Goal: Task Accomplishment & Management: Manage account settings

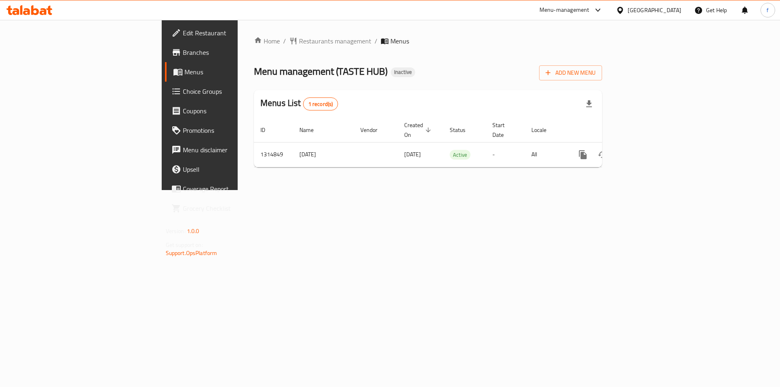
click at [299, 190] on div "Home / Restaurants management / Menus Menu management ( TASTE HUB ) Inactive Ad…" at bounding box center [428, 105] width 381 height 170
click at [602, 74] on button "Add New Menu" at bounding box center [570, 72] width 63 height 15
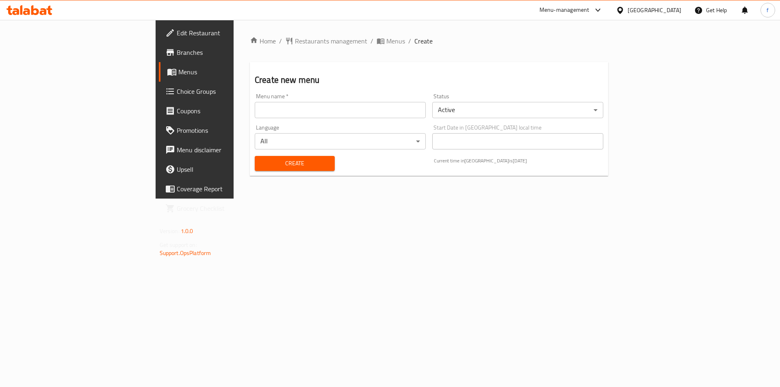
click at [255, 104] on input "text" at bounding box center [340, 110] width 171 height 16
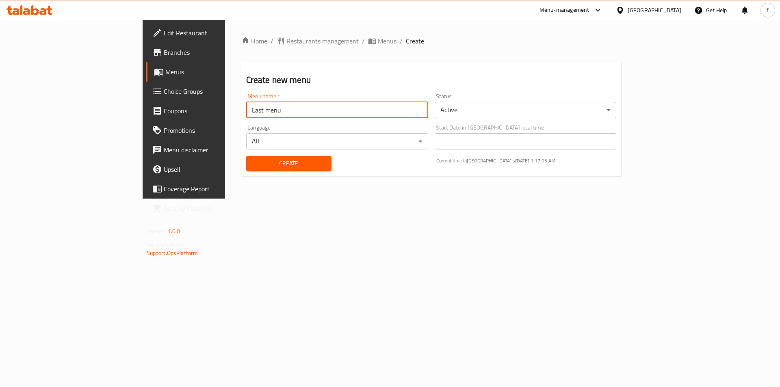
type input "Last menu"
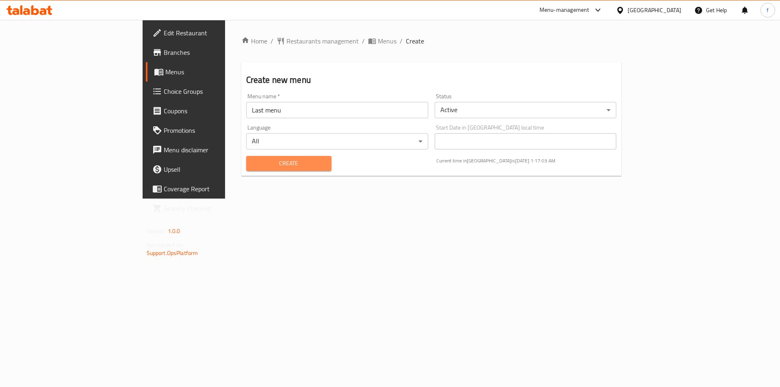
click at [276, 159] on span "Create" at bounding box center [289, 163] width 72 height 10
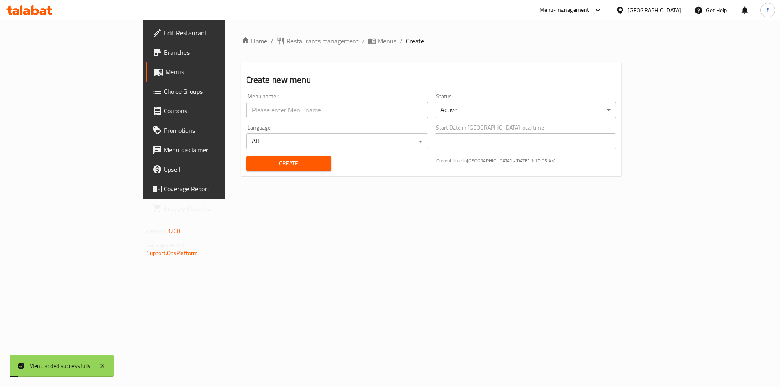
click at [165, 72] on span "Menus" at bounding box center [215, 72] width 101 height 10
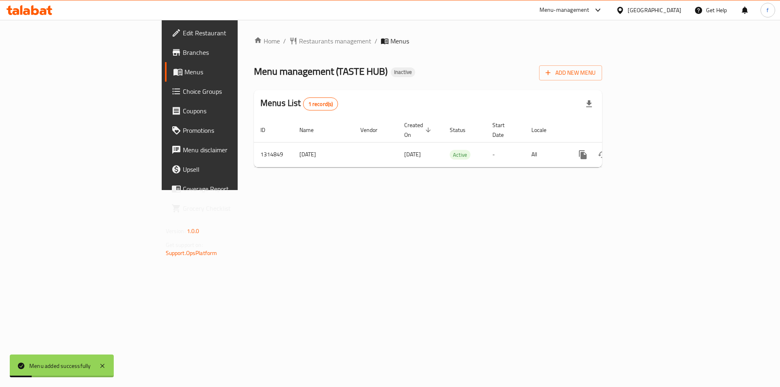
click at [415, 190] on div "Home / Restaurants management / Menus Menu management ( TASTE HUB ) Inactive Ad…" at bounding box center [428, 105] width 381 height 170
click at [408, 190] on div "Home / Restaurants management / Menus Menu management ( TASTE HUB ) Inactive Ad…" at bounding box center [428, 105] width 381 height 170
click at [602, 45] on ol "Home / Restaurants management / Menus" at bounding box center [428, 41] width 348 height 10
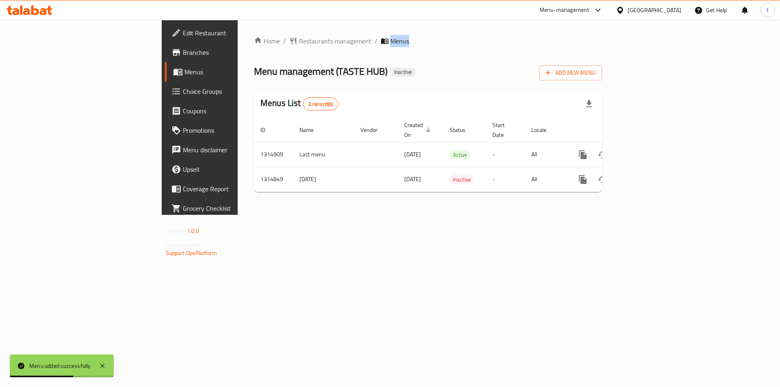
drag, startPoint x: 682, startPoint y: 45, endPoint x: 667, endPoint y: 56, distance: 19.1
click at [602, 50] on div "Home / Restaurants management / Menus Menu management ( TASTE HUB ) Inactive Ad…" at bounding box center [428, 117] width 348 height 163
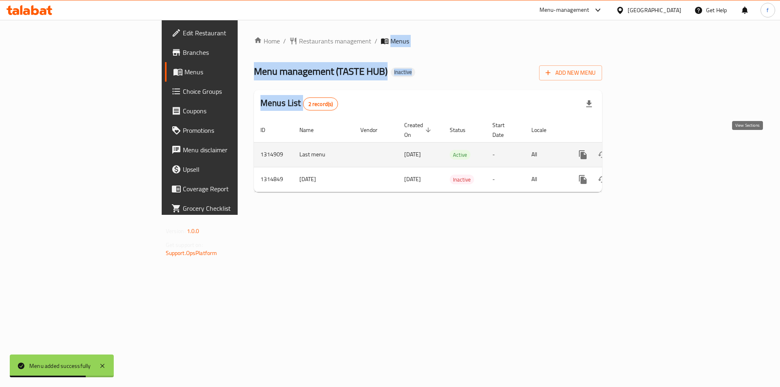
click at [645, 151] on icon "enhanced table" at bounding box center [641, 154] width 7 height 7
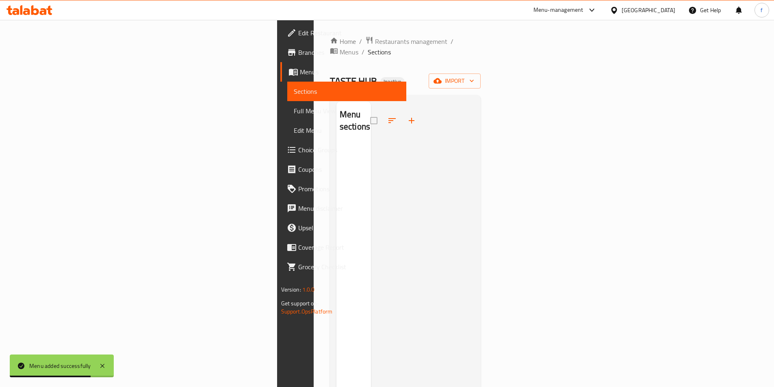
click at [475, 147] on div at bounding box center [423, 295] width 104 height 387
click at [474, 76] on span "import" at bounding box center [454, 81] width 39 height 10
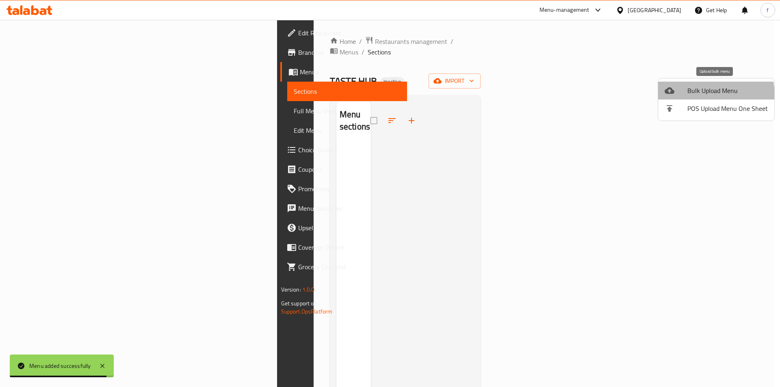
click at [685, 97] on li "Bulk Upload Menu" at bounding box center [716, 91] width 116 height 18
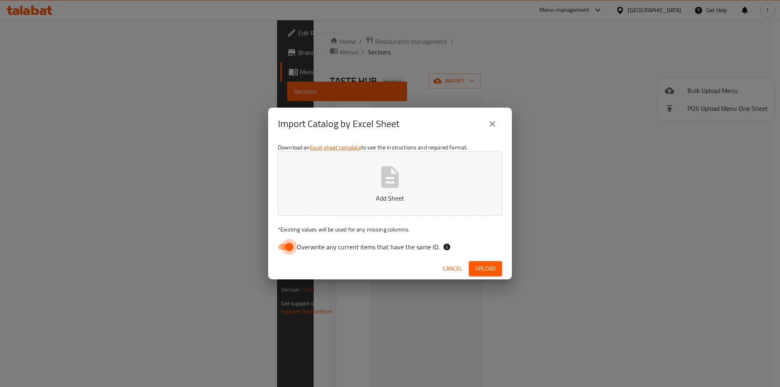
click at [289, 250] on input "Overwrite any current items that have the same ID." at bounding box center [289, 246] width 46 height 15
checkbox input "false"
click at [480, 269] on span "Upload" at bounding box center [485, 269] width 20 height 10
drag, startPoint x: 476, startPoint y: 261, endPoint x: 488, endPoint y: 271, distance: 16.2
click at [487, 271] on div "Cancel Upload" at bounding box center [390, 269] width 244 height 22
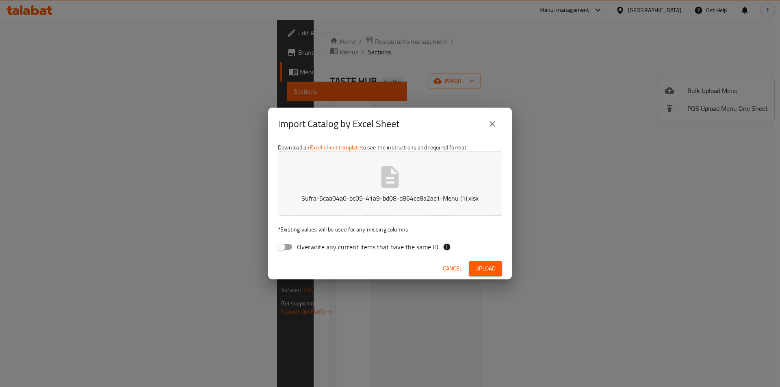
click at [493, 273] on span "Upload" at bounding box center [485, 269] width 20 height 10
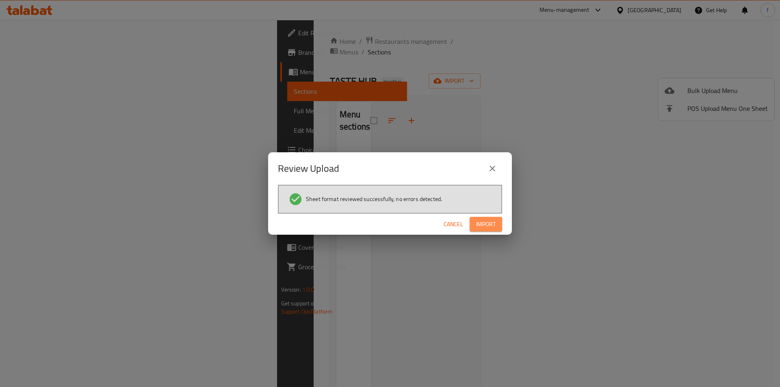
click at [478, 222] on span "Import" at bounding box center [486, 224] width 20 height 10
click at [521, 267] on div "Review Upload Sheet format reviewed successfully, no errors detected. Cancel" at bounding box center [390, 193] width 780 height 387
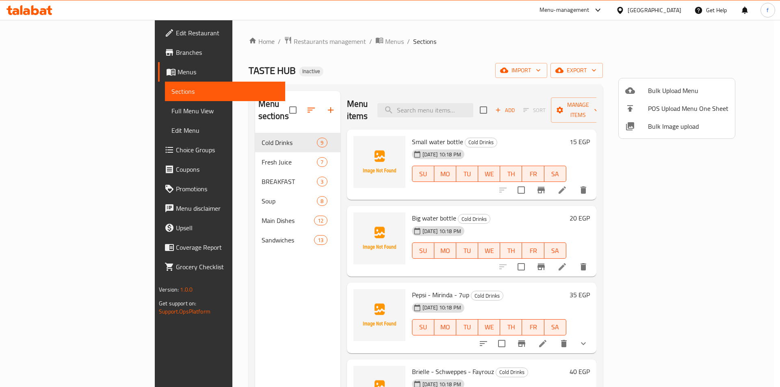
click at [256, 291] on div at bounding box center [390, 193] width 780 height 387
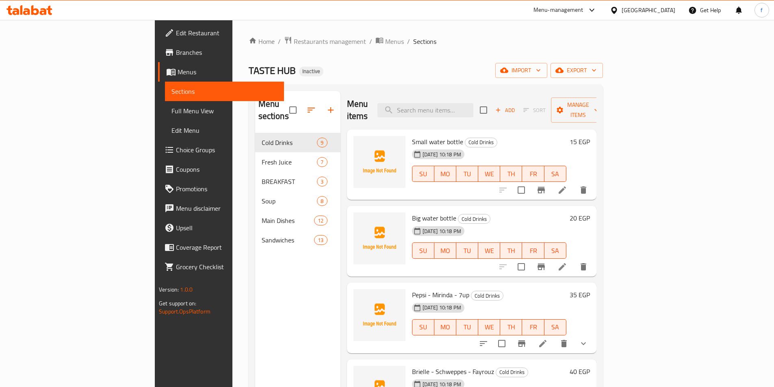
click at [171, 112] on span "Full Menu View" at bounding box center [224, 111] width 106 height 10
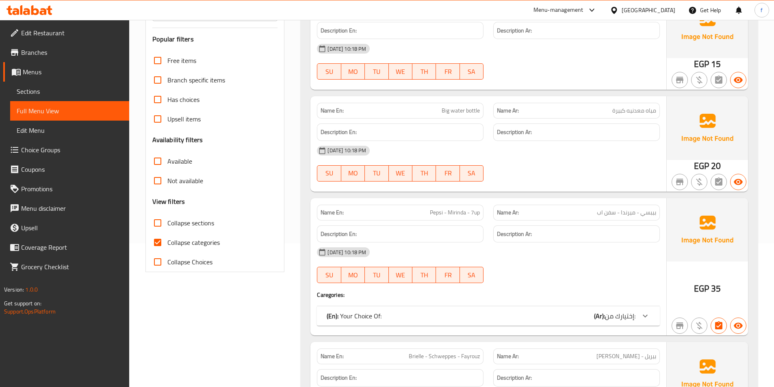
scroll to position [163, 0]
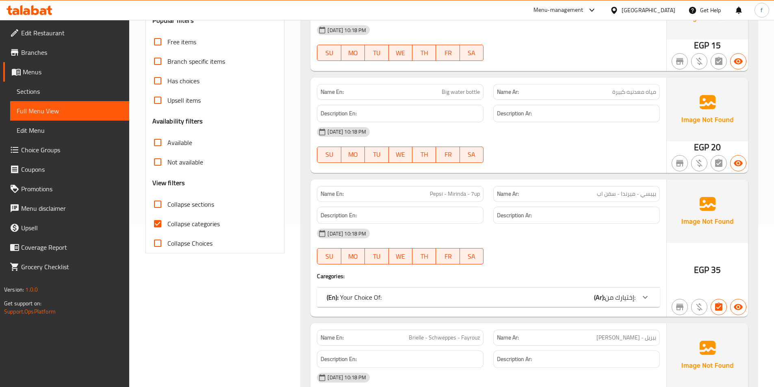
drag, startPoint x: 152, startPoint y: 220, endPoint x: 159, endPoint y: 221, distance: 7.4
click at [152, 220] on input "Collapse categories" at bounding box center [158, 224] width 20 height 20
checkbox input "false"
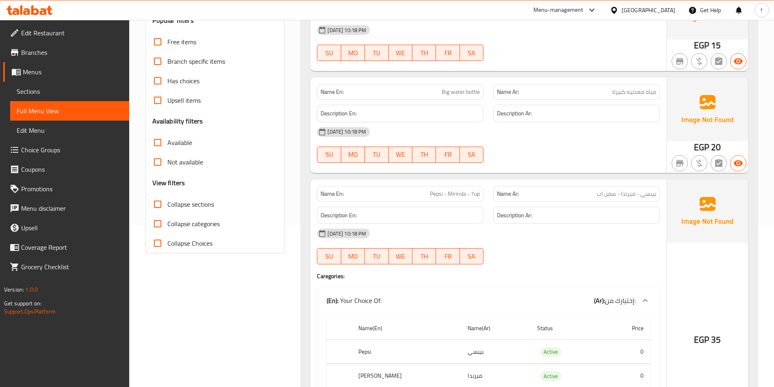
scroll to position [0, 0]
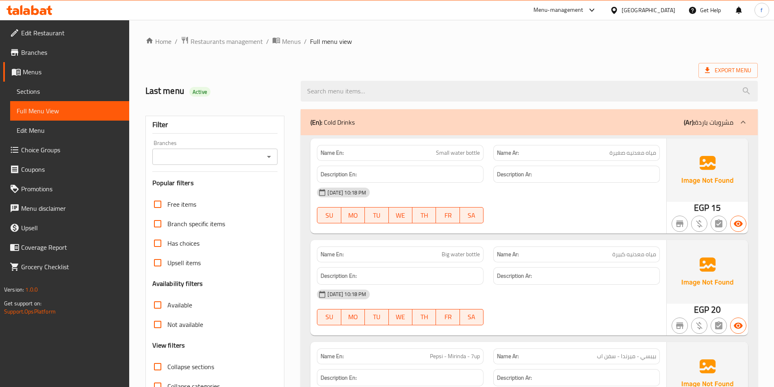
click at [441, 156] on span "Small water bottle" at bounding box center [458, 153] width 44 height 9
click at [475, 156] on span "Small water bottle" at bounding box center [458, 153] width 44 height 9
click at [464, 154] on span "Small water bottle" at bounding box center [458, 153] width 44 height 9
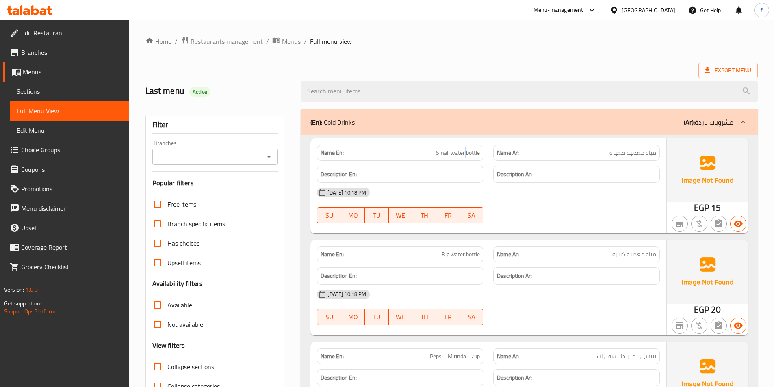
click at [464, 154] on span "Small water bottle" at bounding box center [458, 153] width 44 height 9
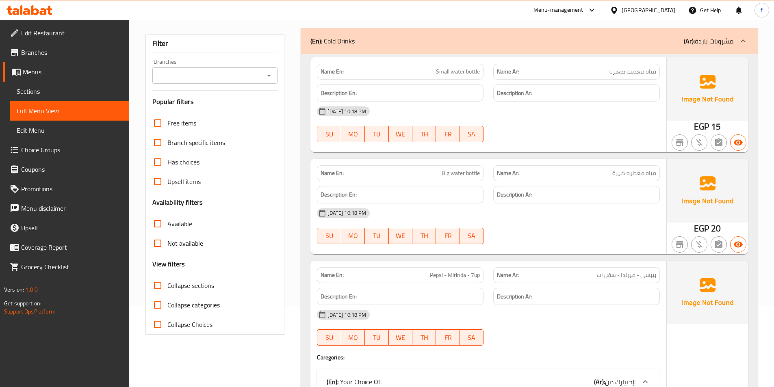
click at [473, 173] on span "Big water bottle" at bounding box center [461, 173] width 38 height 9
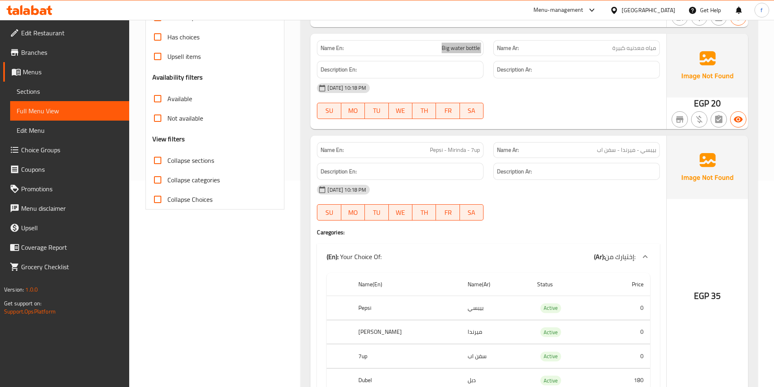
scroll to position [244, 0]
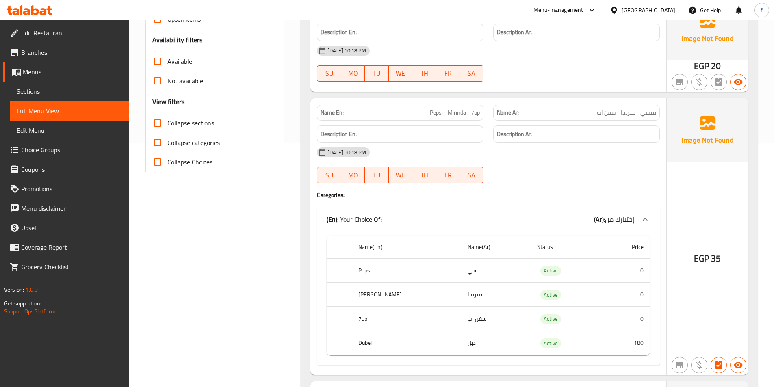
click at [430, 113] on span "Pepsi - Mirinda - 7up" at bounding box center [455, 113] width 50 height 9
drag, startPoint x: 430, startPoint y: 113, endPoint x: 468, endPoint y: 111, distance: 38.3
click at [432, 113] on span "Pepsi - Mirinda - 7up" at bounding box center [455, 113] width 50 height 9
click at [468, 111] on span "Pepsi - Mirinda - 7up" at bounding box center [455, 113] width 50 height 9
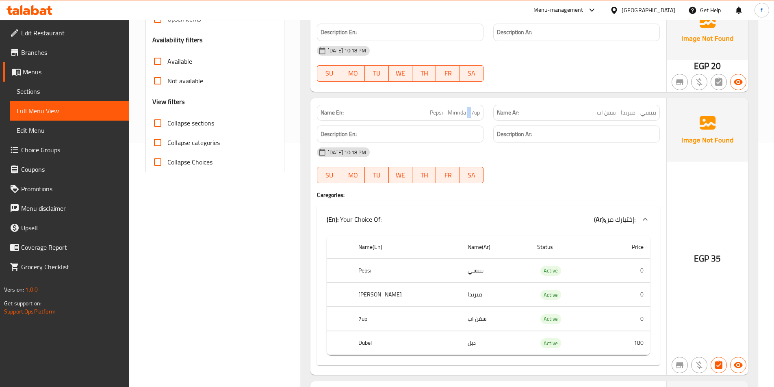
click at [472, 111] on span "Pepsi - Mirinda - 7up" at bounding box center [455, 113] width 50 height 9
drag, startPoint x: 472, startPoint y: 111, endPoint x: 757, endPoint y: 159, distance: 289.2
click at [476, 113] on span "Pepsi - Mirinda - 7up" at bounding box center [455, 113] width 50 height 9
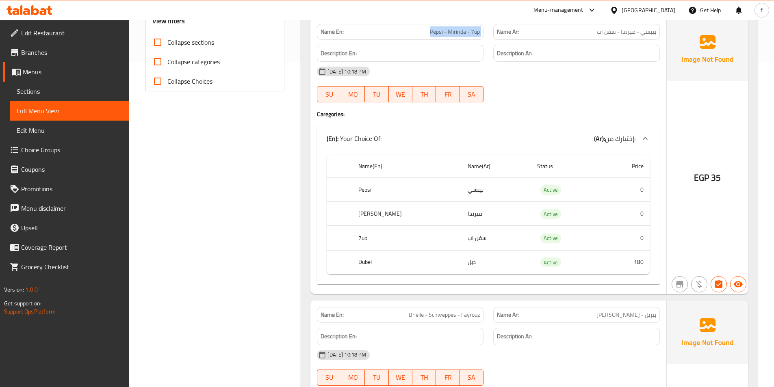
scroll to position [325, 0]
click at [367, 259] on th "Dubel" at bounding box center [406, 262] width 109 height 24
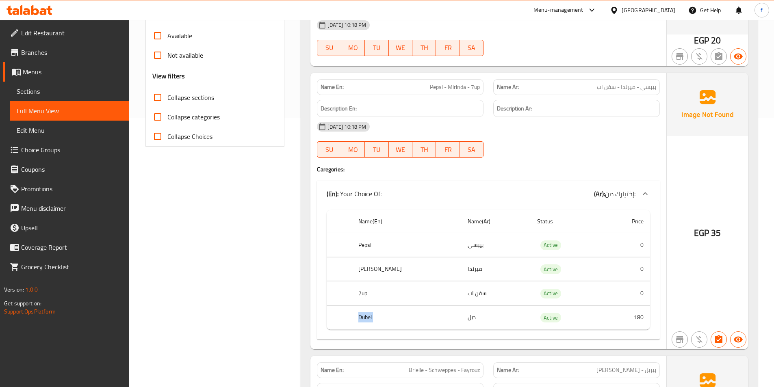
scroll to position [203, 0]
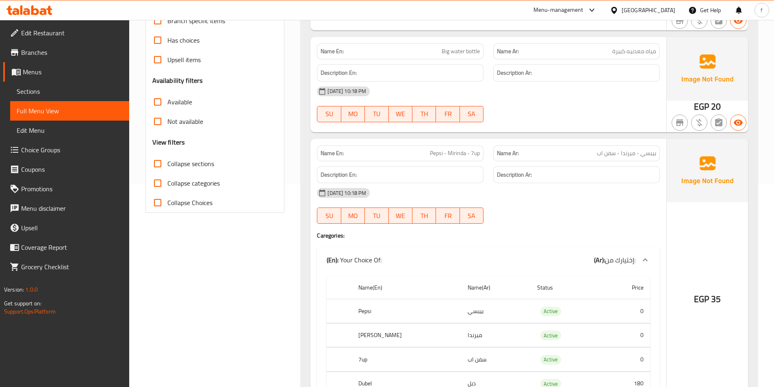
click at [469, 159] on div "Name En: Pepsi - Mirinda - 7up" at bounding box center [400, 153] width 167 height 16
click at [472, 156] on span "Pepsi - Mirinda - 7up" at bounding box center [455, 153] width 50 height 9
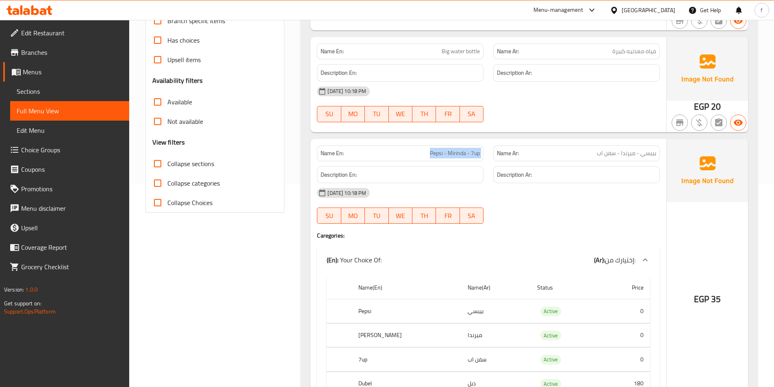
copy span "Pepsi - Mirinda - 7up"
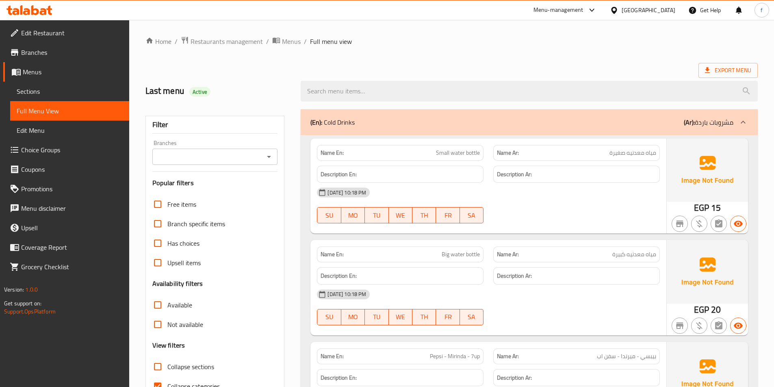
click at [57, 94] on span "Sections" at bounding box center [70, 92] width 106 height 10
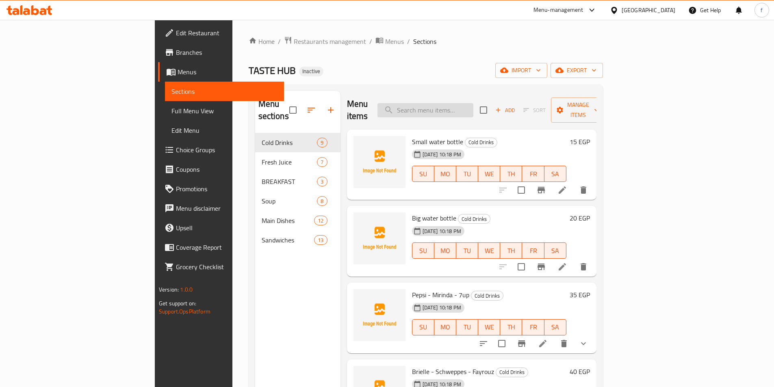
click at [473, 105] on input "search" at bounding box center [426, 110] width 96 height 14
paste input "Pepsi - Mirinda - 7up"
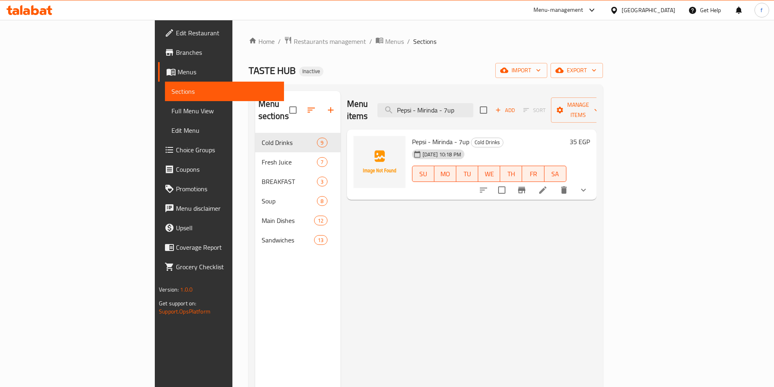
type input "Pepsi - Mirinda - 7up"
click at [554, 183] on li at bounding box center [543, 190] width 23 height 15
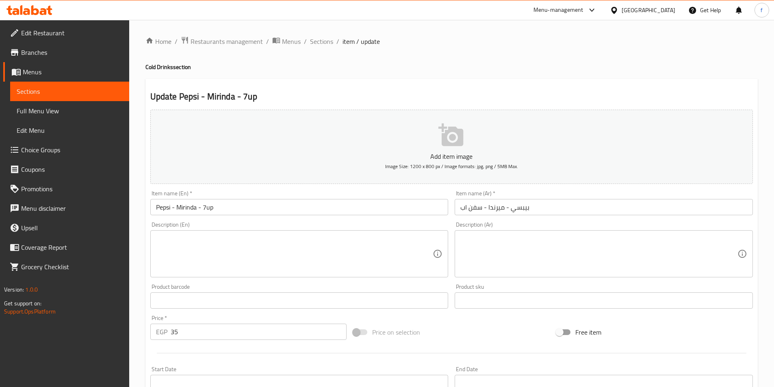
scroll to position [200, 0]
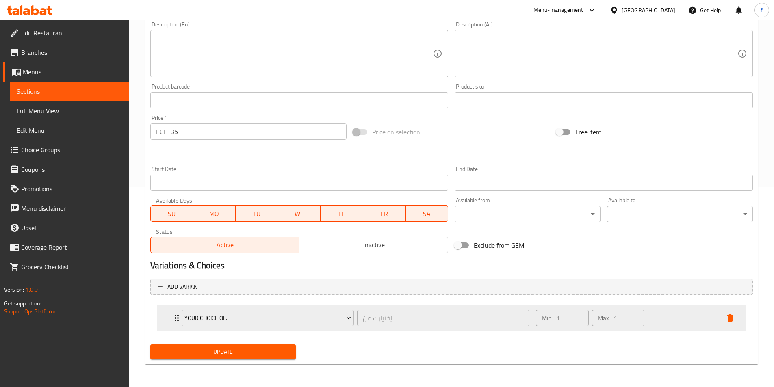
click at [171, 316] on div "Your Choice Of: إختيارك من: ​ Min: 1 ​ Max: 1 ​" at bounding box center [451, 318] width 589 height 26
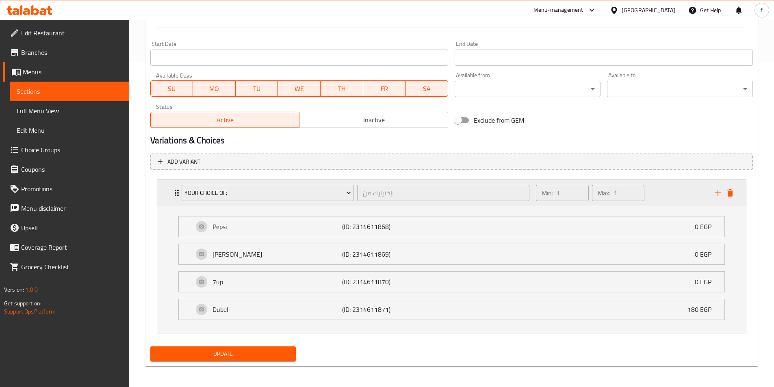
scroll to position [328, 0]
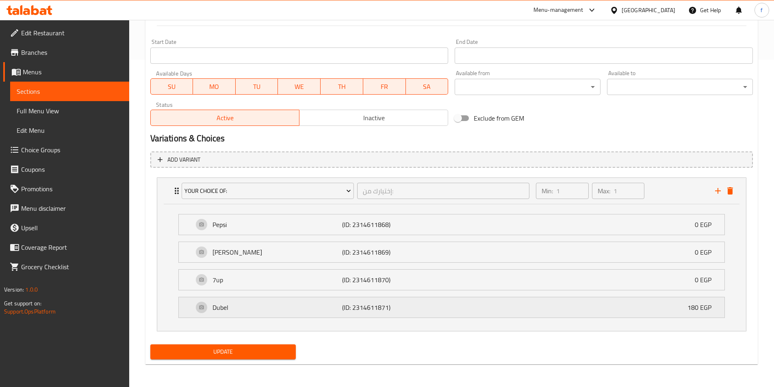
click at [308, 313] on div "Dubel (ID: 2314611871) 180 EGP" at bounding box center [453, 307] width 521 height 20
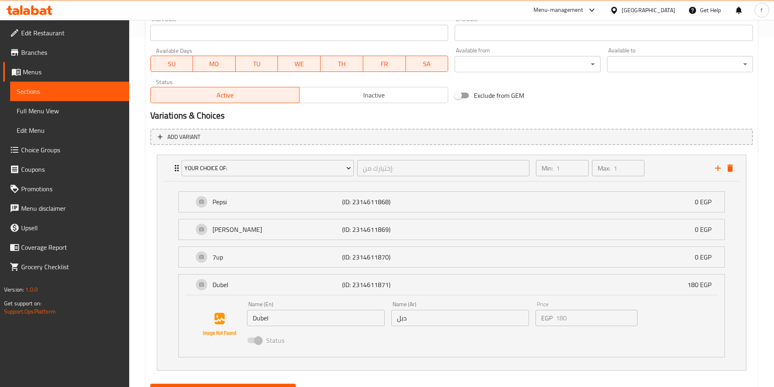
scroll to position [390, 0]
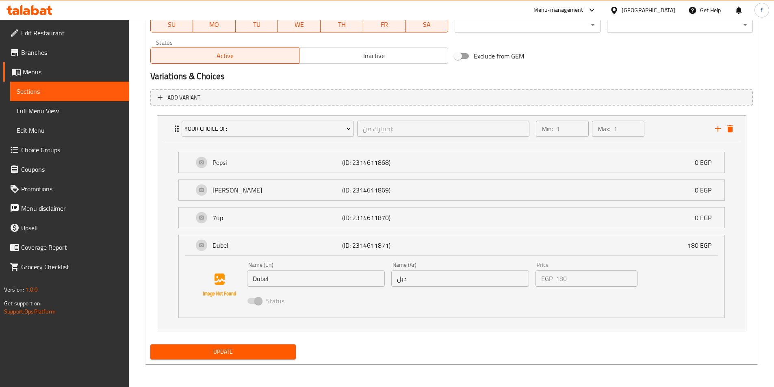
click at [37, 153] on span "Choice Groups" at bounding box center [72, 150] width 102 height 10
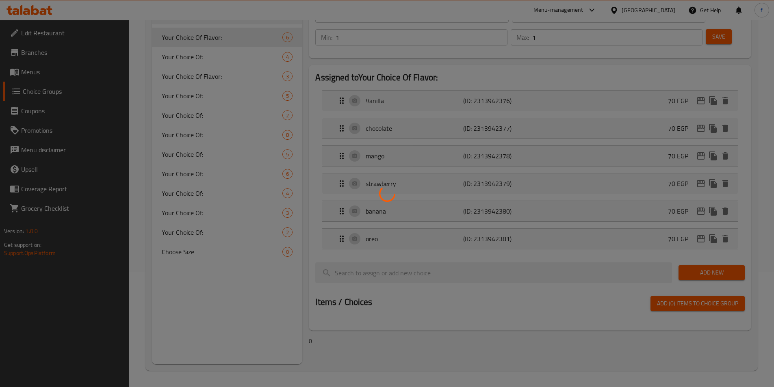
scroll to position [115, 0]
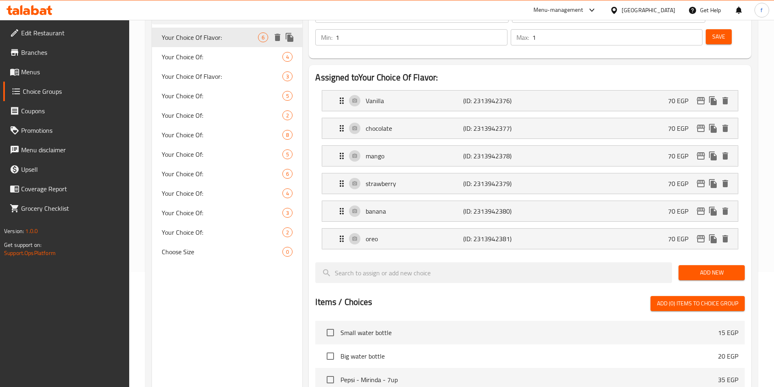
click at [209, 42] on span "Your Choice Of Flavor:" at bounding box center [210, 38] width 97 height 10
click at [207, 252] on span "Choose Size" at bounding box center [210, 252] width 97 height 10
type input "Choose Size"
type input "اختر الحجم"
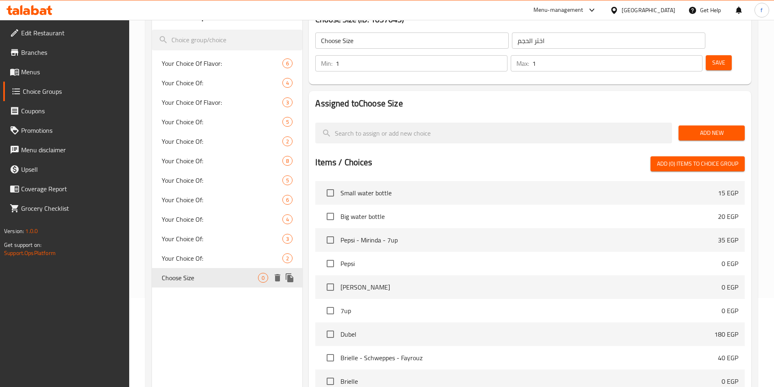
scroll to position [74, 0]
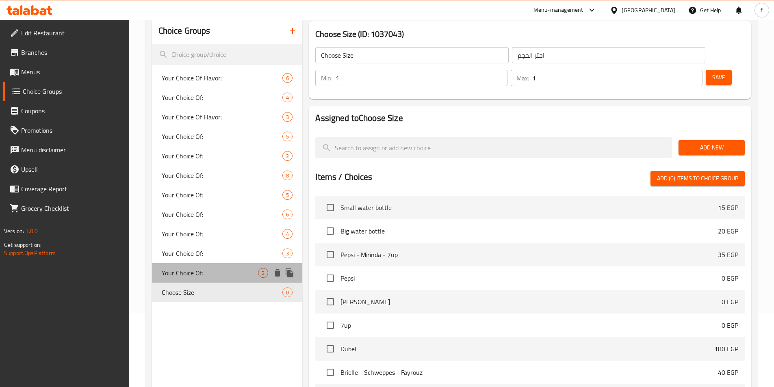
click at [208, 271] on span "Your Choice Of:" at bounding box center [210, 273] width 97 height 10
type input "Your Choice Of:"
type input "إختيارك من:"
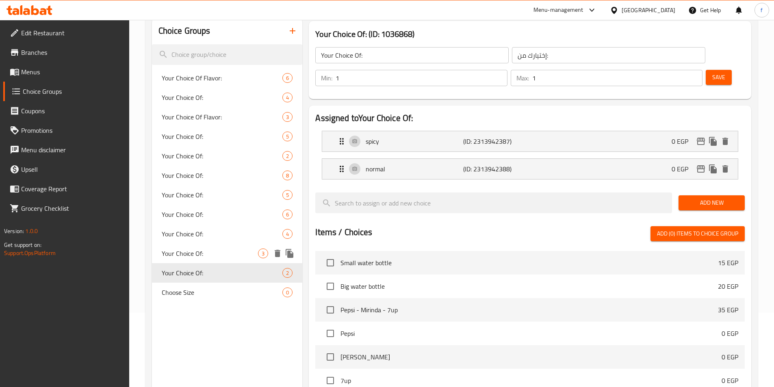
click at [229, 257] on span "Your Choice Of:" at bounding box center [210, 254] width 97 height 10
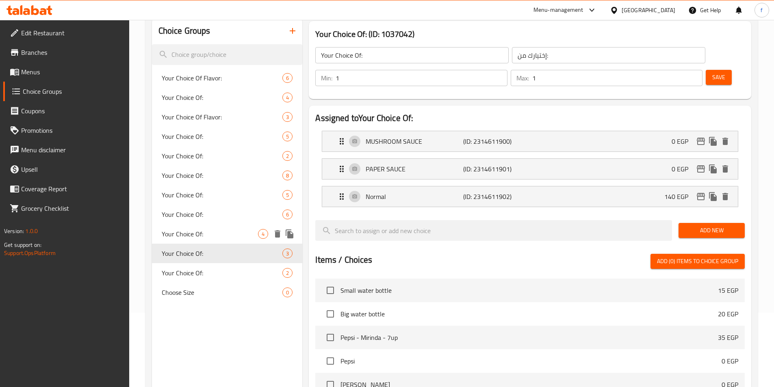
click at [204, 235] on span "Your Choice Of:" at bounding box center [210, 234] width 97 height 10
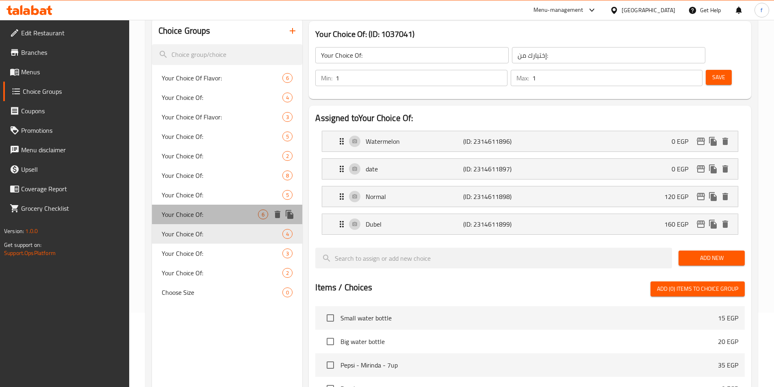
click at [182, 215] on span "Your Choice Of:" at bounding box center [210, 215] width 97 height 10
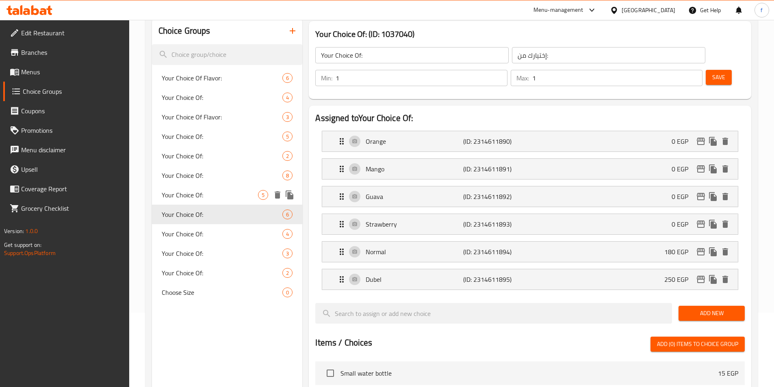
click at [161, 200] on div "Your Choice Of: 5" at bounding box center [227, 195] width 151 height 20
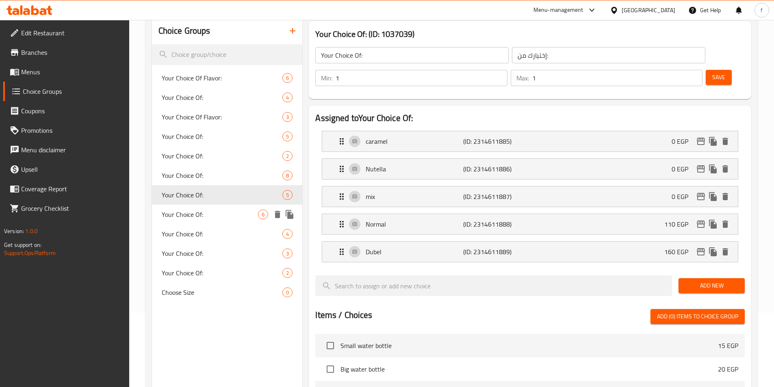
click at [168, 223] on div "Your Choice Of: 6" at bounding box center [227, 215] width 151 height 20
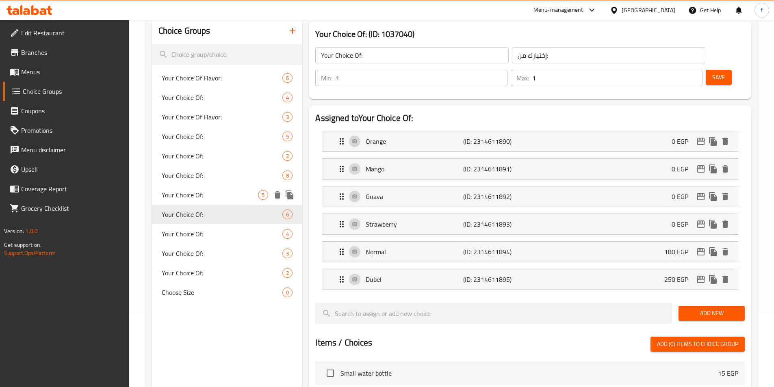
click at [192, 193] on span "Your Choice Of:" at bounding box center [210, 195] width 97 height 10
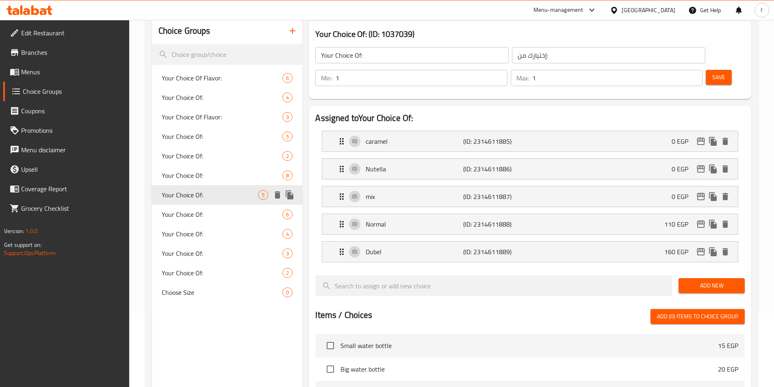
click at [198, 186] on div "Your Choice Of: 5" at bounding box center [227, 195] width 151 height 20
click at [200, 179] on span "Your Choice Of:" at bounding box center [210, 176] width 97 height 10
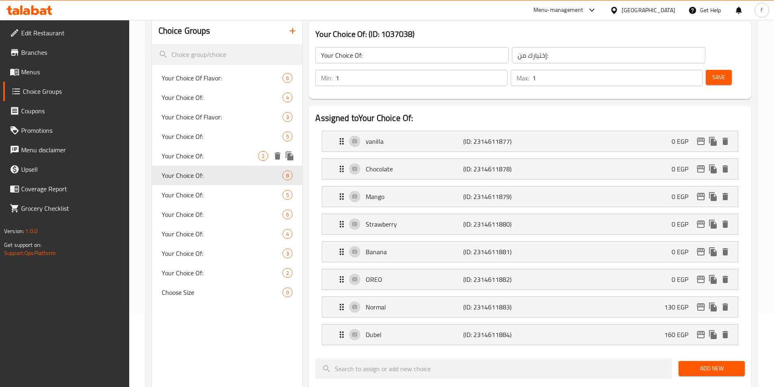
click at [205, 162] on div "Your Choice Of: 2" at bounding box center [227, 156] width 151 height 20
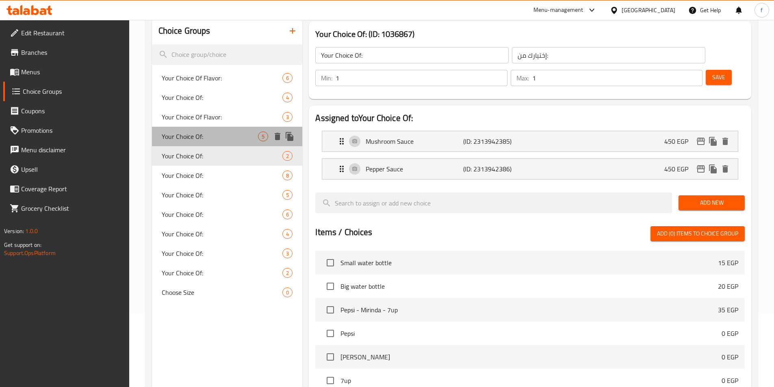
click at [214, 142] on div "Your Choice Of: 5" at bounding box center [227, 137] width 151 height 20
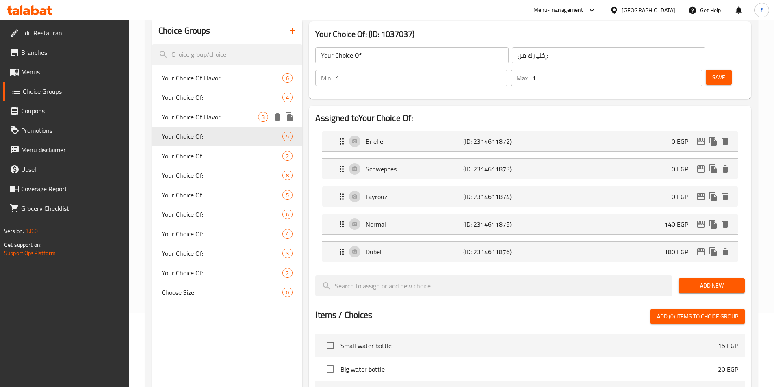
click at [218, 117] on span "Your Choice Of Flavor:" at bounding box center [210, 117] width 97 height 10
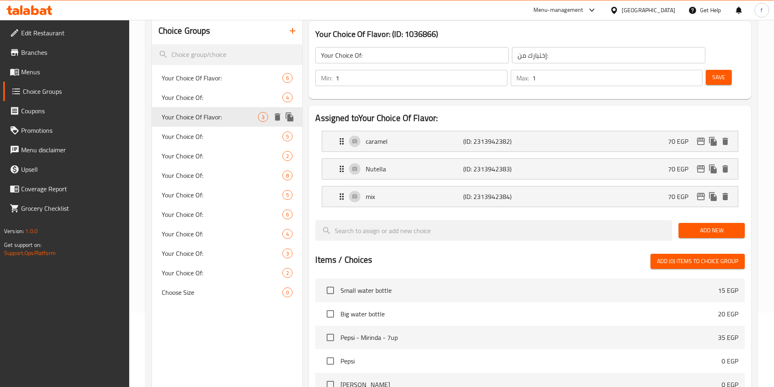
type input "Your Choice Of Flavor:"
type input "إختيارك من النكهة:"
click at [221, 101] on span "Your Choice Of:" at bounding box center [210, 98] width 97 height 10
type input "Your Choice Of:"
type input "إختيارك من:"
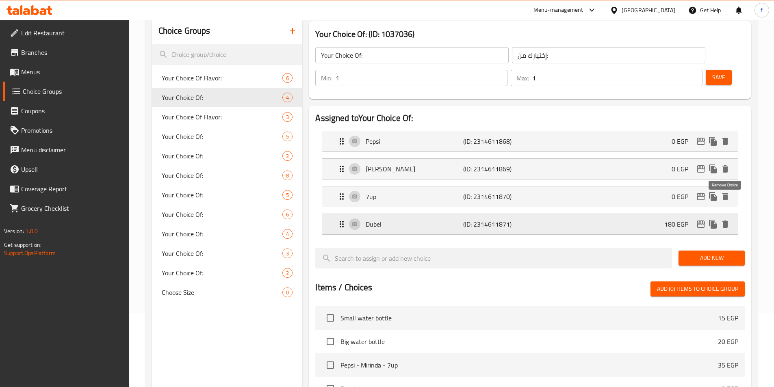
click at [727, 221] on icon "delete" at bounding box center [726, 224] width 6 height 7
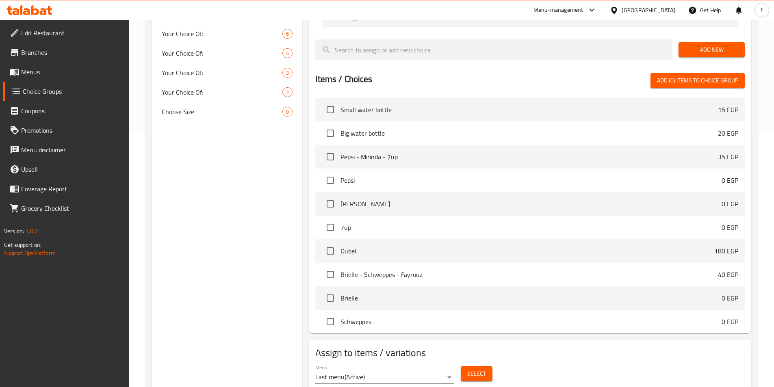
scroll to position [0, 0]
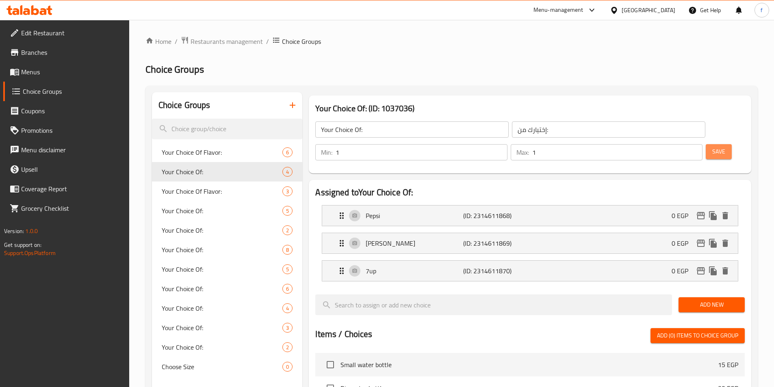
click at [713, 144] on button "Save" at bounding box center [719, 151] width 26 height 15
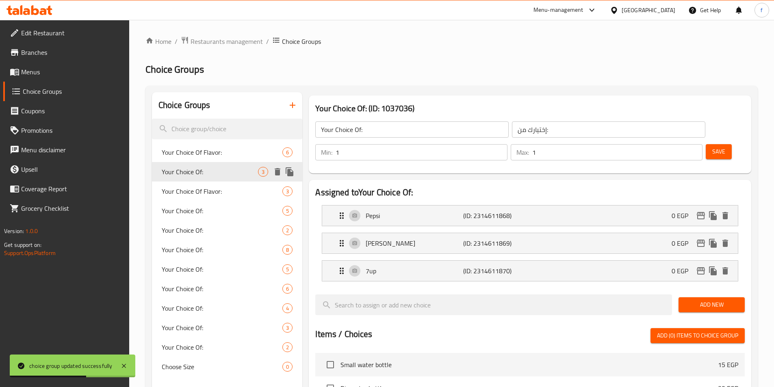
click at [226, 180] on div "Your Choice Of: 3" at bounding box center [227, 172] width 151 height 20
click at [228, 191] on span "Your Choice Of Flavor:" at bounding box center [210, 192] width 97 height 10
type input "Your Choice Of Flavor:"
type input "إختيارك من النكهة:"
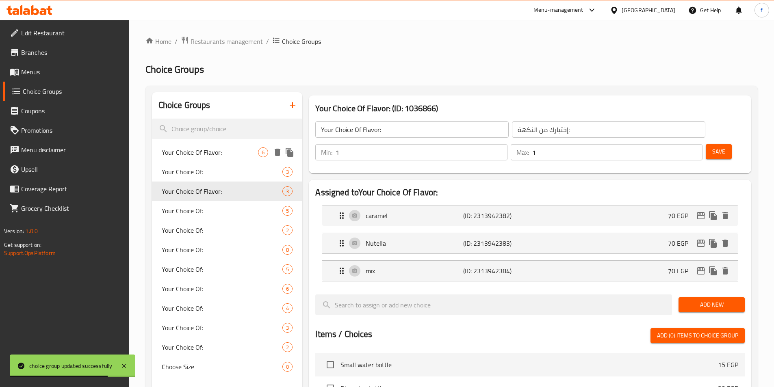
click at [240, 154] on span "Your Choice Of Flavor:" at bounding box center [210, 153] width 97 height 10
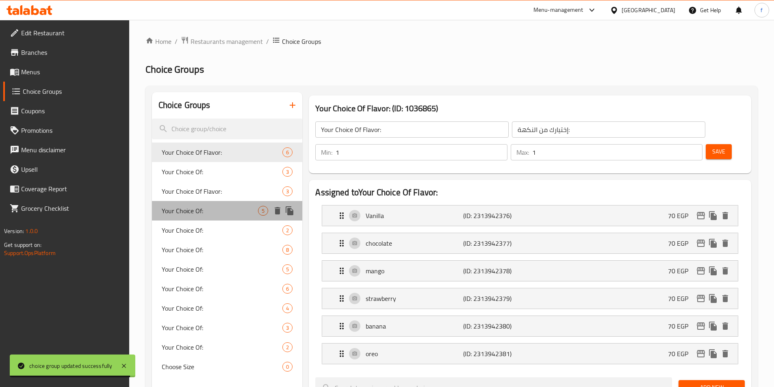
click at [206, 214] on span "Your Choice Of:" at bounding box center [210, 211] width 97 height 10
type input "Your Choice Of:"
type input "إختيارك من:"
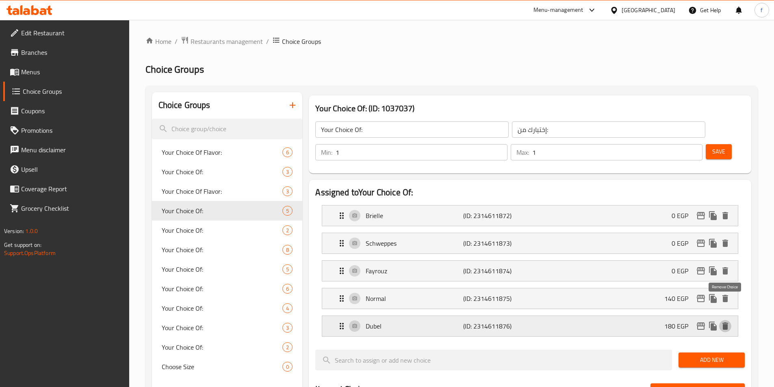
click at [723, 323] on icon "delete" at bounding box center [726, 326] width 6 height 7
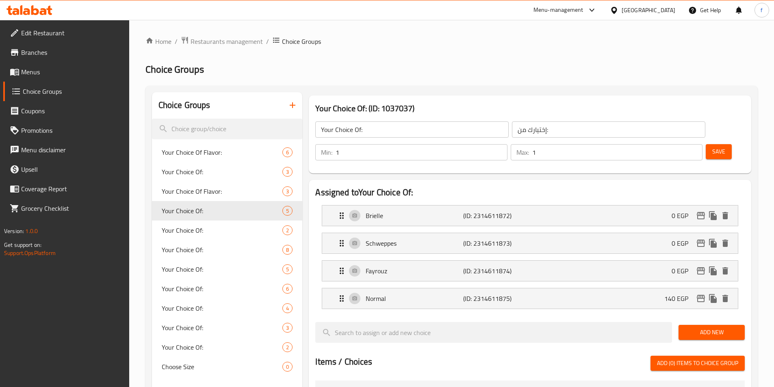
click at [714, 144] on button "Save" at bounding box center [719, 151] width 26 height 15
click at [35, 73] on span "Menus" at bounding box center [72, 72] width 102 height 10
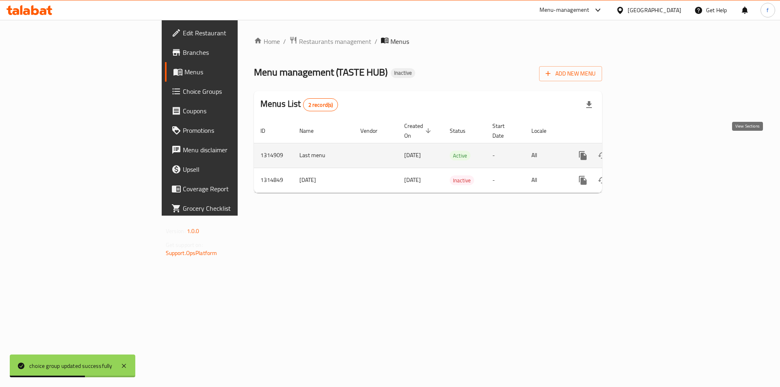
click at [651, 146] on link "enhanced table" at bounding box center [642, 156] width 20 height 20
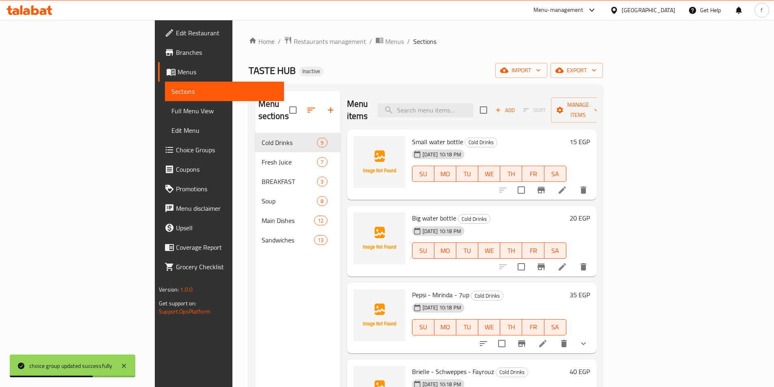
click at [456, 112] on div "Menu items Add Sort Manage items" at bounding box center [472, 110] width 250 height 39
click at [466, 106] on input "search" at bounding box center [426, 110] width 96 height 14
paste input "Ice latte"
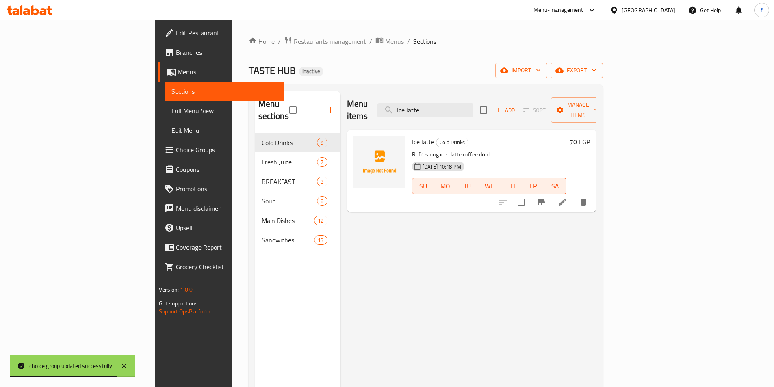
type input "Ice latte"
click at [566, 199] on icon at bounding box center [562, 202] width 7 height 7
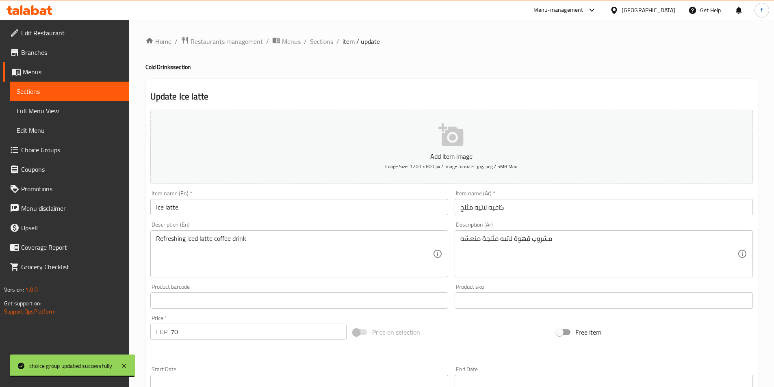
click at [302, 205] on input "Ice latte" at bounding box center [299, 207] width 298 height 16
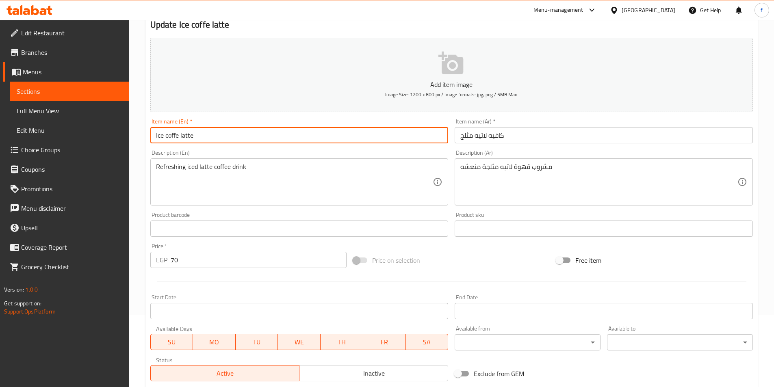
scroll to position [187, 0]
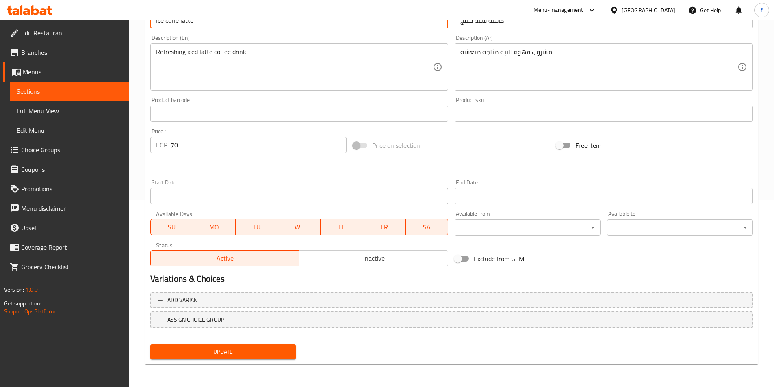
type input "Ice coffe latte"
click at [237, 356] on span "Update" at bounding box center [223, 352] width 133 height 10
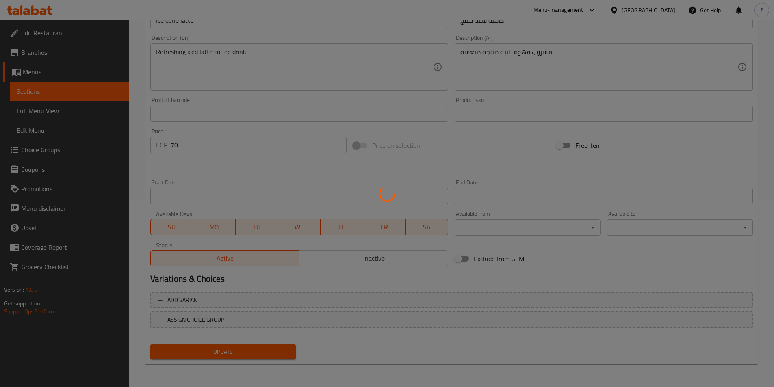
scroll to position [0, 0]
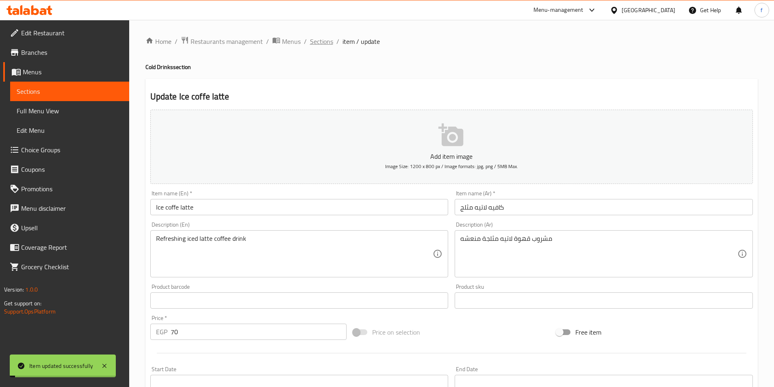
click at [310, 39] on span "Sections" at bounding box center [321, 42] width 23 height 10
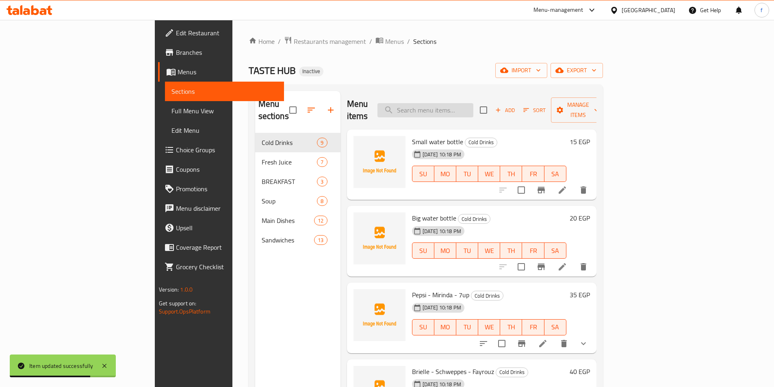
click at [473, 103] on input "search" at bounding box center [426, 110] width 96 height 14
paste input "Milk shake"
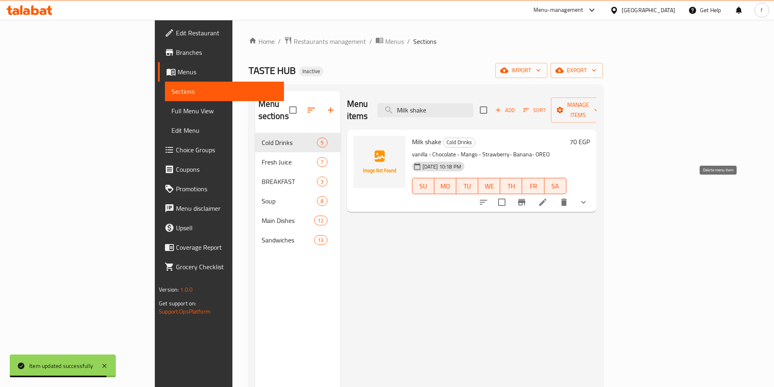
type input "Milk shake"
click at [548, 197] on icon at bounding box center [543, 202] width 10 height 10
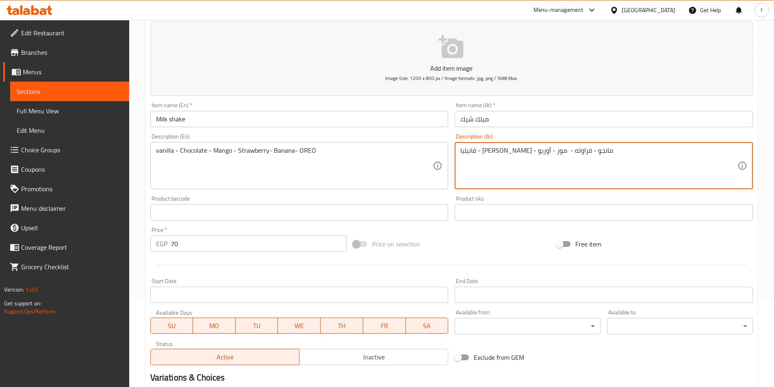
scroll to position [200, 0]
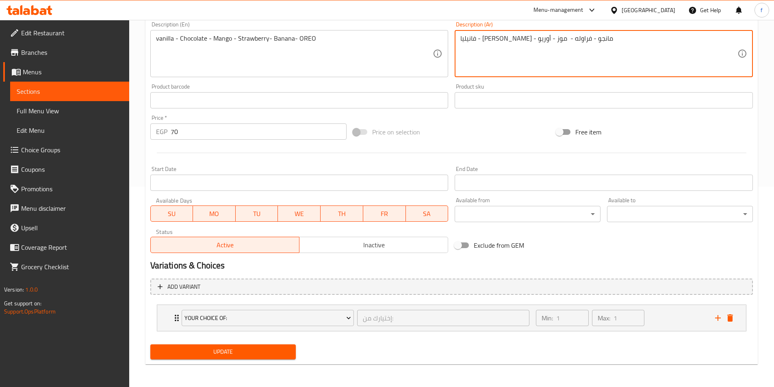
type textarea "فانيليا - شيكولاته - مانجو - فراوله - موز - أوريو"
click at [217, 352] on span "Update" at bounding box center [223, 352] width 133 height 10
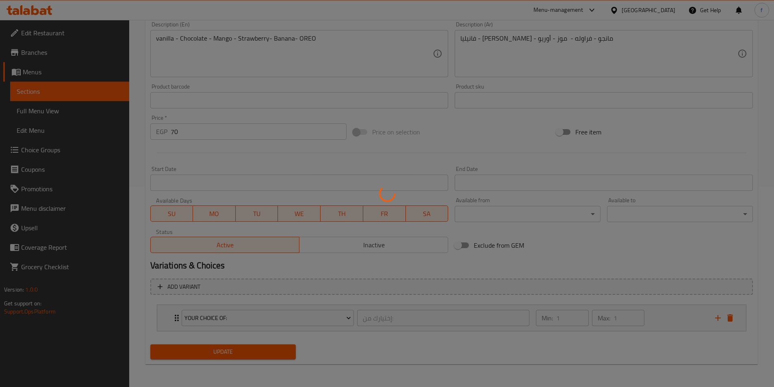
scroll to position [0, 0]
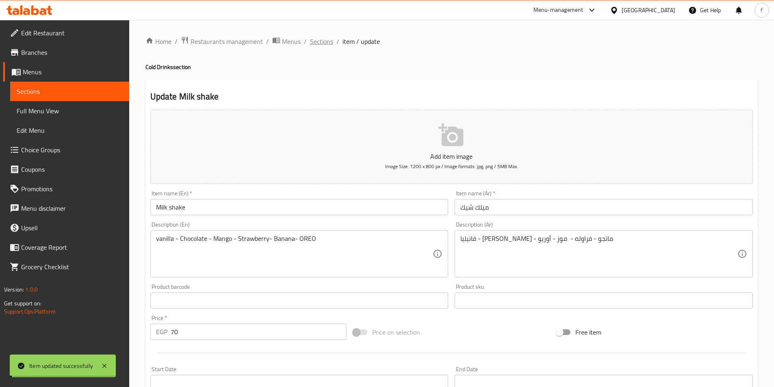
click at [320, 42] on span "Sections" at bounding box center [321, 42] width 23 height 10
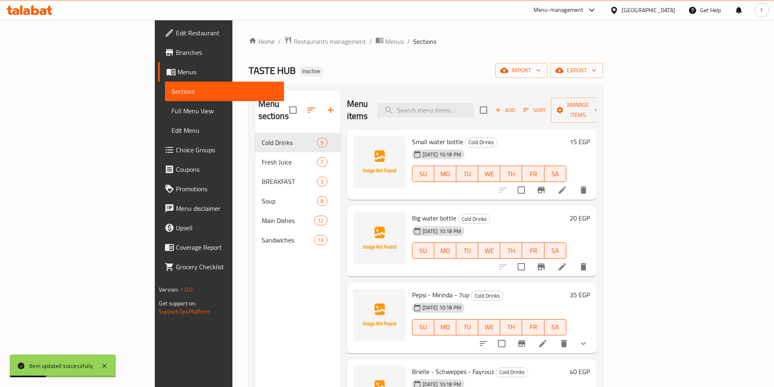
click at [158, 156] on link "Choice Groups" at bounding box center [221, 150] width 126 height 20
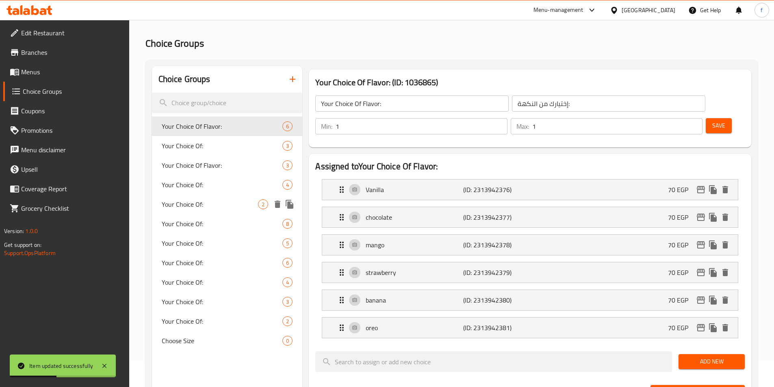
scroll to position [41, 0]
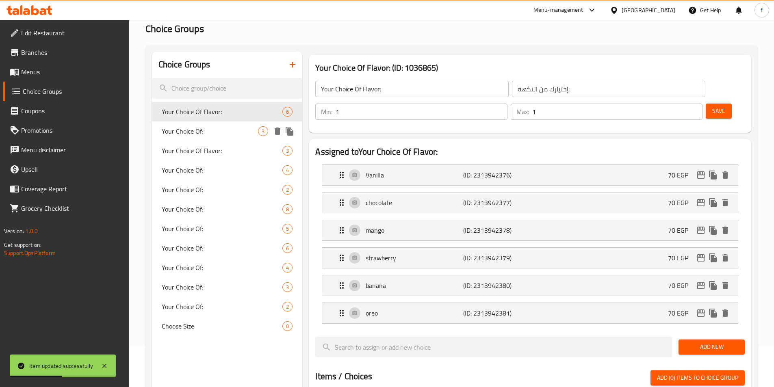
click at [199, 130] on span "Your Choice Of:" at bounding box center [210, 131] width 97 height 10
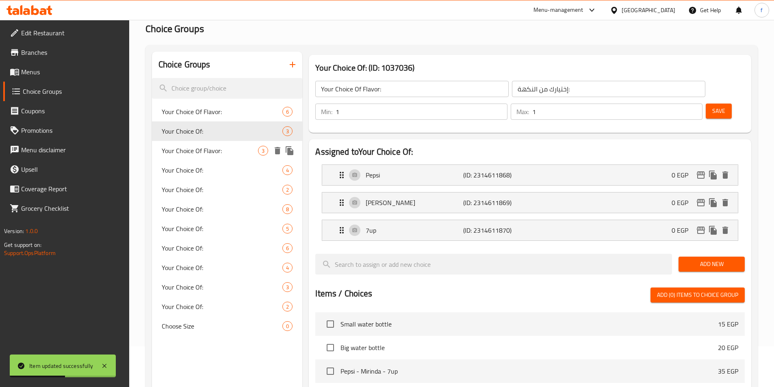
type input "Your Choice Of:"
type input "إختيارك من:"
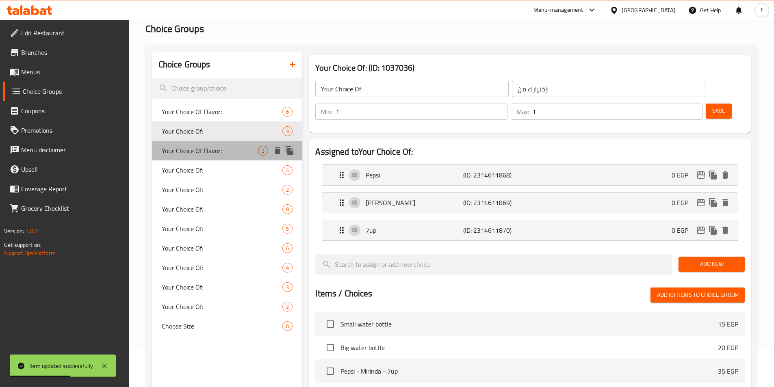
click at [198, 150] on span "Your Choice Of Flavor:" at bounding box center [210, 151] width 97 height 10
type input "Your Choice Of Flavor:"
type input "إختيارك من النكهة:"
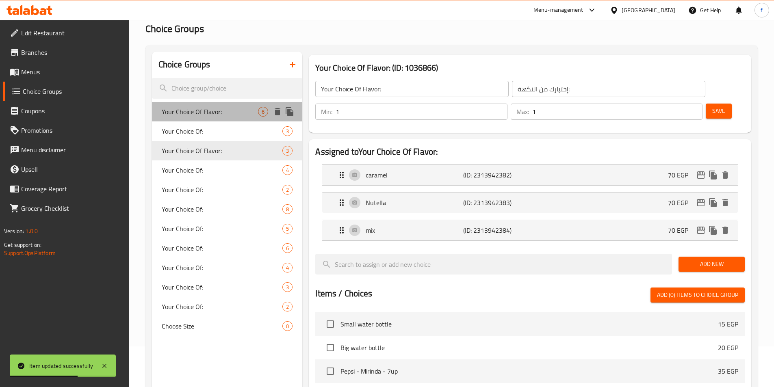
click at [213, 110] on span "Your Choice Of Flavor:" at bounding box center [210, 112] width 97 height 10
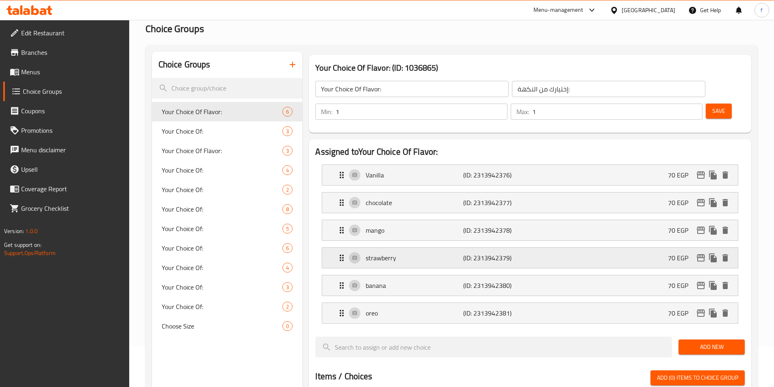
click at [417, 253] on p "strawberry" at bounding box center [414, 258] width 97 height 10
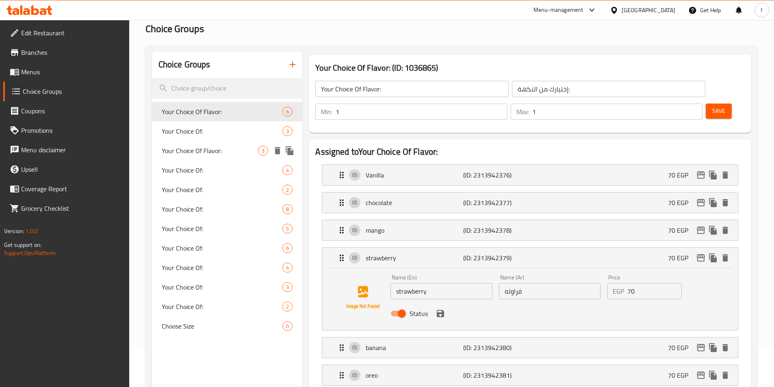
click at [216, 158] on div "Your Choice Of Flavor: 3" at bounding box center [227, 151] width 151 height 20
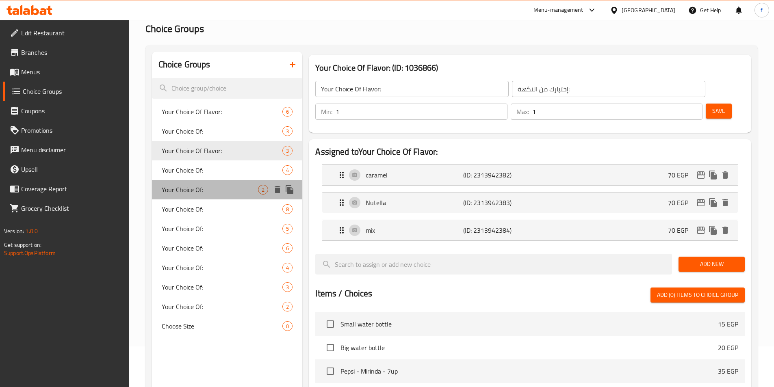
click at [207, 180] on div "Your Choice Of: 2" at bounding box center [227, 190] width 151 height 20
type input "Your Choice Of:"
type input "إختيارك من:"
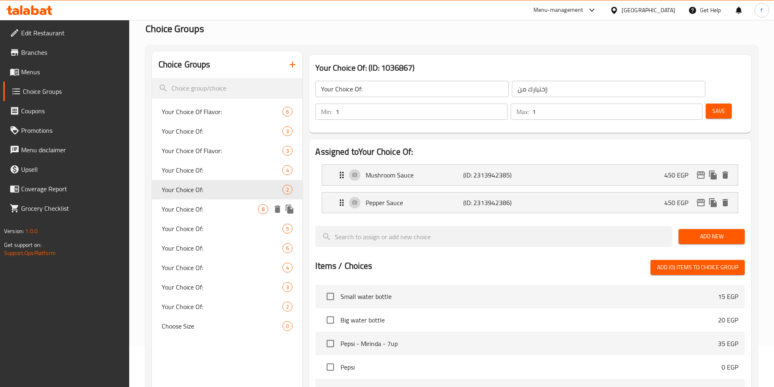
click at [198, 208] on span "Your Choice Of:" at bounding box center [210, 209] width 97 height 10
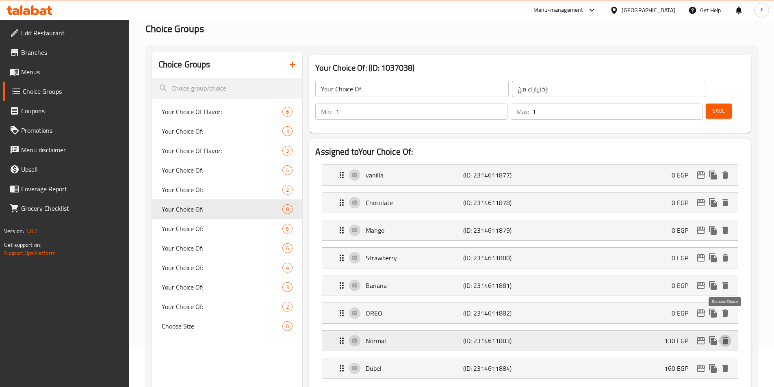
click at [724, 337] on icon "delete" at bounding box center [726, 340] width 6 height 7
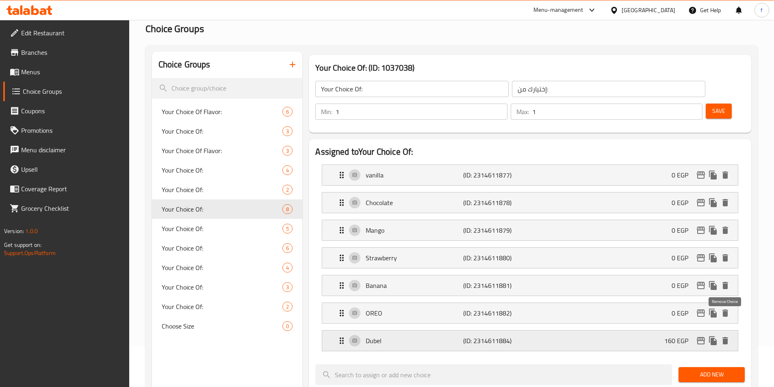
click at [724, 337] on icon "delete" at bounding box center [726, 340] width 6 height 7
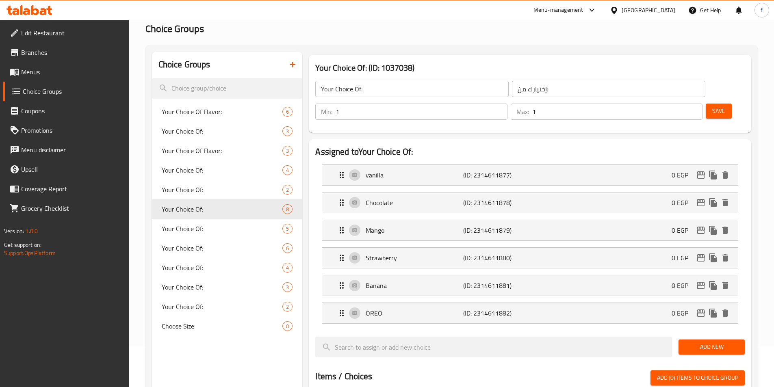
click at [712, 106] on span "Save" at bounding box center [718, 111] width 13 height 10
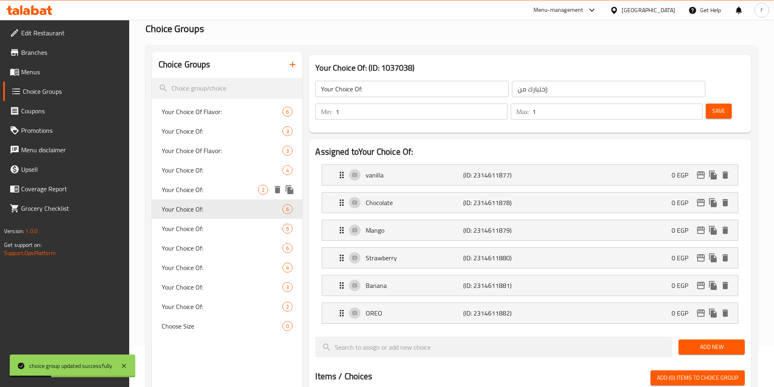
click at [219, 190] on span "Your Choice Of:" at bounding box center [210, 190] width 97 height 10
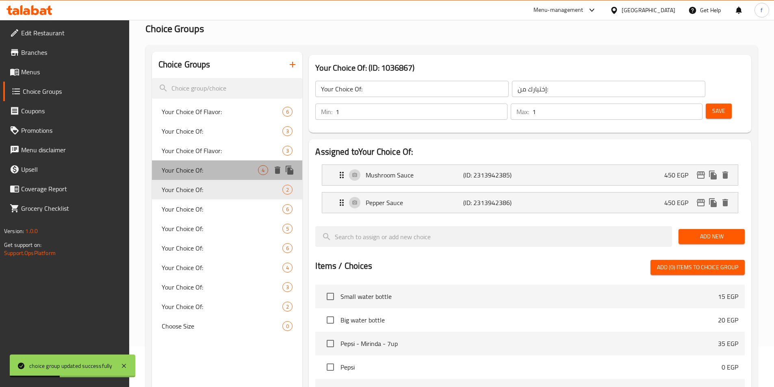
click at [221, 167] on span "Your Choice Of:" at bounding box center [210, 170] width 97 height 10
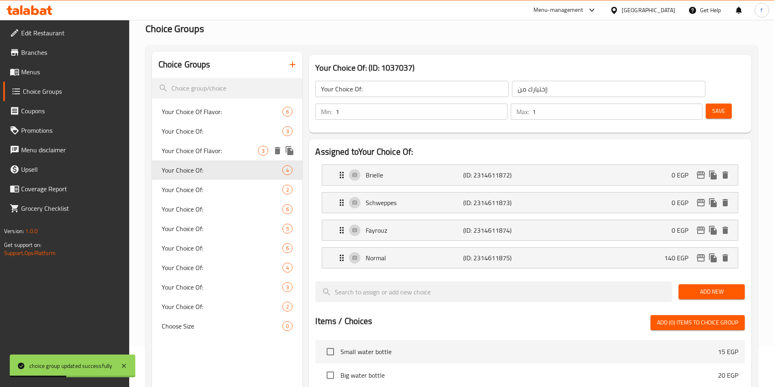
click at [226, 143] on div "Your Choice Of Flavor: 3" at bounding box center [227, 151] width 151 height 20
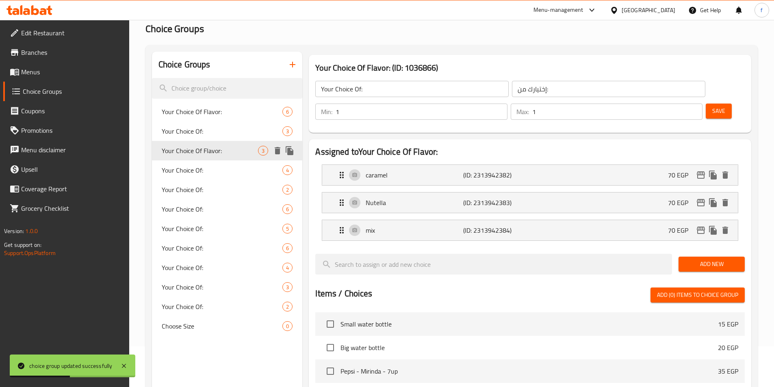
type input "Your Choice Of Flavor:"
type input "إختيارك من النكهة:"
click at [221, 170] on span "Your Choice Of:" at bounding box center [210, 170] width 97 height 10
type input "Your Choice Of:"
type input "إختيارك من:"
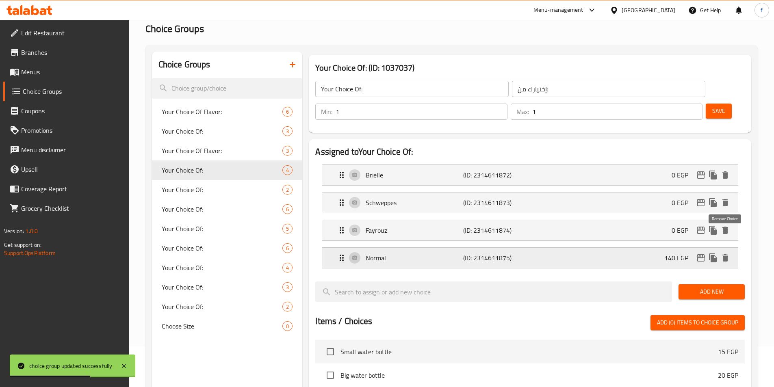
click at [723, 254] on icon "delete" at bounding box center [726, 257] width 6 height 7
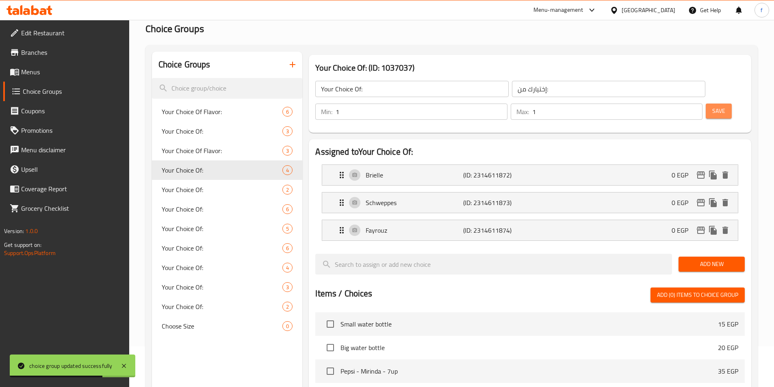
click at [712, 106] on span "Save" at bounding box center [718, 111] width 13 height 10
click at [24, 79] on link "Menus" at bounding box center [66, 72] width 126 height 20
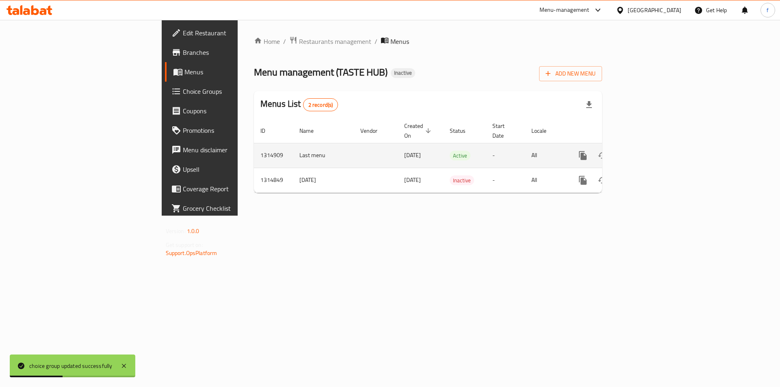
click at [647, 151] on icon "enhanced table" at bounding box center [642, 156] width 10 height 10
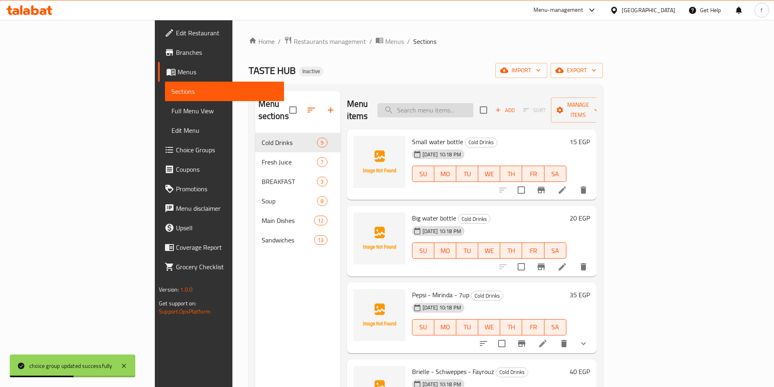
click at [473, 111] on input "search" at bounding box center [426, 110] width 96 height 14
paste input "Frappe"
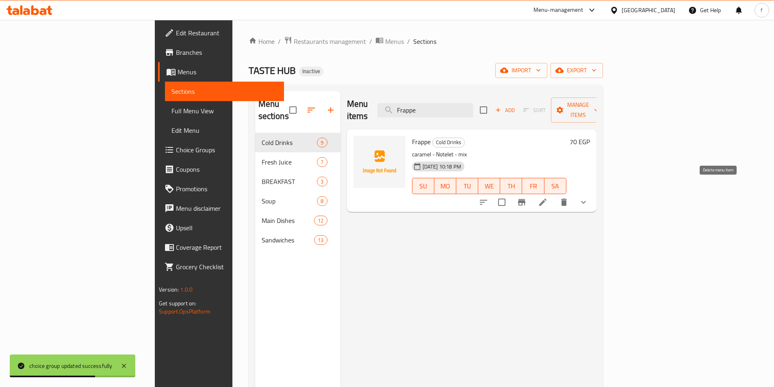
type input "Frappe"
click at [547, 199] on icon at bounding box center [542, 202] width 7 height 7
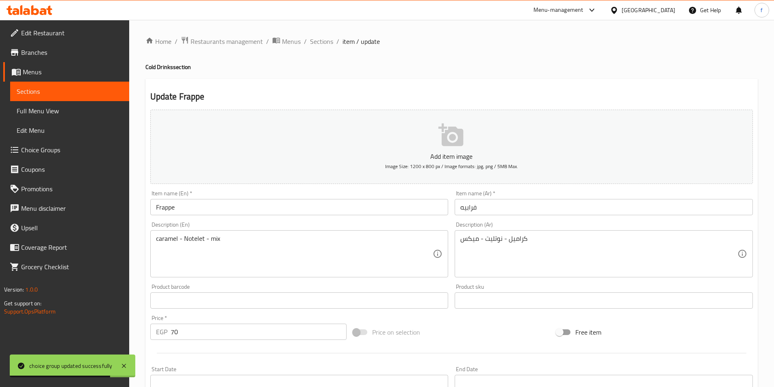
click at [634, 221] on div "Description (Ar) كراميل - نوتليت - ميكس Description (Ar)" at bounding box center [603, 250] width 305 height 62
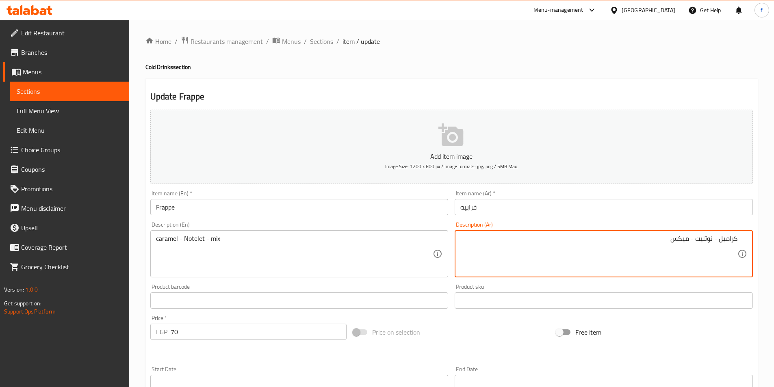
drag, startPoint x: 695, startPoint y: 237, endPoint x: 757, endPoint y: 255, distance: 64.8
click at [696, 236] on textarea "كراميل - نوتليت - ميكس" at bounding box center [598, 254] width 277 height 39
click at [707, 240] on textarea "كراميل - نوتيلا - ميكس" at bounding box center [598, 254] width 277 height 39
type textarea "كراميل - نوتيلا - ميكس"
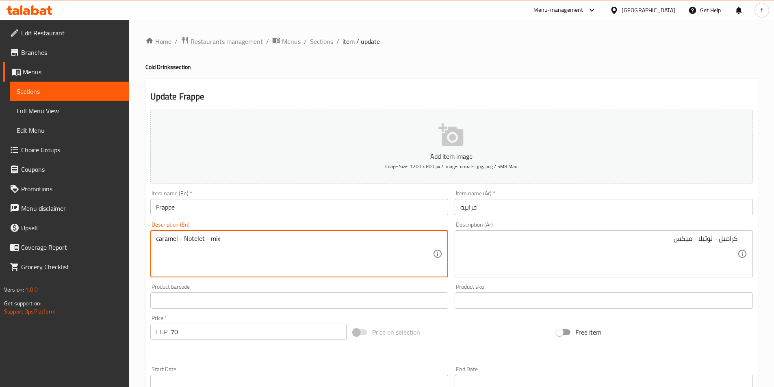
click at [194, 238] on textarea "caramel - Notelet - mix" at bounding box center [294, 254] width 277 height 39
paste textarea "utella"
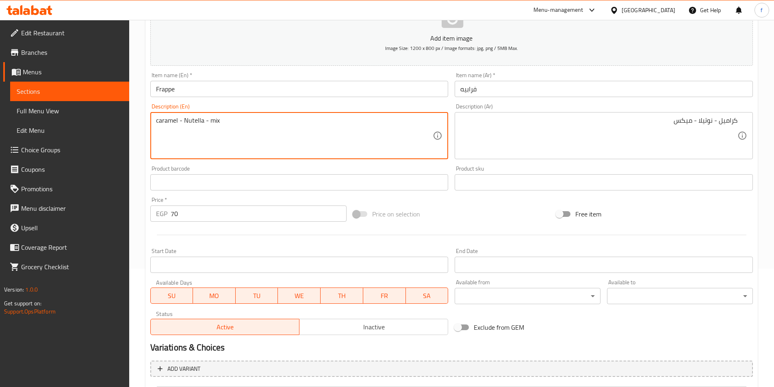
scroll to position [200, 0]
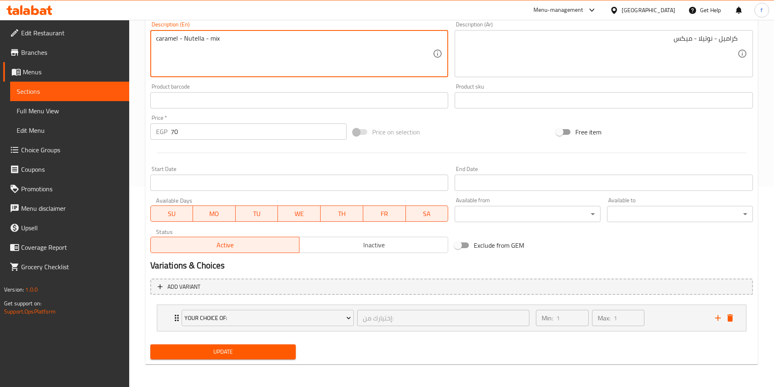
type textarea "caramel - Nutella - mix"
click at [239, 356] on span "Update" at bounding box center [223, 352] width 133 height 10
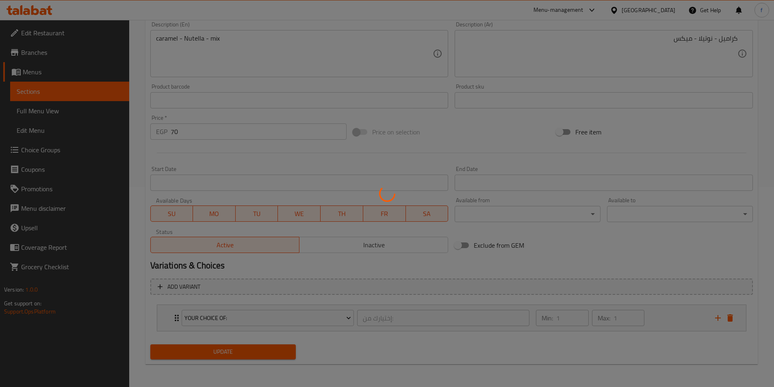
scroll to position [0, 0]
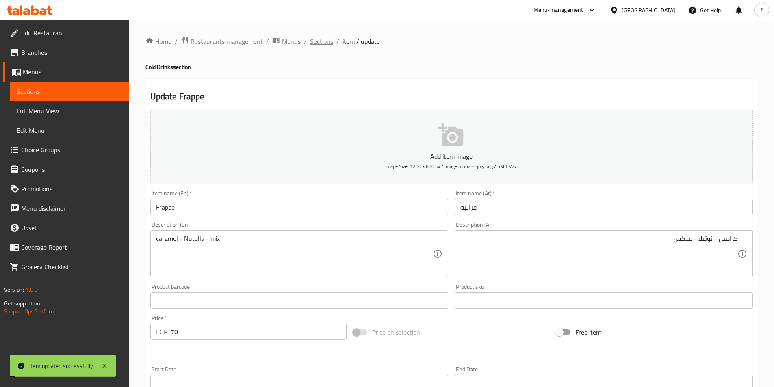
click at [317, 45] on span "Sections" at bounding box center [321, 42] width 23 height 10
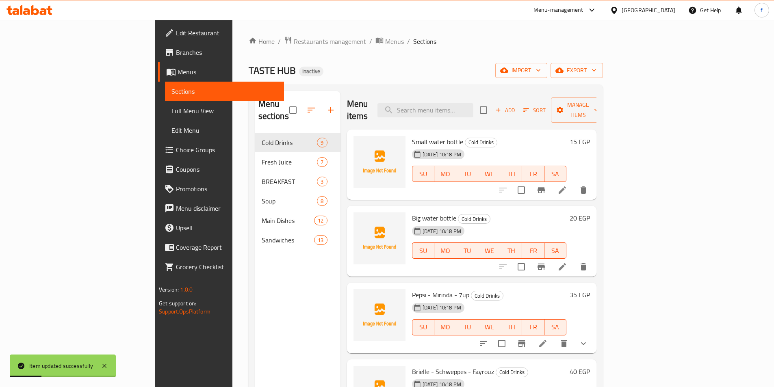
click at [176, 151] on span "Choice Groups" at bounding box center [227, 150] width 102 height 10
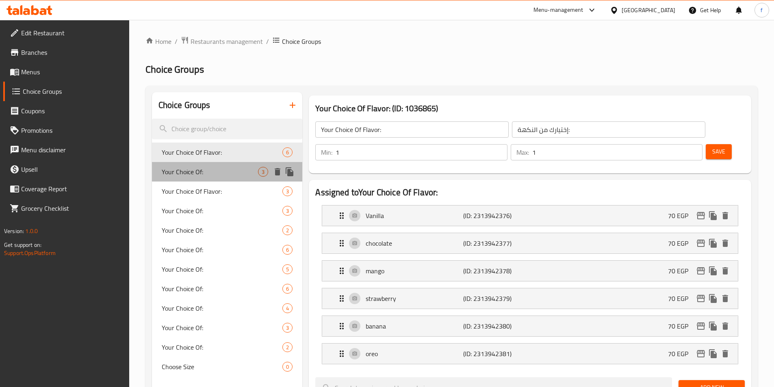
click at [204, 171] on span "Your Choice Of:" at bounding box center [210, 172] width 97 height 10
type input "Your Choice Of:"
type input "إختيارك من:"
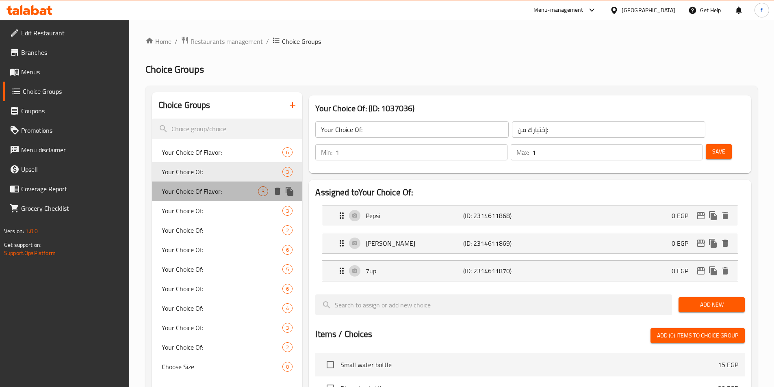
click at [205, 191] on span "Your Choice Of Flavor:" at bounding box center [210, 192] width 97 height 10
type input "Your Choice Of Flavor:"
type input "إختيارك من النكهة:"
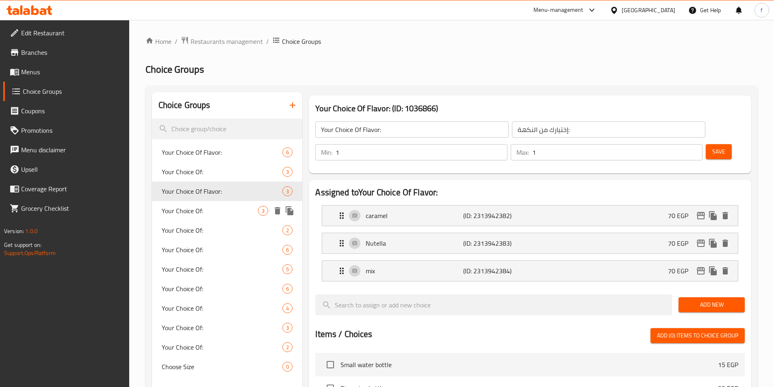
click at [195, 206] on span "Your Choice Of:" at bounding box center [210, 211] width 97 height 10
type input "Your Choice Of:"
type input "إختيارك من:"
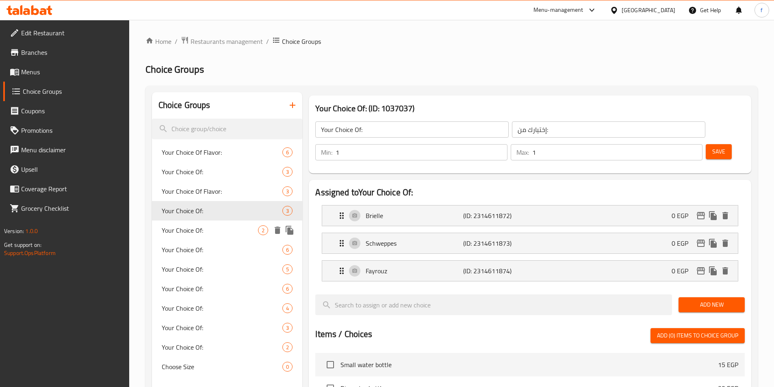
click at [201, 222] on div "Your Choice Of: 2" at bounding box center [227, 231] width 151 height 20
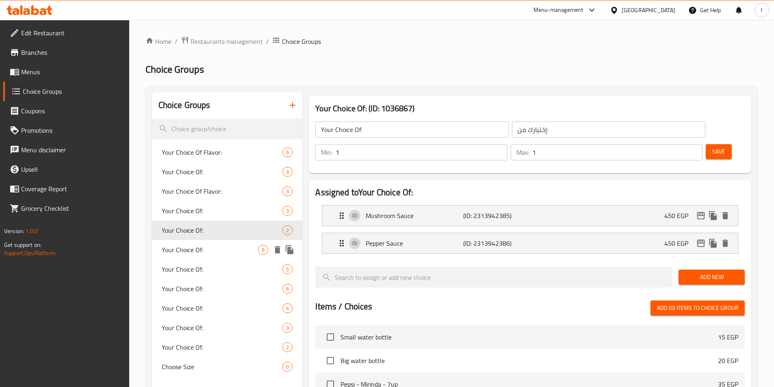
click at [208, 258] on div "Your Choice Of: 6" at bounding box center [227, 250] width 151 height 20
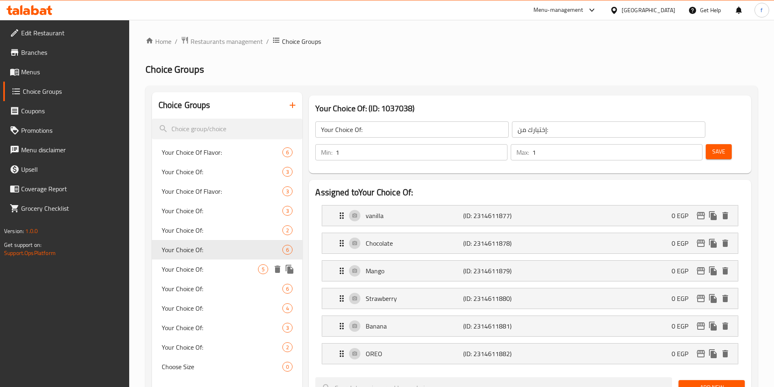
click at [235, 271] on span "Your Choice Of:" at bounding box center [210, 270] width 97 height 10
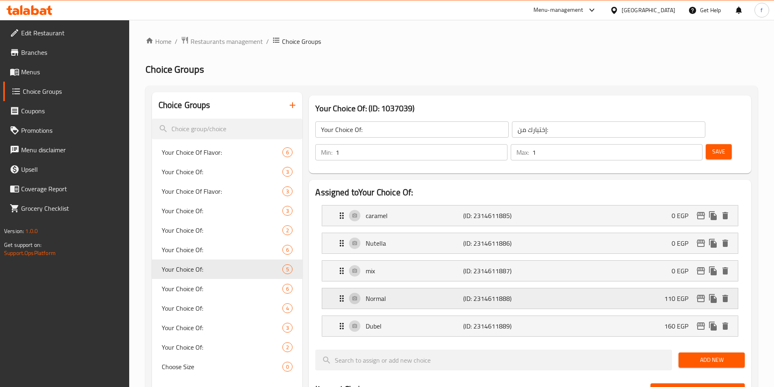
click at [731, 293] on button "delete" at bounding box center [725, 299] width 12 height 12
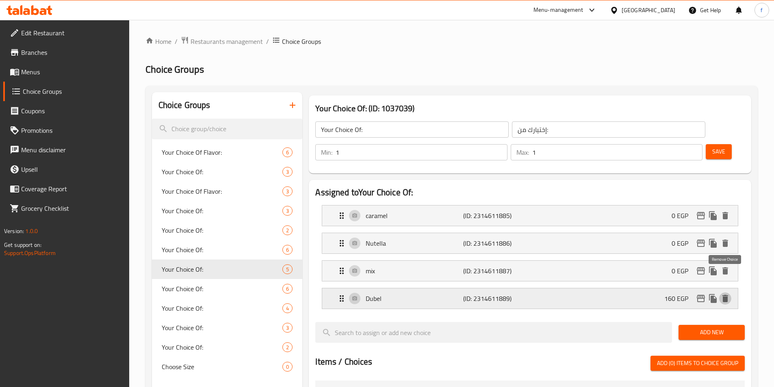
click at [728, 294] on icon "delete" at bounding box center [726, 299] width 10 height 10
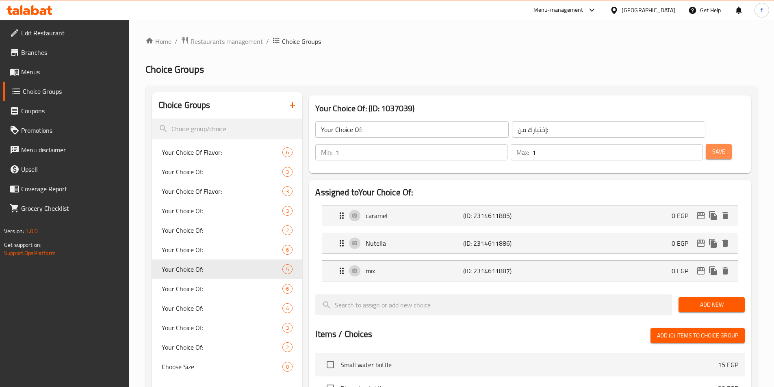
click at [712, 147] on span "Save" at bounding box center [718, 152] width 13 height 10
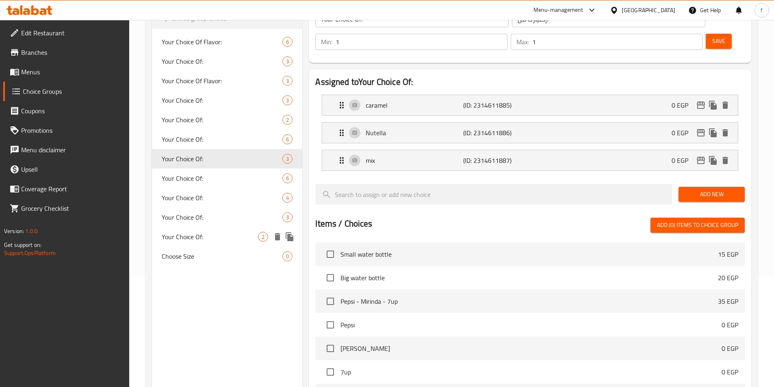
scroll to position [122, 0]
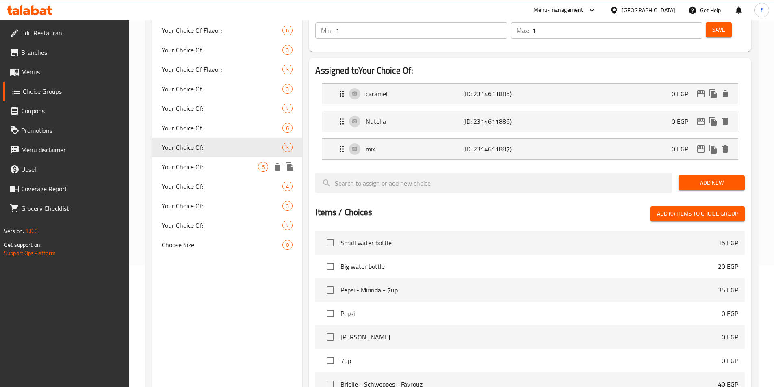
click at [216, 166] on span "Your Choice Of:" at bounding box center [210, 167] width 97 height 10
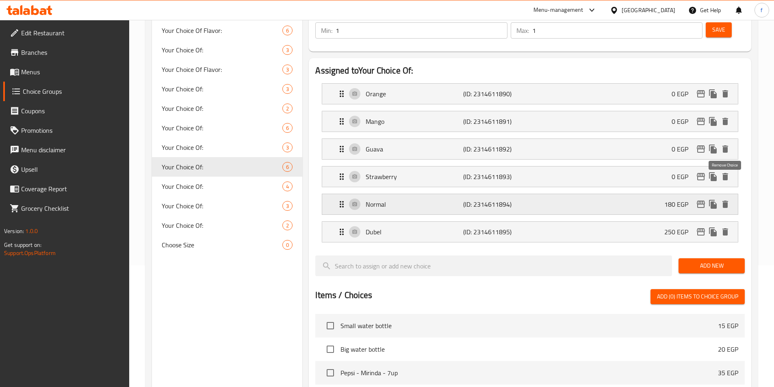
click at [727, 201] on icon "delete" at bounding box center [726, 204] width 6 height 7
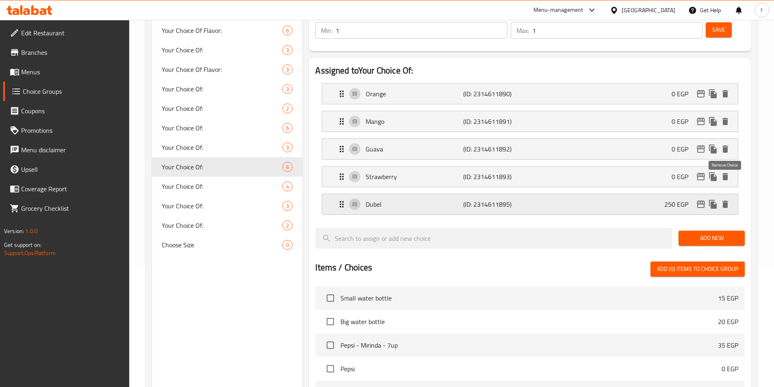
click at [727, 201] on icon "delete" at bounding box center [726, 204] width 6 height 7
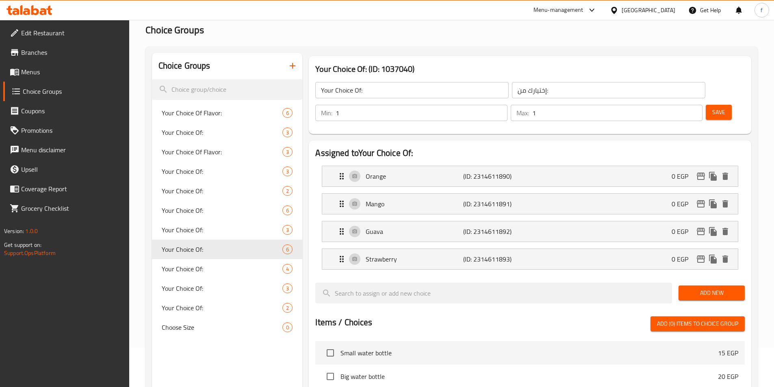
scroll to position [0, 0]
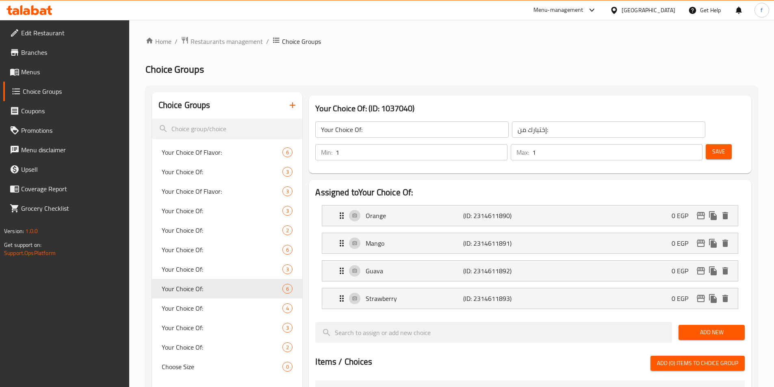
click at [712, 147] on span "Save" at bounding box center [718, 152] width 13 height 10
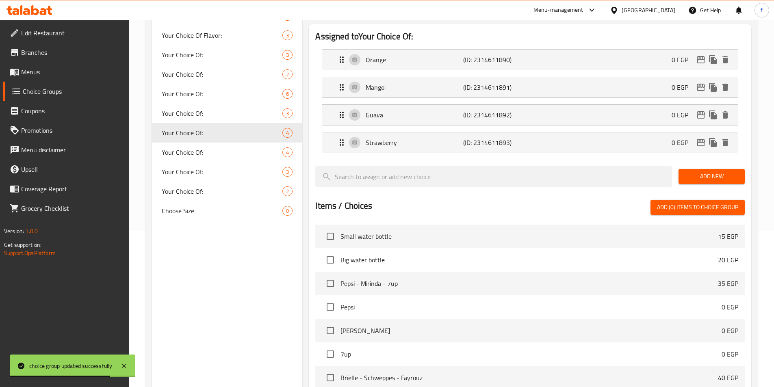
scroll to position [163, 0]
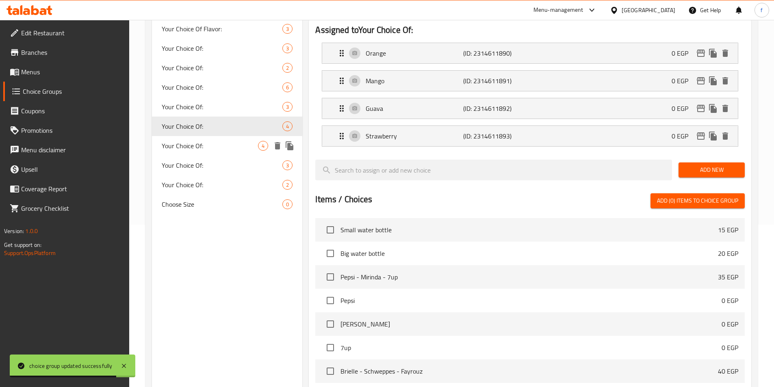
click at [205, 147] on span "Your Choice Of:" at bounding box center [210, 146] width 97 height 10
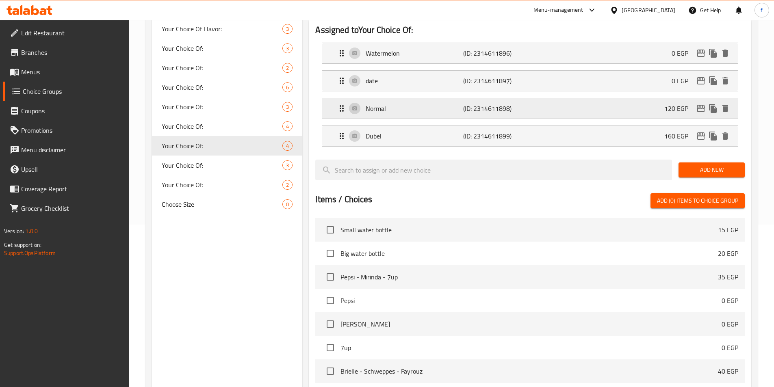
click at [732, 98] on div "Normal (ID: 2314611898) 120 EGP" at bounding box center [530, 108] width 416 height 20
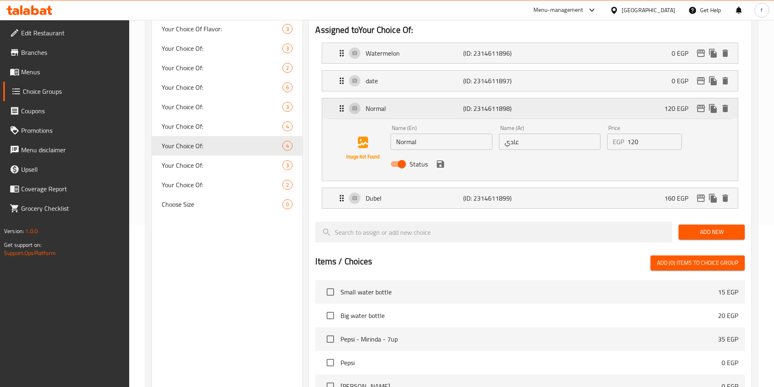
click at [722, 102] on button "delete" at bounding box center [725, 108] width 12 height 12
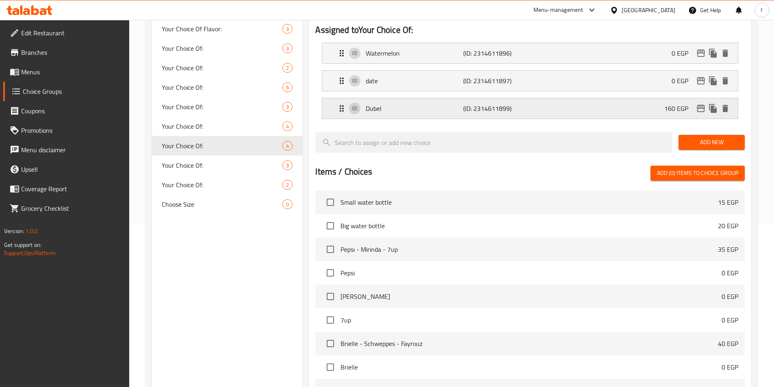
click at [727, 98] on div "Dubel (ID: 2314611899) 160 EGP" at bounding box center [532, 108] width 391 height 20
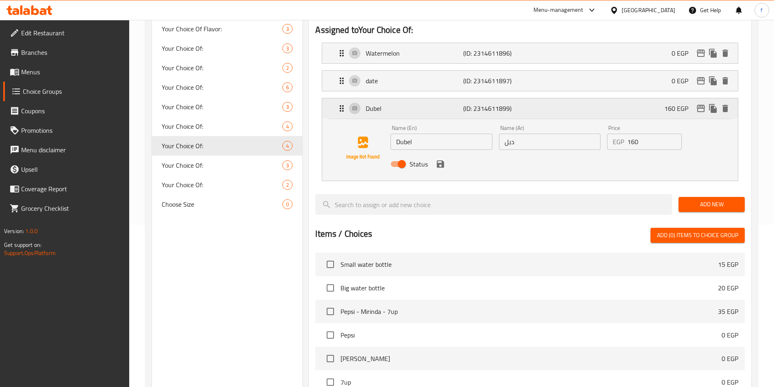
click at [727, 105] on icon "delete" at bounding box center [726, 108] width 6 height 7
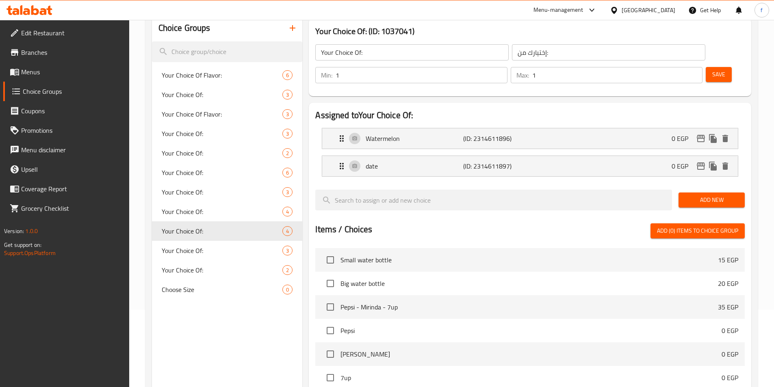
scroll to position [0, 0]
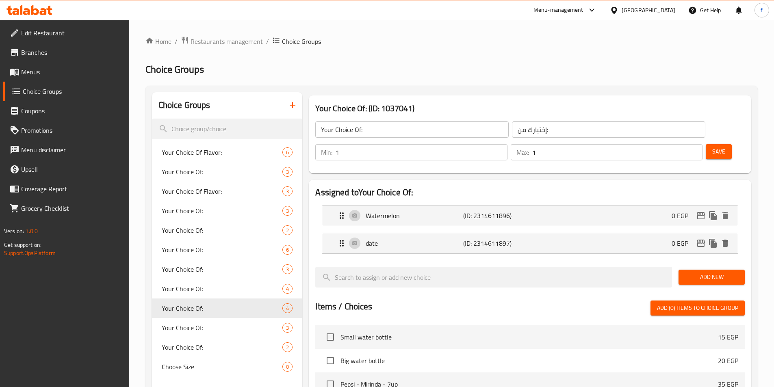
click at [712, 147] on span "Save" at bounding box center [718, 152] width 13 height 10
click at [226, 129] on input "search" at bounding box center [227, 129] width 151 height 21
click at [291, 111] on button "button" at bounding box center [293, 105] width 20 height 20
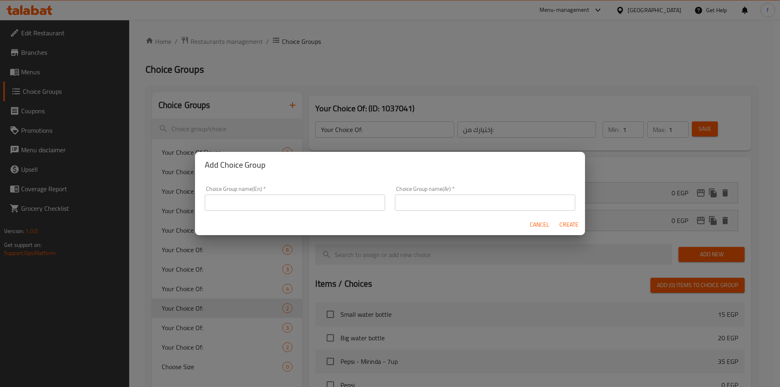
click at [256, 200] on input "text" at bounding box center [295, 203] width 180 height 16
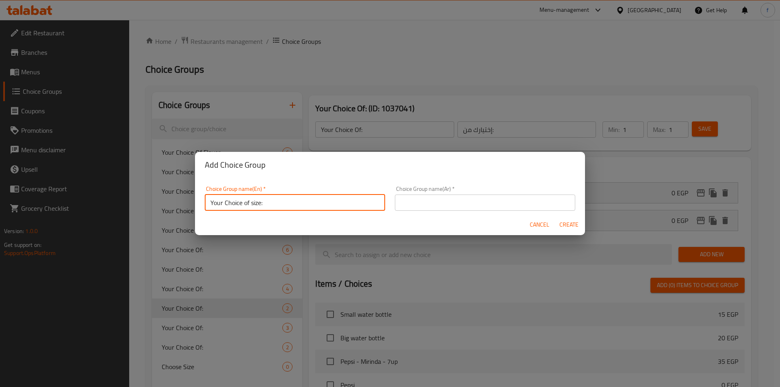
click at [255, 203] on input "Your Choice of size:" at bounding box center [295, 203] width 180 height 16
type input "Your Choice of sauce :"
click at [441, 197] on input "text" at bounding box center [485, 203] width 180 height 16
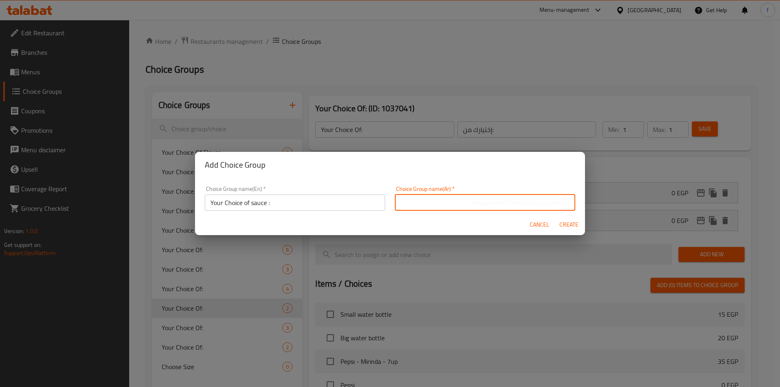
type input "h"
type input "اختيارك من الصوص :"
click at [570, 228] on span "Create" at bounding box center [569, 225] width 20 height 10
type input "Your Choice of sauce :"
type input "اختيارك من الصوص :"
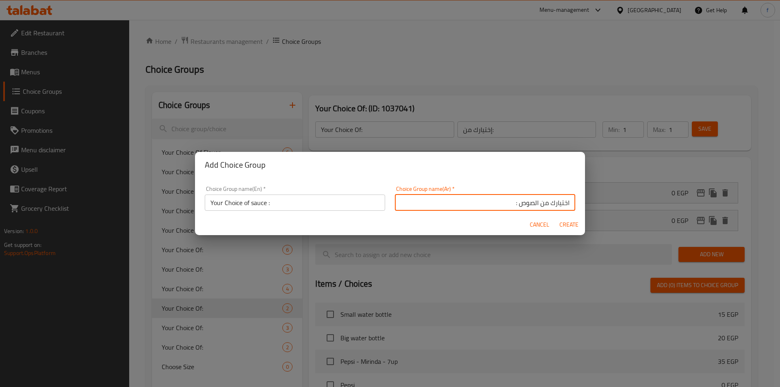
type input "0"
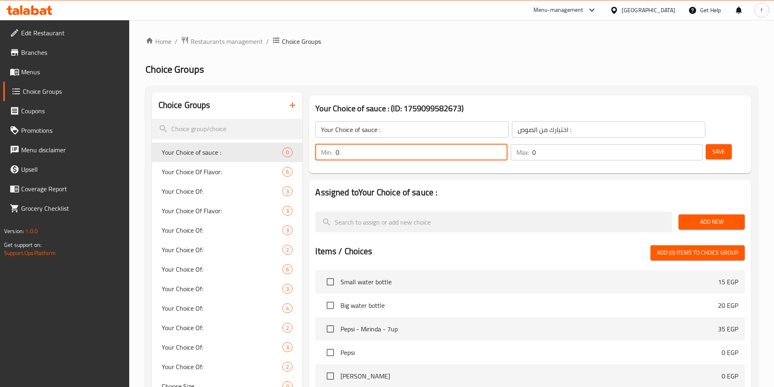
drag, startPoint x: 621, startPoint y: 126, endPoint x: 630, endPoint y: 125, distance: 9.5
click at [507, 144] on div "Min: 0 ​" at bounding box center [411, 152] width 192 height 16
type input "1"
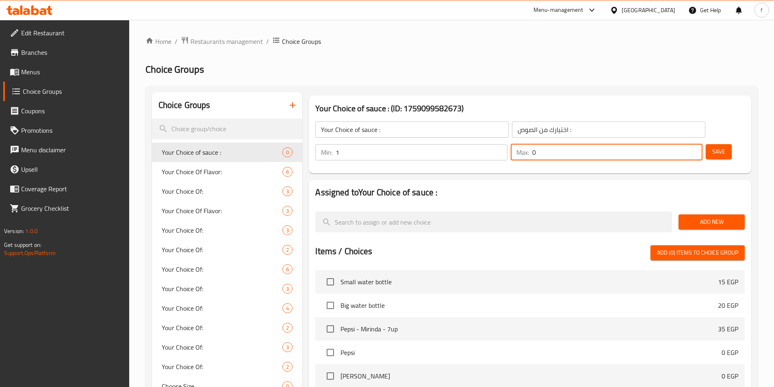
drag, startPoint x: 672, startPoint y: 128, endPoint x: 662, endPoint y: 133, distance: 10.5
click at [661, 144] on div "Max: 0 ​" at bounding box center [607, 152] width 192 height 16
type input "1"
click at [703, 217] on span "Add New" at bounding box center [711, 222] width 53 height 10
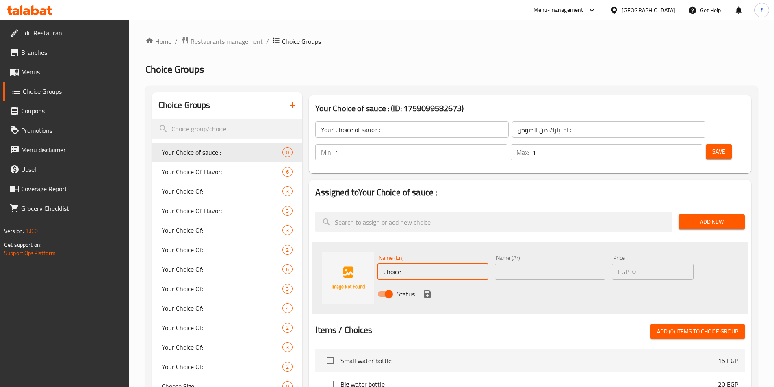
click at [393, 264] on input "Choice" at bounding box center [433, 272] width 111 height 16
paste input "MUSHROOM"
click at [445, 264] on input "MUSHROOM" at bounding box center [433, 272] width 111 height 16
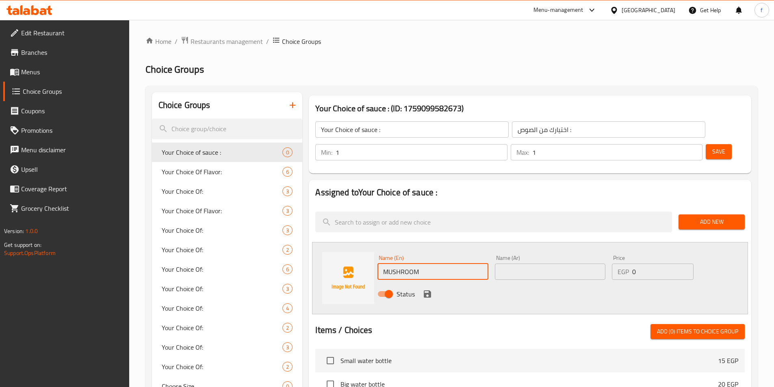
paste input "SAUCE"
type input "MUSHROOM SAUCE"
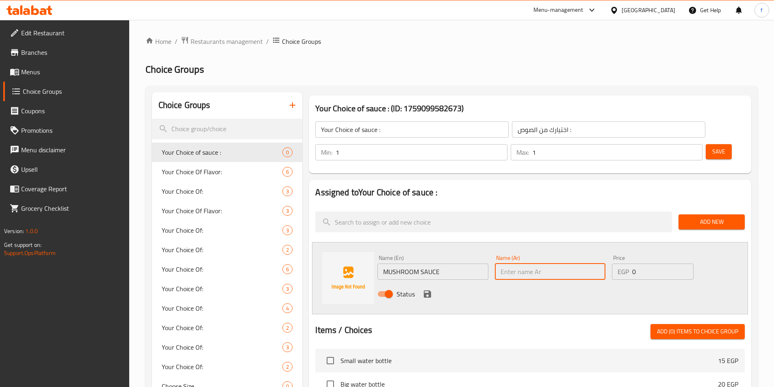
click at [514, 264] on input "text" at bounding box center [550, 272] width 111 height 16
type input "w"
type input "صوص مشروم"
click at [429, 291] on icon "save" at bounding box center [427, 294] width 7 height 7
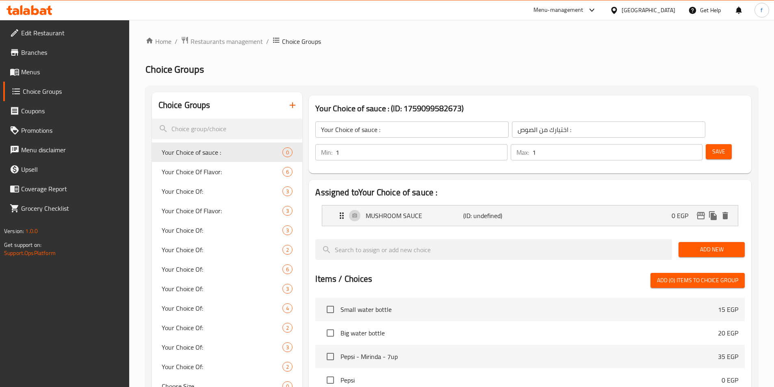
click at [707, 245] on span "Add New" at bounding box center [711, 250] width 53 height 10
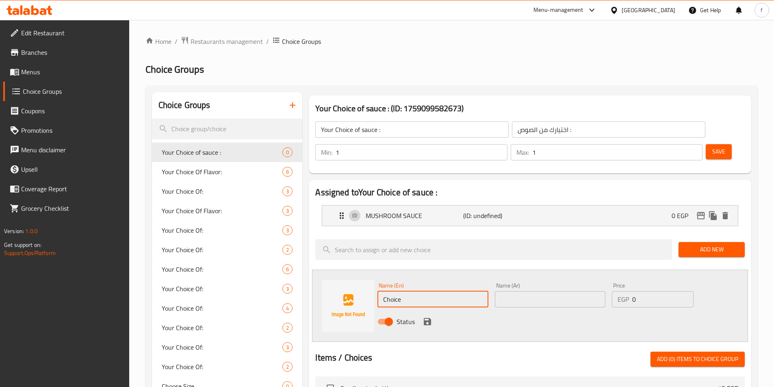
click at [404, 291] on input "Choice" at bounding box center [433, 299] width 111 height 16
click at [452, 291] on input "text" at bounding box center [433, 299] width 111 height 16
paste input "PAPER SAUCE"
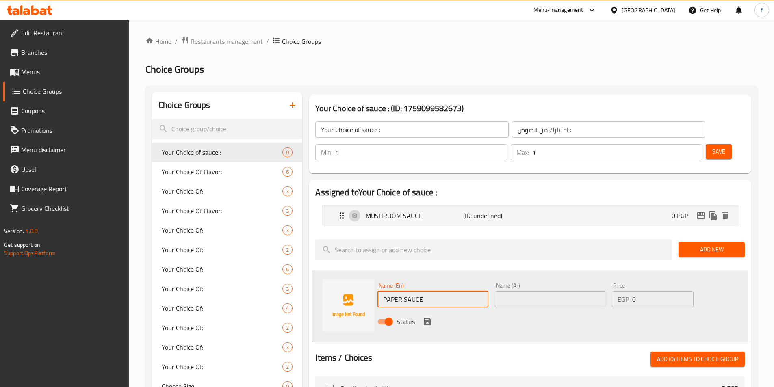
type input "PAPER SAUCE"
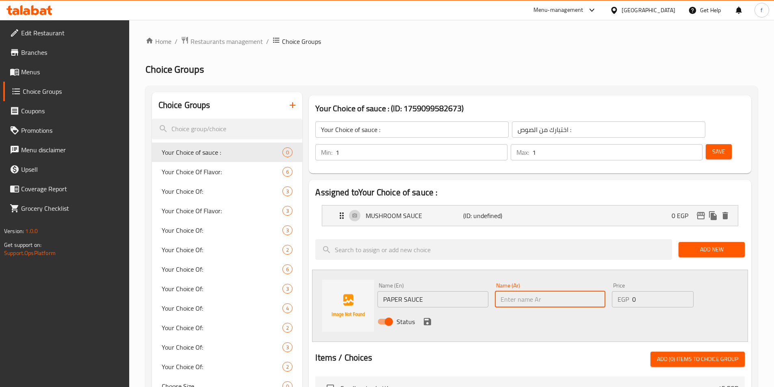
click at [536, 291] on input "text" at bounding box center [550, 299] width 111 height 16
type input "ص"
type input "صوص الفلفل"
click at [429, 318] on icon "save" at bounding box center [427, 321] width 7 height 7
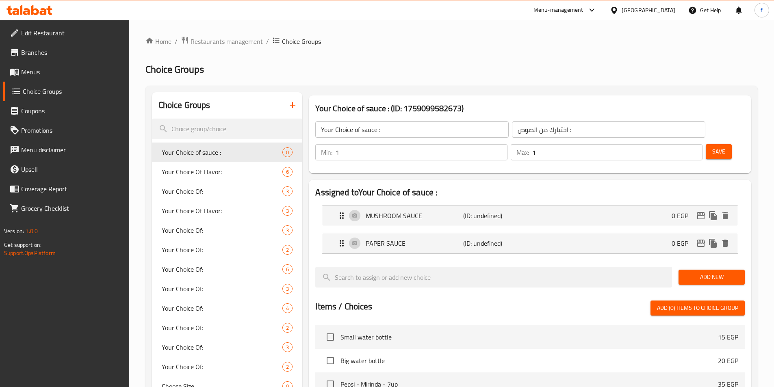
click at [712, 144] on button "Save" at bounding box center [719, 151] width 26 height 15
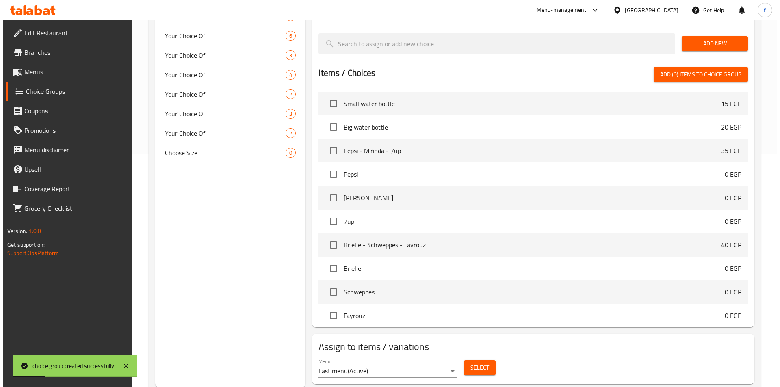
scroll to position [234, 0]
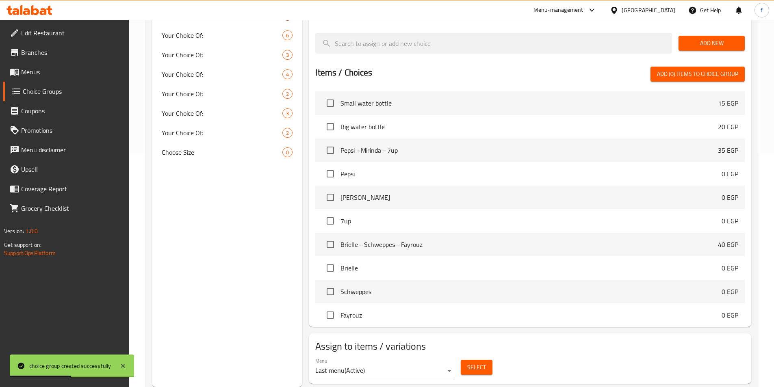
click at [479, 362] on span "Select" at bounding box center [476, 367] width 19 height 10
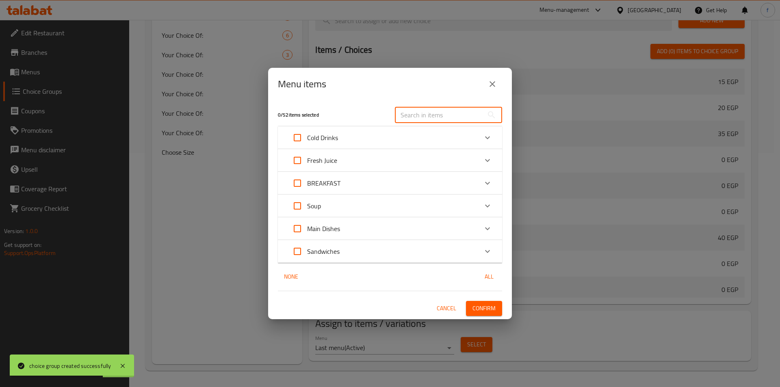
click at [439, 113] on input "text" at bounding box center [439, 115] width 89 height 16
paste input "Beef Fillet"
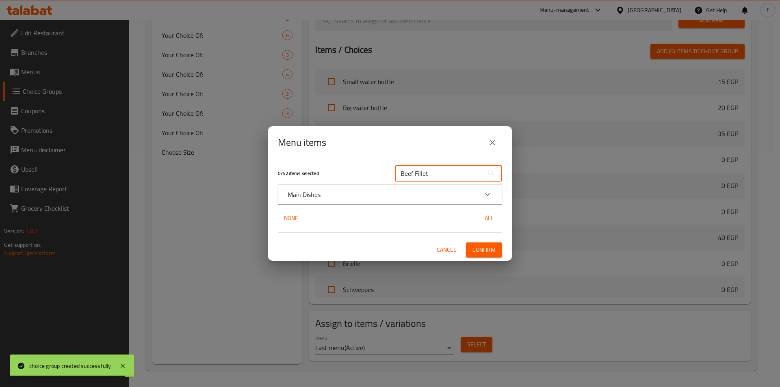
type input "Beef Fillet"
click at [385, 195] on div "Main Dishes" at bounding box center [383, 195] width 190 height 10
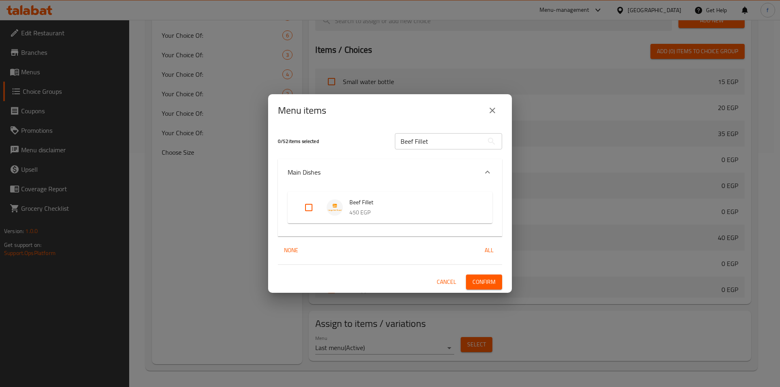
click at [315, 212] on input "Expand" at bounding box center [309, 208] width 20 height 20
checkbox input "true"
click at [486, 286] on span "Confirm" at bounding box center [484, 282] width 23 height 10
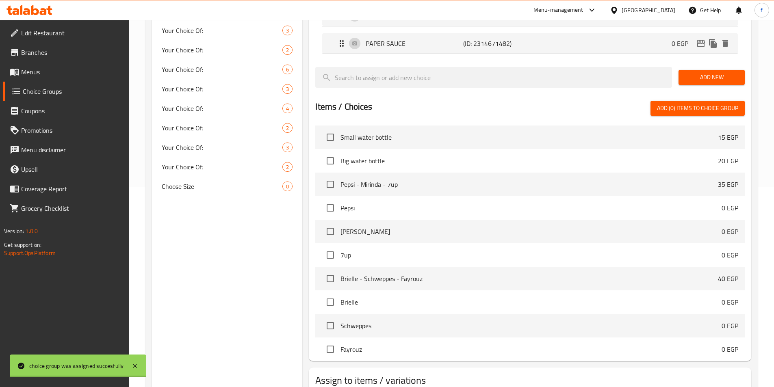
scroll to position [153, 0]
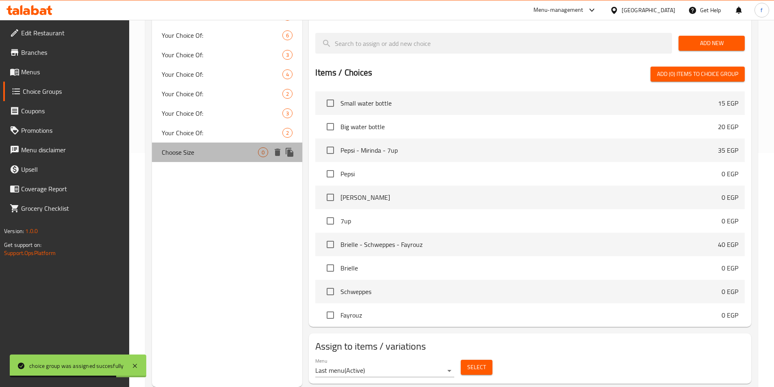
click at [221, 148] on span "Choose Size" at bounding box center [210, 153] width 97 height 10
type input "Choose Size"
type input "اختر الحجم"
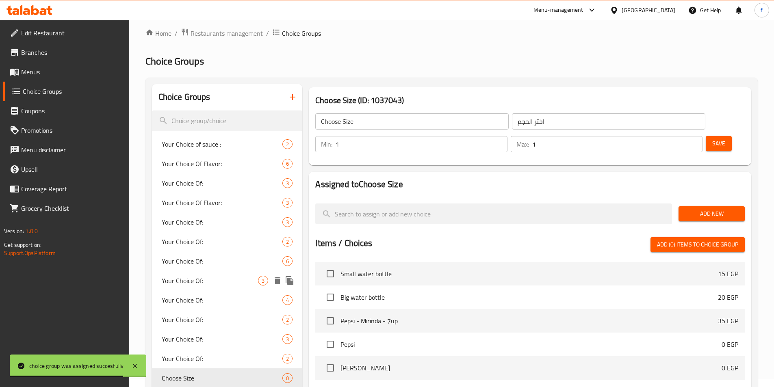
scroll to position [0, 0]
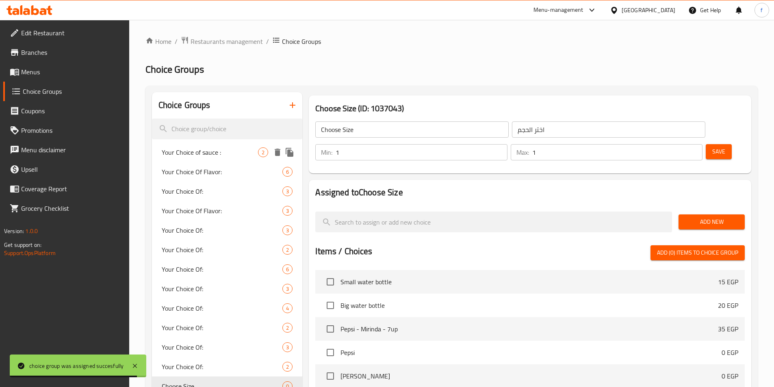
click at [233, 153] on span "Your Choice of sauce :" at bounding box center [210, 153] width 97 height 10
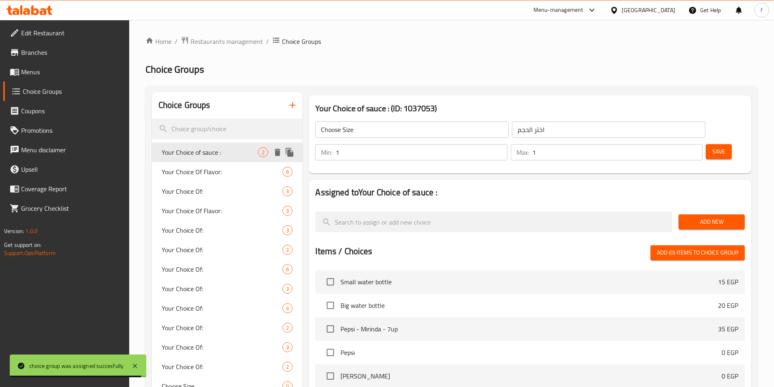
type input "Your Choice of sauce :"
type input "اختيارك من الصوص :"
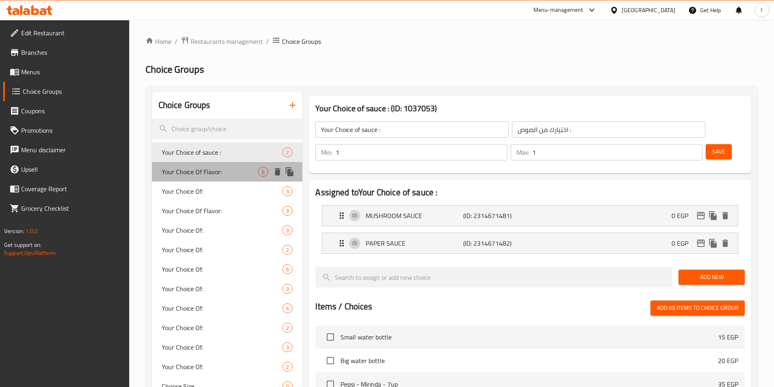
click at [218, 173] on span "Your Choice Of Flavor:" at bounding box center [210, 172] width 97 height 10
type input "Your Choice Of Flavor:"
type input "إختيارك من النكهة:"
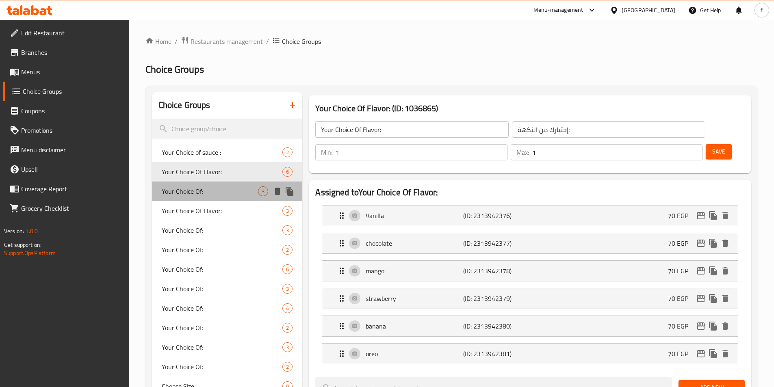
click at [203, 193] on span "Your Choice Of:" at bounding box center [210, 192] width 97 height 10
type input "Your Choice Of:"
type input "إختيارك من:"
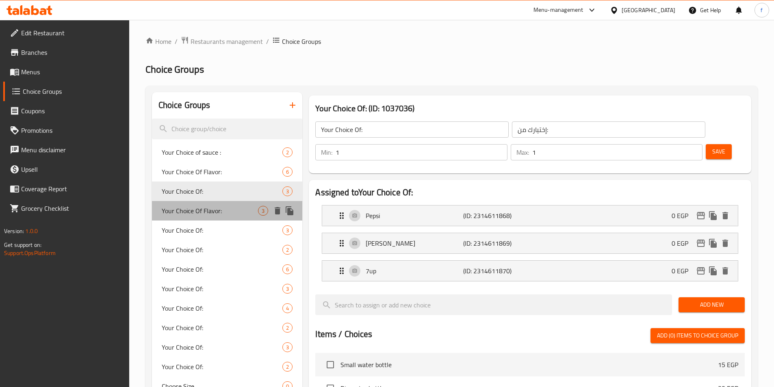
click at [228, 211] on span "Your Choice Of Flavor:" at bounding box center [210, 211] width 97 height 10
type input "Your Choice Of Flavor:"
type input "إختيارك من النكهة:"
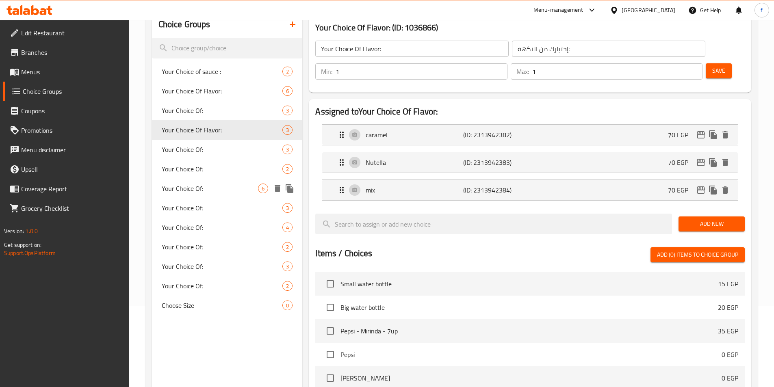
scroll to position [81, 0]
click at [228, 146] on span "Your Choice Of:" at bounding box center [210, 149] width 97 height 10
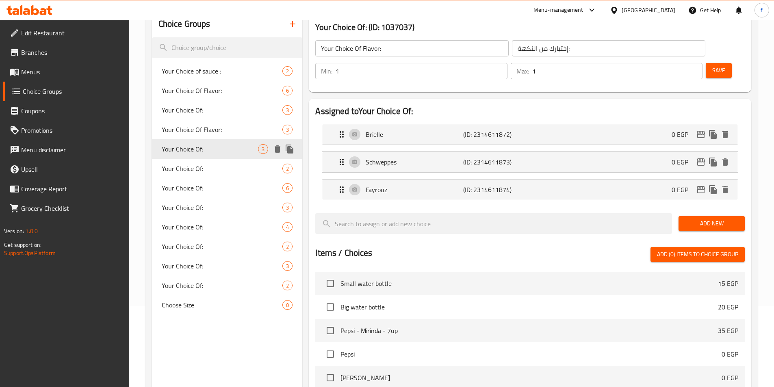
type input "Your Choice Of:"
type input "إختيارك من:"
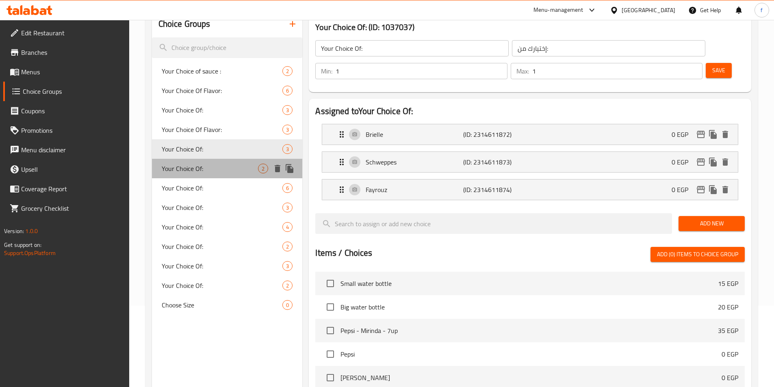
click at [231, 171] on span "Your Choice Of:" at bounding box center [210, 169] width 97 height 10
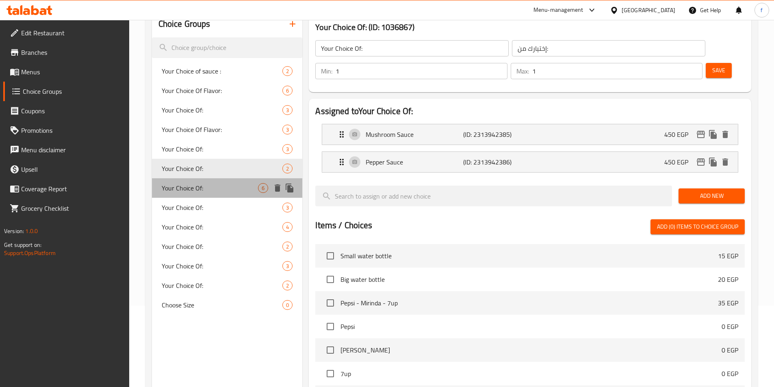
click at [225, 185] on span "Your Choice Of:" at bounding box center [210, 188] width 97 height 10
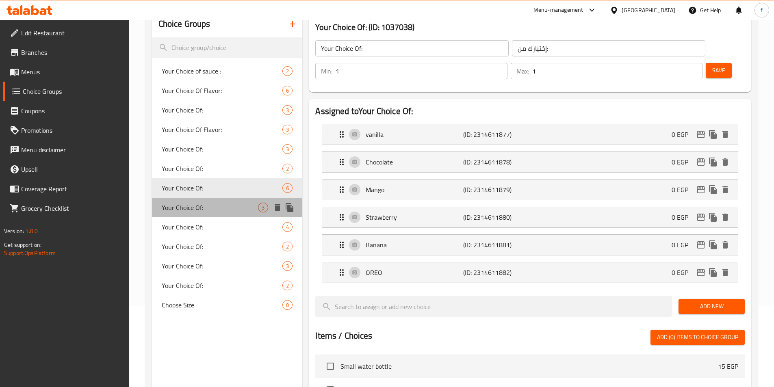
click at [219, 214] on div "Your Choice Of: 3" at bounding box center [227, 208] width 151 height 20
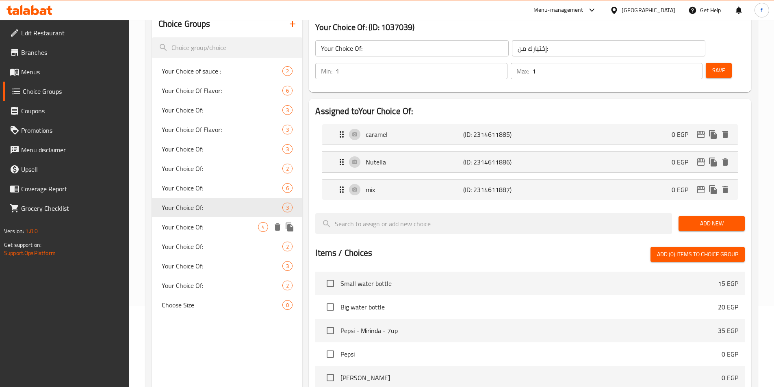
click at [219, 232] on span "Your Choice Of:" at bounding box center [210, 227] width 97 height 10
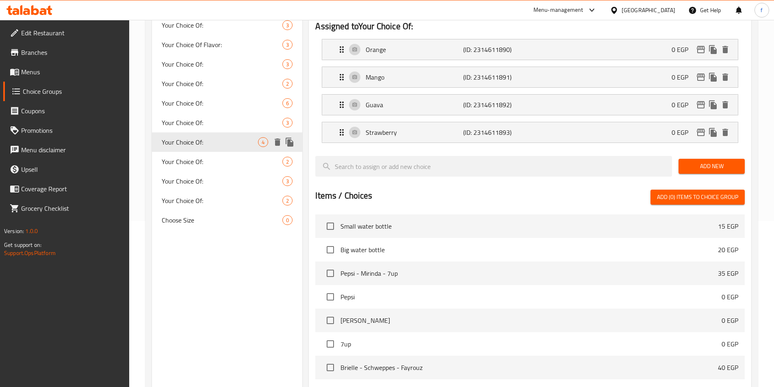
scroll to position [203, 0]
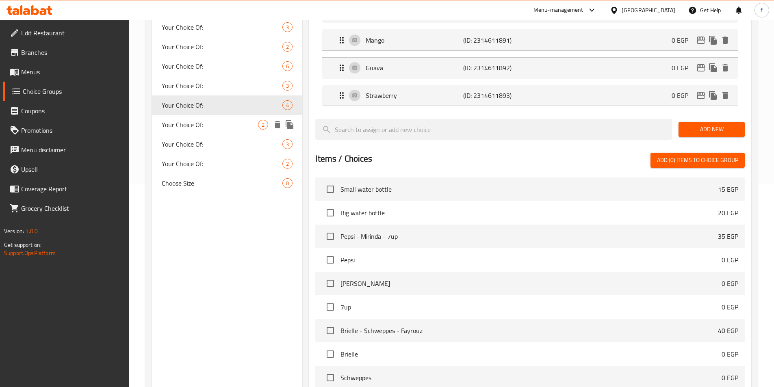
click at [224, 125] on span "Your Choice Of:" at bounding box center [210, 125] width 97 height 10
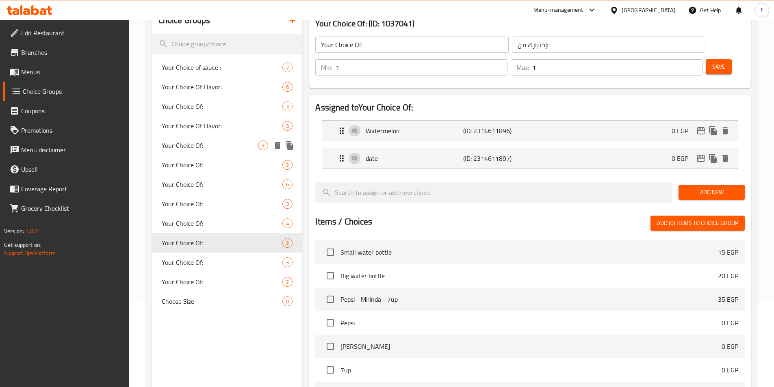
scroll to position [163, 0]
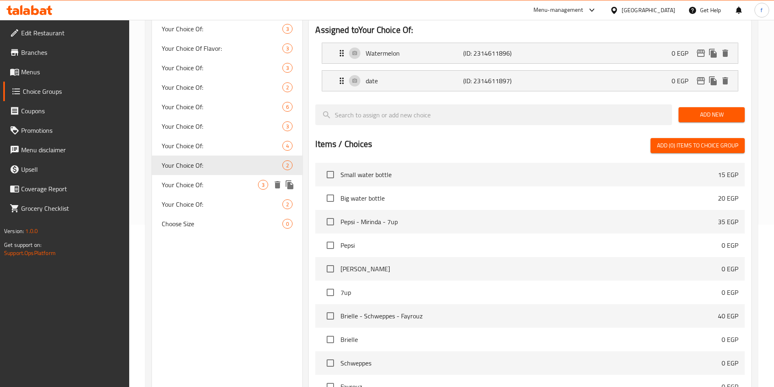
click at [191, 188] on span "Your Choice Of:" at bounding box center [210, 185] width 97 height 10
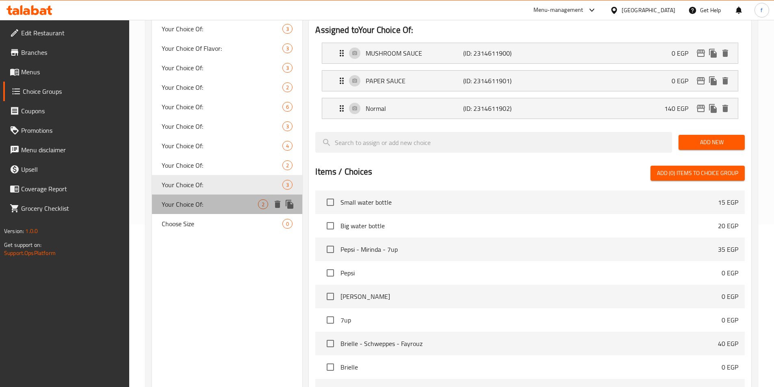
click at [199, 208] on span "Your Choice Of:" at bounding box center [210, 205] width 97 height 10
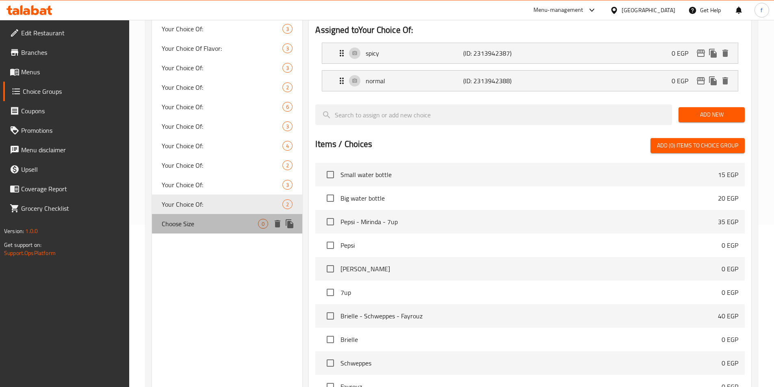
click at [207, 224] on span "Choose Size" at bounding box center [210, 224] width 97 height 10
type input "Choose Size"
type input "اختر الحجم"
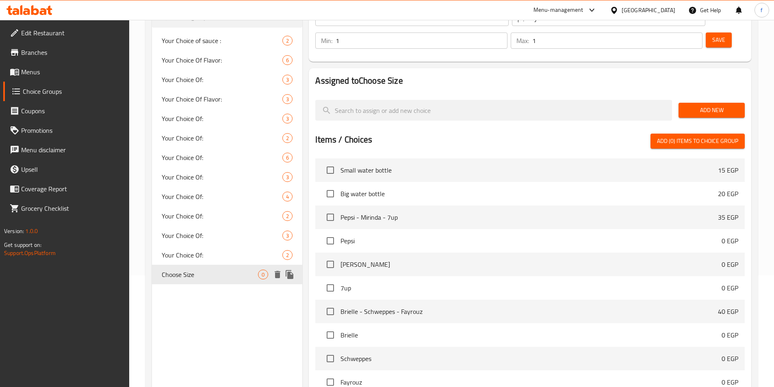
scroll to position [179, 0]
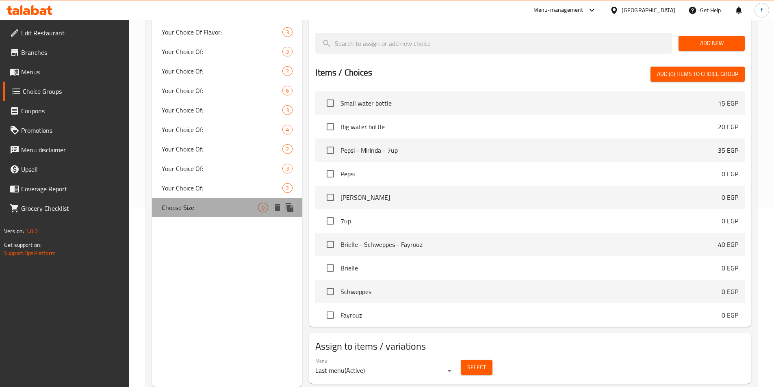
click at [204, 208] on span "Choose Size" at bounding box center [210, 208] width 97 height 10
click at [280, 209] on icon "delete" at bounding box center [278, 208] width 10 height 10
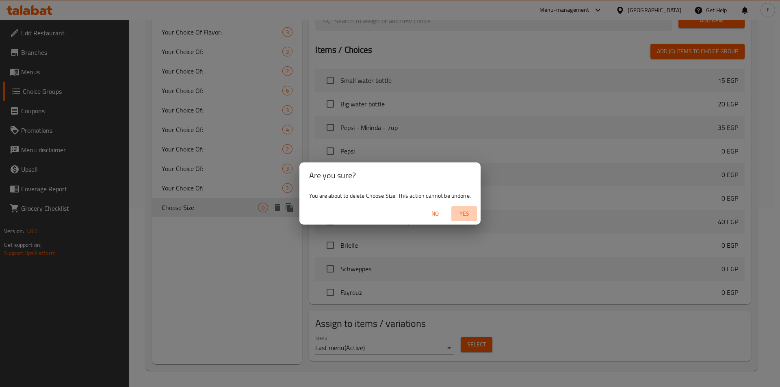
click at [465, 219] on button "Yes" at bounding box center [464, 213] width 26 height 15
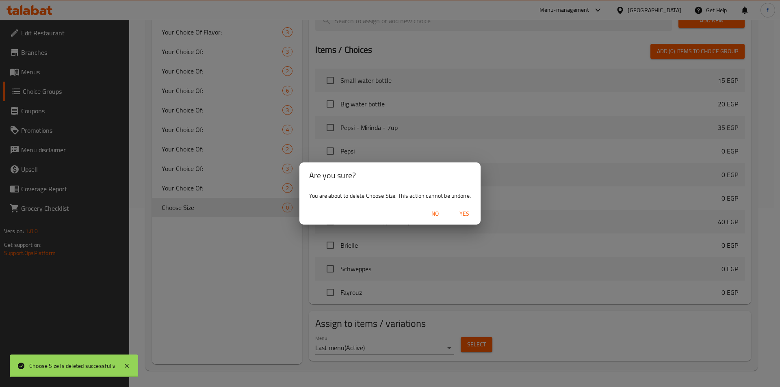
type input "Your Choice of sauce :"
type input "اختيارك من الصوص :"
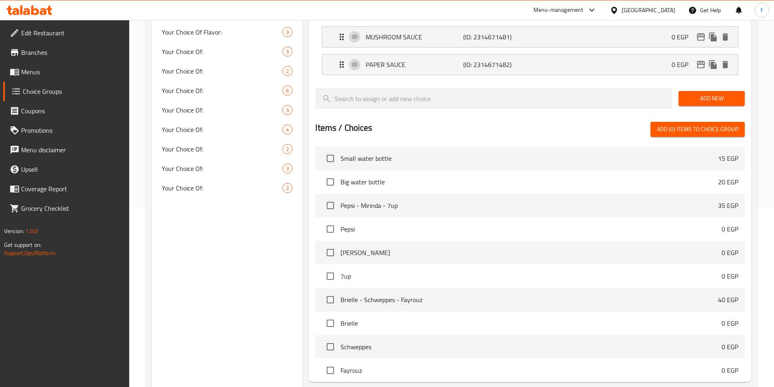
click at [72, 36] on span "Edit Restaurant" at bounding box center [72, 33] width 102 height 10
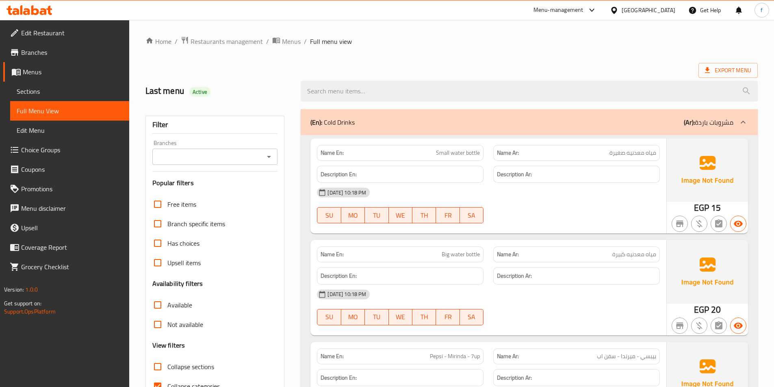
scroll to position [45, 0]
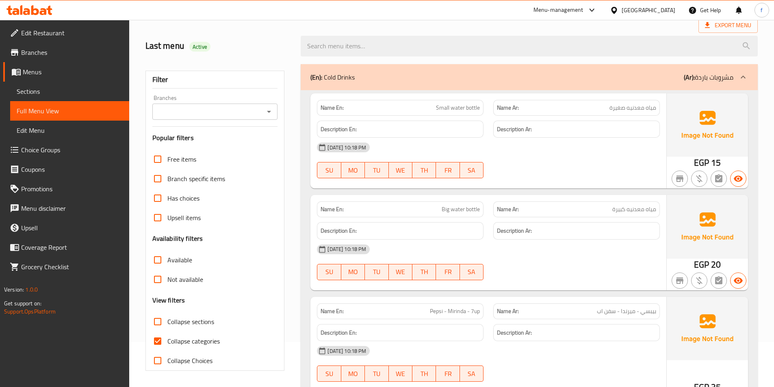
click at [163, 341] on input "Collapse categories" at bounding box center [158, 342] width 20 height 20
checkbox input "false"
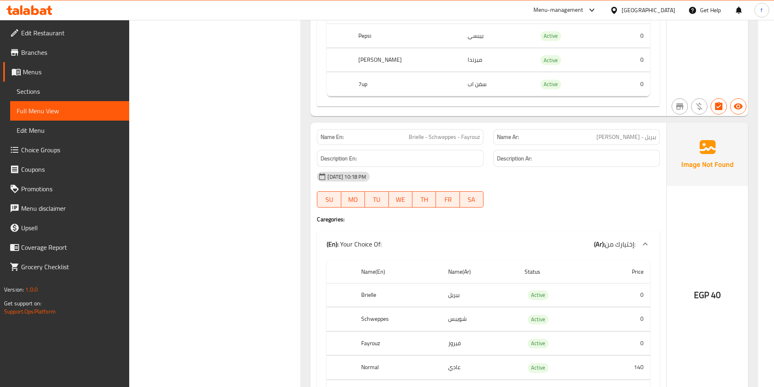
scroll to position [533, 0]
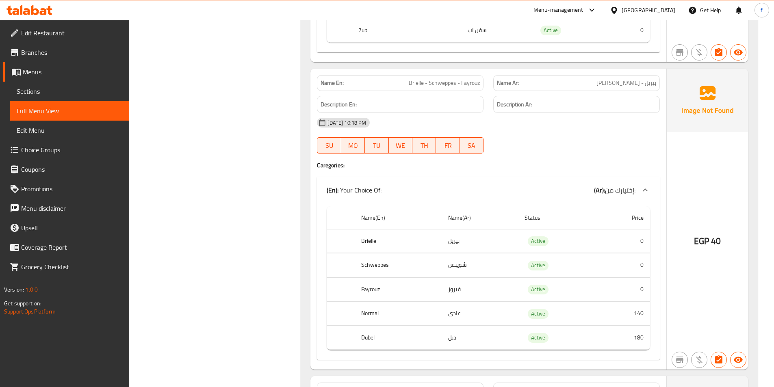
click at [417, 84] on span "Brielle - Schweppes - Fayrouz" at bounding box center [444, 83] width 71 height 9
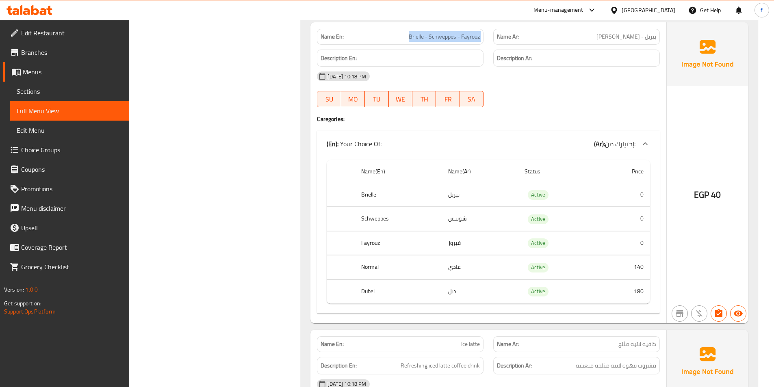
scroll to position [817, 0]
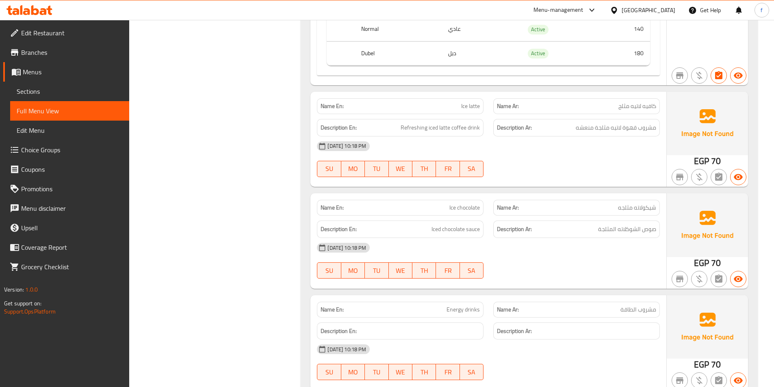
click at [467, 107] on span "Ice latte" at bounding box center [470, 106] width 19 height 9
click at [464, 105] on span "Ice latte" at bounding box center [470, 106] width 19 height 9
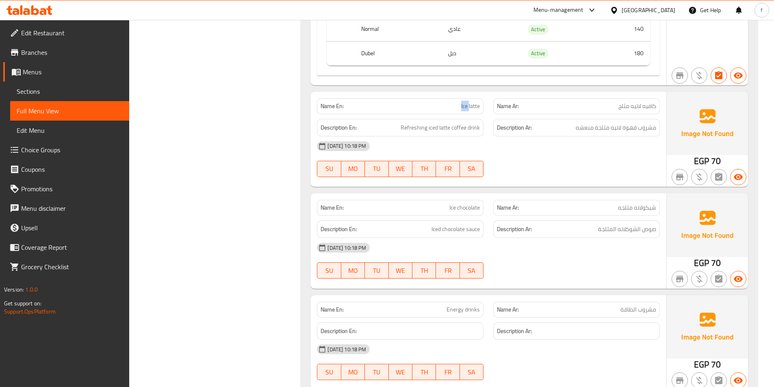
click at [464, 105] on span "Ice latte" at bounding box center [470, 106] width 19 height 9
click at [471, 105] on span "Ice latte" at bounding box center [470, 106] width 19 height 9
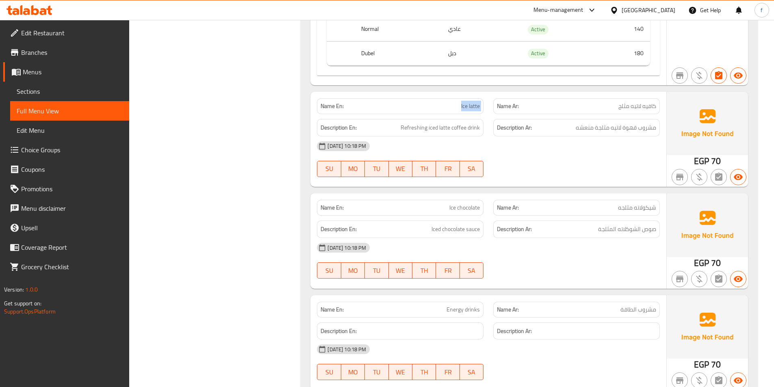
copy span "Ice latte"
click at [476, 127] on span "Refreshing iced latte coffee drink" at bounding box center [440, 128] width 79 height 10
click at [457, 129] on span "Refreshing iced latte coffee drink" at bounding box center [440, 128] width 79 height 10
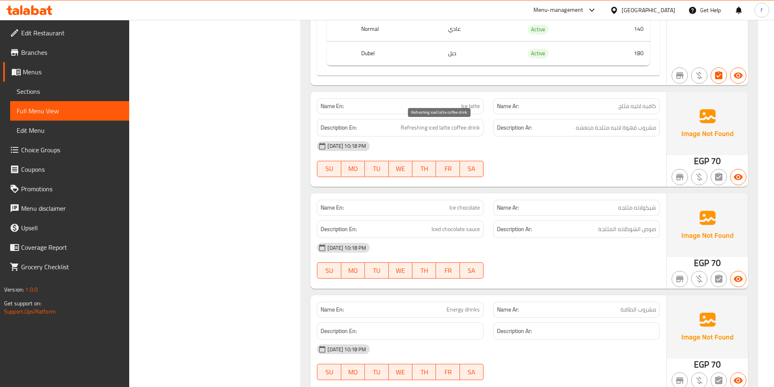
click at [438, 125] on span "Refreshing iced latte coffee drink" at bounding box center [440, 128] width 79 height 10
click at [433, 125] on span "Refreshing iced latte coffee drink" at bounding box center [440, 128] width 79 height 10
click at [415, 126] on span "Refreshing iced latte coffee drink" at bounding box center [440, 128] width 79 height 10
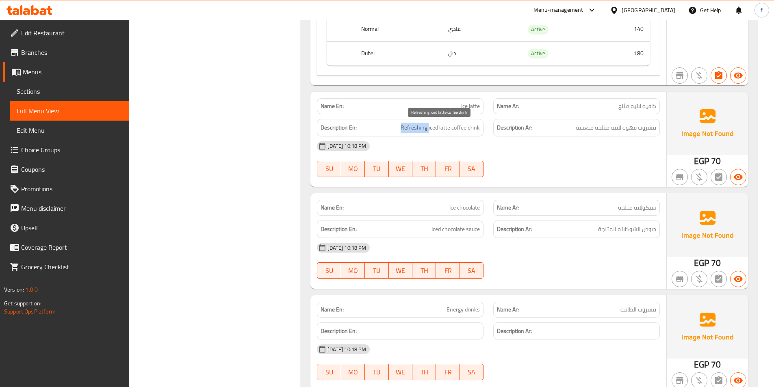
click at [415, 126] on span "Refreshing iced latte coffee drink" at bounding box center [440, 128] width 79 height 10
click at [608, 132] on span "مشروب قهوة لاتيه مثلجة منعشه" at bounding box center [616, 128] width 80 height 10
drag, startPoint x: 608, startPoint y: 132, endPoint x: 601, endPoint y: 133, distance: 6.6
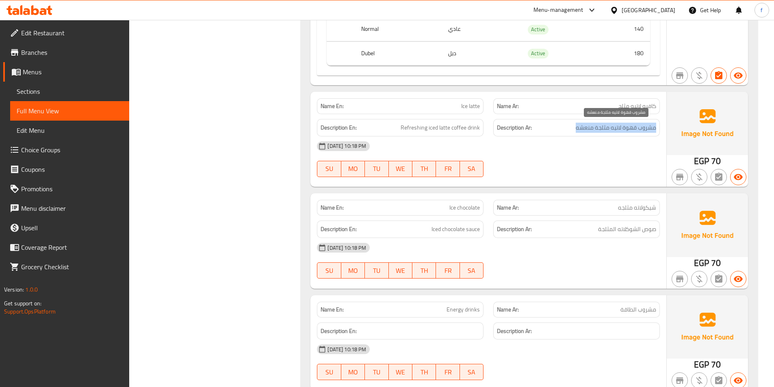
click at [607, 132] on span "مشروب قهوة لاتيه مثلجة منعشه" at bounding box center [616, 128] width 80 height 10
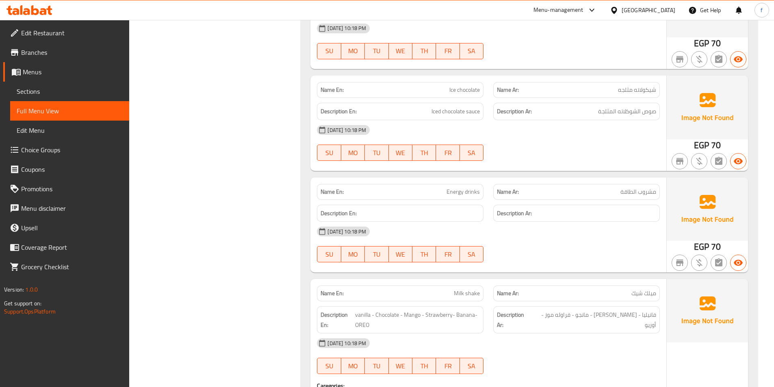
scroll to position [939, 0]
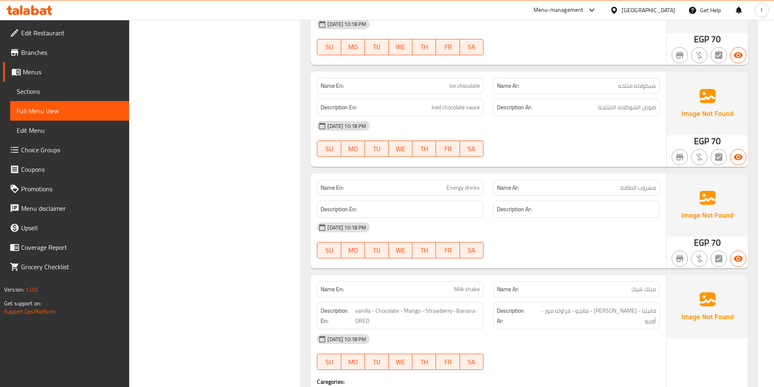
click at [456, 85] on span "Ice chocolate" at bounding box center [464, 86] width 30 height 9
click at [475, 108] on span "Iced chocolate sauce" at bounding box center [456, 107] width 48 height 10
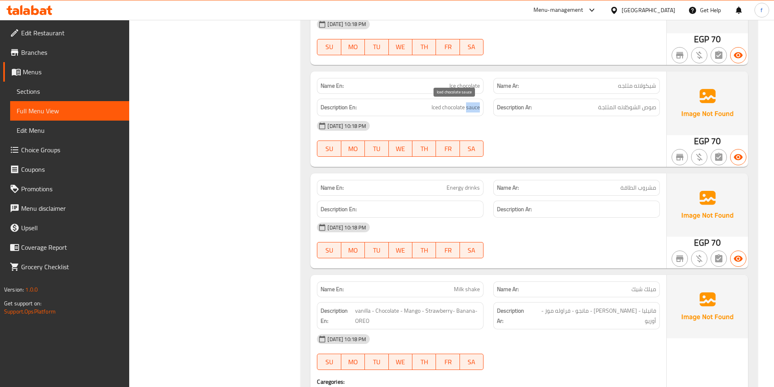
click at [475, 108] on span "Iced chocolate sauce" at bounding box center [456, 107] width 48 height 10
click at [460, 106] on span "Iced chocolate sauce" at bounding box center [456, 107] width 48 height 10
click at [435, 103] on span "Iced chocolate sauce" at bounding box center [456, 107] width 48 height 10
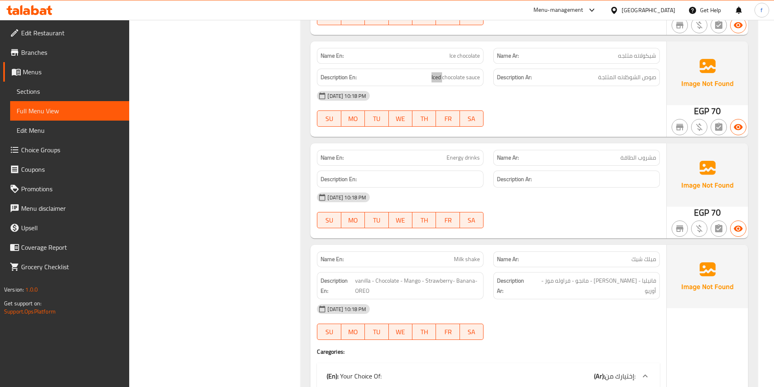
scroll to position [1020, 0]
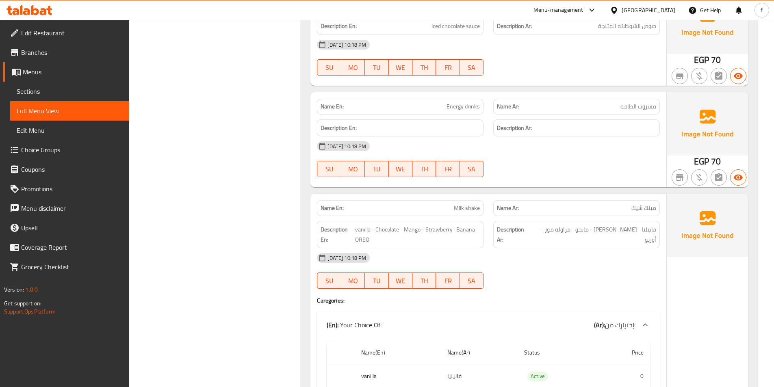
click at [459, 104] on span "Energy drinks" at bounding box center [463, 106] width 33 height 9
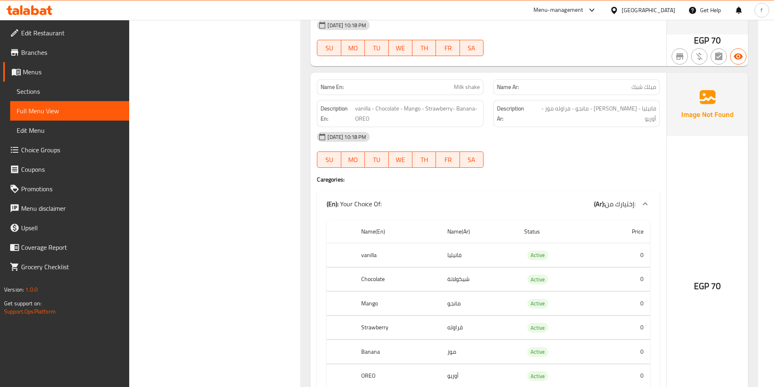
scroll to position [1142, 0]
click at [454, 85] on p "Name En: Milk shake" at bounding box center [400, 86] width 159 height 9
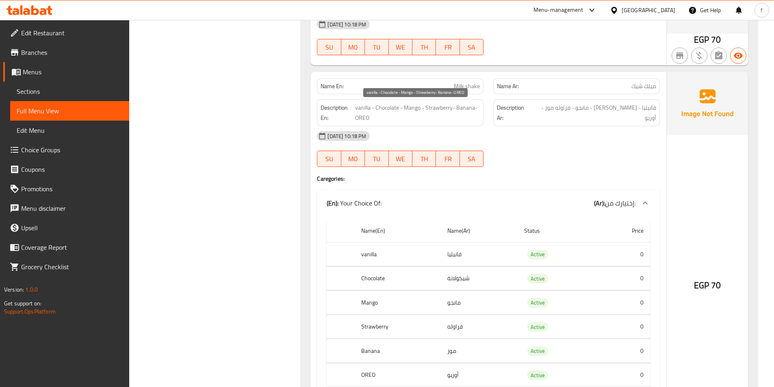
click at [359, 106] on span "vanilla - Chocolate - Mango - Strawberry- Banana- OREO" at bounding box center [417, 113] width 125 height 20
click at [381, 105] on span "vanilla - Chocolate - Mango - Strawberry- Banana- OREO" at bounding box center [417, 113] width 125 height 20
click at [415, 110] on span "vanilla - Chocolate - Mango - Strawberry- Banana- OREO" at bounding box center [417, 113] width 125 height 20
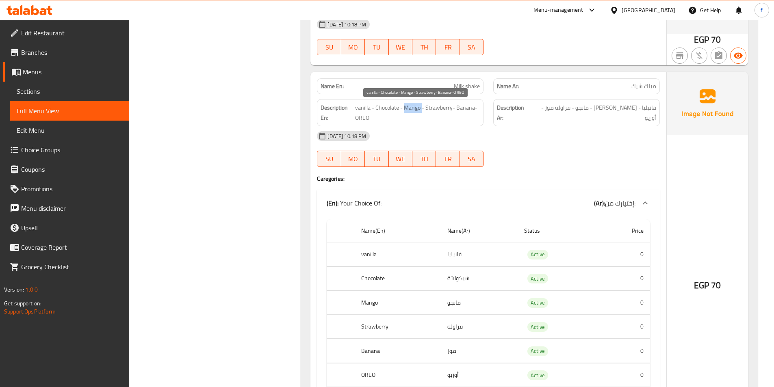
click at [415, 110] on span "vanilla - Chocolate - Mango - Strawberry- Banana- OREO" at bounding box center [417, 113] width 125 height 20
click at [434, 110] on span "vanilla - Chocolate - Mango - Strawberry- Banana- OREO" at bounding box center [417, 113] width 125 height 20
click at [467, 109] on span "vanilla - Chocolate - Mango - Strawberry- Banana- OREO" at bounding box center [417, 113] width 125 height 20
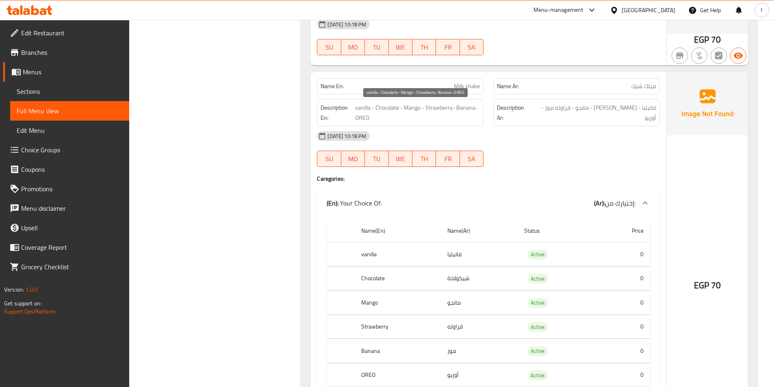
click at [357, 115] on span "vanilla - Chocolate - Mango - Strawberry- Banana- OREO" at bounding box center [417, 113] width 125 height 20
click at [463, 85] on span "Milk shake" at bounding box center [467, 86] width 26 height 9
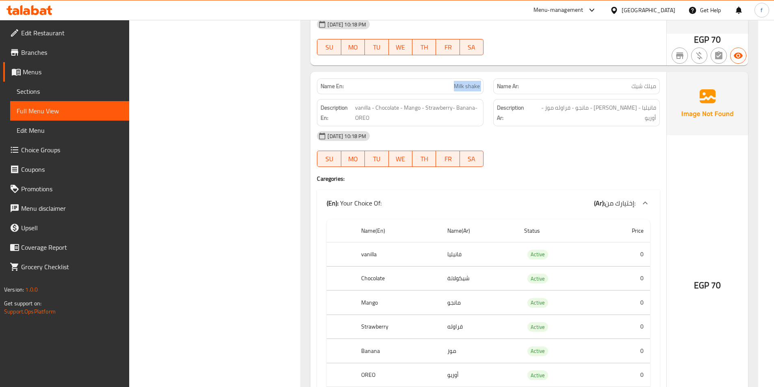
click at [463, 85] on span "Milk shake" at bounding box center [467, 86] width 26 height 9
copy span "Milk shake"
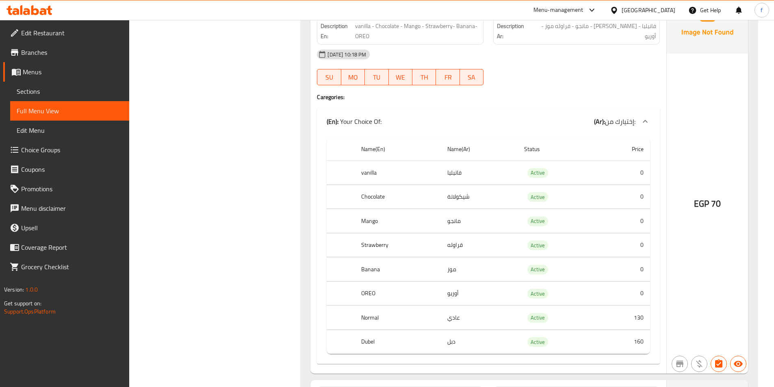
scroll to position [1224, 0]
click at [372, 174] on th "vanilla" at bounding box center [398, 173] width 86 height 24
click at [367, 198] on th "Chocolate" at bounding box center [398, 197] width 86 height 24
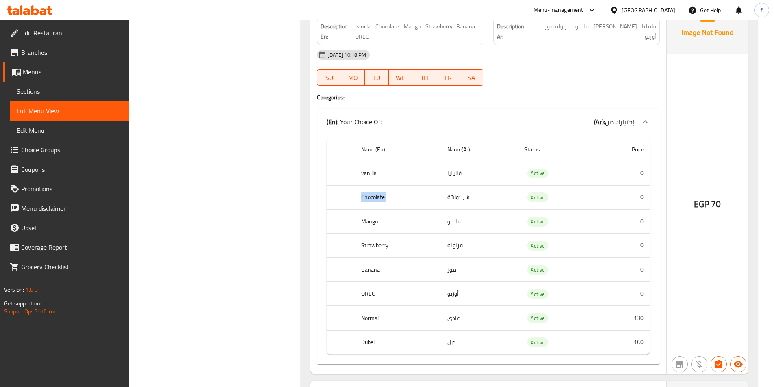
click at [367, 198] on th "Chocolate" at bounding box center [398, 197] width 86 height 24
click at [374, 220] on th "Mango" at bounding box center [398, 222] width 86 height 24
click at [388, 247] on th "Strawberry" at bounding box center [398, 246] width 86 height 24
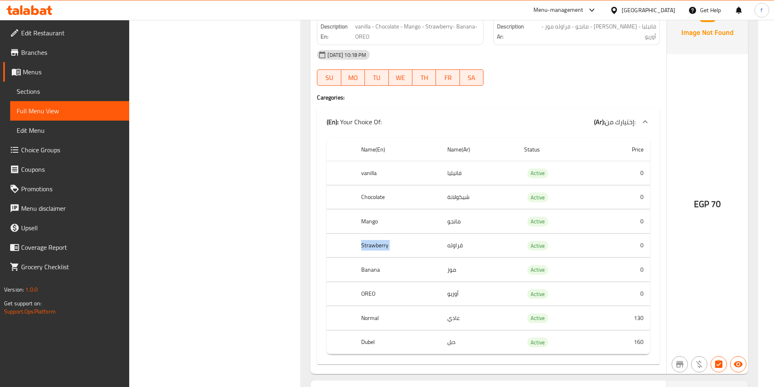
click at [388, 247] on th "Strawberry" at bounding box center [398, 246] width 86 height 24
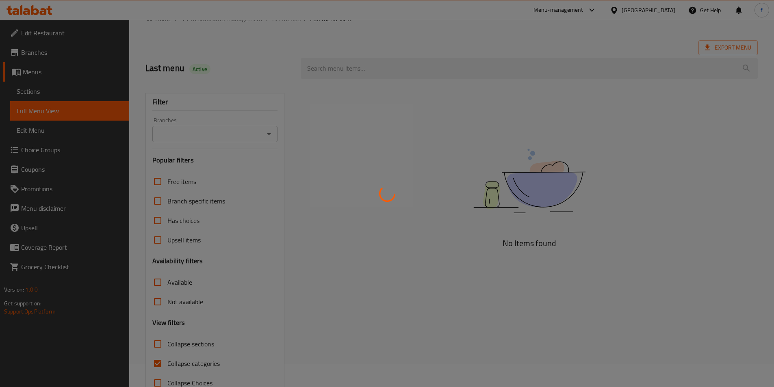
scroll to position [45, 0]
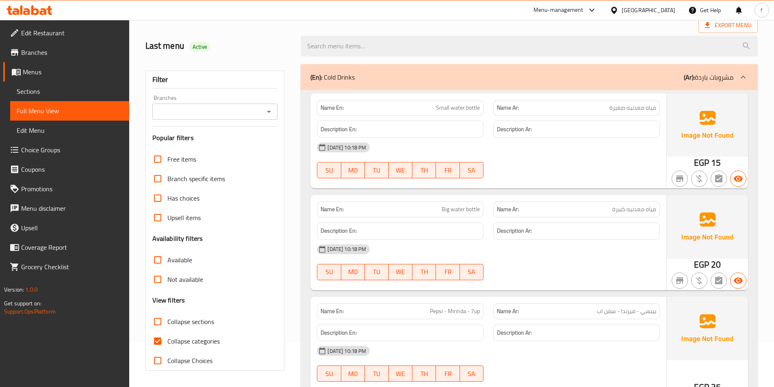
click at [161, 345] on input "Collapse categories" at bounding box center [158, 342] width 20 height 20
checkbox input "false"
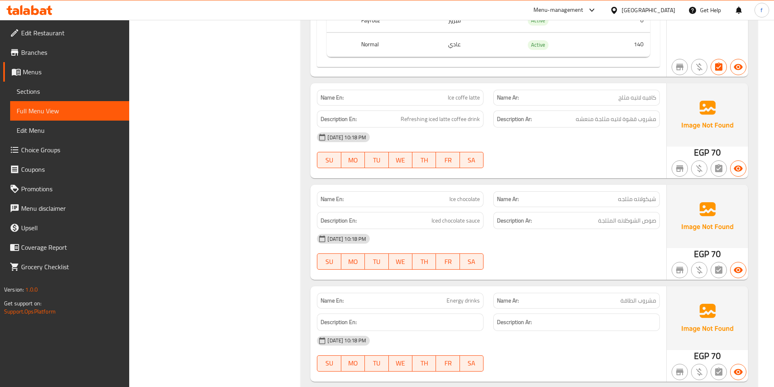
scroll to position [695, 0]
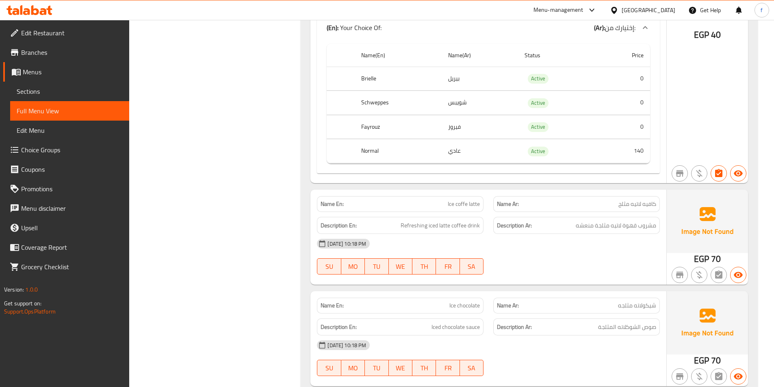
click at [373, 153] on th "Normal" at bounding box center [398, 151] width 87 height 24
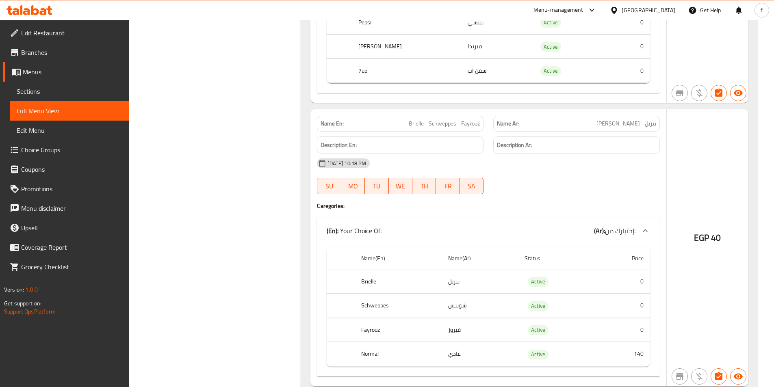
click at [635, 124] on span "بيريل - [PERSON_NAME]" at bounding box center [627, 123] width 60 height 9
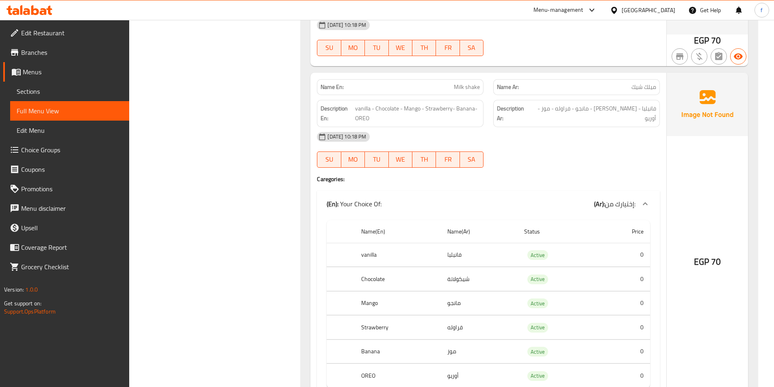
scroll to position [1346, 0]
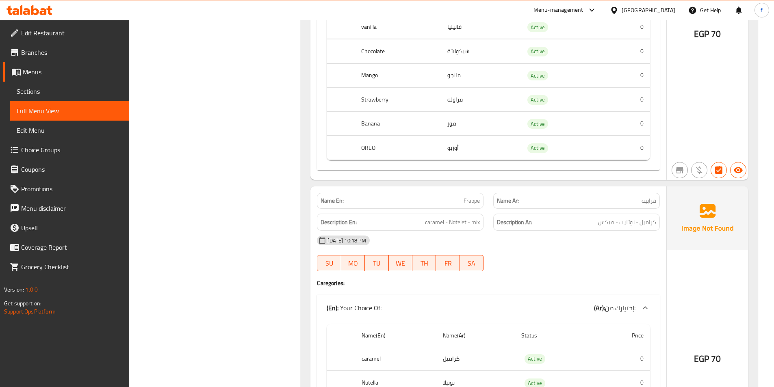
click at [443, 146] on td "أوريو" at bounding box center [479, 148] width 77 height 24
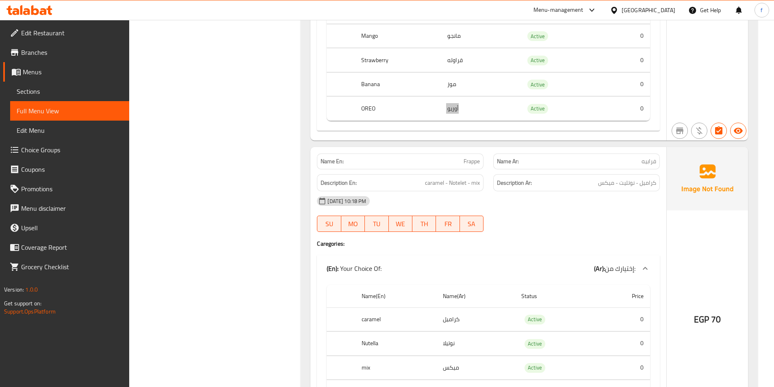
scroll to position [1386, 0]
click at [461, 181] on span "caramel - Notelet - mix" at bounding box center [452, 182] width 55 height 10
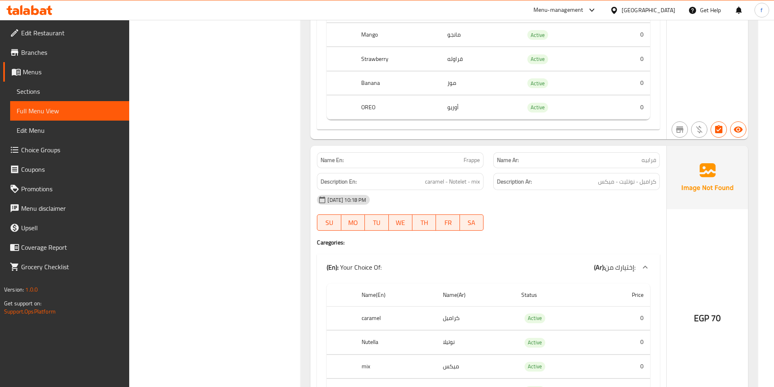
click at [475, 162] on span "Frappe" at bounding box center [472, 160] width 16 height 9
copy span "Frappe"
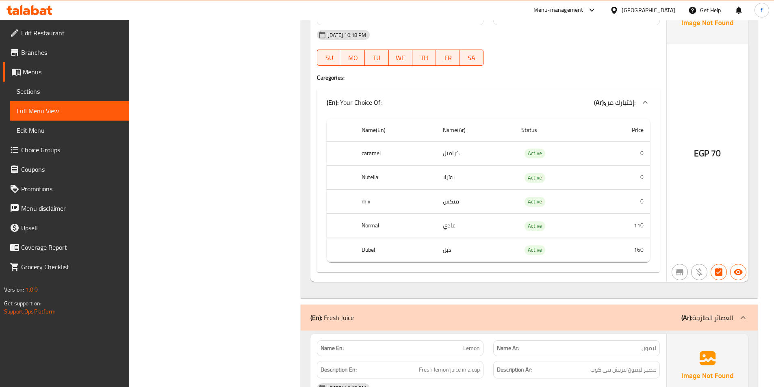
scroll to position [1752, 0]
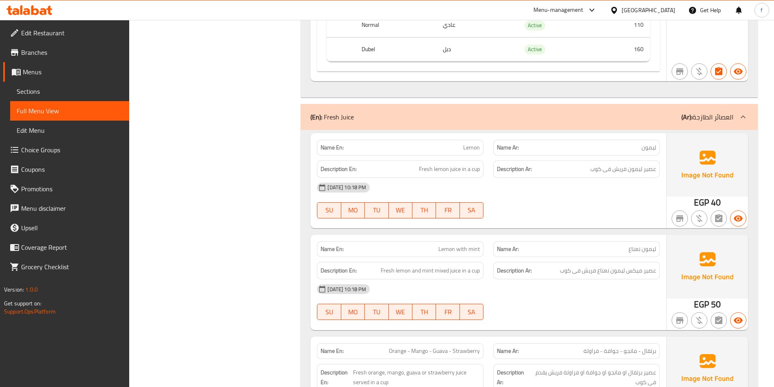
click at [647, 146] on span "ليمون" at bounding box center [649, 147] width 15 height 9
click at [425, 170] on span "Fresh lemon juice in a cup" at bounding box center [449, 169] width 61 height 10
click at [436, 168] on span "Fresh lemon juice in a cup" at bounding box center [449, 169] width 61 height 10
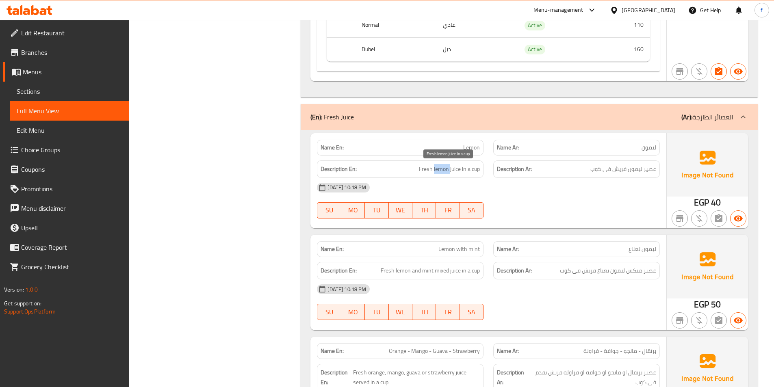
click at [436, 168] on span "Fresh lemon juice in a cup" at bounding box center [449, 169] width 61 height 10
click at [454, 167] on span "Fresh lemon juice in a cup" at bounding box center [449, 169] width 61 height 10
click at [445, 167] on span "Fresh lemon juice in a cup" at bounding box center [449, 169] width 61 height 10
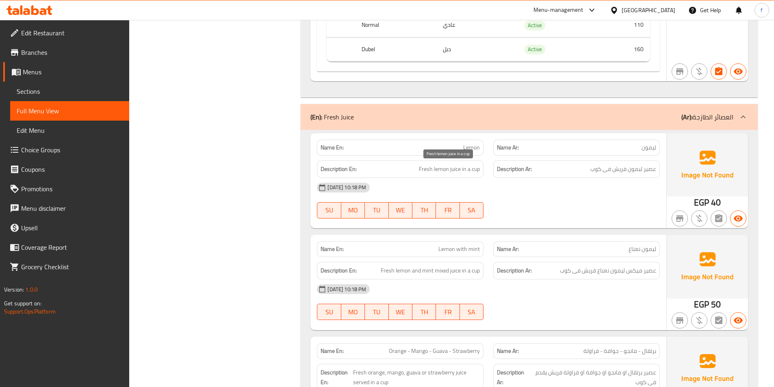
click at [428, 167] on span "Fresh lemon juice in a cup" at bounding box center [449, 169] width 61 height 10
drag, startPoint x: 461, startPoint y: 166, endPoint x: 489, endPoint y: 166, distance: 28.0
click at [489, 166] on div "Description En: Fresh lemon juice in a cup Description Ar: عصير ليمون فريش فى ك…" at bounding box center [488, 169] width 353 height 27
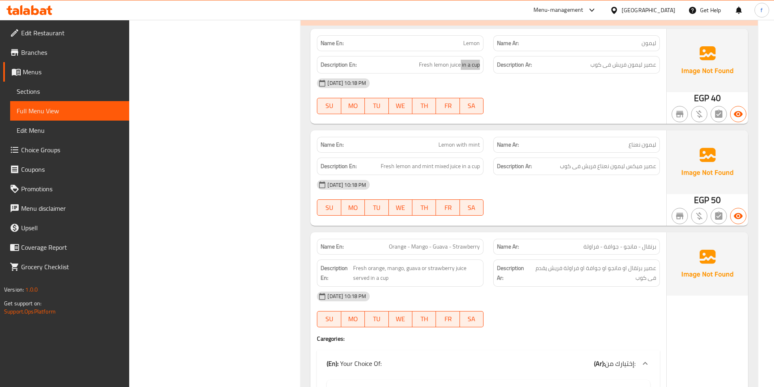
scroll to position [1874, 0]
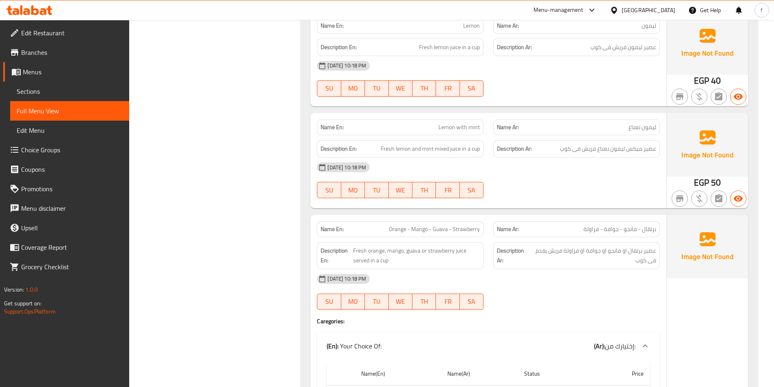
click at [445, 127] on span "Lemon with mint" at bounding box center [458, 127] width 41 height 9
drag, startPoint x: 445, startPoint y: 127, endPoint x: 460, endPoint y: 132, distance: 16.1
click at [445, 128] on span "Lemon with mint" at bounding box center [458, 127] width 41 height 9
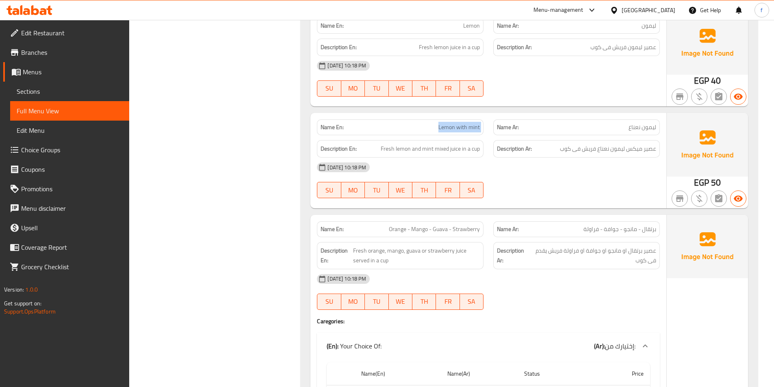
copy span "Lemon with mint"
drag, startPoint x: 657, startPoint y: 154, endPoint x: 473, endPoint y: 161, distance: 183.4
click at [546, 152] on div "Description Ar: عصير ميكس ليمون نعناع فريش فى كوب" at bounding box center [576, 148] width 167 height 17
click at [453, 148] on span "Fresh lemon and mint mixed juice in a cup" at bounding box center [430, 149] width 99 height 10
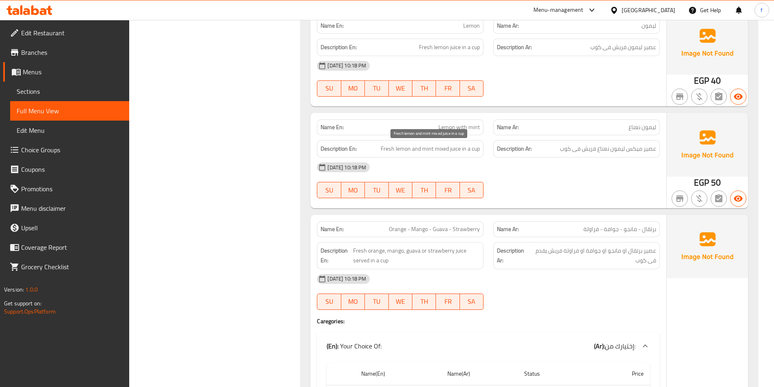
click at [438, 150] on span "Fresh lemon and mint mixed juice in a cup" at bounding box center [430, 149] width 99 height 10
click at [397, 146] on span "Fresh lemon and mint mixed juice in a cup" at bounding box center [430, 149] width 99 height 10
drag, startPoint x: 397, startPoint y: 146, endPoint x: 413, endPoint y: 146, distance: 16.7
click at [398, 146] on span "Fresh lemon and mint mixed juice in a cup" at bounding box center [430, 149] width 99 height 10
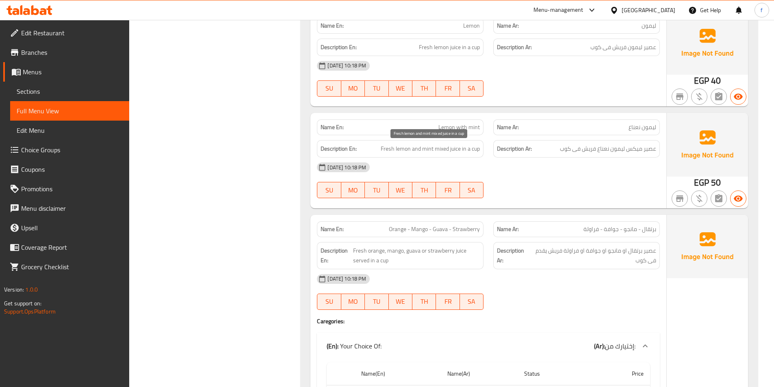
click at [426, 146] on span "Fresh lemon and mint mixed juice in a cup" at bounding box center [430, 149] width 99 height 10
click at [383, 148] on span "Fresh lemon and mint mixed juice in a cup" at bounding box center [430, 149] width 99 height 10
click at [428, 148] on span "Fresh lemon and mint mixed juice in a cup" at bounding box center [430, 149] width 99 height 10
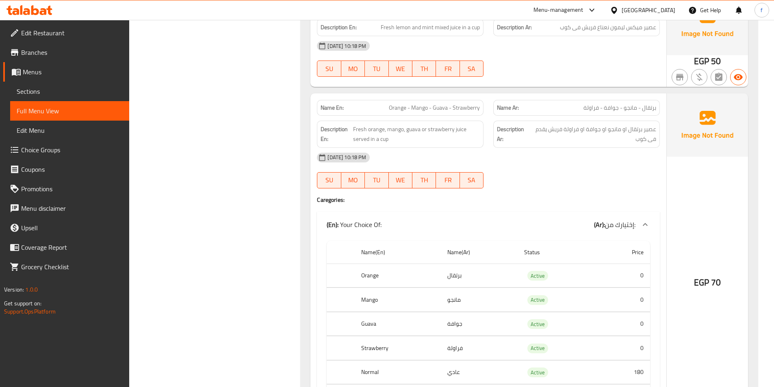
scroll to position [1996, 0]
click at [396, 108] on span "Orange - Mango - Guava - Strawberry" at bounding box center [434, 107] width 91 height 9
click at [397, 106] on span "Orange - Mango - Guava - Strawberry" at bounding box center [434, 107] width 91 height 9
click at [405, 105] on span "Orange - Mango - Guava - Strawberry" at bounding box center [434, 107] width 91 height 9
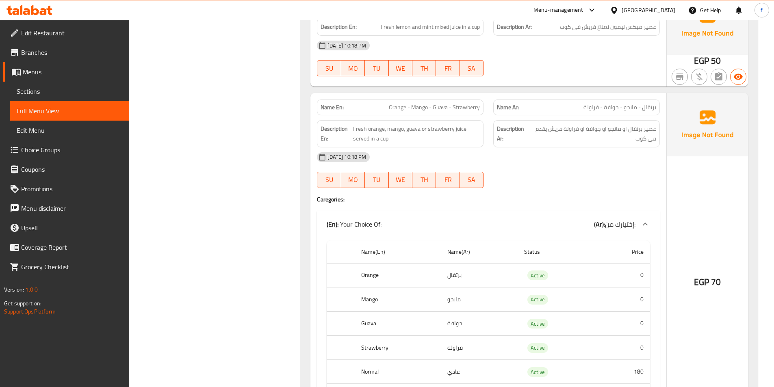
click at [428, 104] on span "Orange - Mango - Guava - Strawberry" at bounding box center [434, 107] width 91 height 9
click at [449, 105] on span "Orange - Mango - Guava - Strawberry" at bounding box center [434, 107] width 91 height 9
click at [454, 105] on span "Orange - Mango - Guava - Strawberry" at bounding box center [434, 107] width 91 height 9
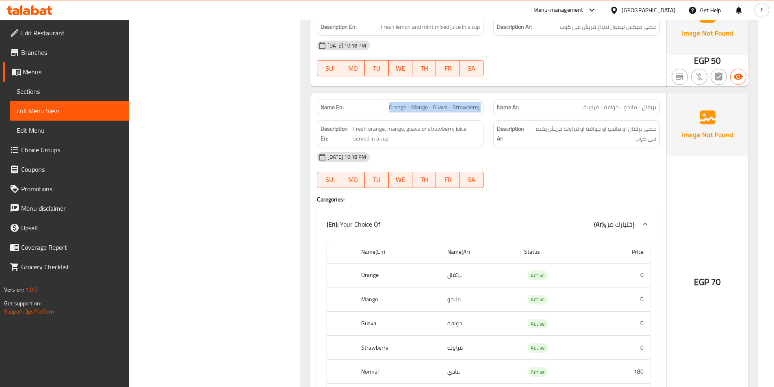
click at [454, 105] on span "Orange - Mango - Guava - Strawberry" at bounding box center [434, 107] width 91 height 9
click at [376, 129] on span "Fresh orange, mango, guava or strawberry juice served in a cup" at bounding box center [416, 134] width 127 height 20
click at [358, 128] on span "Fresh orange, mango, guava or strawberry juice served in a cup" at bounding box center [416, 134] width 127 height 20
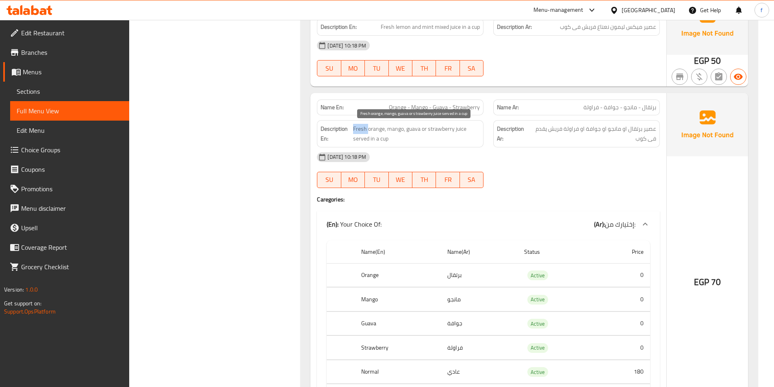
click at [365, 129] on span "Fresh orange, mango, guava or strawberry juice served in a cup" at bounding box center [416, 134] width 127 height 20
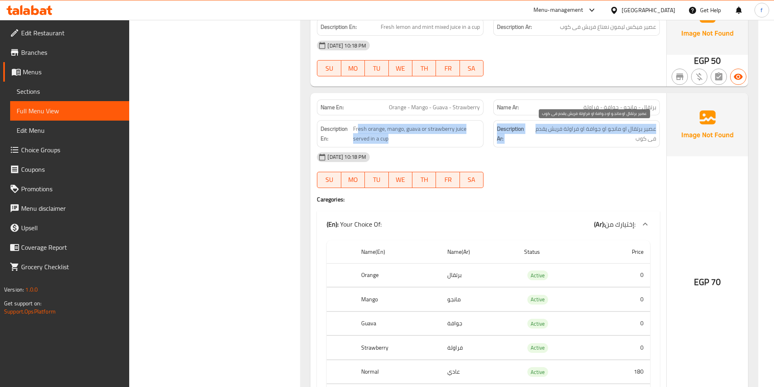
drag, startPoint x: 358, startPoint y: 129, endPoint x: 533, endPoint y: 132, distance: 174.4
click at [533, 132] on div "Description En: Fresh orange, mango, guava or strawberry juice served in a cup …" at bounding box center [488, 133] width 353 height 37
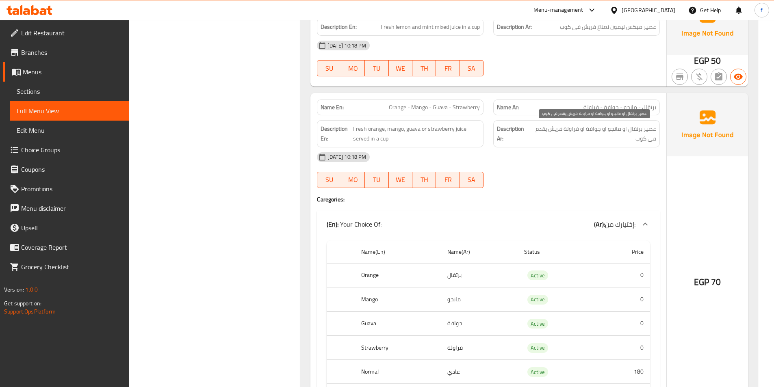
click at [601, 143] on span "عصير برتقال او مانجو او جوافة او فراولة فريش يقدم فى كوب" at bounding box center [593, 134] width 126 height 20
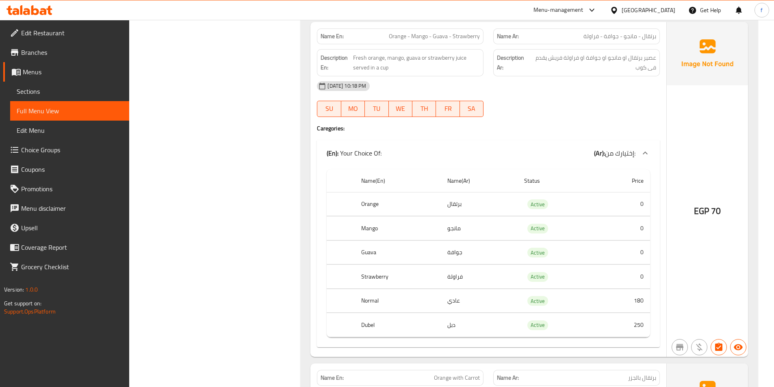
scroll to position [2036, 0]
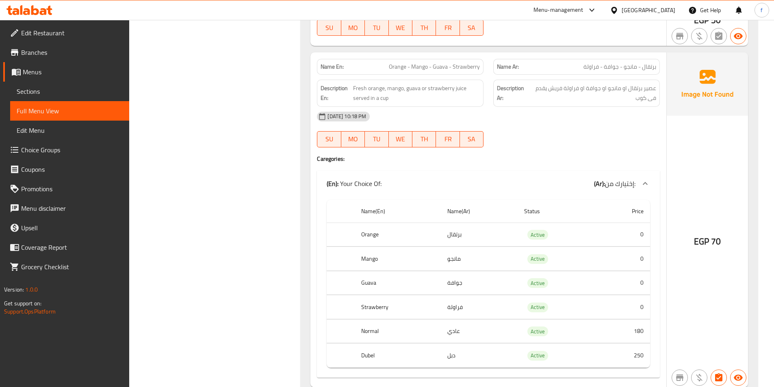
click at [448, 63] on span "Orange - Mango - Guava - Strawberry" at bounding box center [434, 67] width 91 height 9
copy span "Orange - Mango - Guava - Strawberry"
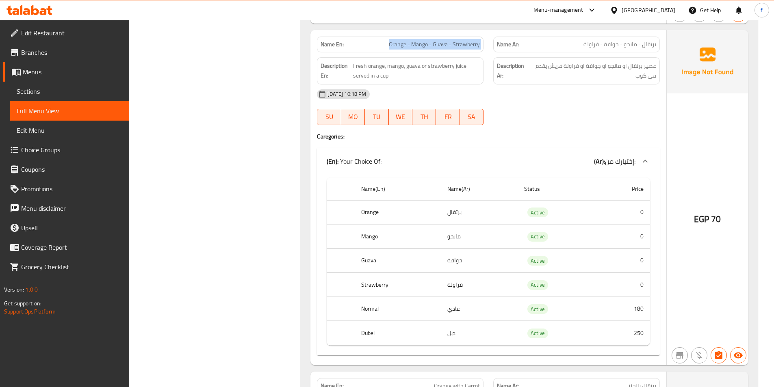
scroll to position [2077, 0]
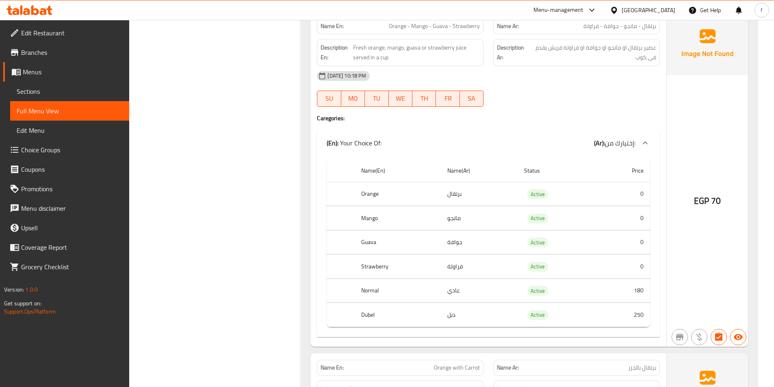
click at [456, 196] on td "برتقال" at bounding box center [479, 194] width 77 height 24
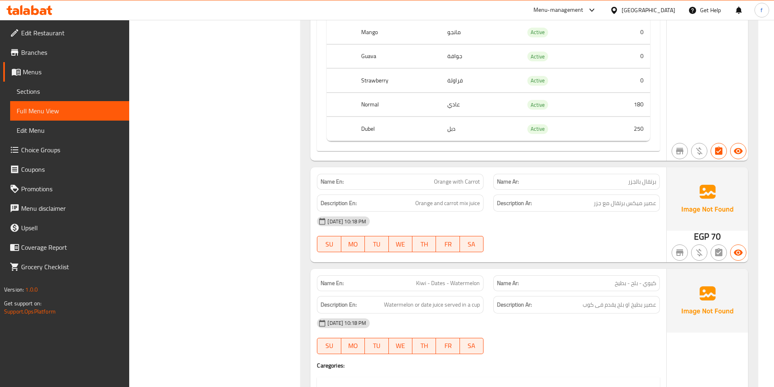
scroll to position [2280, 0]
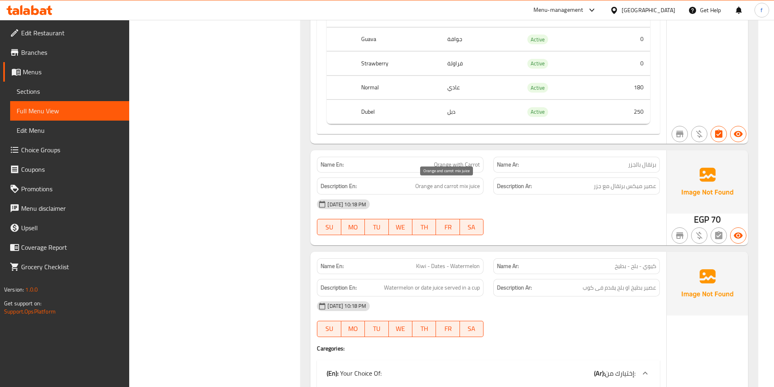
click at [475, 185] on span "Orange and carrot mix juice" at bounding box center [447, 186] width 65 height 10
drag, startPoint x: 475, startPoint y: 185, endPoint x: 462, endPoint y: 186, distance: 12.2
click at [475, 186] on span "Orange and carrot mix juice" at bounding box center [447, 186] width 65 height 10
click at [462, 186] on span "Orange and carrot mix juice" at bounding box center [447, 186] width 65 height 10
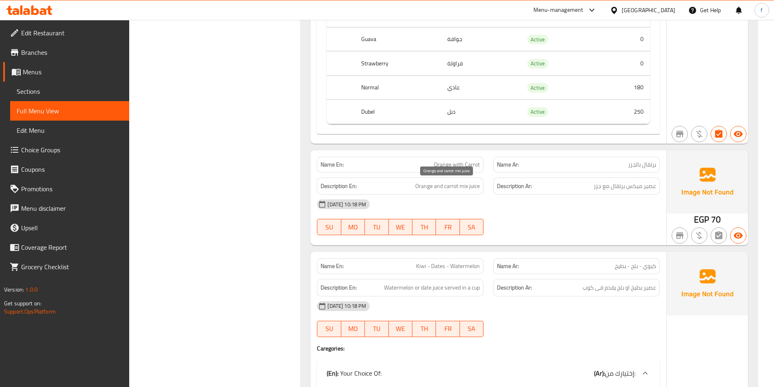
click at [445, 189] on span "Orange and carrot mix juice" at bounding box center [447, 186] width 65 height 10
click at [424, 187] on span "Orange and carrot mix juice" at bounding box center [447, 186] width 65 height 10
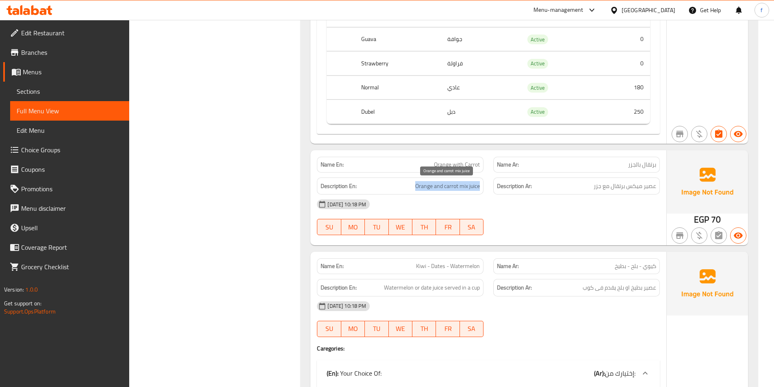
drag, startPoint x: 424, startPoint y: 187, endPoint x: 543, endPoint y: 178, distance: 119.8
click at [460, 187] on span "Orange and carrot mix juice" at bounding box center [447, 186] width 65 height 10
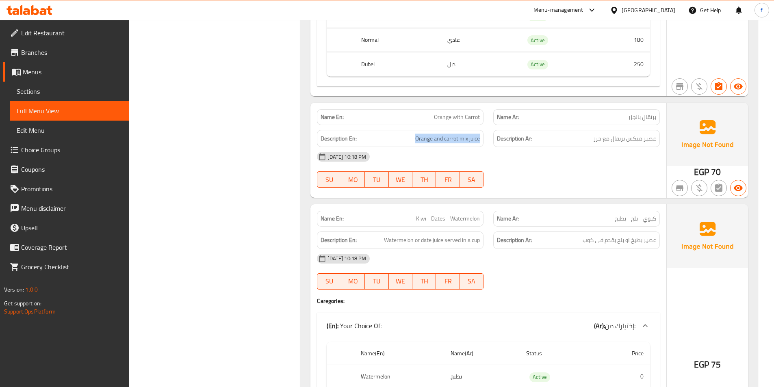
scroll to position [2443, 0]
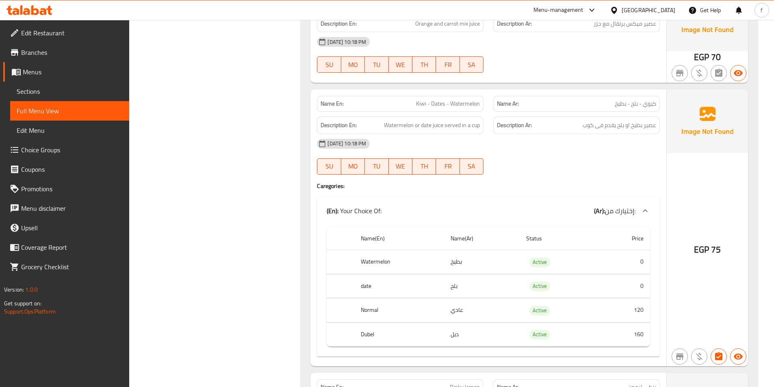
click at [423, 100] on span "Kiwi - Dates - Watermelon" at bounding box center [448, 104] width 64 height 9
click at [438, 101] on span "Kiwi - Dates - Watermelon" at bounding box center [448, 104] width 64 height 9
click at [460, 101] on span "Kiwi - Dates - Watermelon" at bounding box center [448, 104] width 64 height 9
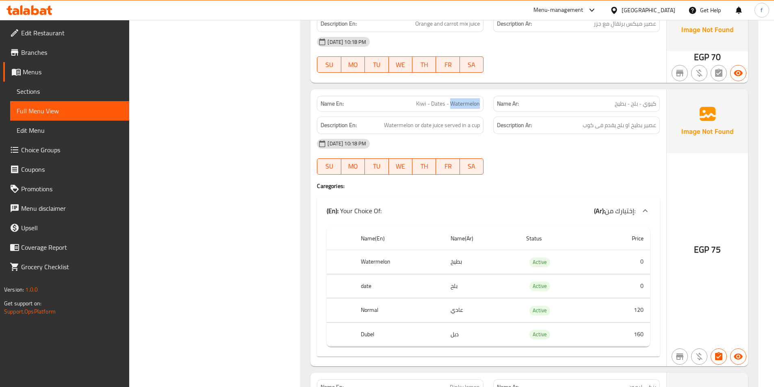
click at [460, 101] on span "Kiwi - Dates - Watermelon" at bounding box center [448, 104] width 64 height 9
click at [389, 128] on span "Watermelon or date juice served in a cup" at bounding box center [432, 125] width 96 height 10
click at [440, 126] on span "Watermelon or date juice served in a cup" at bounding box center [432, 125] width 96 height 10
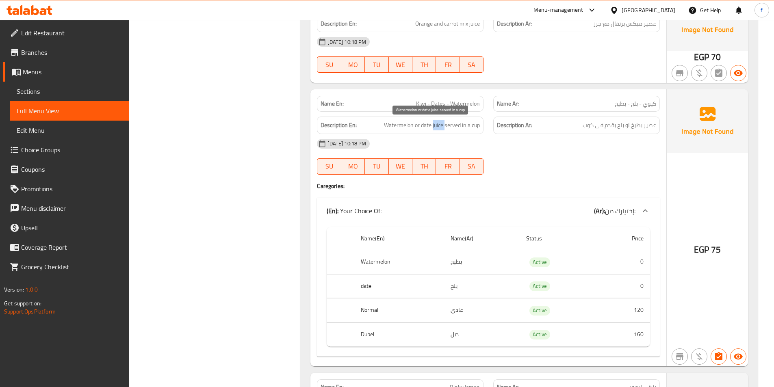
click at [440, 126] on span "Watermelon or date juice served in a cup" at bounding box center [432, 125] width 96 height 10
click at [406, 126] on span "Watermelon or date juice served in a cup" at bounding box center [432, 125] width 96 height 10
click at [427, 126] on span "Watermelon or date juice served in a cup" at bounding box center [432, 125] width 96 height 10
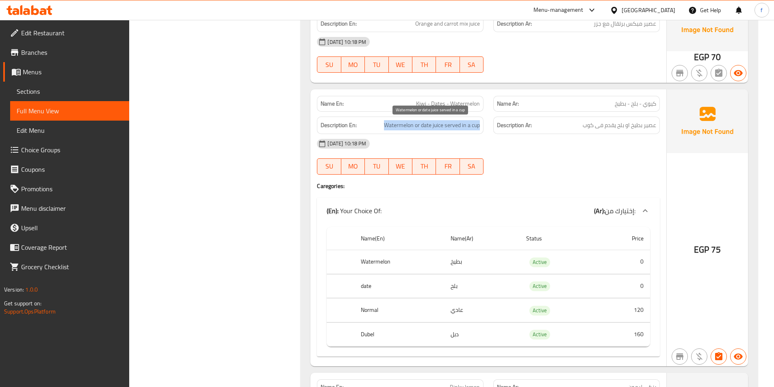
click at [427, 126] on span "Watermelon or date juice served in a cup" at bounding box center [432, 125] width 96 height 10
click at [421, 118] on div "Description En: Watermelon or date juice served in a cup" at bounding box center [400, 125] width 167 height 17
click at [419, 123] on span "Watermelon or date juice served in a cup" at bounding box center [432, 125] width 96 height 10
click at [399, 121] on span "Watermelon or date juice served in a cup" at bounding box center [432, 125] width 96 height 10
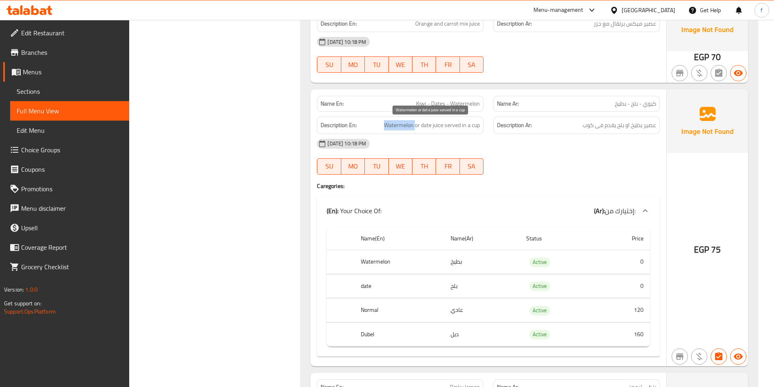
click at [399, 121] on span "Watermelon or date juice served in a cup" at bounding box center [432, 125] width 96 height 10
click at [430, 124] on span "Watermelon or date juice served in a cup" at bounding box center [432, 125] width 96 height 10
click at [473, 124] on span "Watermelon or date juice served in a cup" at bounding box center [432, 125] width 96 height 10
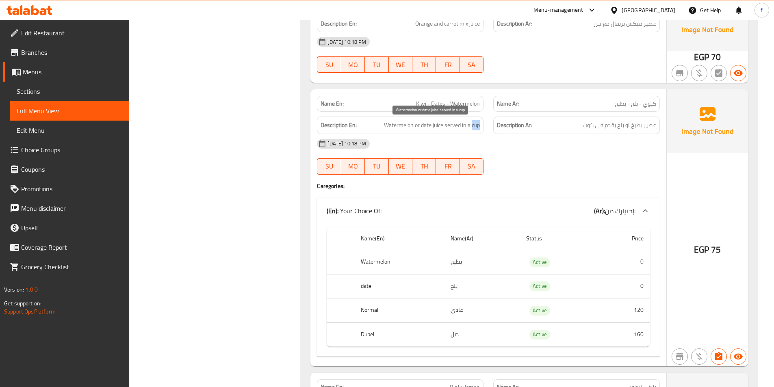
click at [473, 124] on span "Watermelon or date juice served in a cup" at bounding box center [432, 125] width 96 height 10
click at [471, 126] on span "Watermelon or date juice served in a cup" at bounding box center [432, 125] width 96 height 10
click at [413, 104] on p "Name En: Kiwi - Dates - Watermelon" at bounding box center [400, 104] width 159 height 9
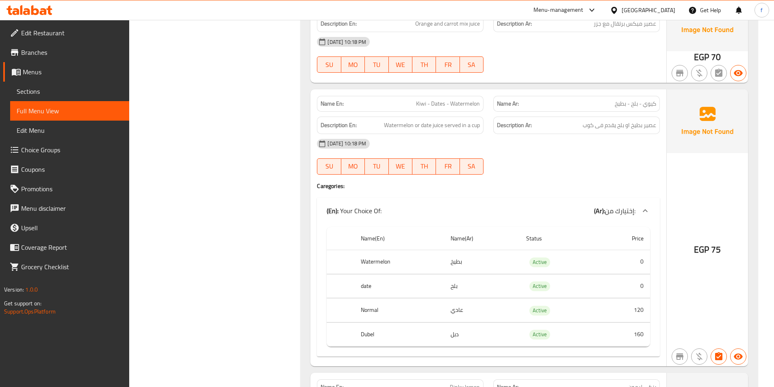
click at [425, 102] on span "Kiwi - Dates - Watermelon" at bounding box center [448, 104] width 64 height 9
click at [442, 102] on span "Kiwi - Dates - Watermelon" at bounding box center [448, 104] width 64 height 9
click at [462, 104] on span "Kiwi - Dates - Watermelon" at bounding box center [448, 104] width 64 height 9
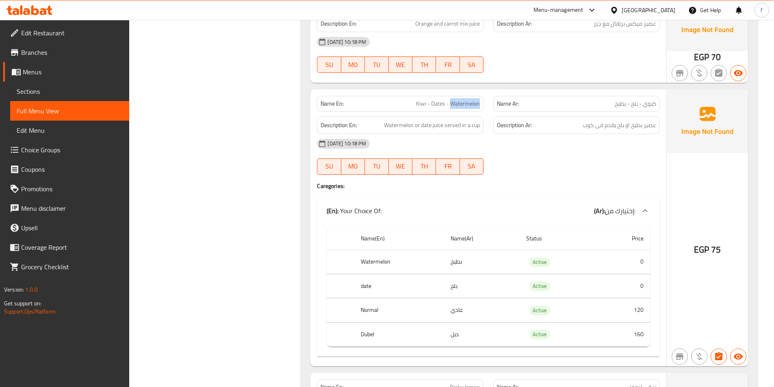
click at [462, 104] on span "Kiwi - Dates - Watermelon" at bounding box center [448, 104] width 64 height 9
click at [471, 107] on span "Kiwi - Dates - Watermelon" at bounding box center [448, 104] width 64 height 9
click at [433, 126] on span "Watermelon or date juice served in a cup" at bounding box center [432, 125] width 96 height 10
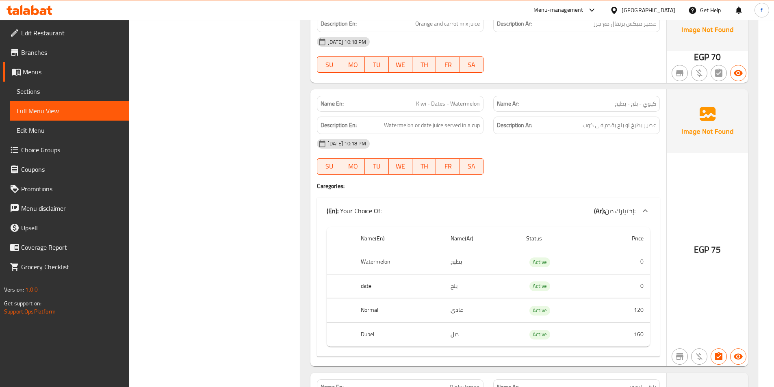
click at [380, 118] on div "Description En: Watermelon or date juice served in a cup" at bounding box center [400, 125] width 167 height 17
drag, startPoint x: 380, startPoint y: 118, endPoint x: 391, endPoint y: 118, distance: 11.0
click at [381, 118] on div "Description En: Watermelon or date juice served in a cup" at bounding box center [400, 125] width 167 height 17
click at [424, 123] on span "Watermelon or date juice served in a cup" at bounding box center [432, 125] width 96 height 10
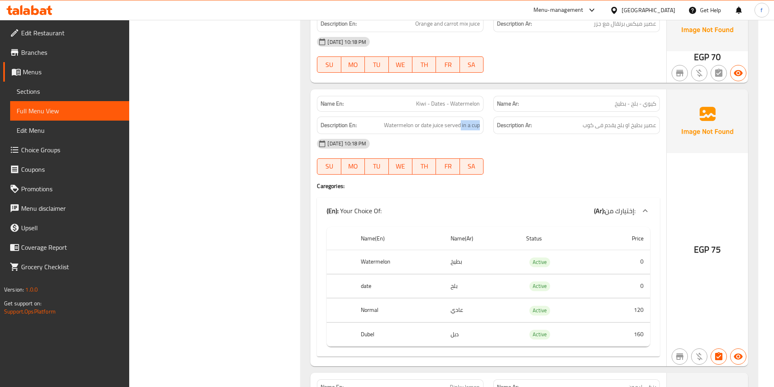
drag, startPoint x: 470, startPoint y: 126, endPoint x: 493, endPoint y: 129, distance: 23.0
click at [493, 129] on div "Description En: Watermelon or date juice served in a cup Description Ar: عصير ب…" at bounding box center [488, 125] width 353 height 27
click at [493, 129] on div "Description Ar: عصير بطيخ او بلح يقدم فى كوب" at bounding box center [576, 125] width 176 height 27
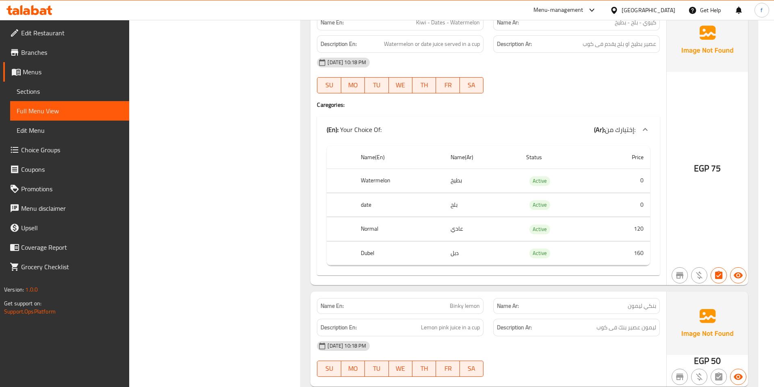
scroll to position [2727, 0]
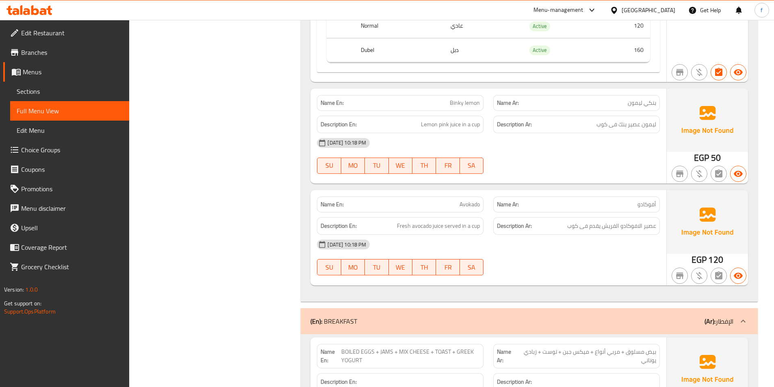
click at [454, 106] on span "Binky lemon" at bounding box center [465, 103] width 30 height 9
click at [454, 124] on span "Lemon pink juice in a cup" at bounding box center [450, 124] width 59 height 10
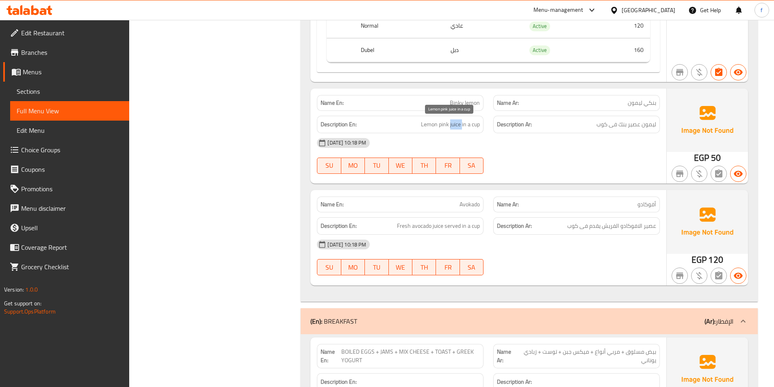
click at [454, 124] on span "Lemon pink juice in a cup" at bounding box center [450, 124] width 59 height 10
click at [425, 124] on span "Lemon pink juice in a cup" at bounding box center [450, 124] width 59 height 10
click at [455, 123] on span "Lemon pink juice in a cup" at bounding box center [450, 124] width 59 height 10
drag, startPoint x: 455, startPoint y: 123, endPoint x: 431, endPoint y: 124, distance: 23.6
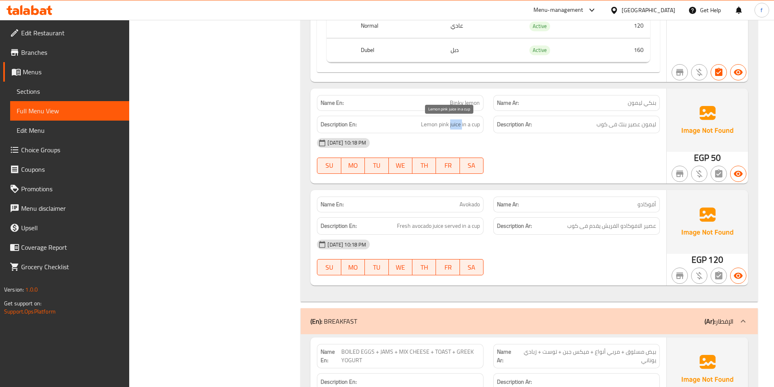
click at [454, 124] on span "Lemon pink juice in a cup" at bounding box center [450, 124] width 59 height 10
click at [431, 124] on span "Lemon pink juice in a cup" at bounding box center [450, 124] width 59 height 10
drag, startPoint x: 431, startPoint y: 124, endPoint x: 480, endPoint y: 124, distance: 48.4
click at [432, 124] on span "Lemon pink juice in a cup" at bounding box center [450, 124] width 59 height 10
click at [480, 124] on span "Lemon pink juice in a cup" at bounding box center [450, 124] width 59 height 10
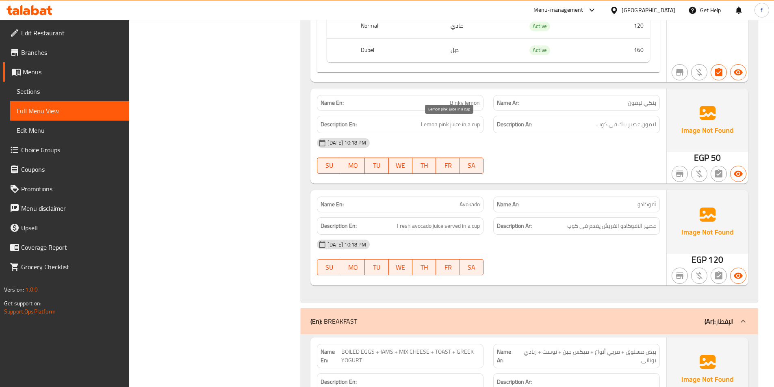
click at [480, 124] on span "Lemon pink juice in a cup" at bounding box center [450, 124] width 59 height 10
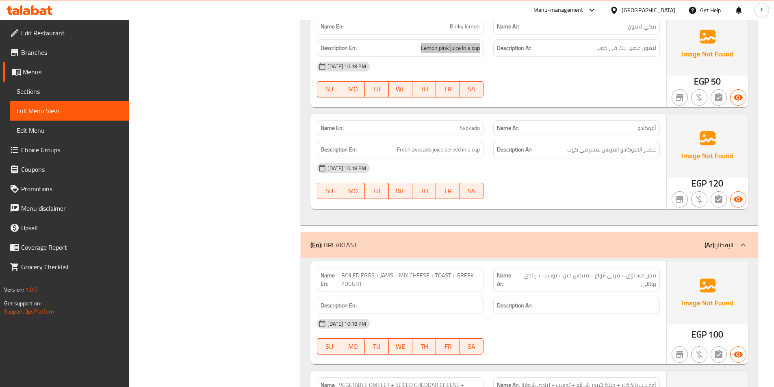
scroll to position [2890, 0]
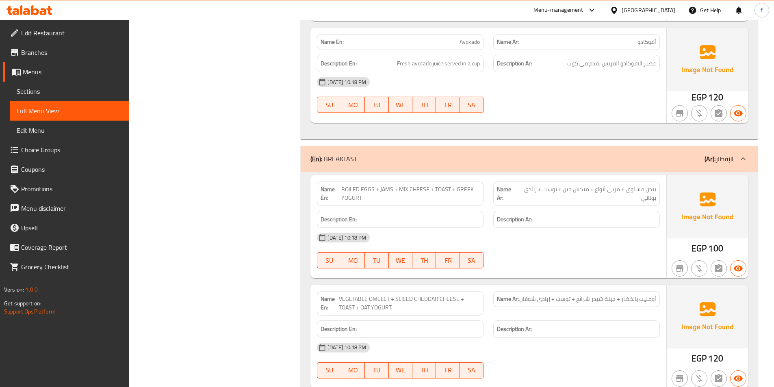
click at [474, 42] on span "Avokado" at bounding box center [470, 42] width 20 height 9
click at [438, 65] on span "Fresh avocado juice served in a cup" at bounding box center [438, 64] width 83 height 10
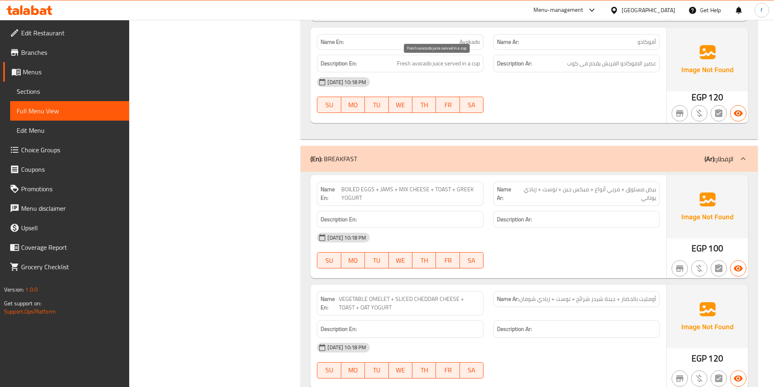
click at [417, 67] on span "Fresh avocado juice served in a cup" at bounding box center [438, 64] width 83 height 10
click at [403, 63] on span "Fresh avocado juice served in a cup" at bounding box center [438, 64] width 83 height 10
click at [434, 63] on span "Fresh avocado juice served in a cup" at bounding box center [438, 64] width 83 height 10
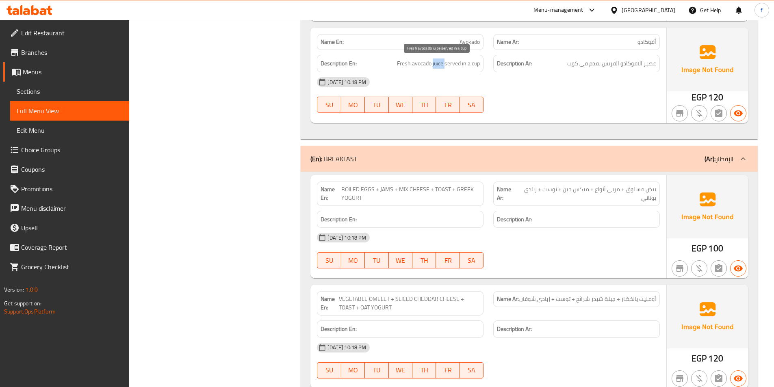
click at [434, 63] on span "Fresh avocado juice served in a cup" at bounding box center [438, 64] width 83 height 10
click at [423, 66] on span "Fresh avocado juice served in a cup" at bounding box center [438, 64] width 83 height 10
drag, startPoint x: 423, startPoint y: 66, endPoint x: 417, endPoint y: 67, distance: 6.7
click at [422, 66] on span "Fresh avocado juice served in a cup" at bounding box center [438, 64] width 83 height 10
click at [395, 67] on h6 "Description En: Fresh avocado juice served in a cup" at bounding box center [400, 64] width 159 height 10
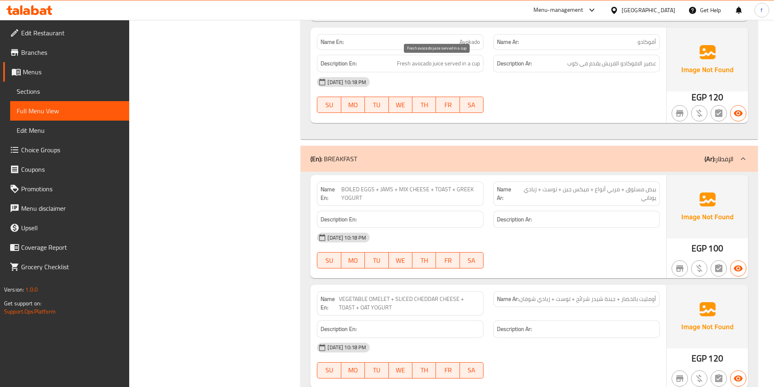
click at [397, 65] on span "Fresh avocado juice served in a cup" at bounding box center [438, 64] width 83 height 10
drag, startPoint x: 446, startPoint y: 62, endPoint x: 508, endPoint y: 68, distance: 62.9
click at [502, 68] on div "Description En: Fresh avocado juice served in a cup Description Ar: عصير الافوك…" at bounding box center [488, 63] width 353 height 27
click at [511, 68] on strong "Description Ar:" at bounding box center [514, 64] width 35 height 10
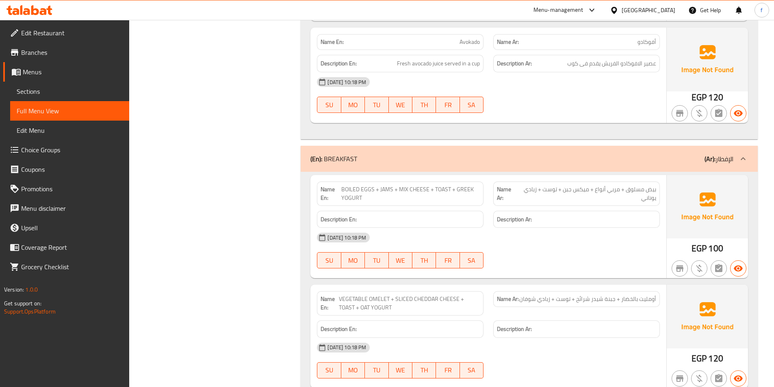
click at [354, 180] on div "Name En: BOILED EGGS + JAMS + MIX CHEESE + TOAST + GREEK YOGURT" at bounding box center [400, 194] width 176 height 34
click at [345, 195] on span "BOILED EGGS + JAMS + MIX CHEESE + TOAST + GREEK YOGURT" at bounding box center [410, 193] width 139 height 17
click at [348, 194] on span "BOILED EGGS + JAMS + MIX CHEESE + TOAST + GREEK YOGURT" at bounding box center [410, 193] width 139 height 17
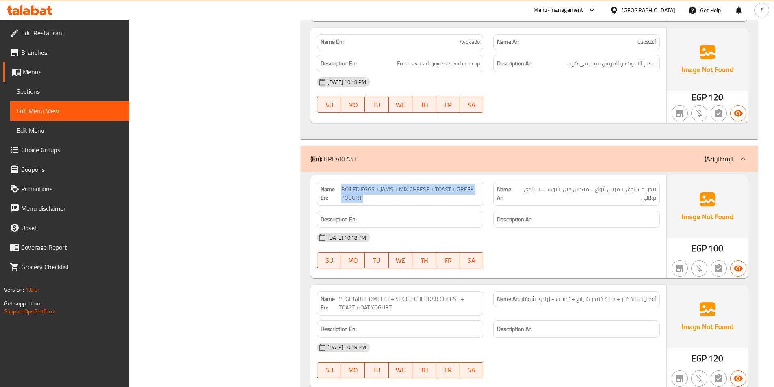
click at [348, 194] on span "BOILED EGGS + JAMS + MIX CHEESE + TOAST + GREEK YOGURT" at bounding box center [410, 193] width 139 height 17
click at [349, 195] on span "BOILED EGGS + JAMS + MIX CHEESE + TOAST + GREEK YOGURT" at bounding box center [410, 193] width 139 height 17
click at [347, 186] on span "BOILED EGGS + JAMS + MIX CHEESE + TOAST + GREEK YOGURT" at bounding box center [410, 193] width 139 height 17
drag, startPoint x: 347, startPoint y: 186, endPoint x: 366, endPoint y: 187, distance: 19.1
click at [347, 186] on span "BOILED EGGS + JAMS + MIX CHEESE + TOAST + GREEK YOGURT" at bounding box center [410, 193] width 139 height 17
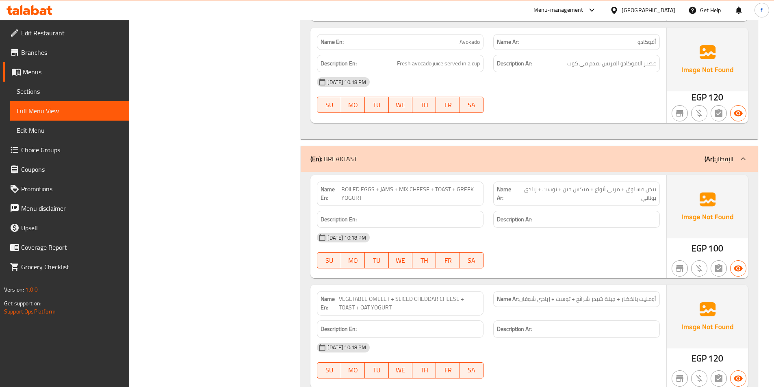
click at [367, 187] on span "BOILED EGGS + JAMS + MIX CHEESE + TOAST + GREEK YOGURT" at bounding box center [410, 193] width 139 height 17
drag, startPoint x: 367, startPoint y: 187, endPoint x: 375, endPoint y: 188, distance: 9.0
click at [369, 188] on span "BOILED EGGS + JAMS + MIX CHEESE + TOAST + GREEK YOGURT" at bounding box center [410, 193] width 139 height 17
click at [387, 188] on span "BOILED EGGS + JAMS + MIX CHEESE + TOAST + GREEK YOGURT" at bounding box center [410, 193] width 139 height 17
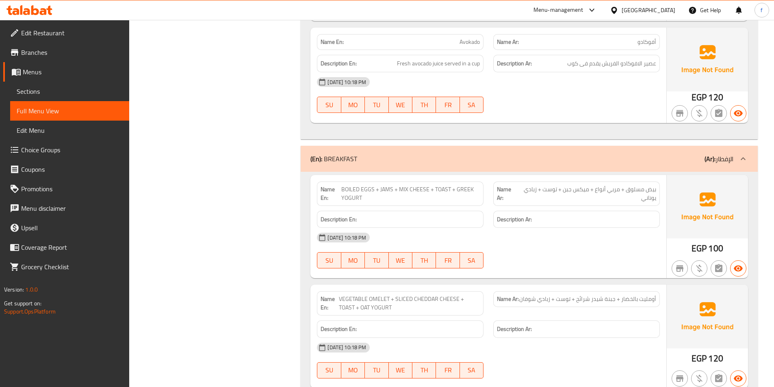
click at [417, 192] on span "BOILED EGGS + JAMS + MIX CHEESE + TOAST + GREEK YOGURT" at bounding box center [410, 193] width 139 height 17
click at [402, 189] on span "BOILED EGGS + JAMS + MIX CHEESE + TOAST + GREEK YOGURT" at bounding box center [410, 193] width 139 height 17
drag, startPoint x: 619, startPoint y: 191, endPoint x: 594, endPoint y: 194, distance: 25.1
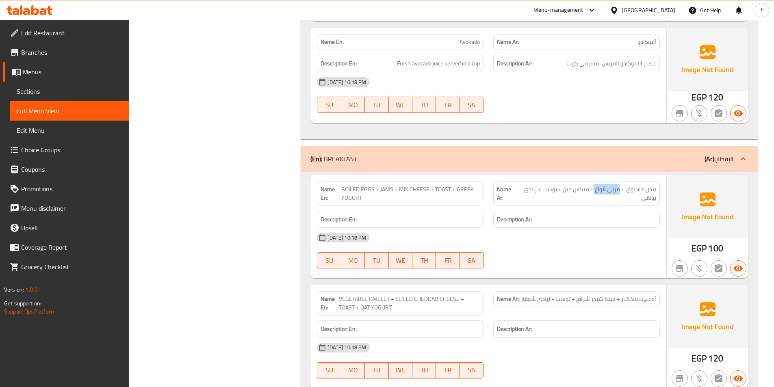
click at [594, 194] on span "بيض مسلوق + مربي أنواع + ميكس جبن + توست + زبادي يوناني" at bounding box center [587, 193] width 139 height 17
copy span "مربي أنواع"
click at [366, 200] on span "BOILED EGGS + JAMS + MIX CHEESE + TOAST + GREEK YOGURT" at bounding box center [410, 193] width 139 height 17
click at [372, 189] on span "BOILED EGGS + JAMS + MIX CHEESE + TOAST + GREEK YOGURT" at bounding box center [410, 193] width 139 height 17
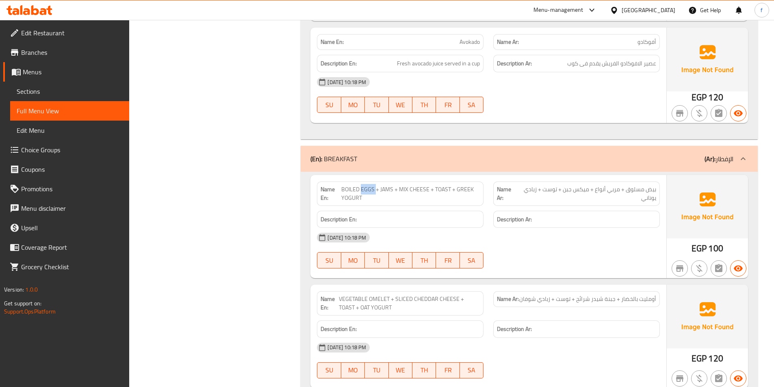
click at [372, 189] on span "BOILED EGGS + JAMS + MIX CHEESE + TOAST + GREEK YOGURT" at bounding box center [410, 193] width 139 height 17
copy span "BOILED EGGS + JAMS + MIX CHEESE + TOAST + GREEK YOGURT"
click at [442, 191] on span "BOILED EGGS + JAMS + MIX CHEESE + TOAST + GREEK YOGURT" at bounding box center [410, 193] width 139 height 17
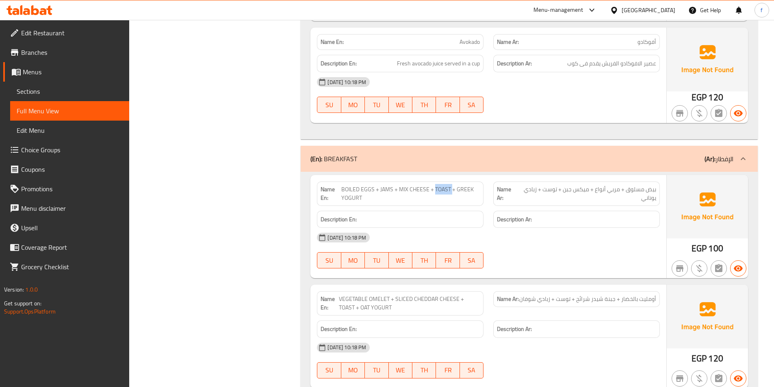
click at [442, 191] on span "BOILED EGGS + JAMS + MIX CHEESE + TOAST + GREEK YOGURT" at bounding box center [410, 193] width 139 height 17
click at [461, 191] on span "BOILED EGGS + JAMS + MIX CHEESE + TOAST + GREEK YOGURT" at bounding box center [410, 193] width 139 height 17
click at [369, 204] on div "Name En: BOILED EGGS + JAMS + MIX CHEESE + TOAST + GREEK YOGURT" at bounding box center [400, 194] width 167 height 24
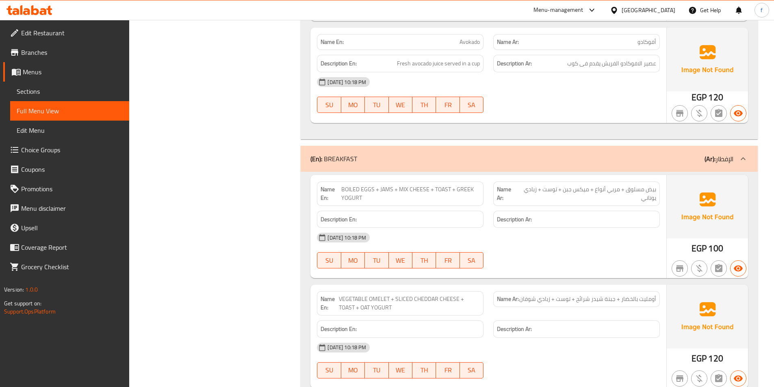
click at [369, 204] on div "Name En: BOILED EGGS + JAMS + MIX CHEESE + TOAST + GREEK YOGURT" at bounding box center [400, 194] width 167 height 24
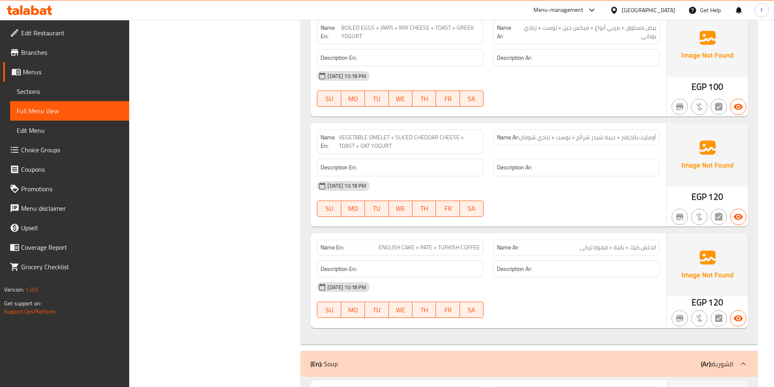
scroll to position [3052, 0]
click at [347, 133] on span "VEGETABLE OMELET + SLICED CHEDDAR CHEESE + TOAST + OAT YOGURT" at bounding box center [409, 140] width 141 height 17
click at [371, 134] on span "VEGETABLE OMELET + SLICED CHEDDAR CHEESE + TOAST + OAT YOGURT" at bounding box center [409, 140] width 141 height 17
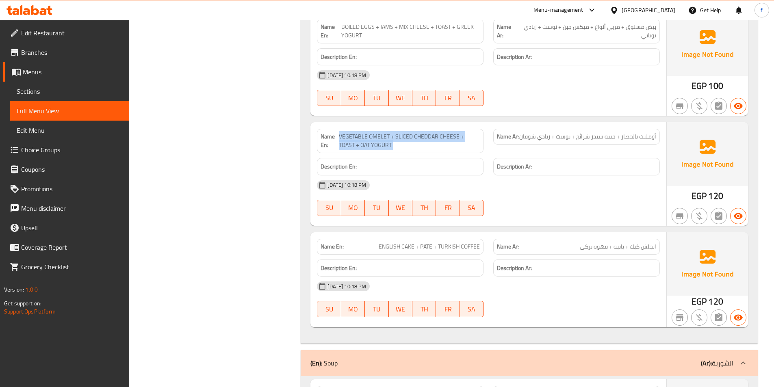
click at [371, 134] on span "VEGETABLE OMELET + SLICED CHEDDAR CHEESE + TOAST + OAT YOGURT" at bounding box center [409, 140] width 141 height 17
click at [384, 137] on span "VEGETABLE OMELET + SLICED CHEDDAR CHEESE + TOAST + OAT YOGURT" at bounding box center [409, 140] width 141 height 17
click at [362, 132] on span "VEGETABLE OMELET + SLICED CHEDDAR CHEESE + TOAST + OAT YOGURT" at bounding box center [409, 140] width 141 height 17
click at [363, 132] on span "VEGETABLE OMELET + SLICED CHEDDAR CHEESE + TOAST + OAT YOGURT" at bounding box center [409, 140] width 141 height 17
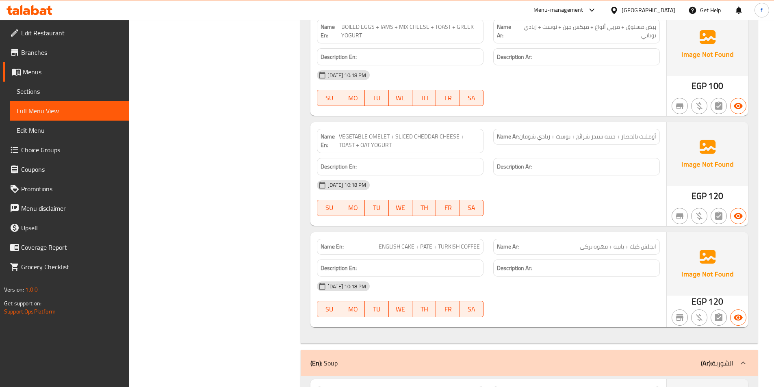
click at [392, 133] on span "VEGETABLE OMELET + SLICED CHEDDAR CHEESE + TOAST + OAT YOGURT" at bounding box center [409, 140] width 141 height 17
click at [380, 133] on span "VEGETABLE OMELET + SLICED CHEDDAR CHEESE + TOAST + OAT YOGURT" at bounding box center [409, 140] width 141 height 17
click at [399, 134] on span "VEGETABLE OMELET + SLICED CHEDDAR CHEESE + TOAST + OAT YOGURT" at bounding box center [409, 140] width 141 height 17
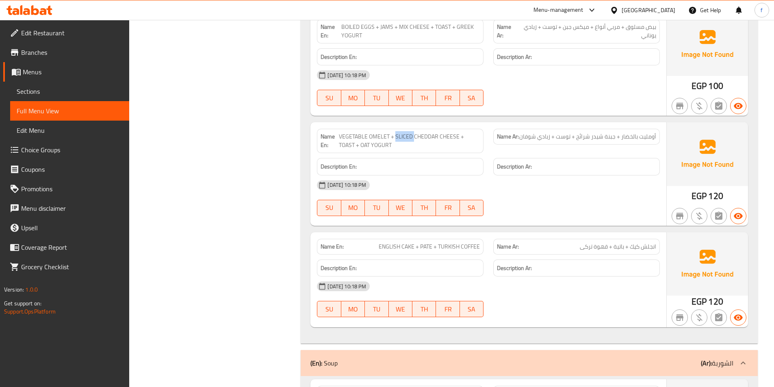
click at [399, 134] on span "VEGETABLE OMELET + SLICED CHEDDAR CHEESE + TOAST + OAT YOGURT" at bounding box center [409, 140] width 141 height 17
click at [431, 137] on span "VEGETABLE OMELET + SLICED CHEDDAR CHEESE + TOAST + OAT YOGURT" at bounding box center [409, 140] width 141 height 17
click at [447, 136] on span "VEGETABLE OMELET + SLICED CHEDDAR CHEESE + TOAST + OAT YOGURT" at bounding box center [409, 140] width 141 height 17
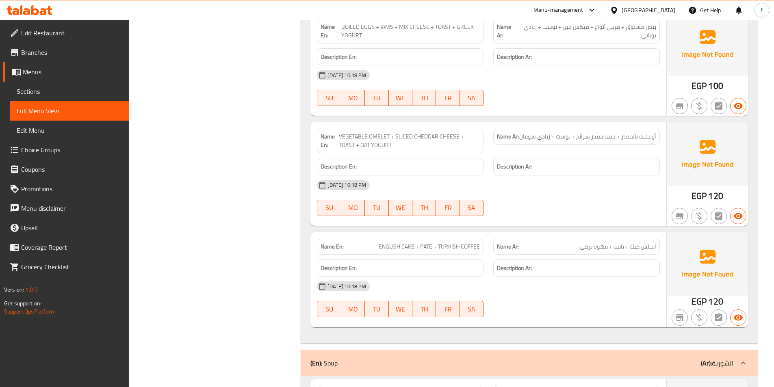
click at [342, 145] on span "VEGETABLE OMELET + SLICED CHEDDAR CHEESE + TOAST + OAT YOGURT" at bounding box center [409, 140] width 141 height 17
drag, startPoint x: 404, startPoint y: 146, endPoint x: 358, endPoint y: 147, distance: 45.5
click at [358, 147] on span "VEGETABLE OMELET + SLICED CHEDDAR CHEESE + TOAST + OAT YOGURT" at bounding box center [409, 140] width 141 height 17
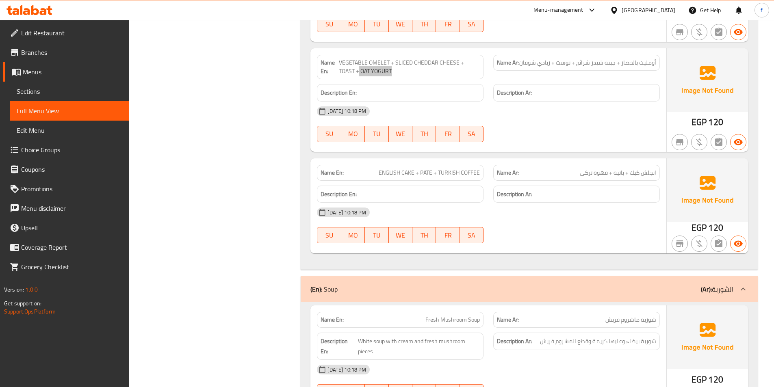
scroll to position [3215, 0]
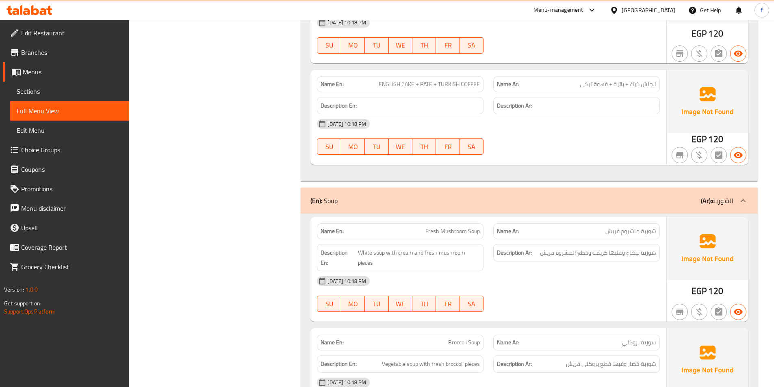
click at [384, 83] on span "ENGLISH CAKE + PATE + TURKISH COFFEE" at bounding box center [429, 84] width 101 height 9
drag, startPoint x: 384, startPoint y: 83, endPoint x: 404, endPoint y: 83, distance: 19.5
click at [385, 83] on span "ENGLISH CAKE + PATE + TURKISH COFFEE" at bounding box center [429, 84] width 101 height 9
click at [404, 83] on span "ENGLISH CAKE + PATE + TURKISH COFFEE" at bounding box center [429, 84] width 101 height 9
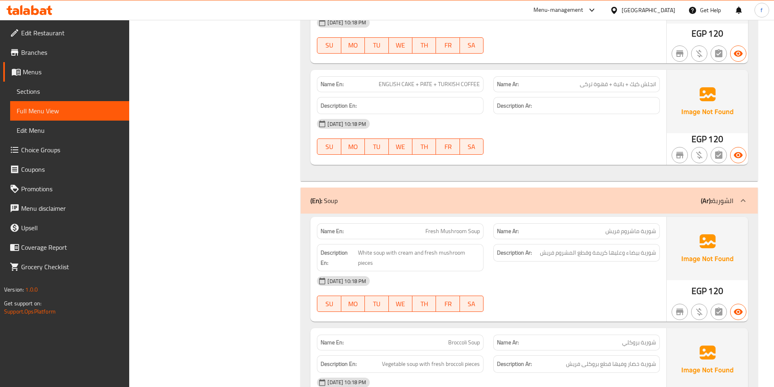
click at [434, 82] on span "ENGLISH CAKE + PATE + TURKISH COFFEE" at bounding box center [429, 84] width 101 height 9
click at [427, 82] on span "ENGLISH CAKE + PATE + TURKISH COFFEE" at bounding box center [429, 84] width 101 height 9
click at [451, 84] on span "ENGLISH CAKE + PATE + TURKISH COFFEE" at bounding box center [429, 84] width 101 height 9
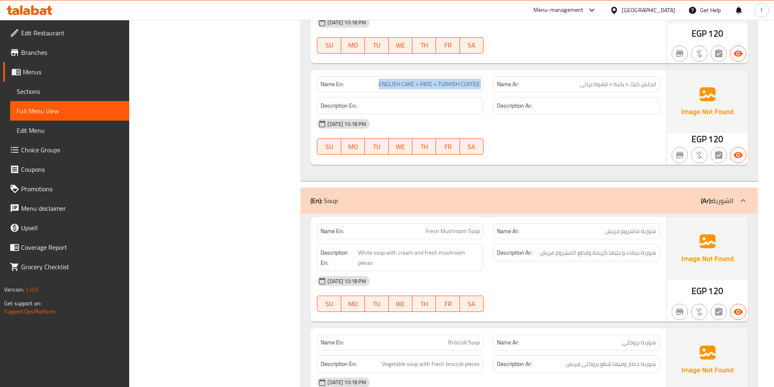
click at [451, 84] on span "ENGLISH CAKE + PATE + TURKISH COFFEE" at bounding box center [429, 84] width 101 height 9
drag, startPoint x: 451, startPoint y: 84, endPoint x: 709, endPoint y: 104, distance: 258.5
click at [474, 88] on span "ENGLISH CAKE + PATE + TURKISH COFFEE" at bounding box center [429, 84] width 101 height 9
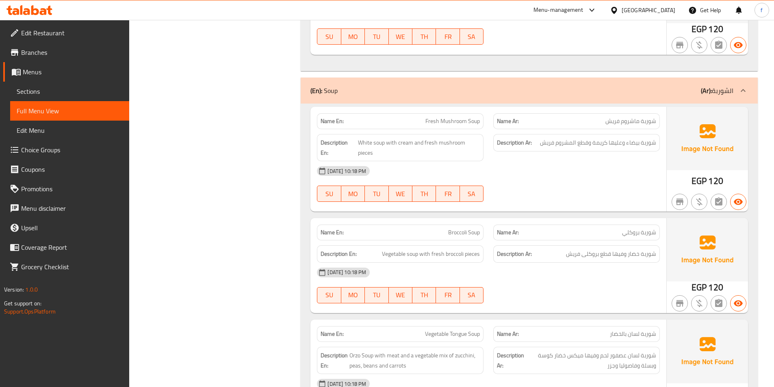
scroll to position [3337, 0]
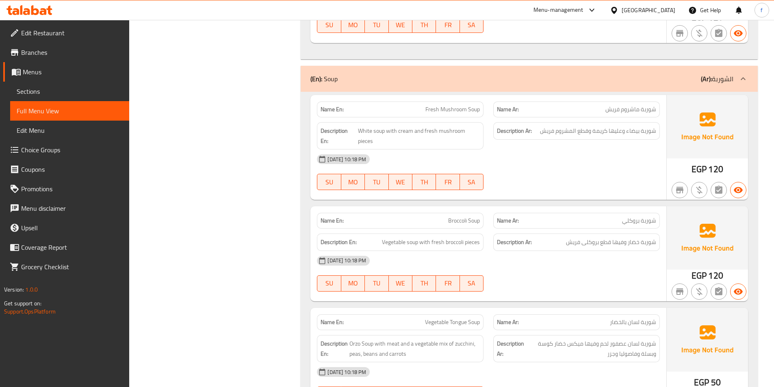
click at [477, 109] on span "Fresh Mushroom Soup" at bounding box center [452, 109] width 54 height 9
click at [448, 109] on span "Fresh Mushroom Soup" at bounding box center [452, 109] width 54 height 9
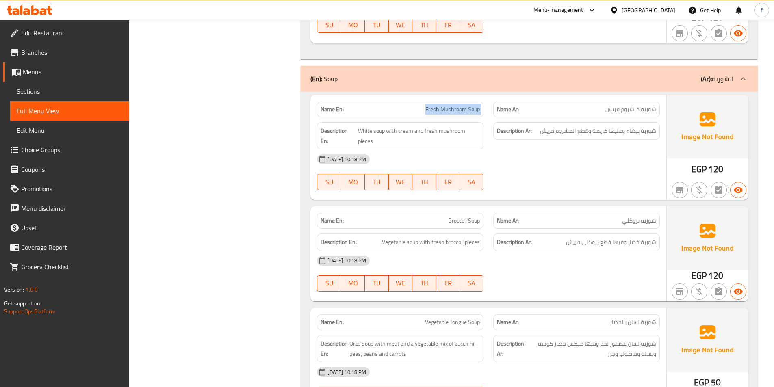
click at [447, 109] on span "Fresh Mushroom Soup" at bounding box center [452, 109] width 54 height 9
click at [465, 108] on span "Fresh Mushroom Soup" at bounding box center [452, 109] width 54 height 9
click at [475, 113] on span "Fresh Mushroom Soup" at bounding box center [452, 109] width 54 height 9
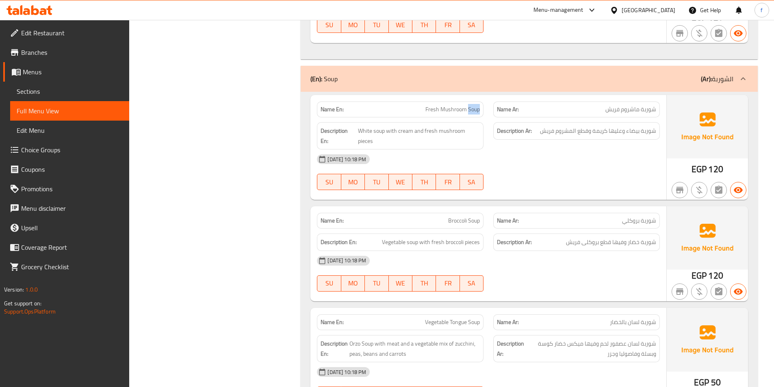
click at [475, 113] on span "Fresh Mushroom Soup" at bounding box center [452, 109] width 54 height 9
click at [461, 113] on span "Fresh Mushroom Soup" at bounding box center [452, 109] width 54 height 9
click at [435, 107] on span "Fresh Mushroom Soup" at bounding box center [452, 109] width 54 height 9
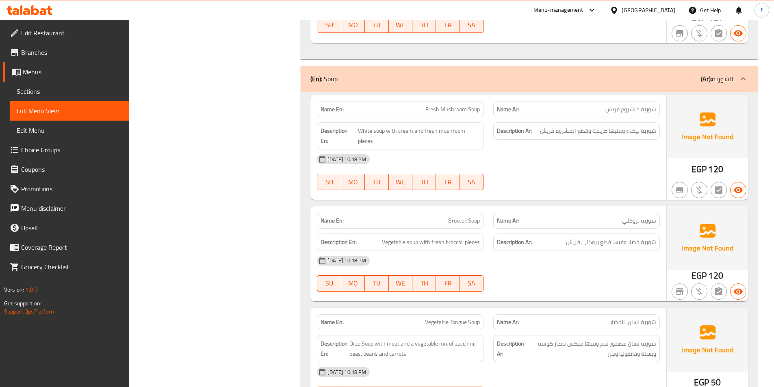
click at [454, 105] on span "Fresh Mushroom Soup" at bounding box center [452, 109] width 54 height 9
click at [471, 113] on span "Fresh Mushroom Soup" at bounding box center [452, 109] width 54 height 9
click at [461, 111] on span "Fresh Mushroom Soup" at bounding box center [452, 109] width 54 height 9
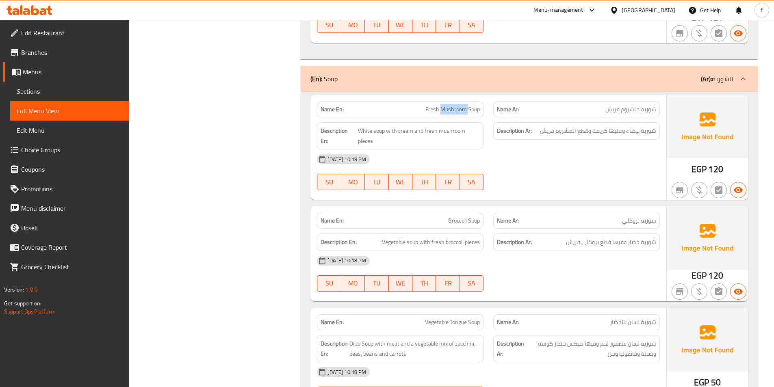
drag, startPoint x: 461, startPoint y: 111, endPoint x: 438, endPoint y: 115, distance: 23.5
click at [460, 111] on span "Fresh Mushroom Soup" at bounding box center [452, 109] width 54 height 9
click at [437, 114] on span "Fresh Mushroom Soup" at bounding box center [452, 109] width 54 height 9
click at [382, 133] on span "White soup with cream and fresh mushroom pieces" at bounding box center [419, 136] width 122 height 20
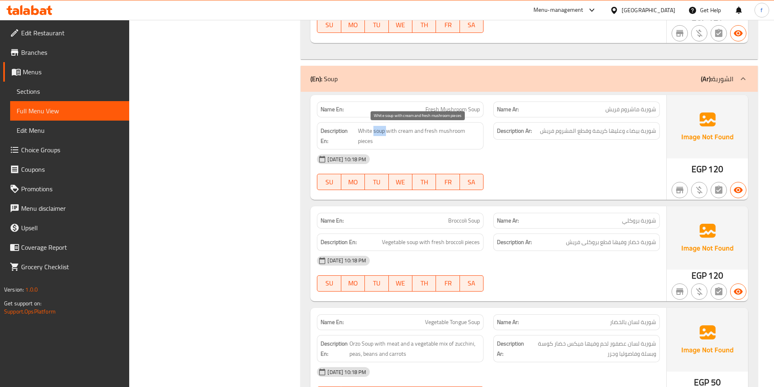
click at [382, 133] on span "White soup with cream and fresh mushroom pieces" at bounding box center [419, 136] width 122 height 20
click at [363, 130] on span "White soup with cream and fresh mushroom pieces" at bounding box center [419, 136] width 122 height 20
click at [377, 128] on span "White soup with cream and fresh mushroom pieces" at bounding box center [419, 136] width 122 height 20
click at [378, 132] on span "White soup with cream and fresh mushroom pieces" at bounding box center [419, 136] width 122 height 20
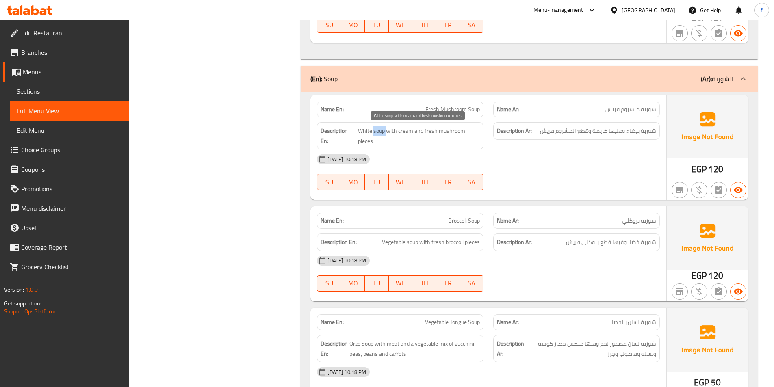
click at [378, 132] on span "White soup with cream and fresh mushroom pieces" at bounding box center [419, 136] width 122 height 20
click at [365, 134] on span "White soup with cream and fresh mushroom pieces" at bounding box center [419, 136] width 122 height 20
click at [390, 130] on span "White soup with cream and fresh mushroom pieces" at bounding box center [419, 136] width 122 height 20
click at [378, 131] on span "White soup with cream and fresh mushroom pieces" at bounding box center [419, 136] width 122 height 20
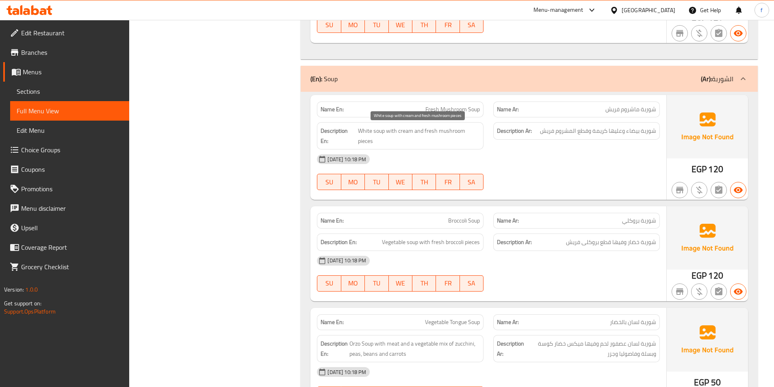
click at [376, 133] on span "White soup with cream and fresh mushroom pieces" at bounding box center [419, 136] width 122 height 20
click at [360, 136] on span "White soup with cream and fresh mushroom pieces" at bounding box center [419, 136] width 122 height 20
click at [370, 135] on span "White soup with cream and fresh mushroom pieces" at bounding box center [419, 136] width 122 height 20
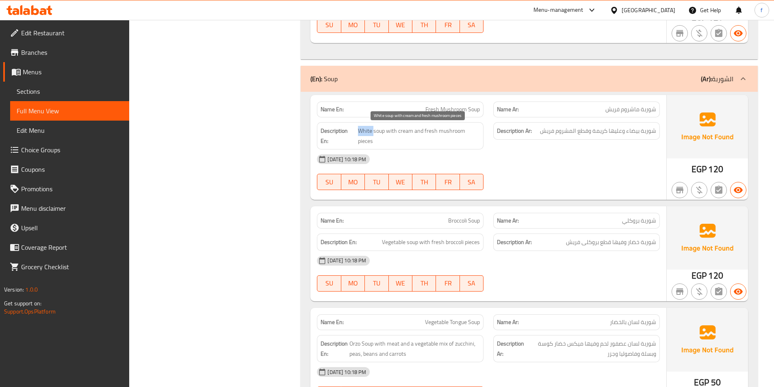
click at [370, 135] on span "White soup with cream and fresh mushroom pieces" at bounding box center [419, 136] width 122 height 20
click at [373, 134] on span "White soup with cream and fresh mushroom pieces" at bounding box center [419, 136] width 122 height 20
click at [377, 128] on span "White soup with cream and fresh mushroom pieces" at bounding box center [419, 136] width 122 height 20
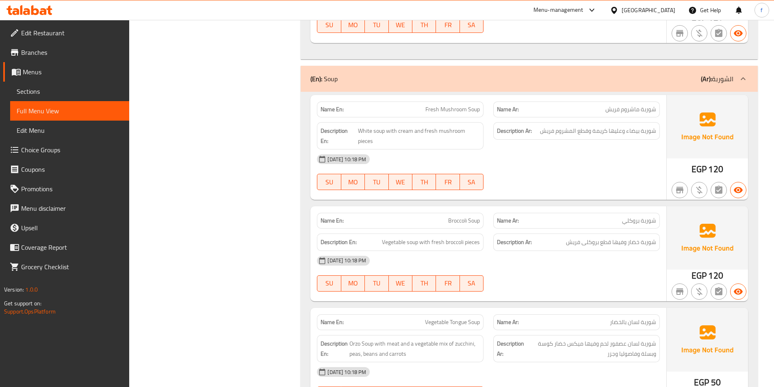
click at [357, 141] on h6 "Description En: White soup with cream and fresh mushroom pieces" at bounding box center [400, 136] width 159 height 20
click at [376, 135] on span "White soup with cream and fresh mushroom pieces" at bounding box center [419, 136] width 122 height 20
click at [352, 134] on strong "Description En:" at bounding box center [339, 136] width 36 height 20
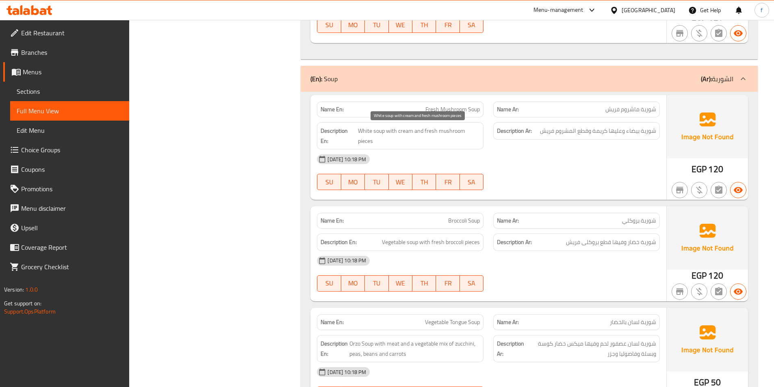
click at [364, 134] on span "White soup with cream and fresh mushroom pieces" at bounding box center [419, 136] width 122 height 20
click at [380, 135] on span "White soup with cream and fresh mushroom pieces" at bounding box center [419, 136] width 122 height 20
click at [371, 135] on span "White soup with cream and fresh mushroom pieces" at bounding box center [419, 136] width 122 height 20
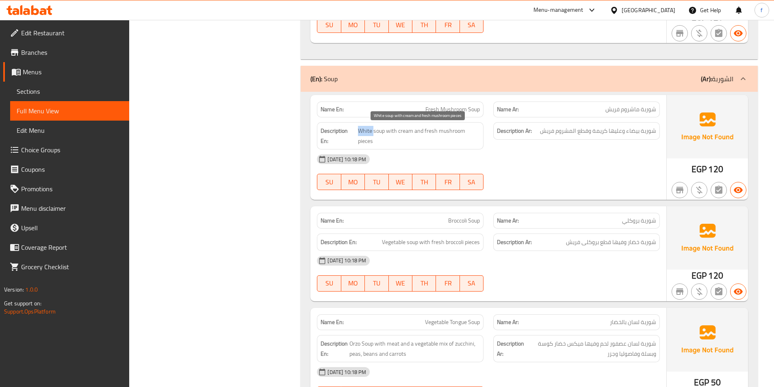
click at [371, 135] on span "White soup with cream and fresh mushroom pieces" at bounding box center [419, 136] width 122 height 20
click at [376, 132] on span "White soup with cream and fresh mushroom pieces" at bounding box center [419, 136] width 122 height 20
click at [358, 130] on span "White soup with cream and fresh mushroom pieces" at bounding box center [419, 136] width 122 height 20
click at [362, 130] on span "White soup with cream and fresh mushroom pieces" at bounding box center [419, 136] width 122 height 20
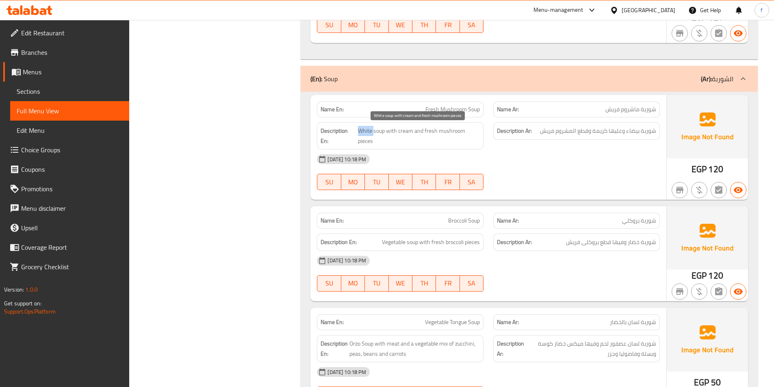
click at [362, 130] on span "White soup with cream and fresh mushroom pieces" at bounding box center [419, 136] width 122 height 20
click at [378, 132] on span "White soup with cream and fresh mushroom pieces" at bounding box center [419, 136] width 122 height 20
click at [365, 132] on span "White soup with cream and fresh mushroom pieces" at bounding box center [419, 136] width 122 height 20
click at [380, 128] on span "White soup with cream and fresh mushroom pieces" at bounding box center [419, 136] width 122 height 20
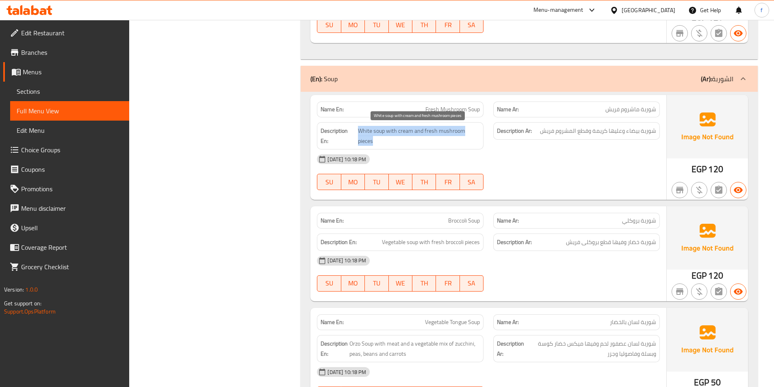
click at [380, 128] on span "White soup with cream and fresh mushroom pieces" at bounding box center [419, 136] width 122 height 20
click at [382, 134] on span "White soup with cream and fresh mushroom pieces" at bounding box center [419, 136] width 122 height 20
click at [369, 135] on span "White soup with cream and fresh mushroom pieces" at bounding box center [419, 136] width 122 height 20
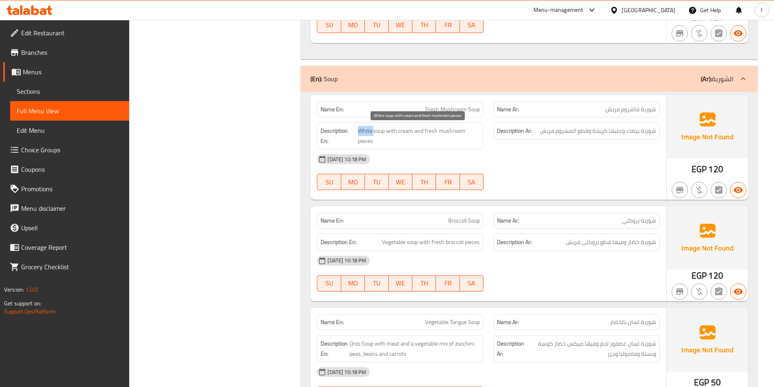
click at [375, 132] on span "White soup with cream and fresh mushroom pieces" at bounding box center [419, 136] width 122 height 20
click at [367, 133] on span "White soup with cream and fresh mushroom pieces" at bounding box center [419, 136] width 122 height 20
click at [383, 130] on span "White soup with cream and fresh mushroom pieces" at bounding box center [419, 136] width 122 height 20
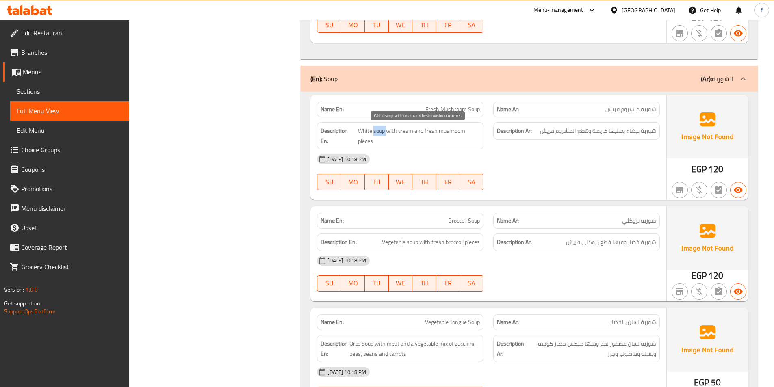
click at [383, 130] on span "White soup with cream and fresh mushroom pieces" at bounding box center [419, 136] width 122 height 20
click at [364, 128] on span "White soup with cream and fresh mushroom pieces" at bounding box center [419, 136] width 122 height 20
click at [382, 133] on span "White soup with cream and fresh mushroom pieces" at bounding box center [419, 136] width 122 height 20
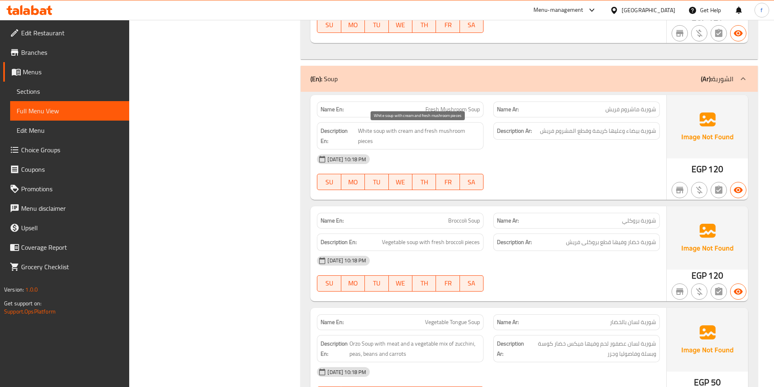
click at [364, 132] on span "White soup with cream and fresh mushroom pieces" at bounding box center [419, 136] width 122 height 20
click at [376, 137] on span "White soup with cream and fresh mushroom pieces" at bounding box center [419, 136] width 122 height 20
click at [382, 129] on span "White soup with cream and fresh mushroom pieces" at bounding box center [419, 136] width 122 height 20
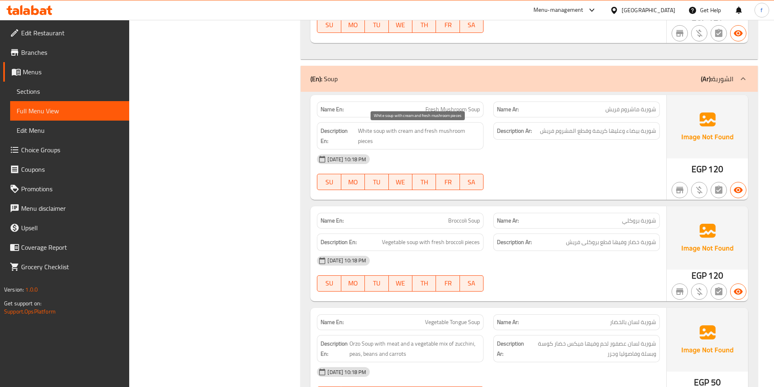
click at [367, 129] on span "White soup with cream and fresh mushroom pieces" at bounding box center [419, 136] width 122 height 20
click at [395, 132] on span "White soup with cream and fresh mushroom pieces" at bounding box center [419, 136] width 122 height 20
click at [407, 133] on span "White soup with cream and fresh mushroom pieces" at bounding box center [419, 136] width 122 height 20
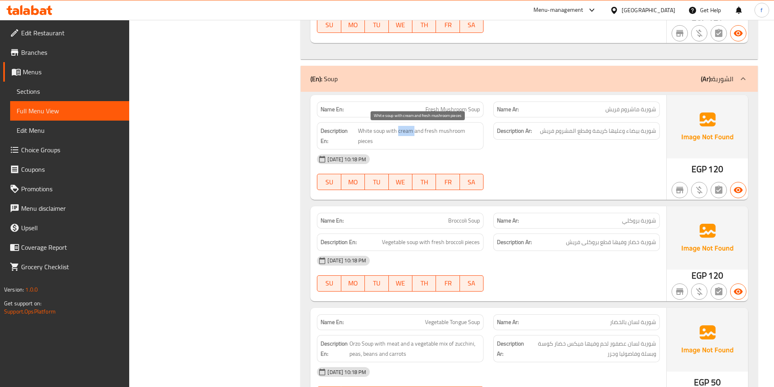
click at [407, 133] on span "White soup with cream and fresh mushroom pieces" at bounding box center [419, 136] width 122 height 20
click at [430, 136] on span "White soup with cream and fresh mushroom pieces" at bounding box center [419, 136] width 122 height 20
click at [405, 130] on span "White soup with cream and fresh mushroom pieces" at bounding box center [419, 136] width 122 height 20
click at [464, 132] on span "White soup with cream and fresh mushroom pieces" at bounding box center [419, 136] width 122 height 20
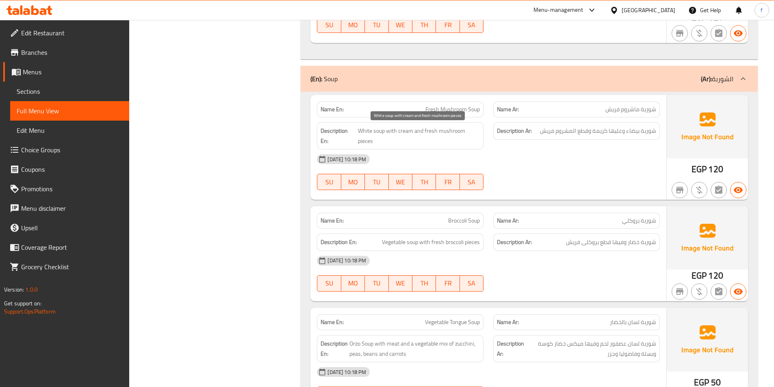
click at [366, 135] on span "White soup with cream and fresh mushroom pieces" at bounding box center [419, 136] width 122 height 20
click at [370, 134] on span "White soup with cream and fresh mushroom pieces" at bounding box center [419, 136] width 122 height 20
click at [388, 137] on span "White soup with cream and fresh mushroom pieces" at bounding box center [419, 136] width 122 height 20
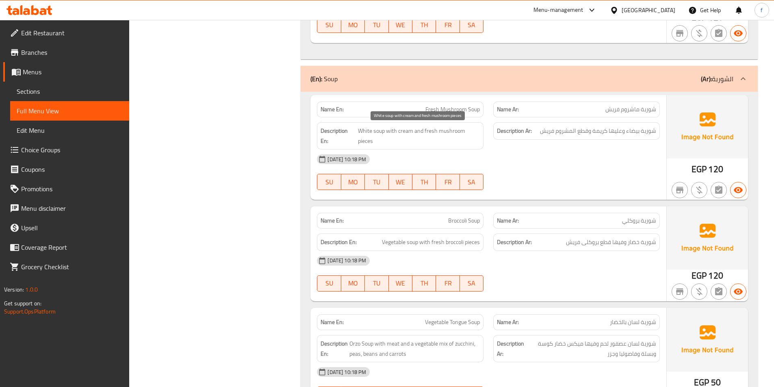
click at [388, 137] on span "White soup with cream and fresh mushroom pieces" at bounding box center [419, 136] width 122 height 20
click at [413, 128] on span "White soup with cream and fresh mushroom pieces" at bounding box center [419, 136] width 122 height 20
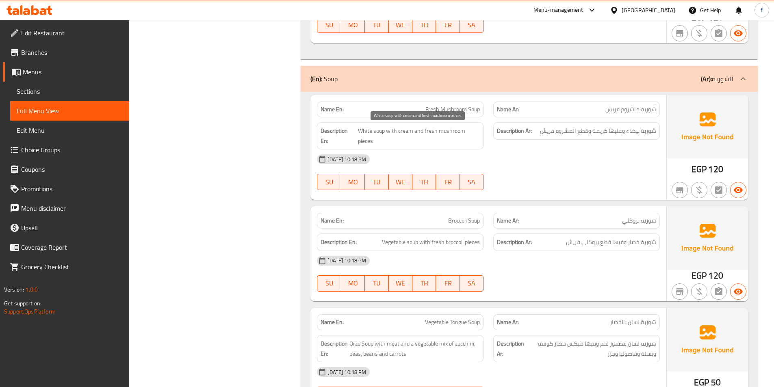
click at [426, 140] on span "White soup with cream and fresh mushroom pieces" at bounding box center [419, 136] width 122 height 20
click at [360, 131] on span "White soup with cream and fresh mushroom pieces" at bounding box center [419, 136] width 122 height 20
click at [377, 127] on span "White soup with cream and fresh mushroom pieces" at bounding box center [419, 136] width 122 height 20
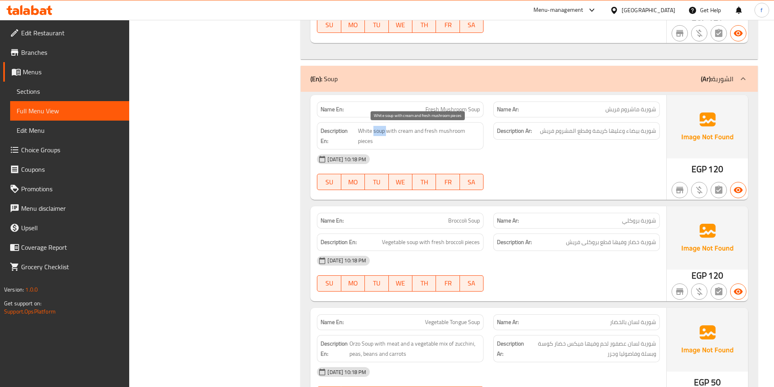
click at [377, 127] on span "White soup with cream and fresh mushroom pieces" at bounding box center [419, 136] width 122 height 20
click at [376, 130] on span "White soup with cream and fresh mushroom pieces" at bounding box center [419, 136] width 122 height 20
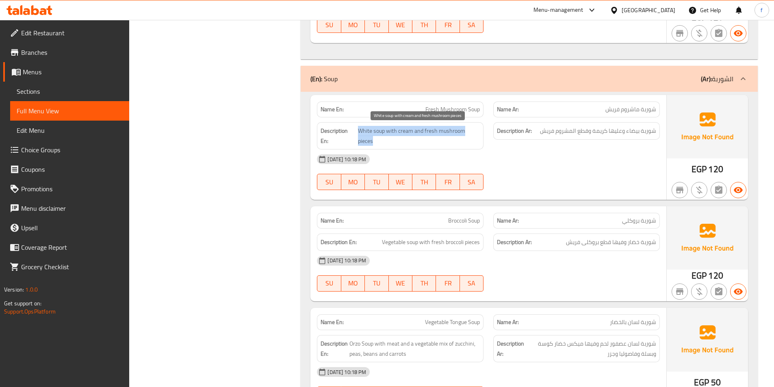
click at [375, 130] on span "White soup with cream and fresh mushroom pieces" at bounding box center [419, 136] width 122 height 20
click at [381, 130] on span "White soup with cream and fresh mushroom pieces" at bounding box center [419, 136] width 122 height 20
click at [376, 133] on span "White soup with cream and fresh mushroom pieces" at bounding box center [419, 136] width 122 height 20
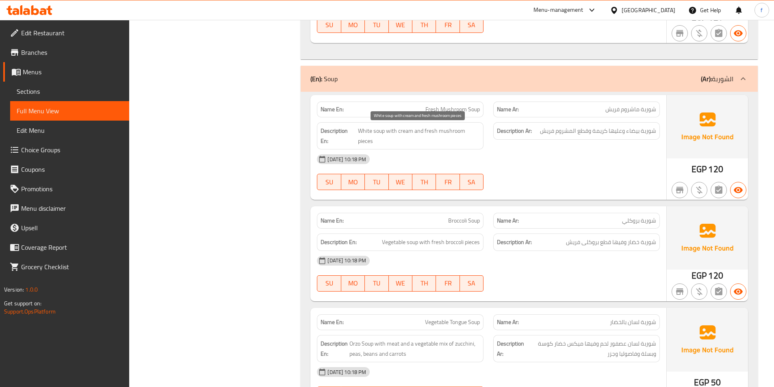
click at [369, 136] on span "White soup with cream and fresh mushroom pieces" at bounding box center [419, 136] width 122 height 20
click at [380, 135] on span "White soup with cream and fresh mushroom pieces" at bounding box center [419, 136] width 122 height 20
click at [368, 133] on span "White soup with cream and fresh mushroom pieces" at bounding box center [419, 136] width 122 height 20
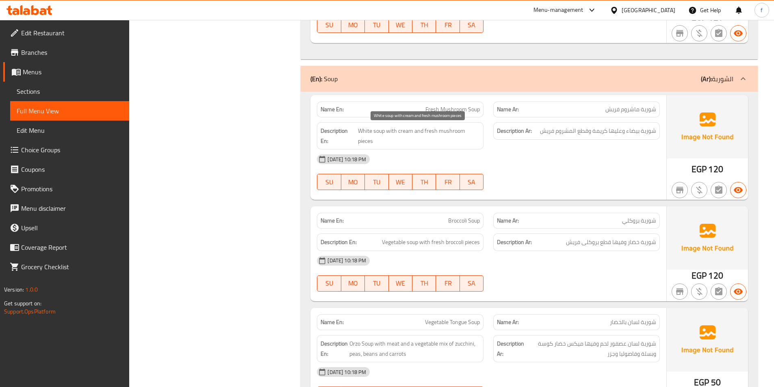
click at [380, 132] on span "White soup with cream and fresh mushroom pieces" at bounding box center [419, 136] width 122 height 20
click at [390, 132] on span "White soup with cream and fresh mushroom pieces" at bounding box center [419, 136] width 122 height 20
click at [407, 135] on span "White soup with cream and fresh mushroom pieces" at bounding box center [419, 136] width 122 height 20
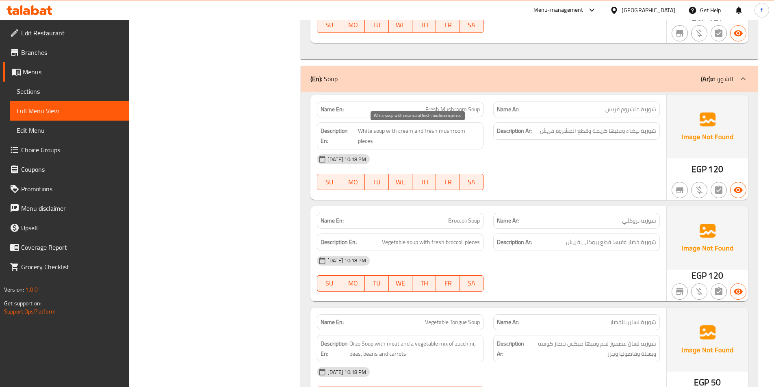
click at [363, 143] on span "White soup with cream and fresh mushroom pieces" at bounding box center [419, 136] width 122 height 20
click at [456, 128] on span "White soup with cream and fresh mushroom pieces" at bounding box center [419, 136] width 122 height 20
click at [452, 128] on span "White soup with cream and fresh mushroom pieces" at bounding box center [419, 136] width 122 height 20
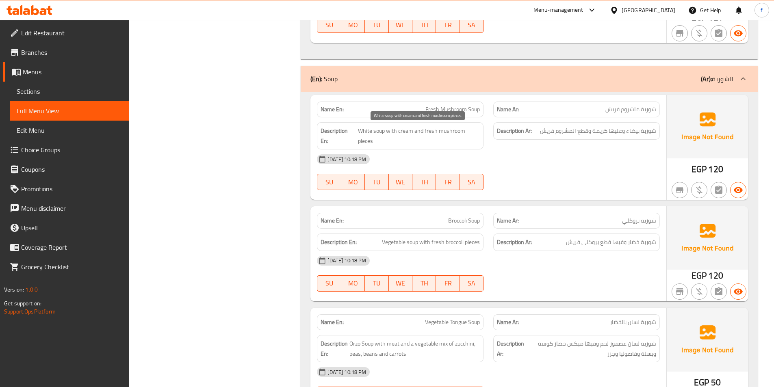
click at [419, 130] on span "White soup with cream and fresh mushroom pieces" at bounding box center [419, 136] width 122 height 20
click at [426, 132] on span "White soup with cream and fresh mushroom pieces" at bounding box center [419, 136] width 122 height 20
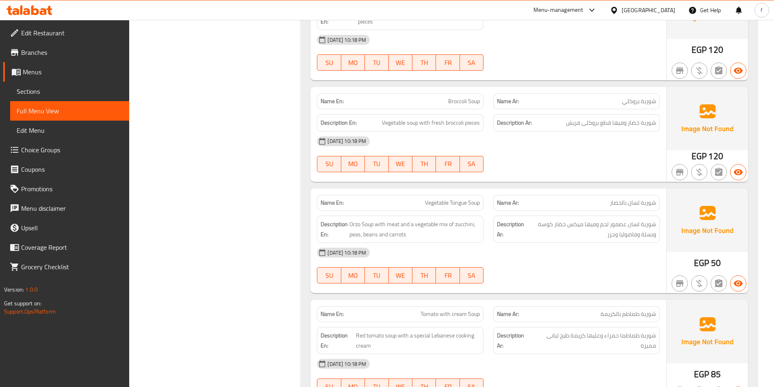
scroll to position [3459, 0]
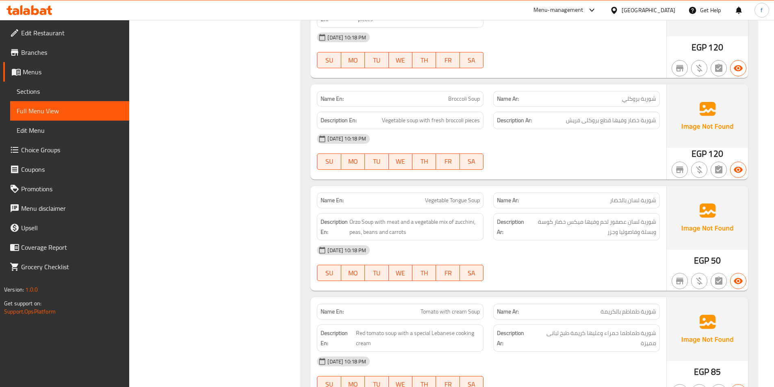
click at [471, 101] on span "Broccoli Soup" at bounding box center [464, 99] width 32 height 9
click at [459, 102] on span "Broccoli Soup" at bounding box center [464, 99] width 32 height 9
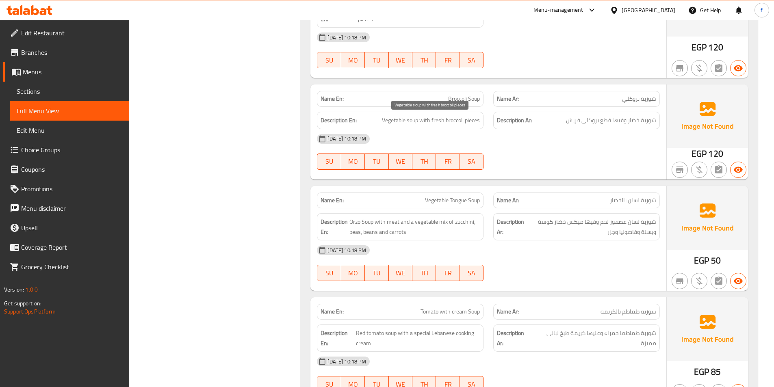
click at [417, 119] on span "Vegetable soup with fresh broccoli pieces" at bounding box center [431, 120] width 98 height 10
click at [410, 118] on span "Vegetable soup with fresh broccoli pieces" at bounding box center [431, 120] width 98 height 10
click at [386, 116] on span "Vegetable soup with fresh broccoli pieces" at bounding box center [431, 120] width 98 height 10
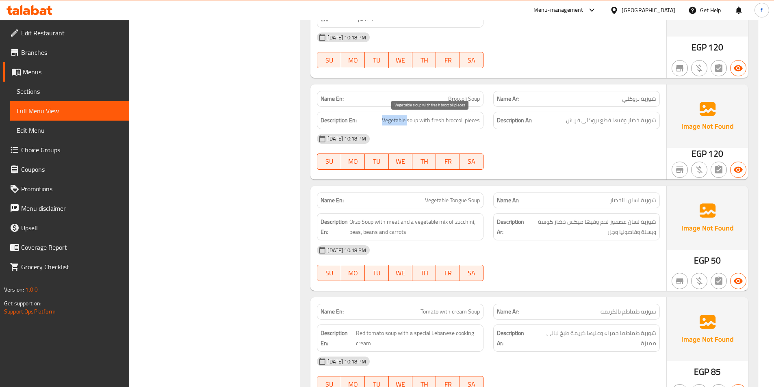
click at [386, 116] on span "Vegetable soup with fresh broccoli pieces" at bounding box center [431, 120] width 98 height 10
click at [424, 120] on span "Vegetable soup with fresh broccoli pieces" at bounding box center [431, 120] width 98 height 10
click at [474, 121] on span "Vegetable soup with fresh broccoli pieces" at bounding box center [431, 120] width 98 height 10
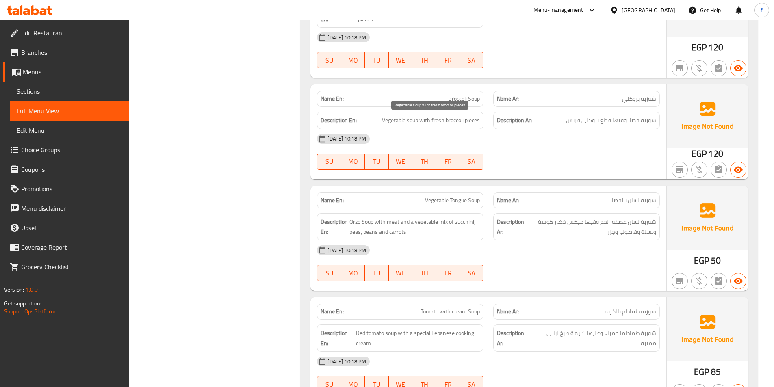
click at [452, 120] on span "Vegetable soup with fresh broccoli pieces" at bounding box center [431, 120] width 98 height 10
drag, startPoint x: 452, startPoint y: 120, endPoint x: 436, endPoint y: 121, distance: 15.9
click at [453, 120] on span "Vegetable soup with fresh broccoli pieces" at bounding box center [431, 120] width 98 height 10
click at [429, 121] on span "Vegetable soup with fresh broccoli pieces" at bounding box center [431, 120] width 98 height 10
click at [434, 121] on span "Vegetable soup with fresh broccoli pieces" at bounding box center [431, 120] width 98 height 10
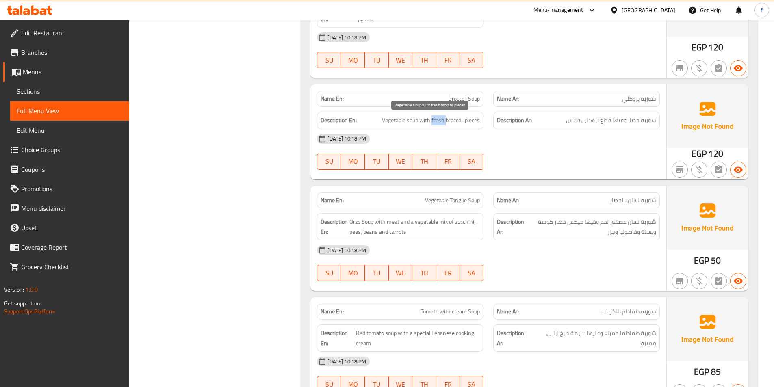
click at [434, 121] on span "Vegetable soup with fresh broccoli pieces" at bounding box center [431, 120] width 98 height 10
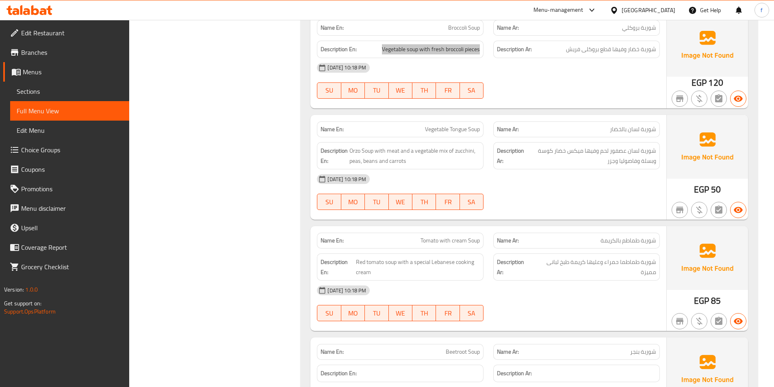
scroll to position [3540, 0]
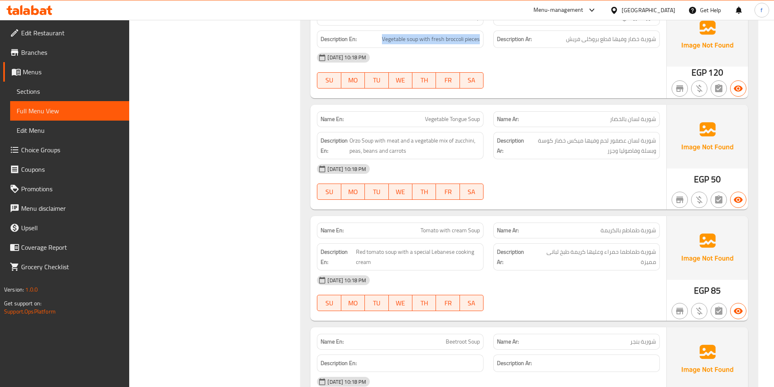
click at [477, 118] on span "Vegetable Tongue Soup" at bounding box center [452, 119] width 55 height 9
click at [455, 119] on span "Vegetable Tongue Soup" at bounding box center [452, 119] width 55 height 9
click at [454, 119] on span "Vegetable Tongue Soup" at bounding box center [452, 119] width 55 height 9
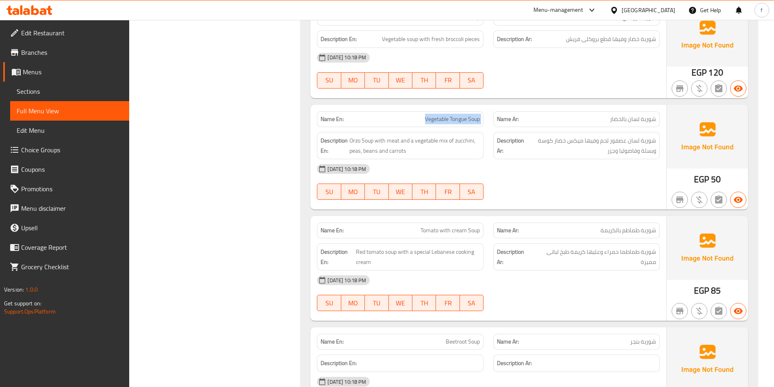
click at [448, 119] on span "Vegetable Tongue Soup" at bounding box center [452, 119] width 55 height 9
click at [355, 141] on span "Orzo Soup with meat and a vegetable mix of zucchini, peas, beans and carrots" at bounding box center [414, 146] width 130 height 20
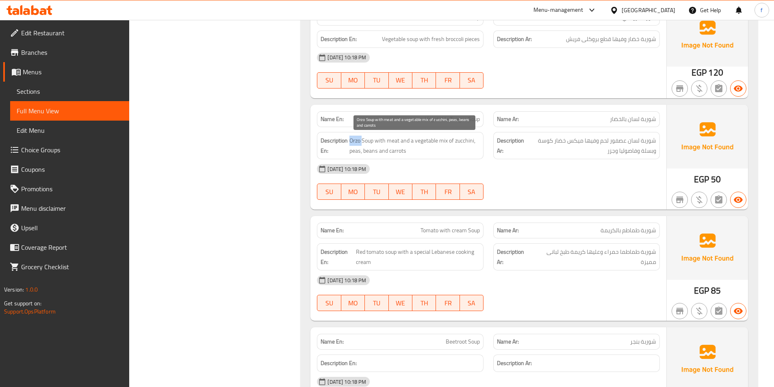
click at [362, 140] on span "Orzo Soup with meat and a vegetable mix of zucchini, peas, beans and carrots" at bounding box center [414, 146] width 130 height 20
click at [393, 139] on span "Orzo Soup with meat and a vegetable mix of zucchini, peas, beans and carrots" at bounding box center [414, 146] width 130 height 20
click at [444, 139] on span "Orzo Soup with meat and a vegetable mix of zucchini, peas, beans and carrots" at bounding box center [414, 146] width 130 height 20
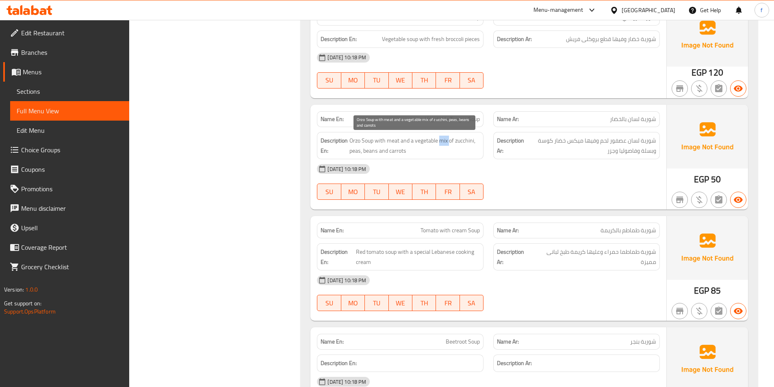
click at [444, 139] on span "Orzo Soup with meat and a vegetable mix of zucchini, peas, beans and carrots" at bounding box center [414, 146] width 130 height 20
click at [428, 139] on span "Orzo Soup with meat and a vegetable mix of zucchini, peas, beans and carrots" at bounding box center [414, 146] width 130 height 20
click at [464, 142] on span "Orzo Soup with meat and a vegetable mix of zucchini, peas, beans and carrots" at bounding box center [414, 146] width 130 height 20
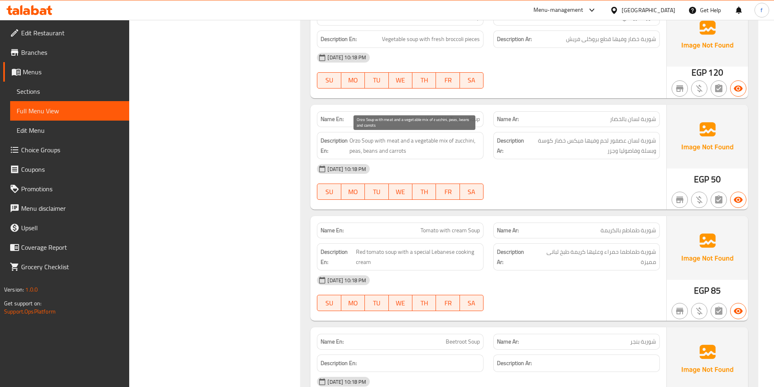
click at [354, 150] on span "Orzo Soup with meat and a vegetable mix of zucchini, peas, beans and carrots" at bounding box center [414, 146] width 130 height 20
click at [364, 151] on span "Orzo Soup with meat and a vegetable mix of zucchini, peas, beans and carrots" at bounding box center [414, 146] width 130 height 20
click at [397, 153] on span "Orzo Soup with meat and a vegetable mix of zucchini, peas, beans and carrots" at bounding box center [414, 146] width 130 height 20
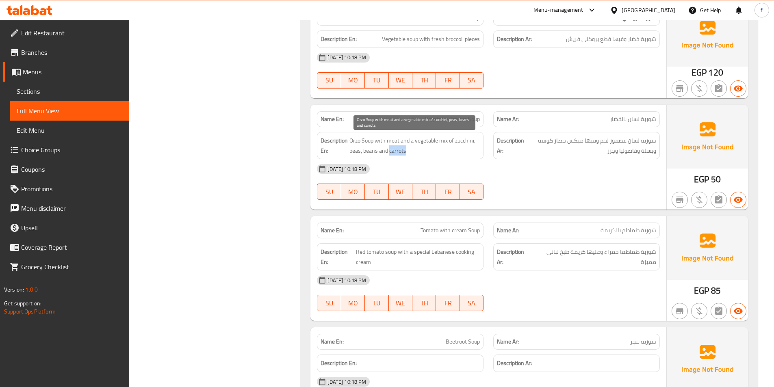
click at [397, 153] on span "Orzo Soup with meat and a vegetable mix of zucchini, peas, beans and carrots" at bounding box center [414, 146] width 130 height 20
drag, startPoint x: 397, startPoint y: 153, endPoint x: 512, endPoint y: 153, distance: 114.2
click at [399, 153] on span "Orzo Soup with meat and a vegetable mix of zucchini, peas, beans and carrots" at bounding box center [414, 146] width 130 height 20
drag, startPoint x: 512, startPoint y: 153, endPoint x: 768, endPoint y: 183, distance: 258.2
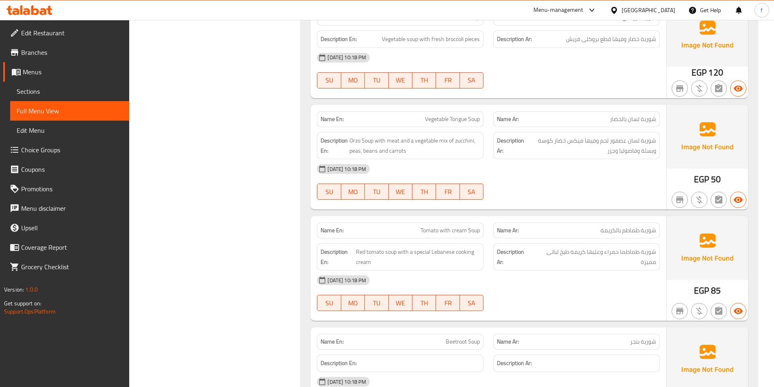
click at [512, 153] on strong "Description Ar:" at bounding box center [510, 146] width 27 height 20
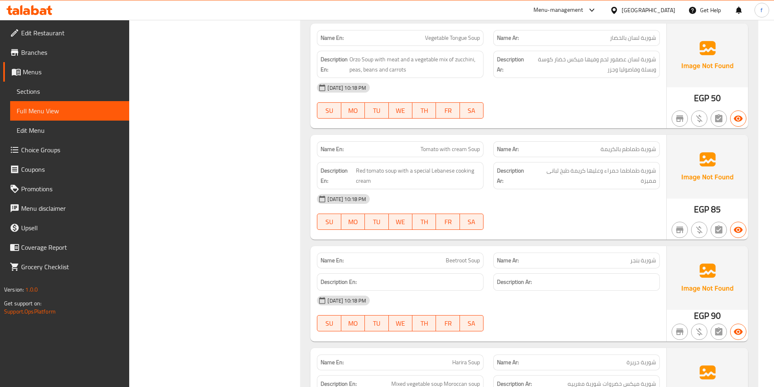
click at [429, 149] on span "Tomato with cream Soup" at bounding box center [450, 149] width 59 height 9
click at [474, 149] on span "Tomato with cream Soup" at bounding box center [450, 149] width 59 height 9
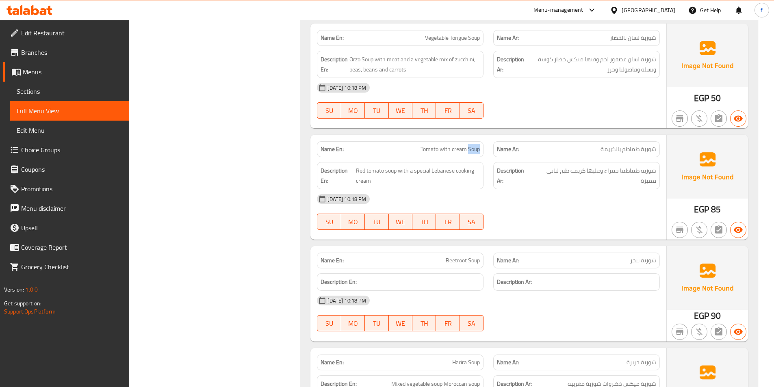
click at [474, 149] on span "Tomato with cream Soup" at bounding box center [450, 149] width 59 height 9
click at [462, 151] on span "Tomato with cream Soup" at bounding box center [450, 149] width 59 height 9
click at [428, 151] on span "Tomato with cream Soup" at bounding box center [450, 149] width 59 height 9
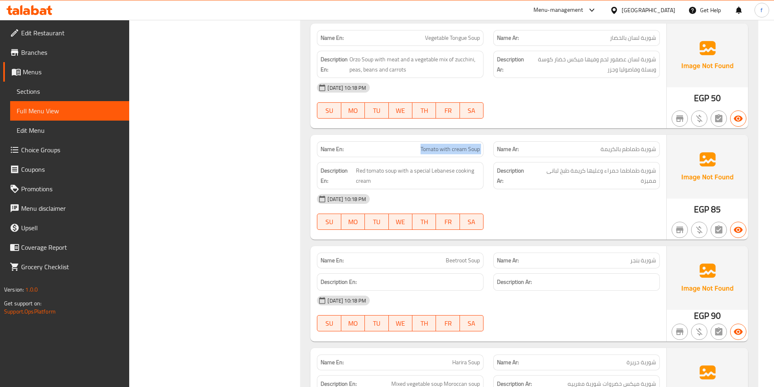
click at [428, 151] on span "Tomato with cream Soup" at bounding box center [450, 149] width 59 height 9
click at [391, 174] on span "Red tomato soup with a special Lebanese cooking cream" at bounding box center [418, 176] width 124 height 20
click at [372, 171] on span "Red tomato soup with a special Lebanese cooking cream" at bounding box center [418, 176] width 124 height 20
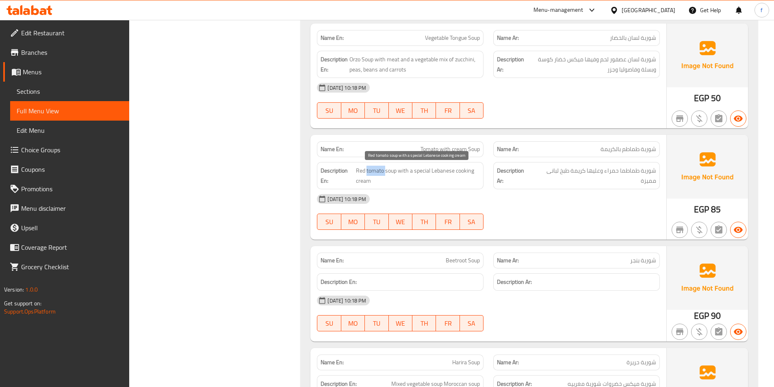
click at [372, 171] on span "Red tomato soup with a special Lebanese cooking cream" at bounding box center [418, 176] width 124 height 20
click at [394, 155] on div "Name En: Tomato with cream Soup" at bounding box center [400, 149] width 167 height 16
click at [462, 149] on span "Tomato with cream Soup" at bounding box center [450, 149] width 59 height 9
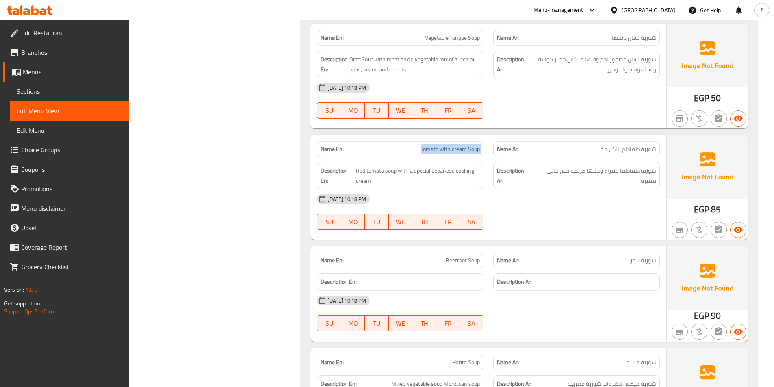
click at [462, 149] on span "Tomato with cream Soup" at bounding box center [450, 149] width 59 height 9
copy span "Tomato with cream Soup"
click at [401, 171] on span "Red tomato soup with a special Lebanese cooking cream" at bounding box center [418, 176] width 124 height 20
click at [361, 181] on span "Red tomato soup with a special Lebanese cooking cream" at bounding box center [418, 176] width 124 height 20
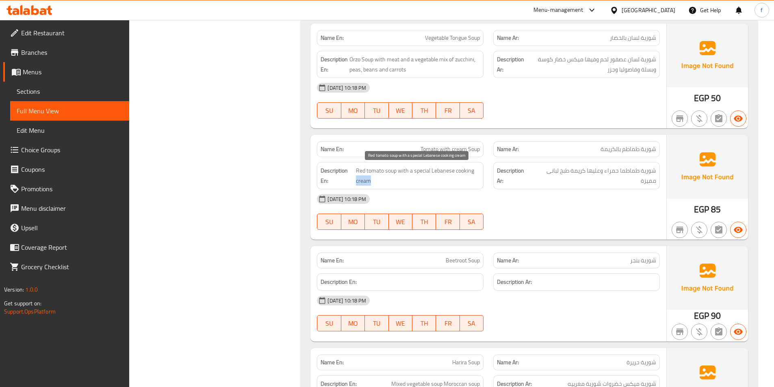
click at [361, 181] on span "Red tomato soup with a special Lebanese cooking cream" at bounding box center [418, 176] width 124 height 20
click at [469, 172] on span "Red tomato soup with a special Lebanese cooking cream" at bounding box center [418, 176] width 124 height 20
click at [446, 173] on span "Red tomato soup with a special Lebanese cooking cream" at bounding box center [418, 176] width 124 height 20
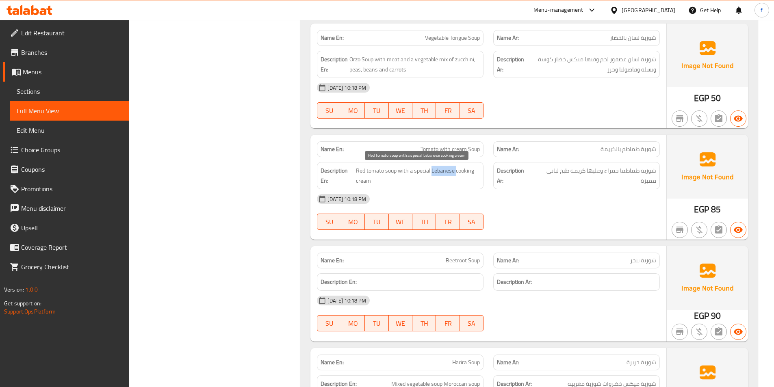
click at [436, 172] on span "Red tomato soup with a special Lebanese cooking cream" at bounding box center [418, 176] width 124 height 20
click at [435, 172] on span "Red tomato soup with a special Lebanese cooking cream" at bounding box center [418, 176] width 124 height 20
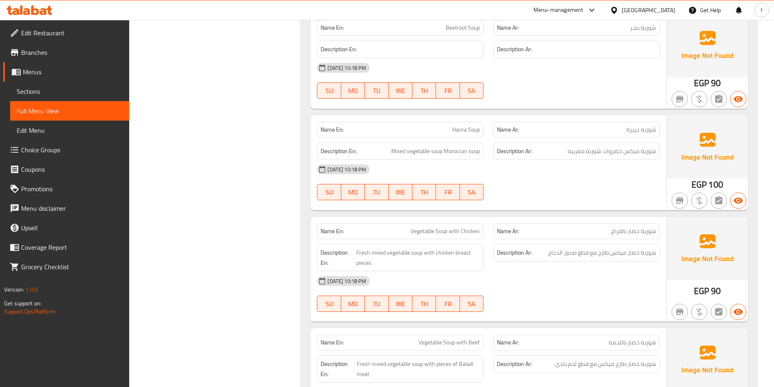
scroll to position [3865, 0]
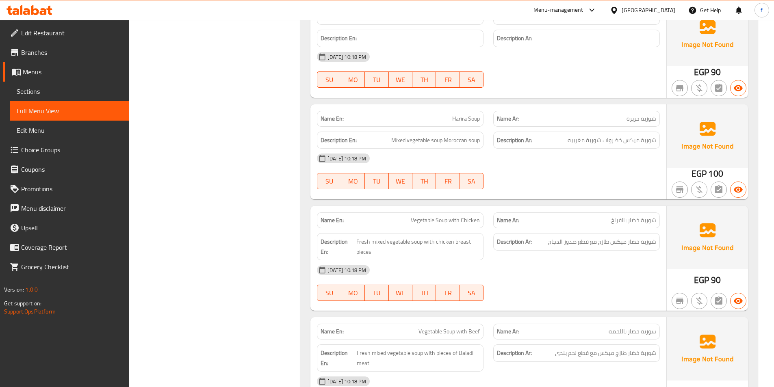
click at [464, 118] on span "Harira Soup" at bounding box center [466, 119] width 28 height 9
click at [438, 137] on span "Mixed vegetable soup Moroccan soup" at bounding box center [435, 140] width 89 height 10
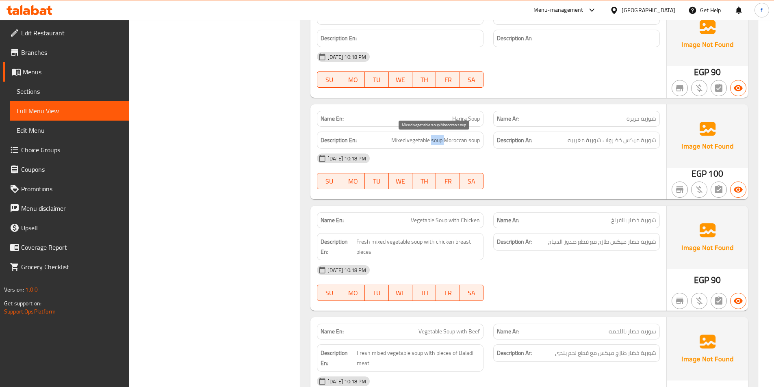
click at [438, 137] on span "Mixed vegetable soup Moroccan soup" at bounding box center [435, 140] width 89 height 10
click at [428, 144] on span "Mixed vegetable soup Moroccan soup" at bounding box center [435, 140] width 89 height 10
click at [399, 141] on span "Mixed vegetable soup Moroccan soup" at bounding box center [435, 140] width 89 height 10
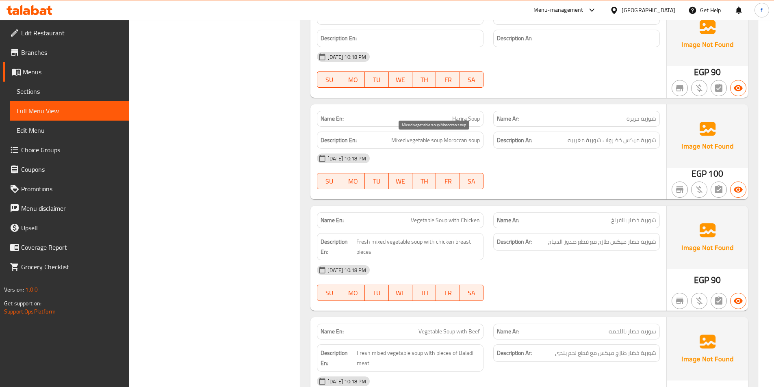
click at [453, 144] on span "Mixed vegetable soup Moroccan soup" at bounding box center [435, 140] width 89 height 10
drag, startPoint x: 453, startPoint y: 144, endPoint x: 472, endPoint y: 135, distance: 20.9
click at [454, 142] on span "Mixed vegetable soup Moroccan soup" at bounding box center [435, 140] width 89 height 10
click at [472, 135] on div "Description En: Mixed vegetable soup Moroccan soup" at bounding box center [400, 140] width 167 height 17
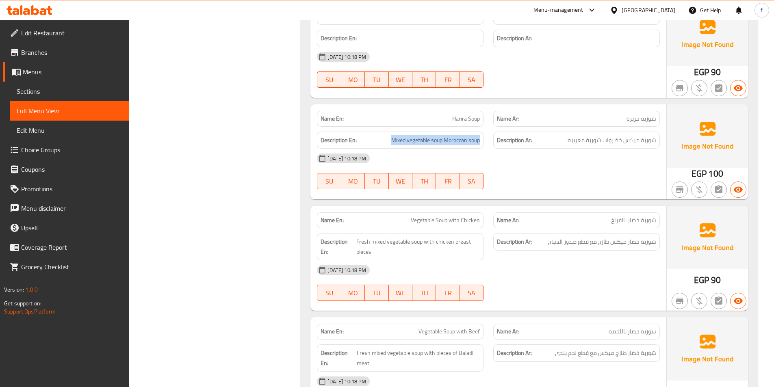
click at [472, 135] on div "Description En: Mixed vegetable soup Moroccan soup" at bounding box center [400, 140] width 167 height 17
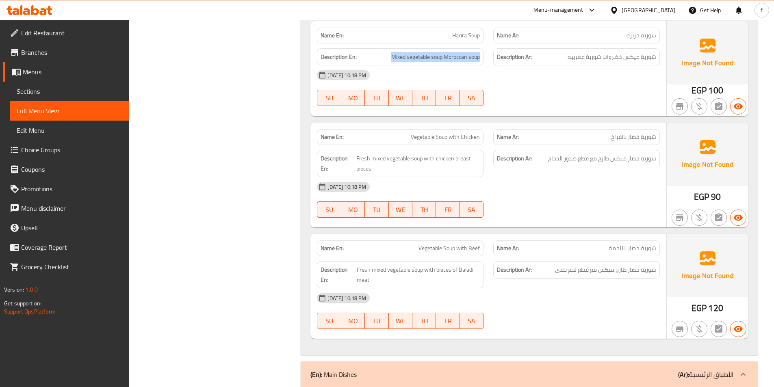
scroll to position [3987, 0]
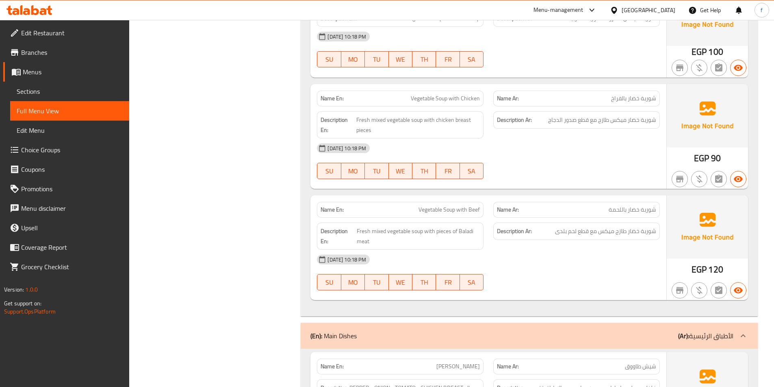
click at [439, 98] on span "Vegetable Soup with Chicken" at bounding box center [445, 98] width 69 height 9
click at [428, 101] on span "Vegetable Soup with Chicken" at bounding box center [445, 98] width 69 height 9
click at [427, 101] on span "Vegetable Soup with Chicken" at bounding box center [445, 98] width 69 height 9
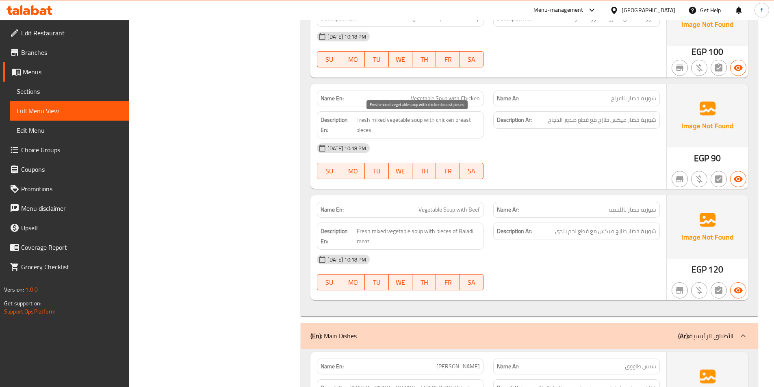
click at [377, 122] on span "Fresh mixed vegetable soup with chicken breast pieces" at bounding box center [418, 125] width 124 height 20
click at [360, 120] on span "Fresh mixed vegetable soup with chicken breast pieces" at bounding box center [418, 125] width 124 height 20
click at [397, 122] on span "Fresh mixed vegetable soup with chicken breast pieces" at bounding box center [418, 125] width 124 height 20
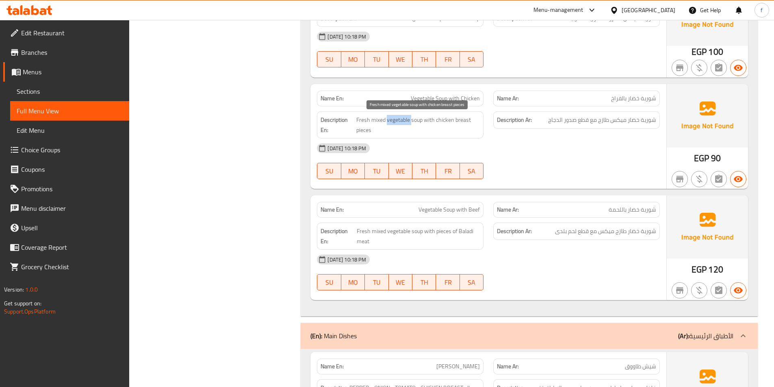
click at [397, 122] on span "Fresh mixed vegetable soup with chicken breast pieces" at bounding box center [418, 125] width 124 height 20
click at [383, 123] on span "Fresh mixed vegetable soup with chicken breast pieces" at bounding box center [418, 125] width 124 height 20
click at [365, 123] on span "Fresh mixed vegetable soup with chicken breast pieces" at bounding box center [418, 125] width 124 height 20
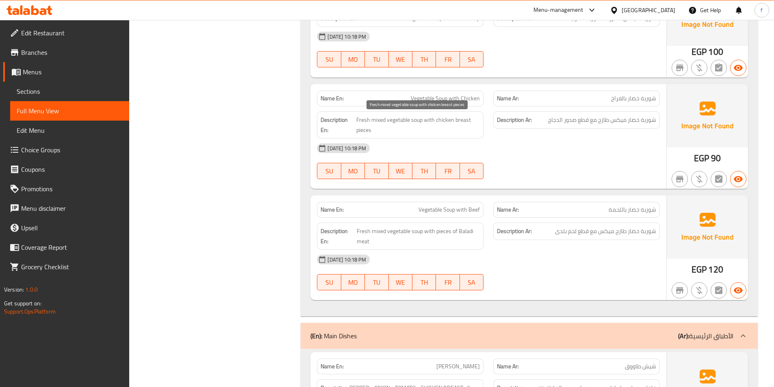
click at [420, 122] on span "Fresh mixed vegetable soup with chicken breast pieces" at bounding box center [418, 125] width 124 height 20
drag, startPoint x: 420, startPoint y: 122, endPoint x: 401, endPoint y: 123, distance: 19.1
click at [419, 122] on span "Fresh mixed vegetable soup with chicken breast pieces" at bounding box center [418, 125] width 124 height 20
click at [401, 123] on span "Fresh mixed vegetable soup with chicken breast pieces" at bounding box center [418, 125] width 124 height 20
drag, startPoint x: 401, startPoint y: 123, endPoint x: 387, endPoint y: 123, distance: 13.8
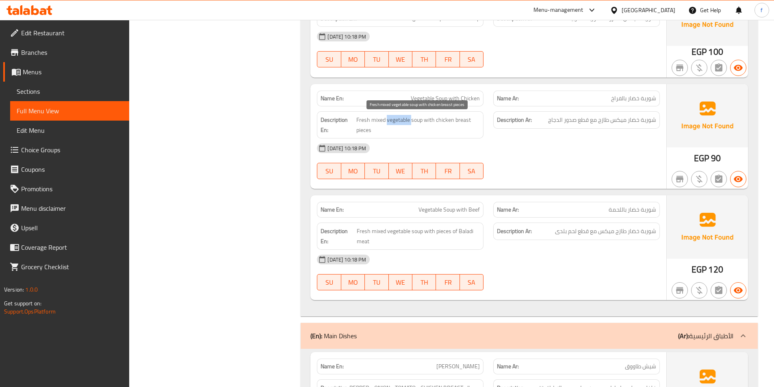
click at [400, 123] on span "Fresh mixed vegetable soup with chicken breast pieces" at bounding box center [418, 125] width 124 height 20
click at [385, 122] on span "Fresh mixed vegetable soup with chicken breast pieces" at bounding box center [418, 125] width 124 height 20
click at [369, 121] on span "Fresh mixed vegetable soup with chicken breast pieces" at bounding box center [418, 125] width 124 height 20
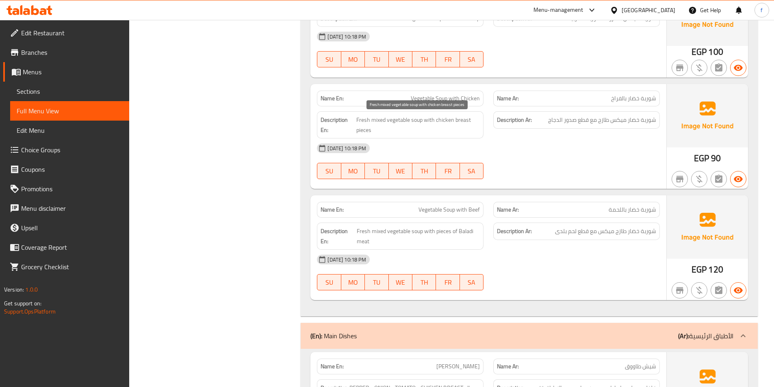
click at [429, 118] on span "Fresh mixed vegetable soup with chicken breast pieces" at bounding box center [418, 125] width 124 height 20
drag, startPoint x: 429, startPoint y: 118, endPoint x: 410, endPoint y: 126, distance: 19.9
click at [429, 119] on span "Fresh mixed vegetable soup with chicken breast pieces" at bounding box center [418, 125] width 124 height 20
click at [368, 130] on span "Fresh mixed vegetable soup with chicken breast pieces" at bounding box center [418, 125] width 124 height 20
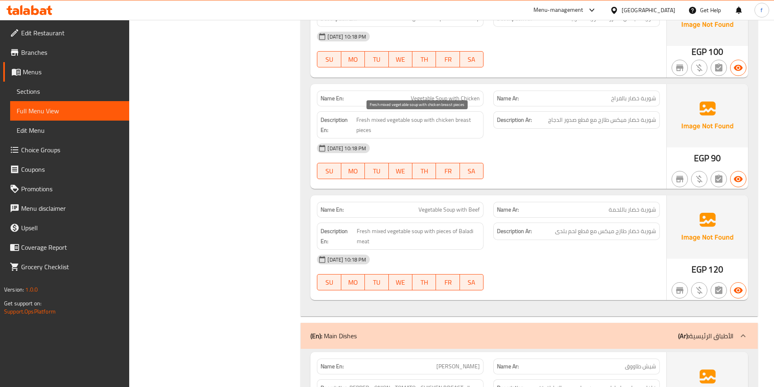
click at [468, 124] on span "Fresh mixed vegetable soup with chicken breast pieces" at bounding box center [418, 125] width 124 height 20
click at [467, 123] on span "Fresh mixed vegetable soup with chicken breast pieces" at bounding box center [418, 125] width 124 height 20
click at [448, 124] on span "Fresh mixed vegetable soup with chicken breast pieces" at bounding box center [418, 125] width 124 height 20
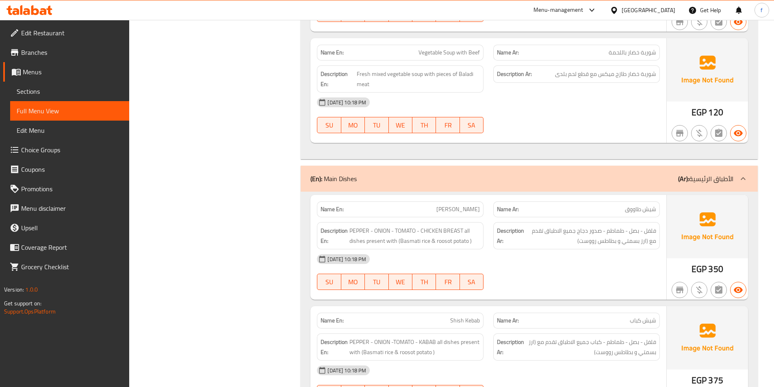
scroll to position [4150, 0]
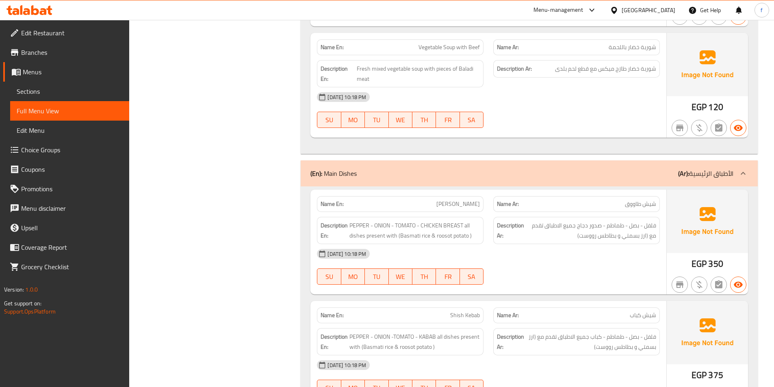
click at [453, 47] on span "Vegetable Soup with Beef" at bounding box center [449, 47] width 61 height 9
drag, startPoint x: 453, startPoint y: 47, endPoint x: 429, endPoint y: 47, distance: 24.4
click at [452, 47] on span "Vegetable Soup with Beef" at bounding box center [449, 47] width 61 height 9
click at [429, 47] on span "Vegetable Soup with Beef" at bounding box center [449, 47] width 61 height 9
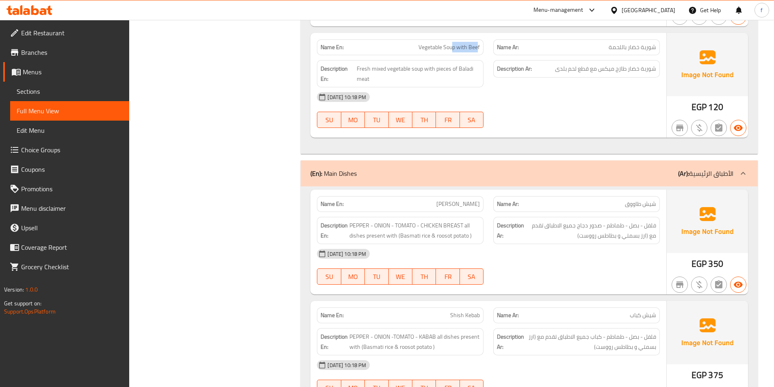
drag, startPoint x: 477, startPoint y: 49, endPoint x: 452, endPoint y: 48, distance: 25.2
click at [452, 48] on span "Vegetable Soup with Beef" at bounding box center [449, 47] width 61 height 9
click at [446, 48] on span "Vegetable Soup with Beef" at bounding box center [449, 47] width 61 height 9
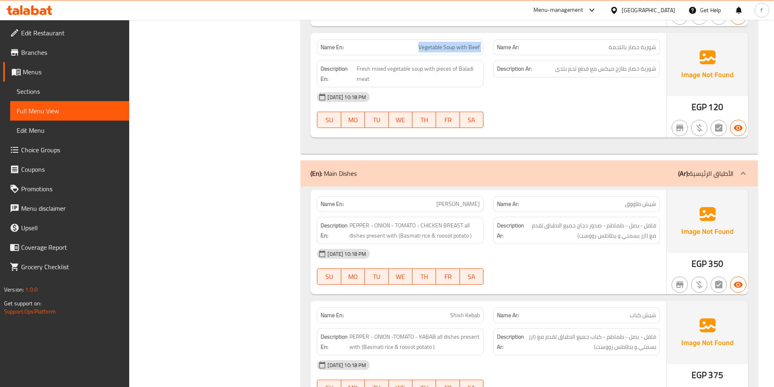
click at [446, 48] on span "Vegetable Soup with Beef" at bounding box center [449, 47] width 61 height 9
copy span "Vegetable Soup with Beef"
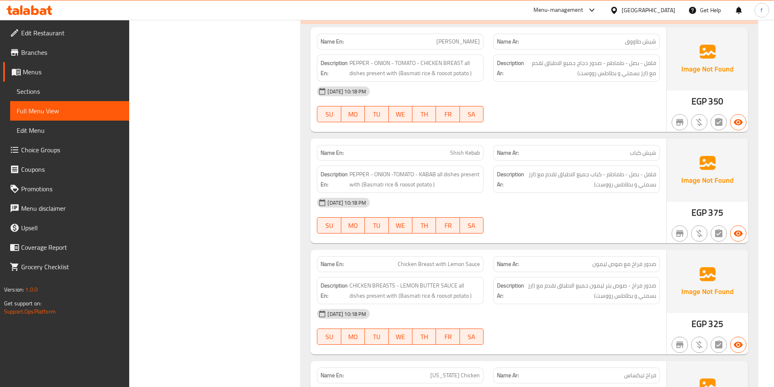
scroll to position [4271, 0]
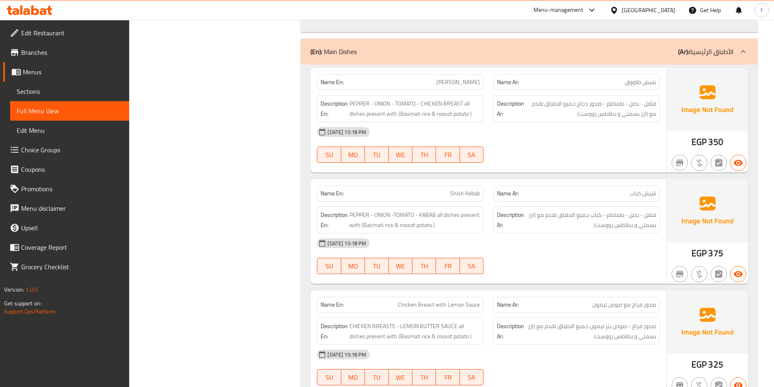
click at [453, 82] on span "[PERSON_NAME]" at bounding box center [457, 82] width 43 height 9
click at [358, 103] on span "PEPPER - ONION - TOMATO - CHICKEN BREAST all dishes present with (Basmati rice …" at bounding box center [414, 109] width 130 height 20
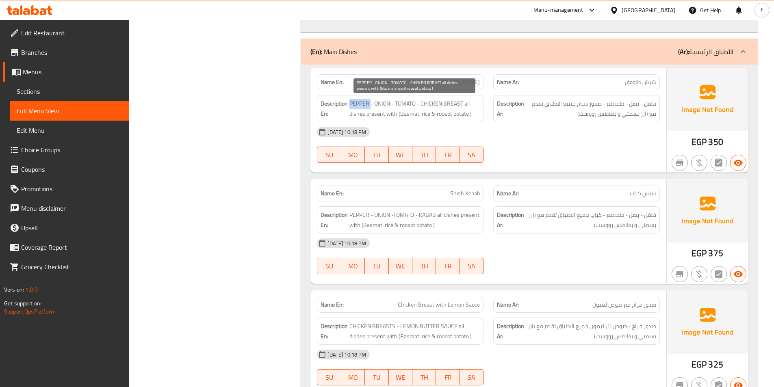
drag, startPoint x: 358, startPoint y: 103, endPoint x: 388, endPoint y: 102, distance: 29.7
click at [362, 102] on span "PEPPER - ONION - TOMATO - CHICKEN BREAST all dishes present with (Basmati rice …" at bounding box center [414, 109] width 130 height 20
click at [388, 102] on span "PEPPER - ONION - TOMATO - CHICKEN BREAST all dishes present with (Basmati rice …" at bounding box center [414, 109] width 130 height 20
click at [409, 102] on span "PEPPER - ONION - TOMATO - CHICKEN BREAST all dishes present with (Basmati rice …" at bounding box center [414, 109] width 130 height 20
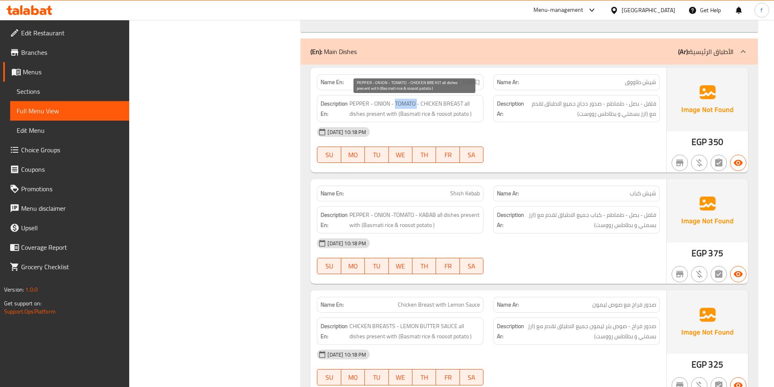
click at [409, 102] on span "PEPPER - ONION - TOMATO - CHICKEN BREAST all dishes present with (Basmati rice …" at bounding box center [414, 109] width 130 height 20
drag, startPoint x: 429, startPoint y: 101, endPoint x: 463, endPoint y: 101, distance: 34.1
click at [463, 101] on span "PEPPER - ONION - TOMATO - CHICKEN BREAST all dishes present with (Basmati rice …" at bounding box center [414, 109] width 130 height 20
click at [467, 104] on span "PEPPER - ONION - TOMATO - CHICKEN BREAST all dishes present with (Basmati rice …" at bounding box center [414, 109] width 130 height 20
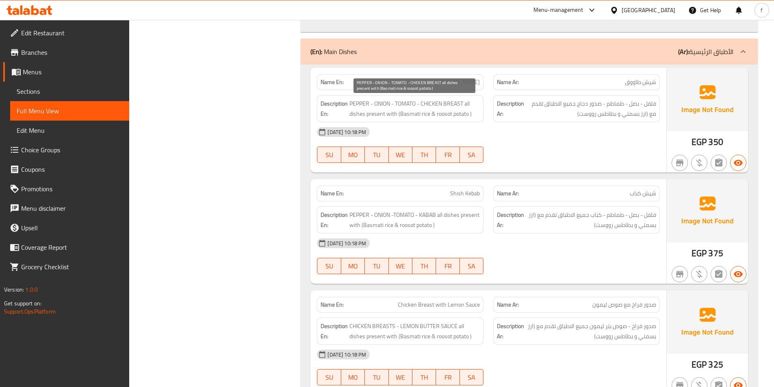
click at [359, 114] on span "PEPPER - ONION - TOMATO - CHICKEN BREAST all dishes present with (Basmati rice …" at bounding box center [414, 109] width 130 height 20
click at [369, 111] on span "PEPPER - ONION - TOMATO - CHICKEN BREAST all dishes present with (Basmati rice …" at bounding box center [414, 109] width 130 height 20
drag, startPoint x: 369, startPoint y: 111, endPoint x: 389, endPoint y: 113, distance: 20.4
click at [369, 111] on span "PEPPER - ONION - TOMATO - CHICKEN BREAST all dishes present with (Basmati rice …" at bounding box center [414, 109] width 130 height 20
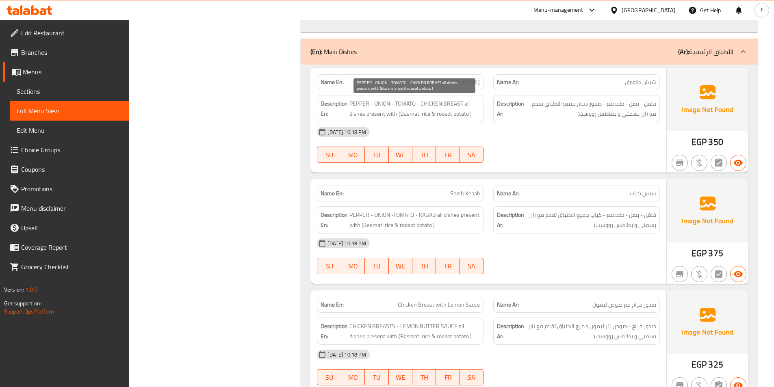
click at [389, 113] on span "PEPPER - ONION - TOMATO - CHICKEN BREAST all dishes present with (Basmati rice …" at bounding box center [414, 109] width 130 height 20
click at [390, 113] on span "PEPPER - ONION - TOMATO - CHICKEN BREAST all dishes present with (Basmati rice …" at bounding box center [414, 109] width 130 height 20
click at [405, 114] on span "PEPPER - ONION - TOMATO - CHICKEN BREAST all dishes present with (Basmati rice …" at bounding box center [414, 109] width 130 height 20
drag, startPoint x: 405, startPoint y: 114, endPoint x: 423, endPoint y: 114, distance: 17.9
click at [406, 114] on span "PEPPER - ONION - TOMATO - CHICKEN BREAST all dishes present with (Basmati rice …" at bounding box center [414, 109] width 130 height 20
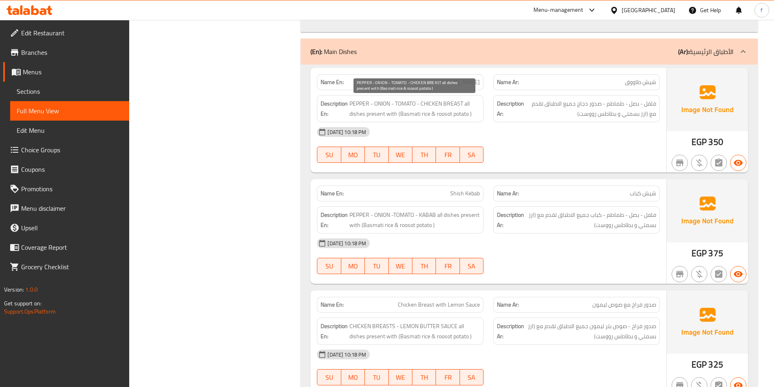
click at [425, 114] on span "PEPPER - ONION - TOMATO - CHICKEN BREAST all dishes present with (Basmati rice …" at bounding box center [414, 109] width 130 height 20
drag, startPoint x: 425, startPoint y: 114, endPoint x: 456, endPoint y: 114, distance: 30.9
click at [430, 114] on span "PEPPER - ONION - TOMATO - CHICKEN BREAST all dishes present with (Basmati rice …" at bounding box center [414, 109] width 130 height 20
click at [456, 114] on span "PEPPER - ONION - TOMATO - CHICKEN BREAST all dishes present with (Basmati rice …" at bounding box center [414, 109] width 130 height 20
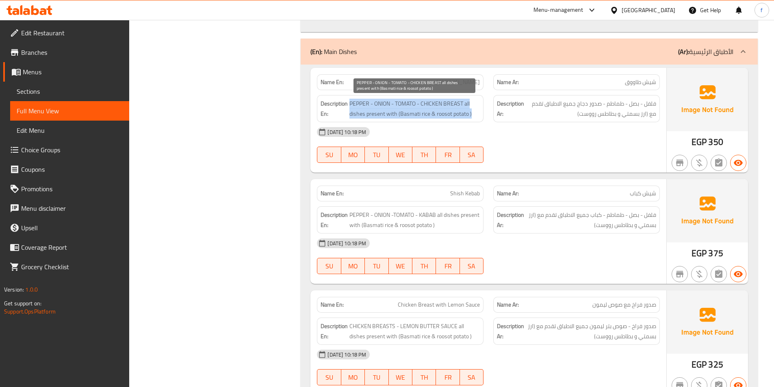
click at [457, 114] on span "PEPPER - ONION - TOMATO - CHICKEN BREAST all dishes present with (Basmati rice …" at bounding box center [414, 109] width 130 height 20
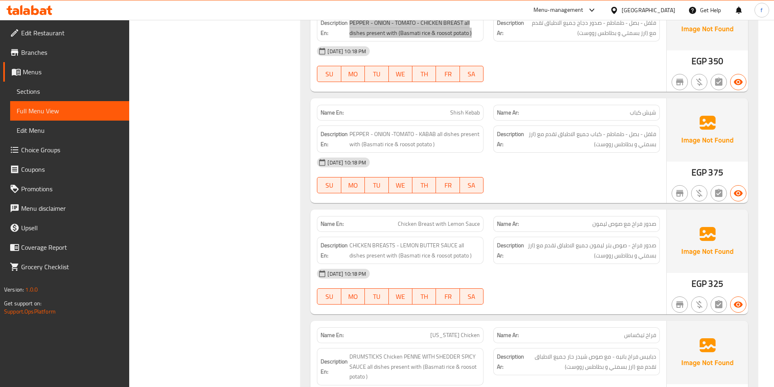
scroll to position [4353, 0]
click at [455, 116] on span "Shish Kebab" at bounding box center [465, 112] width 30 height 9
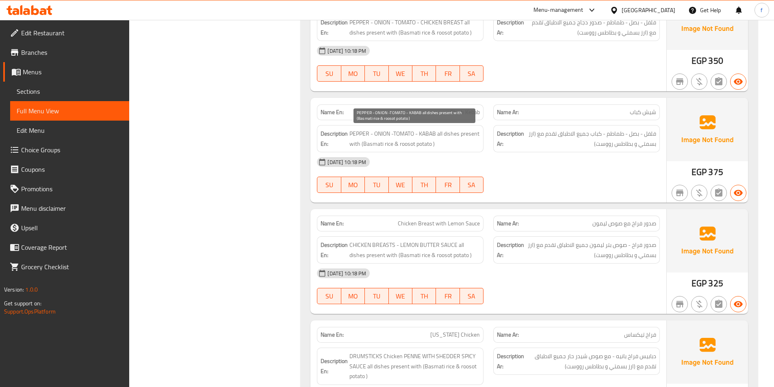
click at [363, 135] on span "PEPPER - ONION -TOMATO - KABAB all dishes present with (Basmati rice & roosot p…" at bounding box center [414, 139] width 130 height 20
click at [377, 132] on span "PEPPER - ONION -TOMATO - KABAB all dishes present with (Basmati rice & roosot p…" at bounding box center [414, 139] width 130 height 20
drag, startPoint x: 377, startPoint y: 132, endPoint x: 386, endPoint y: 133, distance: 9.0
click at [378, 132] on span "PEPPER - ONION -TOMATO - KABAB all dishes present with (Basmati rice & roosot p…" at bounding box center [414, 139] width 130 height 20
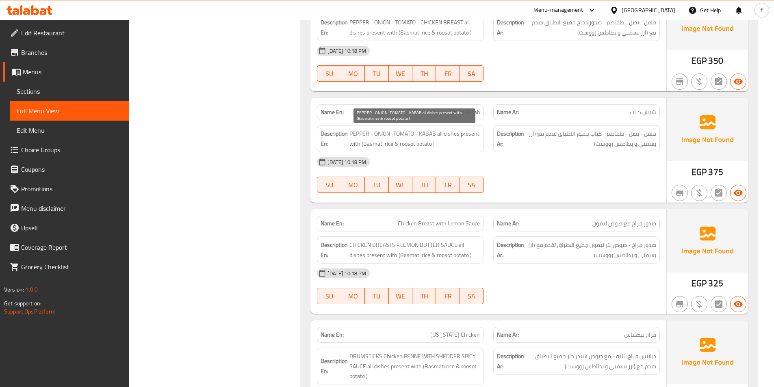
click at [405, 132] on span "PEPPER - ONION -TOMATO - KABAB all dishes present with (Basmati rice & roosot p…" at bounding box center [414, 139] width 130 height 20
click at [429, 133] on span "PEPPER - ONION -TOMATO - KABAB all dishes present with (Basmati rice & roosot p…" at bounding box center [414, 139] width 130 height 20
click at [447, 146] on span "PEPPER - ONION -TOMATO - KABAB all dishes present with (Basmati rice & roosot p…" at bounding box center [414, 139] width 130 height 20
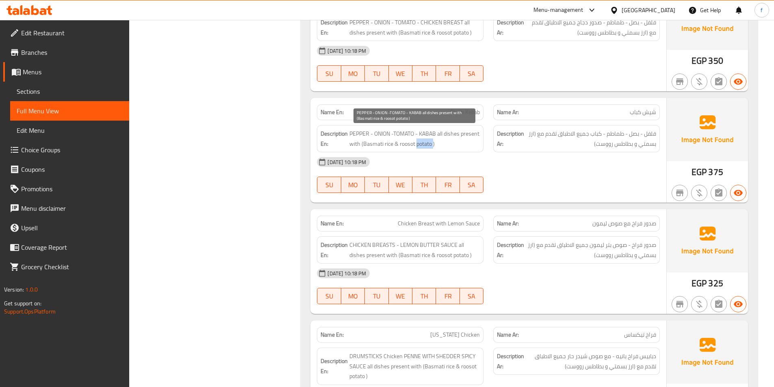
click at [447, 146] on span "PEPPER - ONION -TOMATO - KABAB all dishes present with (Basmati rice & roosot p…" at bounding box center [414, 139] width 130 height 20
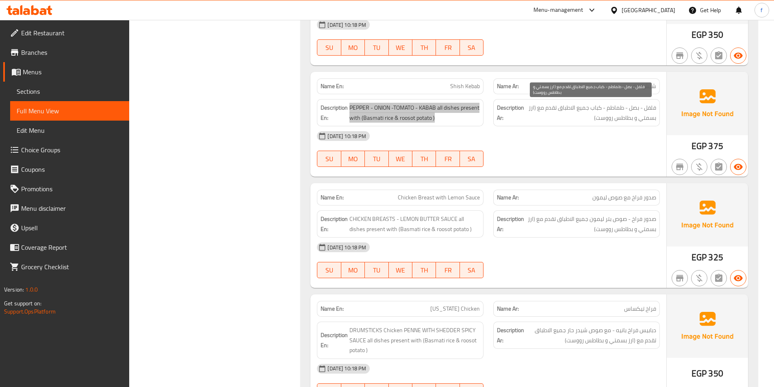
scroll to position [4393, 0]
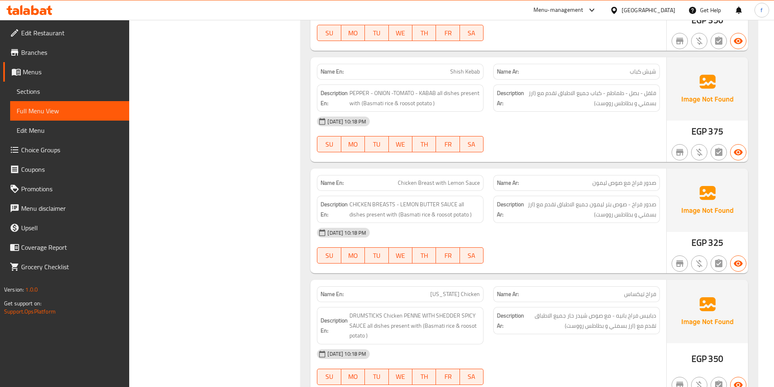
click at [424, 182] on span "Chicken Breast with Lemon Sauce" at bounding box center [439, 183] width 82 height 9
click at [408, 184] on span "Chicken Breast with Lemon Sauce" at bounding box center [439, 183] width 82 height 9
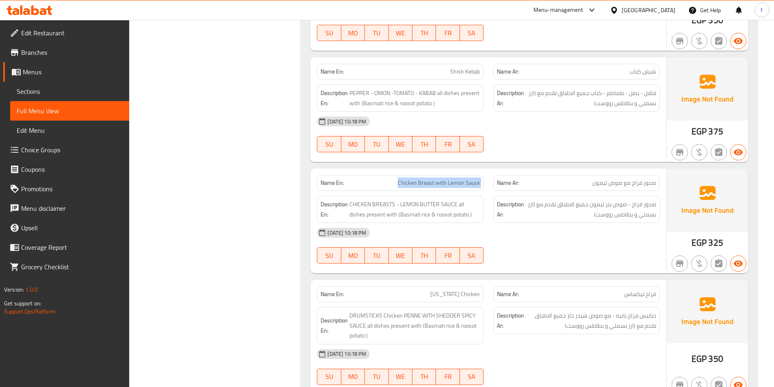
click at [408, 184] on span "Chicken Breast with Lemon Sauce" at bounding box center [439, 183] width 82 height 9
click at [352, 204] on span "CHICKEN BREASTS - LEMON BUTTER SAUCE all dishes present with (Basmati rice & ro…" at bounding box center [414, 210] width 130 height 20
click at [377, 205] on span "CHICKEN BREASTS - LEMON BUTTER SAUCE all dishes present with (Basmati rice & ro…" at bounding box center [414, 210] width 130 height 20
drag, startPoint x: 377, startPoint y: 205, endPoint x: 393, endPoint y: 205, distance: 15.4
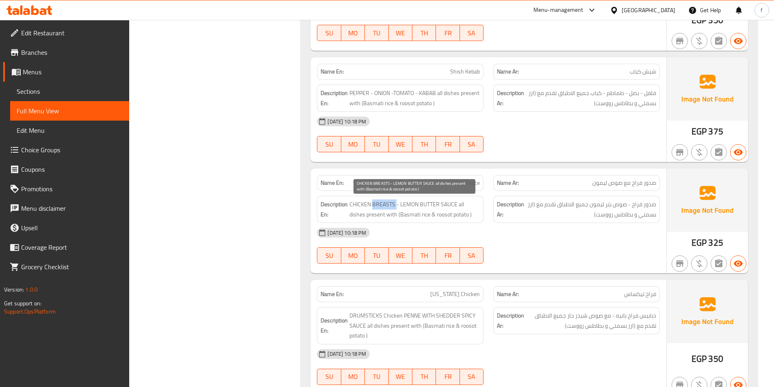
click at [378, 205] on span "CHICKEN BREASTS - LEMON BUTTER SAUCE all dishes present with (Basmati rice & ro…" at bounding box center [414, 210] width 130 height 20
click at [407, 204] on span "CHICKEN BREASTS - LEMON BUTTER SAUCE all dishes present with (Basmati rice & ro…" at bounding box center [414, 210] width 130 height 20
click at [447, 204] on span "CHICKEN BREASTS - LEMON BUTTER SAUCE all dishes present with (Basmati rice & ro…" at bounding box center [414, 210] width 130 height 20
drag, startPoint x: 447, startPoint y: 204, endPoint x: 442, endPoint y: 206, distance: 5.1
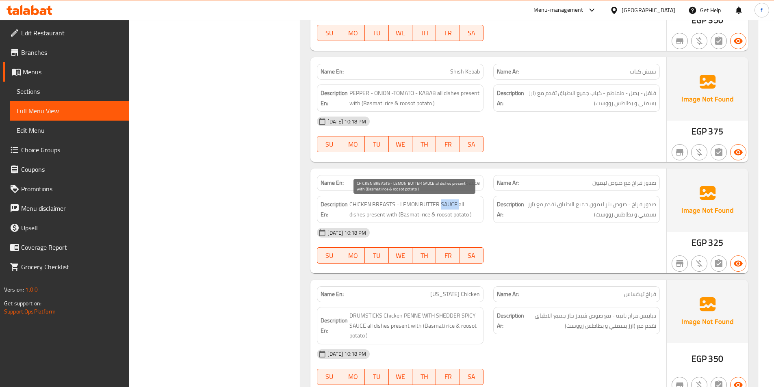
click at [447, 204] on span "CHICKEN BREASTS - LEMON BUTTER SAUCE all dishes present with (Basmati rice & ro…" at bounding box center [414, 210] width 130 height 20
click at [428, 203] on span "CHICKEN BREASTS - LEMON BUTTER SAUCE all dishes present with (Basmati rice & ro…" at bounding box center [414, 210] width 130 height 20
click at [401, 204] on span "CHICKEN BREASTS - LEMON BUTTER SAUCE all dishes present with (Basmati rice & ro…" at bounding box center [414, 210] width 130 height 20
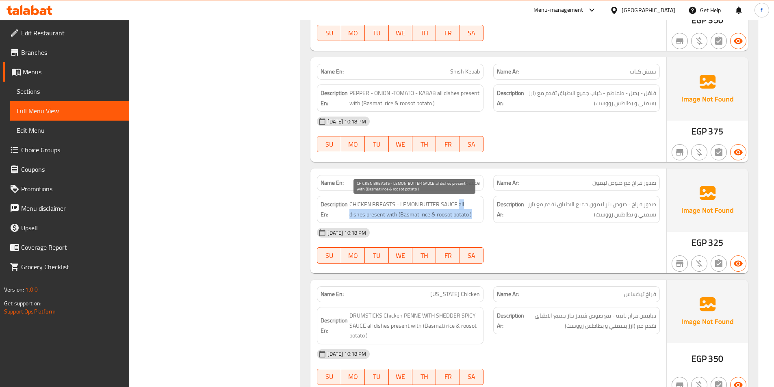
drag, startPoint x: 458, startPoint y: 206, endPoint x: 471, endPoint y: 217, distance: 16.5
click at [471, 217] on span "CHICKEN BREASTS - LEMON BUTTER SAUCE all dishes present with (Basmati rice & ro…" at bounding box center [414, 210] width 130 height 20
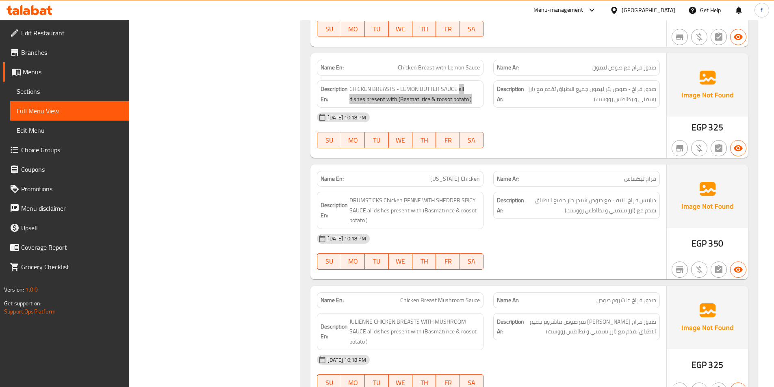
scroll to position [4556, 0]
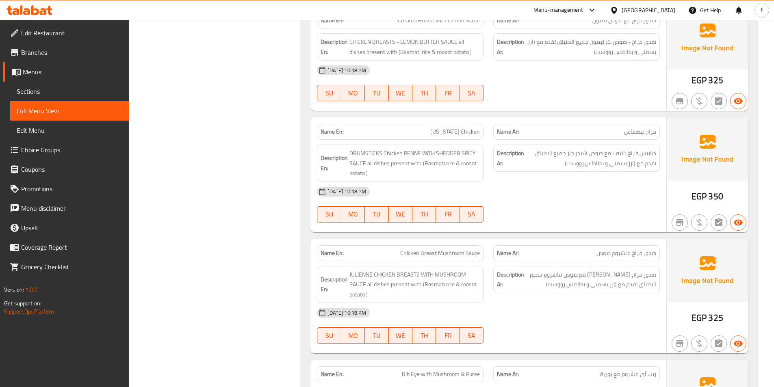
click at [464, 132] on span "[US_STATE] Chicken" at bounding box center [455, 132] width 50 height 9
drag, startPoint x: 464, startPoint y: 132, endPoint x: 464, endPoint y: 154, distance: 22.4
click at [464, 136] on span "[US_STATE] Chicken" at bounding box center [455, 132] width 50 height 9
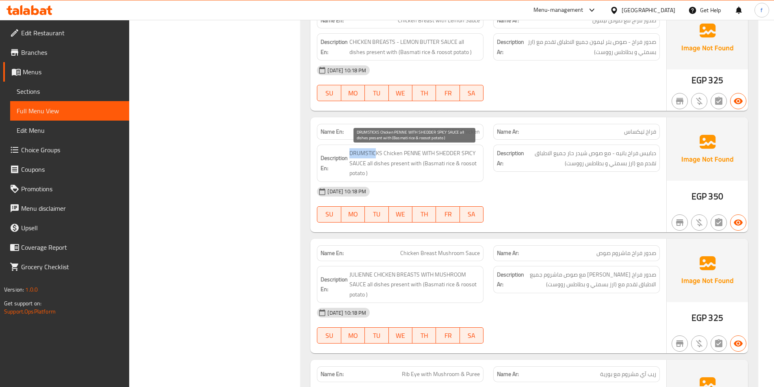
drag, startPoint x: 351, startPoint y: 150, endPoint x: 375, endPoint y: 153, distance: 24.5
click at [375, 153] on span "DRUMSTICKS Chicken PENNE WITH SHEDDER SPICY SAUCE all dishes present with (Basm…" at bounding box center [414, 163] width 130 height 30
click at [390, 155] on span "DRUMSTICKS Chicken PENNE WITH SHEDDER SPICY SAUCE all dishes present with (Basm…" at bounding box center [414, 163] width 130 height 30
click at [409, 155] on span "DRUMSTICKS Chicken PENNE WITH SHEDDER SPICY SAUCE all dishes present with (Basm…" at bounding box center [414, 163] width 130 height 30
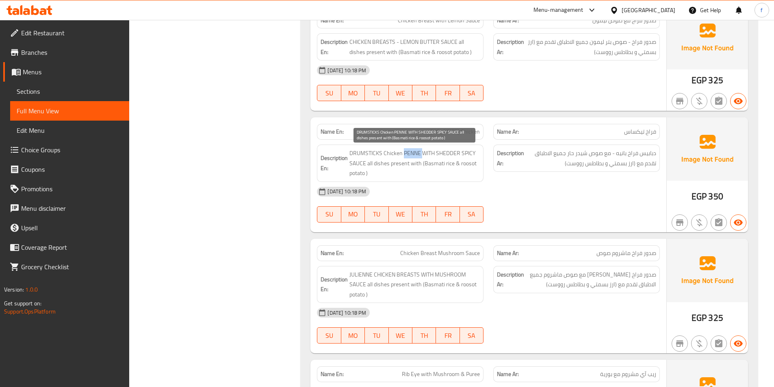
drag, startPoint x: 409, startPoint y: 155, endPoint x: 400, endPoint y: 156, distance: 8.6
click at [408, 155] on span "DRUMSTICKS Chicken PENNE WITH SHEDDER SPICY SAUCE all dishes present with (Basm…" at bounding box center [414, 163] width 130 height 30
click at [390, 152] on span "DRUMSTICKS Chicken PENNE WITH SHEDDER SPICY SAUCE all dishes present with (Basm…" at bounding box center [414, 163] width 130 height 30
click at [370, 152] on span "DRUMSTICKS Chicken PENNE WITH SHEDDER SPICY SAUCE all dishes present with (Basm…" at bounding box center [414, 163] width 130 height 30
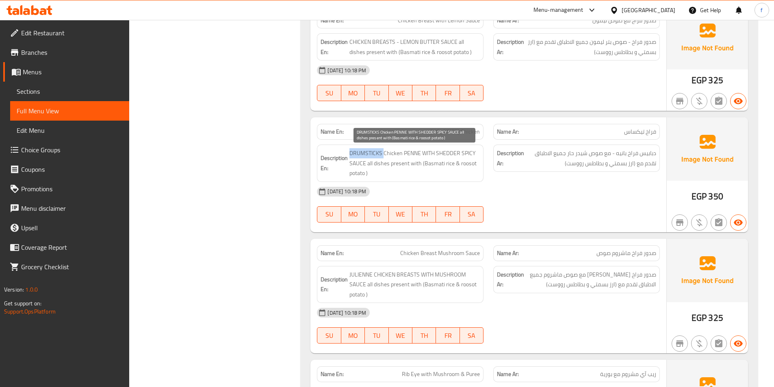
click at [370, 152] on span "DRUMSTICKS Chicken PENNE WITH SHEDDER SPICY SAUCE all dishes present with (Basm…" at bounding box center [414, 163] width 130 height 30
click at [425, 156] on span "DRUMSTICKS Chicken PENNE WITH SHEDDER SPICY SAUCE all dishes present with (Basm…" at bounding box center [414, 163] width 130 height 30
click at [363, 165] on span "DRUMSTICKS Chicken PENNE WITH SHEDDER SPICY SAUCE all dishes present with (Basm…" at bounding box center [414, 163] width 130 height 30
drag, startPoint x: 363, startPoint y: 165, endPoint x: 469, endPoint y: 148, distance: 107.1
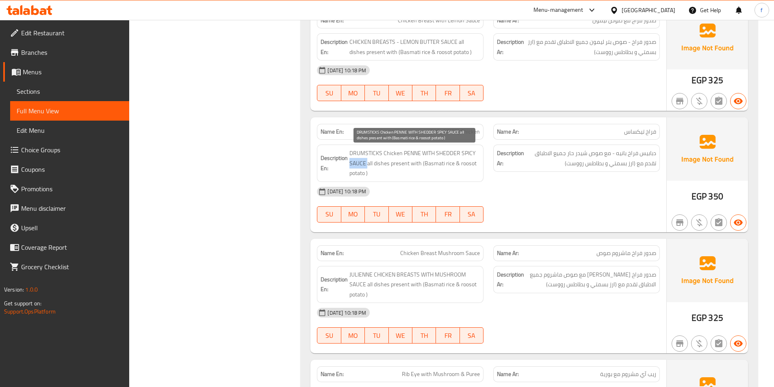
click at [365, 164] on span "DRUMSTICKS Chicken PENNE WITH SHEDDER SPICY SAUCE all dishes present with (Basm…" at bounding box center [414, 163] width 130 height 30
click at [453, 151] on span "DRUMSTICKS Chicken PENNE WITH SHEDDER SPICY SAUCE all dishes present with (Basm…" at bounding box center [414, 163] width 130 height 30
click at [471, 153] on span "DRUMSTICKS Chicken PENNE WITH SHEDDER SPICY SAUCE all dishes present with (Basm…" at bounding box center [414, 163] width 130 height 30
drag, startPoint x: 471, startPoint y: 153, endPoint x: 448, endPoint y: 157, distance: 23.5
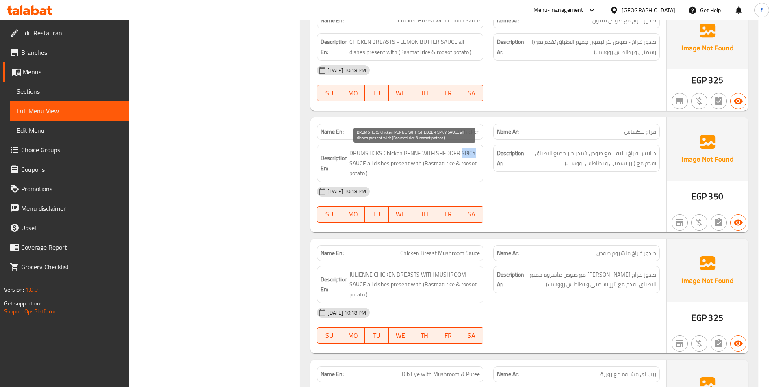
click at [470, 153] on span "DRUMSTICKS Chicken PENNE WITH SHEDDER SPICY SAUCE all dishes present with (Basm…" at bounding box center [414, 163] width 130 height 30
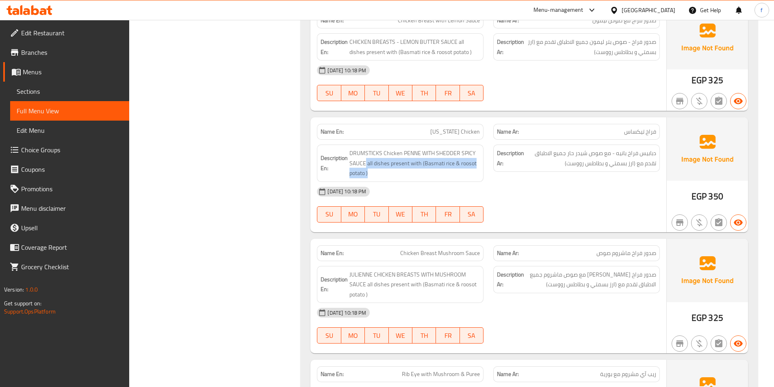
drag, startPoint x: 367, startPoint y: 163, endPoint x: 484, endPoint y: 176, distance: 118.6
click at [484, 176] on div "Description En: DRUMSTICKS Chicken PENNE WITH SHEDDER SPICY SAUCE all dishes pr…" at bounding box center [400, 163] width 176 height 47
click at [382, 169] on span "DRUMSTICKS Chicken PENNE WITH SHEDDER SPICY SAUCE all dishes present with (Basm…" at bounding box center [414, 163] width 130 height 30
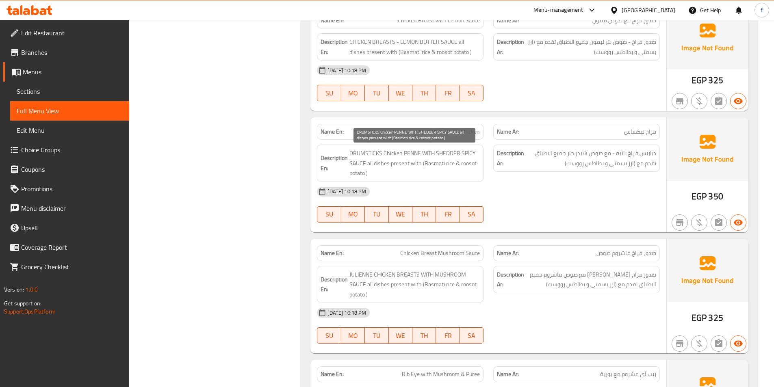
click at [382, 169] on span "DRUMSTICKS Chicken PENNE WITH SHEDDER SPICY SAUCE all dishes present with (Basm…" at bounding box center [414, 163] width 130 height 30
click at [393, 167] on span "DRUMSTICKS Chicken PENNE WITH SHEDDER SPICY SAUCE all dishes present with (Basm…" at bounding box center [414, 163] width 130 height 30
drag, startPoint x: 393, startPoint y: 167, endPoint x: 469, endPoint y: 174, distance: 76.3
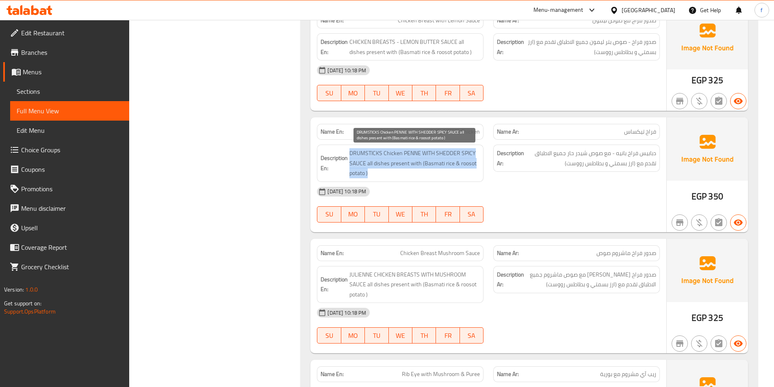
click at [394, 167] on span "DRUMSTICKS Chicken PENNE WITH SHEDDER SPICY SAUCE all dishes present with (Basm…" at bounding box center [414, 163] width 130 height 30
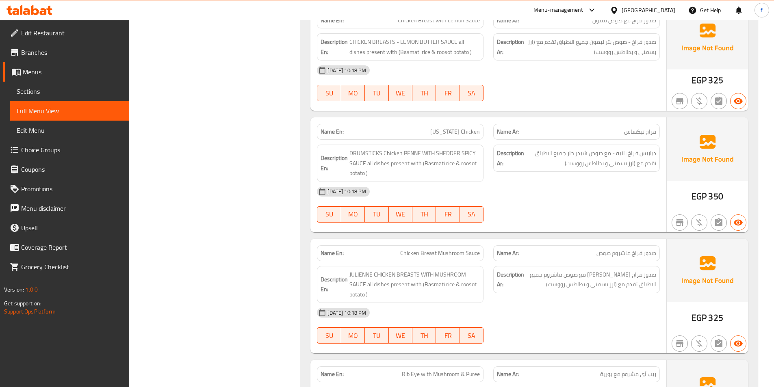
click at [646, 179] on div "Description Ar: دبابيس فراخ بانيه - مع صوص شيدر حار جميع الاطباق تقدم مع (ارز ب…" at bounding box center [576, 163] width 176 height 47
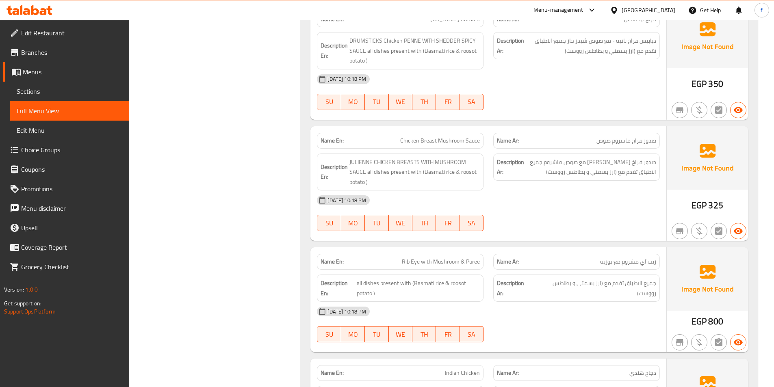
scroll to position [4678, 0]
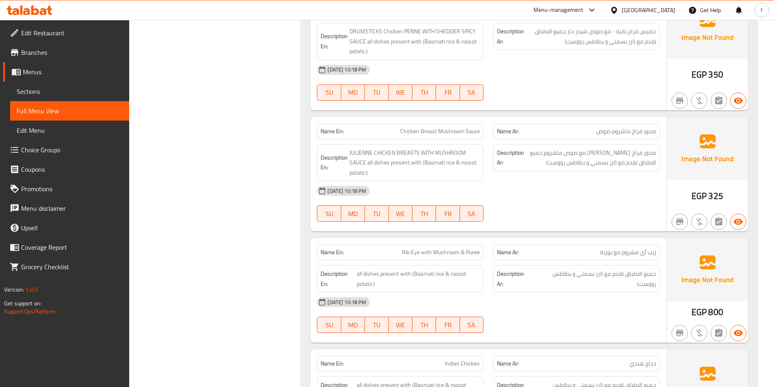
click at [430, 131] on span "Chicken Breast Mushroom Sauce" at bounding box center [440, 131] width 80 height 9
click at [429, 132] on span "Chicken Breast Mushroom Sauce" at bounding box center [440, 131] width 80 height 9
click at [428, 133] on span "Chicken Breast Mushroom Sauce" at bounding box center [440, 131] width 80 height 9
click at [414, 130] on span "Chicken Breast Mushroom Sauce" at bounding box center [440, 131] width 80 height 9
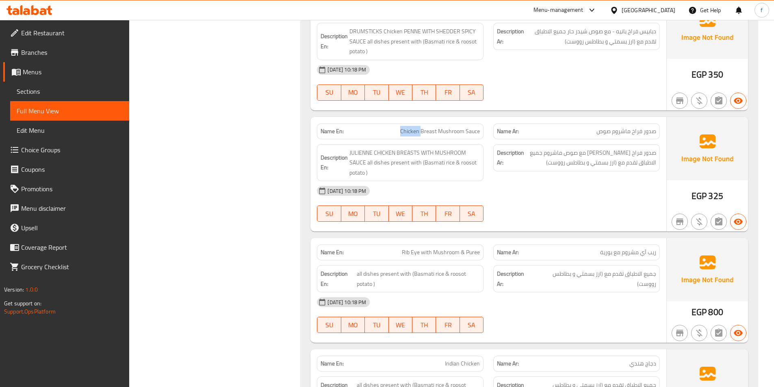
click at [414, 130] on span "Chicken Breast Mushroom Sauce" at bounding box center [440, 131] width 80 height 9
click at [451, 129] on span "Chicken Breast Mushroom Sauce" at bounding box center [440, 131] width 80 height 9
drag, startPoint x: 451, startPoint y: 129, endPoint x: 469, endPoint y: 129, distance: 18.7
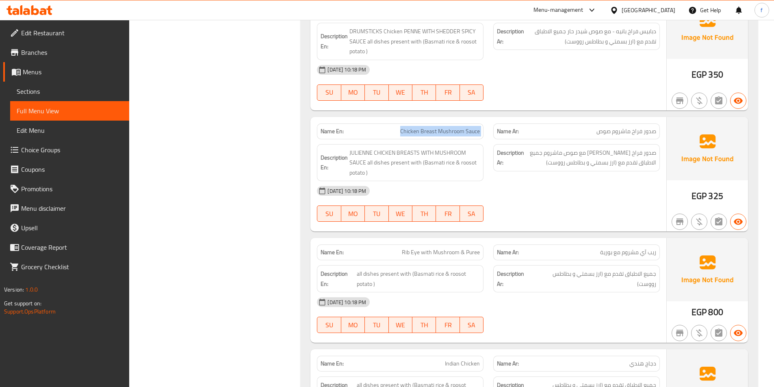
click at [451, 129] on span "Chicken Breast Mushroom Sauce" at bounding box center [440, 131] width 80 height 9
click at [469, 129] on span "Chicken Breast Mushroom Sauce" at bounding box center [440, 131] width 80 height 9
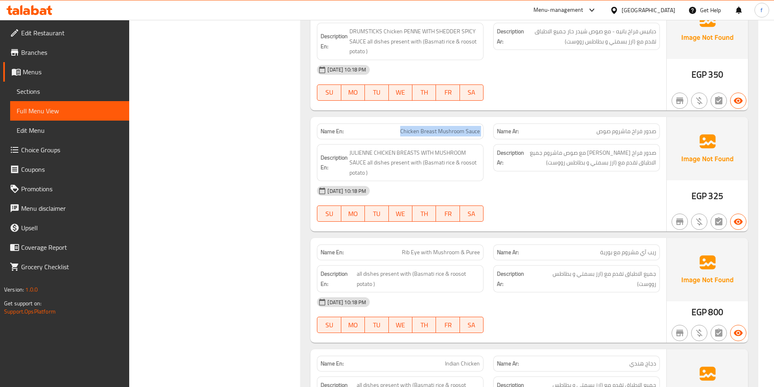
drag, startPoint x: 469, startPoint y: 129, endPoint x: 476, endPoint y: 122, distance: 9.2
click at [470, 129] on span "Chicken Breast Mushroom Sauce" at bounding box center [440, 131] width 80 height 9
click at [408, 152] on span "JULIENNE CHICKEN BREASTS WITH MUSHROOM SAUCE all dishes present with (Basmati r…" at bounding box center [414, 163] width 130 height 30
click at [394, 149] on span "JULIENNE CHICKEN BREASTS WITH MUSHROOM SAUCE all dishes present with (Basmati r…" at bounding box center [414, 163] width 130 height 30
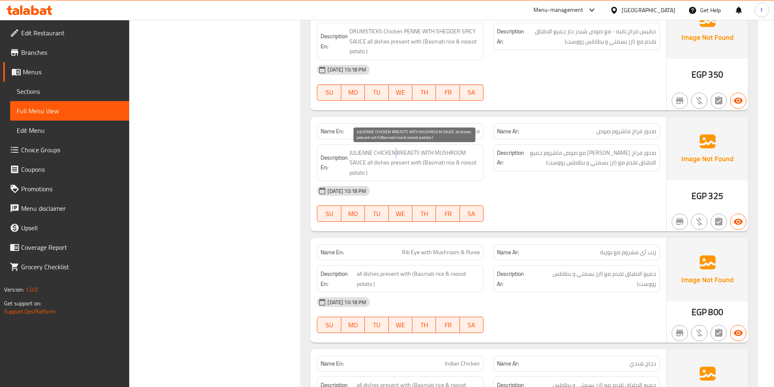
click at [394, 149] on span "JULIENNE CHICKEN BREASTS WITH MUSHROOM SAUCE all dishes present with (Basmati r…" at bounding box center [414, 163] width 130 height 30
click at [367, 151] on span "JULIENNE CHICKEN BREASTS WITH MUSHROOM SAUCE all dishes present with (Basmati r…" at bounding box center [414, 163] width 130 height 30
click at [431, 155] on span "JULIENNE CHICKEN BREASTS WITH MUSHROOM SAUCE all dishes present with (Basmati r…" at bounding box center [414, 163] width 130 height 30
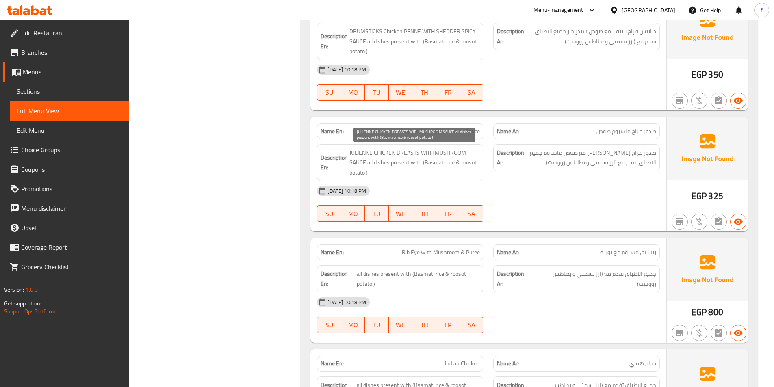
click at [361, 163] on span "JULIENNE CHICKEN BREASTS WITH MUSHROOM SAUCE all dishes present with (Basmati r…" at bounding box center [414, 163] width 130 height 30
drag, startPoint x: 361, startPoint y: 163, endPoint x: 367, endPoint y: 163, distance: 6.1
click at [362, 163] on span "JULIENNE CHICKEN BREASTS WITH MUSHROOM SAUCE all dishes present with (Basmati r…" at bounding box center [414, 163] width 130 height 30
click at [453, 150] on span "JULIENNE CHICKEN BREASTS WITH MUSHROOM SAUCE all dishes present with (Basmati r…" at bounding box center [414, 163] width 130 height 30
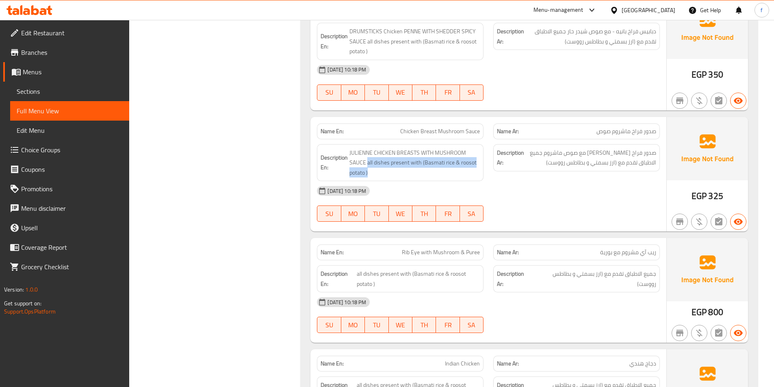
drag, startPoint x: 368, startPoint y: 161, endPoint x: 398, endPoint y: 179, distance: 35.0
click at [398, 179] on div "Description En: JULIENNE CHICKEN BREASTS WITH MUSHROOM SAUCE all dishes present…" at bounding box center [400, 162] width 167 height 37
drag, startPoint x: 398, startPoint y: 180, endPoint x: 690, endPoint y: 169, distance: 292.0
click at [399, 180] on div "Description En: JULIENNE CHICKEN BREASTS WITH MUSHROOM SAUCE all dishes present…" at bounding box center [400, 162] width 167 height 37
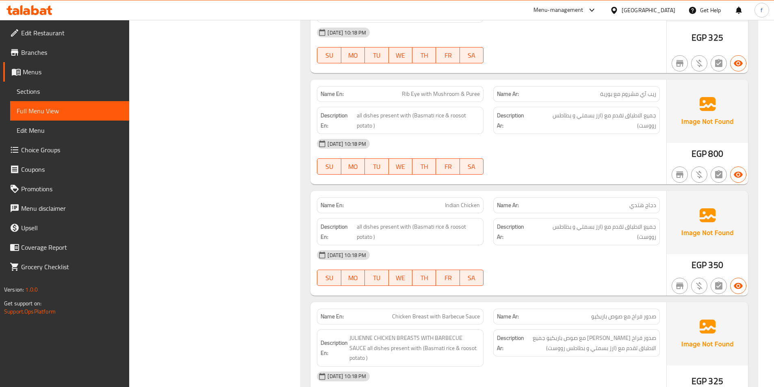
scroll to position [4840, 0]
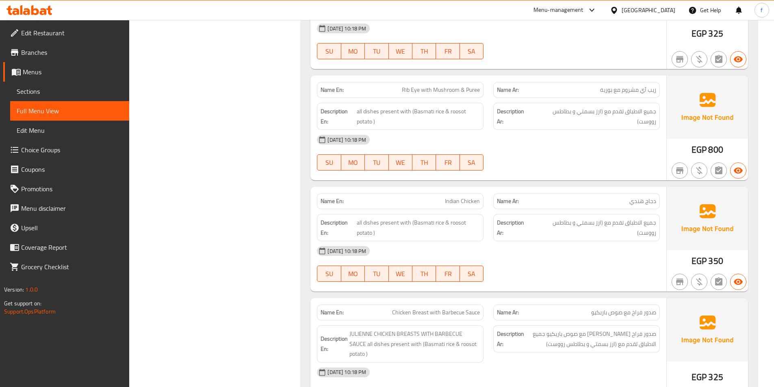
click at [408, 87] on span "Rib Eye with Mushroom & Puree" at bounding box center [441, 90] width 78 height 9
click at [410, 87] on span "Rib Eye with Mushroom & Puree" at bounding box center [441, 90] width 78 height 9
click at [414, 87] on span "Rib Eye with Mushroom & Puree" at bounding box center [441, 90] width 78 height 9
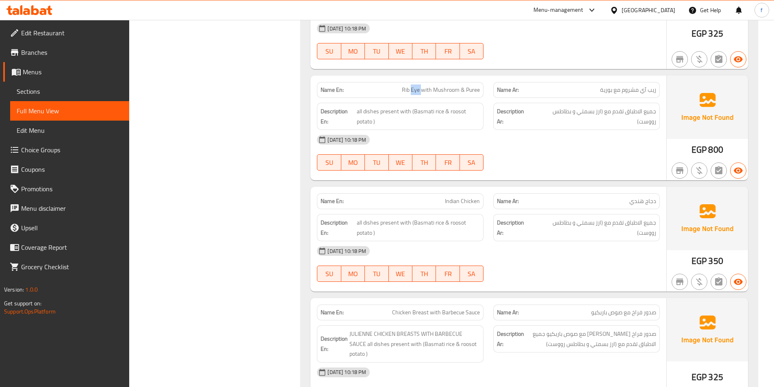
click at [414, 87] on span "Rib Eye with Mushroom & Puree" at bounding box center [441, 90] width 78 height 9
click at [474, 97] on div "Name En: Rib Eye with Mushroom & Puree" at bounding box center [400, 90] width 167 height 16
click at [487, 87] on div "Name En: Rib Eye with Mushroom & Puree" at bounding box center [400, 90] width 176 height 26
click at [483, 89] on div "Name En: Rib Eye with Mushroom & Puree" at bounding box center [400, 90] width 167 height 16
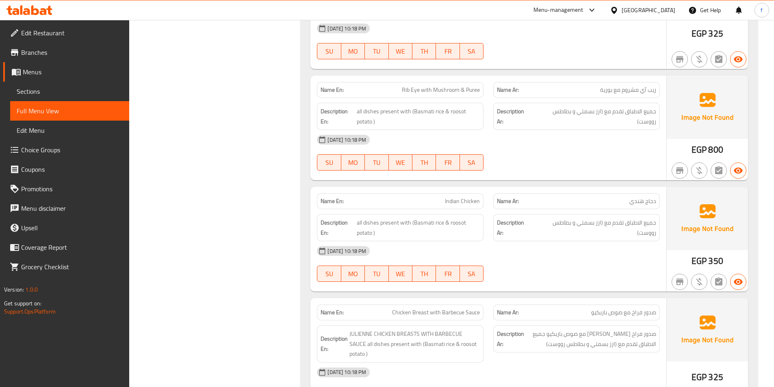
click at [483, 89] on div "Name En: Rib Eye with Mushroom & Puree" at bounding box center [400, 90] width 167 height 16
drag, startPoint x: 483, startPoint y: 89, endPoint x: 437, endPoint y: 101, distance: 47.6
click at [476, 93] on div "Name En: Rib Eye with Mushroom & Puree" at bounding box center [400, 90] width 167 height 16
click at [358, 111] on span "all dishes present with (Basmati rice & roosot potato )" at bounding box center [418, 116] width 123 height 20
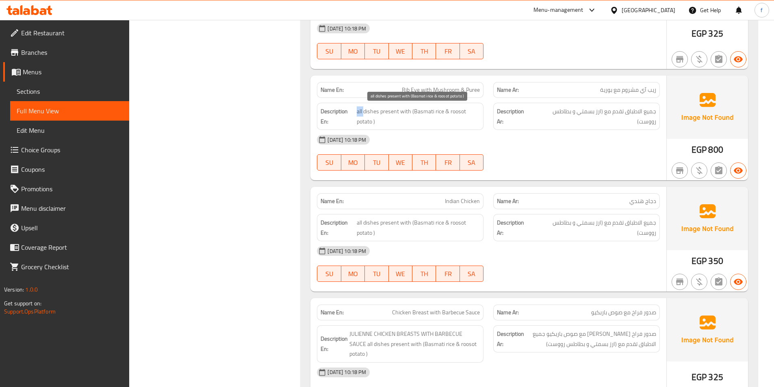
click at [358, 111] on span "all dishes present with (Basmati rice & roosot potato )" at bounding box center [418, 116] width 123 height 20
click at [371, 112] on span "all dishes present with (Basmati rice & roosot potato )" at bounding box center [418, 116] width 123 height 20
drag, startPoint x: 386, startPoint y: 109, endPoint x: 471, endPoint y: 123, distance: 85.6
click at [471, 123] on span "all dishes present with (Basmati rice & roosot potato )" at bounding box center [418, 116] width 123 height 20
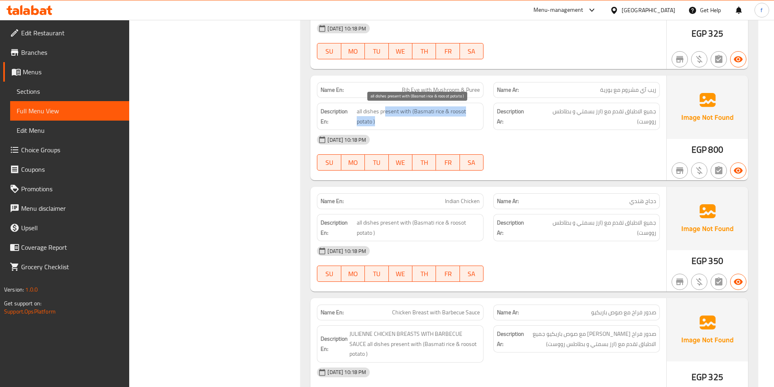
click at [471, 123] on span "all dishes present with (Basmati rice & roosot potato )" at bounding box center [418, 116] width 123 height 20
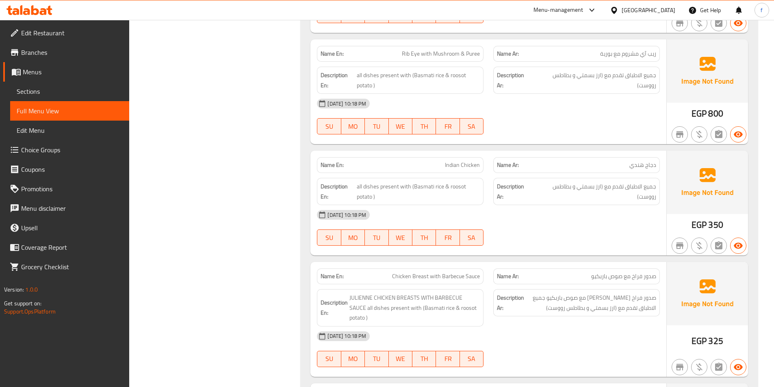
scroll to position [4922, 0]
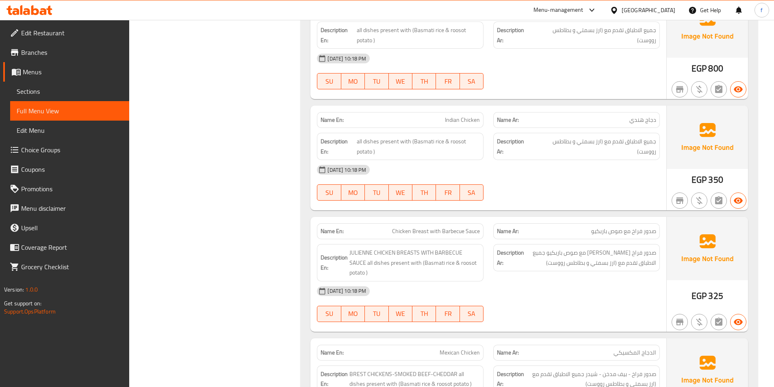
click at [454, 124] on span "Indian Chicken" at bounding box center [462, 120] width 35 height 9
click at [361, 143] on span "all dishes present with (Basmati rice & roosot potato )" at bounding box center [418, 147] width 123 height 20
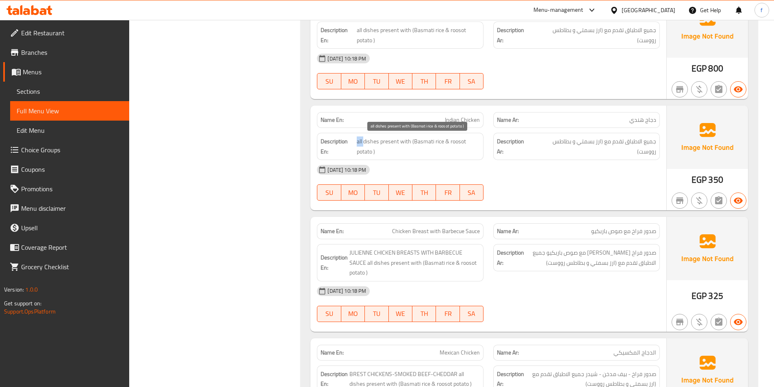
click at [361, 143] on span "all dishes present with (Basmati rice & roosot potato )" at bounding box center [418, 147] width 123 height 20
click at [370, 142] on span "all dishes present with (Basmati rice & roosot potato )" at bounding box center [418, 147] width 123 height 20
click at [391, 141] on span "all dishes present with (Basmati rice & roosot potato )" at bounding box center [418, 147] width 123 height 20
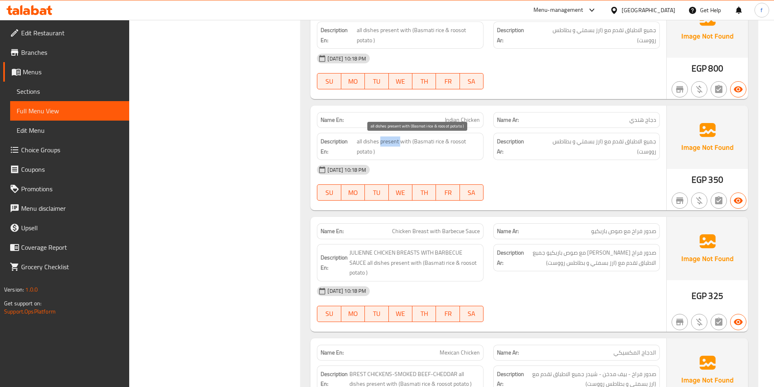
click at [401, 140] on span "all dishes present with (Basmati rice & roosot potato )" at bounding box center [418, 147] width 123 height 20
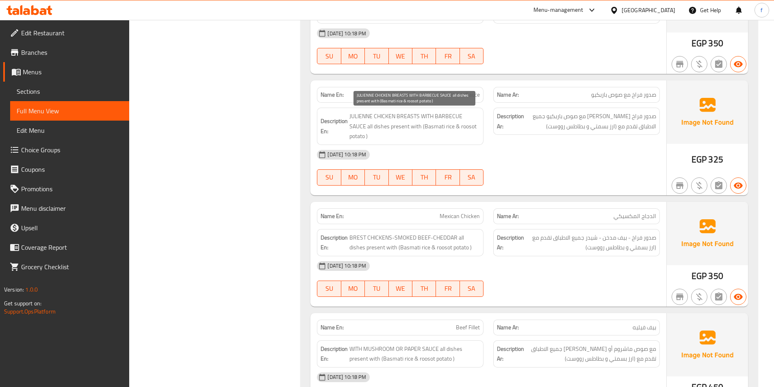
scroll to position [5044, 0]
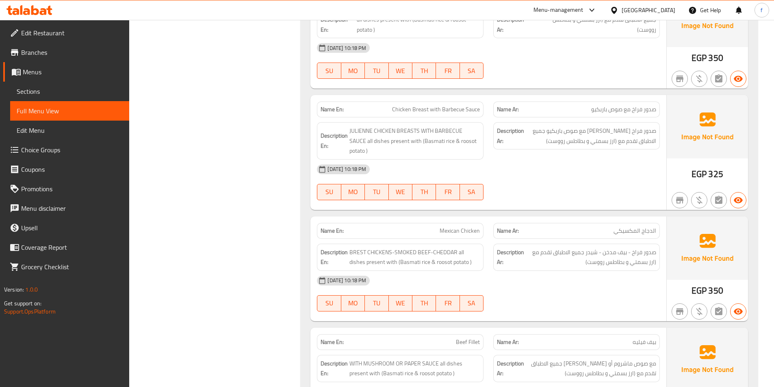
click at [416, 109] on span "Chicken Breast with Barbecue Sauce" at bounding box center [436, 109] width 88 height 9
click at [406, 109] on span "Chicken Breast with Barbecue Sauce" at bounding box center [436, 109] width 88 height 9
click at [439, 111] on span "Chicken Breast with Barbecue Sauce" at bounding box center [436, 109] width 88 height 9
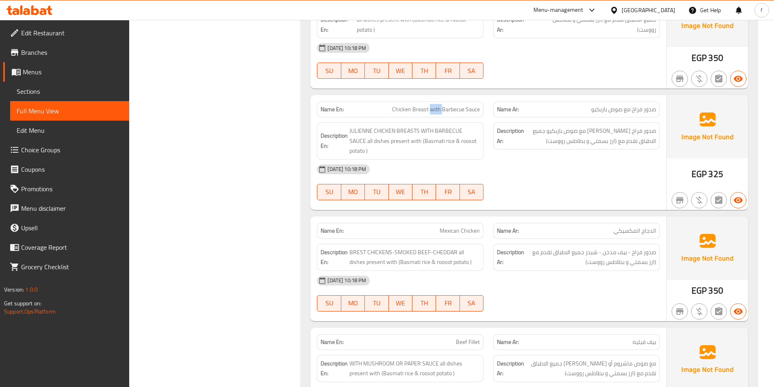
drag, startPoint x: 439, startPoint y: 111, endPoint x: 447, endPoint y: 108, distance: 8.6
click at [440, 110] on span "Chicken Breast with Barbecue Sauce" at bounding box center [436, 109] width 88 height 9
click at [447, 108] on span "Chicken Breast with Barbecue Sauce" at bounding box center [436, 109] width 88 height 9
click at [476, 106] on span "Chicken Breast with Barbecue Sauce" at bounding box center [436, 109] width 88 height 9
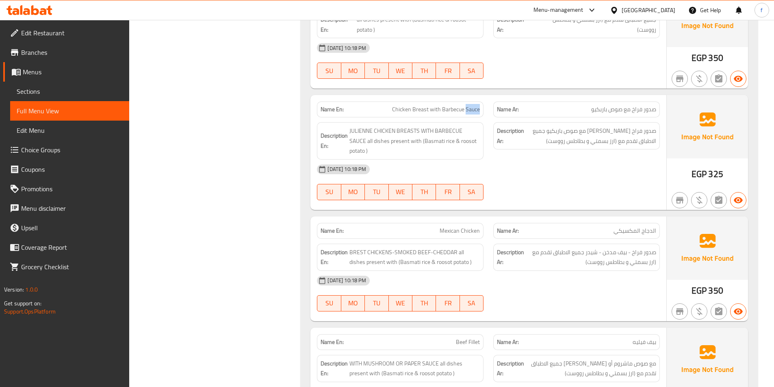
click at [476, 106] on span "Chicken Breast with Barbecue Sauce" at bounding box center [436, 109] width 88 height 9
click at [473, 107] on span "Chicken Breast with Barbecue Sauce" at bounding box center [436, 109] width 88 height 9
click at [405, 128] on span "JULIENNE CHICKEN BREASTS WITH BARBECUE SAUCE all dishes present with (Basmati r…" at bounding box center [414, 141] width 130 height 30
click at [385, 131] on span "JULIENNE CHICKEN BREASTS WITH BARBECUE SAUCE all dishes present with (Basmati r…" at bounding box center [414, 141] width 130 height 30
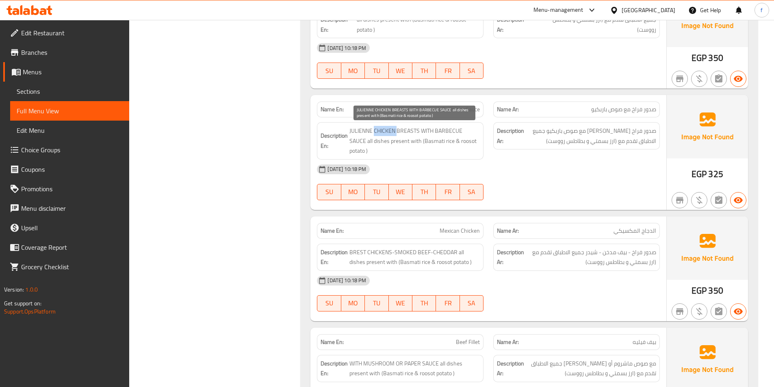
click at [385, 131] on span "JULIENNE CHICKEN BREASTS WITH BARBECUE SAUCE all dishes present with (Basmati r…" at bounding box center [414, 141] width 130 height 30
click at [363, 132] on span "JULIENNE CHICKEN BREASTS WITH BARBECUE SAUCE all dishes present with (Basmati r…" at bounding box center [414, 141] width 130 height 30
click at [432, 129] on span "JULIENNE CHICKEN BREASTS WITH BARBECUE SAUCE all dishes present with (Basmati r…" at bounding box center [414, 141] width 130 height 30
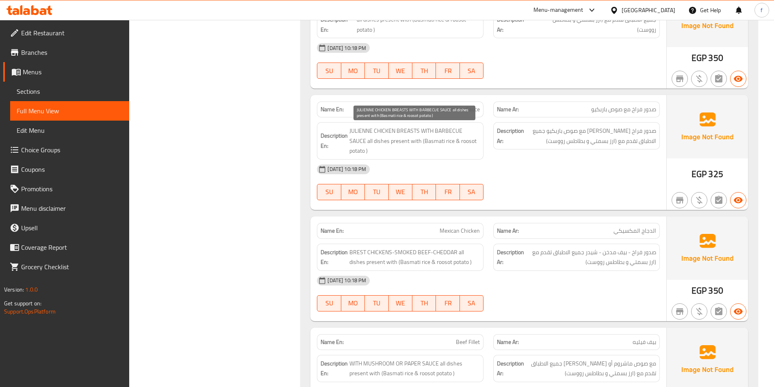
click at [445, 129] on span "JULIENNE CHICKEN BREASTS WITH BARBECUE SAUCE all dishes present with (Basmati r…" at bounding box center [414, 141] width 130 height 30
click at [476, 129] on span "JULIENNE CHICKEN BREASTS WITH BARBECUE SAUCE all dishes present with (Basmati r…" at bounding box center [414, 141] width 130 height 30
drag, startPoint x: 480, startPoint y: 142, endPoint x: 336, endPoint y: 139, distance: 143.1
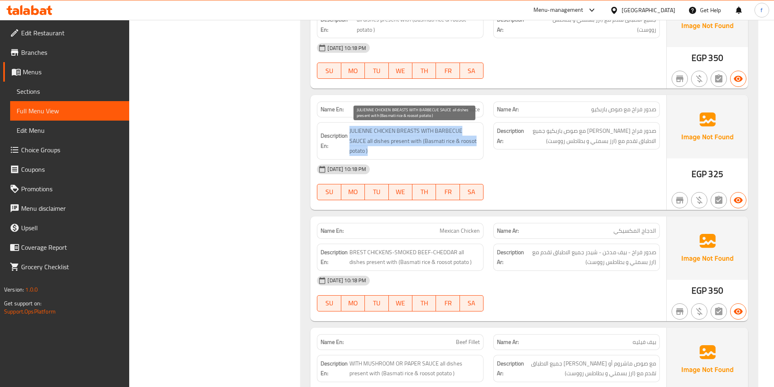
click at [336, 139] on h6 "Description En: JULIENNE CHICKEN BREASTS WITH BARBECUE SAUCE all dishes present…" at bounding box center [400, 141] width 159 height 30
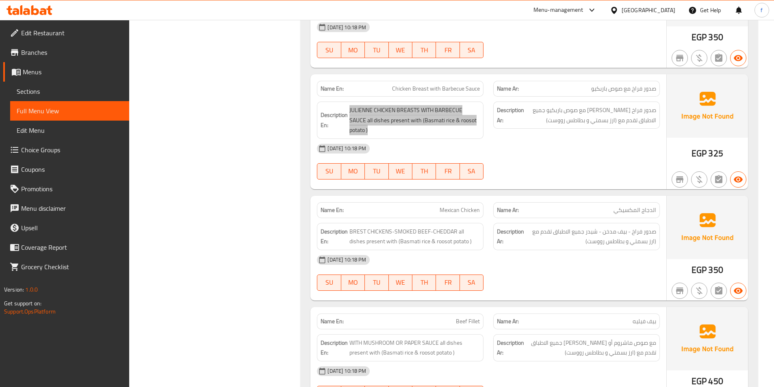
scroll to position [5084, 0]
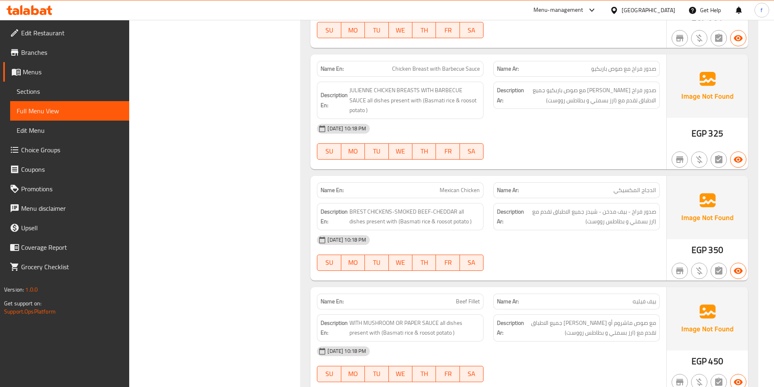
click at [441, 186] on span "Mexican Chicken" at bounding box center [460, 190] width 40 height 9
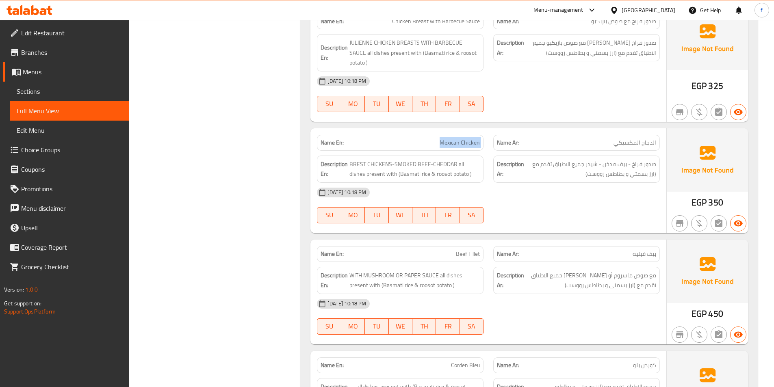
scroll to position [5206, 0]
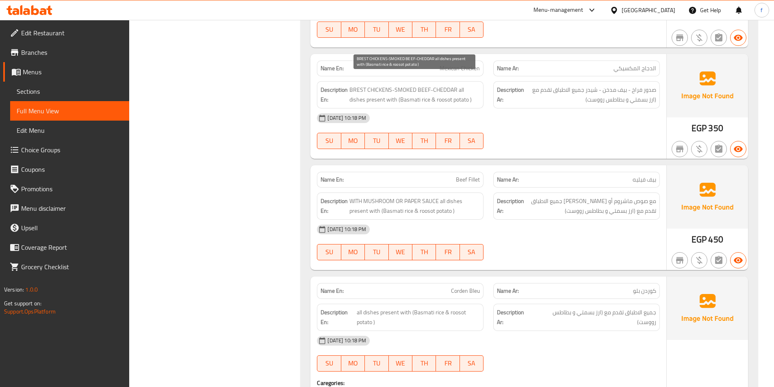
click at [383, 85] on span "BREST CHICKENS-SMOKED BEEF-CHEDDAR all dishes present with (Basmati rice & roos…" at bounding box center [414, 95] width 130 height 20
drag, startPoint x: 383, startPoint y: 80, endPoint x: 372, endPoint y: 81, distance: 11.0
click at [382, 85] on span "BREST CHICKENS-SMOKED BEEF-CHEDDAR all dishes present with (Basmati rice & roos…" at bounding box center [414, 95] width 130 height 20
click at [362, 85] on span "BREST CHICKENS-SMOKED BEEF-CHEDDAR all dishes present with (Basmati rice & roos…" at bounding box center [414, 95] width 130 height 20
drag, startPoint x: 361, startPoint y: 80, endPoint x: 397, endPoint y: 74, distance: 35.9
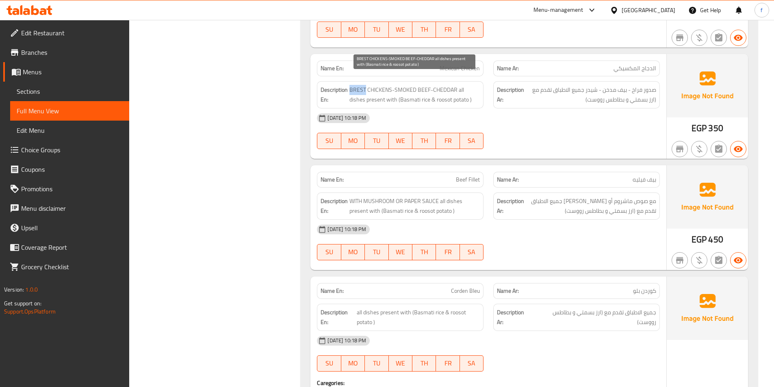
click at [362, 85] on span "BREST CHICKENS-SMOKED BEEF-CHEDDAR all dishes present with (Basmati rice & roos…" at bounding box center [414, 95] width 130 height 20
click at [401, 85] on span "BREST CHICKENS-SMOKED BEEF-CHEDDAR all dishes present with (Basmati rice & roos…" at bounding box center [414, 95] width 130 height 20
drag, startPoint x: 401, startPoint y: 75, endPoint x: 422, endPoint y: 77, distance: 21.6
click at [404, 85] on span "BREST CHICKENS-SMOKED BEEF-CHEDDAR all dishes present with (Basmati rice & roos…" at bounding box center [414, 95] width 130 height 20
click at [422, 85] on span "BREST CHICKENS-SMOKED BEEF-CHEDDAR all dishes present with (Basmati rice & roos…" at bounding box center [414, 95] width 130 height 20
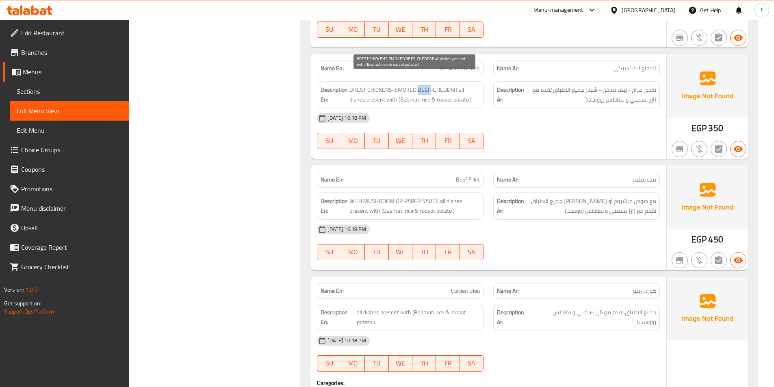
click at [422, 85] on span "BREST CHICKENS-SMOKED BEEF-CHEDDAR all dishes present with (Basmati rice & roos…" at bounding box center [414, 95] width 130 height 20
click at [439, 85] on span "BREST CHICKENS-SMOKED BEEF-CHEDDAR all dishes present with (Basmati rice & roos…" at bounding box center [414, 95] width 130 height 20
click at [460, 85] on span "BREST CHICKENS-SMOKED BEEF-CHEDDAR all dishes present with (Basmati rice & roos…" at bounding box center [414, 95] width 130 height 20
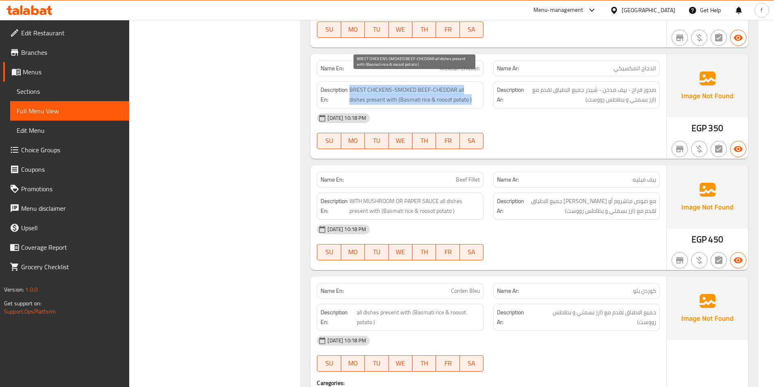
click at [460, 85] on span "BREST CHICKENS-SMOKED BEEF-CHEDDAR all dishes present with (Basmati rice & roos…" at bounding box center [414, 95] width 130 height 20
click at [451, 95] on div "Description En: BREST CHICKENS-SMOKED BEEF-CHEDDAR all dishes present with (Bas…" at bounding box center [400, 94] width 167 height 27
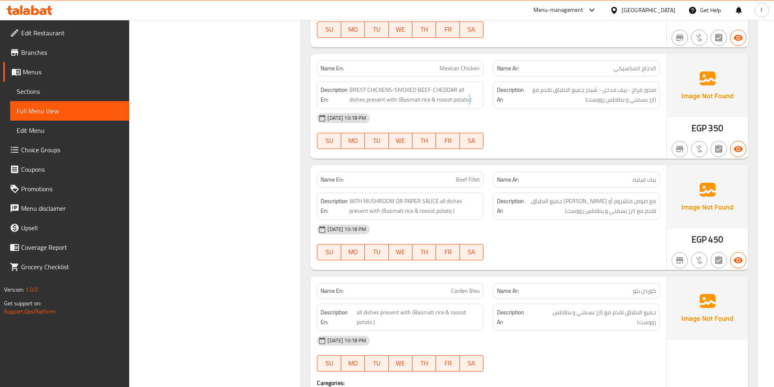
click at [451, 95] on div "Description En: BREST CHICKENS-SMOKED BEEF-CHEDDAR all dishes present with (Bas…" at bounding box center [400, 94] width 167 height 27
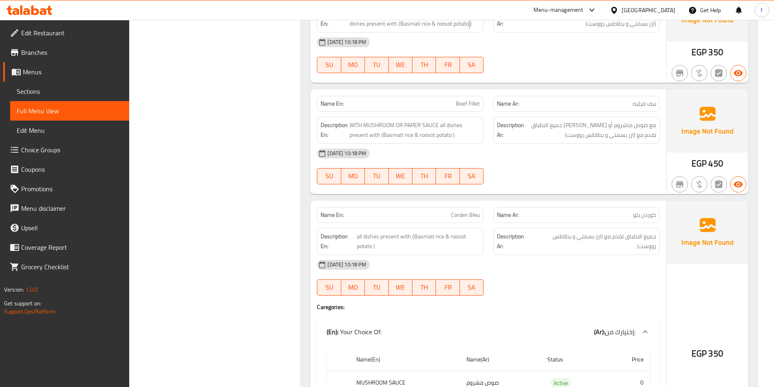
scroll to position [5287, 0]
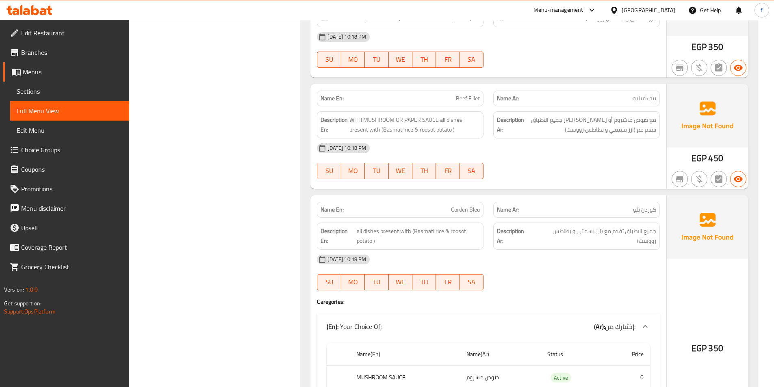
click at [469, 94] on span "Beef Fillet" at bounding box center [468, 98] width 24 height 9
click at [354, 115] on span "WITH MUSHROOM OR PAPER SAUCE all dishes present with (Basmati rice & roosot pot…" at bounding box center [414, 125] width 130 height 20
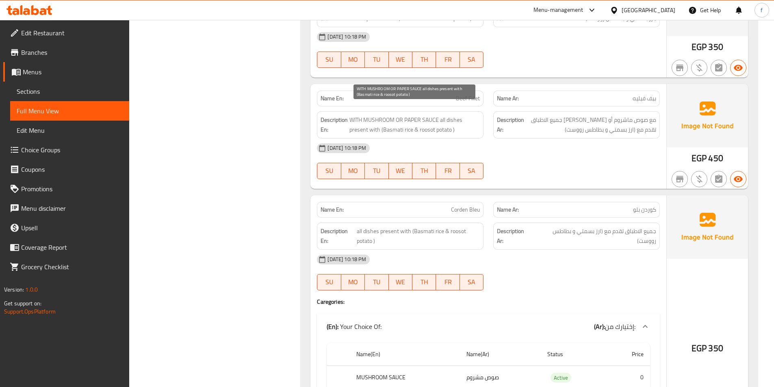
click at [393, 115] on span "WITH MUSHROOM OR PAPER SAUCE all dishes present with (Basmati rice & roosot pot…" at bounding box center [414, 125] width 130 height 20
click at [554, 139] on div "[DATE] 10:18 PM" at bounding box center [488, 149] width 353 height 20
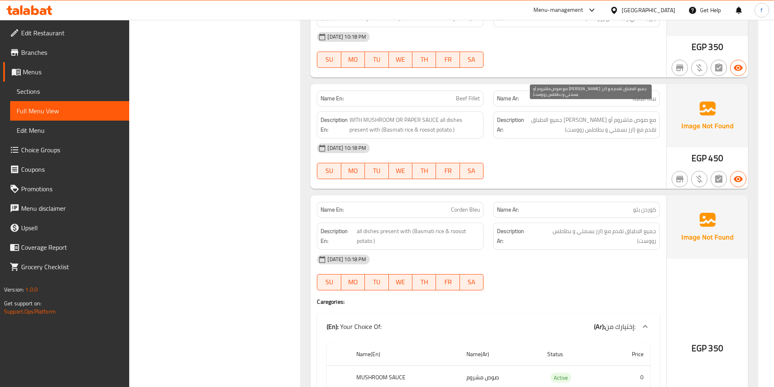
click at [579, 119] on span "مع صوص ماشروم أو بييبر جميع الاطباق تقدم مع (ارز بسمتي و بطاطس رووست)" at bounding box center [591, 125] width 130 height 20
click at [591, 115] on span "مع صوص ماشروم أو بييبر جميع الاطباق تقدم مع (ارز بسمتي و بطاطس رووست)" at bounding box center [591, 125] width 130 height 20
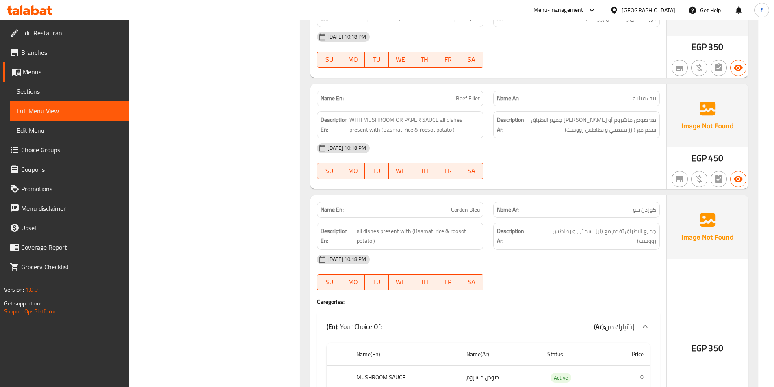
click at [467, 94] on span "Beef Fillet" at bounding box center [468, 98] width 24 height 9
drag, startPoint x: 406, startPoint y: 109, endPoint x: 430, endPoint y: 110, distance: 24.4
click at [430, 115] on span "WITH MUSHROOM OR PAPER SAUCE all dishes present with (Basmati rice & roosot pot…" at bounding box center [414, 125] width 130 height 20
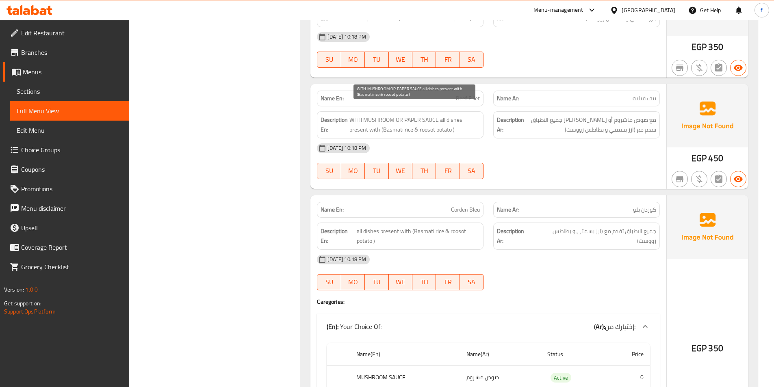
click at [380, 115] on span "WITH MUSHROOM OR PAPER SAUCE all dishes present with (Basmati rice & roosot pot…" at bounding box center [414, 125] width 130 height 20
copy span "MUSHROOM"
click at [434, 115] on span "WITH MUSHROOM OR PAPER SAUCE all dishes present with (Basmati rice & roosot pot…" at bounding box center [414, 125] width 130 height 20
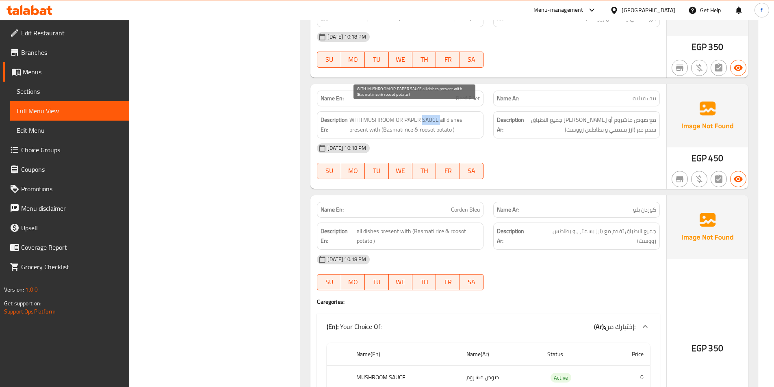
copy span "SAUCE"
drag, startPoint x: 405, startPoint y: 108, endPoint x: 436, endPoint y: 109, distance: 31.3
click at [436, 115] on span "WITH MUSHROOM OR PAPER SAUCE all dishes present with (Basmati rice & roosot pot…" at bounding box center [414, 125] width 130 height 20
click at [417, 115] on span "WITH MUSHROOM OR PAPER SAUCE all dishes present with (Basmati rice & roosot pot…" at bounding box center [414, 125] width 130 height 20
drag, startPoint x: 405, startPoint y: 109, endPoint x: 441, endPoint y: 111, distance: 35.4
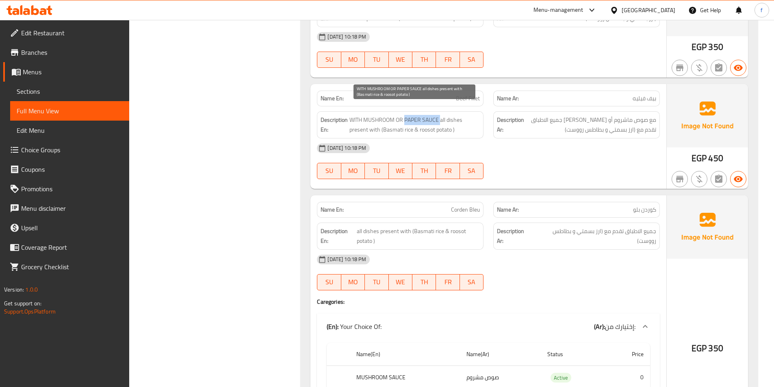
click at [441, 115] on span "WITH MUSHROOM OR PAPER SAUCE all dishes present with (Basmati rice & roosot pot…" at bounding box center [414, 125] width 130 height 20
copy span "PAPER SAUCE"
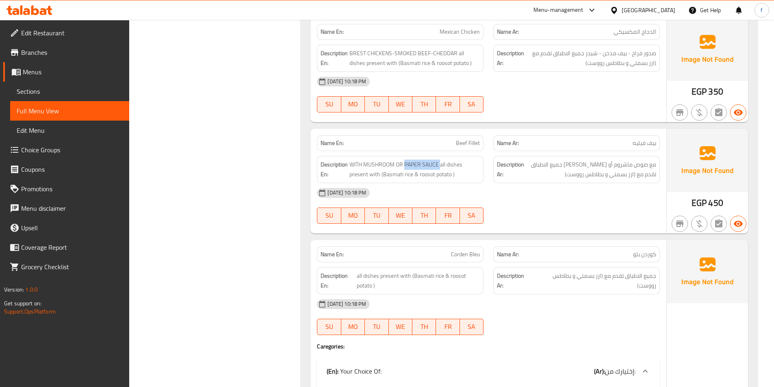
scroll to position [5206, 0]
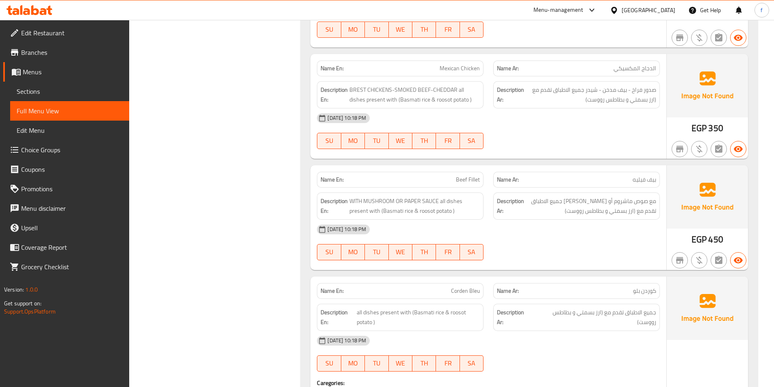
click at [462, 176] on span "Beef Fillet" at bounding box center [468, 180] width 24 height 9
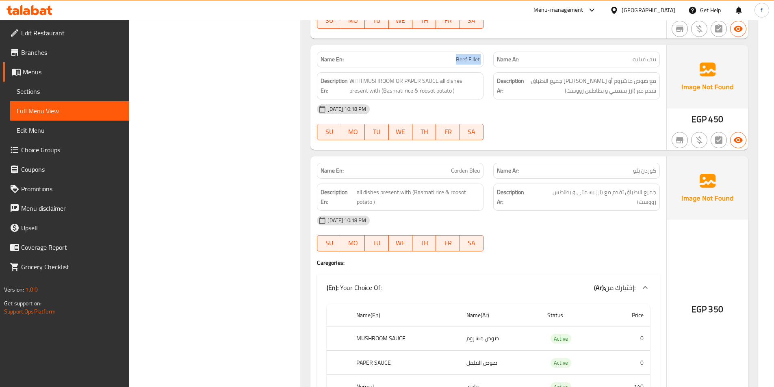
scroll to position [5328, 0]
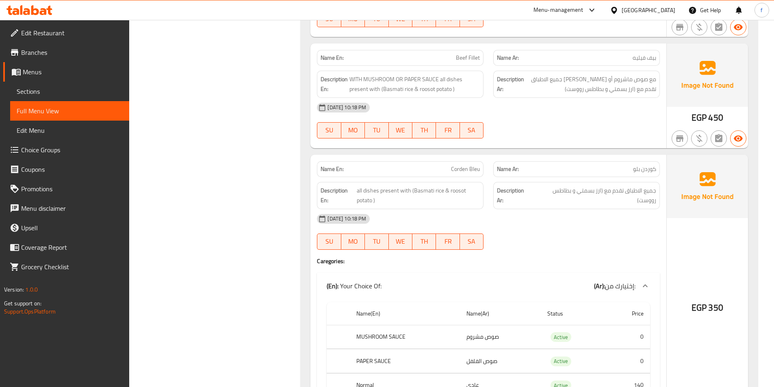
click at [466, 165] on span "Corden Bleu" at bounding box center [465, 169] width 29 height 9
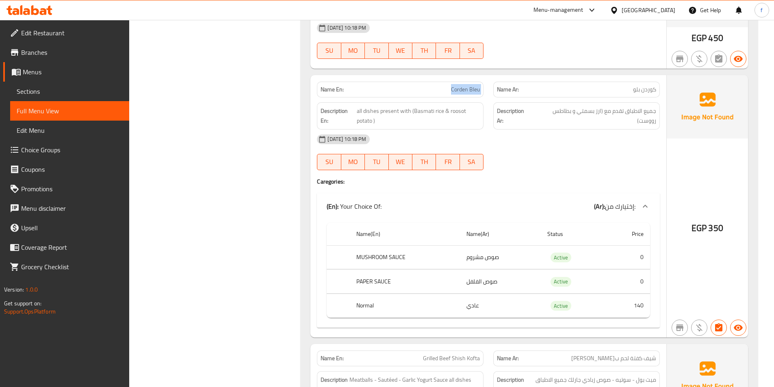
scroll to position [5409, 0]
click at [473, 84] on span "Corden Bleu" at bounding box center [465, 88] width 29 height 9
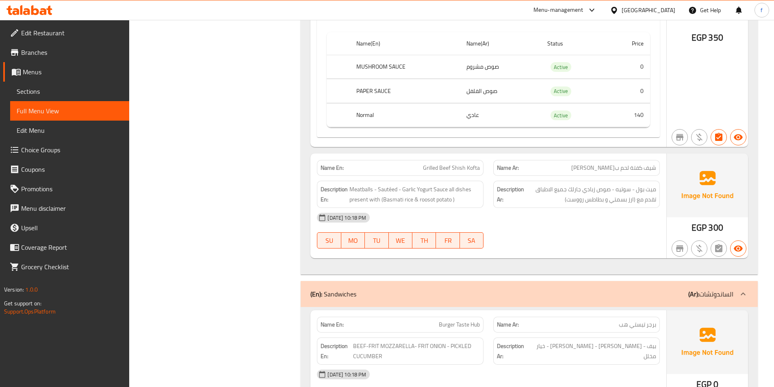
scroll to position [5612, 0]
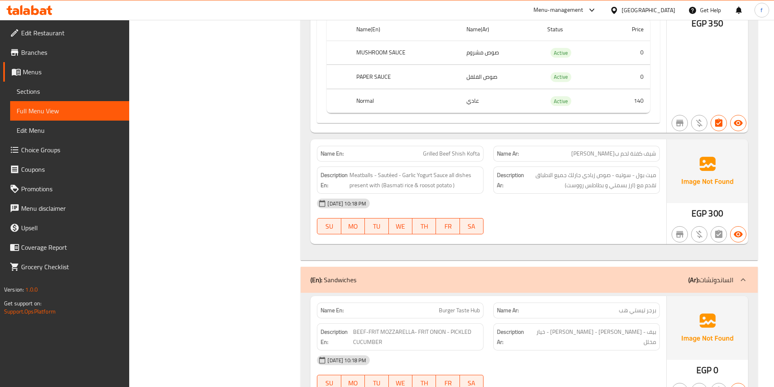
click at [430, 150] on span "Grilled Beef Shish Kofta" at bounding box center [451, 154] width 57 height 9
click at [362, 167] on div "Description En: Meatballs - Sautéed - Garlic Yogurt Sauce all dishes present wi…" at bounding box center [400, 180] width 167 height 27
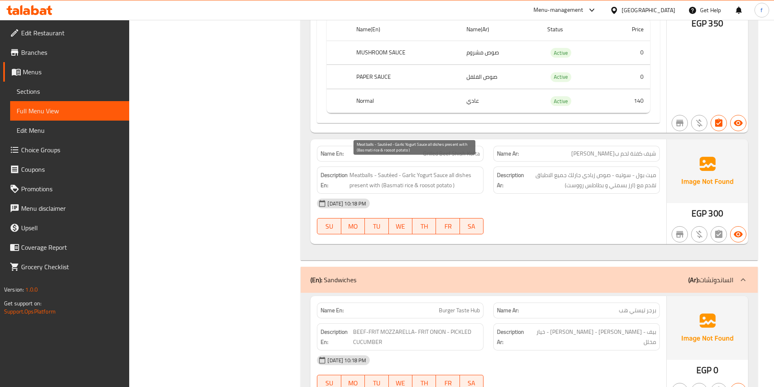
click at [387, 170] on span "Meatballs - Sautéed - Garlic Yogurt Sauce all dishes present with (Basmati rice…" at bounding box center [414, 180] width 130 height 20
click at [404, 170] on span "Meatballs - Sautéed - Garlic Yogurt Sauce all dishes present with (Basmati rice…" at bounding box center [414, 180] width 130 height 20
click at [424, 170] on span "Meatballs - Sautéed - Garlic Yogurt Sauce all dishes present with (Basmati rice…" at bounding box center [414, 180] width 130 height 20
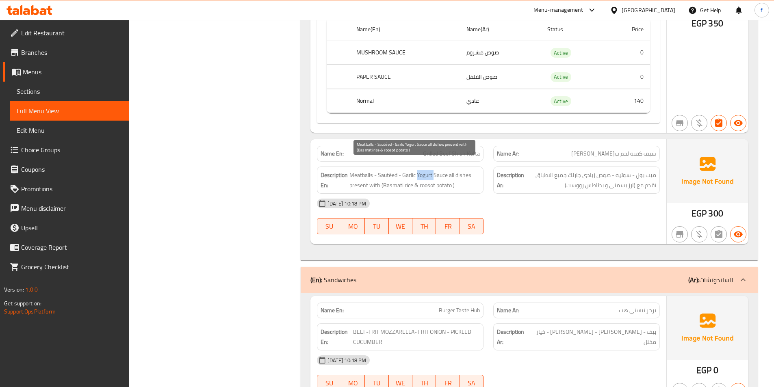
click at [424, 170] on span "Meatballs - Sautéed - Garlic Yogurt Sauce all dishes present with (Basmati rice…" at bounding box center [414, 180] width 130 height 20
click at [463, 170] on span "Meatballs - Sautéed - Garlic Yogurt Sauce all dishes present with (Basmati rice…" at bounding box center [414, 180] width 130 height 20
drag, startPoint x: 493, startPoint y: 172, endPoint x: 411, endPoint y: 194, distance: 84.7
click at [410, 195] on div "Name En: Grilled Beef Shish Kofta Name Ar: شيف كفتة لحم بقري مشوي Description E…" at bounding box center [488, 191] width 356 height 105
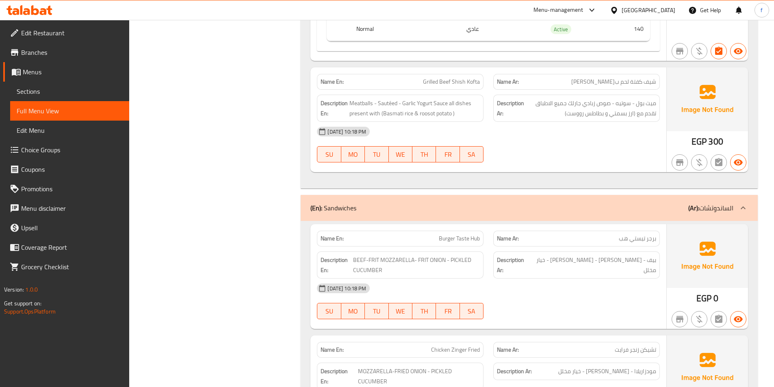
scroll to position [5816, 0]
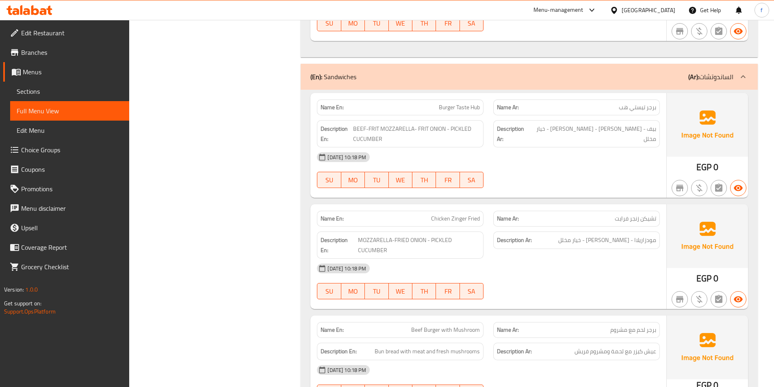
click at [448, 103] on span "Burger Taste Hub" at bounding box center [459, 107] width 41 height 9
drag, startPoint x: 448, startPoint y: 97, endPoint x: 464, endPoint y: 96, distance: 16.7
click at [448, 103] on span "Burger Taste Hub" at bounding box center [459, 107] width 41 height 9
click at [464, 103] on span "Burger Taste Hub" at bounding box center [459, 107] width 41 height 9
drag, startPoint x: 464, startPoint y: 96, endPoint x: 473, endPoint y: 96, distance: 8.1
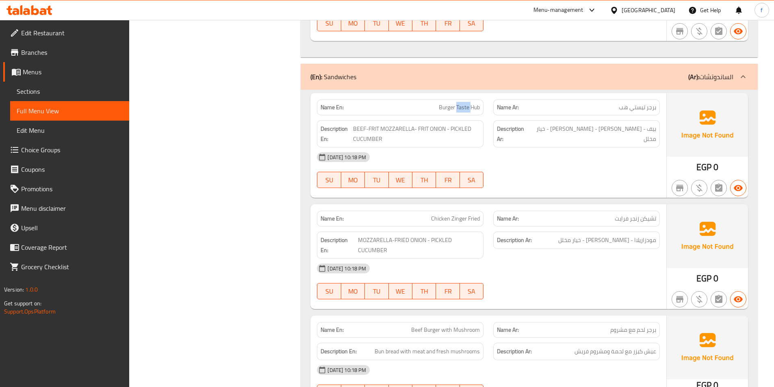
click at [465, 103] on span "Burger Taste Hub" at bounding box center [459, 107] width 41 height 9
click at [473, 103] on span "Burger Taste Hub" at bounding box center [459, 107] width 41 height 9
click at [361, 124] on span "BEEF-FRIT MOZZARELLA- FRIT ONION - PICKLED CUCUMBER" at bounding box center [416, 134] width 127 height 20
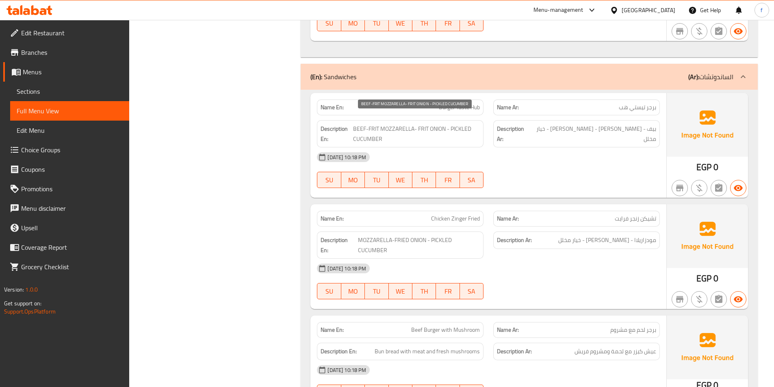
click at [408, 124] on span "BEEF-FRIT MOZZARELLA- FRIT ONION - PICKLED CUCUMBER" at bounding box center [416, 134] width 127 height 20
click
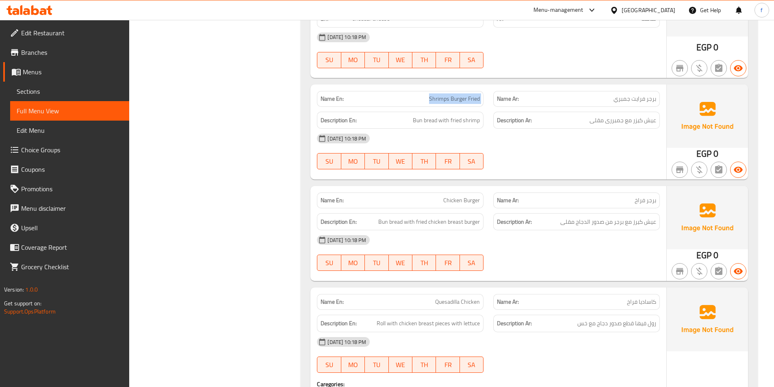
scroll to position [6344, 0]
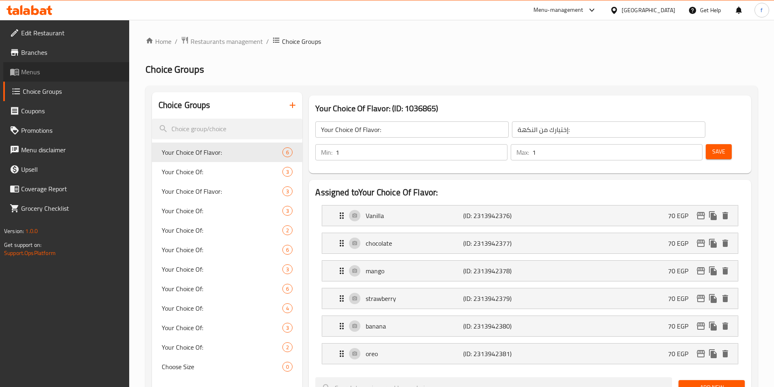
click at [46, 72] on span "Menus" at bounding box center [72, 72] width 102 height 10
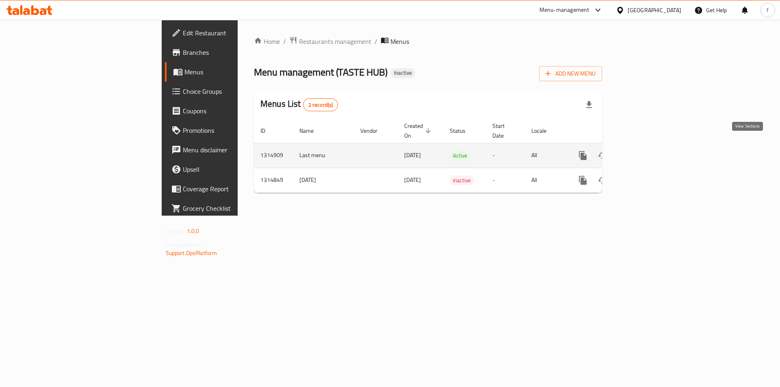
click at [647, 151] on icon "enhanced table" at bounding box center [642, 156] width 10 height 10
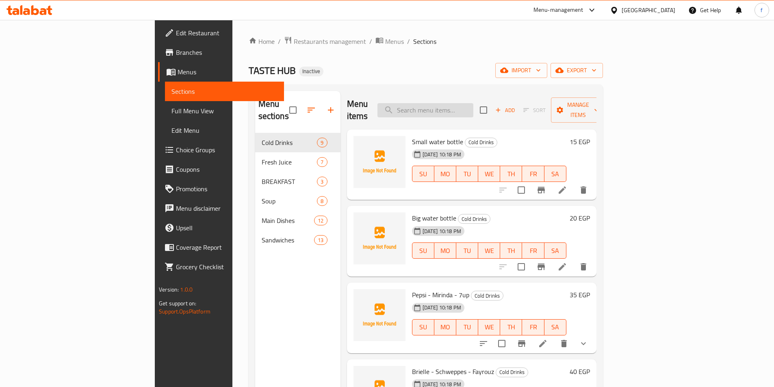
click at [473, 103] on input "search" at bounding box center [426, 110] width 96 height 14
paste input "Lemon with mint"
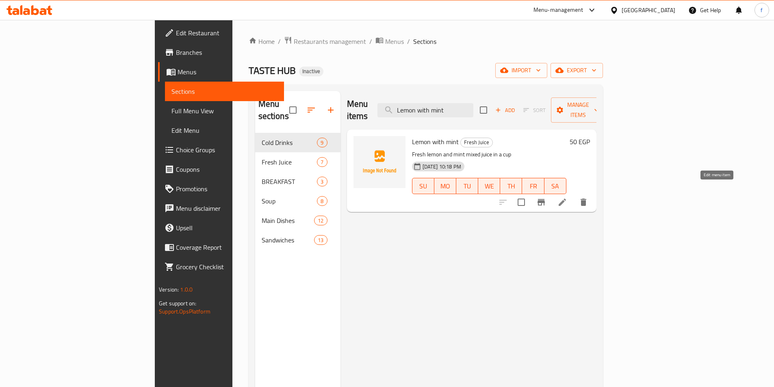
type input "Lemon with mint"
click at [567, 197] on icon at bounding box center [563, 202] width 10 height 10
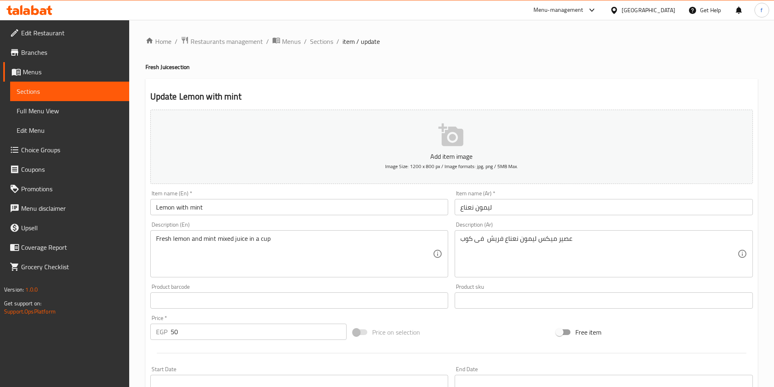
click at [676, 213] on input "ليمون نعناع" at bounding box center [604, 207] width 298 height 16
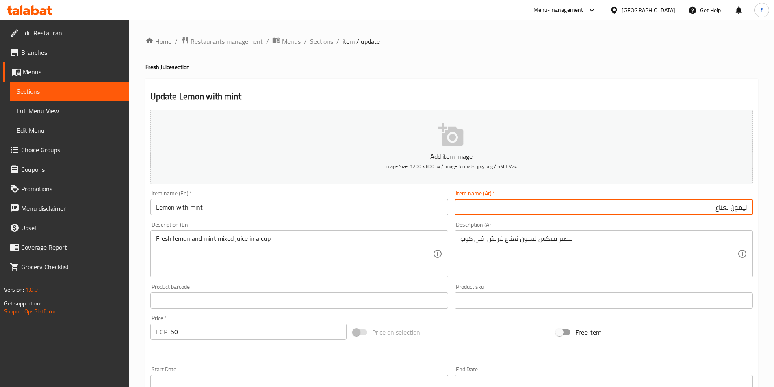
click at [729, 207] on input "ليمون نعناع" at bounding box center [604, 207] width 298 height 16
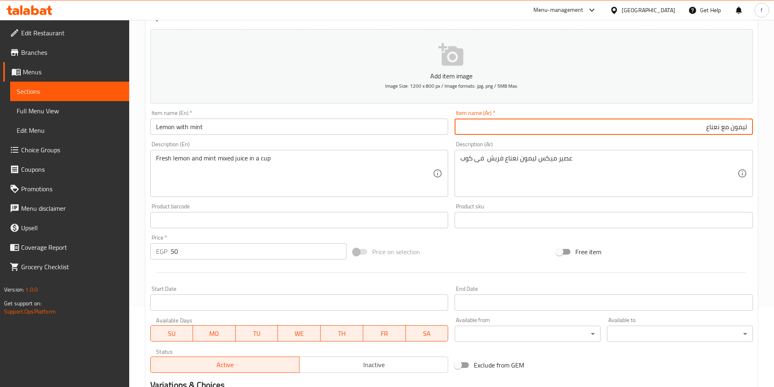
scroll to position [187, 0]
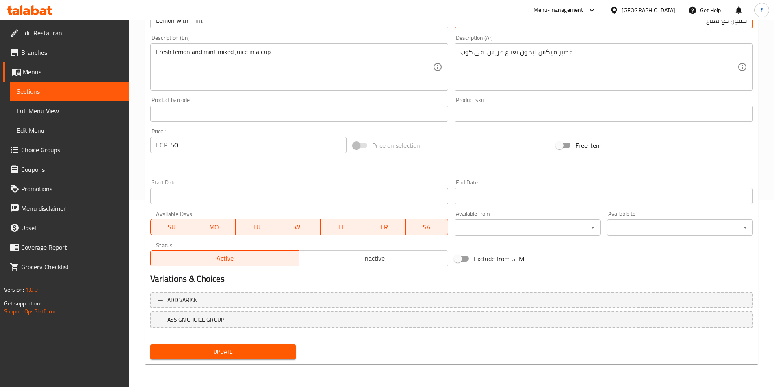
type input "ليمون مع نعناع"
click at [237, 354] on span "Update" at bounding box center [223, 352] width 133 height 10
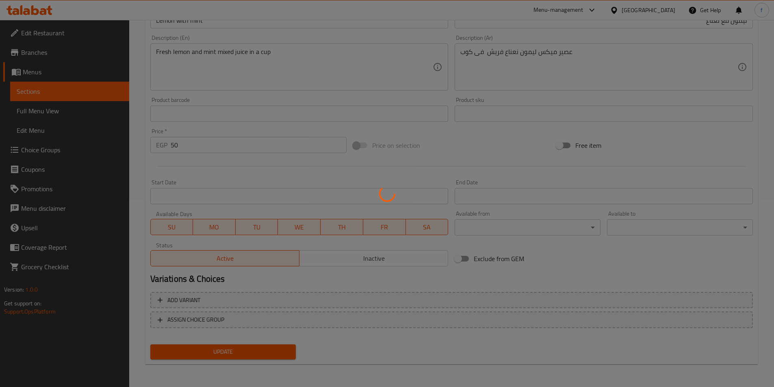
scroll to position [0, 0]
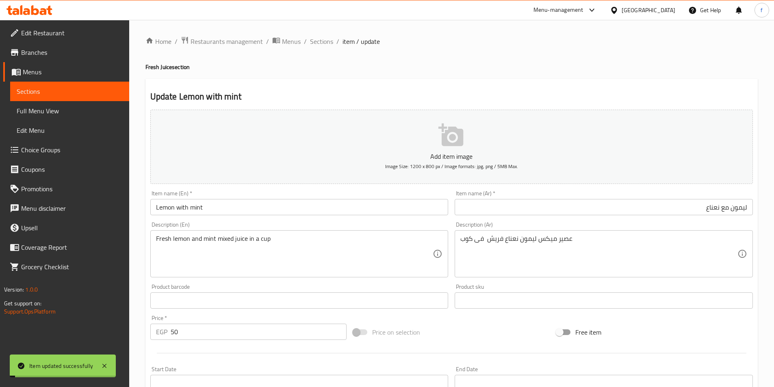
click at [324, 39] on span "Sections" at bounding box center [321, 42] width 23 height 10
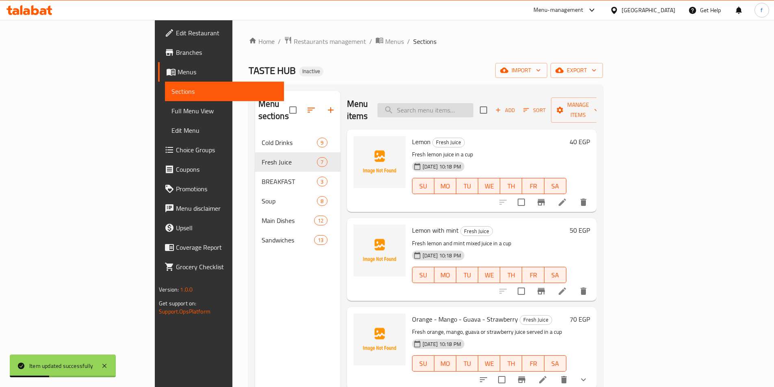
click at [473, 109] on input "search" at bounding box center [426, 110] width 96 height 14
paste input "Lemon with mint"
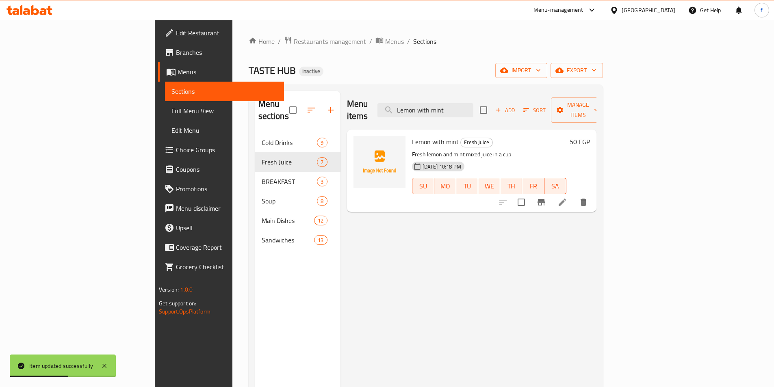
type input "Lemon with mint"
click at [567, 197] on icon at bounding box center [563, 202] width 10 height 10
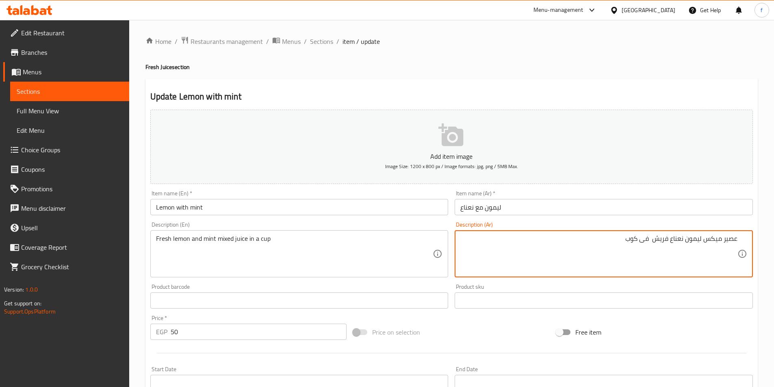
click at [686, 240] on textarea "عصير ميكس ليمون نعناع فريش فى كوب" at bounding box center [598, 254] width 277 height 39
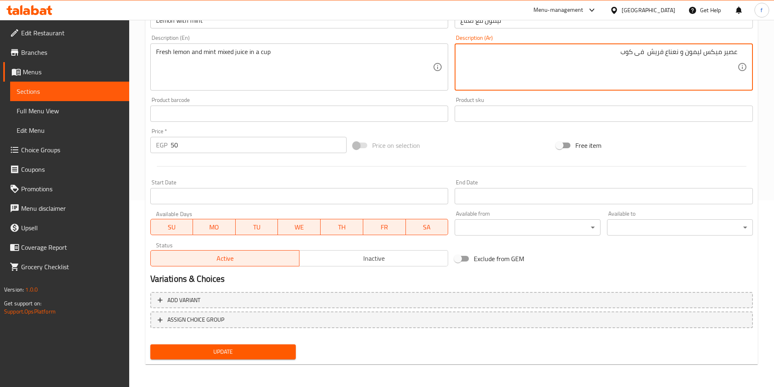
type textarea "عصير ميكس ليمون و نعناع فريش فى كوب"
click at [283, 345] on button "Update" at bounding box center [223, 352] width 146 height 15
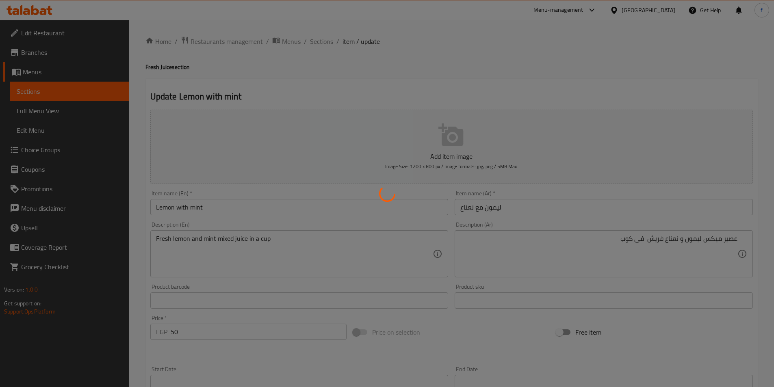
click at [464, 107] on div at bounding box center [387, 193] width 774 height 387
click at [328, 37] on div at bounding box center [387, 193] width 774 height 387
click at [312, 34] on div at bounding box center [387, 193] width 774 height 387
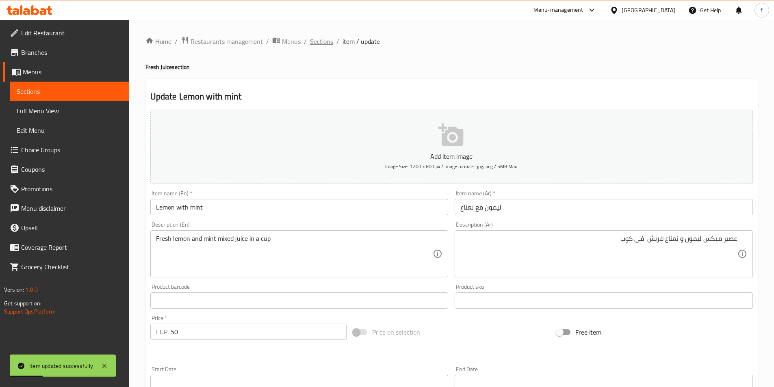
click at [320, 46] on span "Sections" at bounding box center [321, 42] width 23 height 10
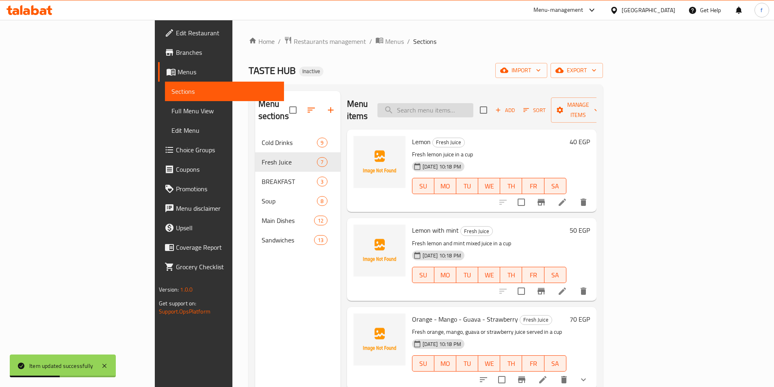
drag, startPoint x: 465, startPoint y: 94, endPoint x: 465, endPoint y: 103, distance: 9.4
click at [465, 97] on div "Menu items Add Sort Manage items" at bounding box center [472, 110] width 250 height 39
click at [466, 103] on input "search" at bounding box center [426, 110] width 96 height 14
paste input "Orange - Mango - Guava - Strawberry"
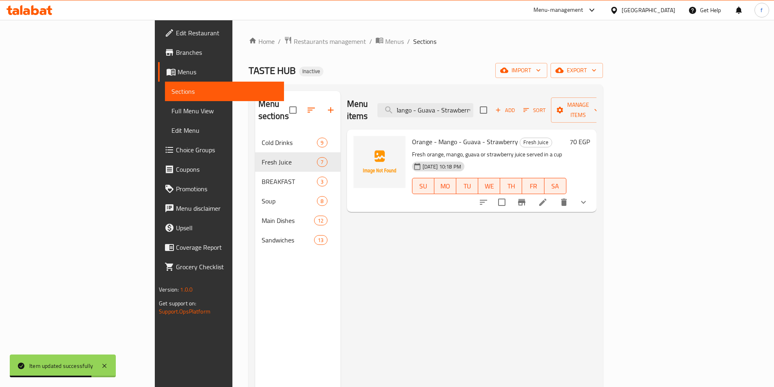
type input "Orange - Mango - Guava - Strawberry"
click at [548, 197] on icon at bounding box center [543, 202] width 10 height 10
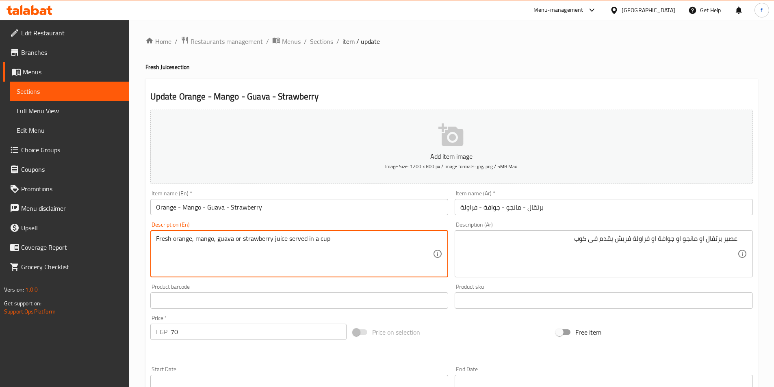
click at [279, 239] on textarea "Fresh orange, mango, guava or strawberry juice served in a cup" at bounding box center [294, 254] width 277 height 39
click at [194, 236] on textarea "Fresh orange, mango, guava or strawberry juice served in a cup" at bounding box center [294, 254] width 277 height 39
click at [223, 238] on textarea "Fresh orange or mango, guava or strawberry juice served in a cup" at bounding box center [294, 254] width 277 height 39
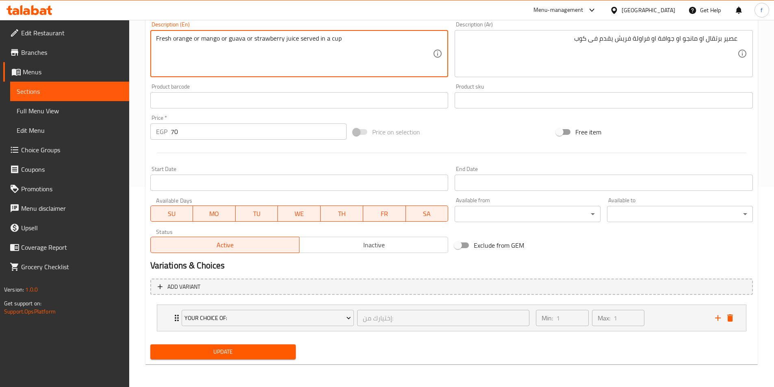
type textarea "Fresh orange or mango or guava or strawberry juice served in a cup"
click at [226, 355] on span "Update" at bounding box center [223, 352] width 133 height 10
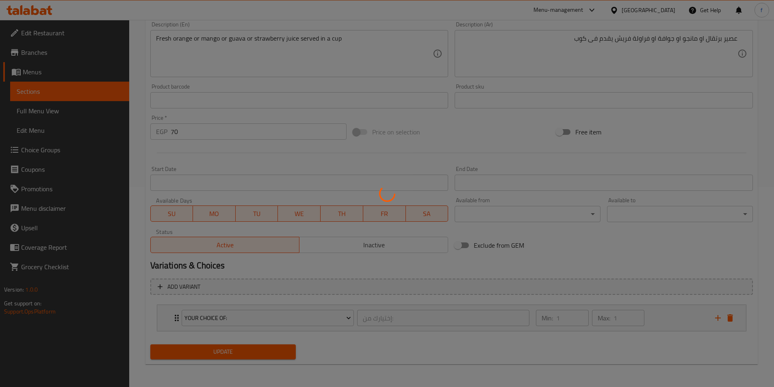
scroll to position [0, 0]
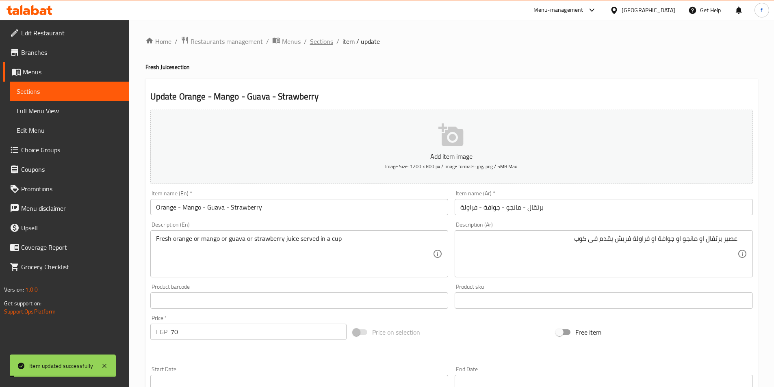
click at [318, 42] on span "Sections" at bounding box center [321, 42] width 23 height 10
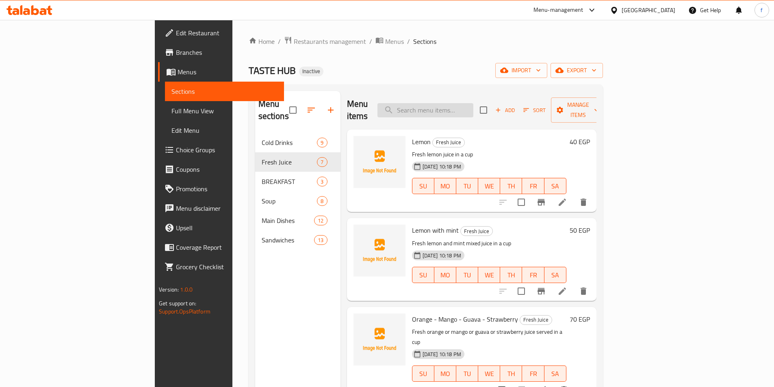
click at [456, 110] on input "search" at bounding box center [426, 110] width 96 height 14
paste input "BOILED EGGS + JAMS + MIX CHEESE + TOAST + GREEK YOGURT"
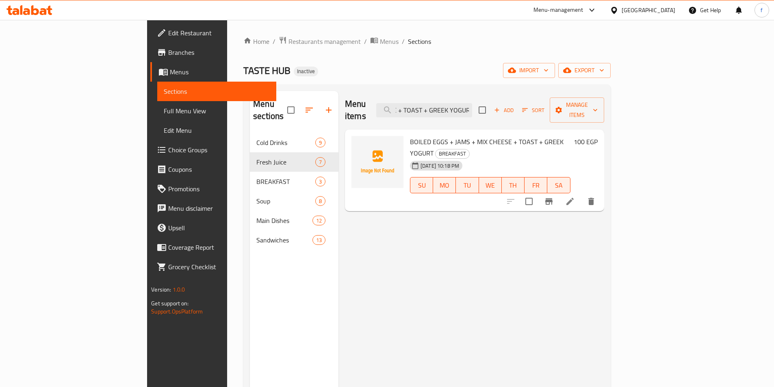
type input "BOILED EGGS + JAMS + MIX CHEESE + TOAST + GREEK YOGURT"
click at [582, 194] on li at bounding box center [570, 201] width 23 height 15
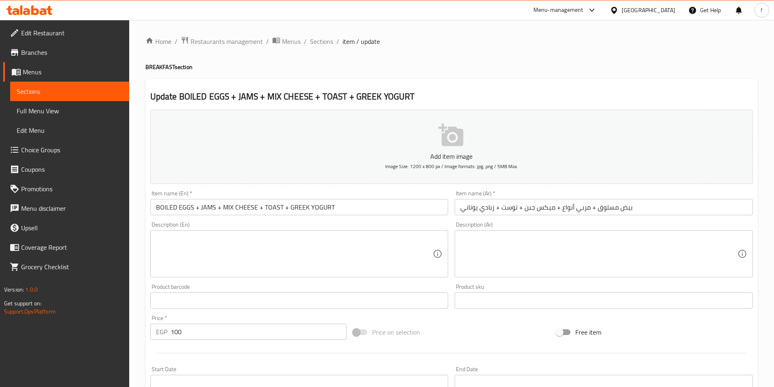
click at [661, 211] on input "بيض مسلوق + مربي أنواع + ميكس جبن + توست + زبادي يوناني" at bounding box center [604, 207] width 298 height 16
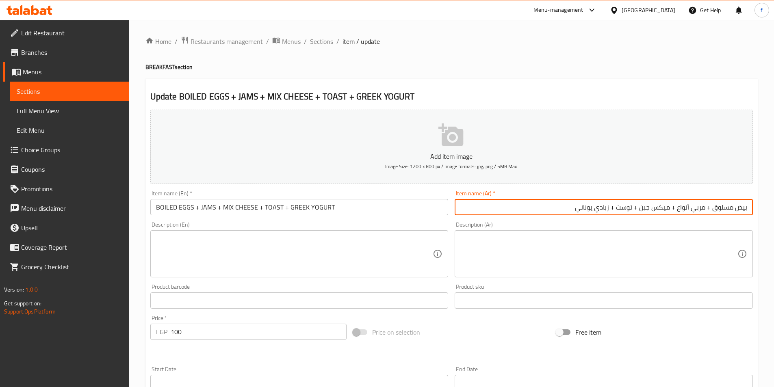
drag, startPoint x: 707, startPoint y: 208, endPoint x: 314, endPoint y: 199, distance: 393.1
click at [515, 200] on input "بيض مسلوق + مربي أنواع + ميكس جبن + توست + زبادي يوناني" at bounding box center [604, 207] width 298 height 16
click at [197, 215] on input "BOILED EGGS + JAMS + MIX CHEESE + TOAST + GREEK YOGURT" at bounding box center [299, 207] width 298 height 16
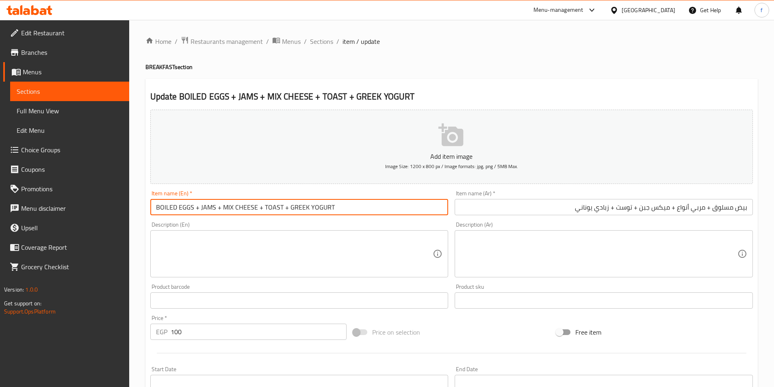
click at [213, 209] on input "BOILED EGGS + JAMS + MIX CHEESE + TOAST + GREEK YOGURT" at bounding box center [299, 207] width 298 height 16
click at [217, 206] on input "BOILED EGGS + JAMS + MIX CHEESE + TOAST + GREEK YOGURT" at bounding box center [299, 207] width 298 height 16
paste input "Types"
click at [245, 206] on input "BOILED EGGS + JAMS Types+ MIX CHEESE + TOAST + GREEK YOGURT" at bounding box center [299, 207] width 298 height 16
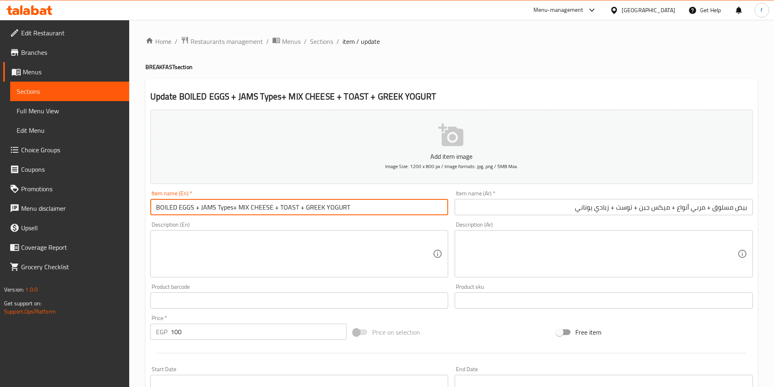
click at [254, 206] on input "BOILED EGGS + JAMS Types+ MIX CHEESE + TOAST + GREEK YOGURT" at bounding box center [299, 207] width 298 height 16
click at [292, 205] on input "BOILED EGGS + JAMS Types+ MIX CHEESE + TOAST + GREEK YOGURT" at bounding box center [299, 207] width 298 height 16
drag, startPoint x: 292, startPoint y: 205, endPoint x: 325, endPoint y: 211, distance: 33.4
click at [293, 206] on input "BOILED EGGS + JAMS Types+ MIX CHEESE + TOAST + GREEK YOGURT" at bounding box center [299, 207] width 298 height 16
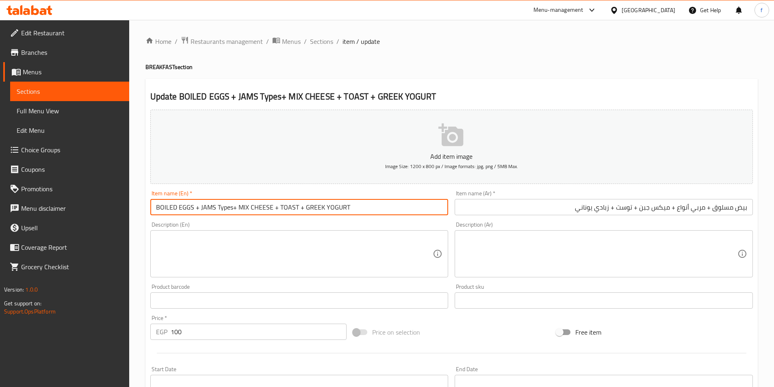
click at [325, 211] on input "BOILED EGGS + JAMS Types+ MIX CHEESE + TOAST + GREEK YOGURT" at bounding box center [299, 207] width 298 height 16
click at [326, 210] on input "BOILED EGGS + JAMS Types+ MIX CHEESE + TOAST + GREEK YOGURT" at bounding box center [299, 207] width 298 height 16
type input "BOILED EGGS + JAMS Types+ MIX CHEESE + TOAST + GREEK YOGURT"
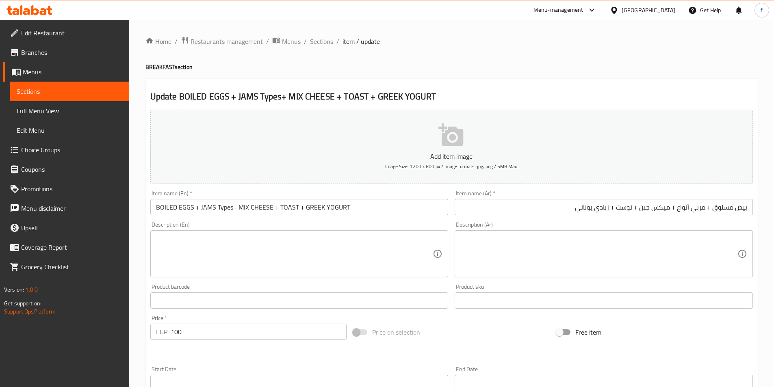
scroll to position [187, 0]
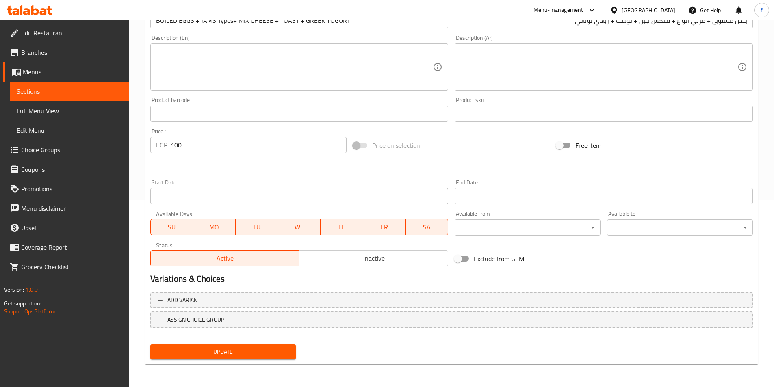
click at [258, 355] on span "Update" at bounding box center [223, 352] width 133 height 10
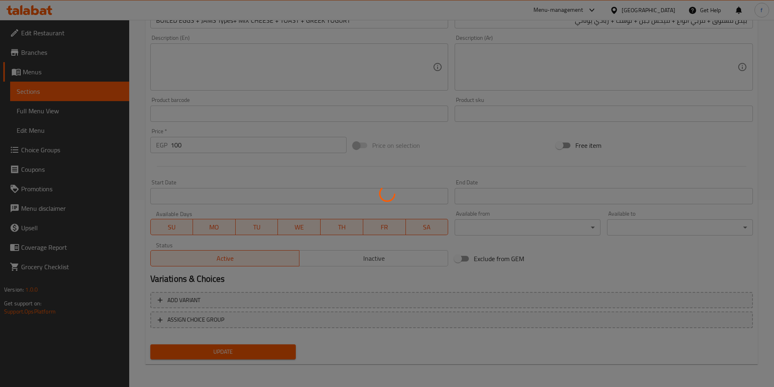
scroll to position [0, 0]
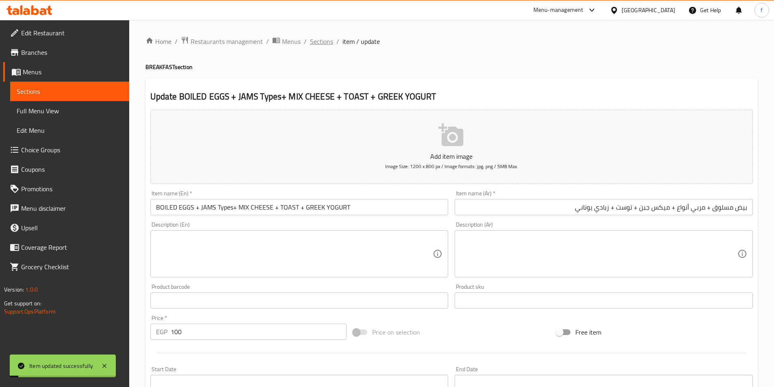
click at [327, 37] on span "Sections" at bounding box center [321, 42] width 23 height 10
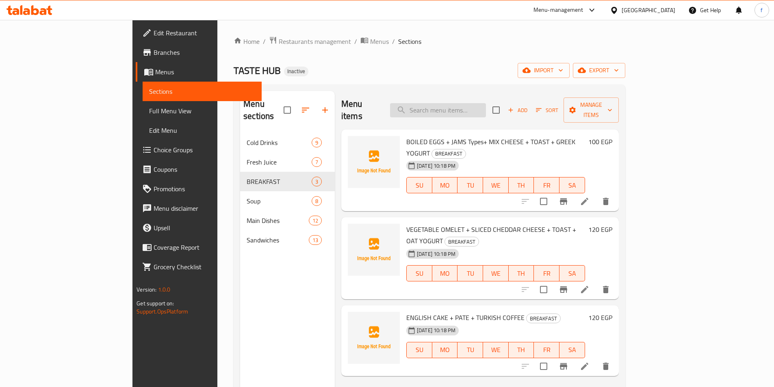
click at [453, 103] on input "search" at bounding box center [438, 110] width 96 height 14
paste input "Tomato with cream Soup"
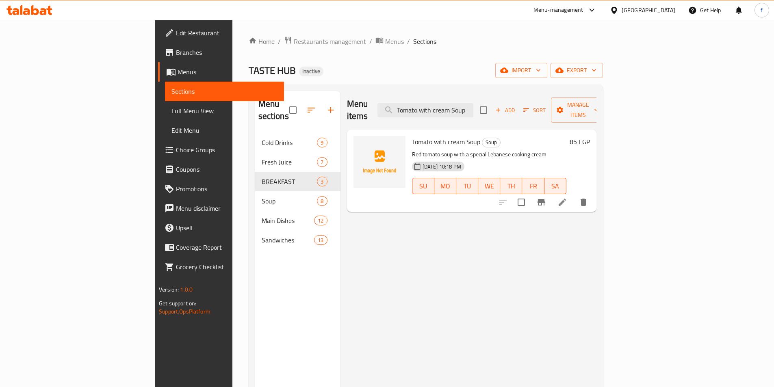
type input "Tomato with cream Soup"
click at [574, 195] on li at bounding box center [562, 202] width 23 height 15
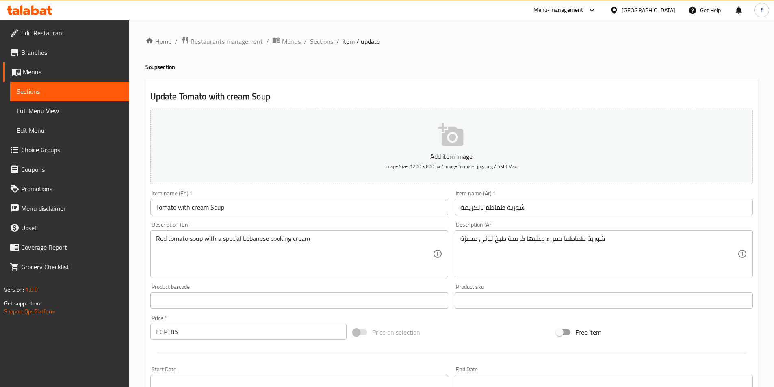
click at [585, 203] on div "Home / Restaurants management / Menus / Sections / item / update Soup section U…" at bounding box center [451, 297] width 612 height 522
click at [592, 207] on input "شوربة طماطم بالكريمة" at bounding box center [604, 207] width 298 height 16
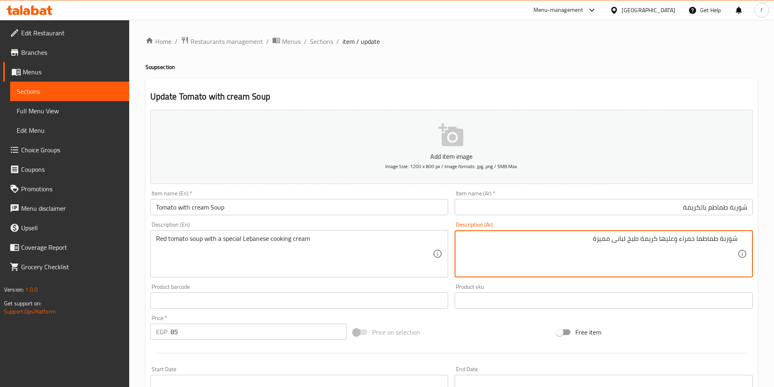
click at [697, 239] on textarea "شوربة طماطما حمراء وعليها كريمة طبخ لبانى مميزة" at bounding box center [598, 254] width 277 height 39
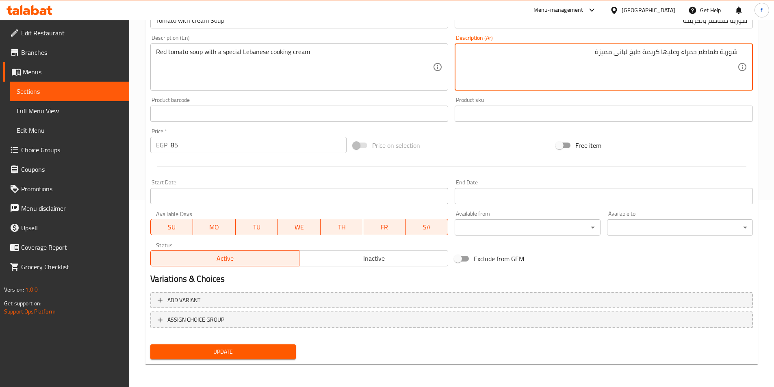
type textarea "شوربة طماطم حمراء وعليها كريمة طبخ لبانى مميزة"
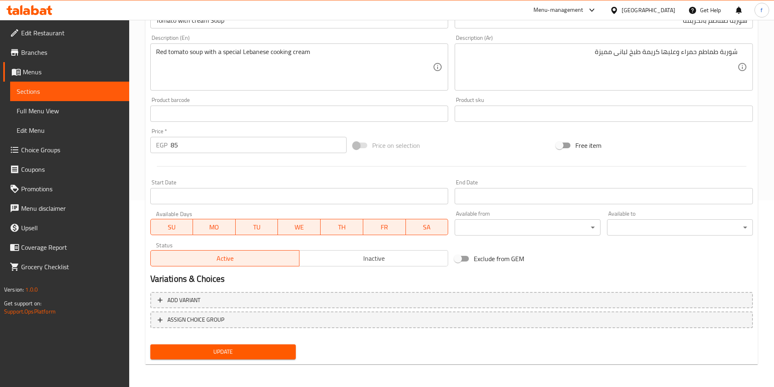
click at [230, 363] on div "Update Tomato with cream Soup Add item image Image Size: 1200 x 800 px / Image …" at bounding box center [451, 128] width 612 height 473
click at [234, 352] on span "Update" at bounding box center [223, 352] width 133 height 10
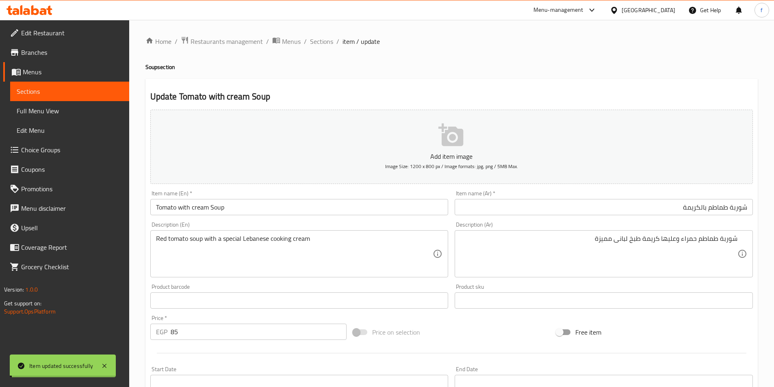
click at [324, 40] on span "Sections" at bounding box center [321, 42] width 23 height 10
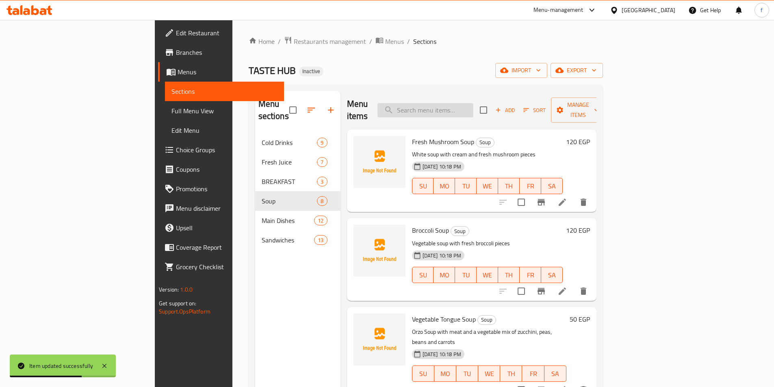
click at [473, 103] on input "search" at bounding box center [426, 110] width 96 height 14
paste input "Vegetable Soup with Beef"
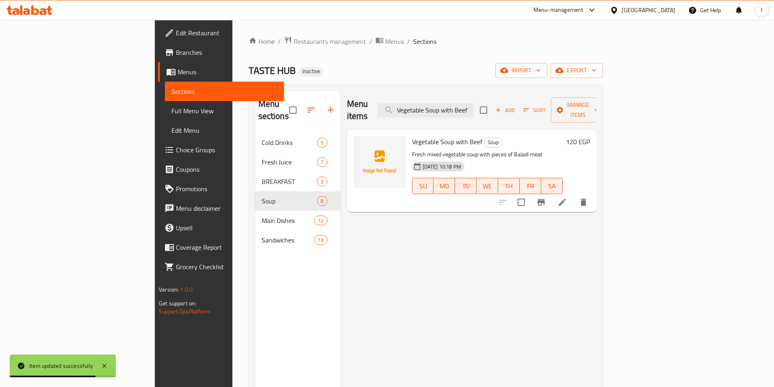
type input "Vegetable Soup with Beef"
click at [574, 195] on li at bounding box center [562, 202] width 23 height 15
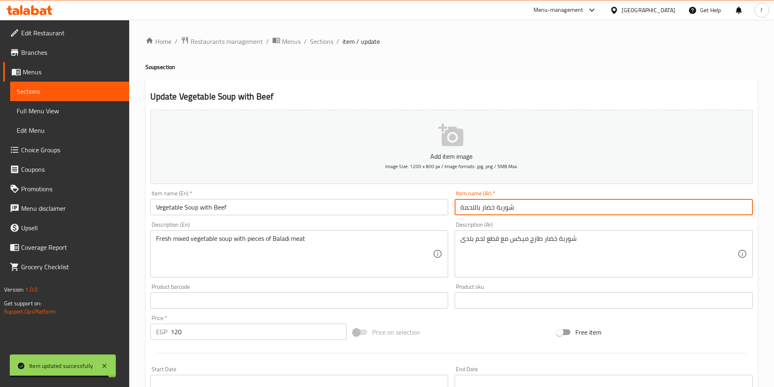
click at [660, 206] on input "شوربة خضار باللحمة" at bounding box center [604, 207] width 298 height 16
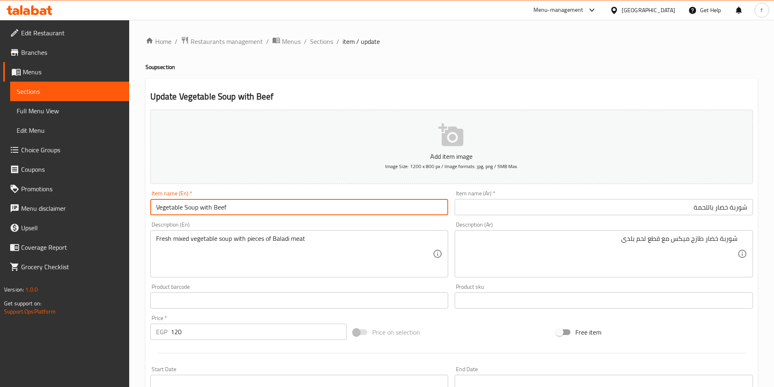
click at [251, 203] on input "Vegetable Soup with Beef" at bounding box center [299, 207] width 298 height 16
click at [675, 210] on input "شوربة خضار باللحمة" at bounding box center [604, 207] width 298 height 16
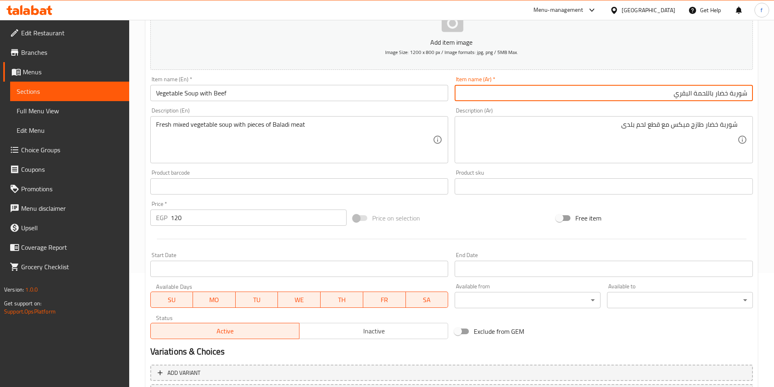
scroll to position [187, 0]
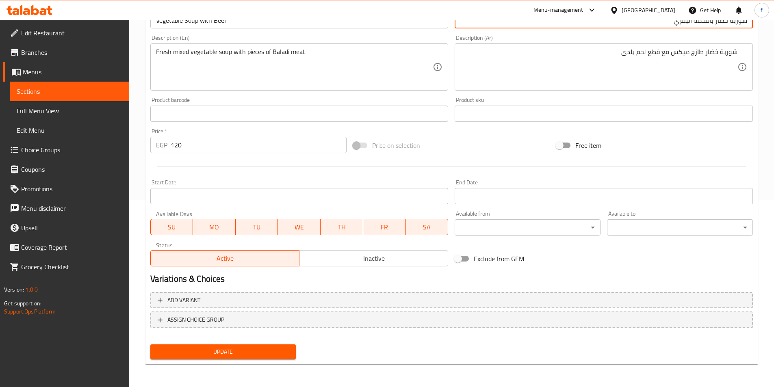
type input "شوربة خضار باللحمة البقري"
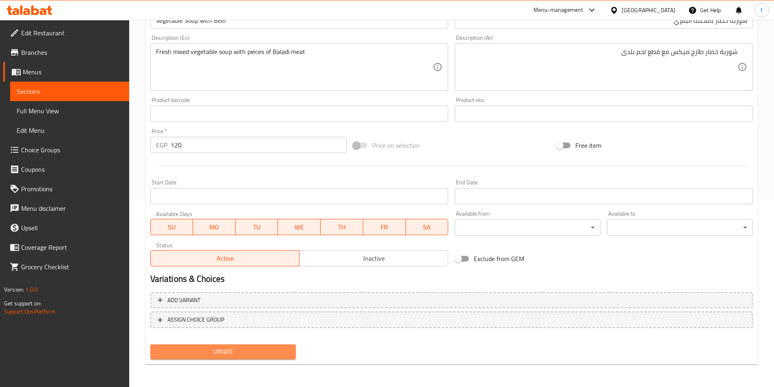
click at [178, 354] on span "Update" at bounding box center [223, 352] width 133 height 10
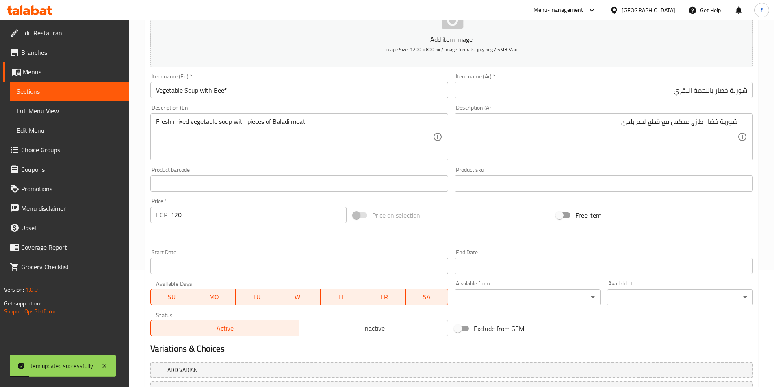
scroll to position [0, 0]
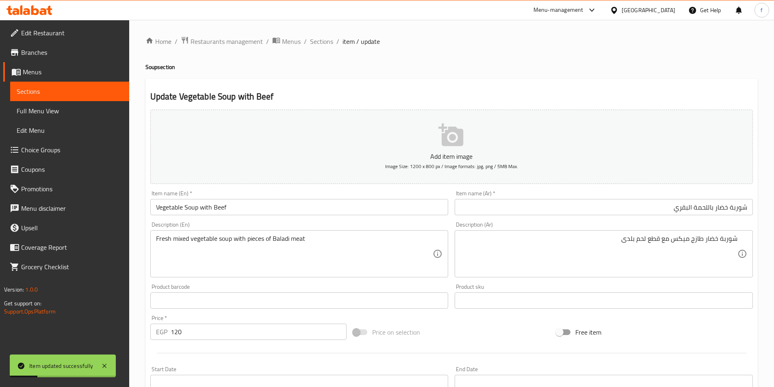
click at [330, 43] on span "Sections" at bounding box center [321, 42] width 23 height 10
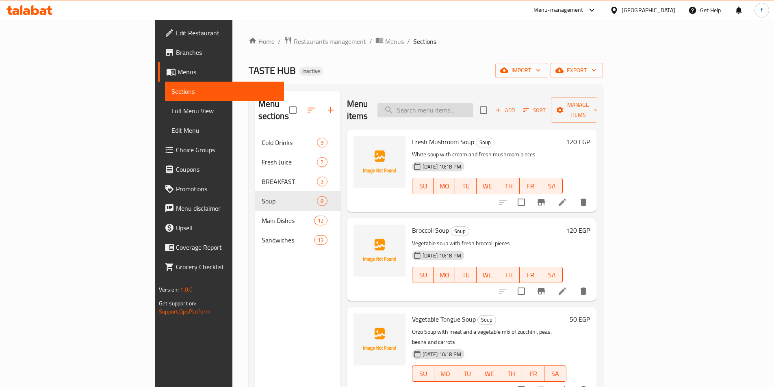
click at [473, 106] on input "search" at bounding box center [426, 110] width 96 height 14
paste input "Corden Bleu"
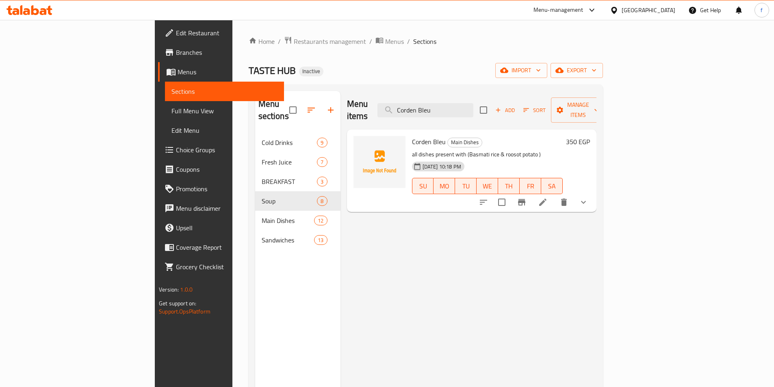
type input "Corden Bleu"
click at [547, 199] on icon at bounding box center [542, 202] width 7 height 7
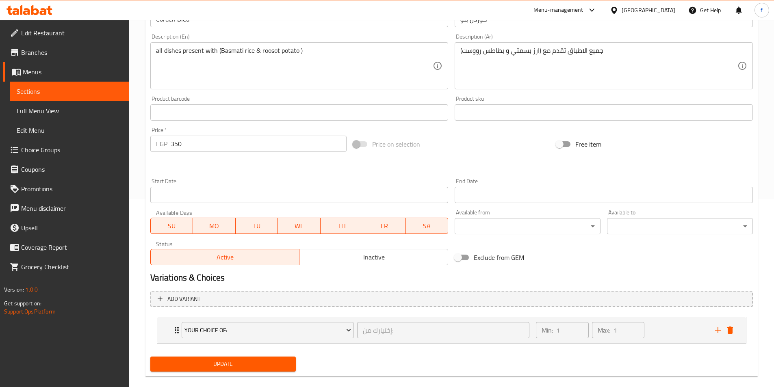
scroll to position [200, 0]
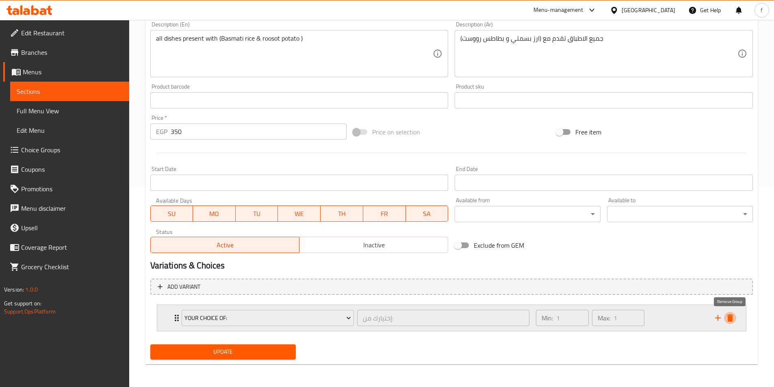
click at [732, 316] on icon "delete" at bounding box center [730, 318] width 6 height 7
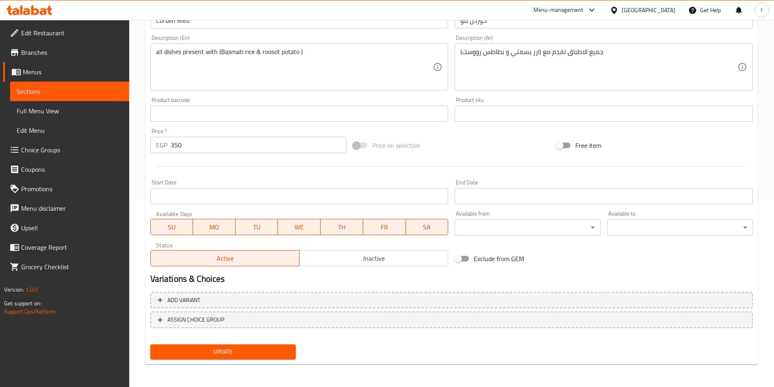
click at [215, 350] on span "Update" at bounding box center [223, 352] width 133 height 10
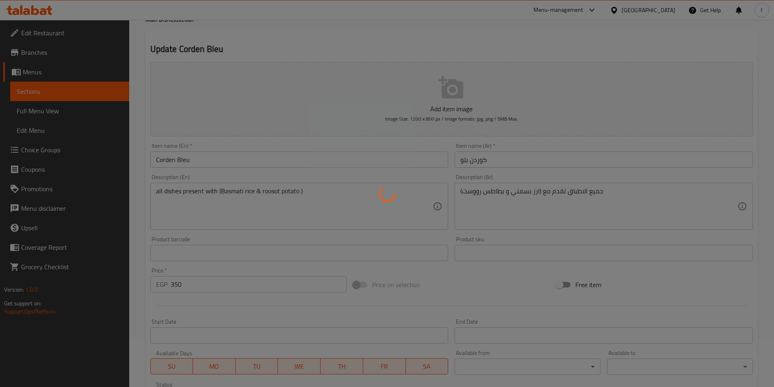
scroll to position [0, 0]
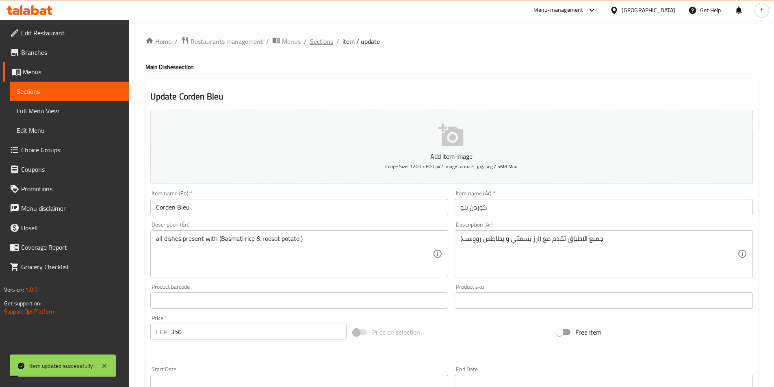
click at [322, 41] on span "Sections" at bounding box center [321, 42] width 23 height 10
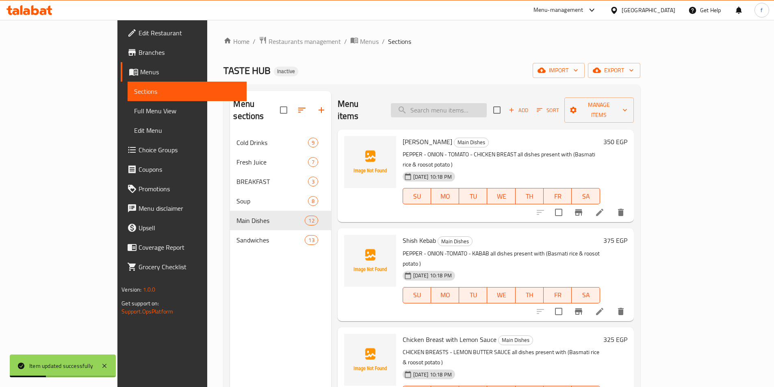
click at [454, 103] on input "search" at bounding box center [439, 110] width 96 height 14
paste input "Grilled Beef Shish Kofta"
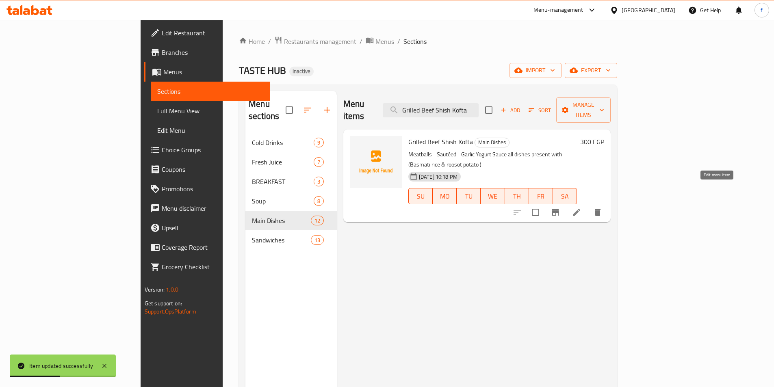
type input "Grilled Beef Shish Kofta"
click at [580, 209] on icon at bounding box center [576, 212] width 7 height 7
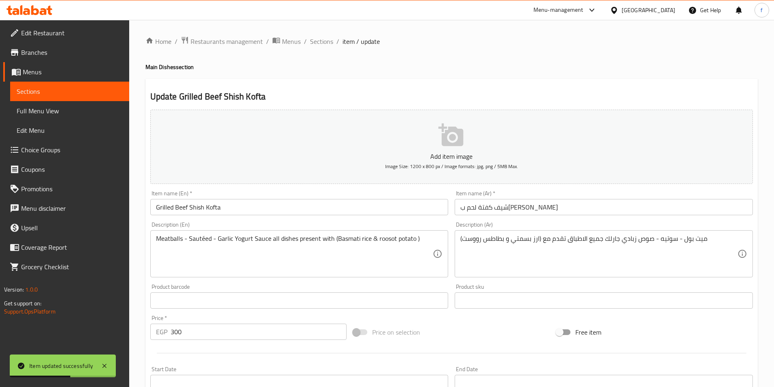
click at [587, 203] on input "شيف كفتة لحم بقري مشوي" at bounding box center [604, 207] width 298 height 16
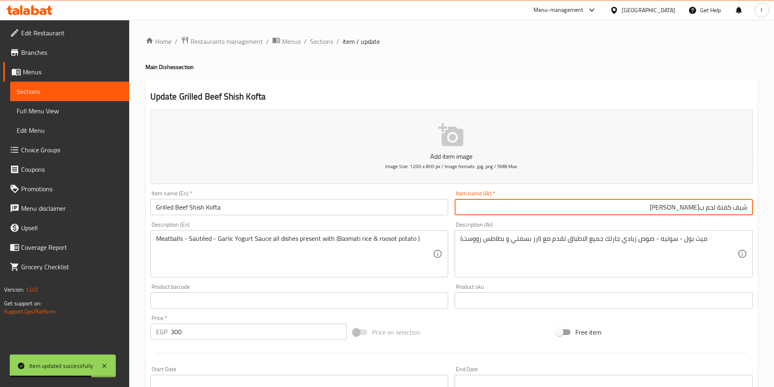
click at [746, 207] on input "شيف كفتة لحم بقري مشوي" at bounding box center [604, 207] width 298 height 16
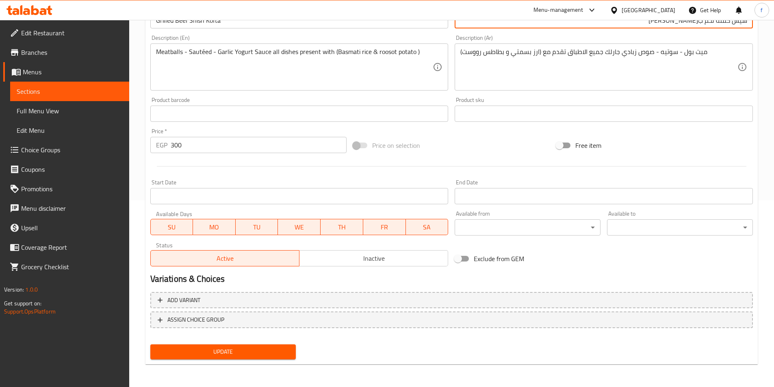
type input "شيش كفتة لحم بقري مشوي"
click at [223, 352] on span "Update" at bounding box center [223, 352] width 133 height 10
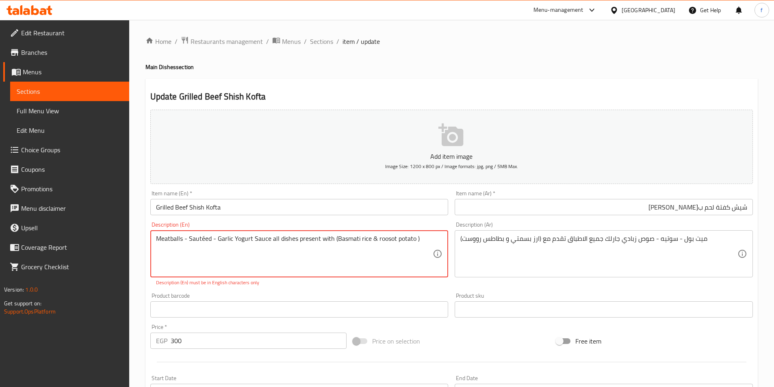
click at [391, 267] on textarea "Meatballs - Sautéed - Garlic Yogurt Sauce all dishes present with (Basmati rice…" at bounding box center [294, 254] width 277 height 39
click at [204, 238] on textarea "Meatballs - Sautéed - Garlic Yogurt Sauce all dishes present with (Basmati rice…" at bounding box center [294, 254] width 277 height 39
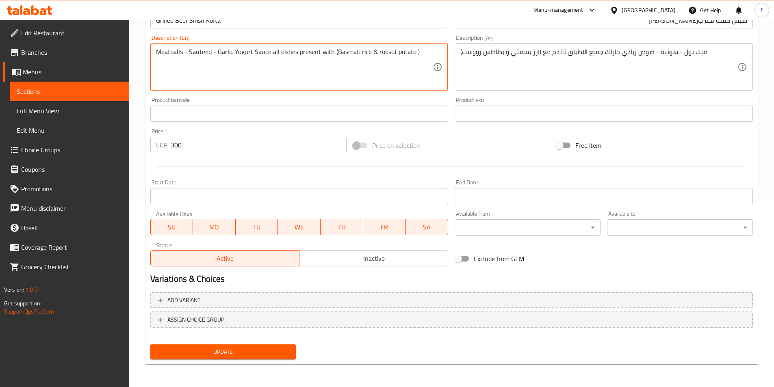
type textarea "Meatballs - Sauteed - Garlic Yogurt Sauce all dishes present with (Basmati rice…"
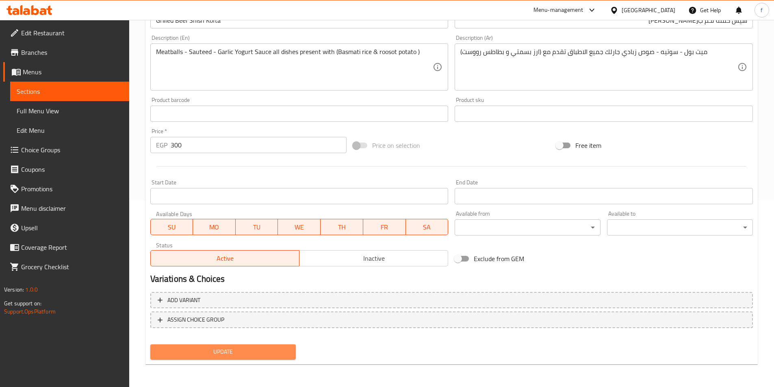
click at [208, 349] on span "Update" at bounding box center [223, 352] width 133 height 10
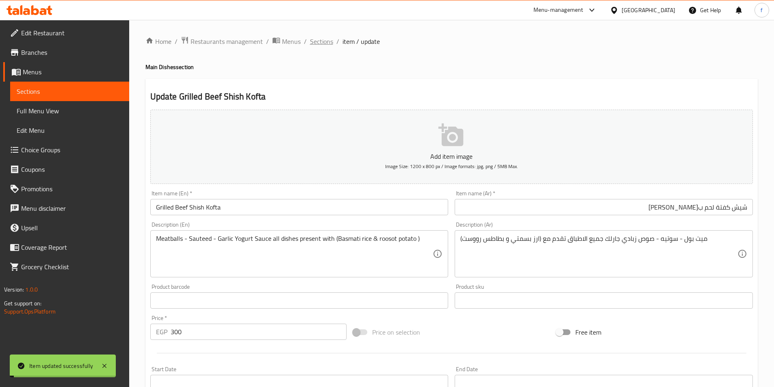
click at [313, 39] on span "Sections" at bounding box center [321, 42] width 23 height 10
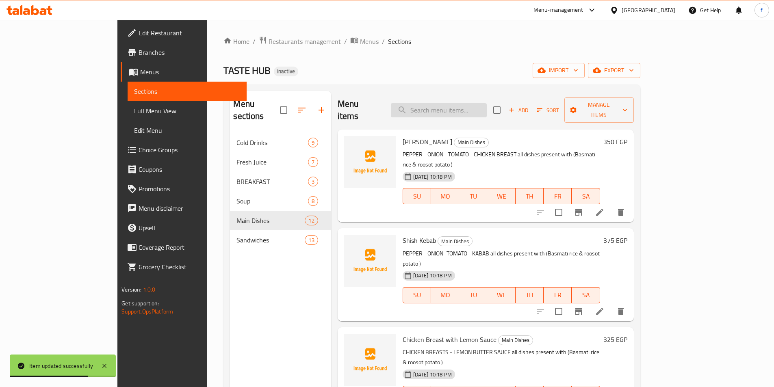
click at [483, 103] on input "search" at bounding box center [439, 110] width 96 height 14
paste input "Burger Taste Hub"
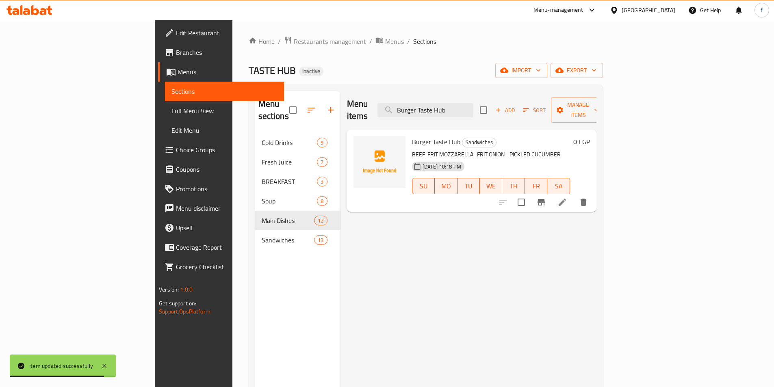
type input "Burger Taste Hub"
click at [574, 195] on li at bounding box center [562, 202] width 23 height 15
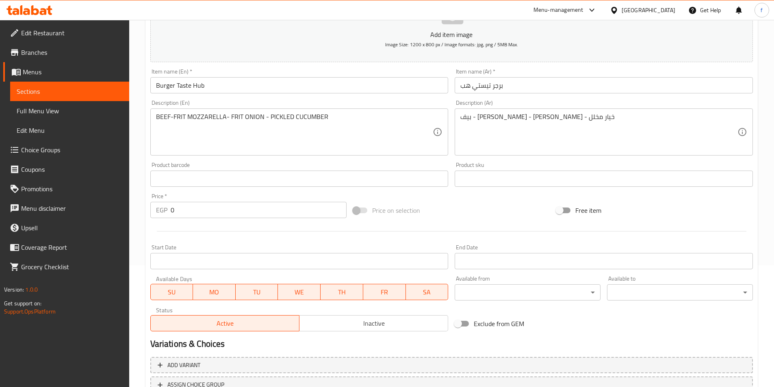
scroll to position [187, 0]
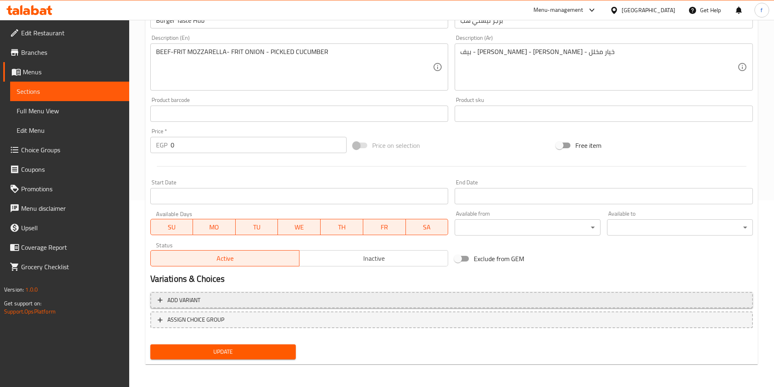
click at [234, 302] on span "Add variant" at bounding box center [452, 300] width 588 height 10
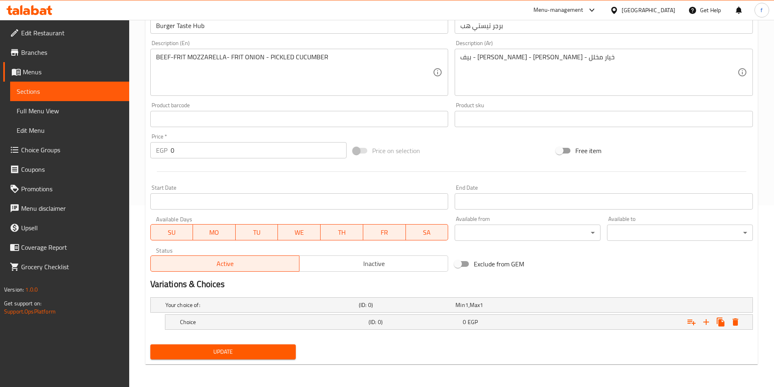
scroll to position [182, 0]
click at [703, 322] on icon "Expand" at bounding box center [706, 322] width 10 height 10
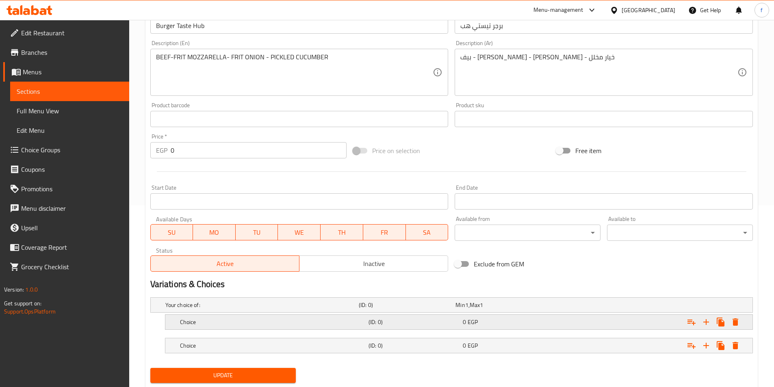
click at [432, 330] on div "Choice (ID: 0) 0 EGP" at bounding box center [461, 322] width 566 height 18
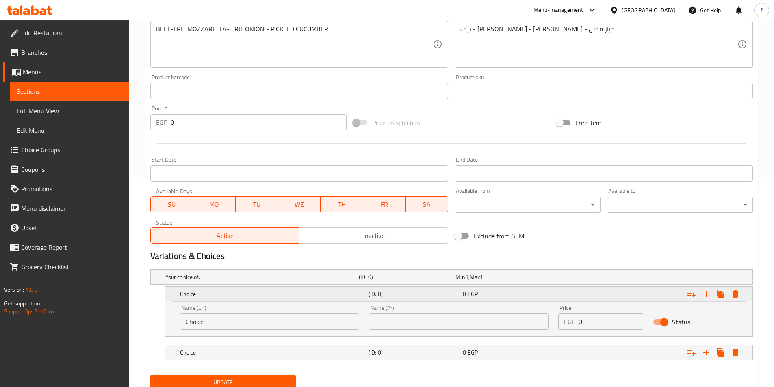
scroll to position [240, 0]
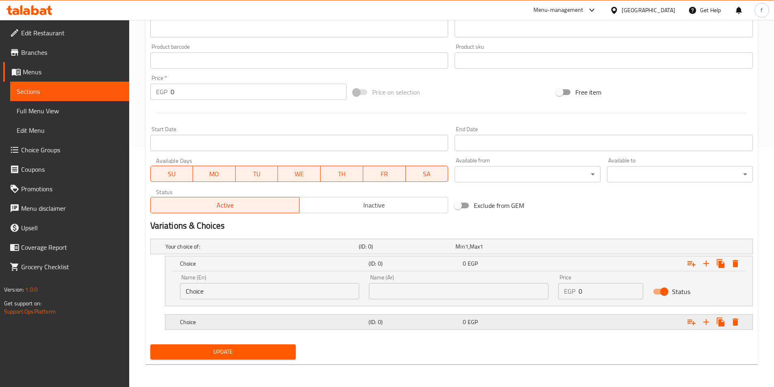
click at [430, 317] on div "(ID: 0)" at bounding box center [414, 322] width 94 height 11
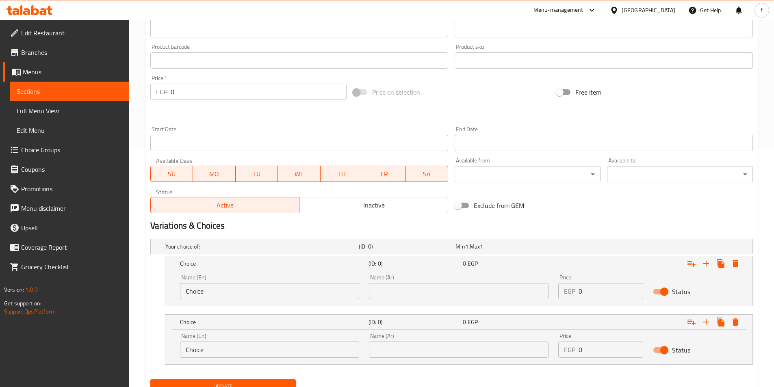
click at [236, 293] on input "Choice" at bounding box center [270, 291] width 180 height 16
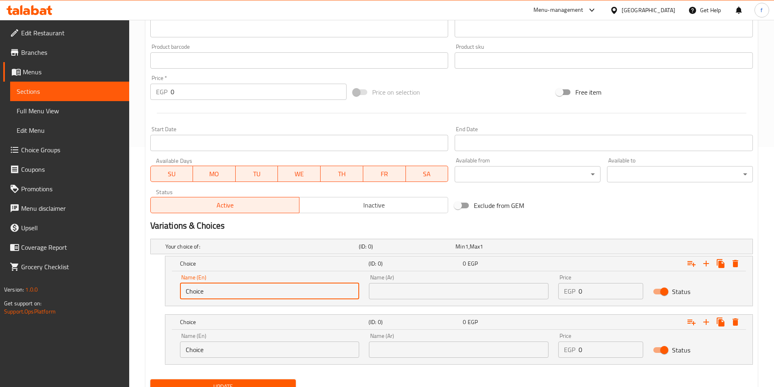
click at [236, 293] on input "Choice" at bounding box center [270, 291] width 180 height 16
type input "Normal"
click at [460, 300] on div "Name (Ar) Name (Ar)" at bounding box center [458, 287] width 189 height 35
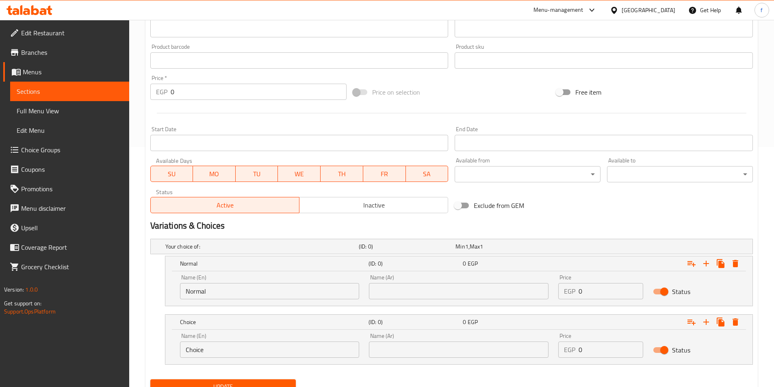
click at [462, 288] on input "text" at bounding box center [459, 291] width 180 height 16
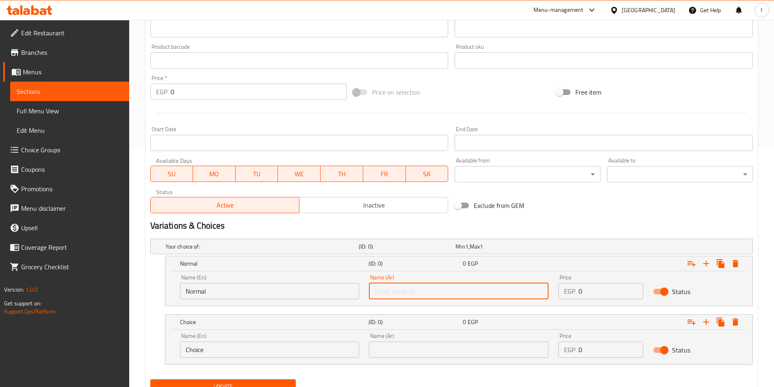
type input "u"
type input "عادي"
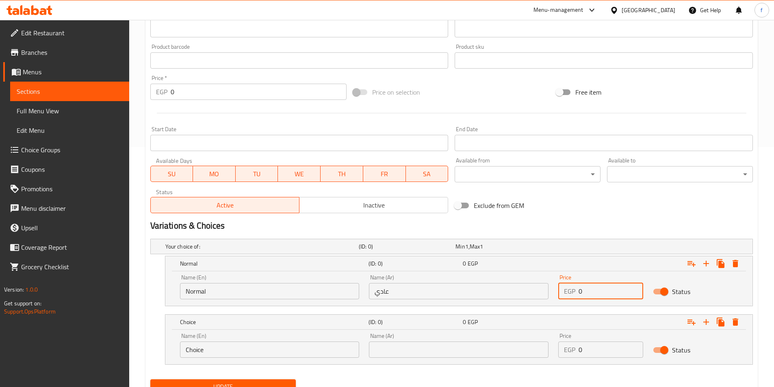
drag, startPoint x: 593, startPoint y: 293, endPoint x: 564, endPoint y: 291, distance: 28.9
click at [564, 291] on div "EGP 0 Price" at bounding box center [600, 291] width 85 height 16
type input "140"
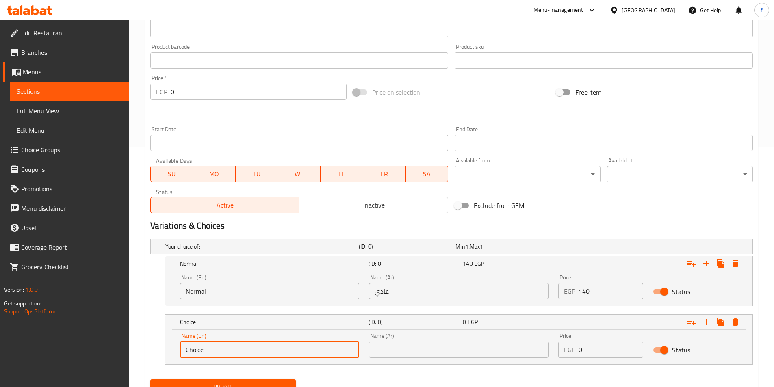
click at [262, 345] on input "Choice" at bounding box center [270, 350] width 180 height 16
type input "}"
type input "Double"
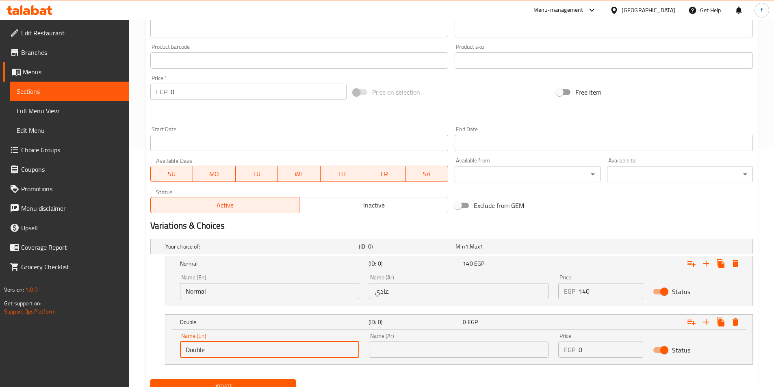
click at [424, 344] on input "text" at bounding box center [459, 350] width 180 height 16
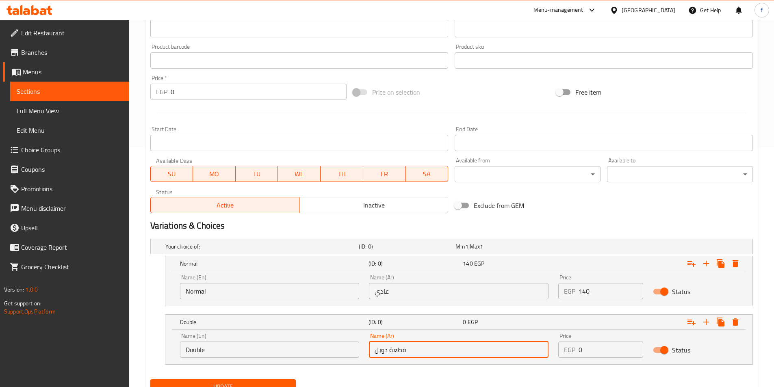
click at [399, 354] on input "قطعة دوبل" at bounding box center [459, 350] width 180 height 16
click at [400, 353] on input "قطعة دوبل" at bounding box center [459, 350] width 180 height 16
type input "دوبل"
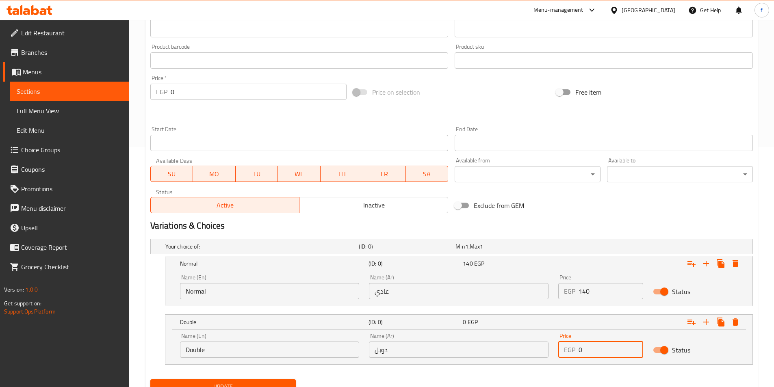
drag, startPoint x: 588, startPoint y: 351, endPoint x: 563, endPoint y: 352, distance: 25.6
click at [563, 352] on div "EGP 0 Price" at bounding box center [600, 350] width 85 height 16
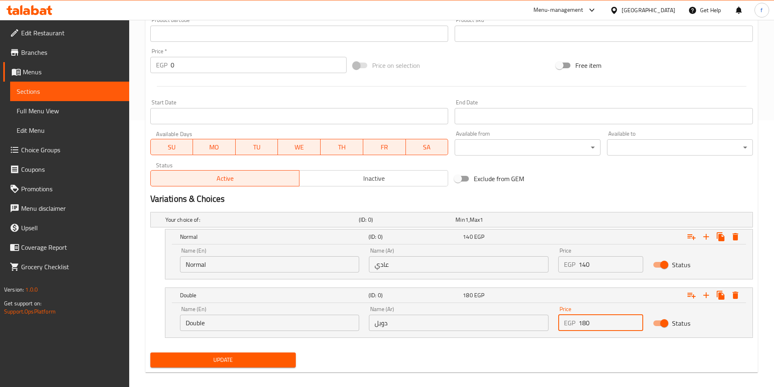
scroll to position [275, 0]
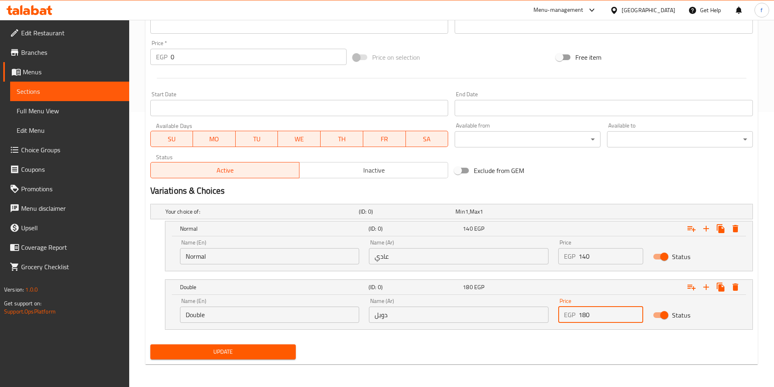
type input "180"
click at [239, 351] on span "Update" at bounding box center [223, 352] width 133 height 10
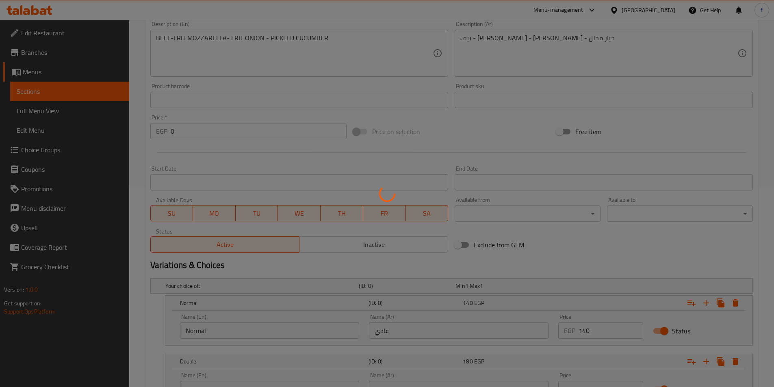
scroll to position [194, 0]
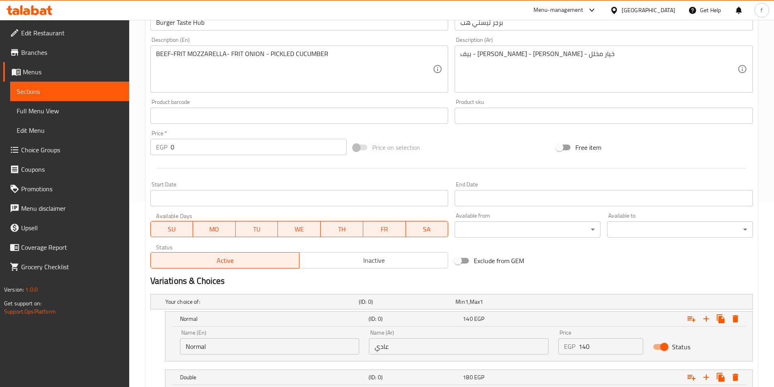
scroll to position [275, 0]
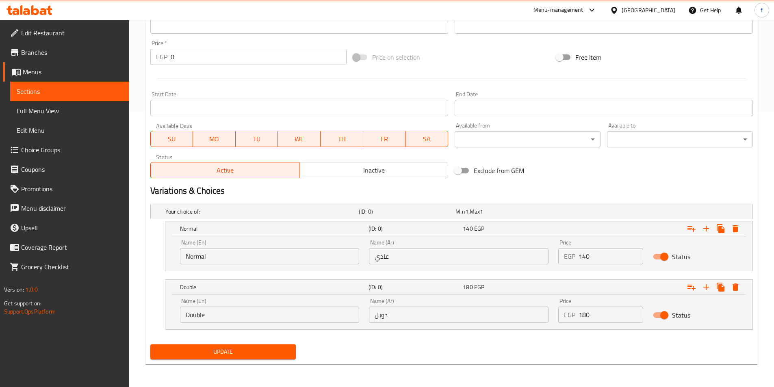
click at [275, 344] on div "Update" at bounding box center [223, 352] width 152 height 22
click at [250, 354] on span "Update" at bounding box center [223, 352] width 133 height 10
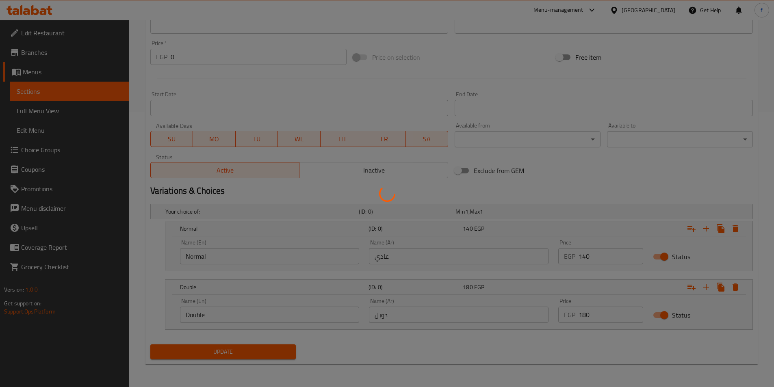
scroll to position [0, 0]
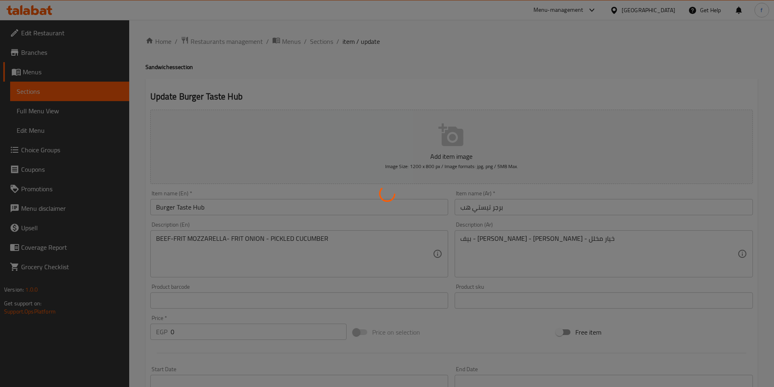
click at [328, 41] on div at bounding box center [387, 193] width 774 height 387
click at [323, 40] on div at bounding box center [387, 193] width 774 height 387
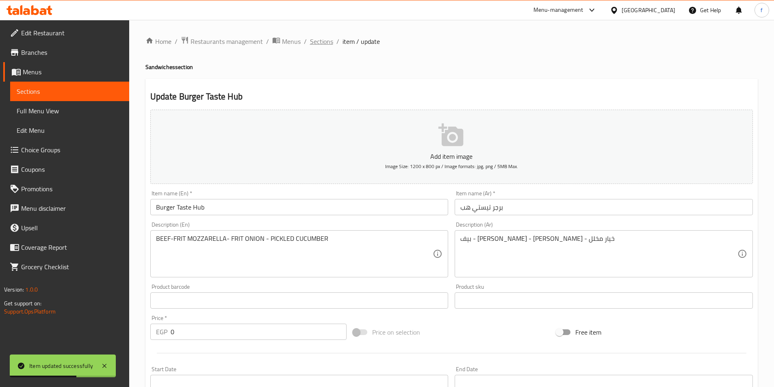
click at [326, 39] on span "Sections" at bounding box center [321, 42] width 23 height 10
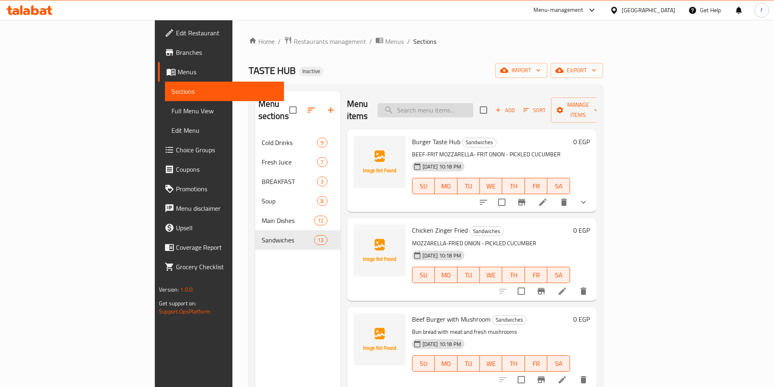
click at [473, 106] on input "search" at bounding box center [426, 110] width 96 height 14
paste input "Chicken Zinger Fried"
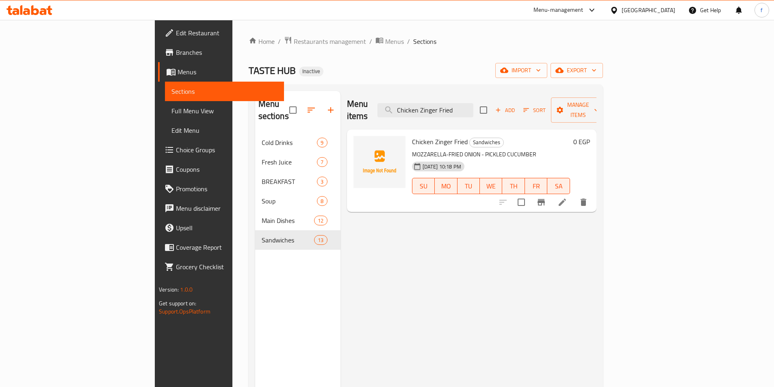
type input "Chicken Zinger Fried"
click at [574, 195] on li at bounding box center [562, 202] width 23 height 15
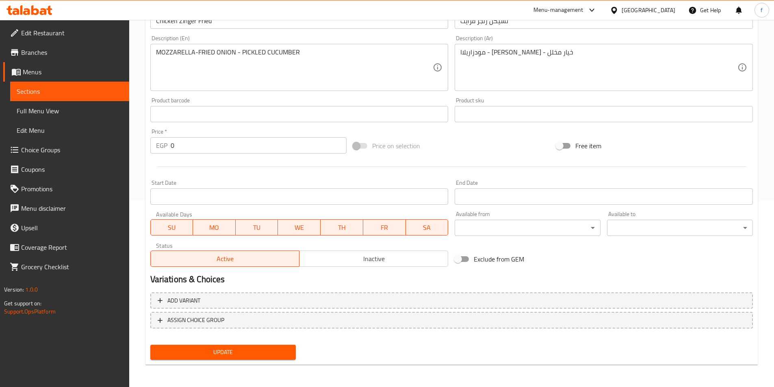
scroll to position [187, 0]
click at [224, 304] on span "Add variant" at bounding box center [452, 300] width 588 height 10
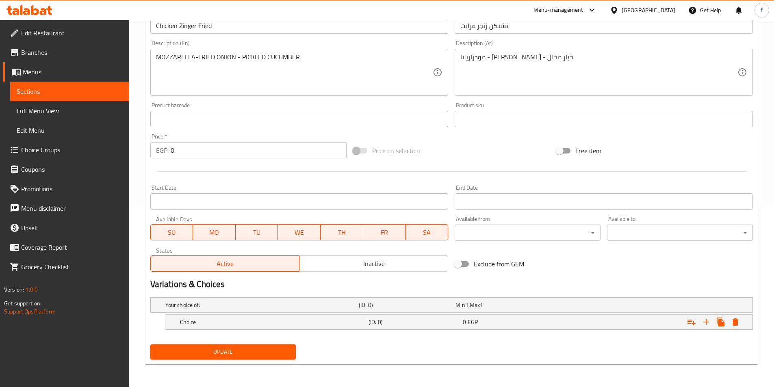
scroll to position [182, 0]
click at [705, 321] on icon "Expand" at bounding box center [706, 322] width 10 height 10
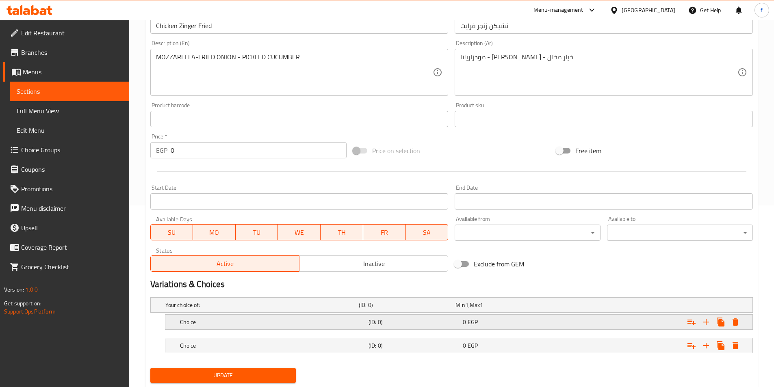
click at [282, 319] on h5 "Choice" at bounding box center [272, 322] width 185 height 8
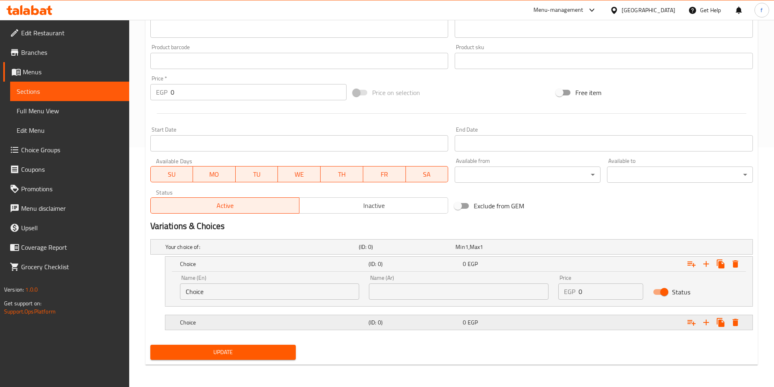
scroll to position [240, 0]
click at [286, 324] on h5 "Choice" at bounding box center [272, 322] width 185 height 8
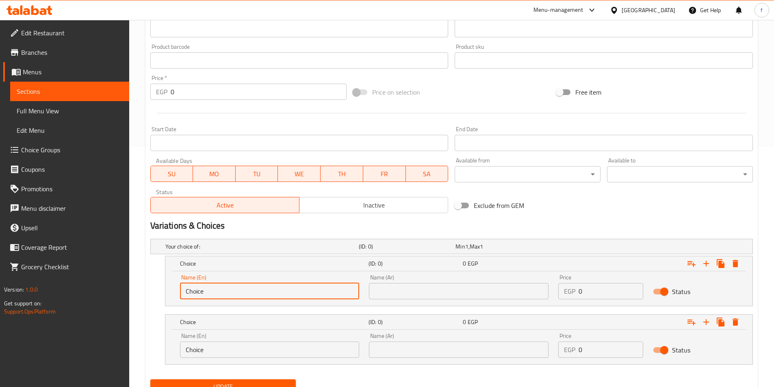
click at [234, 297] on input "Choice" at bounding box center [270, 291] width 180 height 16
click at [234, 297] on input "text" at bounding box center [270, 291] width 180 height 16
type input "Normal"
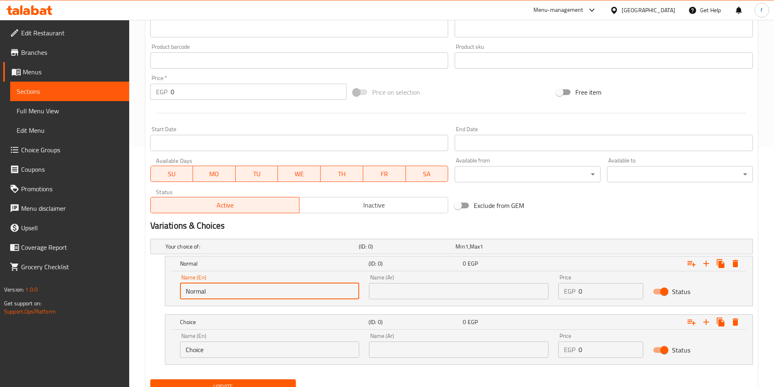
click at [439, 297] on input "text" at bounding box center [459, 291] width 180 height 16
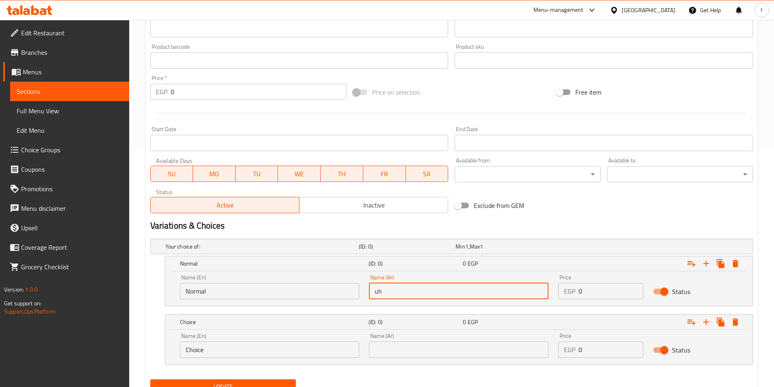
type input "u"
type input "عادي"
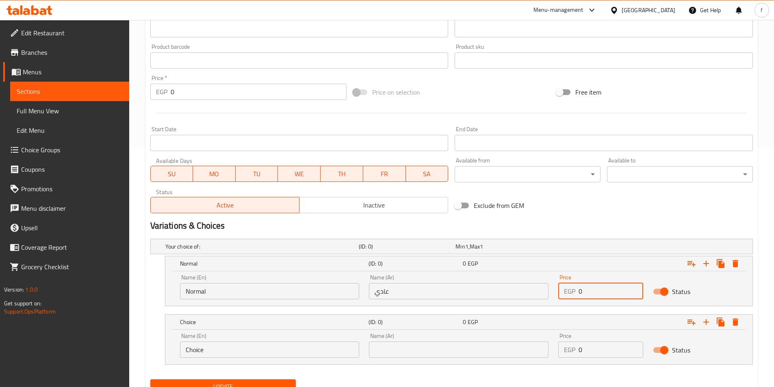
drag, startPoint x: 585, startPoint y: 292, endPoint x: 571, endPoint y: 293, distance: 14.3
click at [571, 293] on div "EGP 0 Price" at bounding box center [600, 291] width 85 height 16
type input "140"
click at [226, 343] on input "Choice" at bounding box center [270, 350] width 180 height 16
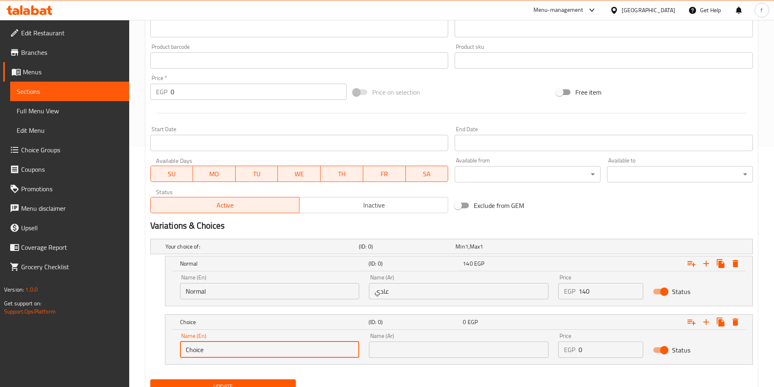
click at [226, 343] on input "Choice" at bounding box center [270, 350] width 180 height 16
click at [226, 344] on input "Choice" at bounding box center [270, 350] width 180 height 16
click at [226, 344] on input "text" at bounding box center [270, 350] width 180 height 16
type input "Double"
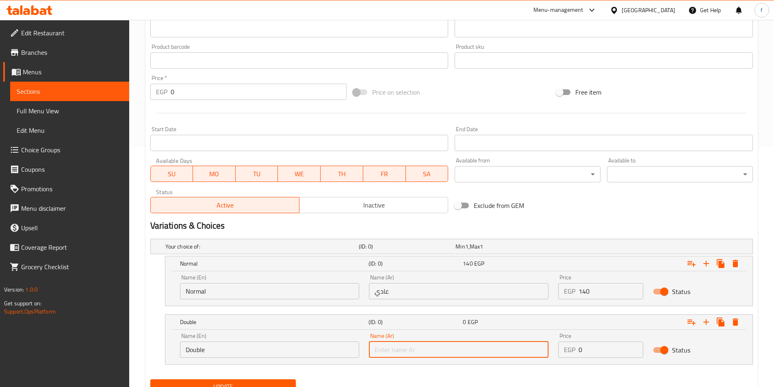
click at [404, 356] on input "text" at bounding box center [459, 350] width 180 height 16
type input "دوبل"
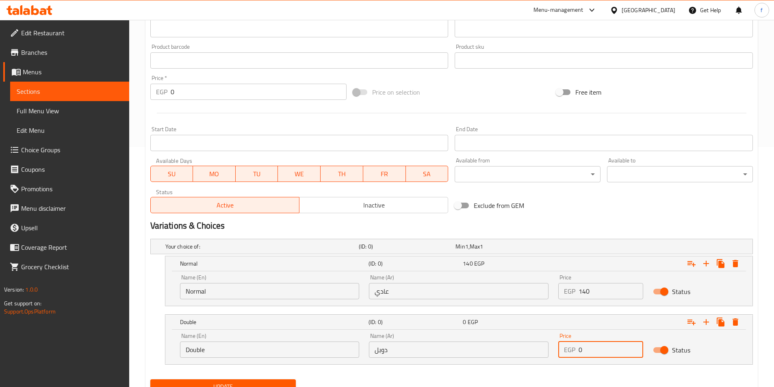
drag, startPoint x: 591, startPoint y: 345, endPoint x: 556, endPoint y: 349, distance: 34.8
click at [556, 349] on div "Price EGP 0 Price" at bounding box center [600, 345] width 95 height 35
click at [600, 352] on input "0" at bounding box center [611, 350] width 65 height 16
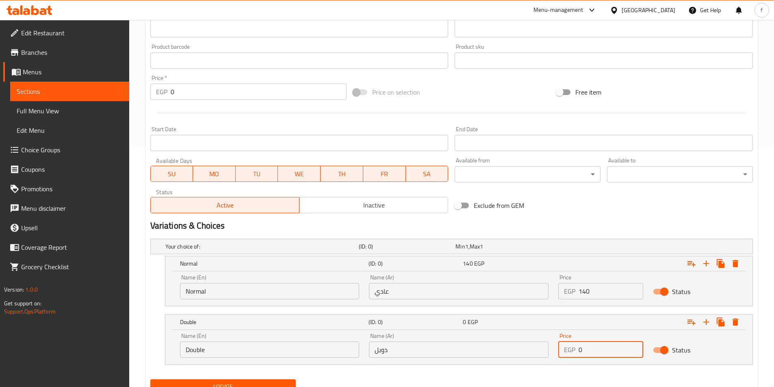
click at [600, 352] on input "0" at bounding box center [611, 350] width 65 height 16
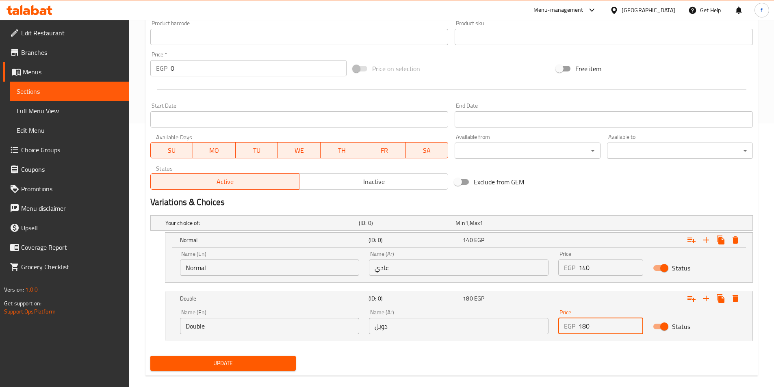
scroll to position [275, 0]
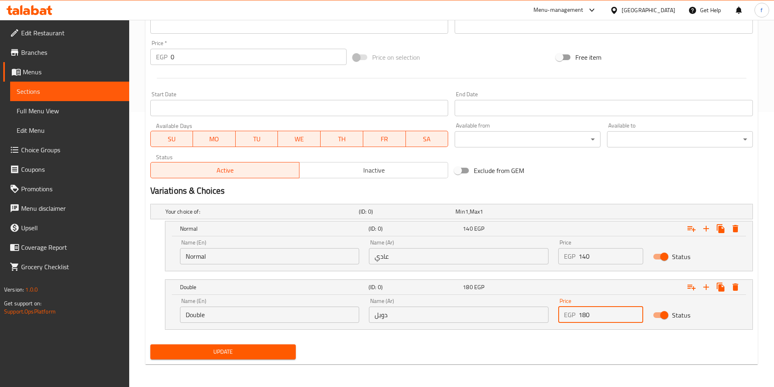
type input "180"
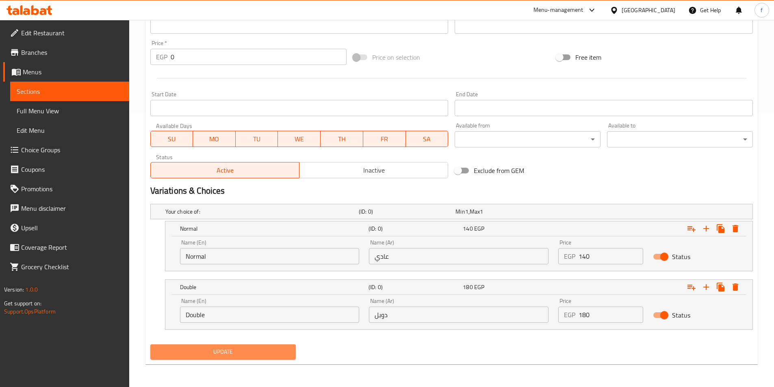
click at [273, 355] on span "Update" at bounding box center [223, 352] width 133 height 10
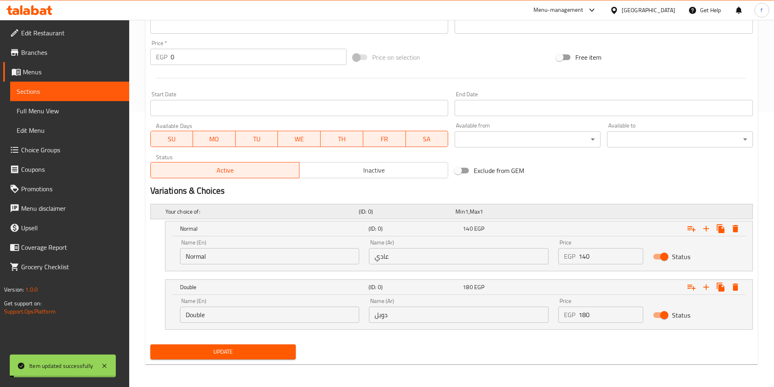
scroll to position [0, 0]
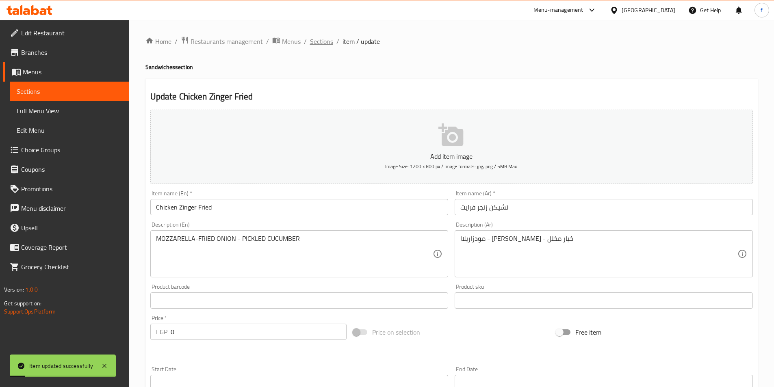
click at [328, 43] on span "Sections" at bounding box center [321, 42] width 23 height 10
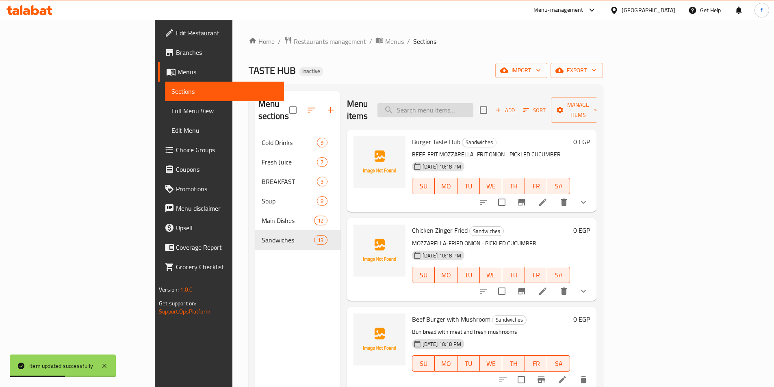
click at [461, 103] on input "search" at bounding box center [426, 110] width 96 height 14
paste input "Beef Burger with Mushroom"
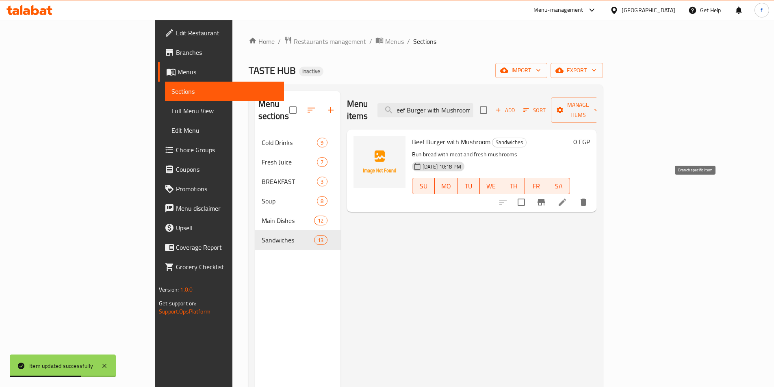
type input "Beef Burger with Mushroom"
click at [551, 193] on button "Branch-specific-item" at bounding box center [542, 203] width 20 height 20
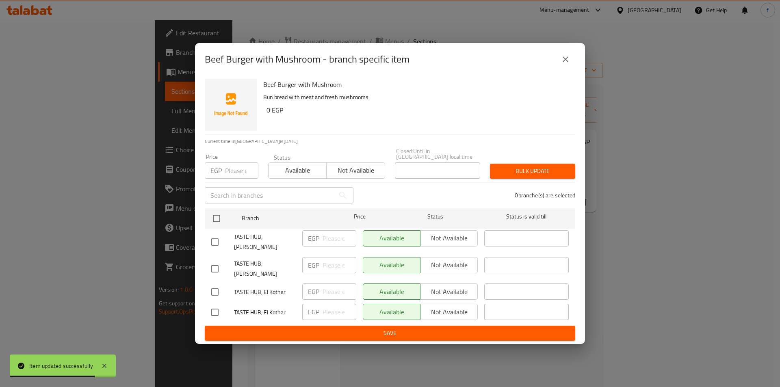
click at [563, 64] on icon "close" at bounding box center [566, 59] width 10 height 10
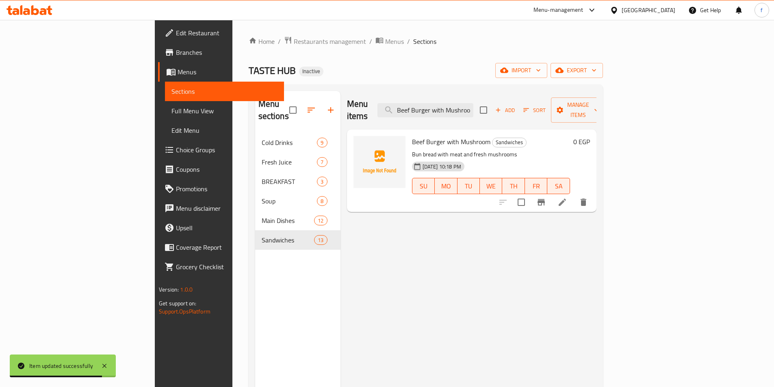
click at [574, 195] on li at bounding box center [562, 202] width 23 height 15
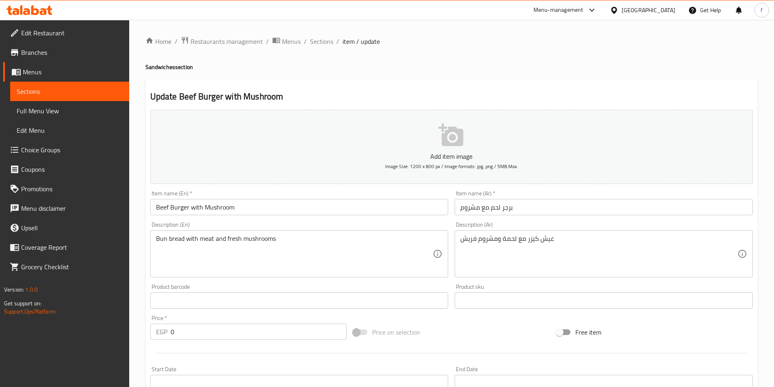
scroll to position [187, 0]
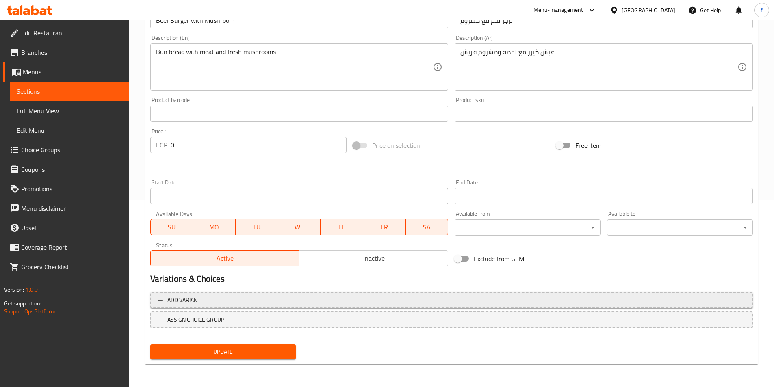
click at [393, 298] on span "Add variant" at bounding box center [452, 300] width 588 height 10
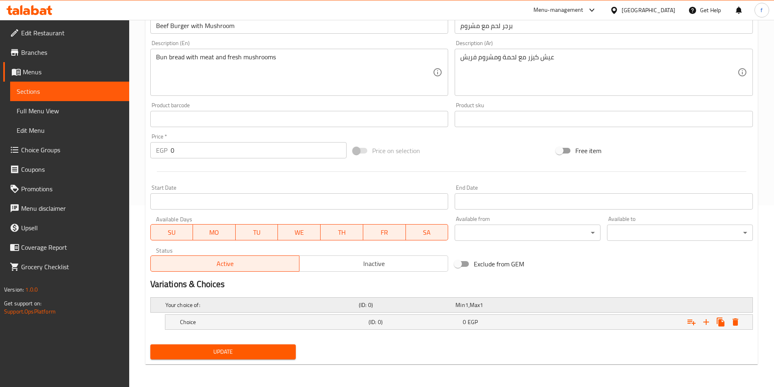
scroll to position [182, 0]
click at [708, 325] on icon "Expand" at bounding box center [706, 322] width 10 height 10
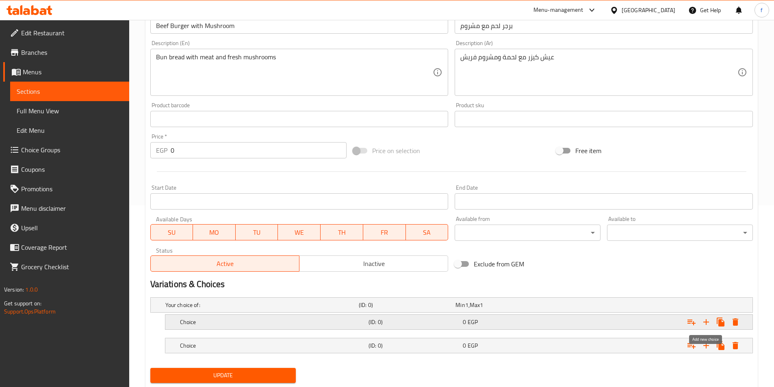
click at [708, 325] on icon "Expand" at bounding box center [706, 322] width 10 height 10
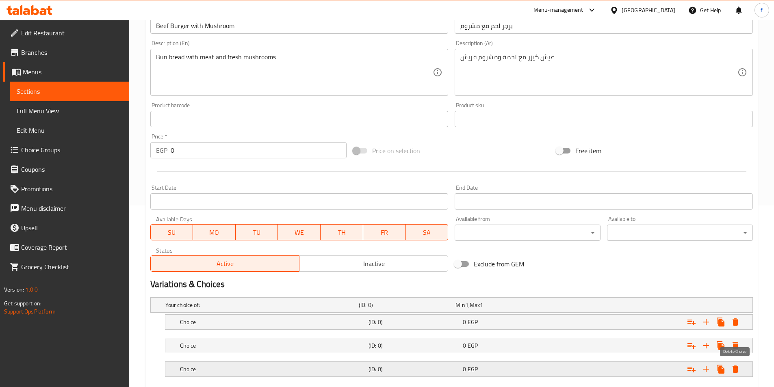
click at [738, 370] on icon "Expand" at bounding box center [736, 369] width 6 height 7
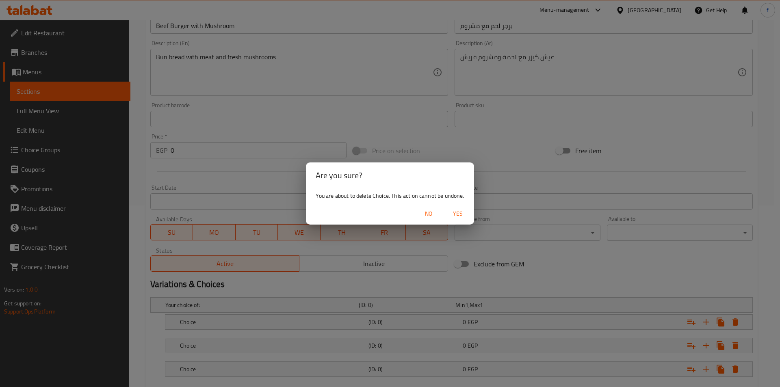
click at [460, 214] on span "Yes" at bounding box center [458, 214] width 20 height 10
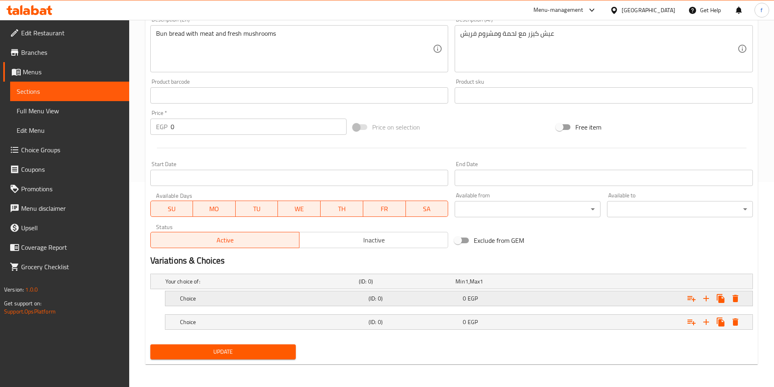
click at [285, 298] on h5 "Choice" at bounding box center [272, 299] width 185 height 8
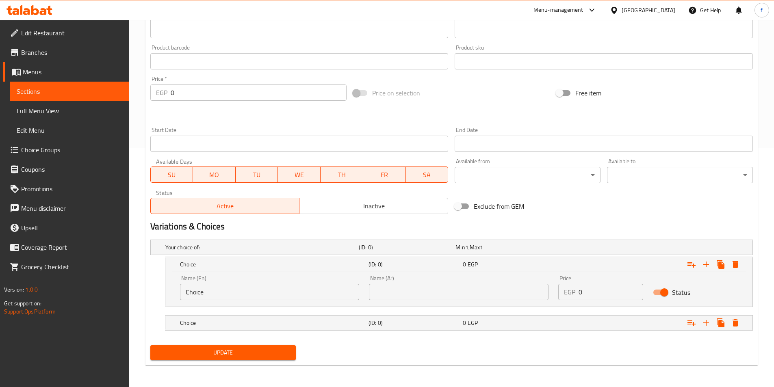
scroll to position [240, 0]
click at [488, 323] on div "0 EGP" at bounding box center [508, 322] width 91 height 8
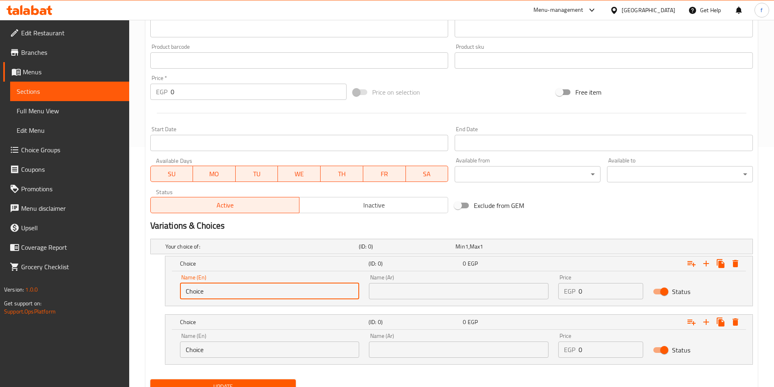
click at [247, 297] on input "Choice" at bounding box center [270, 291] width 180 height 16
click at [247, 299] on input "text" at bounding box center [270, 291] width 180 height 16
type input "آ"
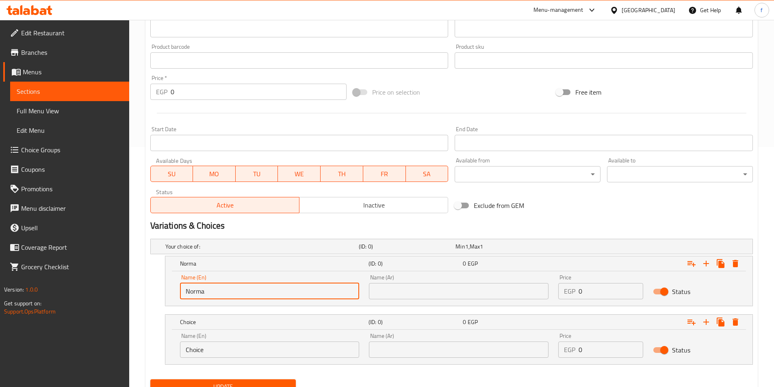
type input "Normal"
click at [410, 288] on input "text" at bounding box center [459, 291] width 180 height 16
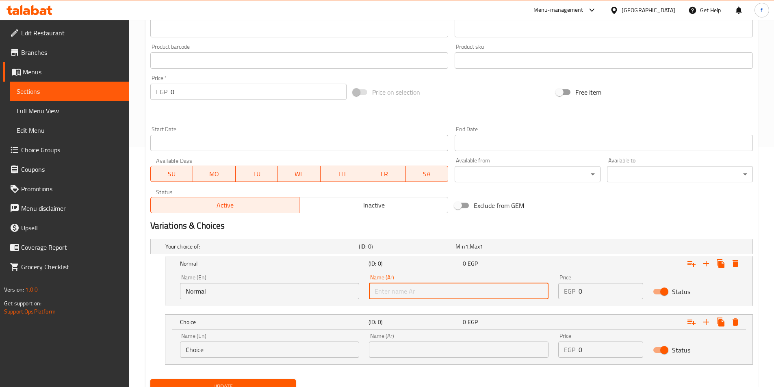
type input "i"
type input "عادي"
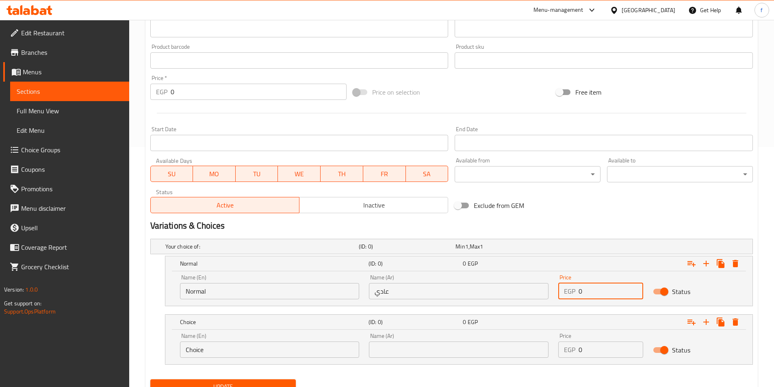
drag, startPoint x: 599, startPoint y: 291, endPoint x: 556, endPoint y: 291, distance: 43.1
click at [556, 291] on div "Price EGP 0 Price" at bounding box center [600, 287] width 95 height 35
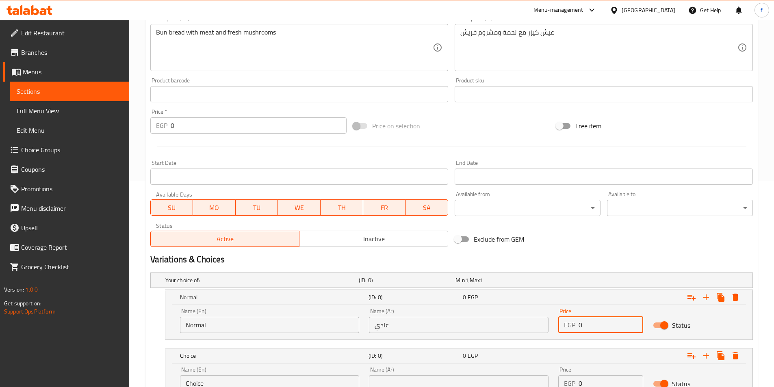
scroll to position [275, 0]
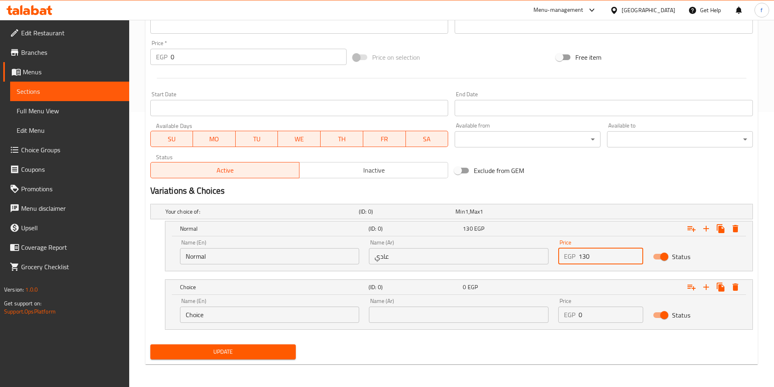
type input "130"
click at [201, 315] on input "Choice" at bounding box center [270, 315] width 180 height 16
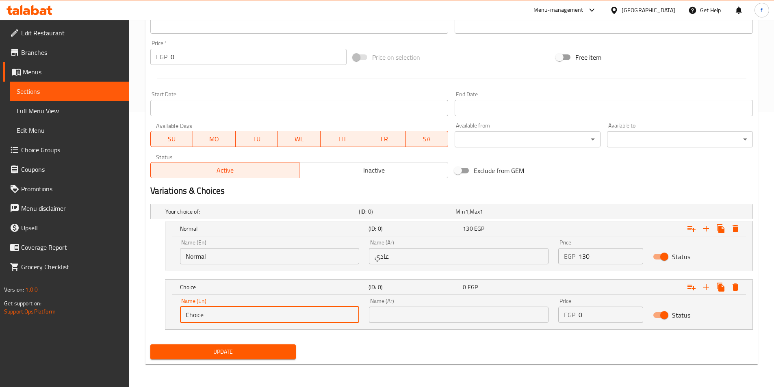
click at [201, 315] on input "Choice" at bounding box center [270, 315] width 180 height 16
click at [201, 315] on input "text" at bounding box center [270, 315] width 180 height 16
type input "Double"
click at [442, 321] on input "text" at bounding box center [459, 315] width 180 height 16
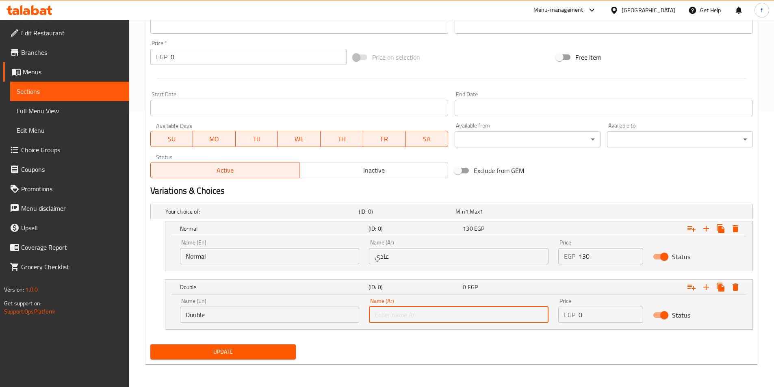
type input "دوبل"
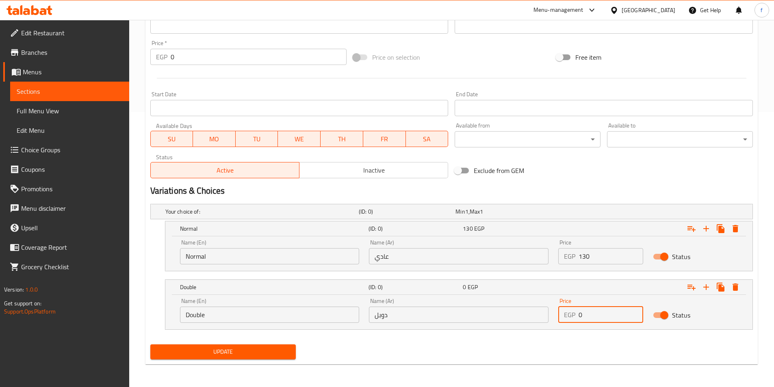
drag, startPoint x: 592, startPoint y: 321, endPoint x: 569, endPoint y: 323, distance: 22.8
click at [569, 323] on div "EGP 0 Price" at bounding box center [600, 315] width 85 height 16
type input "160"
click at [240, 356] on span "Update" at bounding box center [223, 352] width 133 height 10
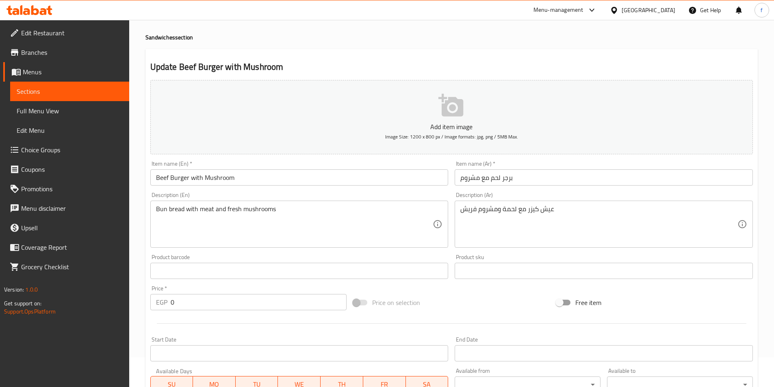
scroll to position [0, 0]
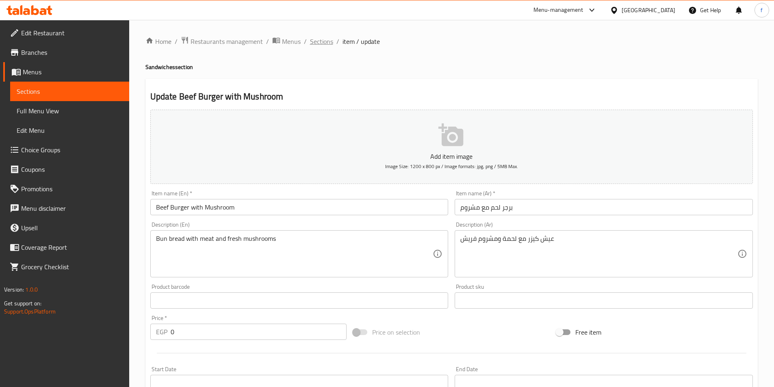
click at [329, 45] on span "Sections" at bounding box center [321, 42] width 23 height 10
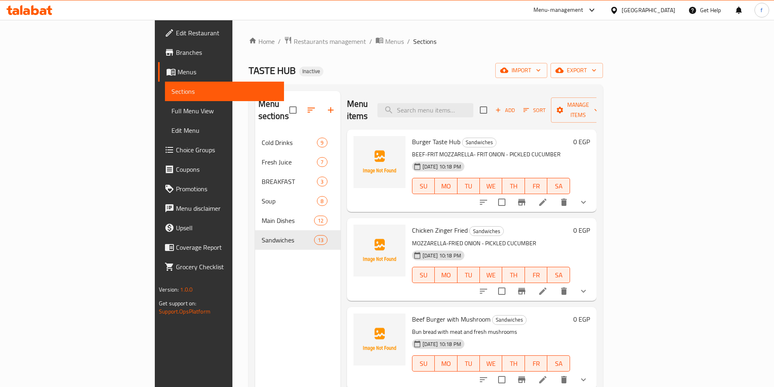
click at [508, 111] on div "Menu items Add Sort Manage items" at bounding box center [472, 110] width 250 height 39
click at [473, 109] on input "search" at bounding box center [426, 110] width 96 height 14
paste input "Burger Strips Cheddar"
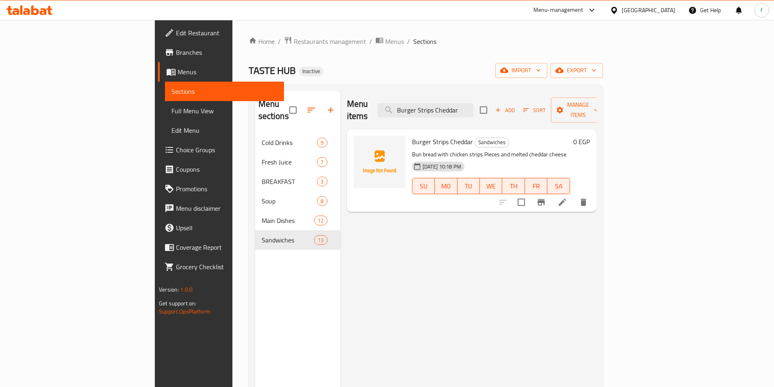
type input "Burger Strips Cheddar"
click at [574, 195] on li at bounding box center [562, 202] width 23 height 15
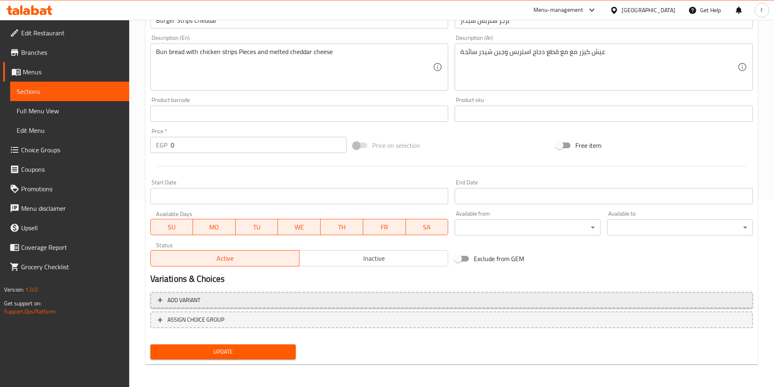
click at [211, 304] on span "Add variant" at bounding box center [452, 300] width 588 height 10
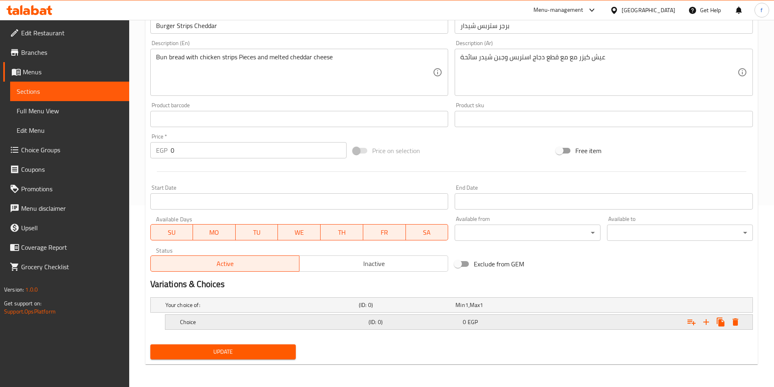
scroll to position [182, 0]
click at [707, 322] on icon "Expand" at bounding box center [706, 322] width 6 height 6
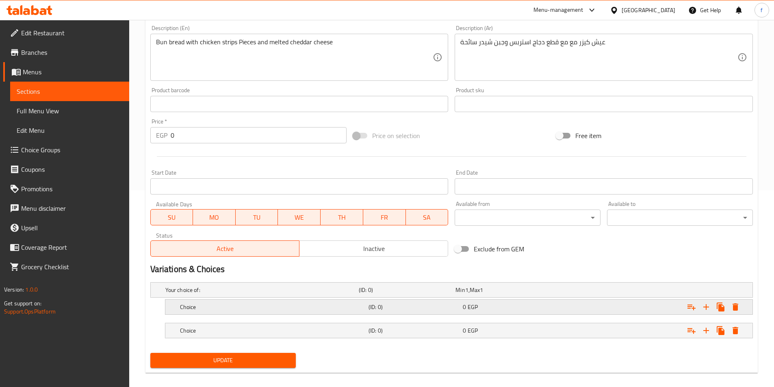
scroll to position [205, 0]
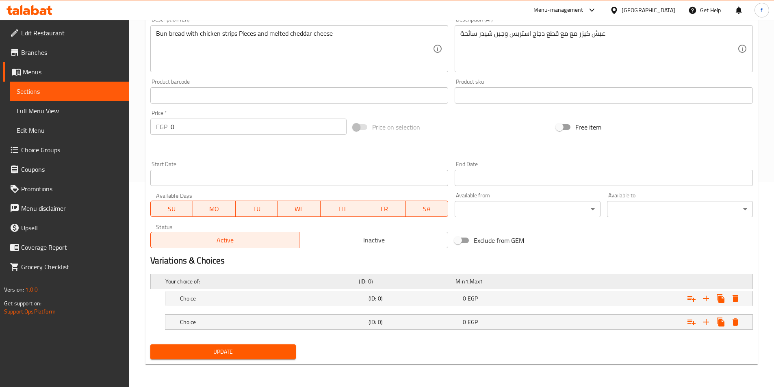
click at [261, 287] on div "Your choice of: (ID: 0) Min 1 , Max 1" at bounding box center [454, 282] width 581 height 18
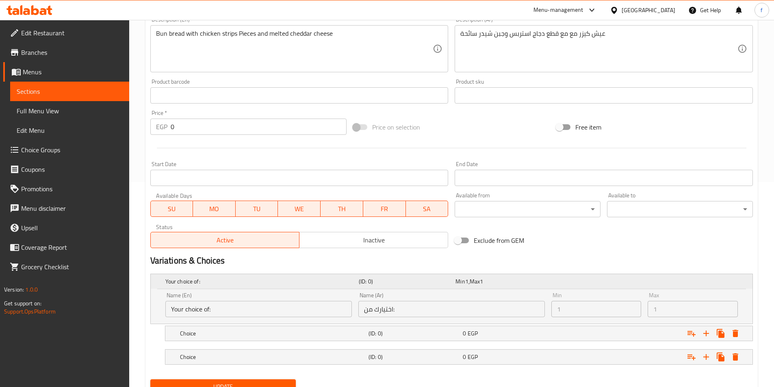
click at [264, 281] on h5 "Your choice of:" at bounding box center [260, 282] width 190 height 8
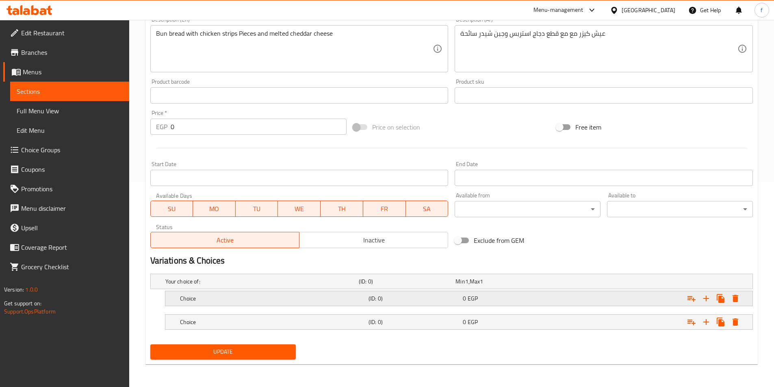
click at [262, 301] on h5 "Choice" at bounding box center [272, 299] width 185 height 8
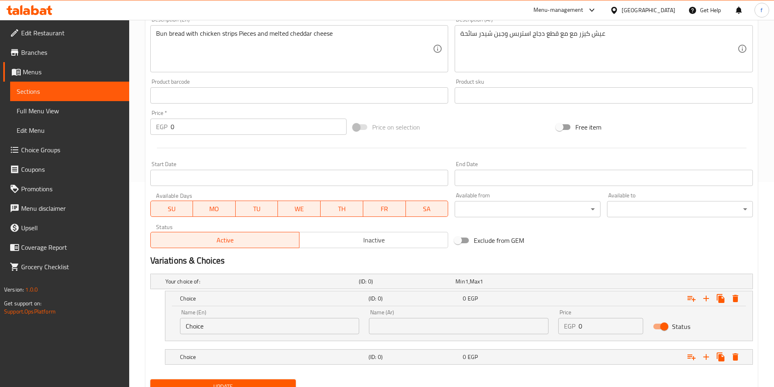
drag, startPoint x: 258, startPoint y: 356, endPoint x: 253, endPoint y: 347, distance: 10.4
click at [255, 350] on div "Choice (ID: 0) 0 EGP" at bounding box center [461, 357] width 566 height 18
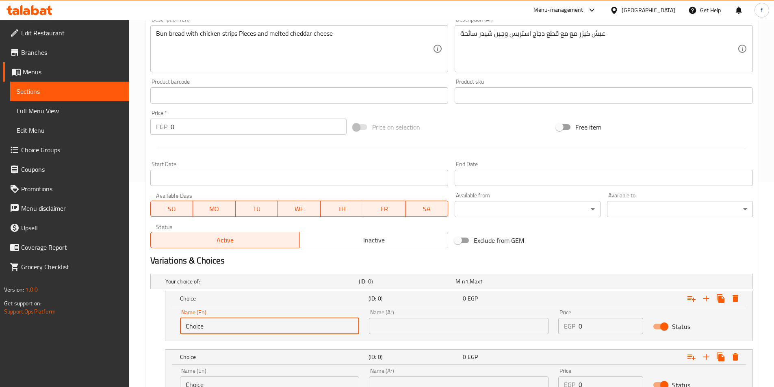
click at [246, 321] on input "Choice" at bounding box center [270, 326] width 180 height 16
click at [246, 321] on input "text" at bounding box center [270, 326] width 180 height 16
type input "Normal"
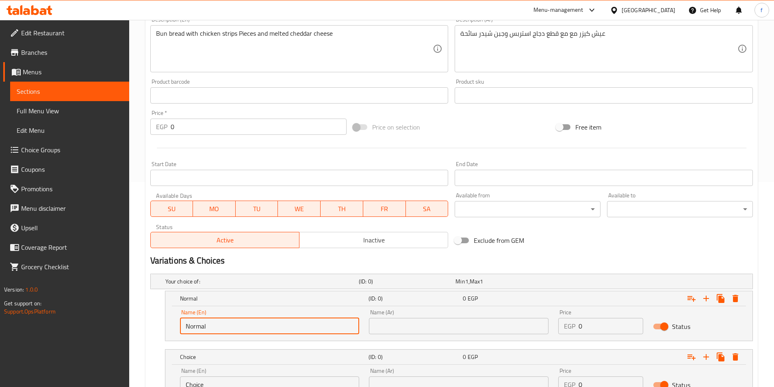
click at [425, 326] on input "text" at bounding box center [459, 326] width 180 height 16
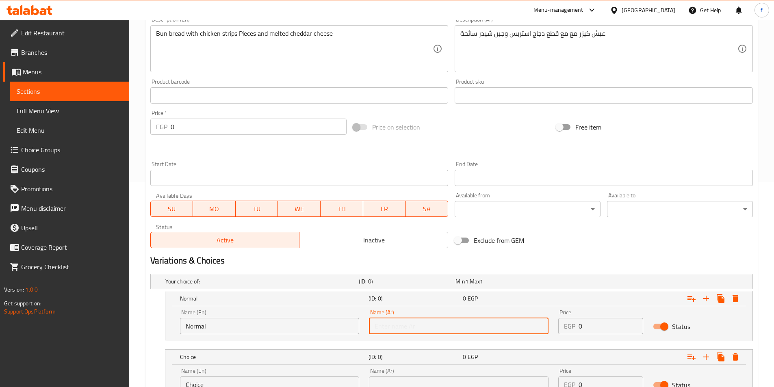
type input "عادي"
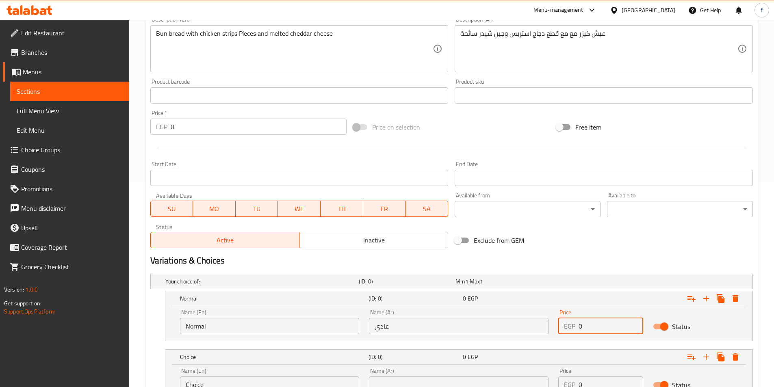
drag, startPoint x: 579, startPoint y: 320, endPoint x: 556, endPoint y: 323, distance: 22.9
click at [556, 323] on div "Price EGP 0 Price" at bounding box center [600, 322] width 95 height 35
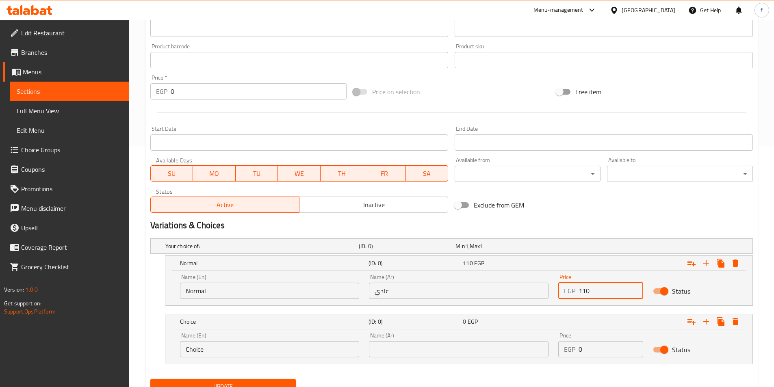
scroll to position [275, 0]
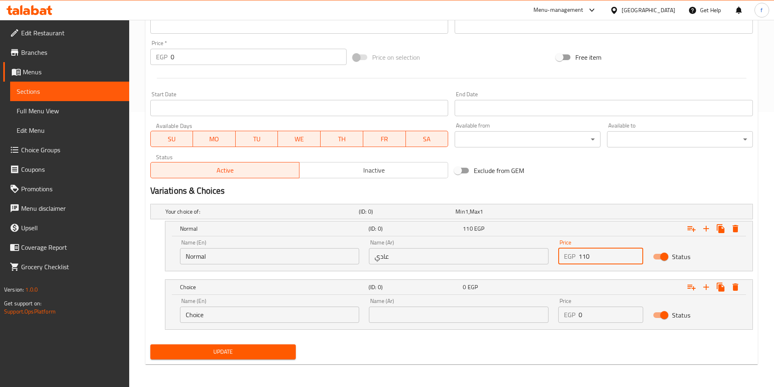
type input "110"
click at [248, 319] on input "Choice" at bounding box center [270, 315] width 180 height 16
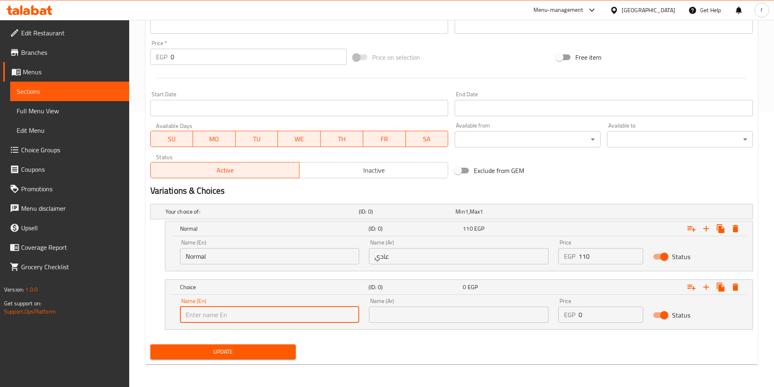
click at [248, 319] on input "text" at bounding box center [270, 315] width 180 height 16
type input "Double"
click at [402, 309] on input "text" at bounding box center [459, 315] width 180 height 16
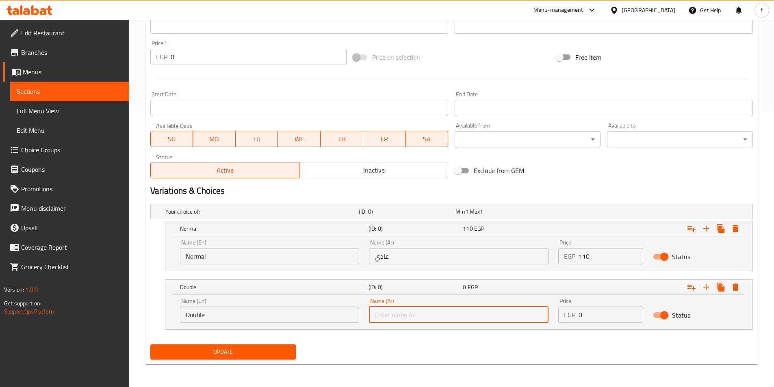
type input "دوبل"
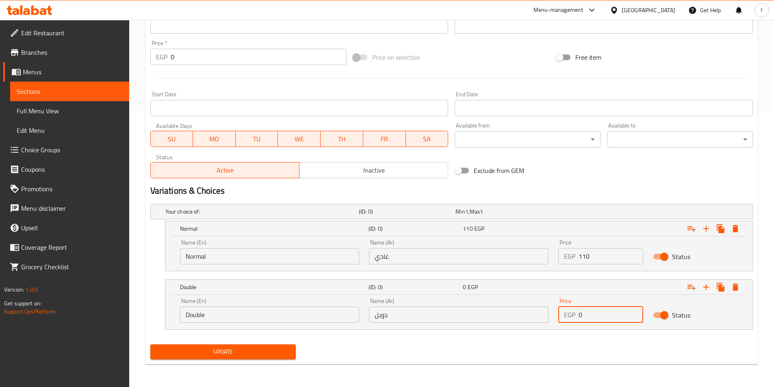
drag, startPoint x: 569, startPoint y: 316, endPoint x: 563, endPoint y: 316, distance: 6.5
click at [563, 316] on div "EGP 0 Price" at bounding box center [600, 315] width 85 height 16
type input "160"
click at [190, 353] on span "Update" at bounding box center [223, 352] width 133 height 10
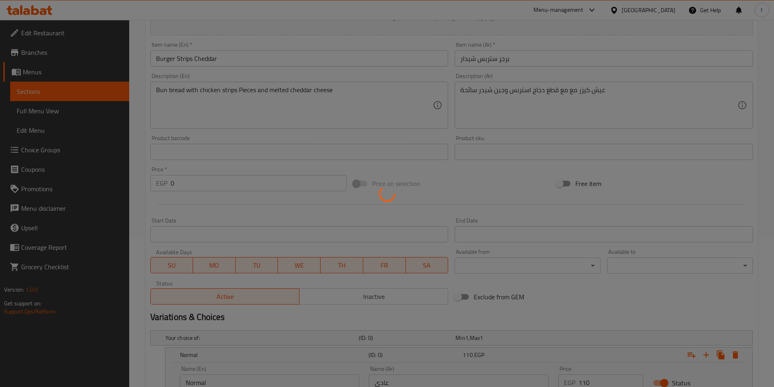
scroll to position [0, 0]
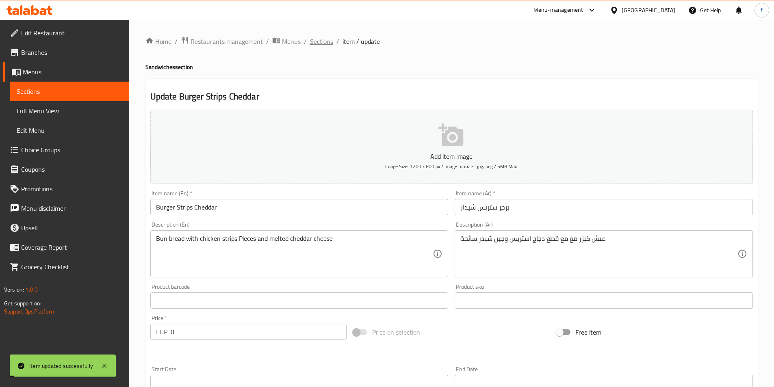
click at [317, 41] on span "Sections" at bounding box center [321, 42] width 23 height 10
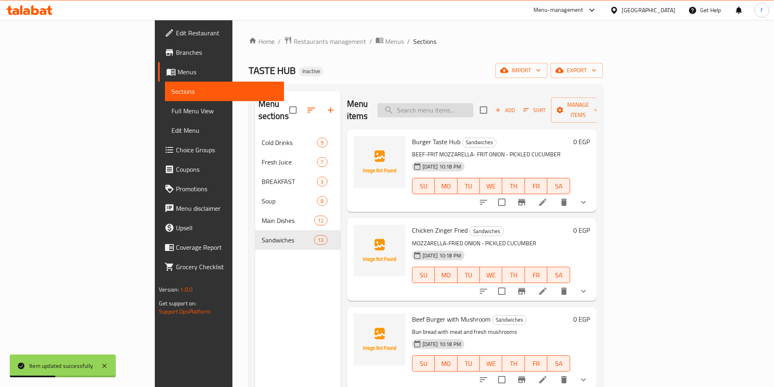
click at [473, 103] on input "search" at bounding box center [426, 110] width 96 height 14
paste input "Shrimps Burger Fried"
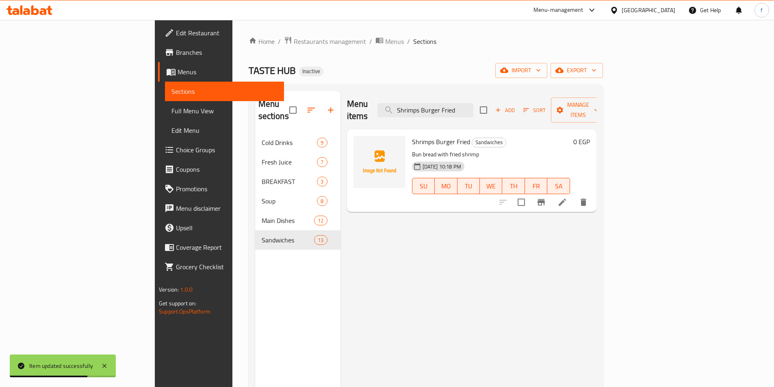
type input "Shrimps Burger Fried"
click at [567, 197] on icon at bounding box center [563, 202] width 10 height 10
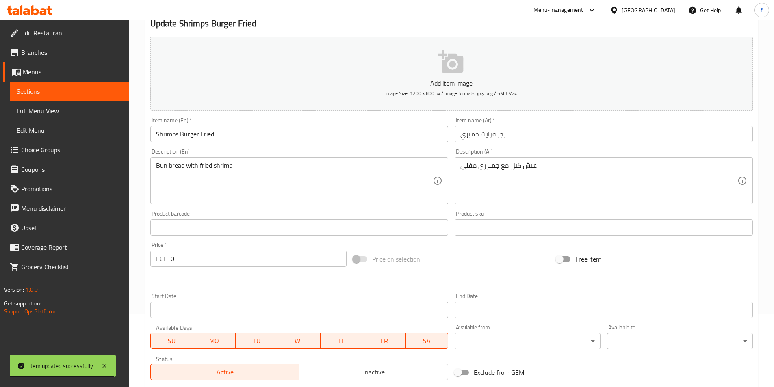
scroll to position [187, 0]
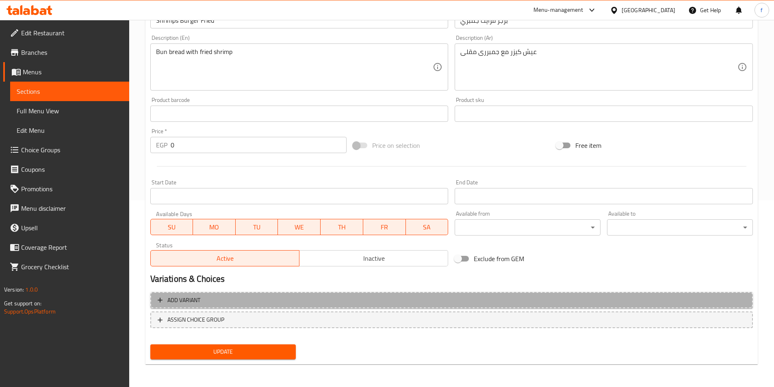
click at [266, 297] on span "Add variant" at bounding box center [452, 300] width 588 height 10
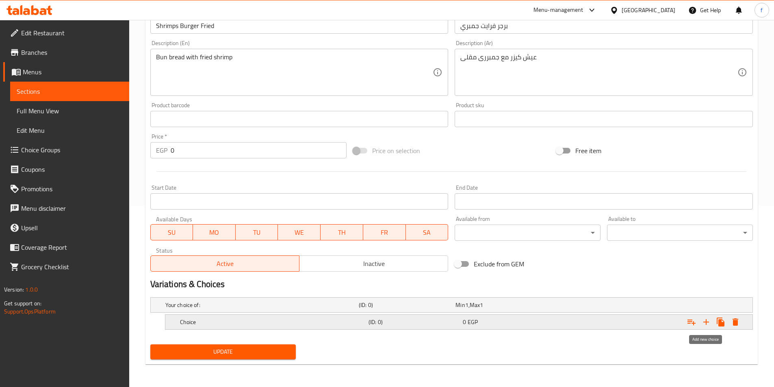
click at [708, 328] on button "Expand" at bounding box center [706, 322] width 15 height 15
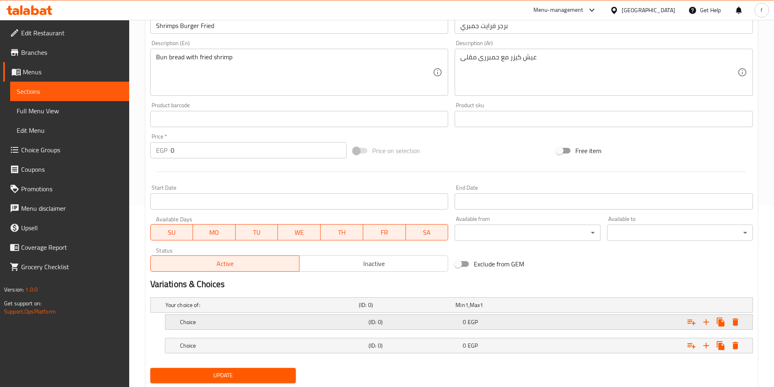
click at [556, 328] on div "Expand" at bounding box center [650, 322] width 189 height 18
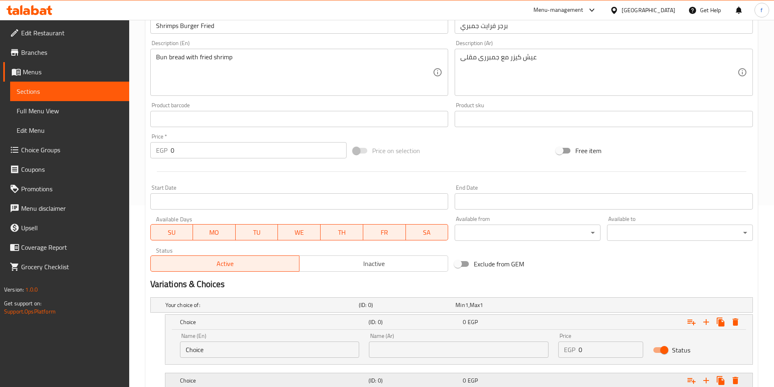
click at [505, 375] on div "0 EGP" at bounding box center [508, 380] width 94 height 11
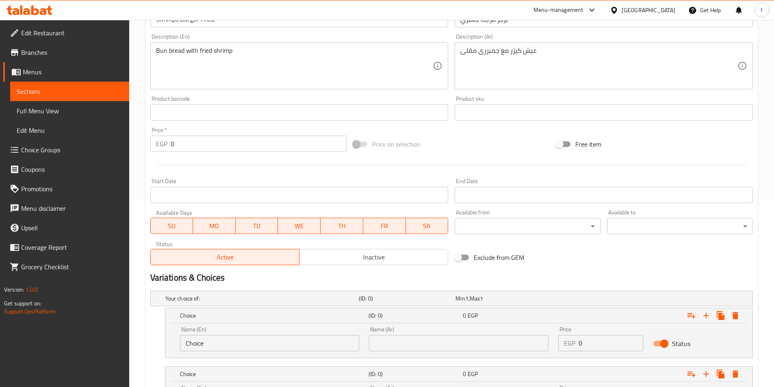
scroll to position [275, 0]
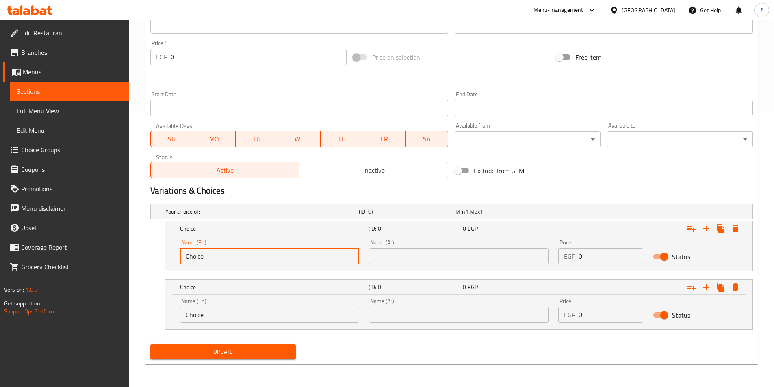
click at [279, 248] on input "Choice" at bounding box center [270, 256] width 180 height 16
click at [276, 261] on input "Choice" at bounding box center [270, 256] width 180 height 16
click at [271, 260] on input "Choic" at bounding box center [270, 256] width 180 height 16
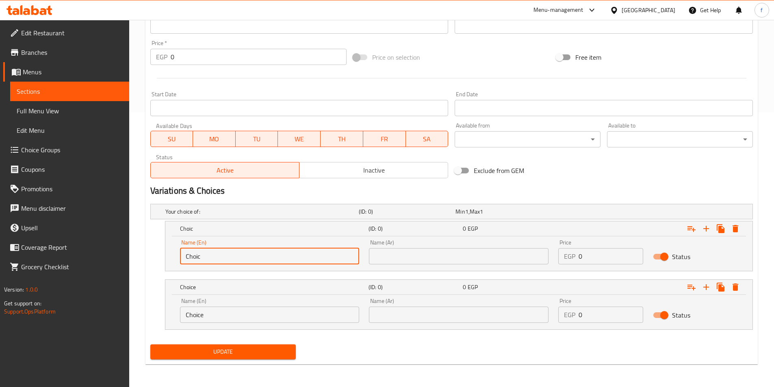
click at [271, 260] on input "Choic" at bounding box center [270, 256] width 180 height 16
click at [271, 260] on input "Choi" at bounding box center [270, 256] width 180 height 16
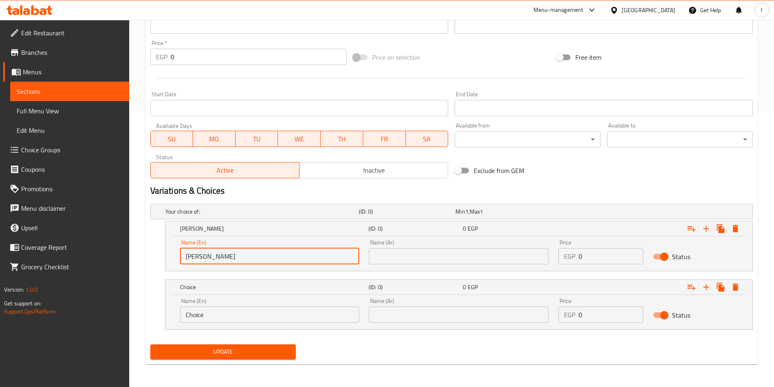
click at [271, 260] on input "Choi" at bounding box center [270, 256] width 180 height 16
click at [223, 257] on input "Choi" at bounding box center [270, 256] width 180 height 16
click at [208, 256] on input "Choi" at bounding box center [270, 256] width 180 height 16
type input "Cho"
click at [200, 255] on input "Cho" at bounding box center [270, 256] width 180 height 16
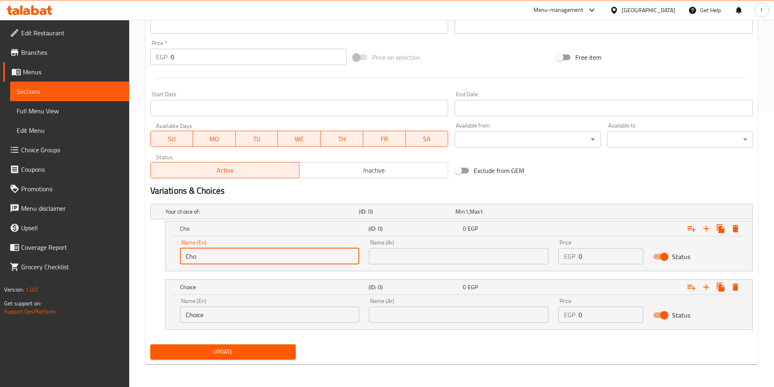
click at [200, 255] on input "Cho" at bounding box center [270, 256] width 180 height 16
click at [199, 255] on input "text" at bounding box center [270, 256] width 180 height 16
type input "Normal"
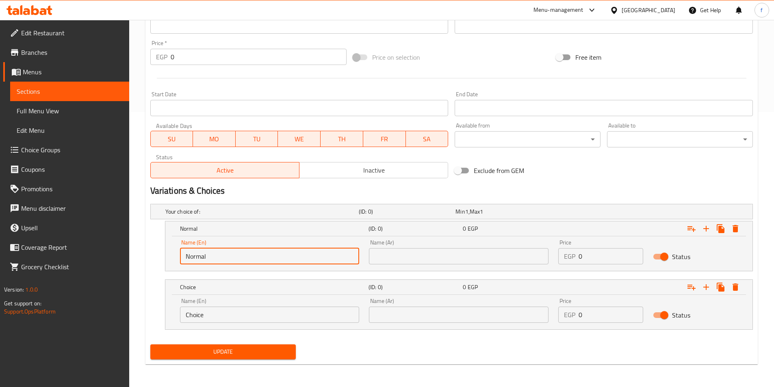
click at [450, 256] on input "text" at bounding box center [459, 256] width 180 height 16
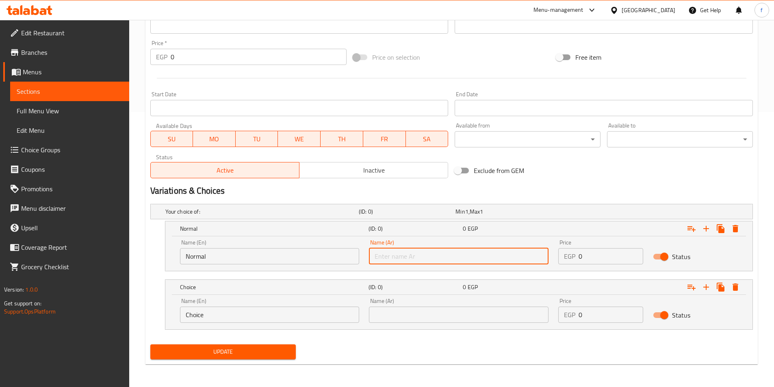
type input "عادي"
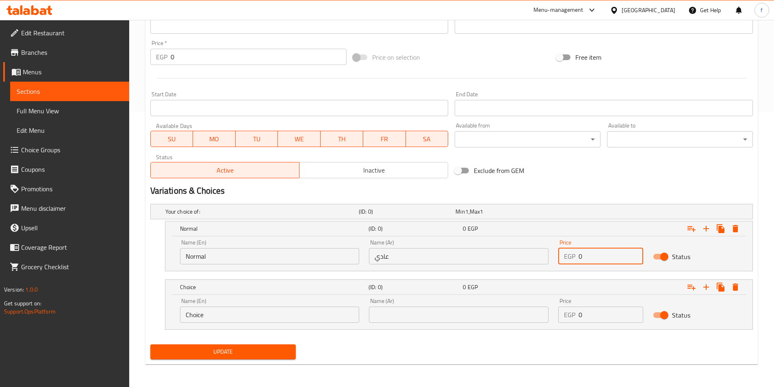
click at [572, 261] on div "EGP 0 Price" at bounding box center [600, 256] width 85 height 16
type input "180"
click at [206, 318] on input "Choice" at bounding box center [270, 315] width 180 height 16
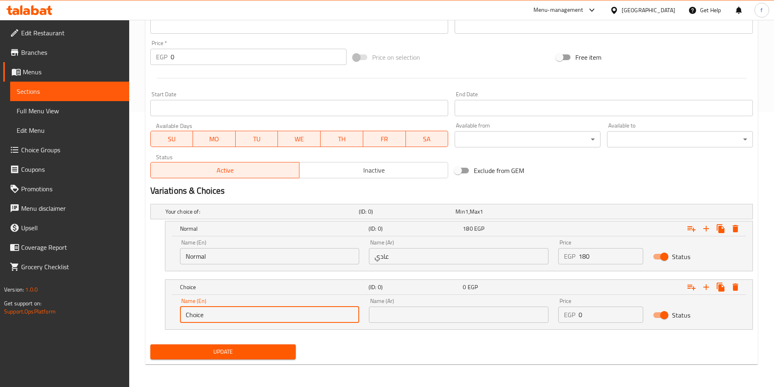
click at [206, 318] on input "Choice" at bounding box center [270, 315] width 180 height 16
click at [206, 318] on input "text" at bounding box center [270, 315] width 180 height 16
type input "Double"
click at [408, 323] on div "Name (Ar) Name (Ar)" at bounding box center [458, 310] width 189 height 35
click at [408, 317] on input "text" at bounding box center [459, 315] width 180 height 16
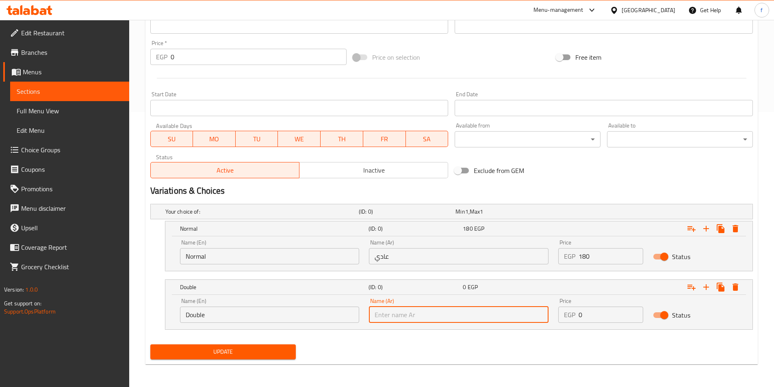
type input "دوبل"
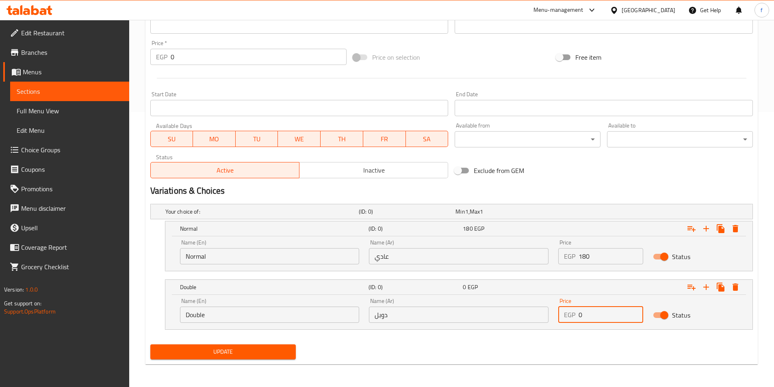
drag, startPoint x: 594, startPoint y: 323, endPoint x: 565, endPoint y: 323, distance: 28.4
click at [565, 323] on div "Price EGP 0 Price" at bounding box center [600, 310] width 95 height 35
type input "250"
click at [268, 349] on span "Update" at bounding box center [223, 352] width 133 height 10
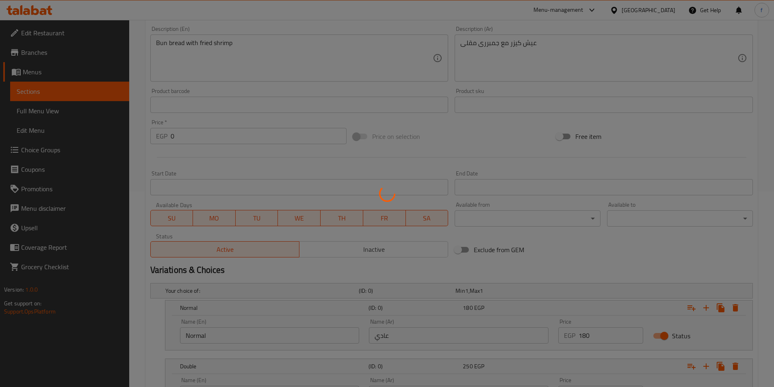
scroll to position [0, 0]
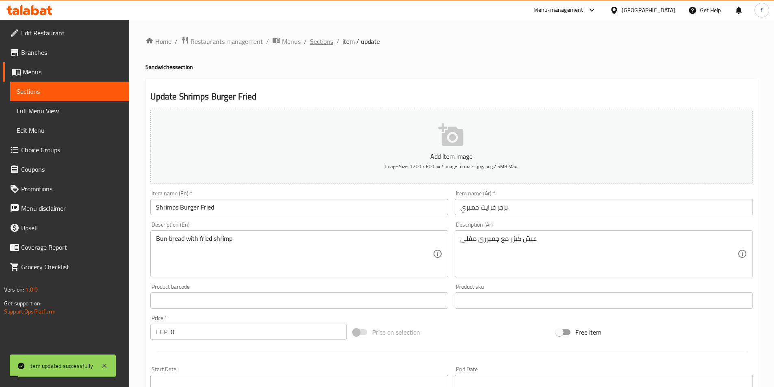
click at [317, 46] on span "Sections" at bounding box center [321, 42] width 23 height 10
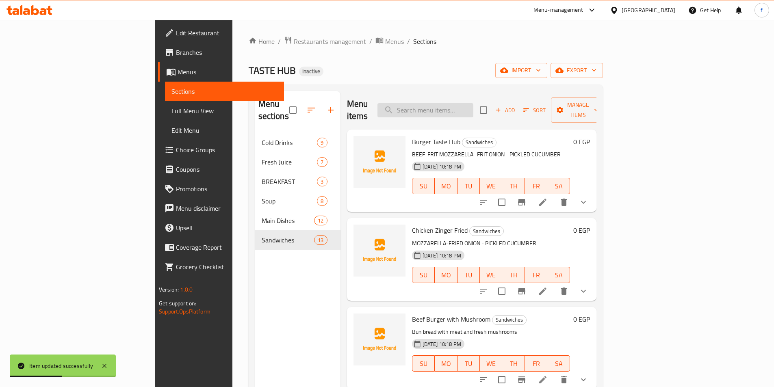
click at [473, 103] on input "search" at bounding box center [426, 110] width 96 height 14
paste input "Chicken Burger"
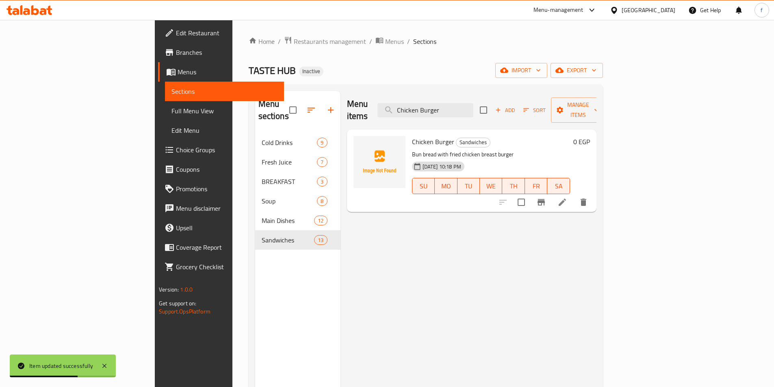
type input "Chicken Burger"
click at [566, 199] on icon at bounding box center [562, 202] width 7 height 7
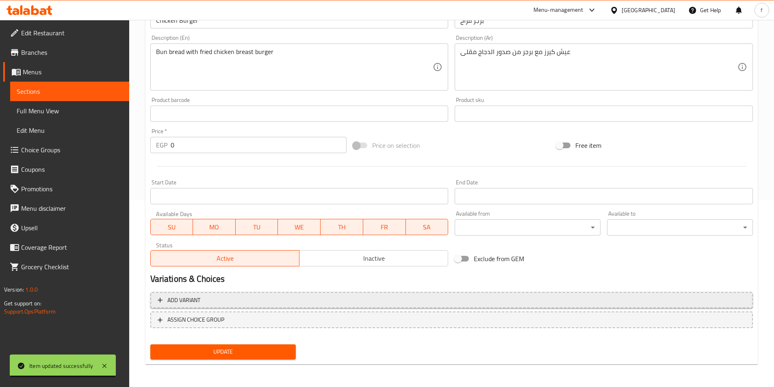
click at [673, 293] on button "Add variant" at bounding box center [451, 300] width 603 height 17
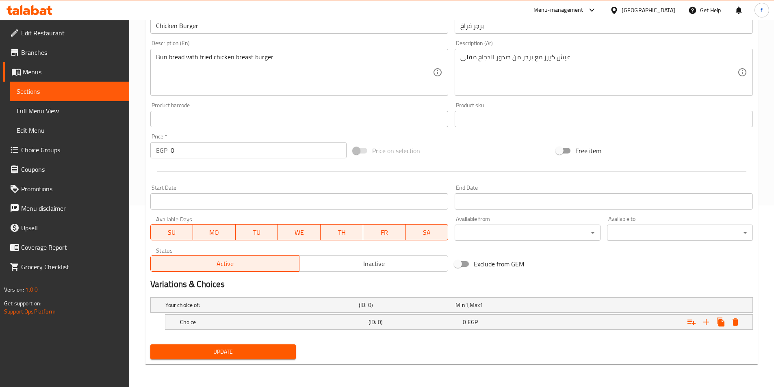
scroll to position [182, 0]
click at [705, 324] on icon "Expand" at bounding box center [706, 322] width 10 height 10
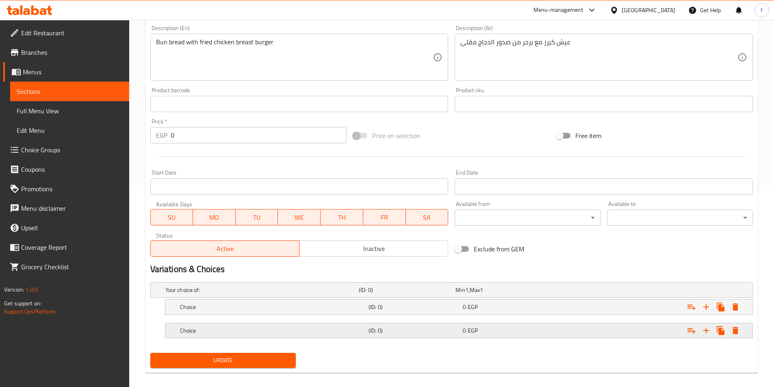
scroll to position [205, 0]
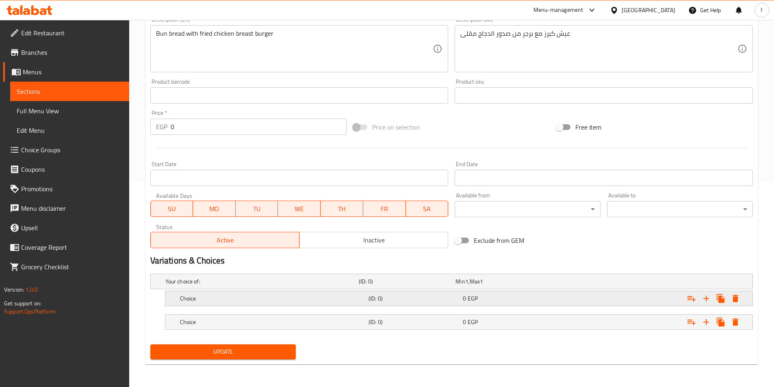
click at [441, 307] on div "Choice (ID: 0) 0 EGP" at bounding box center [461, 299] width 566 height 18
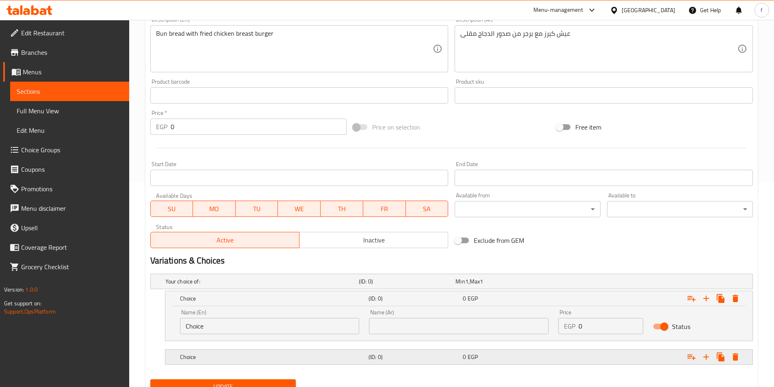
click at [465, 360] on span "0" at bounding box center [464, 357] width 3 height 11
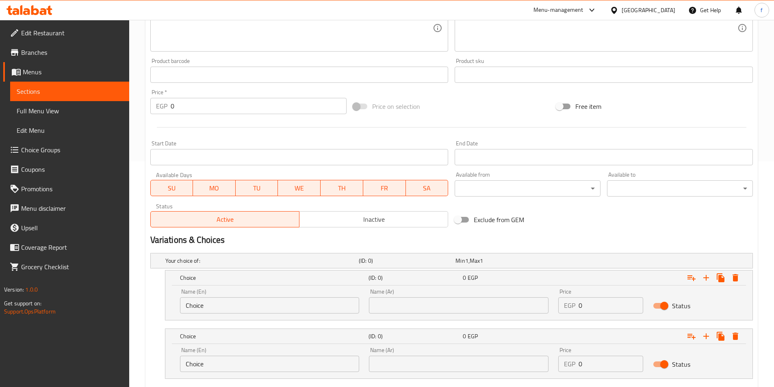
scroll to position [246, 0]
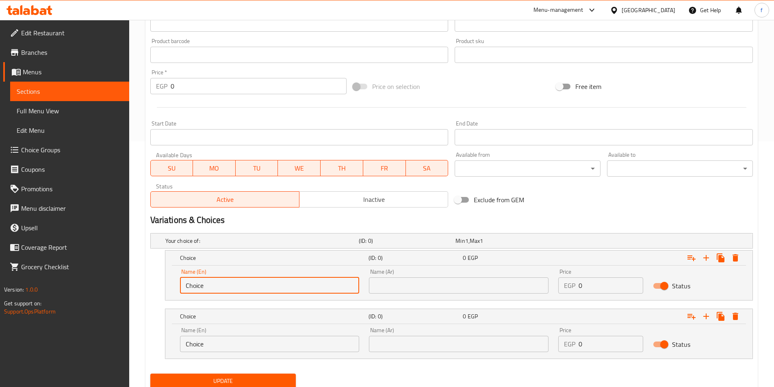
click at [211, 288] on input "Choice" at bounding box center [270, 286] width 180 height 16
click at [211, 288] on input "text" at bounding box center [270, 286] width 180 height 16
type input "Normal"
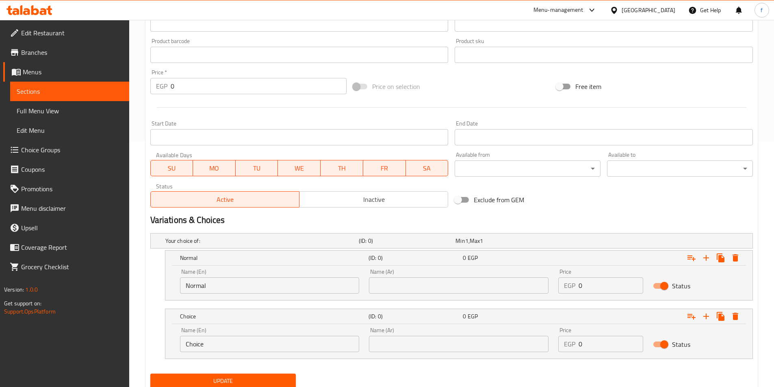
click at [449, 302] on div "Your choice of: (ID: 0) Min 1 , Max 1 Name (En) Your choice of: Name (En) Name …" at bounding box center [451, 300] width 609 height 141
click at [447, 291] on input "text" at bounding box center [459, 286] width 180 height 16
type input "عادي"
drag, startPoint x: 599, startPoint y: 284, endPoint x: 562, endPoint y: 286, distance: 37.0
click at [562, 286] on div "EGP 0 Price" at bounding box center [600, 286] width 85 height 16
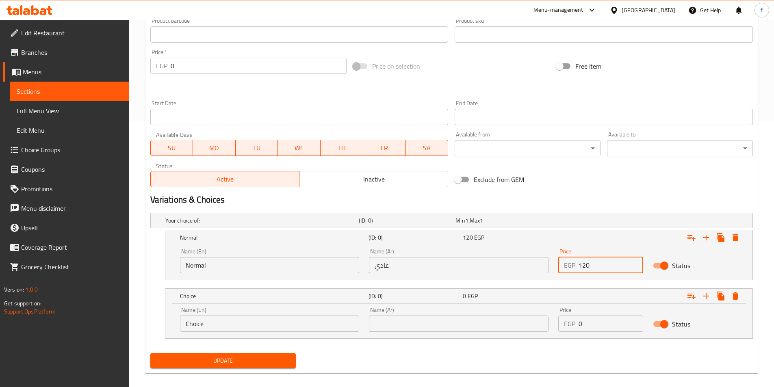
scroll to position [275, 0]
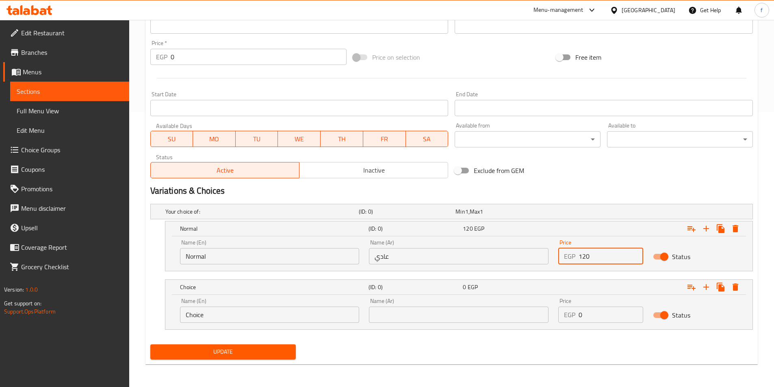
type input "120"
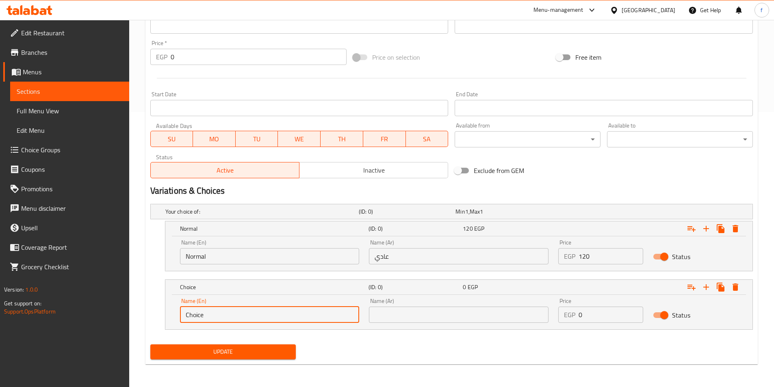
click at [277, 314] on input "Choice" at bounding box center [270, 315] width 180 height 16
click at [277, 314] on input "text" at bounding box center [270, 315] width 180 height 16
type input "Double"
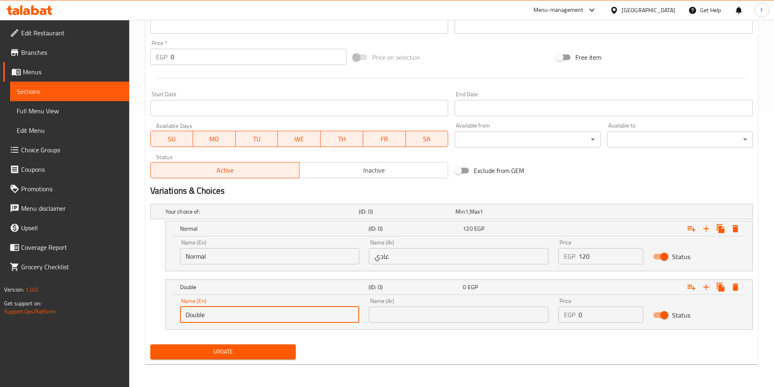
click at [456, 317] on input "text" at bounding box center [459, 315] width 180 height 16
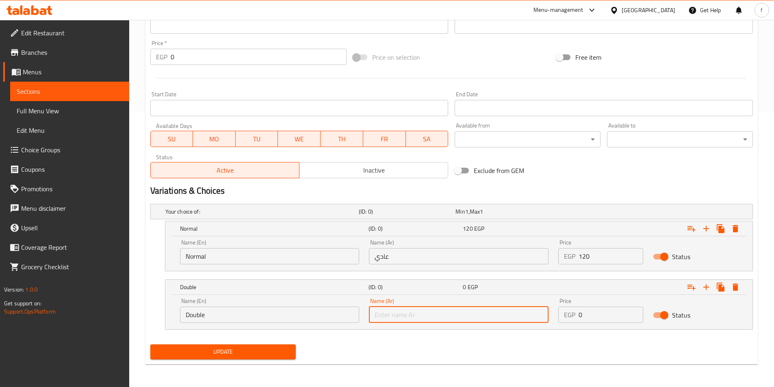
type input "دوبل"
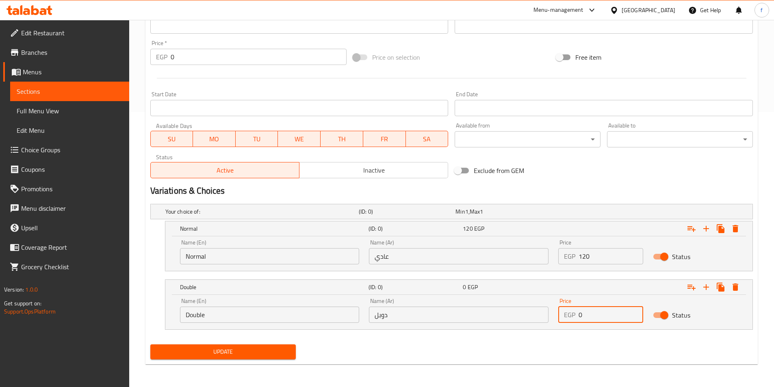
click at [594, 315] on input "0" at bounding box center [611, 315] width 65 height 16
click at [594, 314] on input "0" at bounding box center [611, 315] width 65 height 16
drag, startPoint x: 592, startPoint y: 314, endPoint x: 567, endPoint y: 316, distance: 24.4
click at [567, 316] on div "EGP 0 Price" at bounding box center [600, 315] width 85 height 16
type input "160"
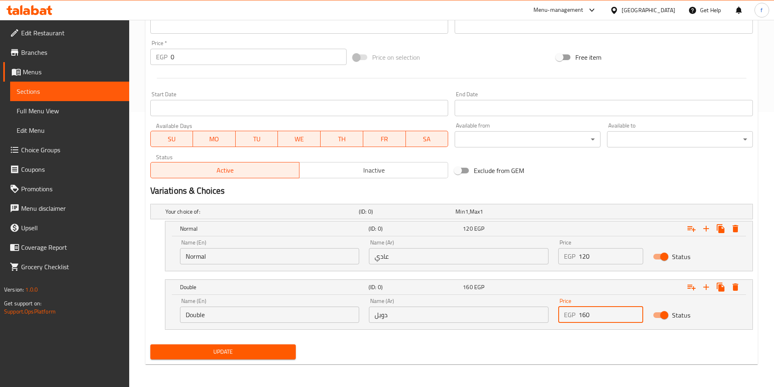
click at [263, 356] on span "Update" at bounding box center [223, 352] width 133 height 10
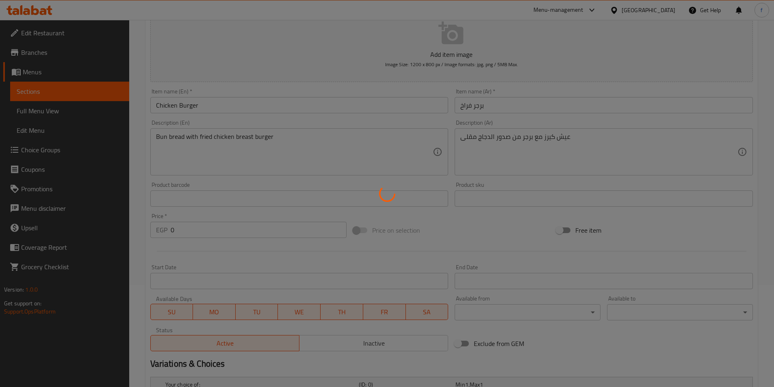
scroll to position [0, 0]
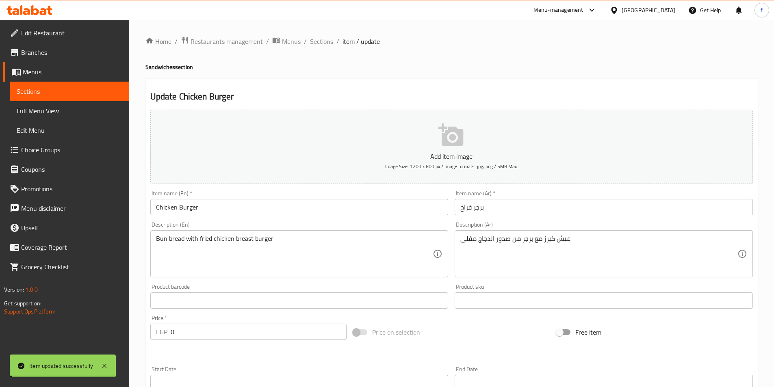
click at [323, 41] on span "Sections" at bounding box center [321, 42] width 23 height 10
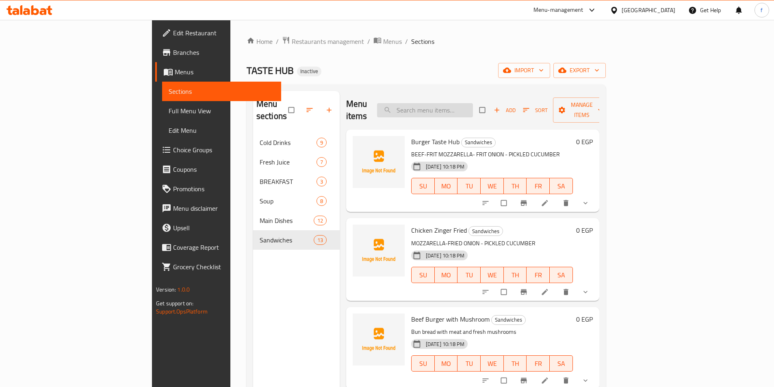
click at [454, 108] on input "search" at bounding box center [425, 110] width 96 height 14
paste input "Beef Burger with Mushroom"
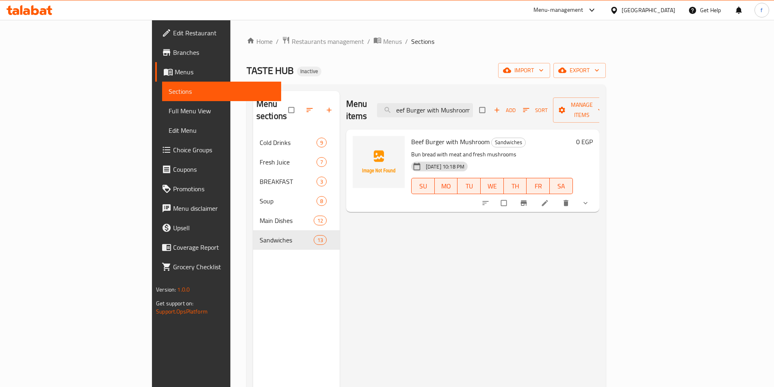
type input "Beef Burger with Mushroom"
click at [549, 199] on icon at bounding box center [545, 203] width 8 height 8
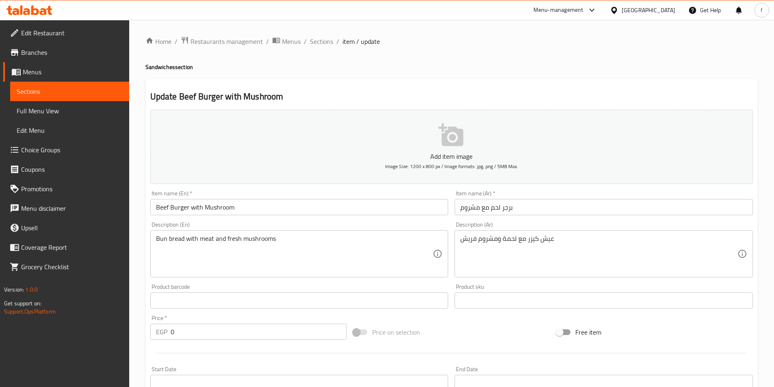
click at [595, 203] on div "Home / Restaurants management / Menus / Sections / item / update Sandwiches sec…" at bounding box center [451, 314] width 612 height 557
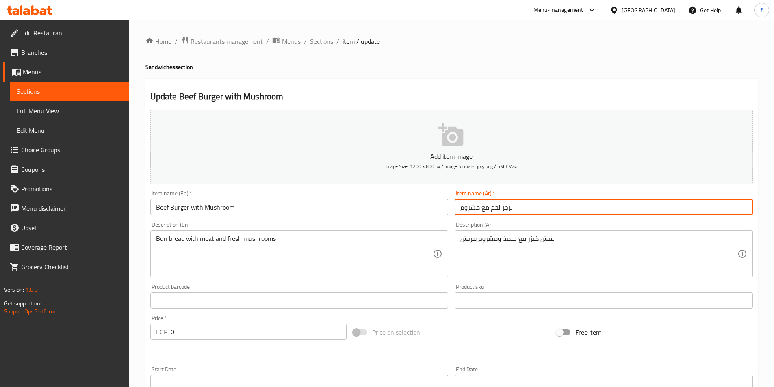
click at [590, 206] on input "برجر لحم مع مشروم" at bounding box center [604, 207] width 298 height 16
click at [723, 208] on input "برجر لحم مع مشروم" at bounding box center [604, 207] width 298 height 16
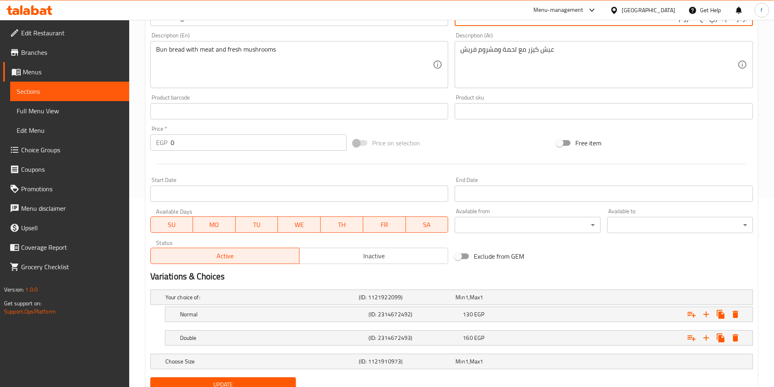
scroll to position [222, 0]
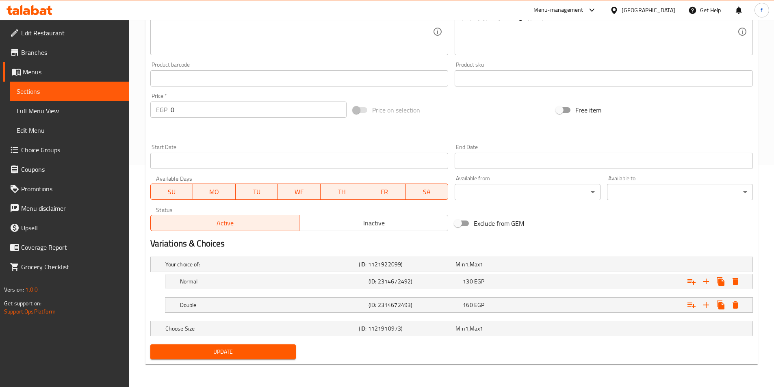
type input "برجر لحم بقري مع مشروم"
click at [230, 354] on span "Update" at bounding box center [223, 352] width 133 height 10
click at [320, 331] on div at bounding box center [387, 193] width 774 height 387
click at [315, 325] on h5 "Choose Size" at bounding box center [260, 329] width 190 height 8
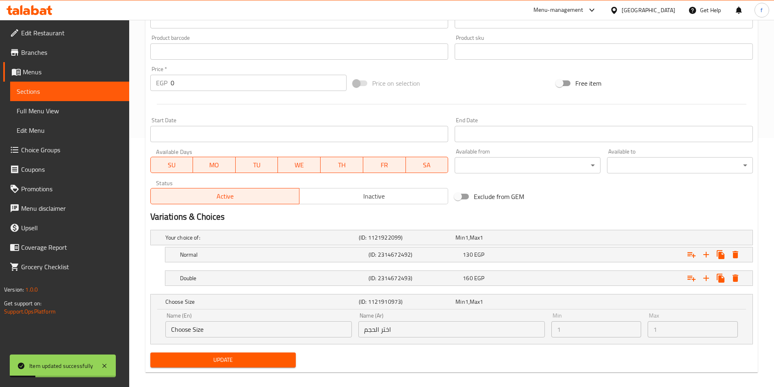
scroll to position [0, 0]
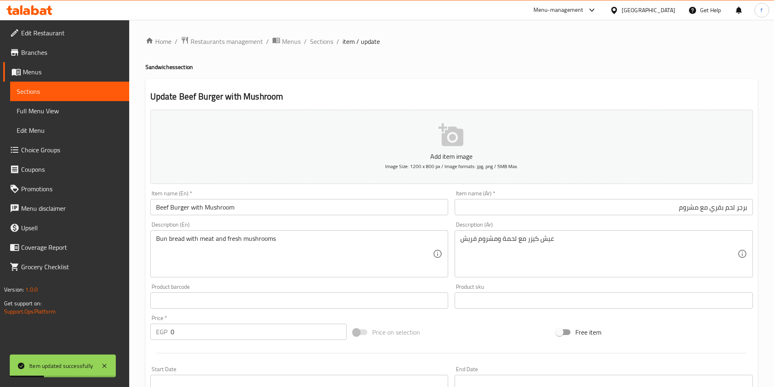
click at [320, 48] on div "Home / Restaurants management / Menus / Sections / item / update Sandwiches sec…" at bounding box center [451, 332] width 612 height 592
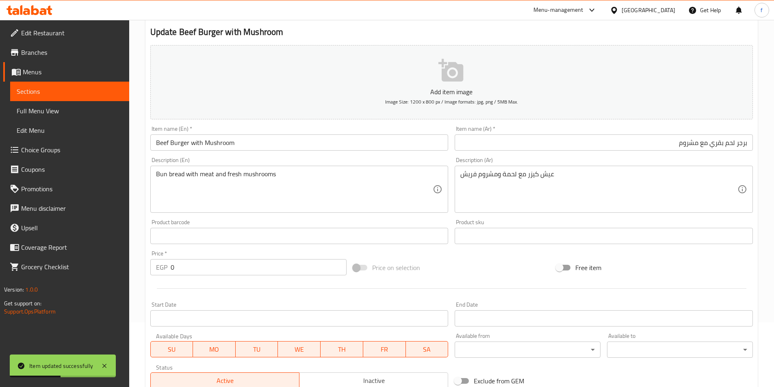
scroll to position [257, 0]
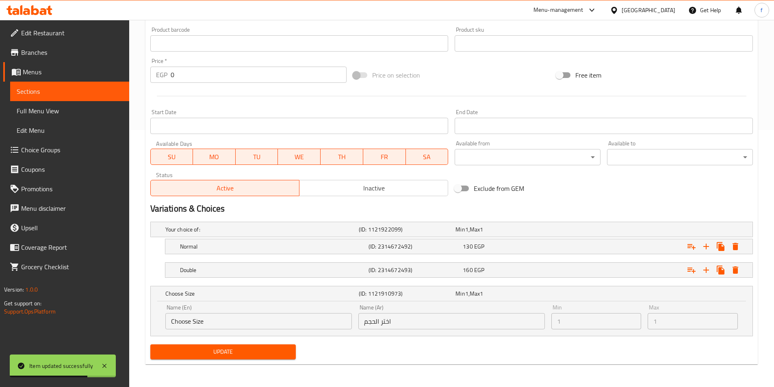
click at [546, 353] on div "Update" at bounding box center [451, 352] width 609 height 22
click at [658, 305] on div "Max 1 Max" at bounding box center [693, 317] width 90 height 25
click at [608, 293] on div "Expand" at bounding box center [647, 293] width 193 height 3
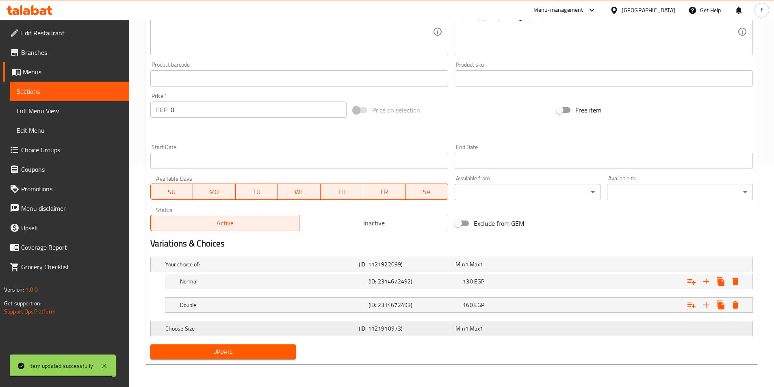
click at [580, 321] on div "Choose Size (ID: 1121910973) Min 1 , Max 1" at bounding box center [454, 329] width 581 height 18
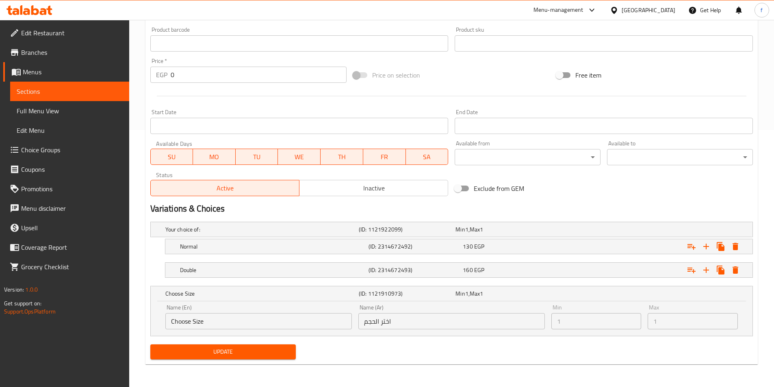
click at [270, 303] on div "Name (En) Choose Size Name (En)" at bounding box center [258, 317] width 193 height 31
click at [271, 299] on div "Choose Size" at bounding box center [260, 293] width 193 height 11
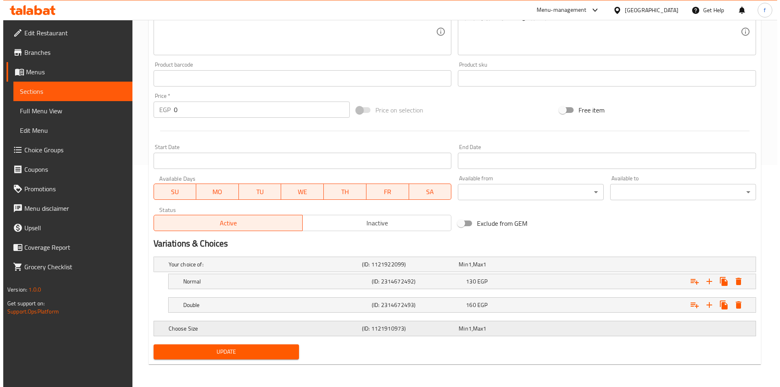
scroll to position [222, 0]
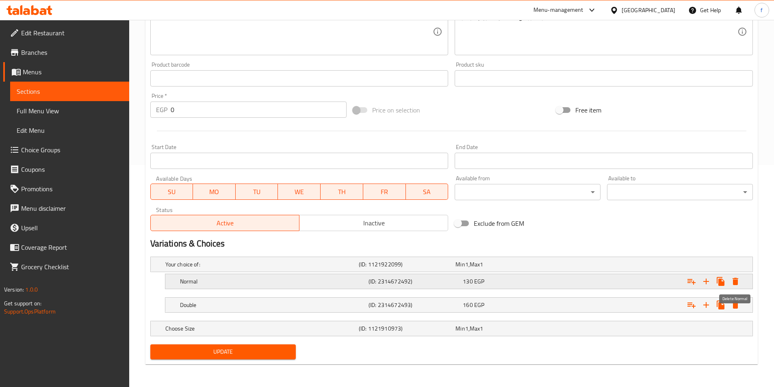
click at [739, 279] on icon "Expand" at bounding box center [736, 282] width 10 height 10
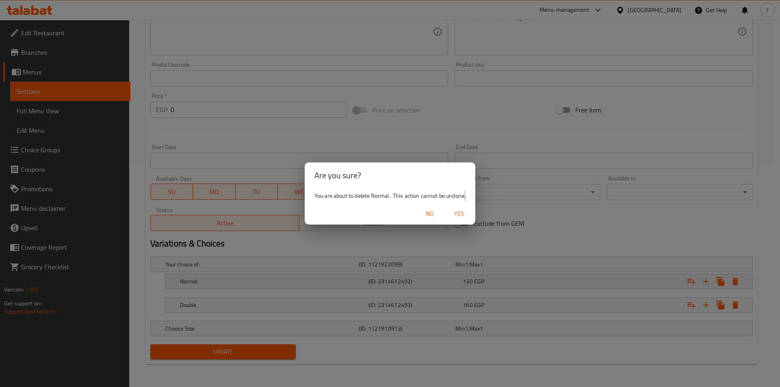
click at [739, 279] on div "Are you sure? You are about to delete Normal . This action cannot be undone. No…" at bounding box center [390, 193] width 780 height 387
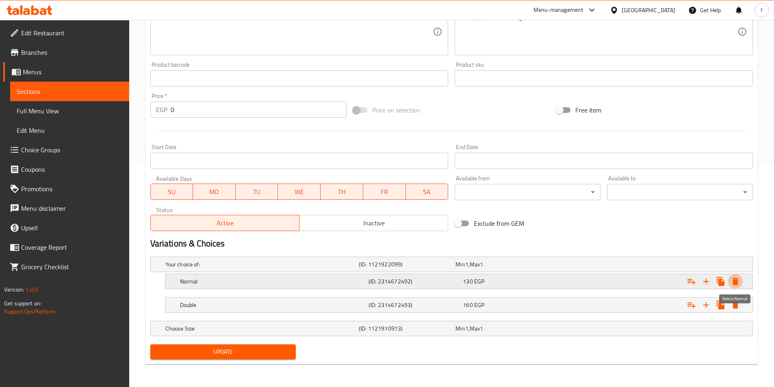
click at [734, 282] on icon "Expand" at bounding box center [736, 281] width 6 height 7
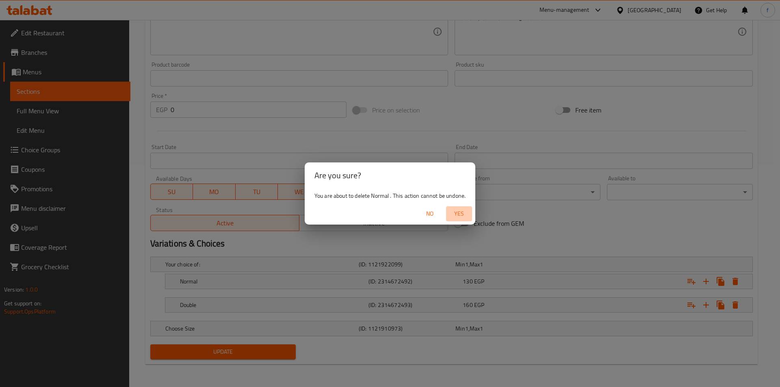
click at [462, 218] on span "Yes" at bounding box center [459, 214] width 20 height 10
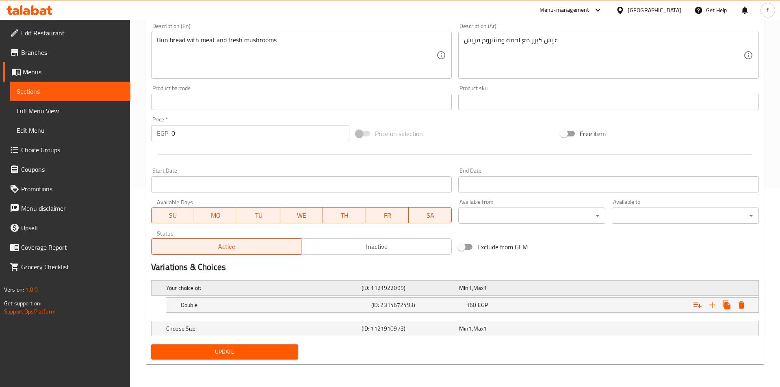
scroll to position [199, 0]
click at [733, 307] on icon "Expand" at bounding box center [736, 305] width 6 height 7
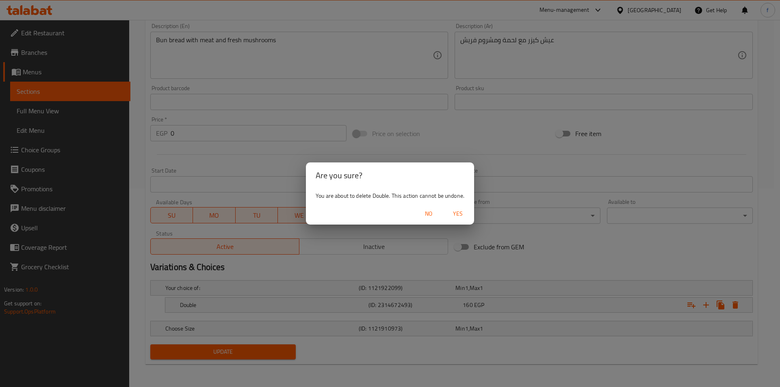
click at [471, 218] on button "Yes" at bounding box center [458, 213] width 26 height 15
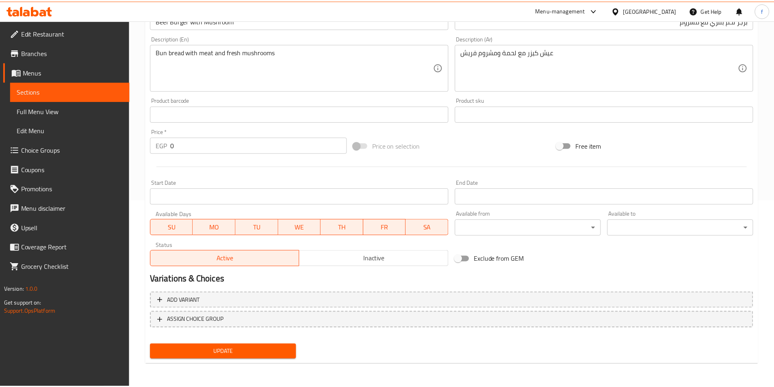
scroll to position [182, 0]
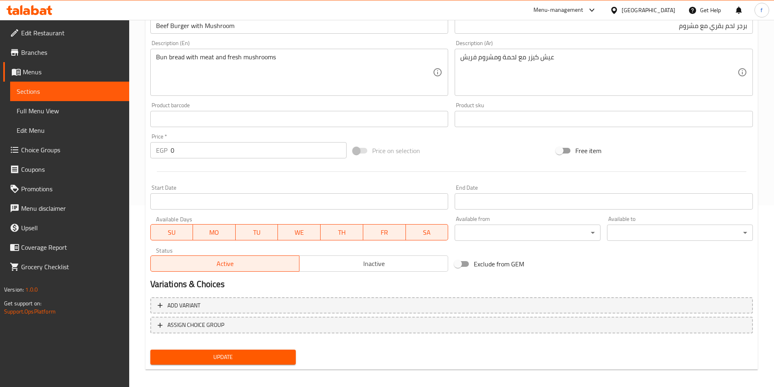
click at [252, 366] on div "Update" at bounding box center [223, 358] width 152 height 22
click at [254, 362] on span "Update" at bounding box center [223, 357] width 133 height 10
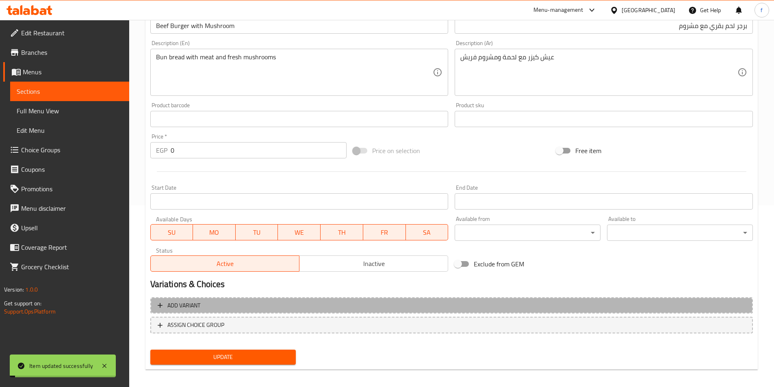
click at [237, 304] on span "Add variant" at bounding box center [452, 306] width 588 height 10
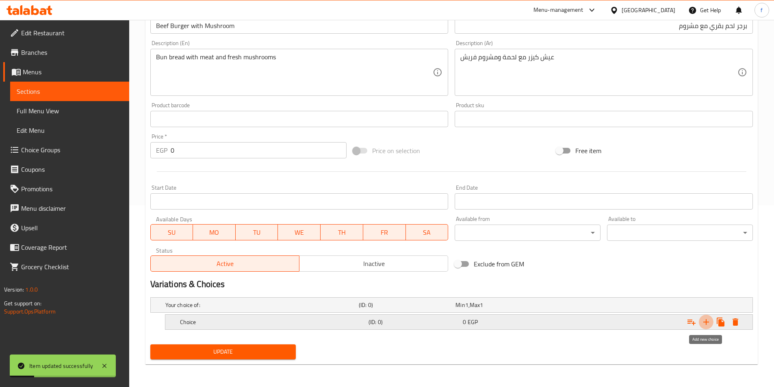
click at [706, 323] on icon "Expand" at bounding box center [706, 322] width 6 height 6
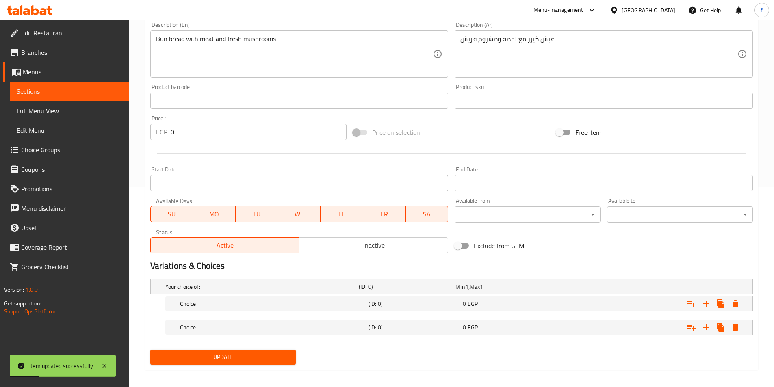
scroll to position [205, 0]
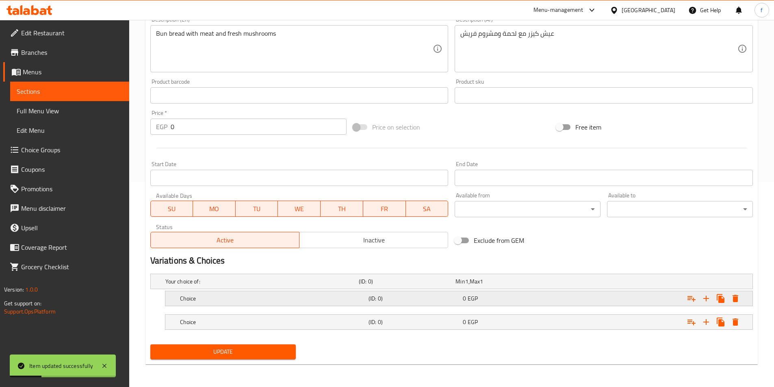
drag, startPoint x: 388, startPoint y: 299, endPoint x: 390, endPoint y: 303, distance: 4.2
click at [388, 302] on h5 "(ID: 0)" at bounding box center [414, 299] width 91 height 8
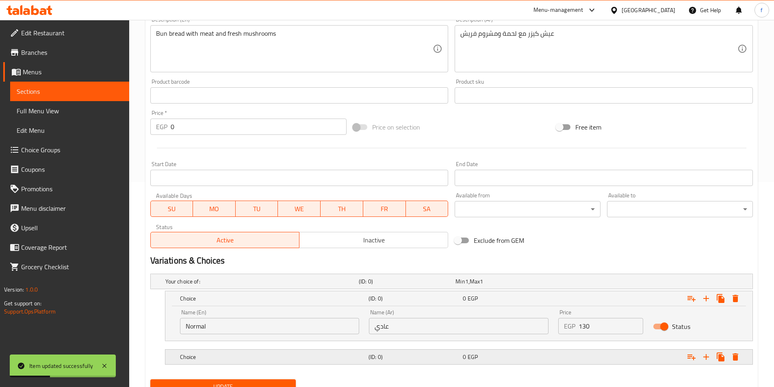
drag, startPoint x: 383, startPoint y: 354, endPoint x: 362, endPoint y: 348, distance: 22.0
click at [382, 354] on h5 "(ID: 0)" at bounding box center [414, 357] width 91 height 8
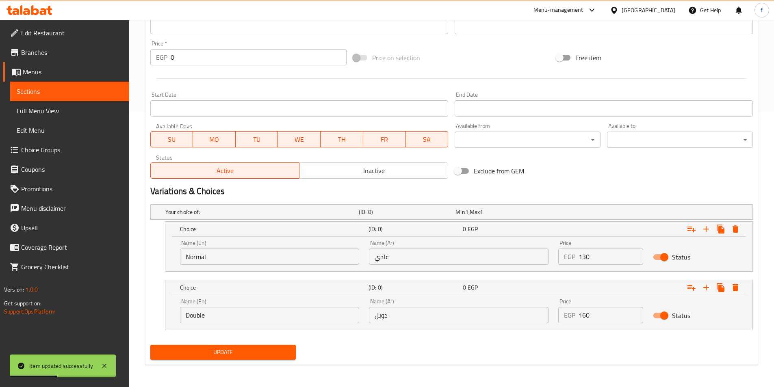
scroll to position [275, 0]
click at [254, 354] on span "Update" at bounding box center [223, 352] width 133 height 10
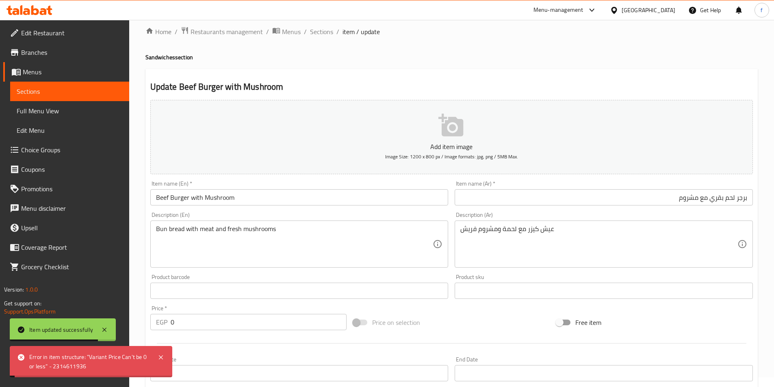
scroll to position [0, 0]
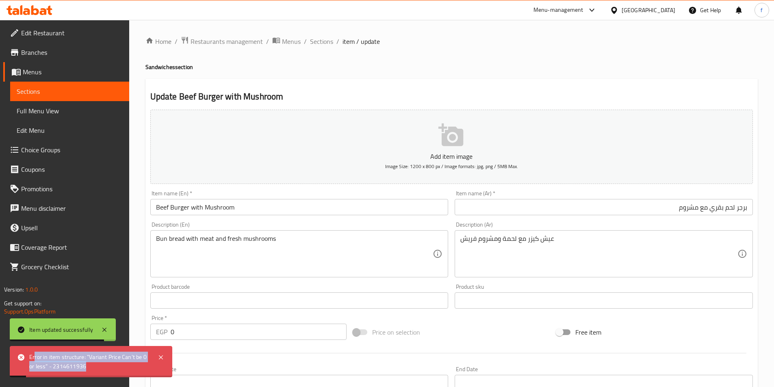
drag, startPoint x: 34, startPoint y: 355, endPoint x: 148, endPoint y: 363, distance: 114.0
click at [144, 367] on div "Error in item structure: "Variant Price Can't be 0 or less" - 2314611936" at bounding box center [89, 362] width 120 height 18
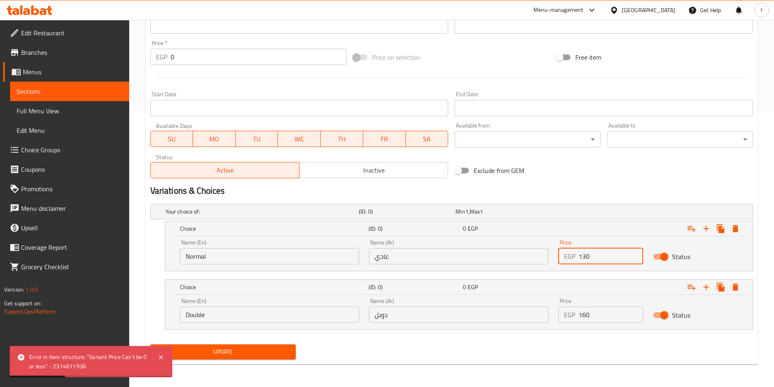
click at [597, 258] on input "130" at bounding box center [611, 256] width 65 height 16
type input "1"
type input "130"
click at [593, 319] on input "160" at bounding box center [611, 315] width 65 height 16
type input "1"
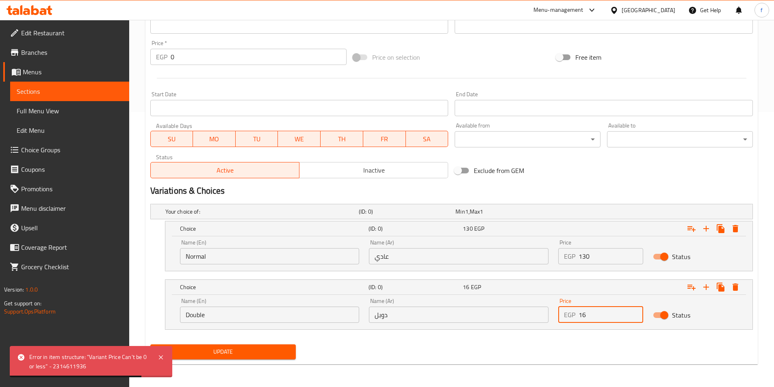
type input "160"
click at [256, 355] on span "Update" at bounding box center [223, 352] width 133 height 10
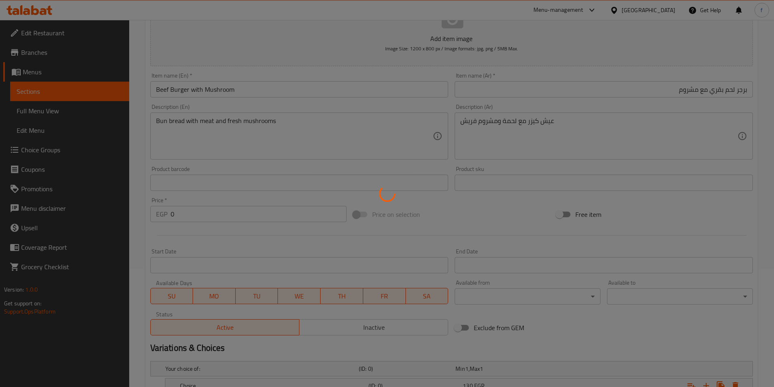
scroll to position [0, 0]
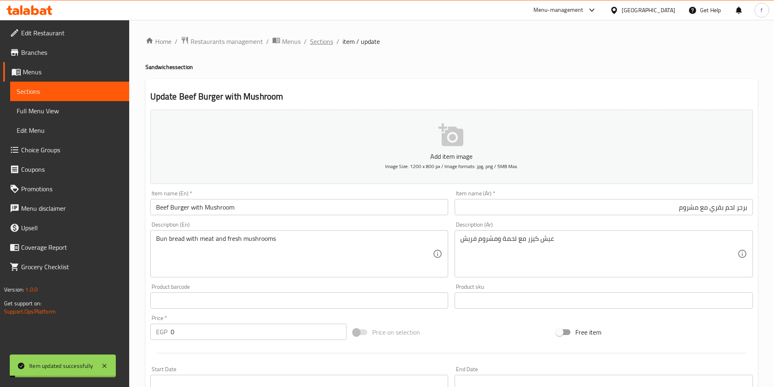
click at [312, 39] on span "Sections" at bounding box center [321, 42] width 23 height 10
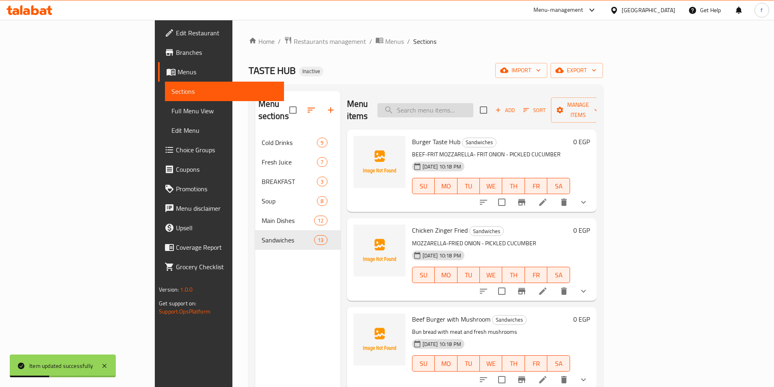
click at [453, 109] on input "search" at bounding box center [426, 110] width 96 height 14
paste input "Burger Strips Cheddar"
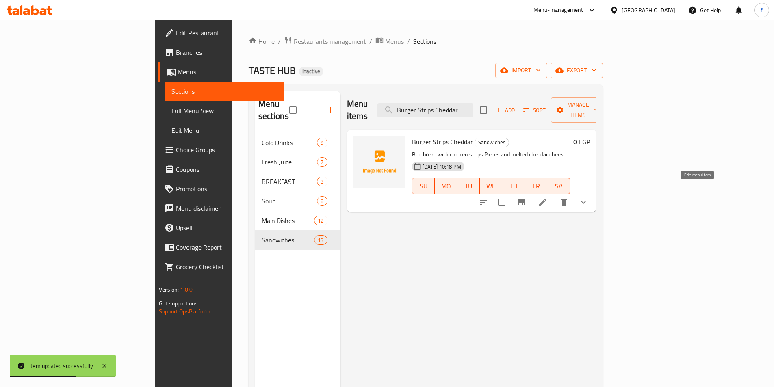
type input "Burger Strips Cheddar"
click at [547, 199] on icon at bounding box center [542, 202] width 7 height 7
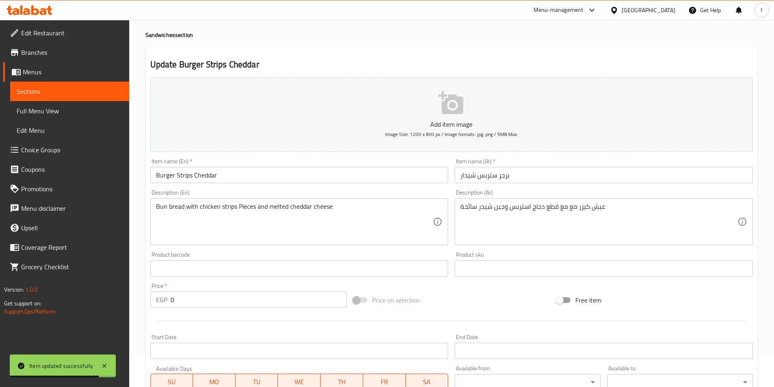
scroll to position [81, 0]
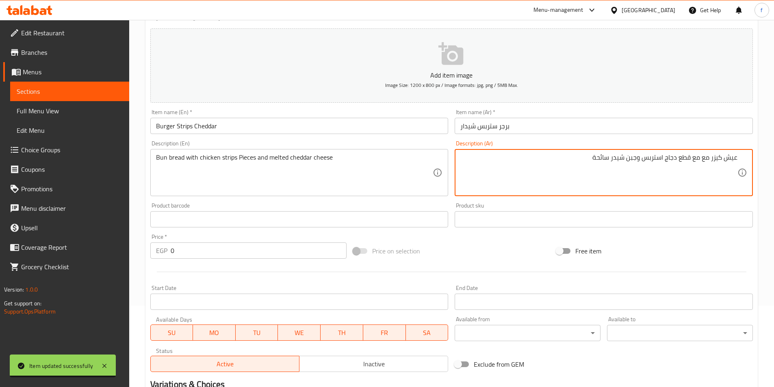
click at [730, 157] on textarea "عيش كيزر مع مع قطع دجاج استربس وجبن شيدر سائحة" at bounding box center [598, 173] width 277 height 39
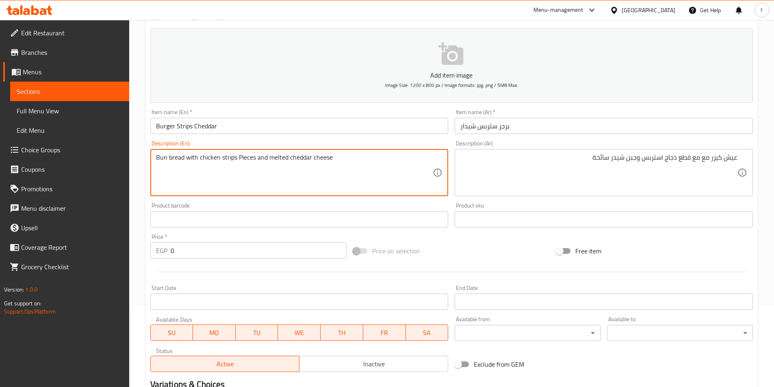
click at [174, 158] on textarea "Bun bread with chicken strips Pieces and melted cheddar cheese" at bounding box center [294, 173] width 277 height 39
paste textarea "Aish"
click at [240, 155] on textarea "Bun Aish with chicken strips Pieces and melted cheddar cheese" at bounding box center [294, 173] width 277 height 39
click at [230, 156] on textarea "Bun Aish with chicken strips Pieces and melted cheddar cheese" at bounding box center [294, 173] width 277 height 39
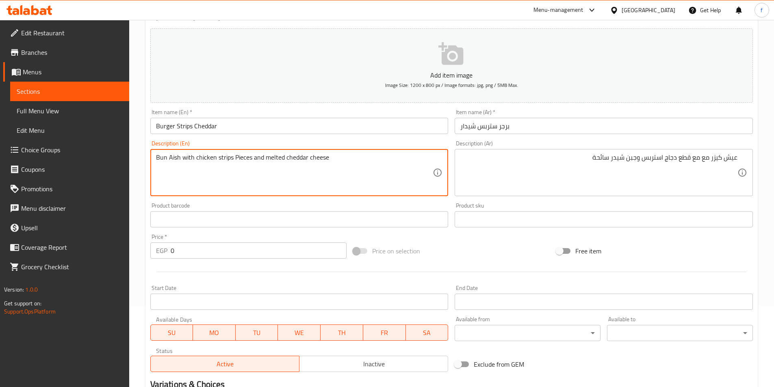
click at [230, 156] on textarea "Bun Aish with chicken strips Pieces and melted cheddar cheese" at bounding box center [294, 173] width 277 height 39
click at [214, 156] on textarea "Bun Aish with chicken strips Pieces and melted cheddar cheese" at bounding box center [294, 173] width 277 height 39
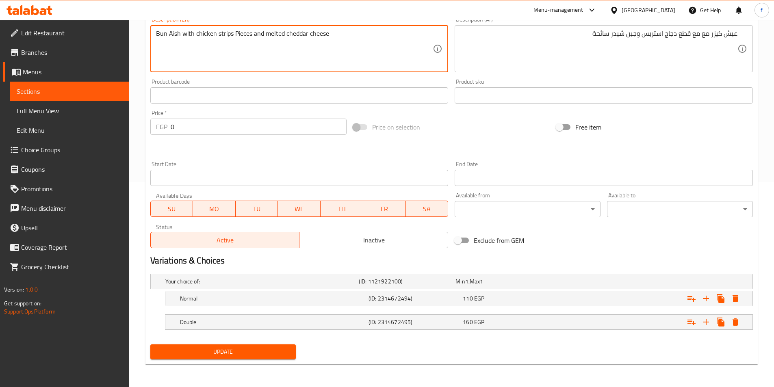
type textarea "Bun Aish with chicken strips Pieces and melted cheddar cheese"
click at [241, 347] on span "Update" at bounding box center [223, 352] width 133 height 10
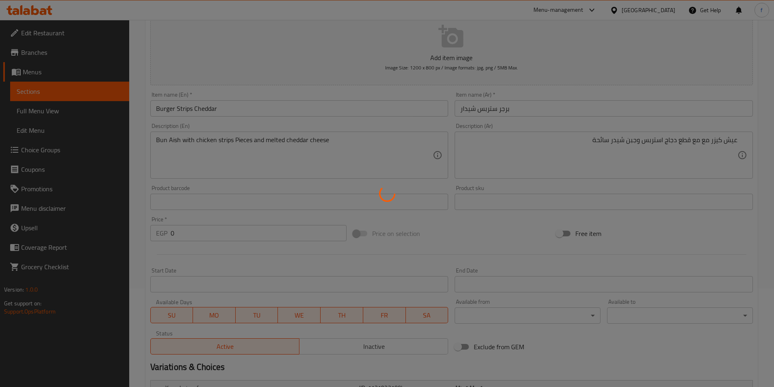
scroll to position [0, 0]
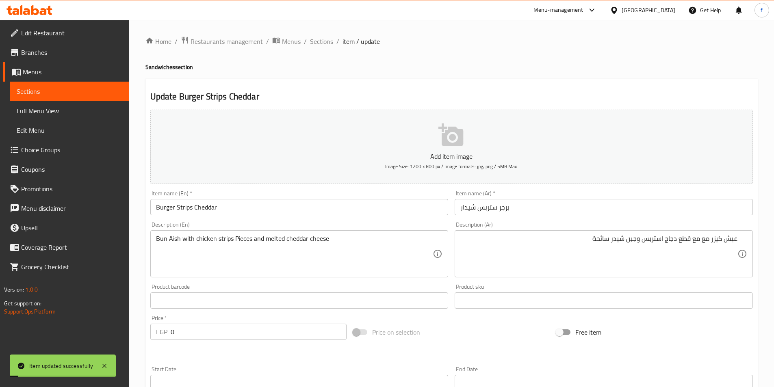
click at [318, 43] on span "Sections" at bounding box center [321, 42] width 23 height 10
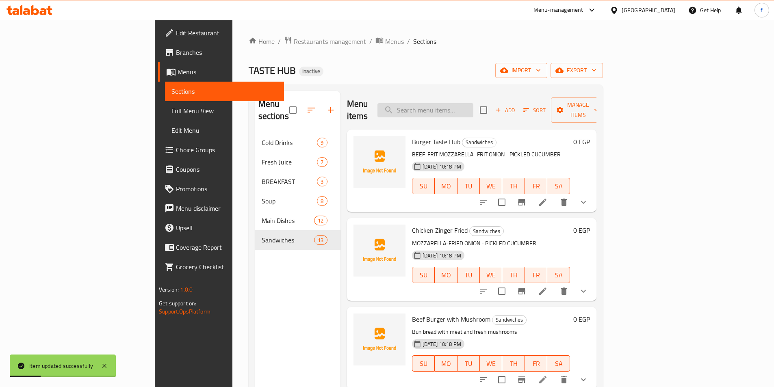
click at [473, 109] on input "search" at bounding box center [426, 110] width 96 height 14
paste input "Shrimps Burger Fried"
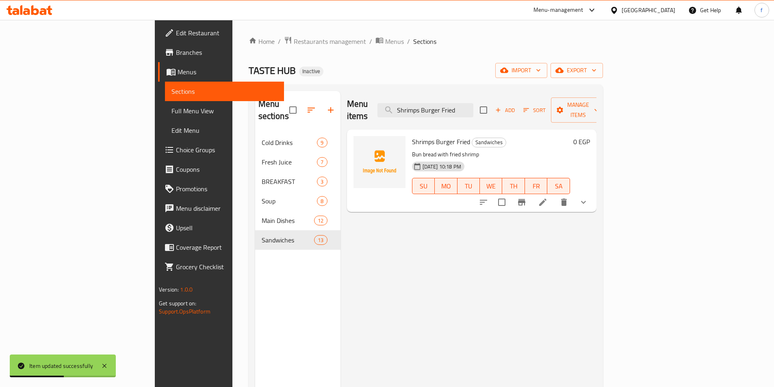
type input "Shrimps Burger Fried"
click at [554, 195] on li at bounding box center [543, 202] width 23 height 15
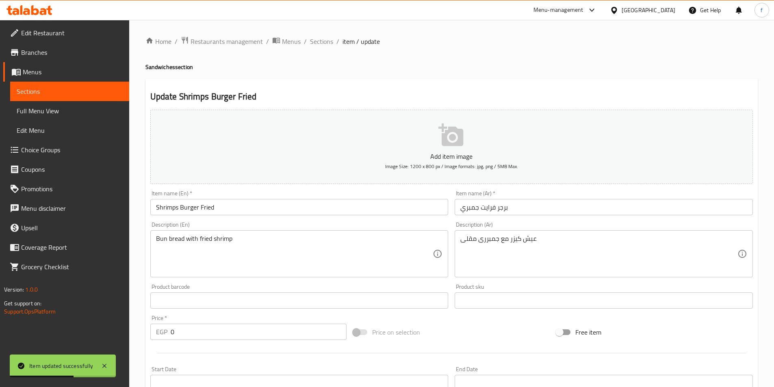
click at [599, 215] on input "برجر فرايت جمبري" at bounding box center [604, 207] width 298 height 16
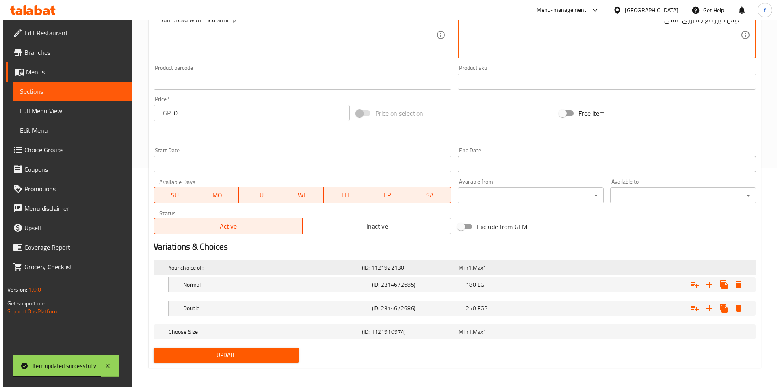
scroll to position [222, 0]
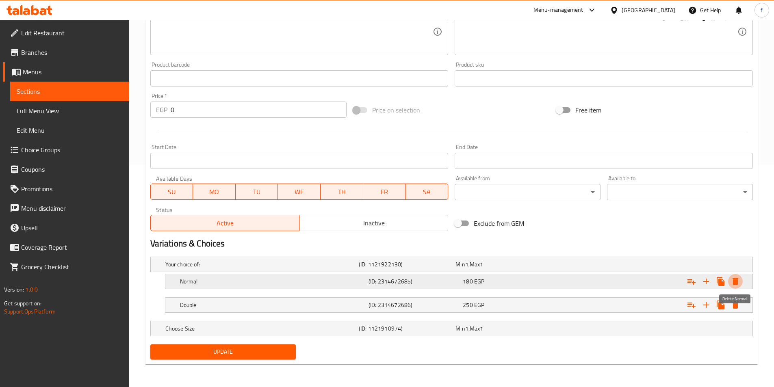
click at [736, 281] on icon "Expand" at bounding box center [736, 281] width 6 height 7
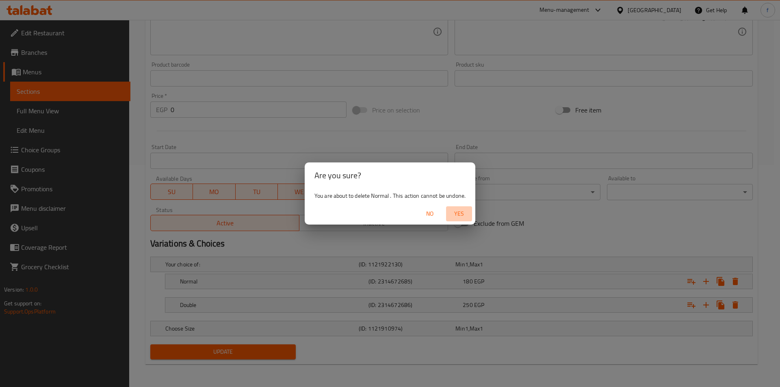
click at [462, 219] on button "Yes" at bounding box center [459, 213] width 26 height 15
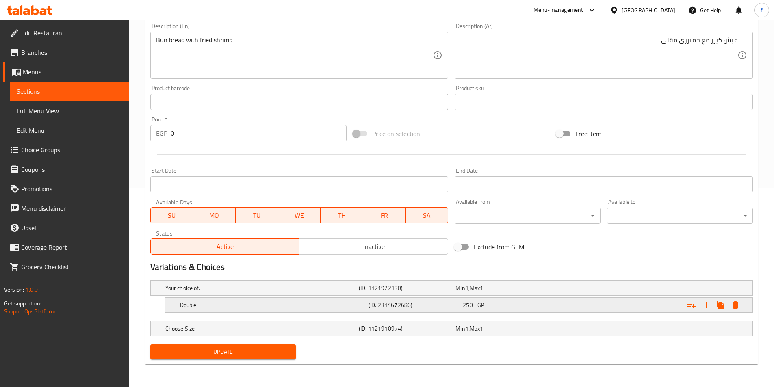
click at [743, 304] on div "Expand" at bounding box center [650, 305] width 189 height 18
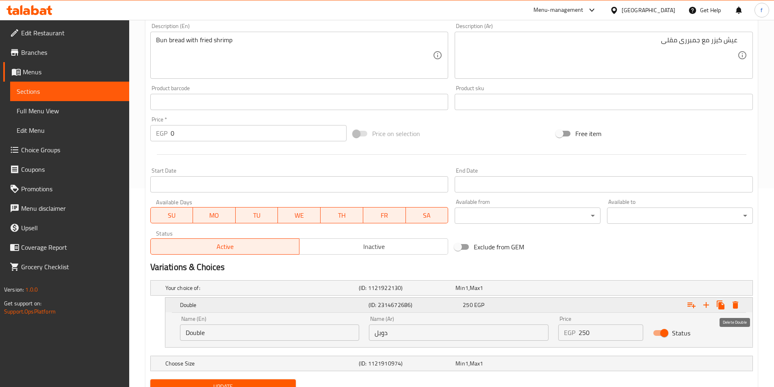
click at [735, 303] on icon "Expand" at bounding box center [736, 305] width 6 height 7
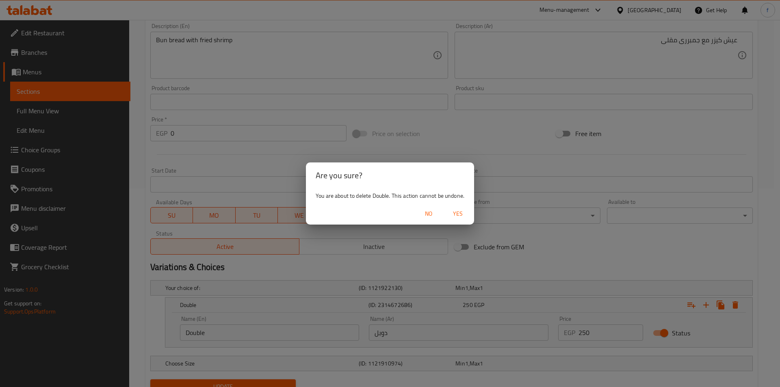
click at [468, 214] on span "Yes" at bounding box center [458, 214] width 20 height 10
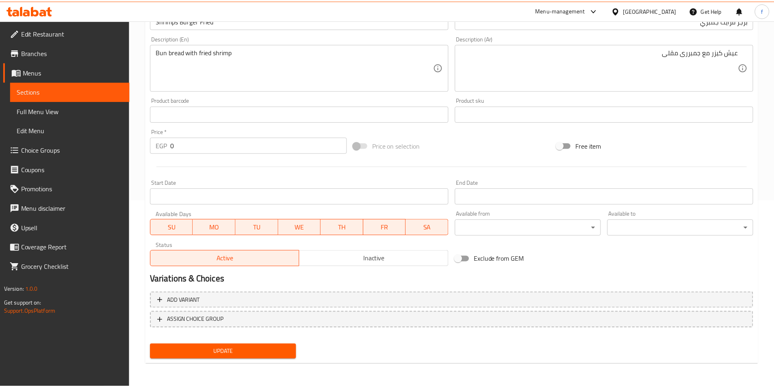
scroll to position [187, 0]
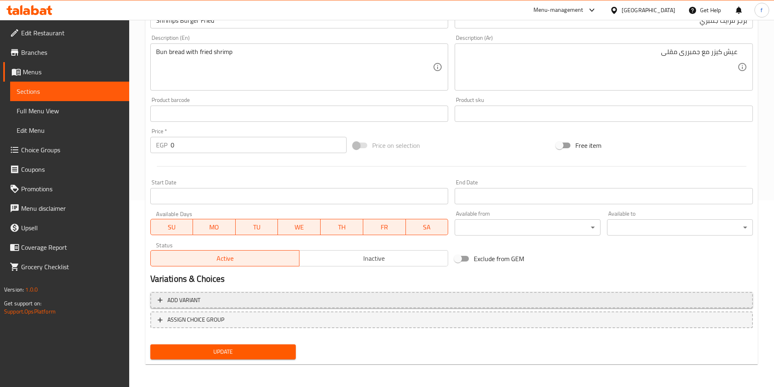
click at [282, 299] on span "Add variant" at bounding box center [452, 300] width 588 height 10
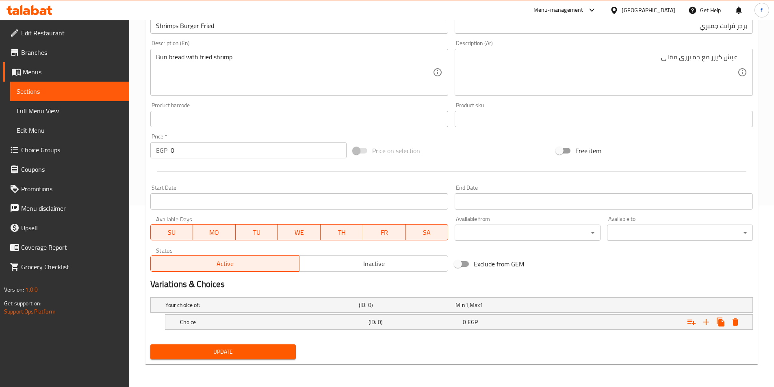
scroll to position [182, 0]
click at [703, 322] on icon "Expand" at bounding box center [706, 322] width 10 height 10
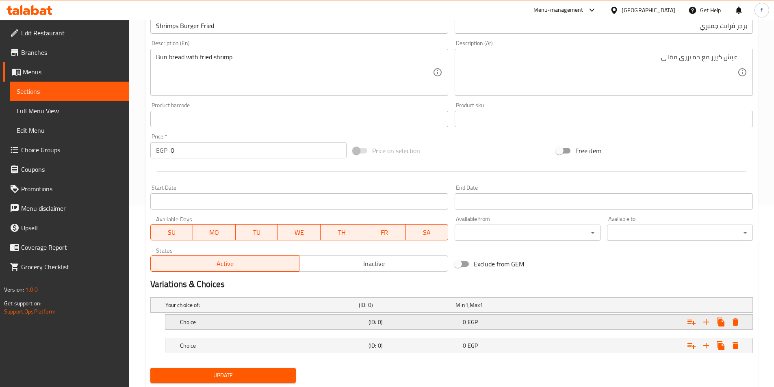
scroll to position [205, 0]
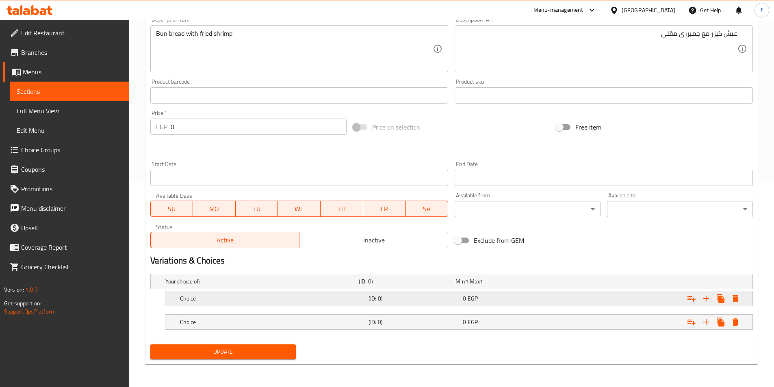
click at [401, 295] on h5 "(ID: 0)" at bounding box center [414, 299] width 91 height 8
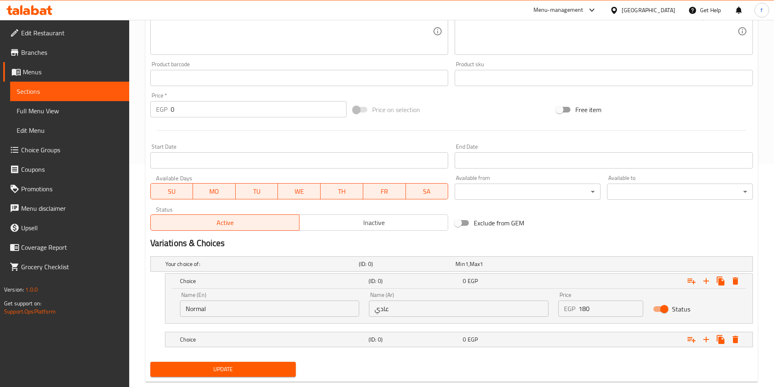
scroll to position [240, 0]
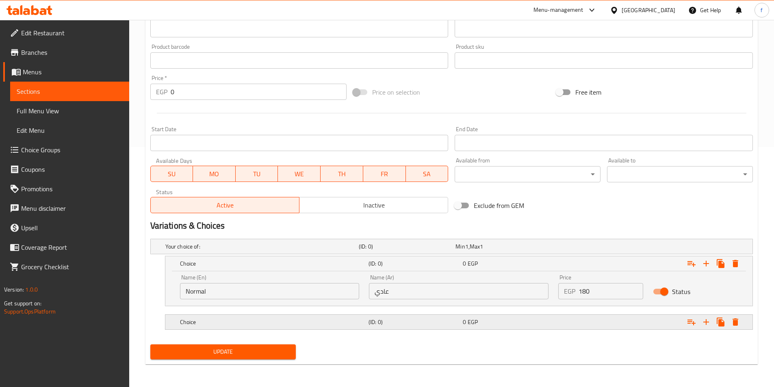
click at [391, 323] on h5 "(ID: 0)" at bounding box center [414, 322] width 91 height 8
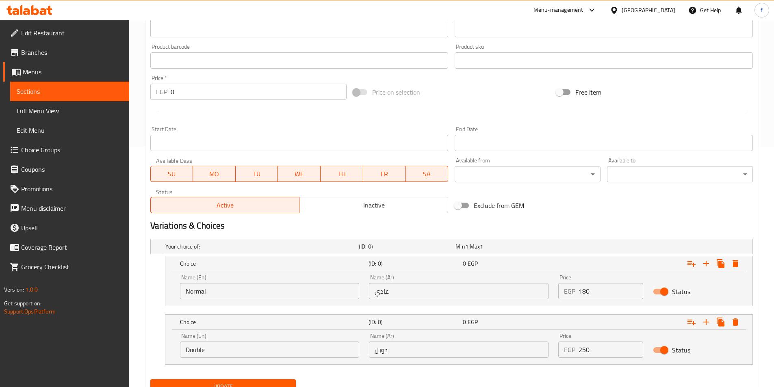
click at [608, 291] on input "180" at bounding box center [611, 291] width 65 height 16
type input "1"
type input "180"
click at [608, 349] on input "250" at bounding box center [611, 350] width 65 height 16
type input "2"
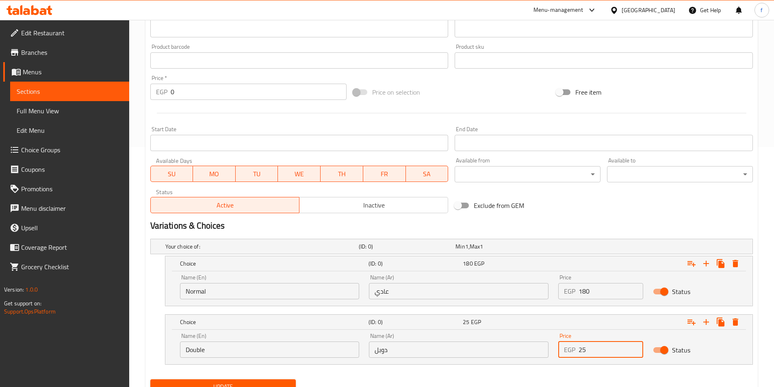
type input "250"
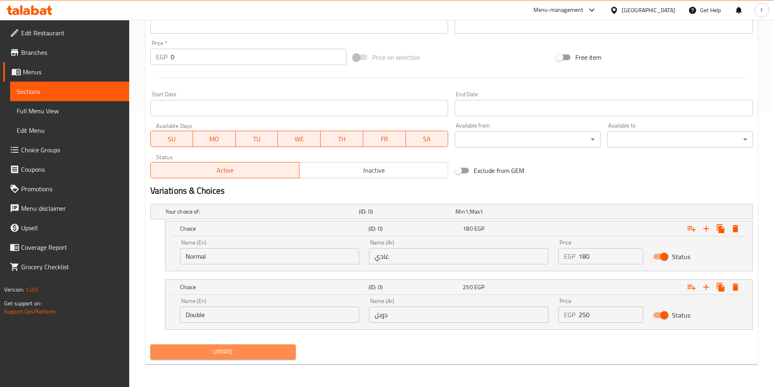
click at [254, 349] on span "Update" at bounding box center [223, 352] width 133 height 10
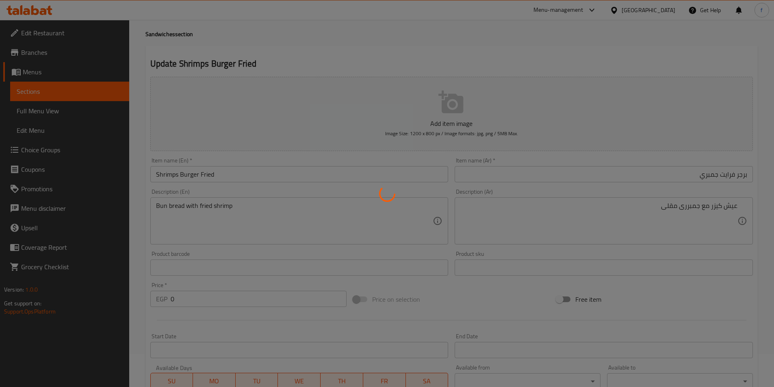
scroll to position [0, 0]
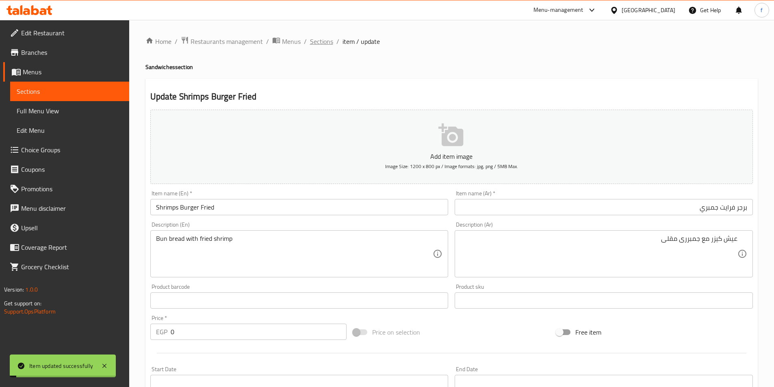
click at [329, 43] on span "Sections" at bounding box center [321, 42] width 23 height 10
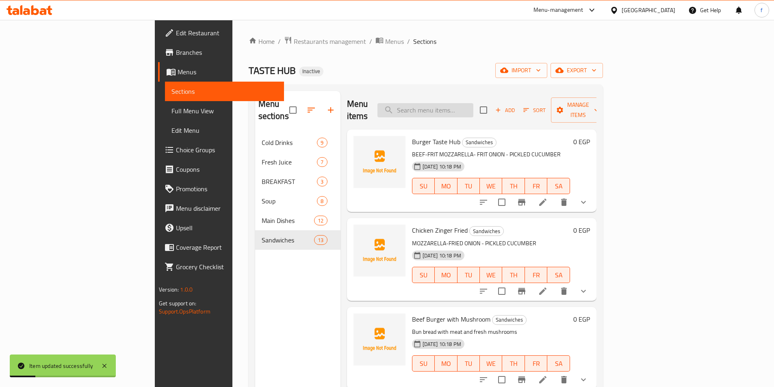
click at [454, 109] on input "search" at bounding box center [426, 110] width 96 height 14
paste input "Shrimps Burger Fried"
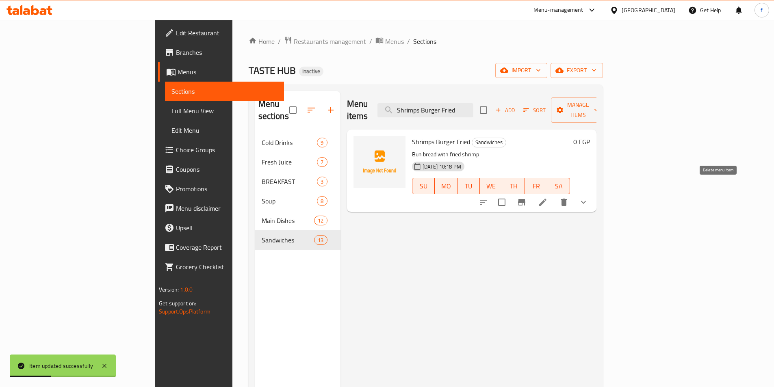
type input "Shrimps Burger Fried"
click at [548, 197] on icon at bounding box center [543, 202] width 10 height 10
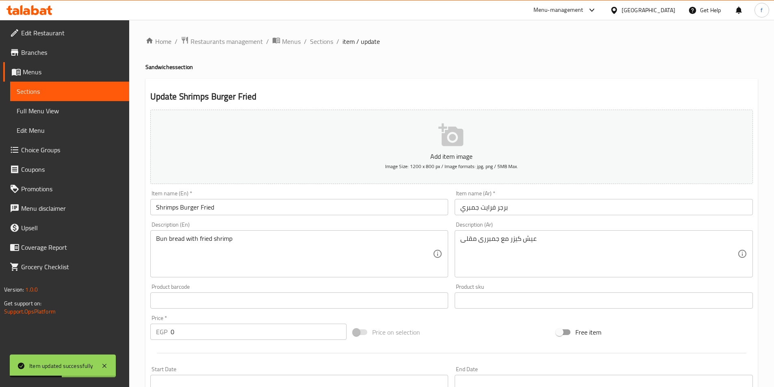
scroll to position [122, 0]
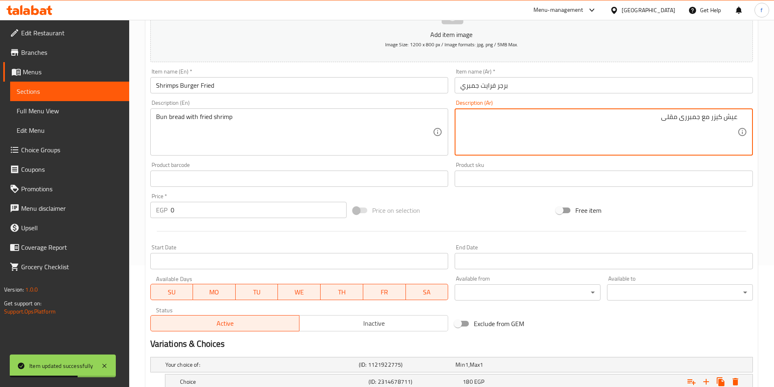
click at [554, 90] on input "برجر فرايت جمبري" at bounding box center [604, 85] width 298 height 16
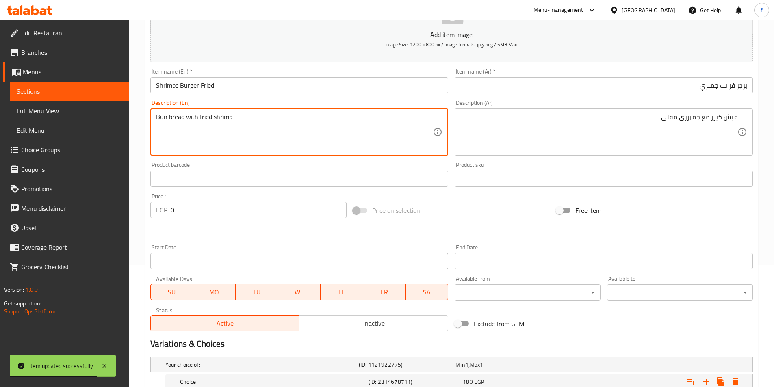
click at [178, 115] on textarea "Bun bread with fried shrimp" at bounding box center [294, 132] width 277 height 39
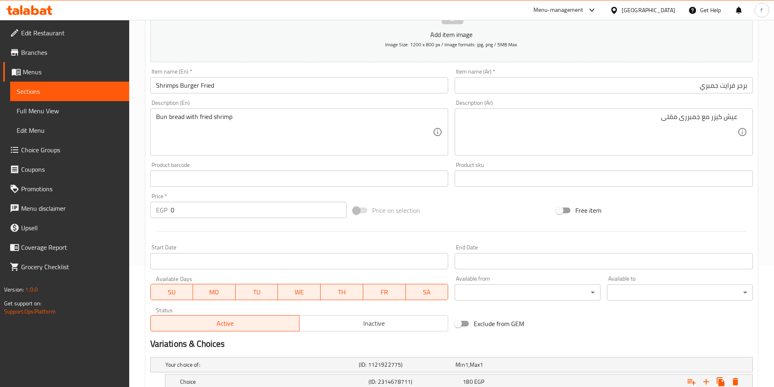
click at [177, 117] on textarea "Bun bread with fried shrimp" at bounding box center [294, 132] width 277 height 39
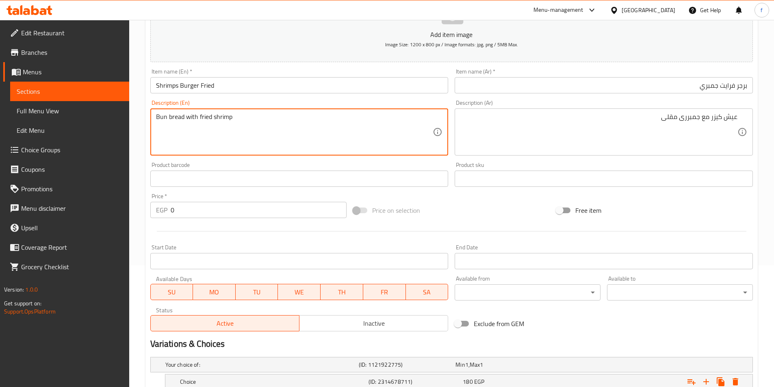
click at [177, 117] on textarea "Bun bread with fried shrimp" at bounding box center [294, 132] width 277 height 39
paste textarea "Aish"
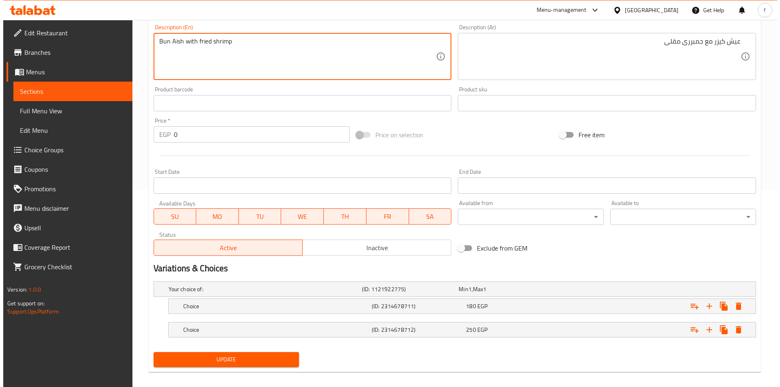
scroll to position [205, 0]
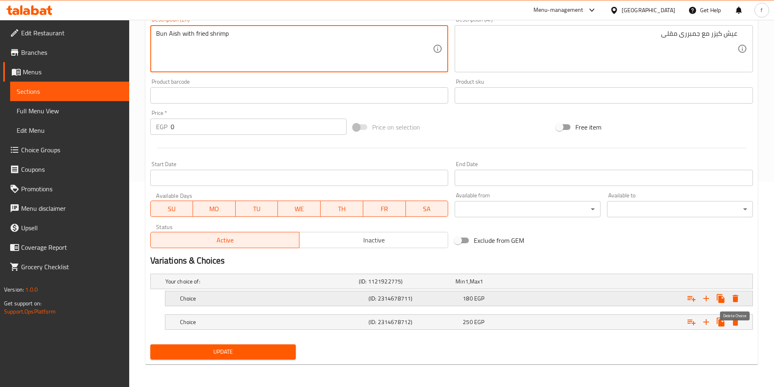
type textarea "Bun Aish with fried shrimp"
click at [734, 297] on icon "Expand" at bounding box center [736, 298] width 6 height 7
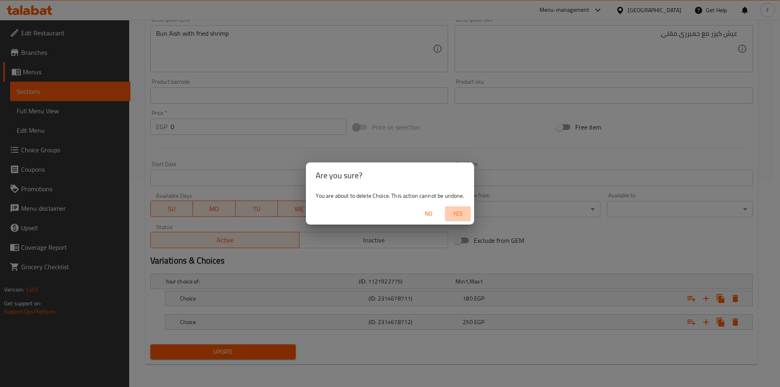
click at [451, 215] on span "Yes" at bounding box center [458, 214] width 20 height 10
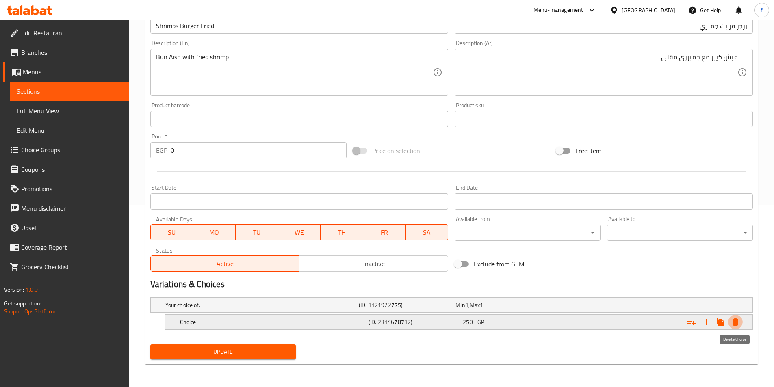
click at [737, 326] on icon "Expand" at bounding box center [736, 322] width 6 height 7
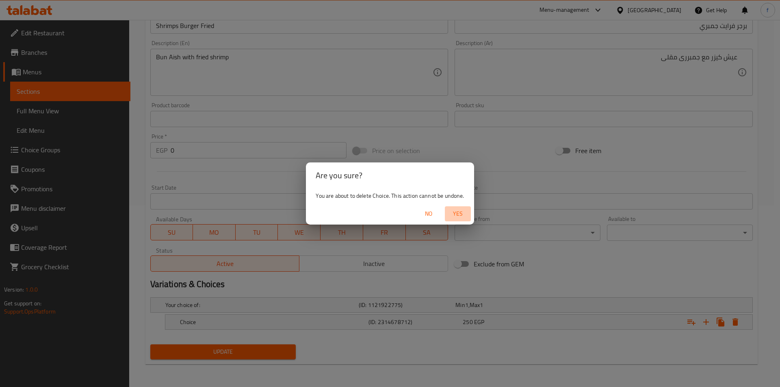
click at [469, 219] on button "Yes" at bounding box center [458, 213] width 26 height 15
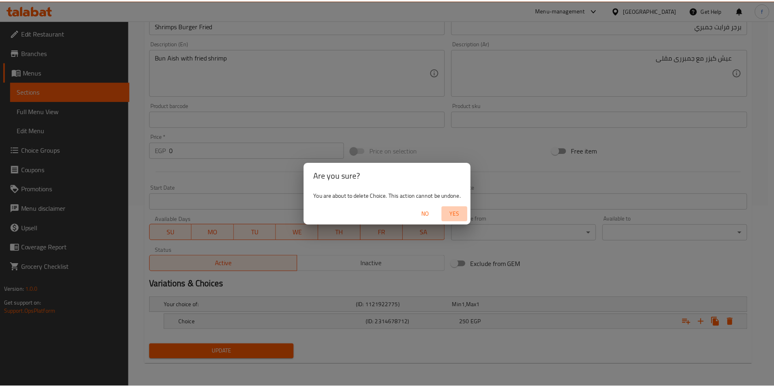
scroll to position [179, 0]
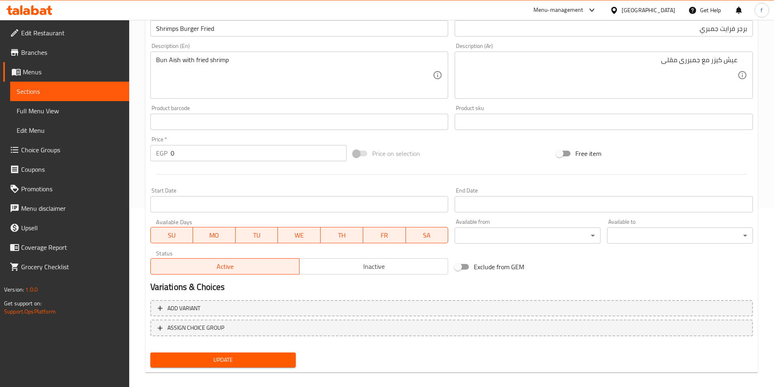
click at [247, 361] on span "Update" at bounding box center [223, 360] width 133 height 10
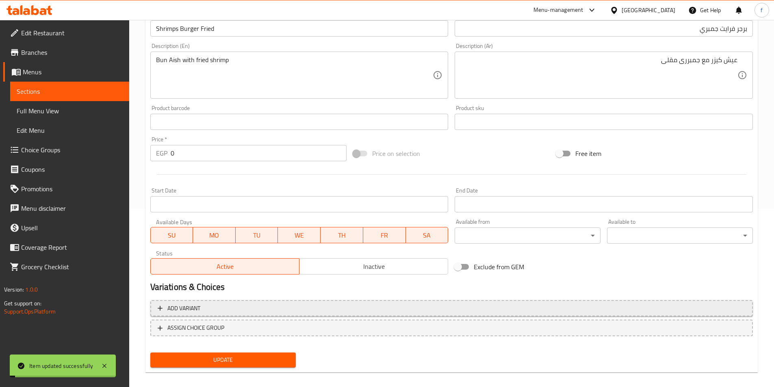
click at [193, 312] on span "Add variant" at bounding box center [183, 309] width 33 height 10
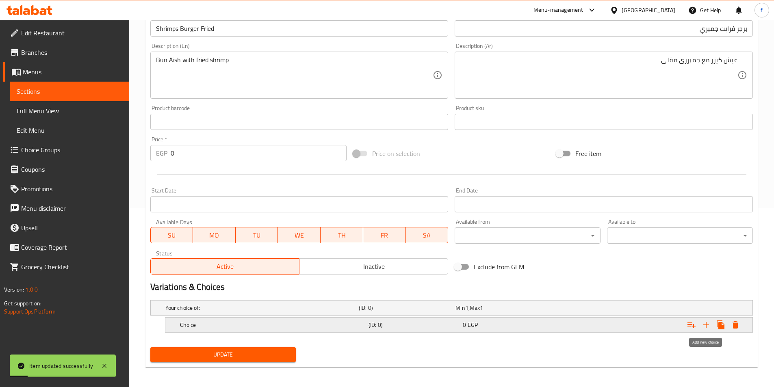
click at [709, 326] on icon "Expand" at bounding box center [706, 325] width 10 height 10
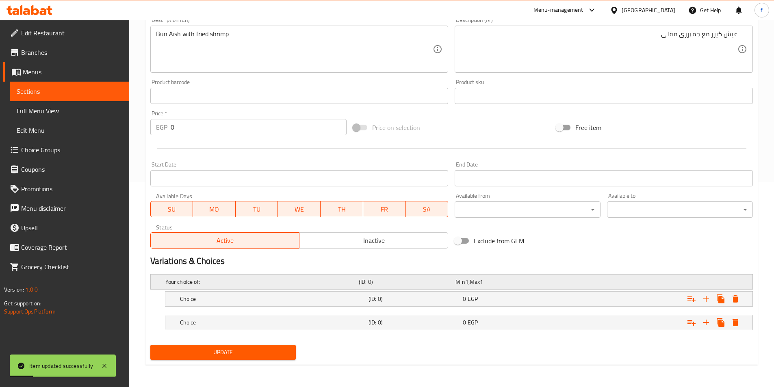
scroll to position [205, 0]
click at [387, 304] on div "Choice (ID: 0) 0 EGP" at bounding box center [461, 299] width 566 height 18
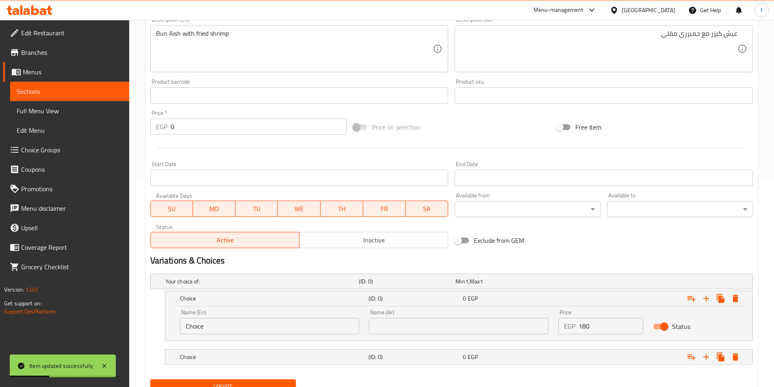
drag, startPoint x: 441, startPoint y: 358, endPoint x: 590, endPoint y: 321, distance: 153.4
click at [446, 357] on h5 "(ID: 0)" at bounding box center [414, 357] width 91 height 8
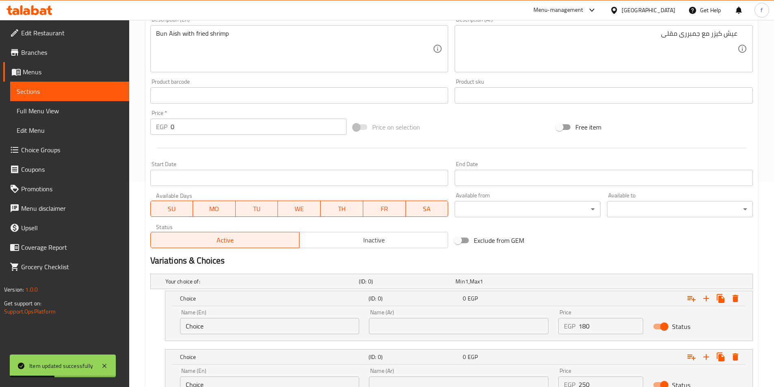
click at [605, 326] on input "180" at bounding box center [611, 326] width 65 height 16
type input "1"
type input "180"
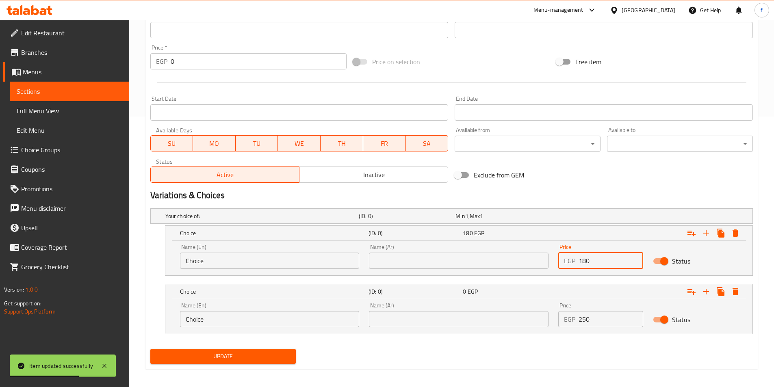
scroll to position [275, 0]
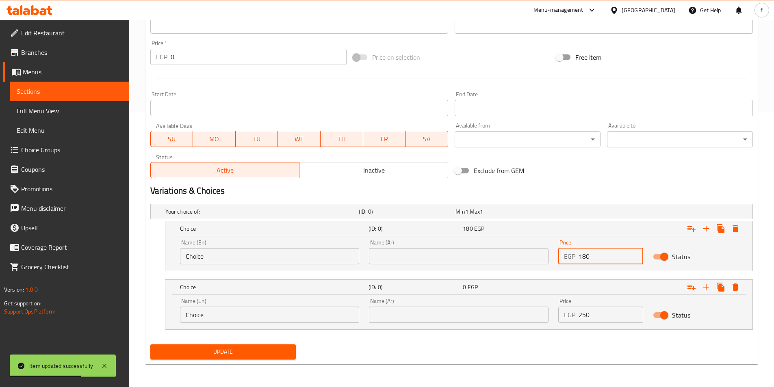
click at [595, 305] on div "Price EGP 250 Price" at bounding box center [600, 310] width 85 height 25
click at [592, 310] on input "250" at bounding box center [611, 315] width 65 height 16
type input "2"
type input "250"
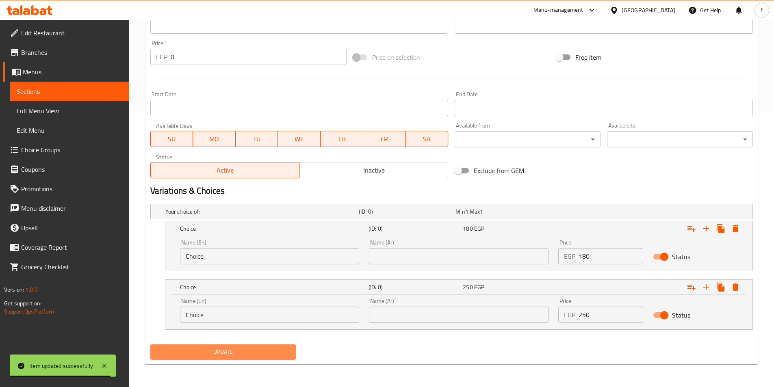
click at [228, 355] on span "Update" at bounding box center [223, 352] width 133 height 10
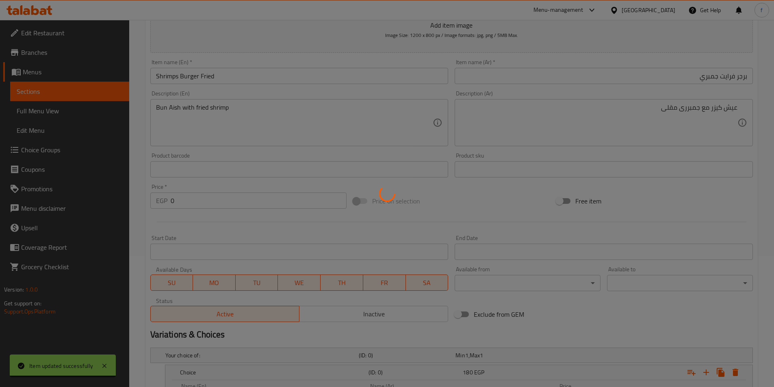
scroll to position [0, 0]
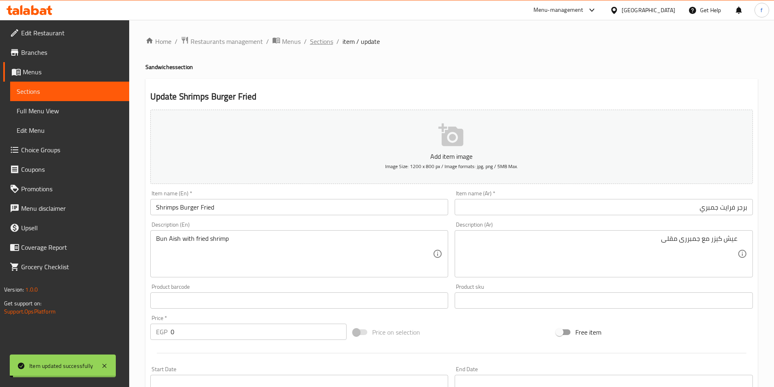
click at [326, 38] on span "Sections" at bounding box center [321, 42] width 23 height 10
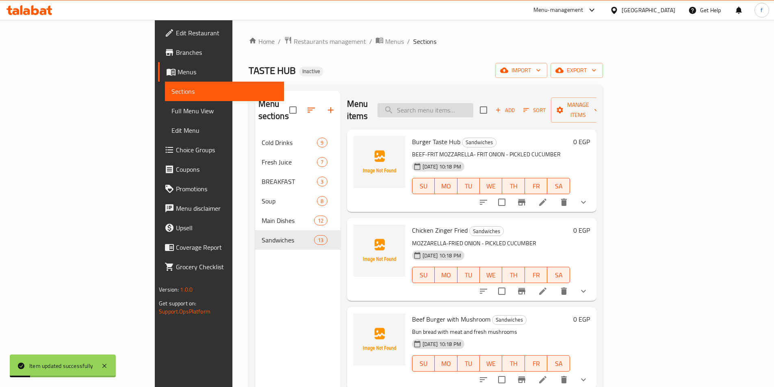
click at [473, 103] on input "search" at bounding box center [426, 110] width 96 height 14
paste input "Chicken Burger"
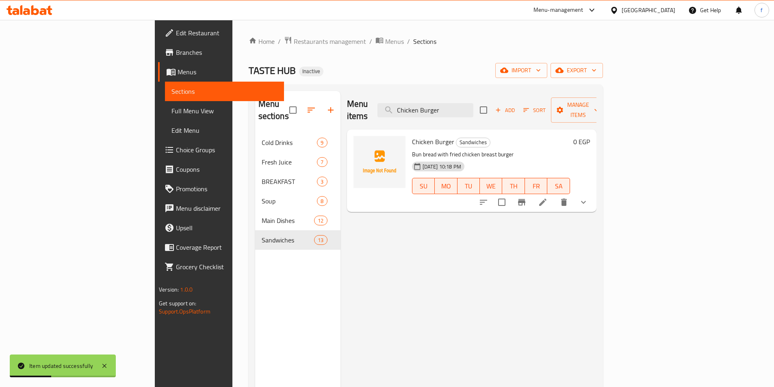
type input "Chicken Burger"
click at [548, 197] on icon at bounding box center [543, 202] width 10 height 10
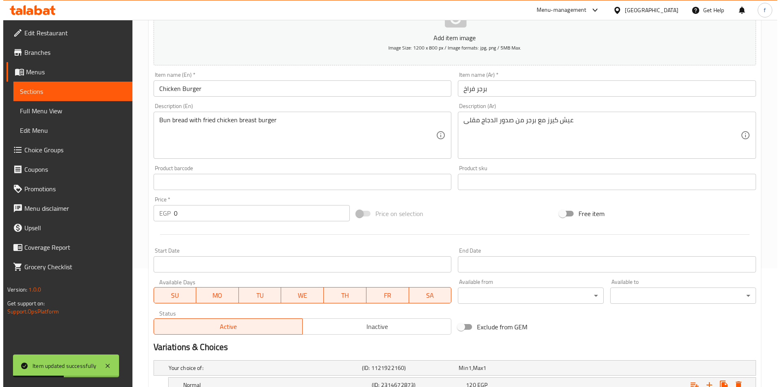
scroll to position [203, 0]
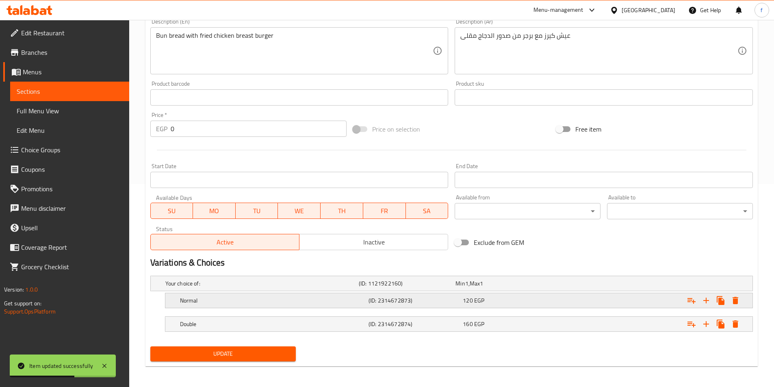
click at [311, 302] on h5 "Normal" at bounding box center [272, 301] width 185 height 8
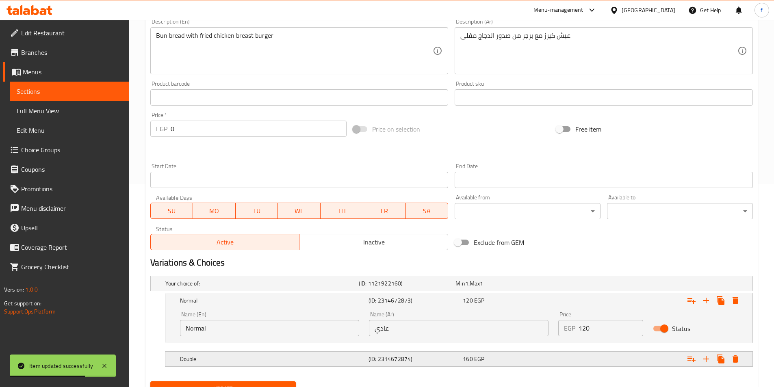
click at [395, 360] on h5 "(ID: 2314672874)" at bounding box center [414, 359] width 91 height 8
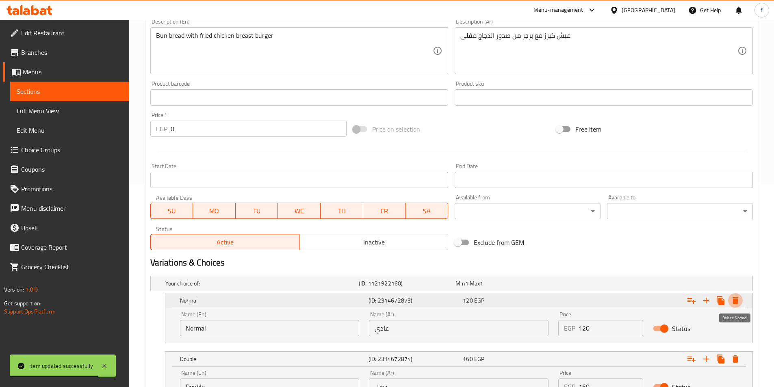
click at [737, 303] on icon "Expand" at bounding box center [736, 300] width 6 height 7
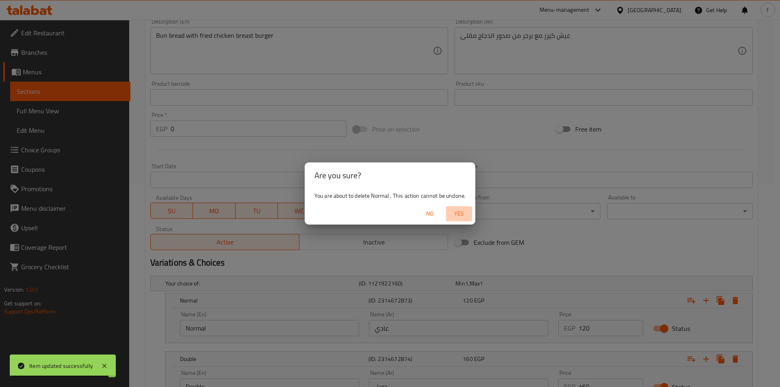
click at [462, 217] on span "Yes" at bounding box center [459, 214] width 20 height 10
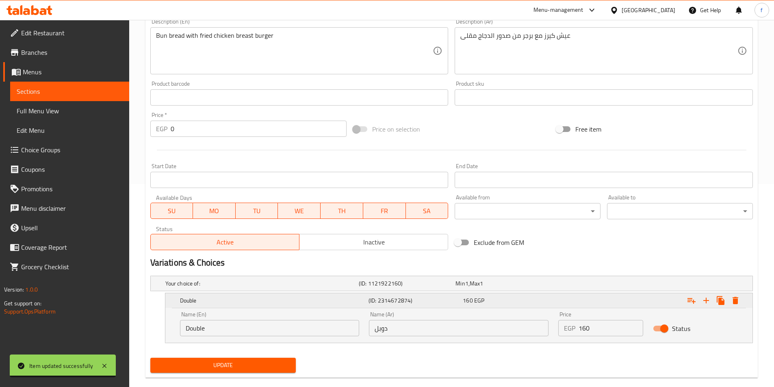
click at [733, 301] on icon "Expand" at bounding box center [736, 300] width 6 height 7
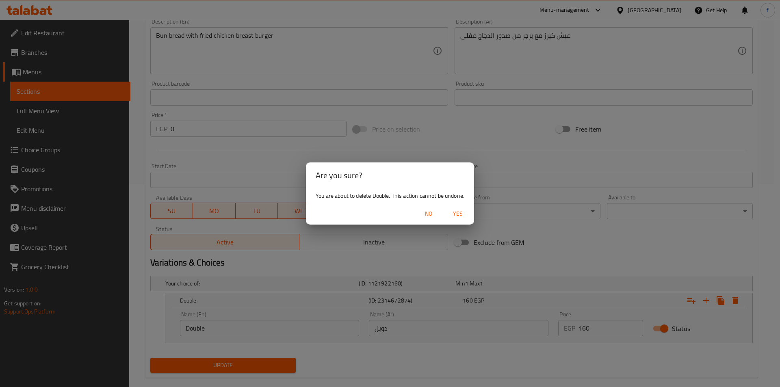
click at [462, 219] on button "Yes" at bounding box center [458, 213] width 26 height 15
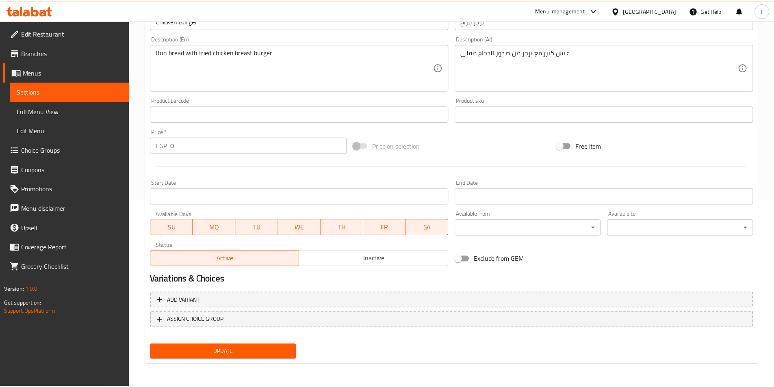
scroll to position [187, 0]
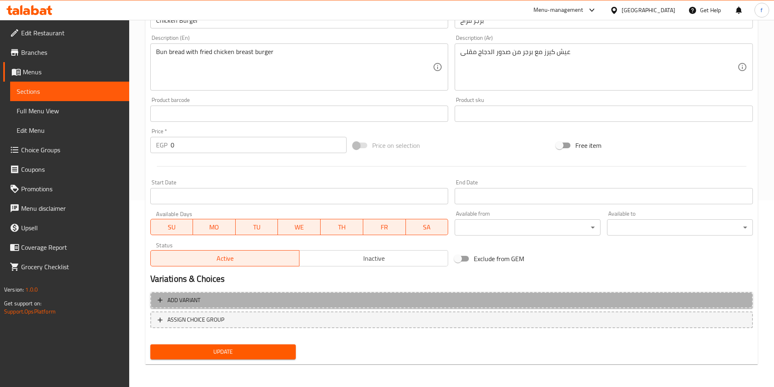
click at [293, 306] on button "Add variant" at bounding box center [451, 300] width 603 height 17
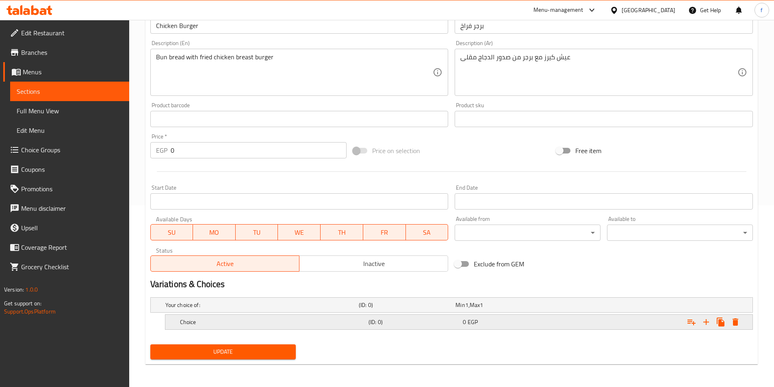
click at [705, 323] on icon "Expand" at bounding box center [706, 322] width 10 height 10
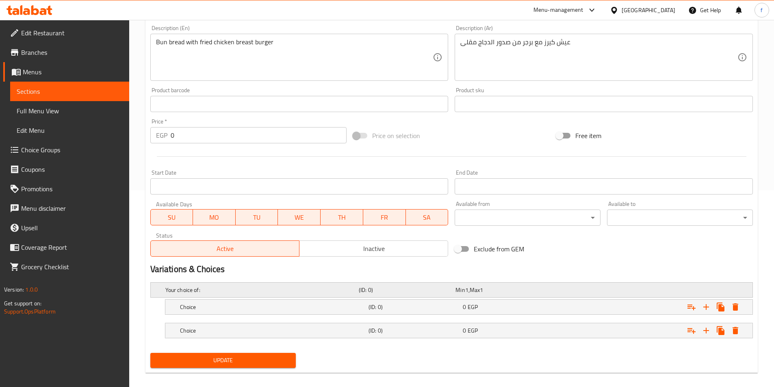
scroll to position [205, 0]
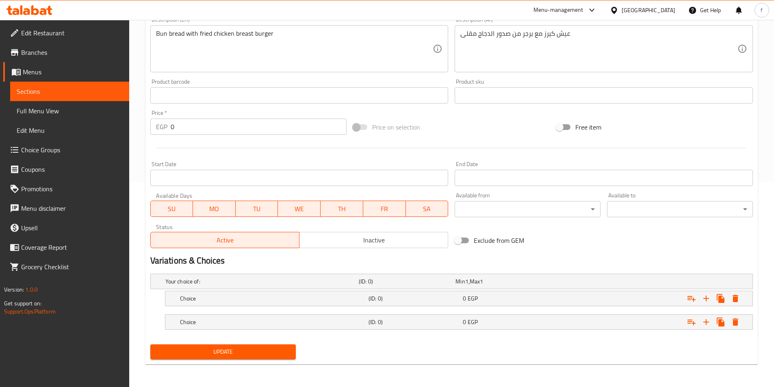
click at [425, 310] on nav at bounding box center [451, 311] width 603 height 7
click at [491, 301] on div "0 EGP" at bounding box center [508, 299] width 91 height 8
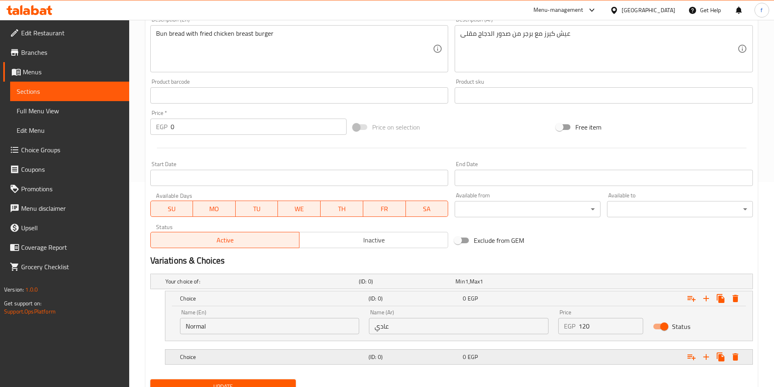
click at [481, 358] on div "0 EGP" at bounding box center [508, 357] width 91 height 8
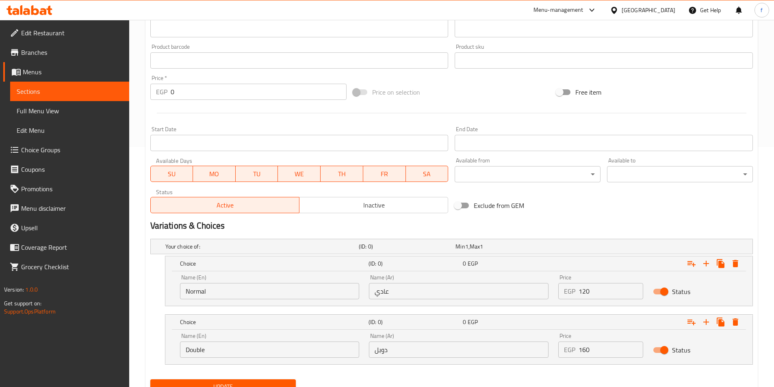
scroll to position [275, 0]
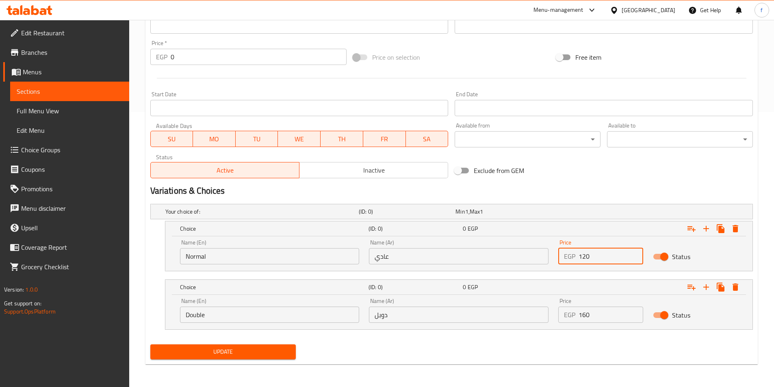
click at [607, 260] on input "120" at bounding box center [611, 256] width 65 height 16
type input "1"
type input "120"
click at [590, 313] on input "160" at bounding box center [611, 315] width 65 height 16
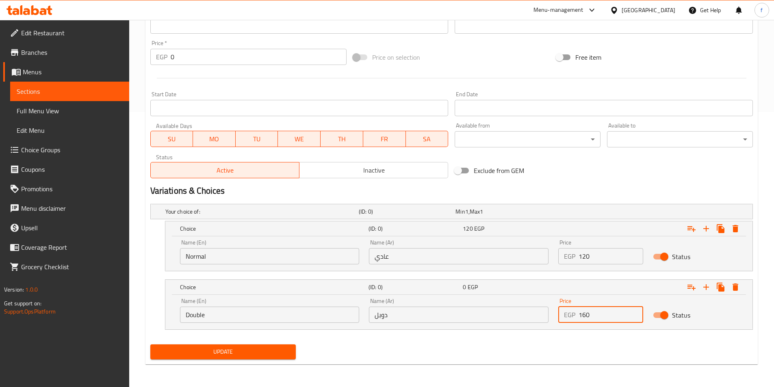
click at [590, 313] on input "160" at bounding box center [611, 315] width 65 height 16
type input "160"
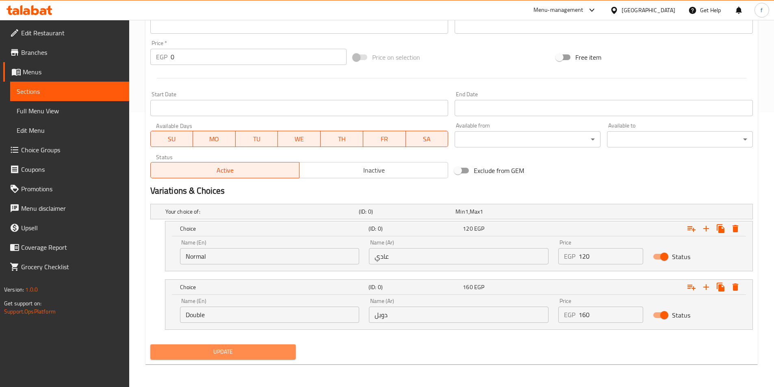
click at [245, 353] on span "Update" at bounding box center [223, 352] width 133 height 10
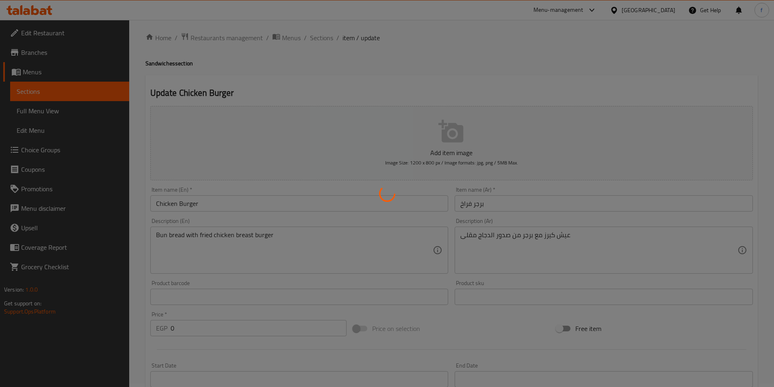
scroll to position [0, 0]
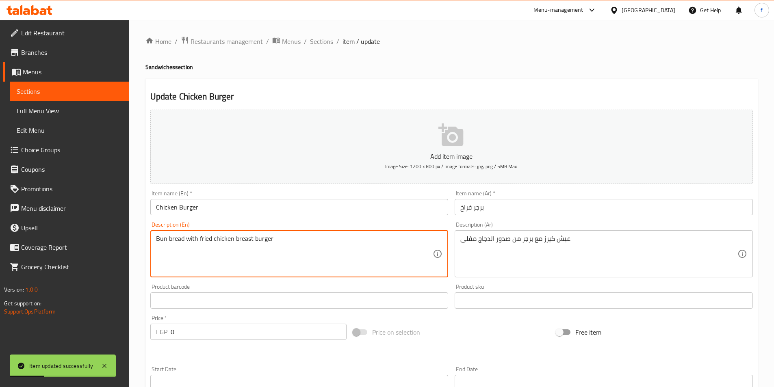
click at [177, 238] on textarea "Bun bread with fried chicken breast burger" at bounding box center [294, 254] width 277 height 39
paste textarea "Aish"
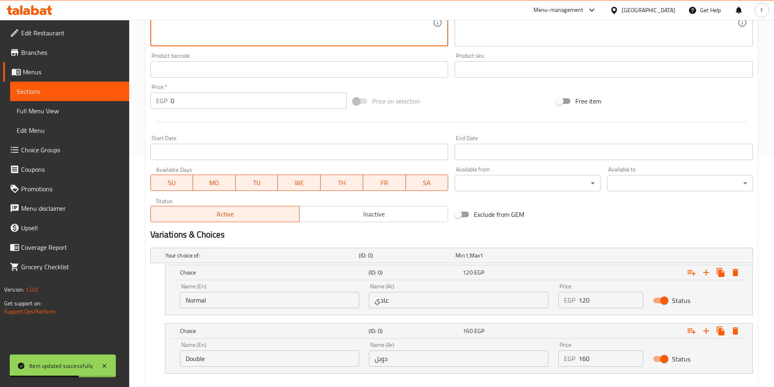
scroll to position [275, 0]
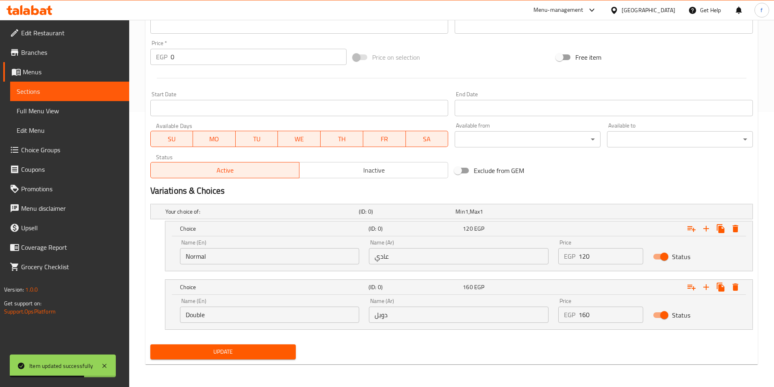
type textarea "Bun Aish with fried chicken breast burger"
click at [215, 346] on button "Update" at bounding box center [223, 352] width 146 height 15
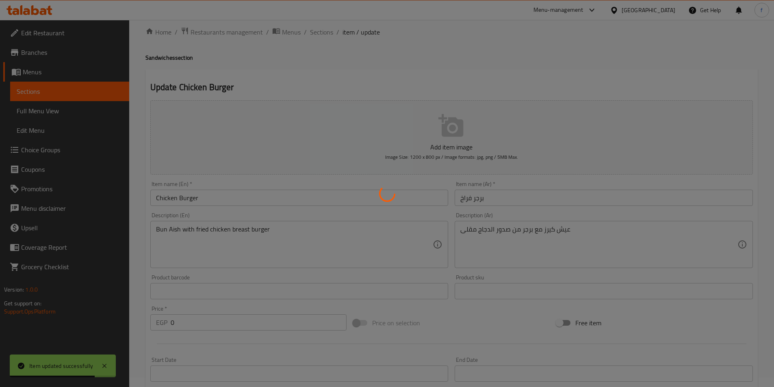
scroll to position [0, 0]
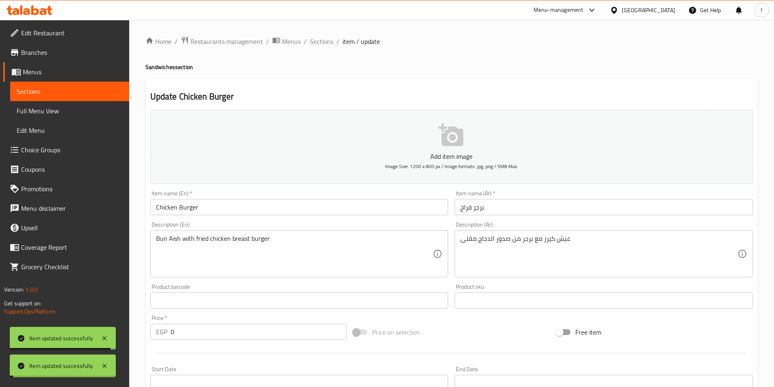
click at [326, 41] on span "Sections" at bounding box center [321, 42] width 23 height 10
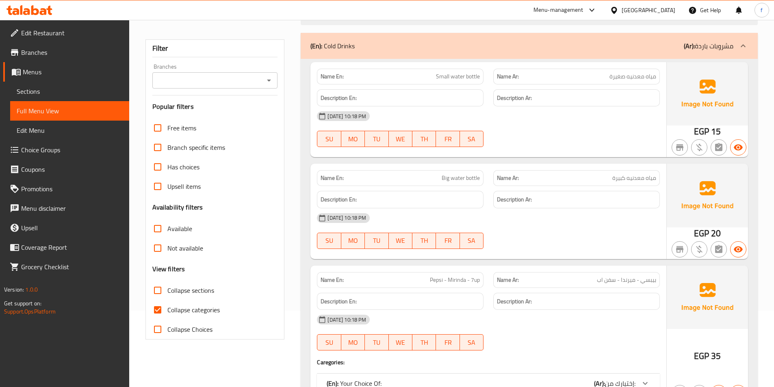
scroll to position [244, 0]
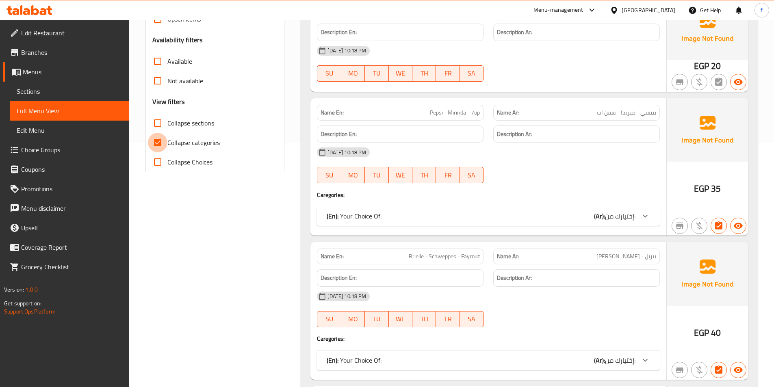
drag, startPoint x: 150, startPoint y: 140, endPoint x: 184, endPoint y: 152, distance: 36.2
click at [150, 140] on input "Collapse categories" at bounding box center [158, 143] width 20 height 20
checkbox input "false"
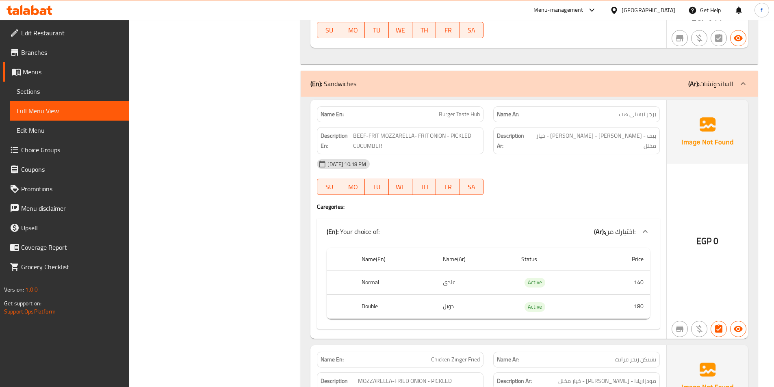
scroll to position [5608, 0]
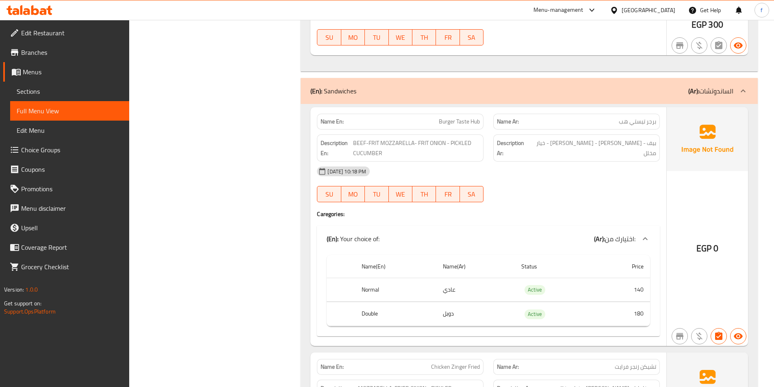
click at [444, 117] on span "Burger Taste Hub" at bounding box center [459, 121] width 41 height 9
click at [359, 138] on span "BEEF-FRIT MOZZARELLA- FRIT ONION - PICKLED CUCUMBER" at bounding box center [416, 148] width 127 height 20
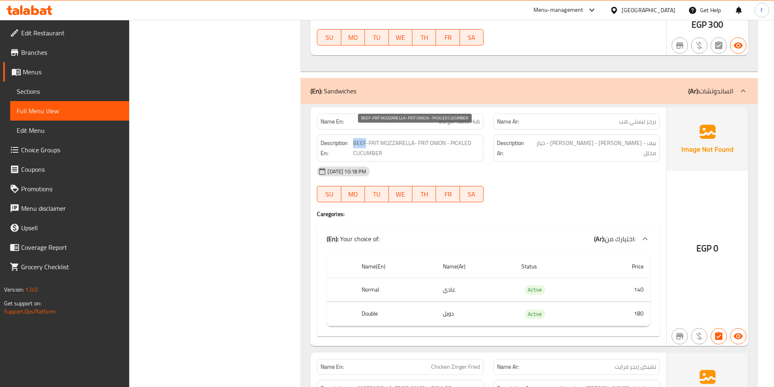
drag, startPoint x: 359, startPoint y: 133, endPoint x: 375, endPoint y: 130, distance: 17.0
click at [359, 138] on span "BEEF-FRIT MOZZARELLA- FRIT ONION - PICKLED CUCUMBER" at bounding box center [416, 148] width 127 height 20
click at [375, 138] on span "BEEF-FRIT MOZZARELLA- FRIT ONION - PICKLED CUCUMBER" at bounding box center [416, 148] width 127 height 20
click at [391, 138] on span "BEEF-FRIT MOZZARELLA- FRIT ONION - PICKLED CUCUMBER" at bounding box center [416, 148] width 127 height 20
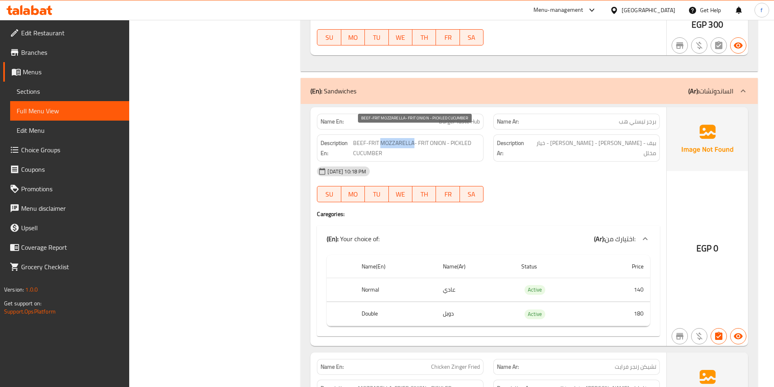
drag, startPoint x: 391, startPoint y: 130, endPoint x: 429, endPoint y: 132, distance: 38.7
click at [417, 138] on span "BEEF-FRIT MOZZARELLA- FRIT ONION - PICKLED CUCUMBER" at bounding box center [416, 148] width 127 height 20
click at [428, 138] on span "BEEF-FRIT MOZZARELLA- FRIT ONION - PICKLED CUCUMBER" at bounding box center [416, 148] width 127 height 20
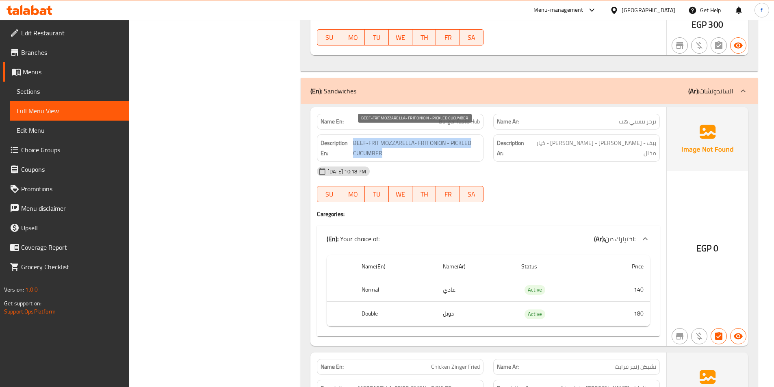
click at [444, 138] on span "BEEF-FRIT MOZZARELLA- FRIT ONION - PICKLED CUCUMBER" at bounding box center [416, 148] width 127 height 20
drag, startPoint x: 444, startPoint y: 130, endPoint x: 449, endPoint y: 130, distance: 4.9
click at [445, 138] on span "BEEF-FRIT MOZZARELLA- FRIT ONION - PICKLED CUCUMBER" at bounding box center [416, 148] width 127 height 20
click at [461, 138] on span "BEEF-FRIT MOZZARELLA- FRIT ONION - PICKLED CUCUMBER" at bounding box center [416, 148] width 127 height 20
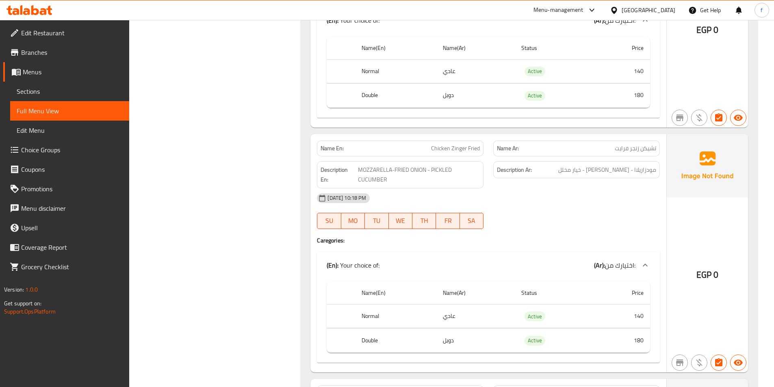
scroll to position [5852, 0]
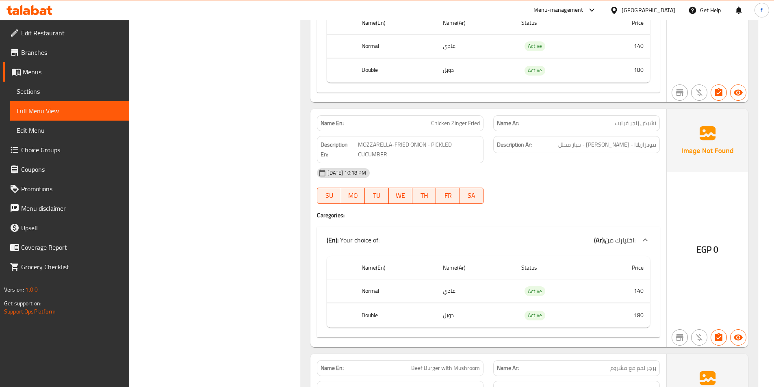
click at [439, 119] on span "Chicken Zinger Fried" at bounding box center [455, 123] width 49 height 9
drag, startPoint x: 439, startPoint y: 112, endPoint x: 460, endPoint y: 112, distance: 21.5
click at [445, 119] on span "Chicken Zinger Fried" at bounding box center [455, 123] width 49 height 9
click at [457, 119] on span "Chicken Zinger Fried" at bounding box center [455, 123] width 49 height 9
drag, startPoint x: 457, startPoint y: 113, endPoint x: 486, endPoint y: 109, distance: 29.8
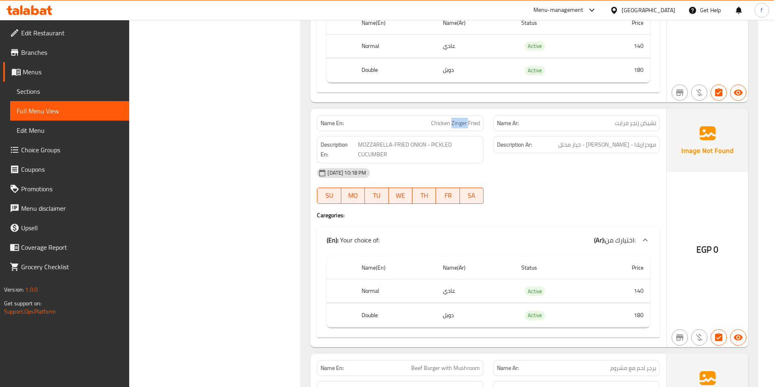
click at [462, 119] on span "Chicken Zinger Fried" at bounding box center [455, 123] width 49 height 9
click at [486, 111] on div "Name En: Chicken Zinger Fried" at bounding box center [400, 124] width 176 height 26
click at [474, 119] on span "Chicken Zinger Fried" at bounding box center [455, 123] width 49 height 9
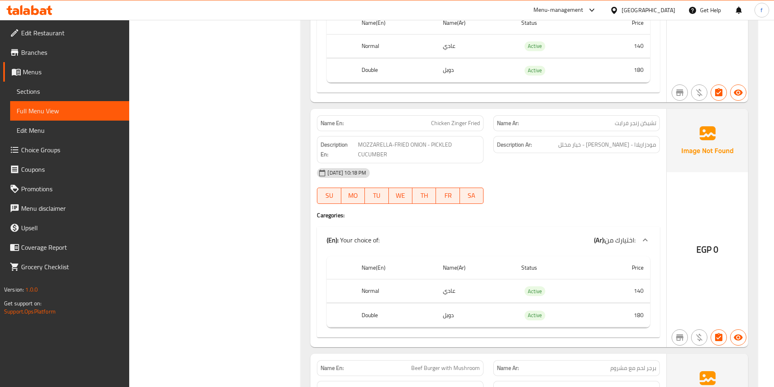
click at [362, 140] on span "MOZZARELLA-FRIED ONION - PICKLED CUCUMBER" at bounding box center [419, 150] width 122 height 20
drag, startPoint x: 362, startPoint y: 137, endPoint x: 415, endPoint y: 139, distance: 52.1
click at [380, 140] on span "MOZZARELLA-FRIED ONION - PICKLED CUCUMBER" at bounding box center [419, 150] width 122 height 20
click at [400, 140] on span "MOZZARELLA-FRIED ONION - PICKLED CUCUMBER" at bounding box center [419, 150] width 122 height 20
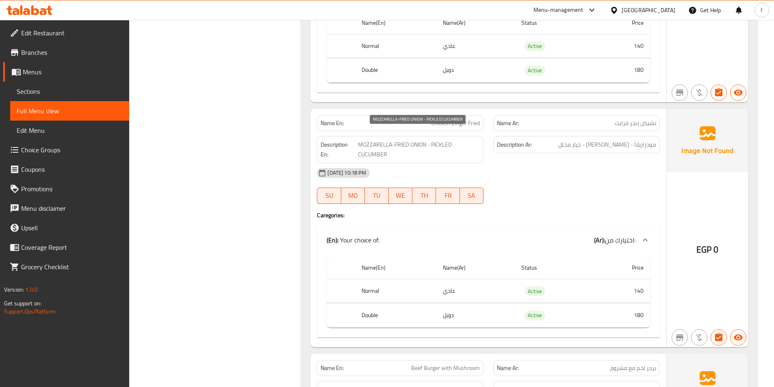
click at [415, 140] on span "MOZZARELLA-FRIED ONION - PICKLED CUCUMBER" at bounding box center [419, 150] width 122 height 20
drag, startPoint x: 415, startPoint y: 132, endPoint x: 458, endPoint y: 130, distance: 42.7
click at [423, 140] on span "MOZZARELLA-FRIED ONION - PICKLED CUCUMBER" at bounding box center [419, 150] width 122 height 20
click at [458, 140] on span "MOZZARELLA-FRIED ONION - PICKLED CUCUMBER" at bounding box center [419, 150] width 122 height 20
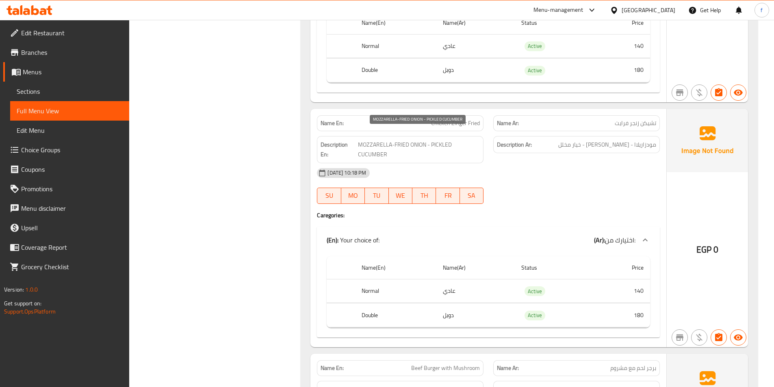
click at [452, 136] on div "Description En: MOZZARELLA-FRIED ONION - PICKLED CUCUMBER" at bounding box center [400, 149] width 167 height 27
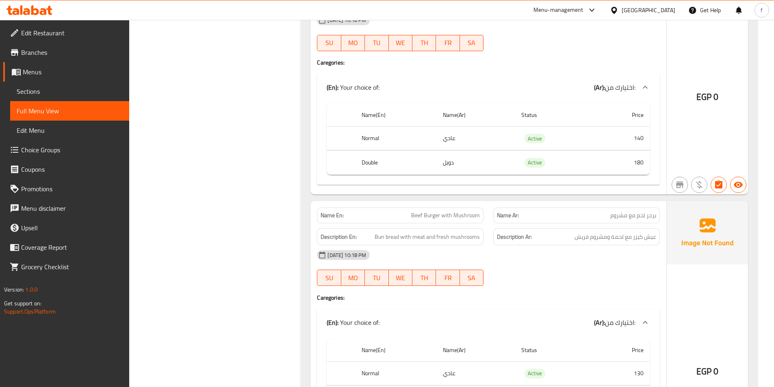
scroll to position [6055, 0]
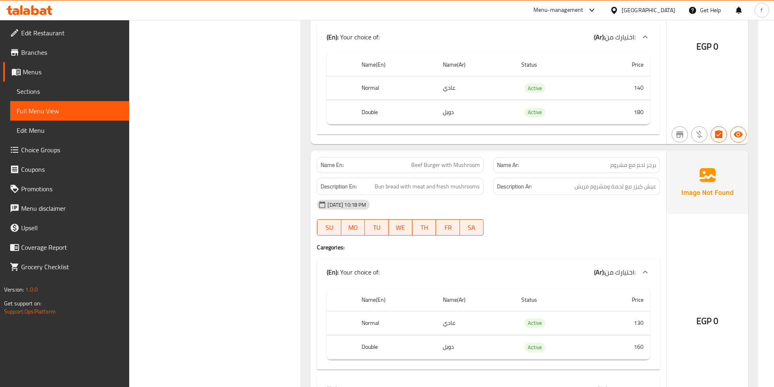
click at [433, 161] on span "Beef Burger with Mushroom" at bounding box center [445, 165] width 69 height 9
click at [426, 161] on span "Beef Burger with Mushroom" at bounding box center [445, 165] width 69 height 9
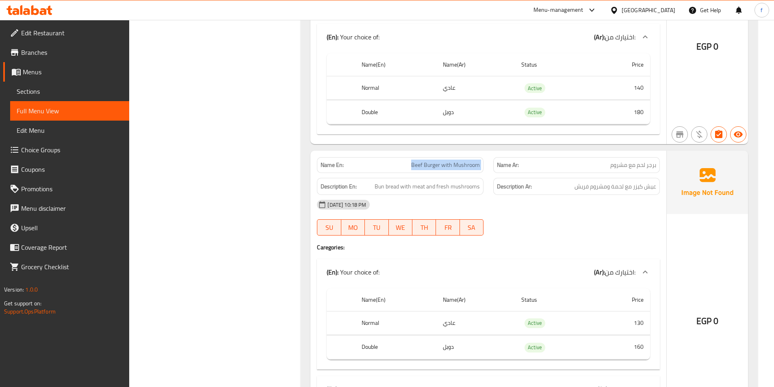
scroll to position [6299, 0]
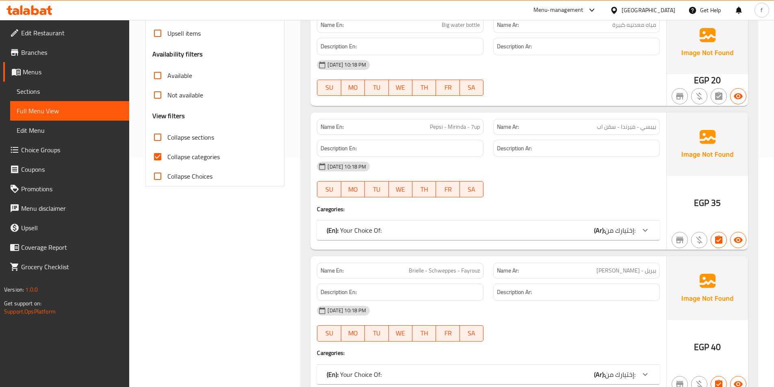
scroll to position [244, 0]
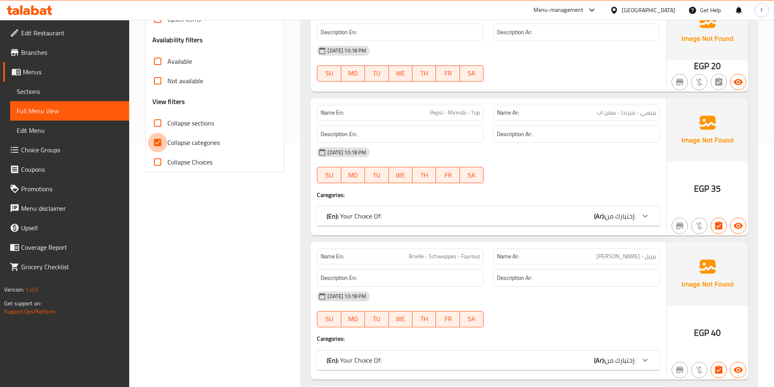
click at [150, 145] on input "Collapse categories" at bounding box center [158, 143] width 20 height 20
checkbox input "false"
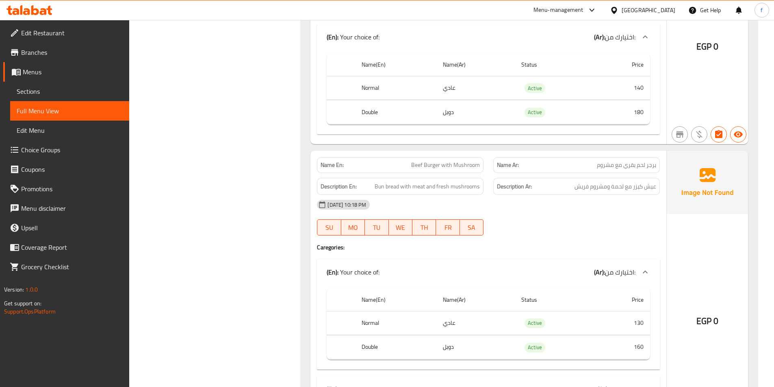
scroll to position [6299, 0]
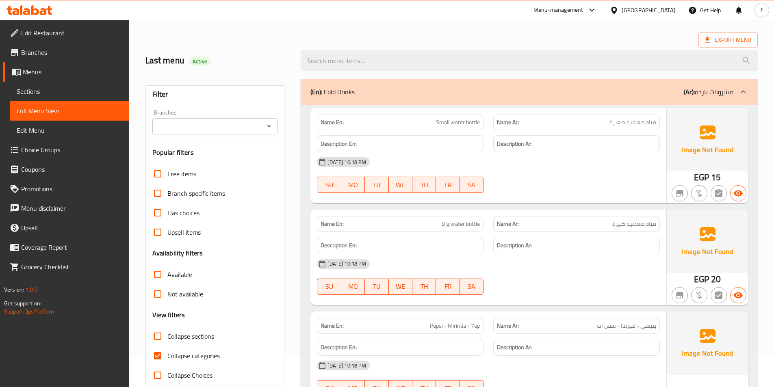
scroll to position [81, 0]
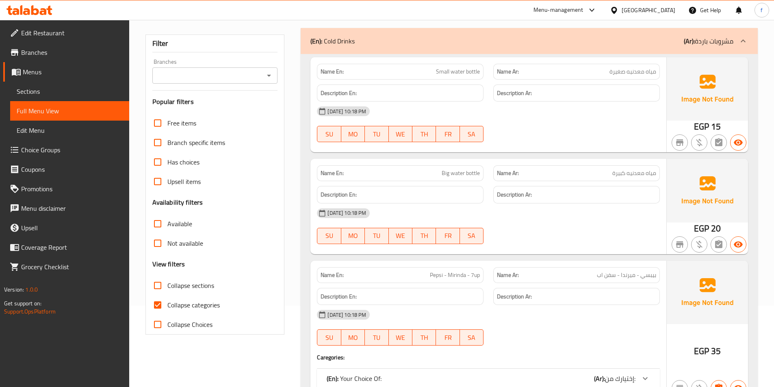
drag, startPoint x: 171, startPoint y: 301, endPoint x: 162, endPoint y: 287, distance: 16.6
click at [170, 298] on label "Collapse categories" at bounding box center [184, 305] width 72 height 20
click at [167, 298] on input "Collapse categories" at bounding box center [158, 305] width 20 height 20
checkbox input "false"
click at [162, 287] on input "Collapse sections" at bounding box center [158, 286] width 20 height 20
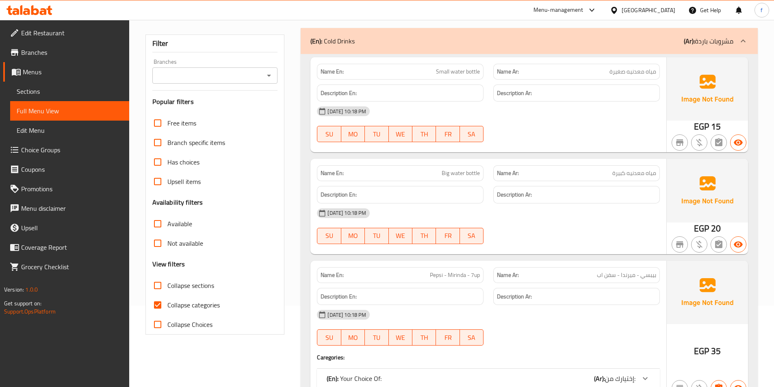
checkbox input "true"
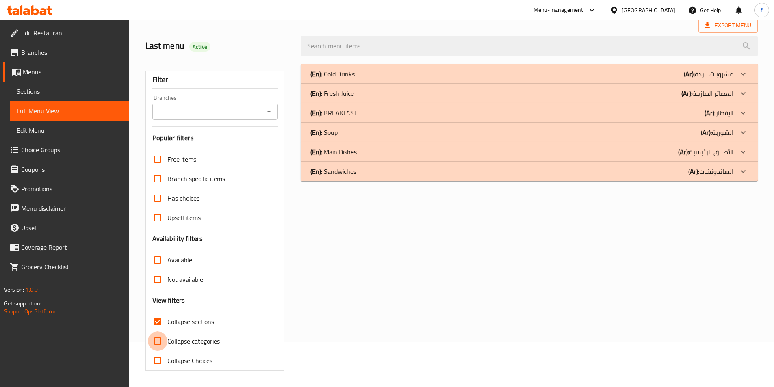
click at [161, 332] on input "Collapse categories" at bounding box center [158, 342] width 20 height 20
click at [665, 170] on div "(En): Sandwiches (Ar): الساندوتشات" at bounding box center [521, 172] width 423 height 10
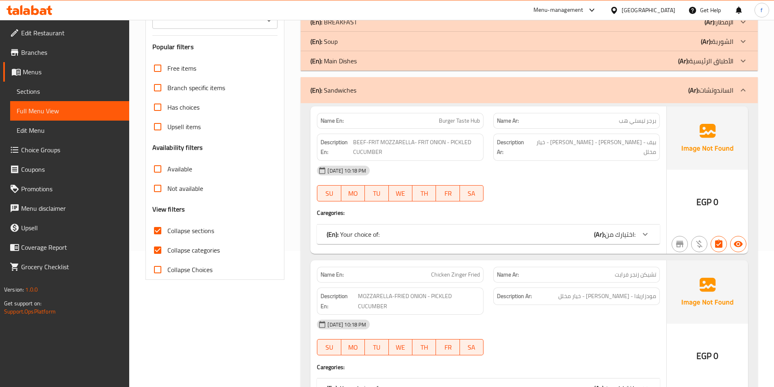
scroll to position [208, 0]
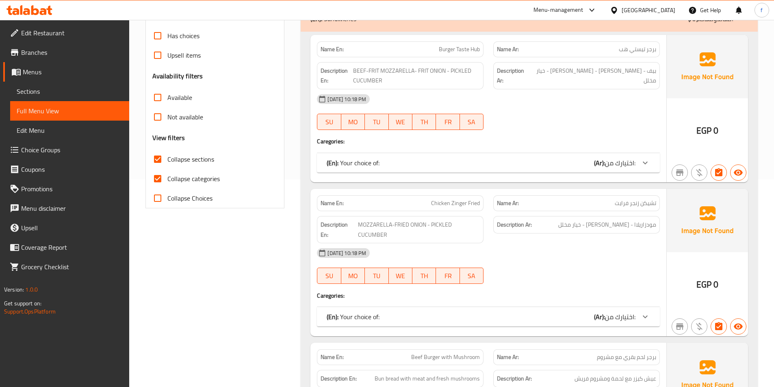
click at [156, 178] on input "Collapse categories" at bounding box center [158, 179] width 20 height 20
checkbox input "false"
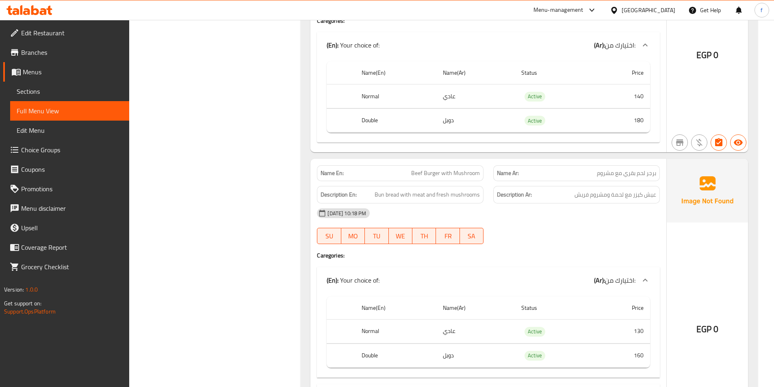
scroll to position [573, 0]
click at [634, 170] on span "برجر لحم بقري مع مشروم" at bounding box center [626, 173] width 59 height 9
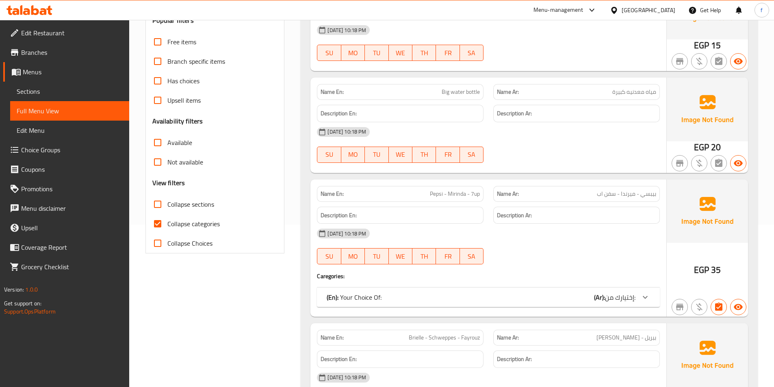
scroll to position [208, 0]
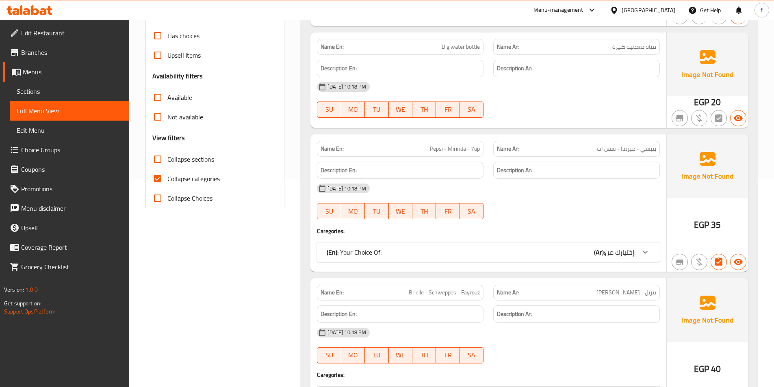
click at [159, 196] on input "Collapse Choices" at bounding box center [158, 199] width 20 height 20
checkbox input "true"
click at [158, 180] on input "Collapse categories" at bounding box center [158, 179] width 20 height 20
checkbox input "false"
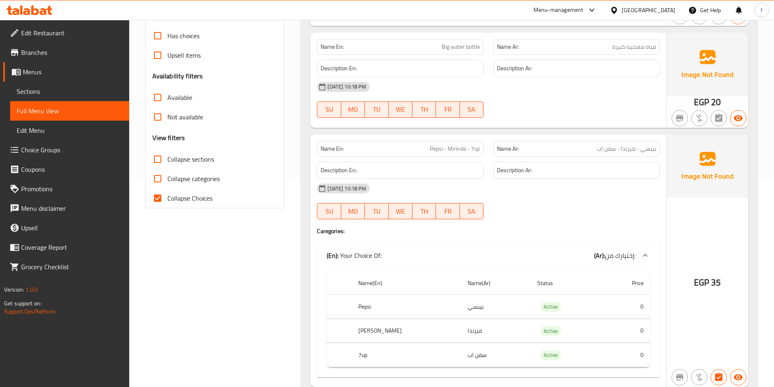
click at [154, 202] on input "Collapse Choices" at bounding box center [158, 199] width 20 height 20
checkbox input "false"
click at [154, 163] on input "Collapse sections" at bounding box center [158, 160] width 20 height 20
checkbox input "true"
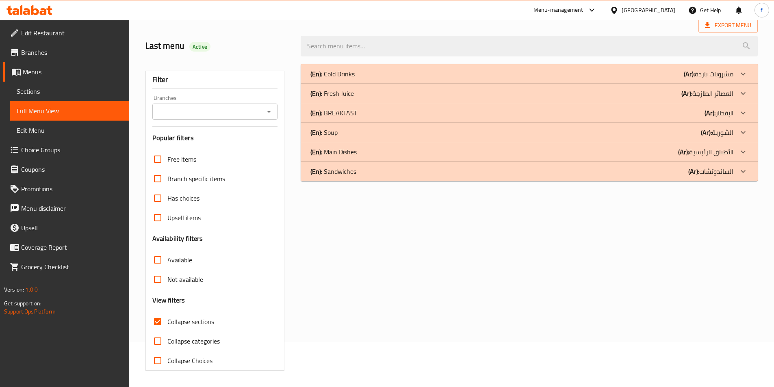
scroll to position [45, 0]
click at [718, 175] on p "(Ar): الساندوتشات" at bounding box center [710, 172] width 45 height 10
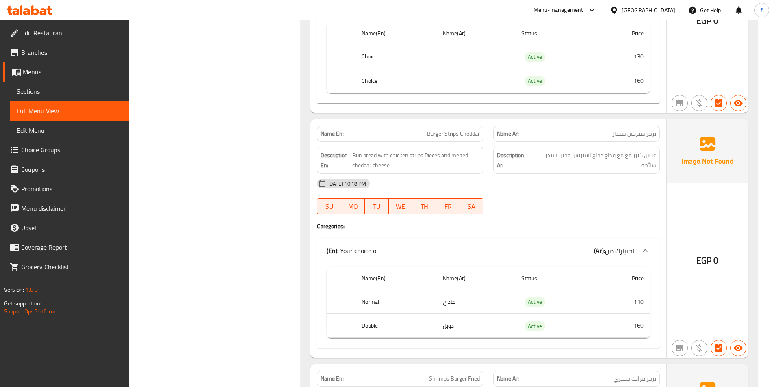
scroll to position [858, 0]
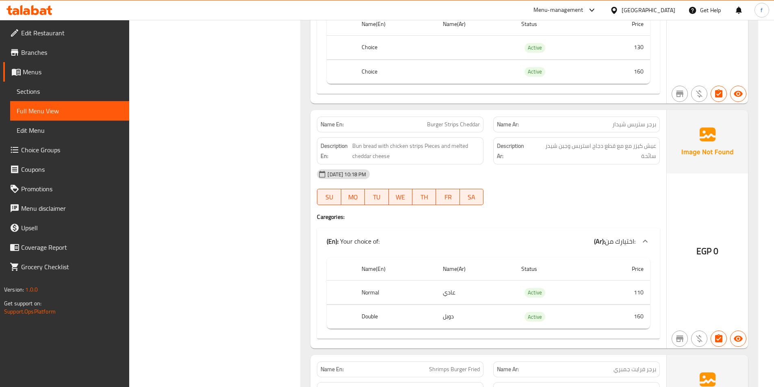
click at [437, 123] on span "Burger Strips Cheddar" at bounding box center [453, 124] width 53 height 9
click at [451, 124] on span "Burger Strips Cheddar" at bounding box center [453, 124] width 53 height 9
click at [477, 127] on span "Burger Strips Cheddar" at bounding box center [453, 124] width 53 height 9
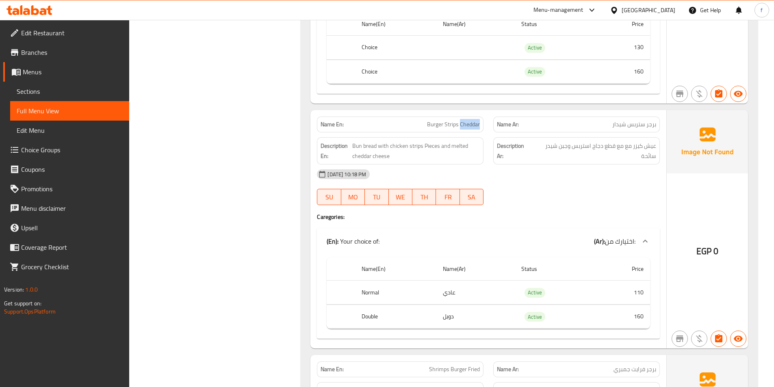
click at [477, 127] on span "Burger Strips Cheddar" at bounding box center [453, 124] width 53 height 9
click at [354, 144] on span "Bun bread with chicken strips Pieces and melted cheddar cheese" at bounding box center [416, 151] width 128 height 20
click at [362, 143] on span "Bun bread with chicken strips Pieces and melted cheddar cheese" at bounding box center [416, 151] width 128 height 20
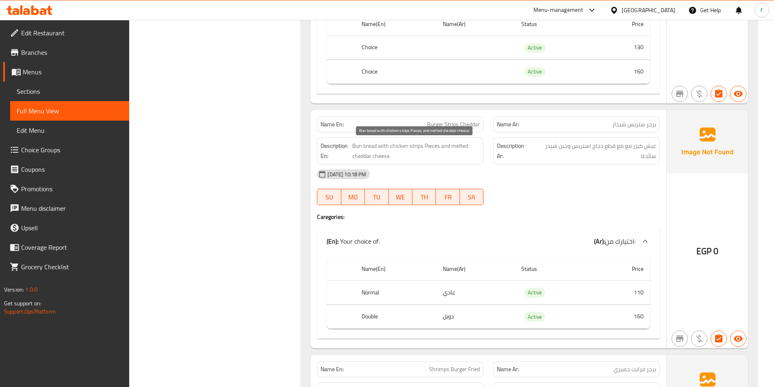
click at [392, 151] on span "Bun bread with chicken strips Pieces and melted cheddar cheese" at bounding box center [416, 151] width 128 height 20
drag, startPoint x: 392, startPoint y: 151, endPoint x: 405, endPoint y: 146, distance: 14.4
click at [392, 150] on span "Bun bread with chicken strips Pieces and melted cheddar cheese" at bounding box center [416, 151] width 128 height 20
click at [483, 124] on div "Name En: Burger Strips Cheddar" at bounding box center [400, 125] width 167 height 16
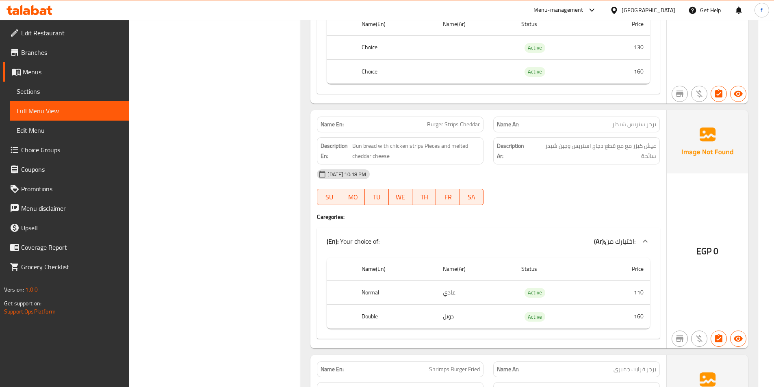
click at [475, 124] on span "Burger Strips Cheddar" at bounding box center [453, 124] width 53 height 9
copy span "Burger Strips Cheddar"
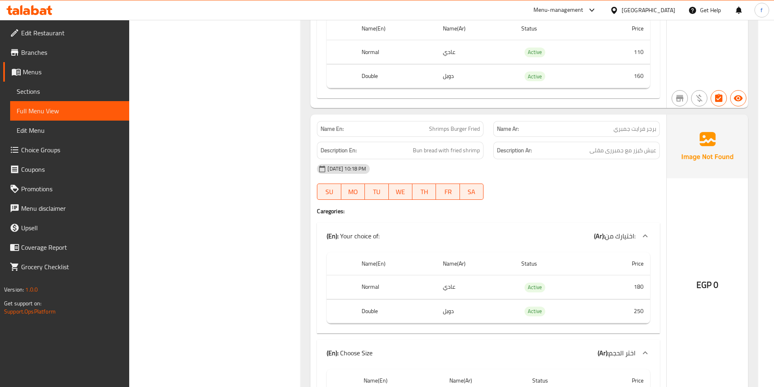
scroll to position [1102, 0]
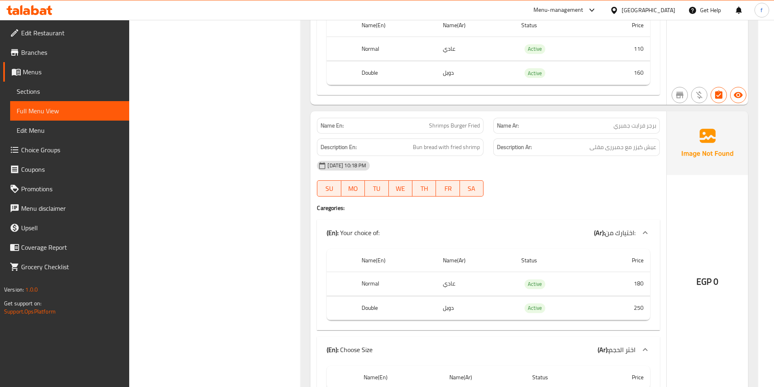
click at [441, 127] on span "Shrimps Burger Fried" at bounding box center [454, 126] width 51 height 9
drag, startPoint x: 441, startPoint y: 127, endPoint x: 451, endPoint y: 124, distance: 9.9
click at [441, 127] on span "Shrimps Burger Fried" at bounding box center [454, 126] width 51 height 9
click at [451, 124] on span "Shrimps Burger Fried" at bounding box center [454, 126] width 51 height 9
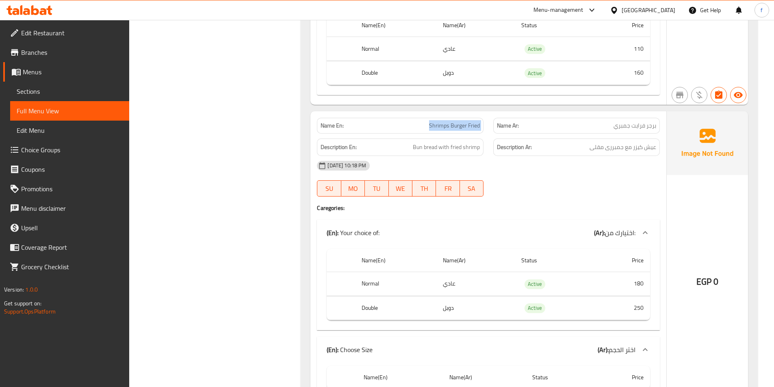
click at [451, 124] on span "Shrimps Burger Fried" at bounding box center [454, 126] width 51 height 9
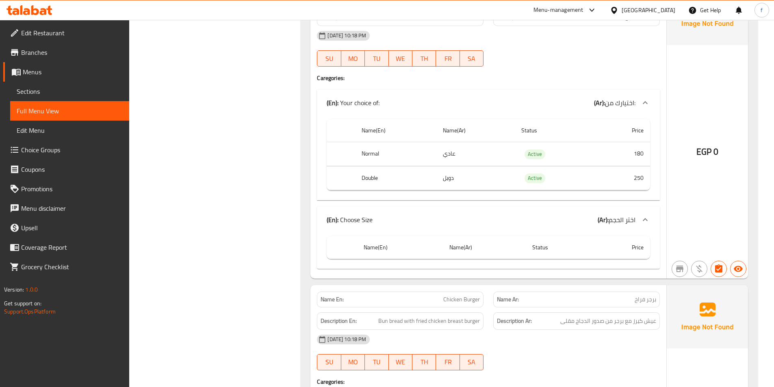
scroll to position [1061, 0]
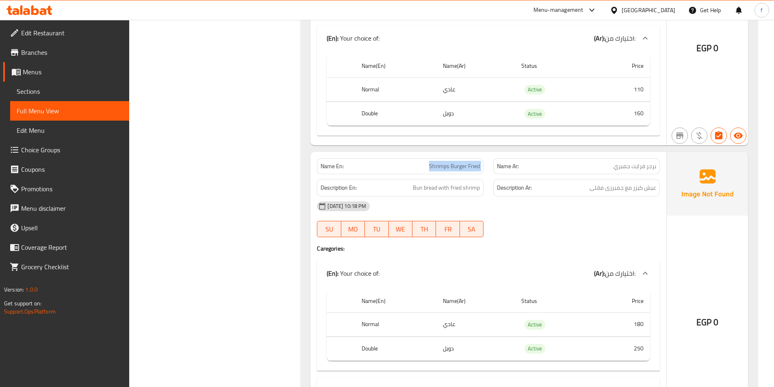
click at [467, 166] on span "Shrimps Burger Fried" at bounding box center [454, 166] width 51 height 9
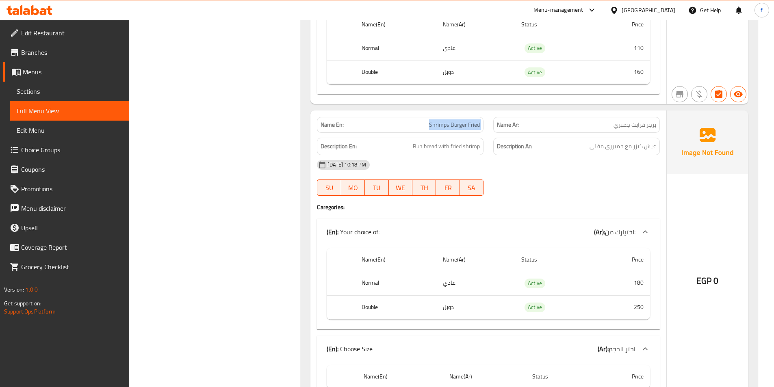
scroll to position [1183, 0]
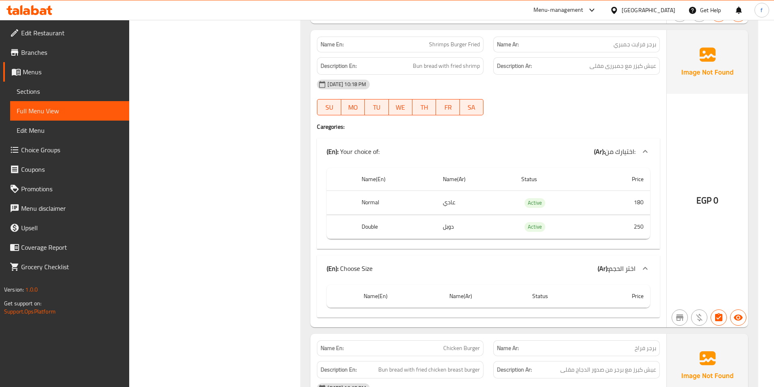
click at [434, 62] on span "Bun bread with fried shrimp" at bounding box center [446, 66] width 67 height 10
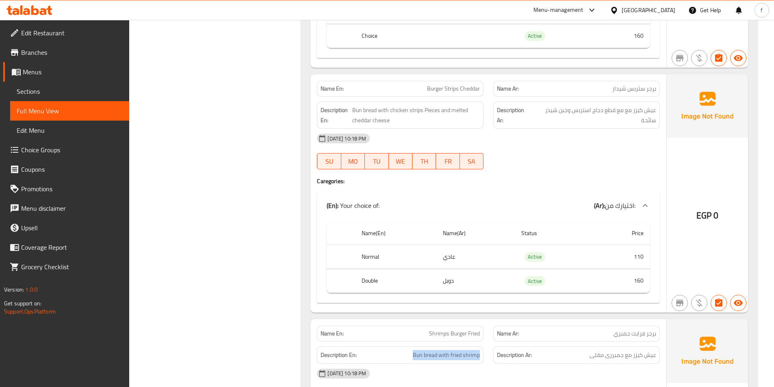
scroll to position [858, 0]
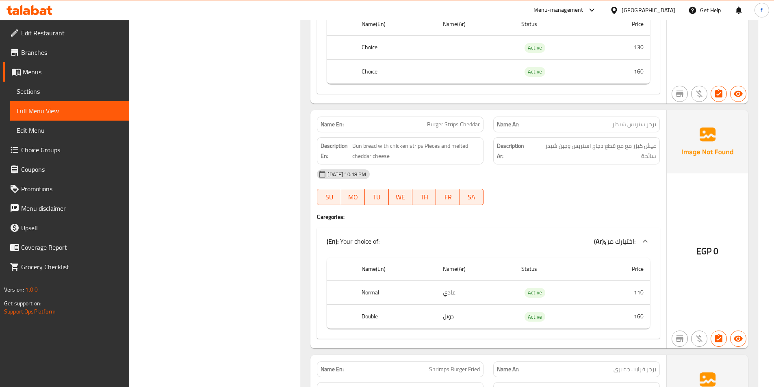
click at [431, 124] on span "Burger Strips Cheddar" at bounding box center [453, 124] width 53 height 9
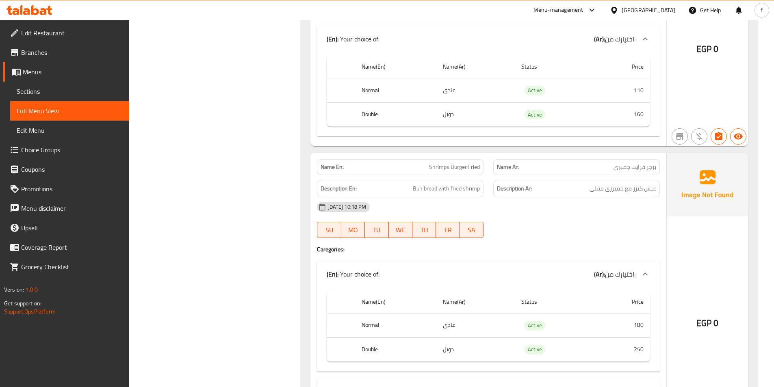
scroll to position [1061, 0]
click at [455, 165] on span "Shrimps Burger Fried" at bounding box center [454, 166] width 51 height 9
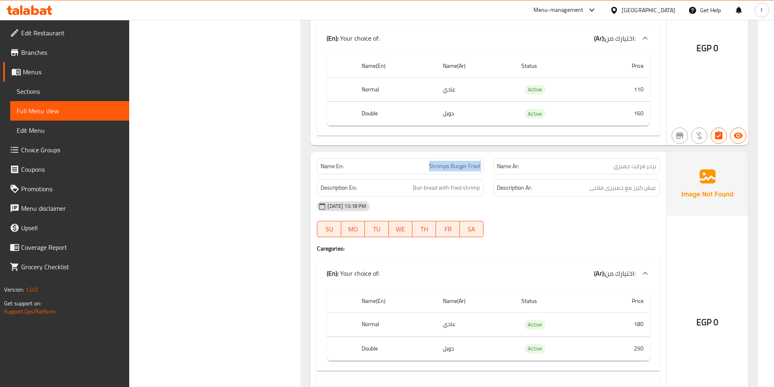
scroll to position [1224, 0]
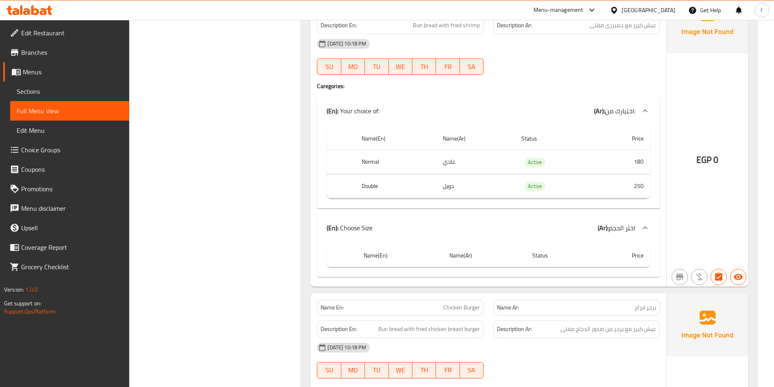
copy span "Shrimps Burger Fried"
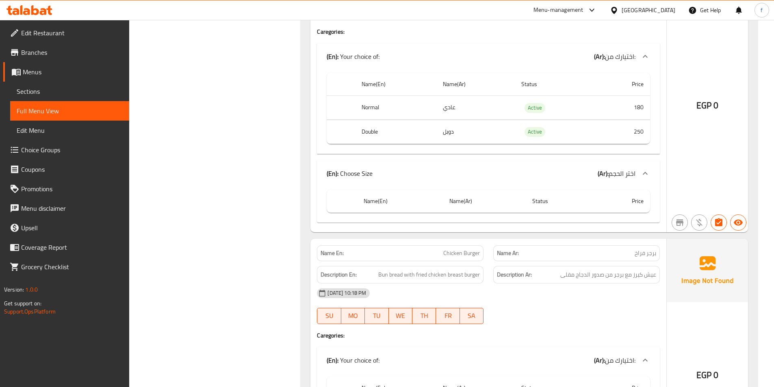
scroll to position [1427, 0]
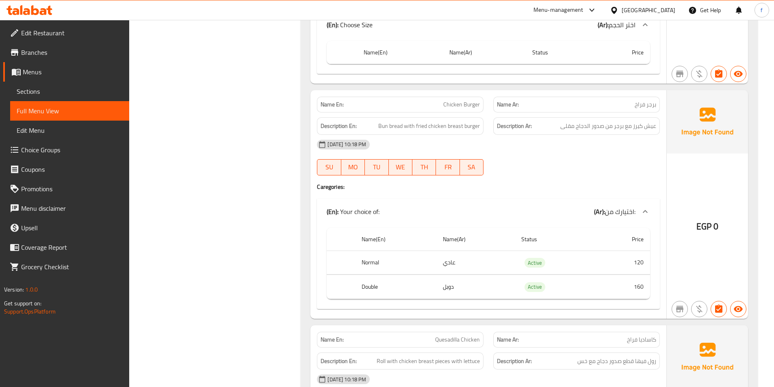
click at [453, 104] on span "Chicken Burger" at bounding box center [461, 104] width 37 height 9
copy span "Chicken Burger"
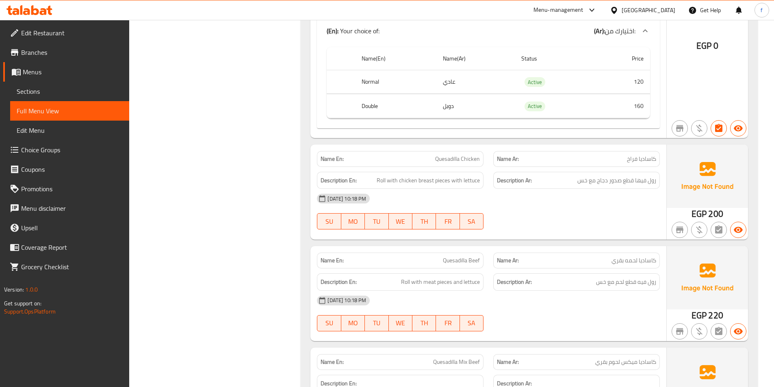
scroll to position [1711, 0]
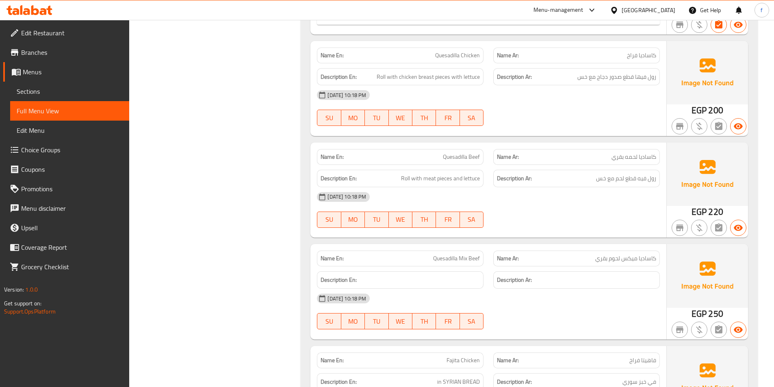
click at [457, 55] on span "Quesadilla Chicken" at bounding box center [457, 55] width 45 height 9
click at [381, 76] on span "Roll with chicken breast pieces with lettuce" at bounding box center [428, 77] width 103 height 10
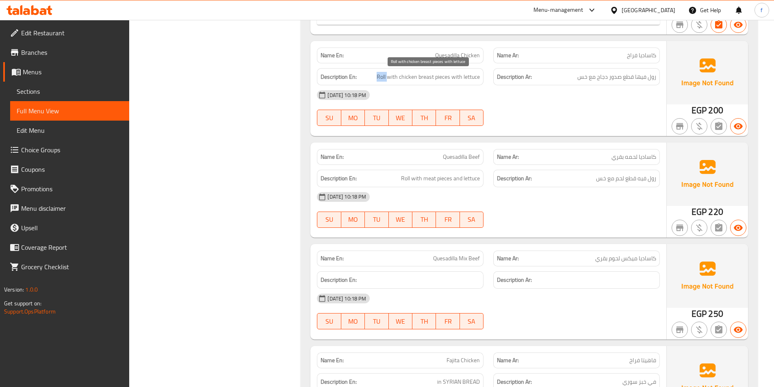
click at [381, 76] on span "Roll with chicken breast pieces with lettuce" at bounding box center [428, 77] width 103 height 10
click at [395, 77] on span "Roll with chicken breast pieces with lettuce" at bounding box center [428, 77] width 103 height 10
click at [406, 77] on span "Roll with chicken breast pieces with lettuce" at bounding box center [428, 77] width 103 height 10
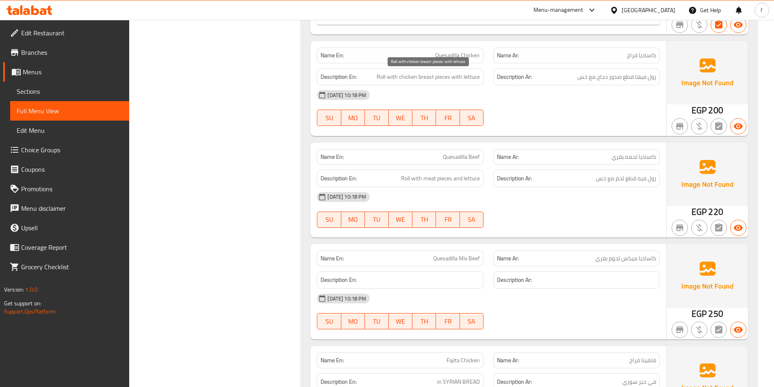
click at [439, 75] on span "Roll with chicken breast pieces with lettuce" at bounding box center [428, 77] width 103 height 10
click at [432, 78] on span "Roll with chicken breast pieces with lettuce" at bounding box center [428, 77] width 103 height 10
drag, startPoint x: 432, startPoint y: 78, endPoint x: 477, endPoint y: 81, distance: 45.2
click at [443, 79] on span "Roll with chicken breast pieces with lettuce" at bounding box center [428, 77] width 103 height 10
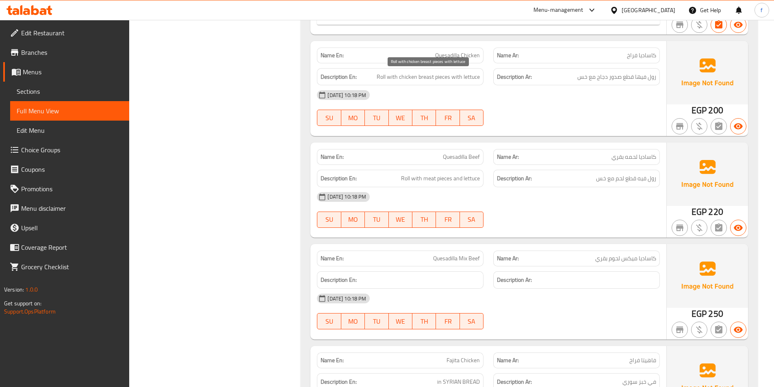
click at [484, 81] on div "Description En: Roll with chicken breast pieces with lettuce" at bounding box center [400, 76] width 176 height 27
click at [473, 79] on span "Roll with chicken breast pieces with lettuce" at bounding box center [428, 77] width 103 height 10
click at [473, 78] on span "Roll with chicken breast pieces with lettuce" at bounding box center [428, 77] width 103 height 10
drag, startPoint x: 473, startPoint y: 78, endPoint x: 763, endPoint y: 82, distance: 290.2
click at [475, 78] on span "Roll with chicken breast pieces with lettuce" at bounding box center [428, 77] width 103 height 10
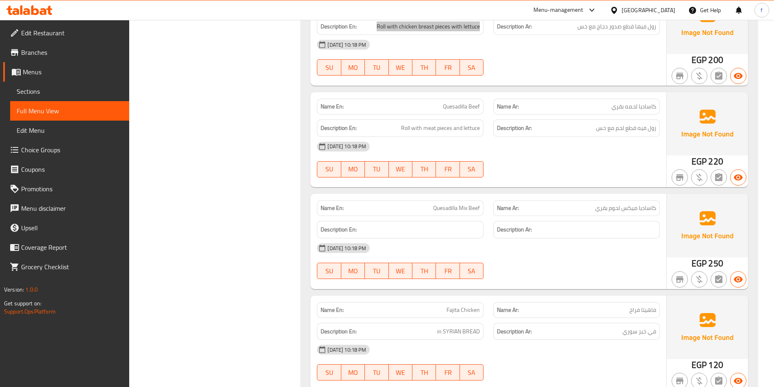
scroll to position [1752, 0]
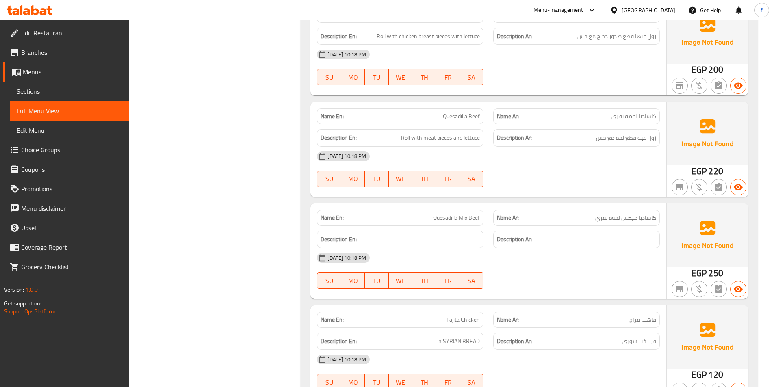
click at [455, 117] on span "Quesadilla Beef" at bounding box center [461, 116] width 37 height 9
drag, startPoint x: 455, startPoint y: 117, endPoint x: 412, endPoint y: 141, distance: 49.5
click at [442, 128] on div "Name En: Quesadilla Beef Name Ar: كاساديا لحمه بقري Description En: Roll with m…" at bounding box center [488, 149] width 356 height 95
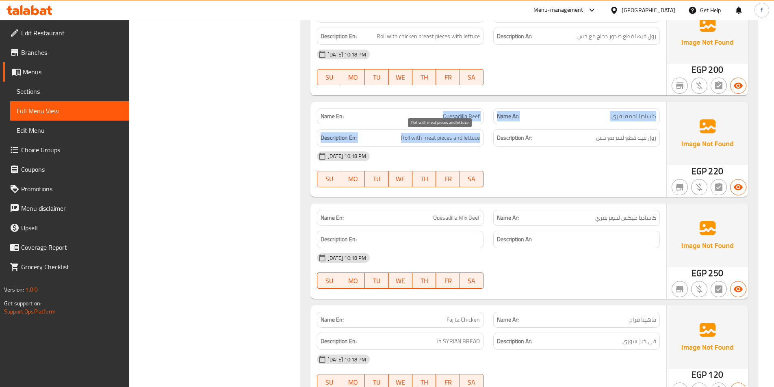
click at [406, 137] on span "Roll with meat pieces and lettuce" at bounding box center [440, 138] width 79 height 10
drag, startPoint x: 406, startPoint y: 137, endPoint x: 418, endPoint y: 139, distance: 12.0
click at [408, 137] on span "Roll with meat pieces and lettuce" at bounding box center [440, 138] width 79 height 10
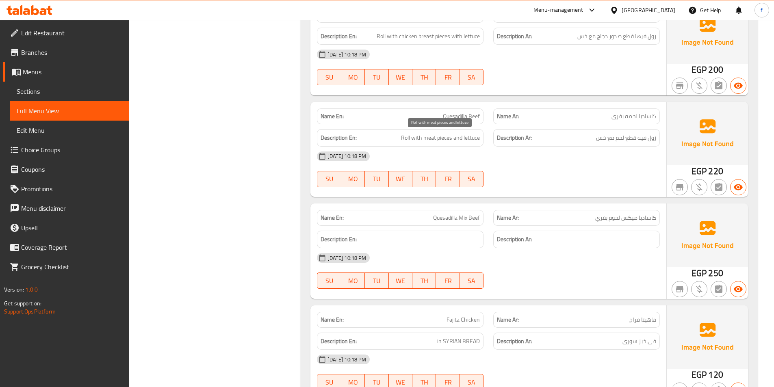
click at [418, 139] on span "Roll with meat pieces and lettuce" at bounding box center [440, 138] width 79 height 10
drag, startPoint x: 418, startPoint y: 139, endPoint x: 429, endPoint y: 139, distance: 11.0
click at [420, 139] on span "Roll with meat pieces and lettuce" at bounding box center [440, 138] width 79 height 10
click at [429, 139] on span "Roll with meat pieces and lettuce" at bounding box center [440, 138] width 79 height 10
drag, startPoint x: 429, startPoint y: 139, endPoint x: 441, endPoint y: 139, distance: 11.4
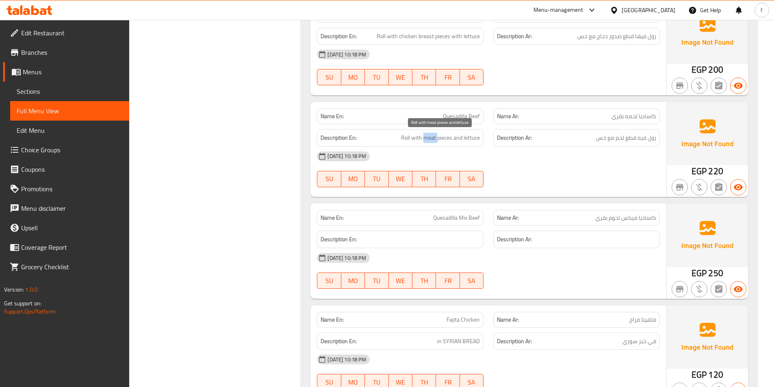
click at [430, 139] on span "Roll with meat pieces and lettuce" at bounding box center [440, 138] width 79 height 10
click at [441, 139] on span "Roll with meat pieces and lettuce" at bounding box center [440, 138] width 79 height 10
drag, startPoint x: 441, startPoint y: 139, endPoint x: 735, endPoint y: 161, distance: 295.4
click at [441, 139] on span "Roll with meat pieces and lettuce" at bounding box center [440, 138] width 79 height 10
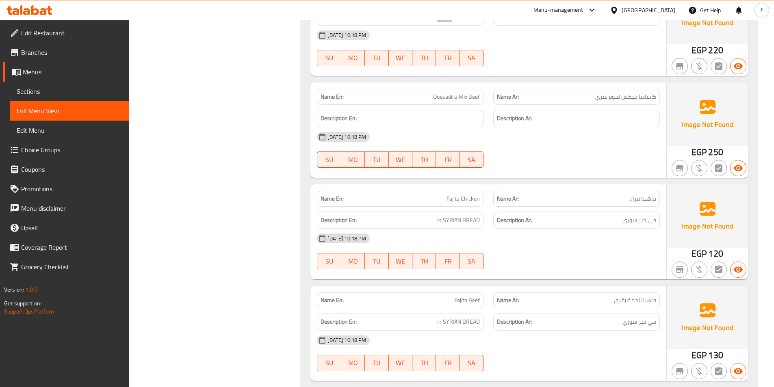
scroll to position [1874, 0]
click at [433, 92] on span "Quesadilla Mix Beef" at bounding box center [456, 96] width 47 height 9
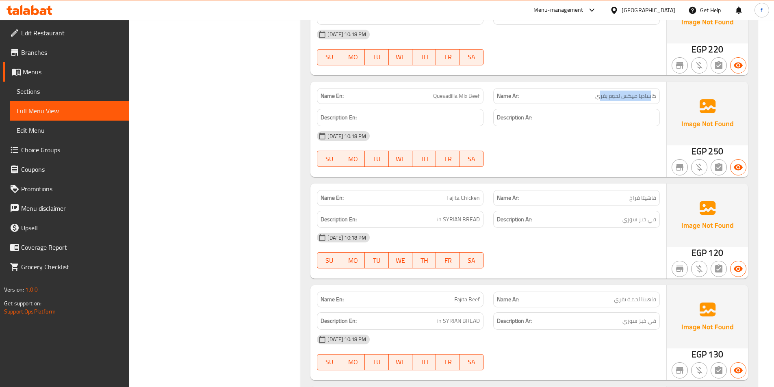
drag, startPoint x: 651, startPoint y: 94, endPoint x: 710, endPoint y: 113, distance: 62.5
click at [601, 94] on span "كاساديا ميكس لحوم بقري" at bounding box center [625, 96] width 61 height 9
click at [459, 200] on span "Fajita Chicken" at bounding box center [463, 198] width 33 height 9
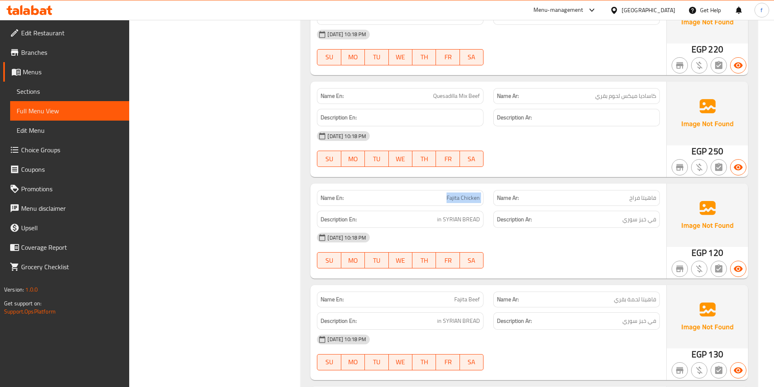
click at [459, 200] on span "Fajita Chicken" at bounding box center [463, 198] width 33 height 9
drag, startPoint x: 433, startPoint y: 221, endPoint x: 498, endPoint y: 219, distance: 65.4
click at [498, 219] on div "Description En: in SYRIAN BREAD Description Ar: في خبز سوري" at bounding box center [488, 219] width 353 height 27
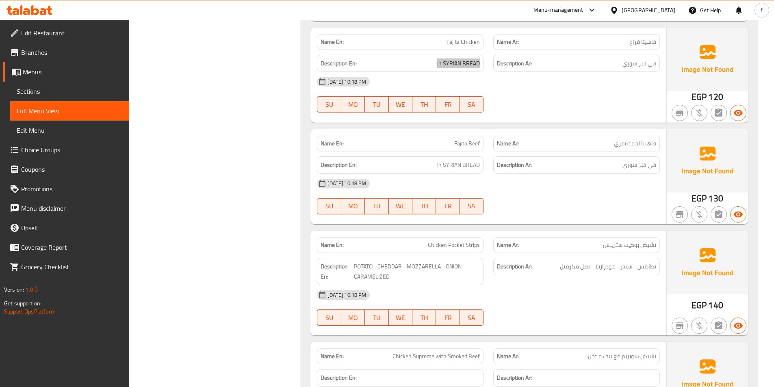
scroll to position [2036, 0]
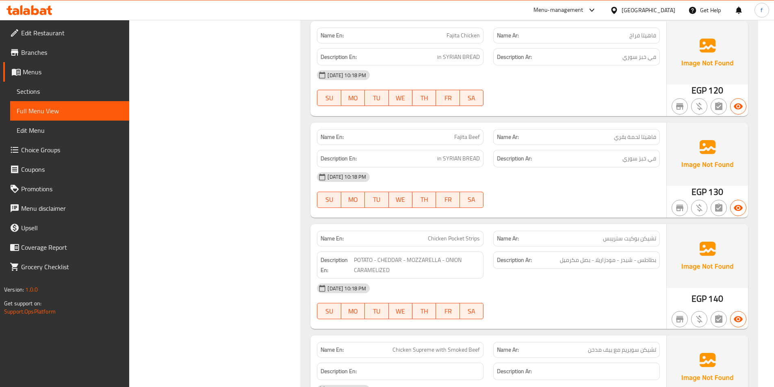
click at [471, 139] on span "Fajita Beef" at bounding box center [467, 137] width 26 height 9
drag, startPoint x: 431, startPoint y: 162, endPoint x: 486, endPoint y: 160, distance: 54.9
click at [484, 161] on div "Description En: in SYRIAN BREAD" at bounding box center [400, 158] width 176 height 27
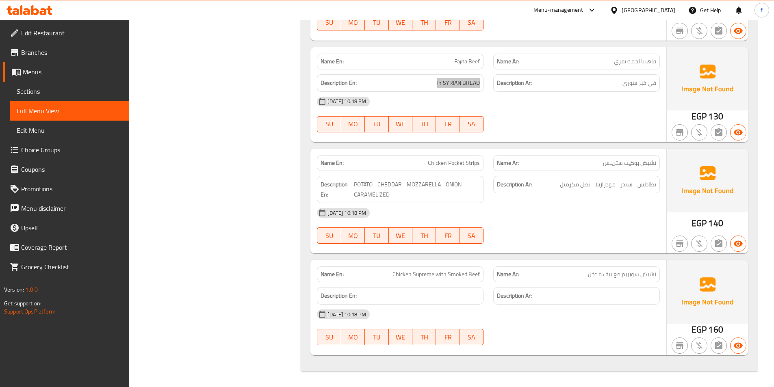
scroll to position [2113, 0]
click at [450, 162] on span "Chicken Pocket Strips" at bounding box center [454, 162] width 52 height 9
click at [434, 165] on span "Chicken Pocket Strips" at bounding box center [454, 162] width 52 height 9
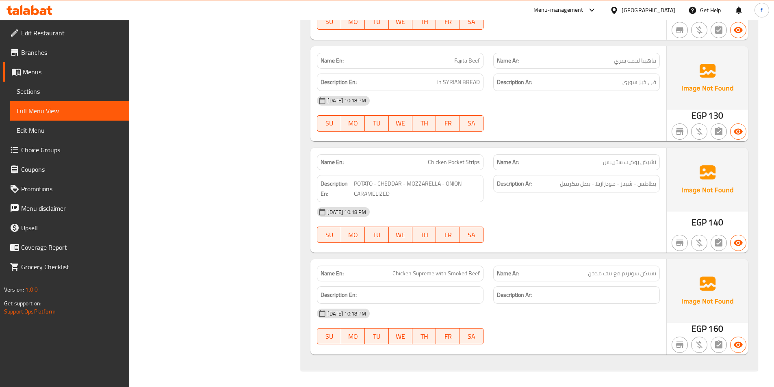
click at [468, 164] on span "Chicken Pocket Strips" at bounding box center [454, 162] width 52 height 9
click at [356, 185] on span "POTATO - CHEDDAR - MOZZARELLA - ONION CARAMELIZED" at bounding box center [417, 189] width 126 height 20
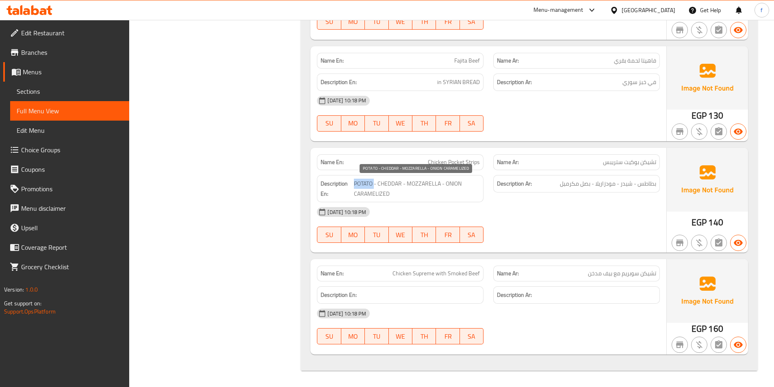
drag, startPoint x: 356, startPoint y: 185, endPoint x: 386, endPoint y: 182, distance: 30.7
click at [362, 185] on span "POTATO - CHEDDAR - MOZZARELLA - ONION CARAMELIZED" at bounding box center [417, 189] width 126 height 20
click at [386, 182] on span "POTATO - CHEDDAR - MOZZARELLA - ONION CARAMELIZED" at bounding box center [417, 189] width 126 height 20
drag, startPoint x: 386, startPoint y: 182, endPoint x: 410, endPoint y: 182, distance: 24.0
click at [388, 182] on span "POTATO - CHEDDAR - MOZZARELLA - ONION CARAMELIZED" at bounding box center [417, 189] width 126 height 20
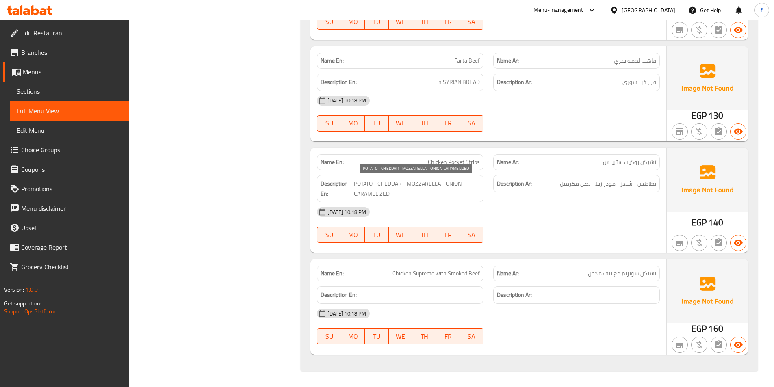
click at [410, 182] on span "POTATO - CHEDDAR - MOZZARELLA - ONION CARAMELIZED" at bounding box center [417, 189] width 126 height 20
click at [456, 172] on div "Description En: POTATO - CHEDDAR - MOZZARELLA - ONION CARAMELIZED" at bounding box center [400, 188] width 176 height 37
click at [453, 182] on span "POTATO - CHEDDAR - MOZZARELLA - ONION CARAMELIZED" at bounding box center [417, 189] width 126 height 20
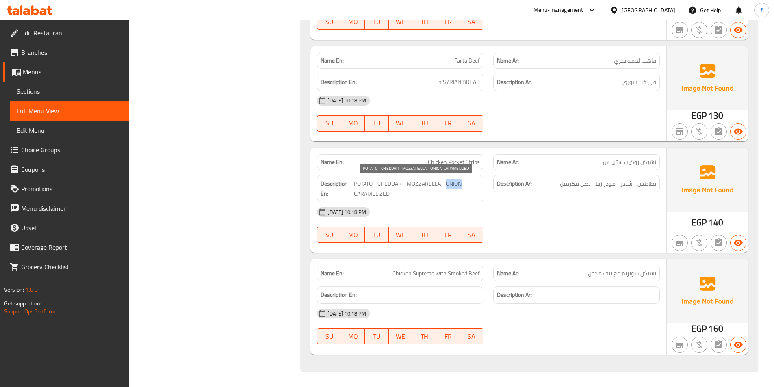
click at [453, 182] on span "POTATO - CHEDDAR - MOZZARELLA - ONION CARAMELIZED" at bounding box center [417, 189] width 126 height 20
click at [358, 197] on span "POTATO - CHEDDAR - MOZZARELLA - ONION CARAMELIZED" at bounding box center [417, 189] width 126 height 20
click at [412, 270] on span "Chicken Supreme with Smoked Beef" at bounding box center [436, 273] width 87 height 9
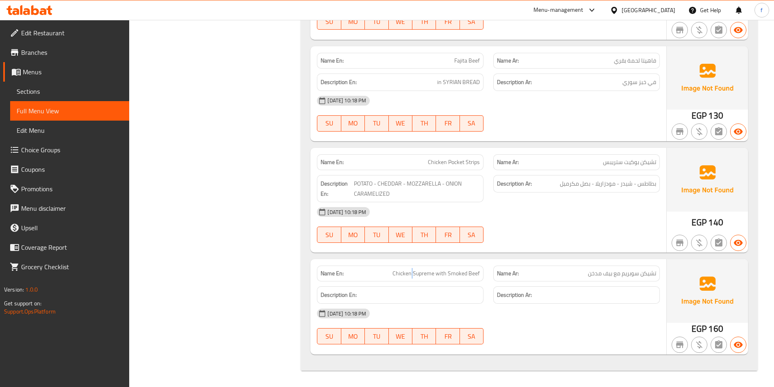
click at [412, 270] on span "Chicken Supreme with Smoked Beef" at bounding box center [436, 273] width 87 height 9
click at [437, 273] on span "Chicken Supreme with Smoked Beef" at bounding box center [436, 273] width 87 height 9
click at [437, 275] on span "Chicken Supreme with Smoked Beef" at bounding box center [436, 273] width 87 height 9
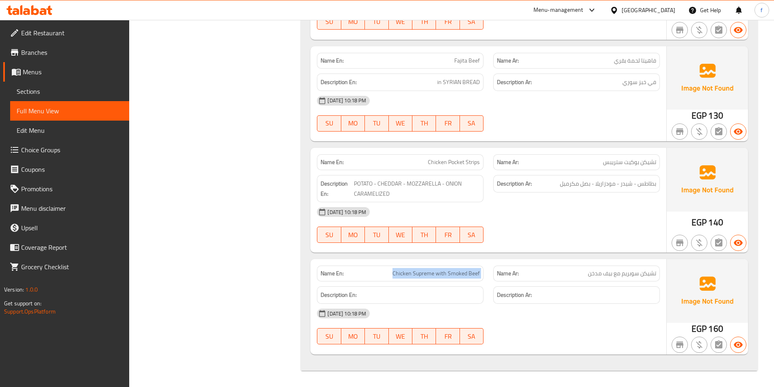
click at [437, 275] on span "Chicken Supreme with Smoked Beef" at bounding box center [436, 273] width 87 height 9
click at [483, 277] on div "Name En: Chicken Supreme with Smoked Beef" at bounding box center [400, 274] width 167 height 16
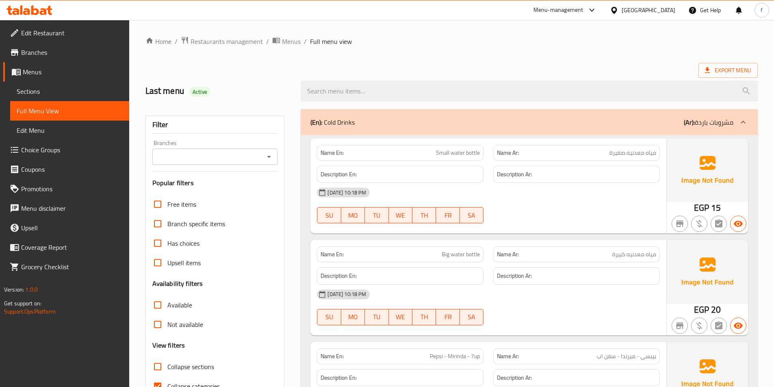
scroll to position [167, 0]
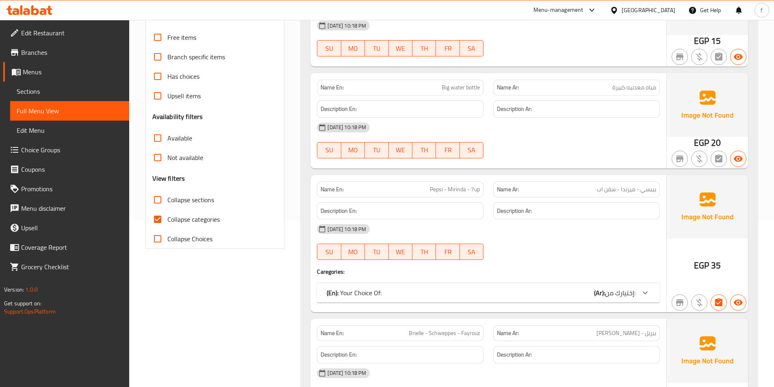
click at [152, 219] on input "Collapse categories" at bounding box center [158, 220] width 20 height 20
checkbox input "false"
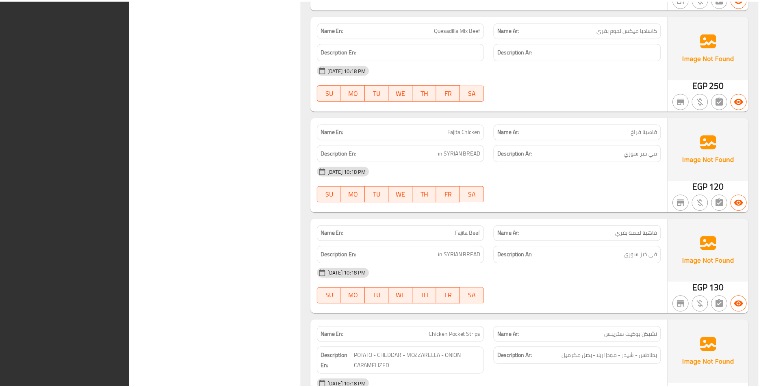
scroll to position [7497, 0]
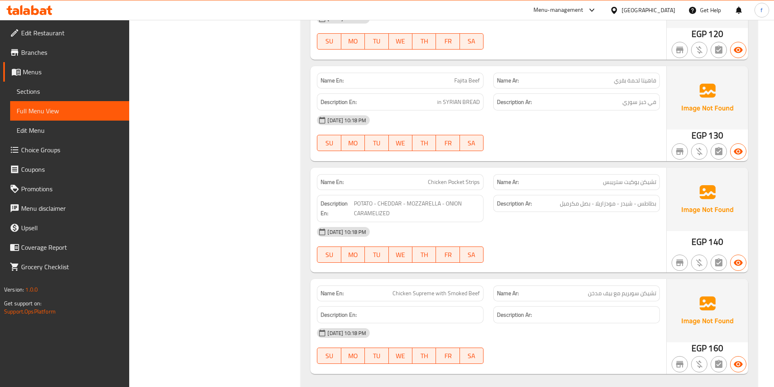
click at [54, 60] on link "Branches" at bounding box center [66, 53] width 126 height 20
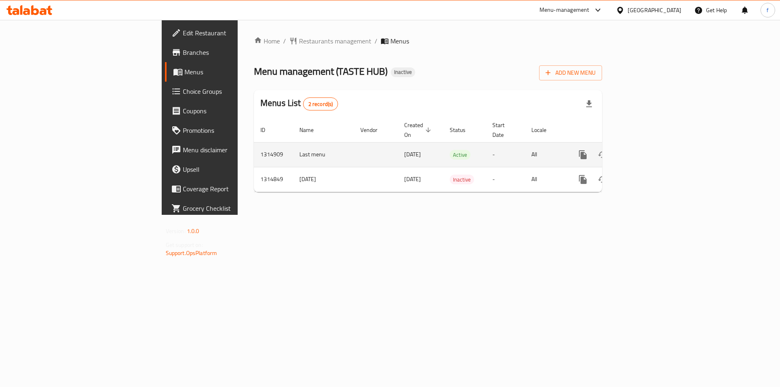
click at [645, 151] on icon "enhanced table" at bounding box center [641, 154] width 7 height 7
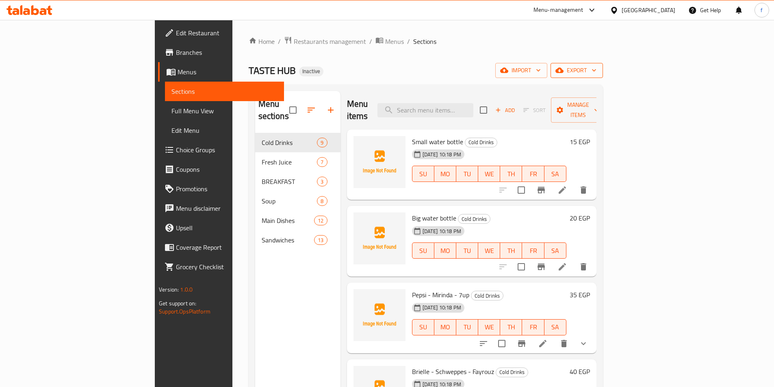
click at [597, 67] on span "export" at bounding box center [576, 70] width 39 height 10
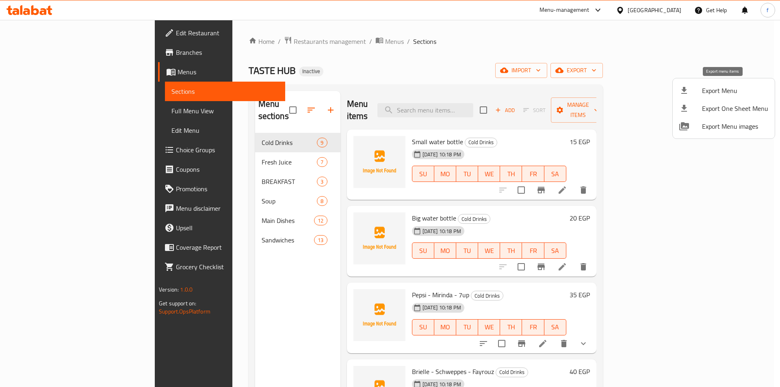
click at [735, 87] on span "Export Menu" at bounding box center [735, 91] width 66 height 10
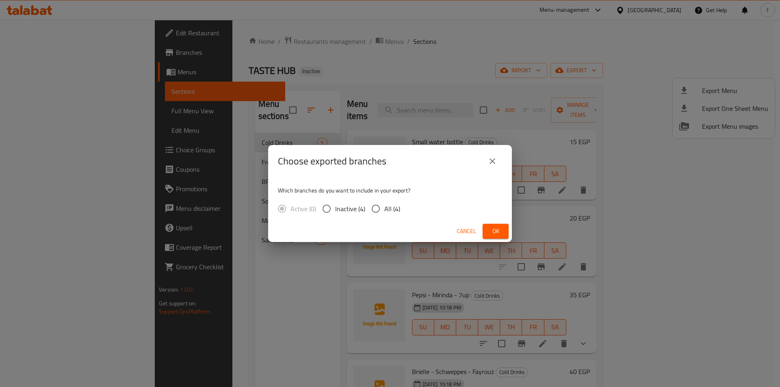
drag, startPoint x: 373, startPoint y: 209, endPoint x: 548, endPoint y: 232, distance: 176.7
click at [374, 209] on input "All (4)" at bounding box center [375, 208] width 17 height 17
radio input "true"
click at [501, 237] on button "Ok" at bounding box center [496, 231] width 26 height 15
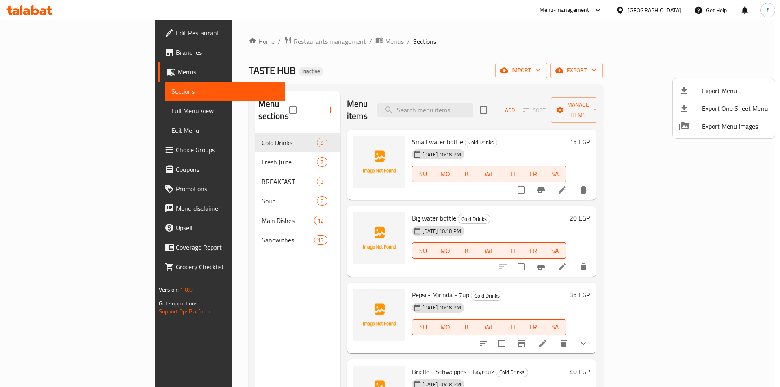
click at [274, 136] on div at bounding box center [390, 193] width 780 height 387
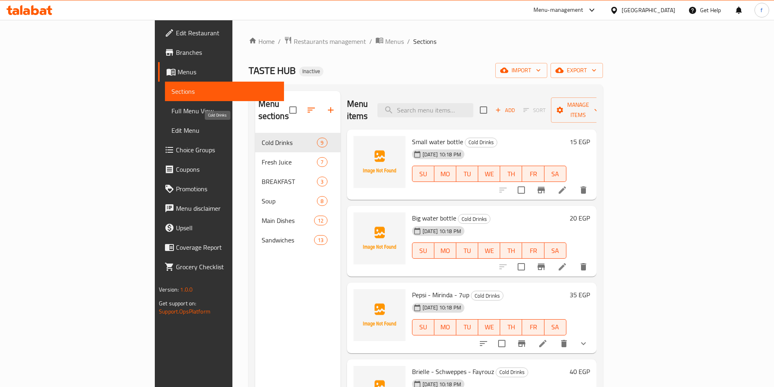
click at [262, 138] on span "Cold Drinks" at bounding box center [290, 143] width 56 height 10
drag, startPoint x: 215, startPoint y: 283, endPoint x: 226, endPoint y: 244, distance: 40.0
click at [255, 278] on div "Menu sections Cold Drinks 9 Fresh Juice 7 BREAKFAST 3 Soup 8 Main Dishes 12 San…" at bounding box center [297, 284] width 85 height 387
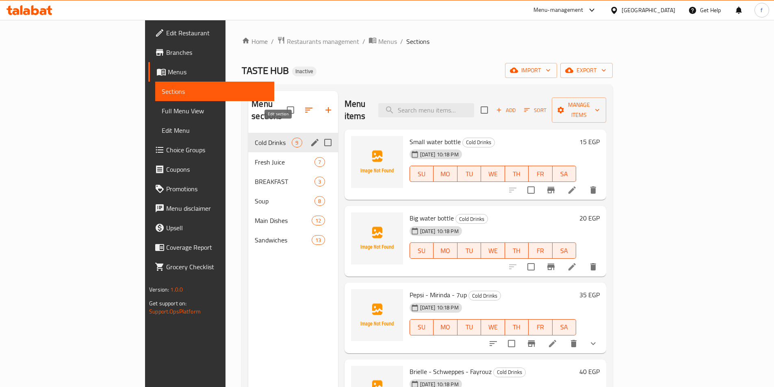
click at [310, 138] on icon "edit" at bounding box center [315, 143] width 10 height 10
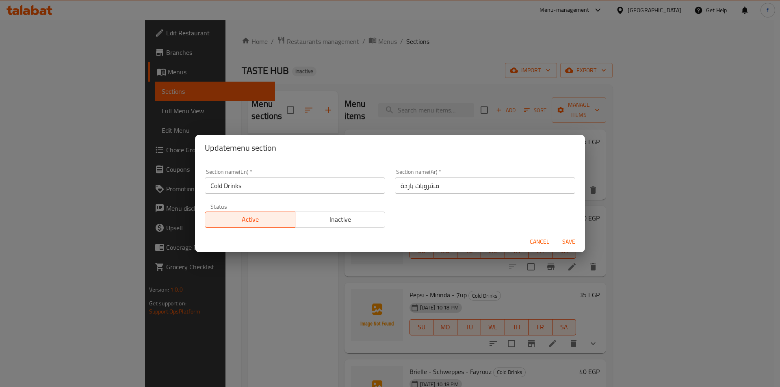
click at [227, 187] on input "Cold Drinks" at bounding box center [295, 186] width 180 height 16
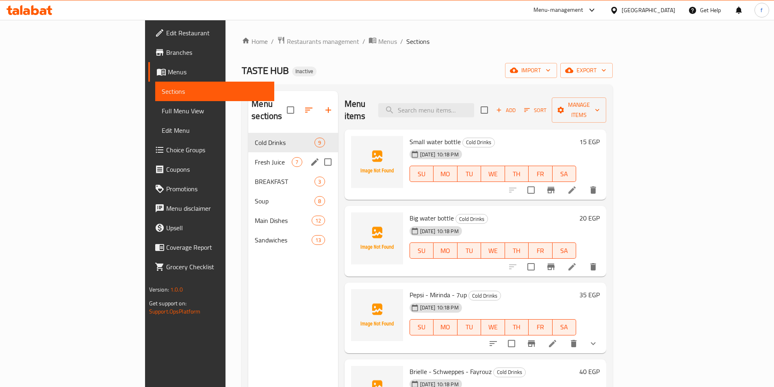
click at [310, 157] on icon "edit" at bounding box center [315, 162] width 10 height 10
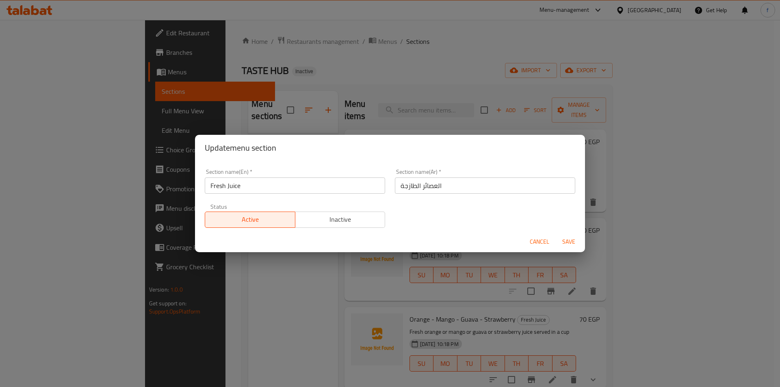
click at [224, 187] on input "Fresh Juice" at bounding box center [295, 186] width 180 height 16
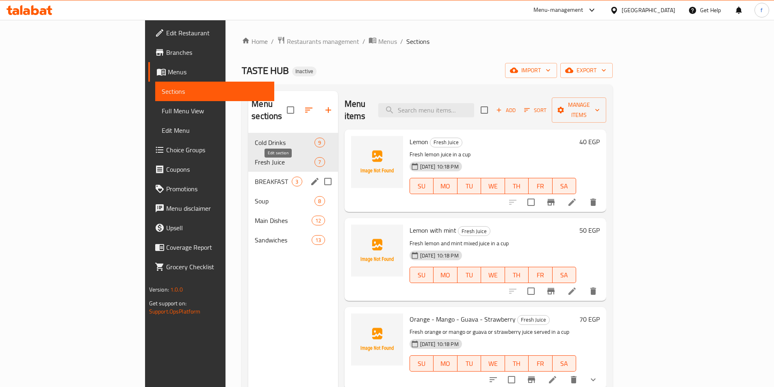
click at [310, 177] on icon "edit" at bounding box center [315, 182] width 10 height 10
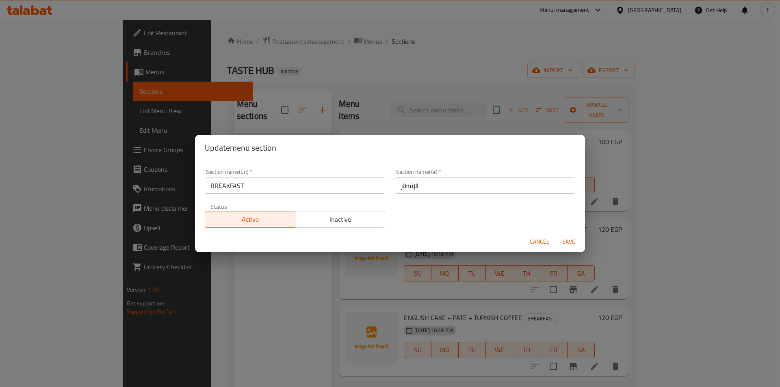
click at [224, 187] on input "BREAKFAST" at bounding box center [295, 186] width 180 height 16
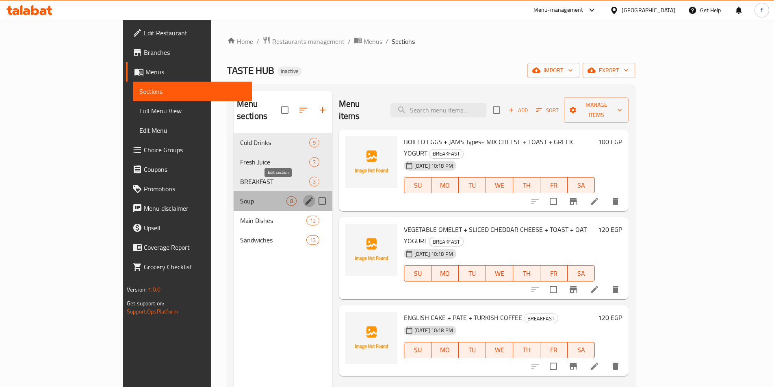
click at [304, 196] on icon "edit" at bounding box center [309, 201] width 10 height 10
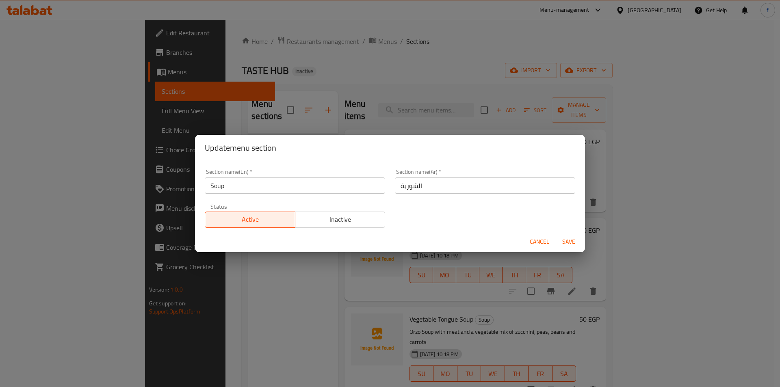
click at [227, 184] on input "Soup" at bounding box center [295, 186] width 180 height 16
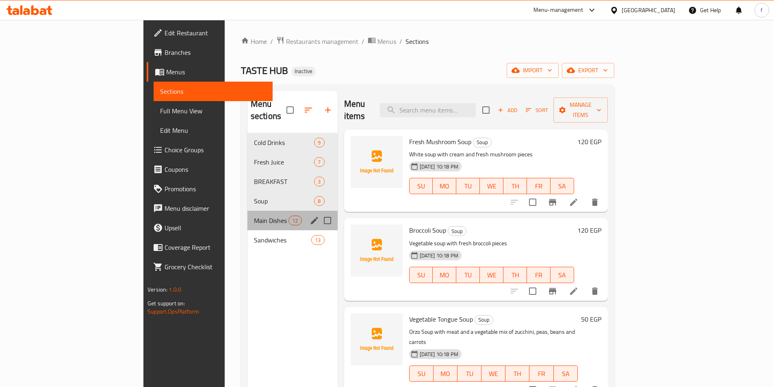
click at [276, 215] on div "Main Dishes 12" at bounding box center [292, 221] width 90 height 20
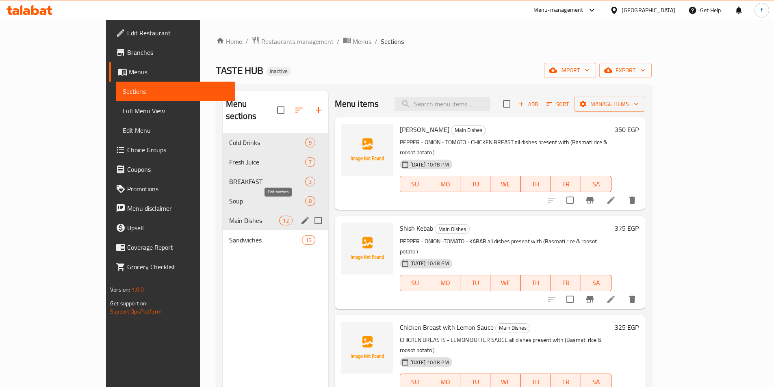
click at [300, 216] on icon "edit" at bounding box center [305, 221] width 10 height 10
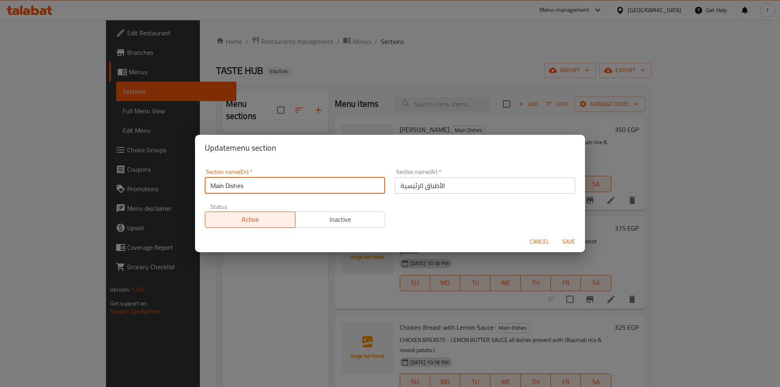
click at [234, 191] on input "Main Dishes" at bounding box center [295, 186] width 180 height 16
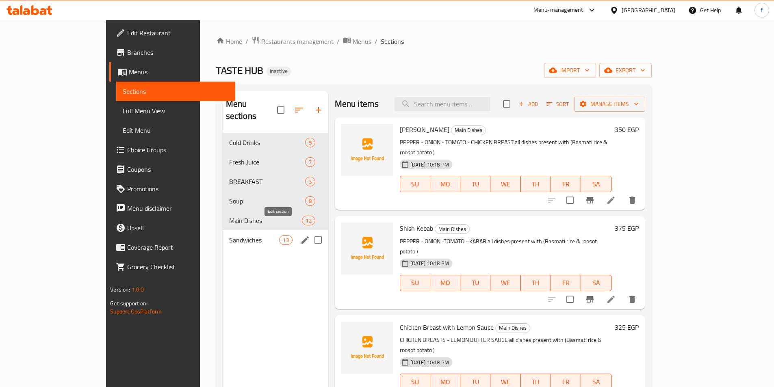
click at [302, 237] on icon "edit" at bounding box center [305, 240] width 7 height 7
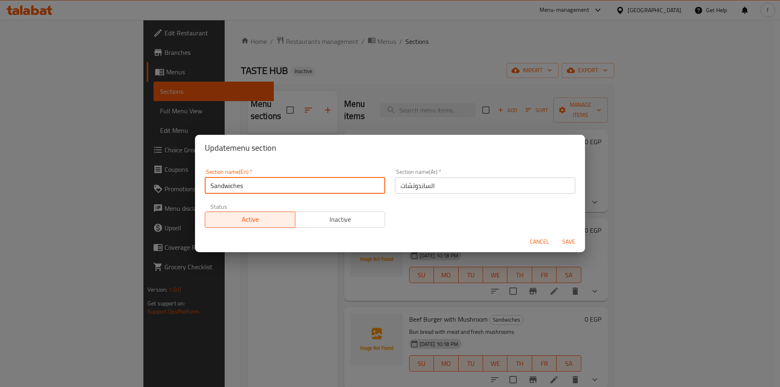
click at [237, 190] on input "Sandwiches" at bounding box center [295, 186] width 180 height 16
